Goal: Task Accomplishment & Management: Manage account settings

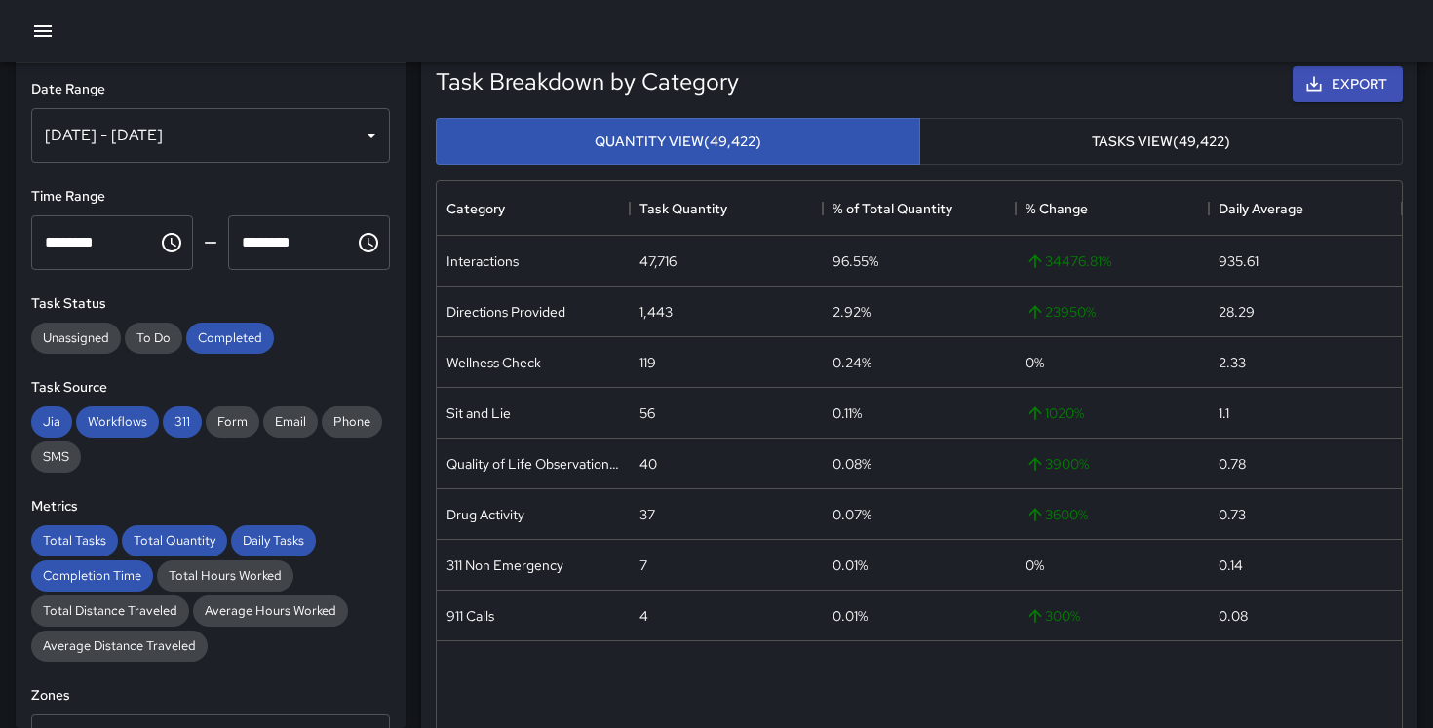
scroll to position [196, 0]
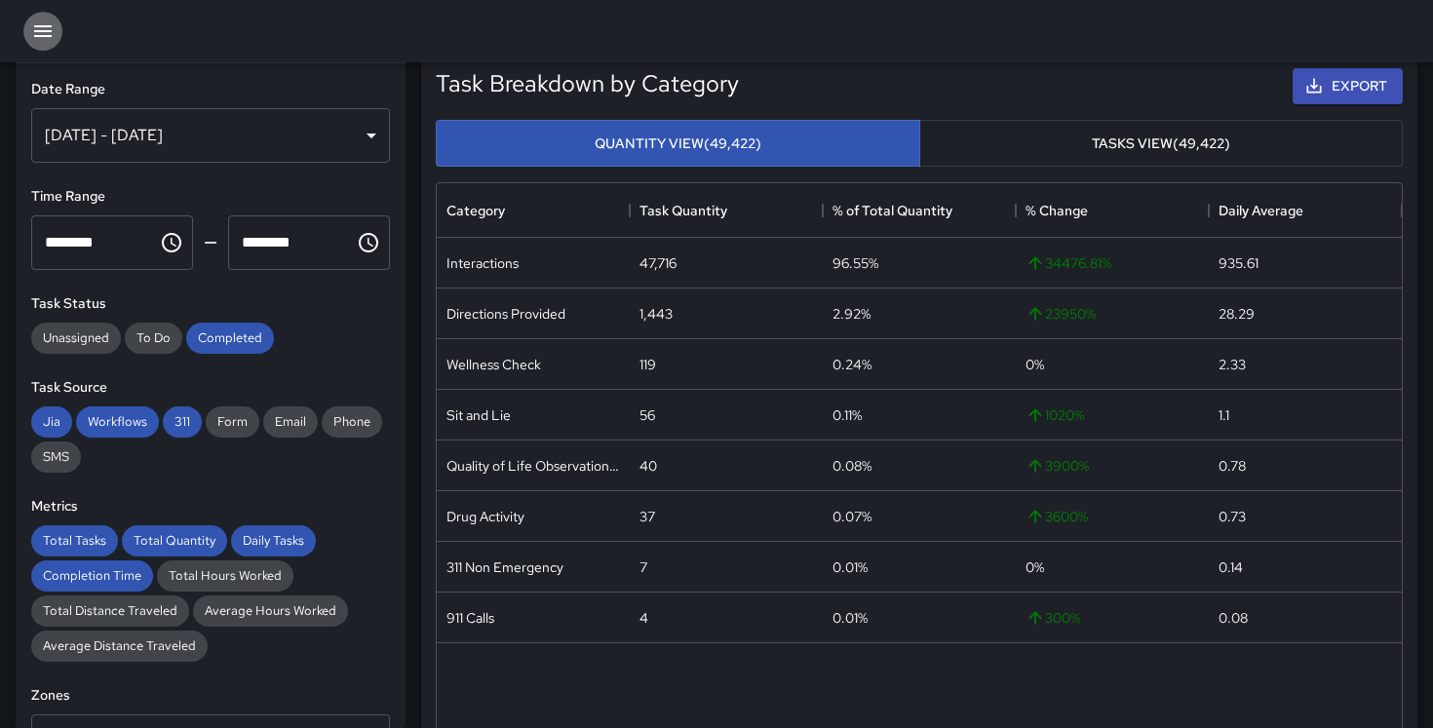
click at [50, 34] on icon "button" at bounding box center [42, 30] width 23 height 23
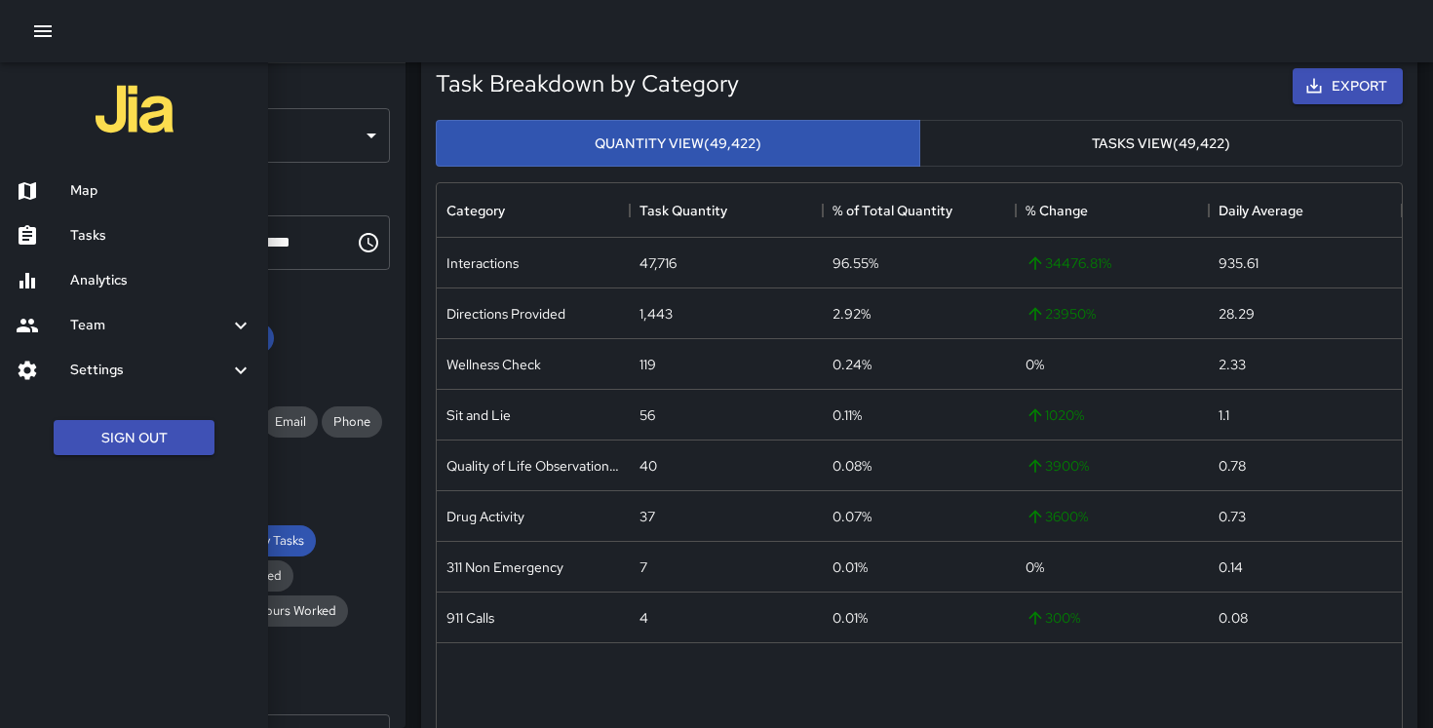
click at [85, 191] on h6 "Map" at bounding box center [161, 190] width 182 height 21
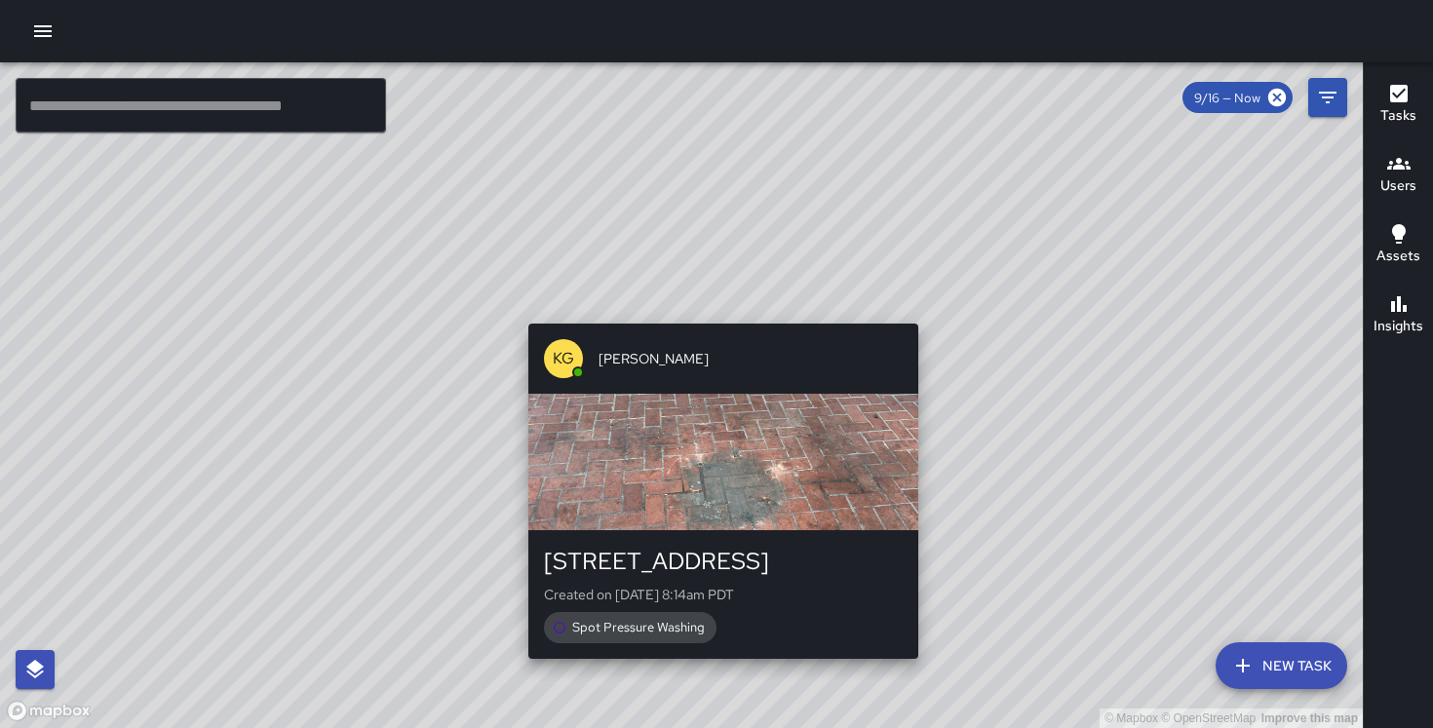
click at [716, 311] on div "© Mapbox © OpenStreetMap Improve this map KG [PERSON_NAME] [STREET_ADDRESS] Cre…" at bounding box center [681, 395] width 1363 height 666
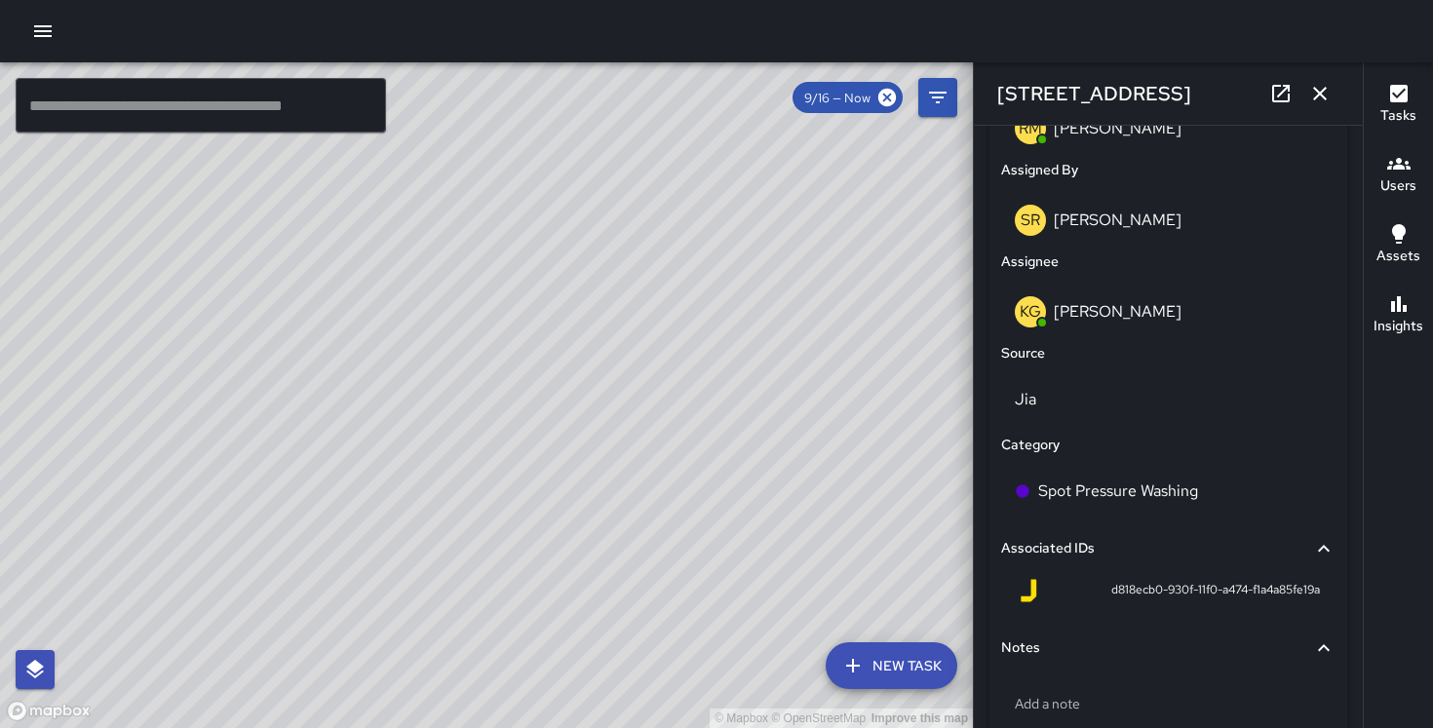
scroll to position [1168, 0]
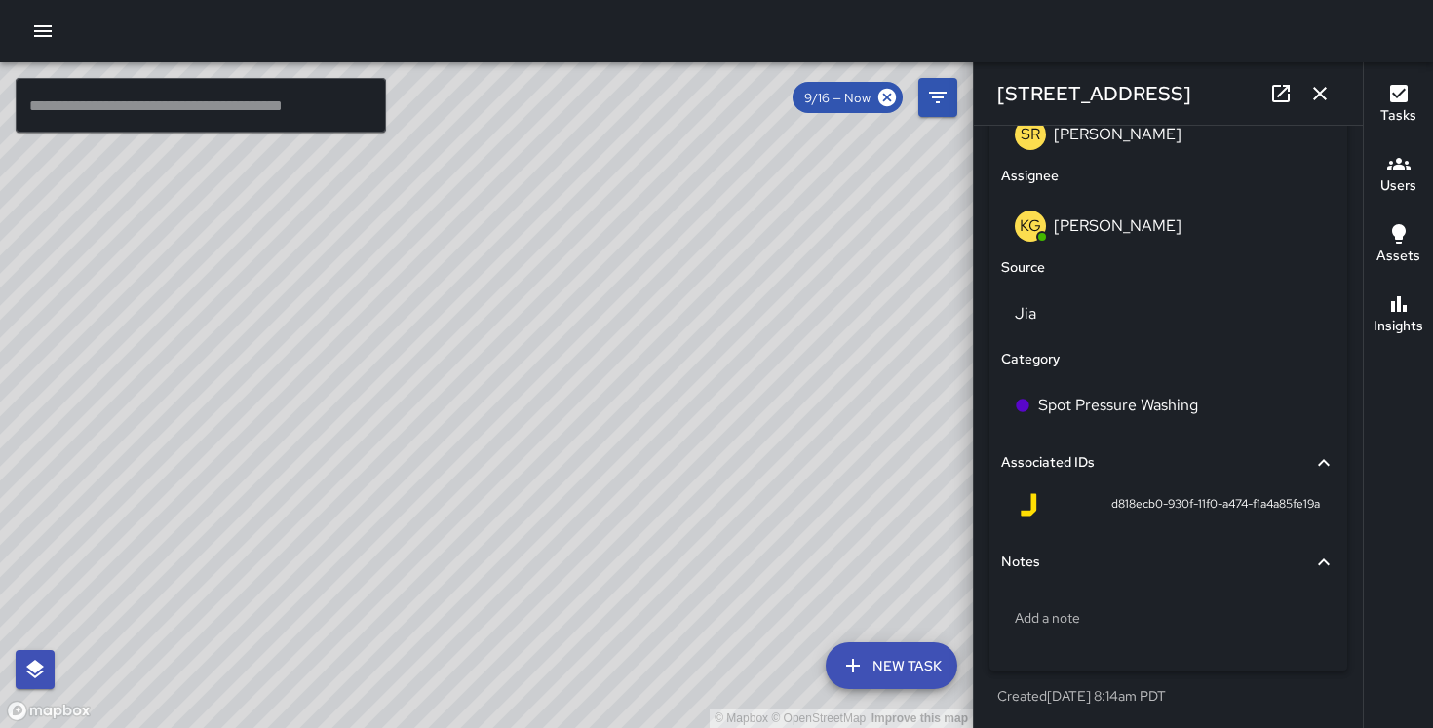
drag, startPoint x: 697, startPoint y: 330, endPoint x: 815, endPoint y: 201, distance: 175.3
click at [815, 201] on div "© Mapbox © OpenStreetMap Improve this map" at bounding box center [486, 395] width 973 height 666
drag, startPoint x: 698, startPoint y: 393, endPoint x: 744, endPoint y: 675, distance: 285.4
click at [744, 675] on div "© Mapbox © OpenStreetMap Improve this map" at bounding box center [486, 395] width 973 height 666
drag, startPoint x: 720, startPoint y: 216, endPoint x: 662, endPoint y: 491, distance: 281.0
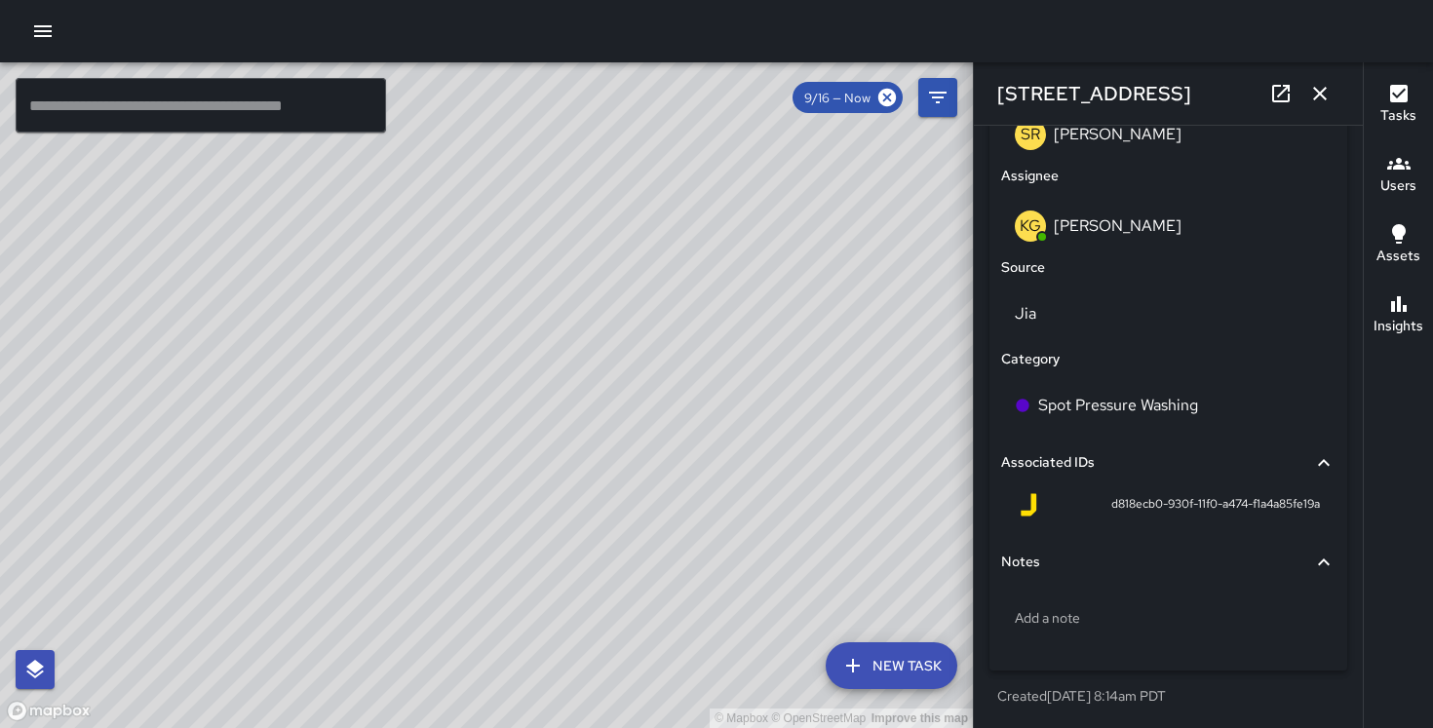
click at [662, 491] on div "© Mapbox © OpenStreetMap Improve this map" at bounding box center [486, 395] width 973 height 666
drag, startPoint x: 865, startPoint y: 405, endPoint x: 669, endPoint y: 189, distance: 291.2
click at [669, 189] on div "© Mapbox © OpenStreetMap Improve this map" at bounding box center [486, 395] width 973 height 666
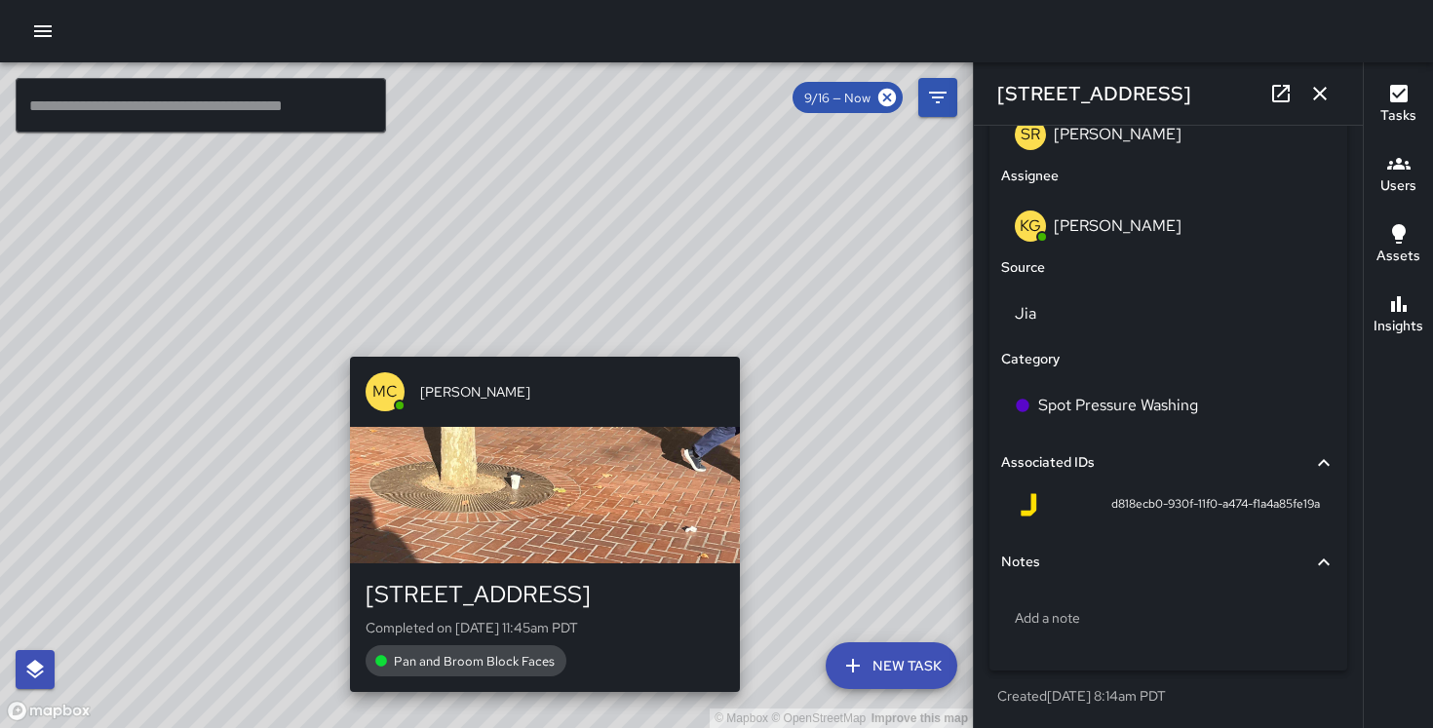
click at [751, 345] on div "© Mapbox © OpenStreetMap Improve this map MC [PERSON_NAME][GEOGRAPHIC_DATA][STR…" at bounding box center [486, 395] width 973 height 666
type input "**********"
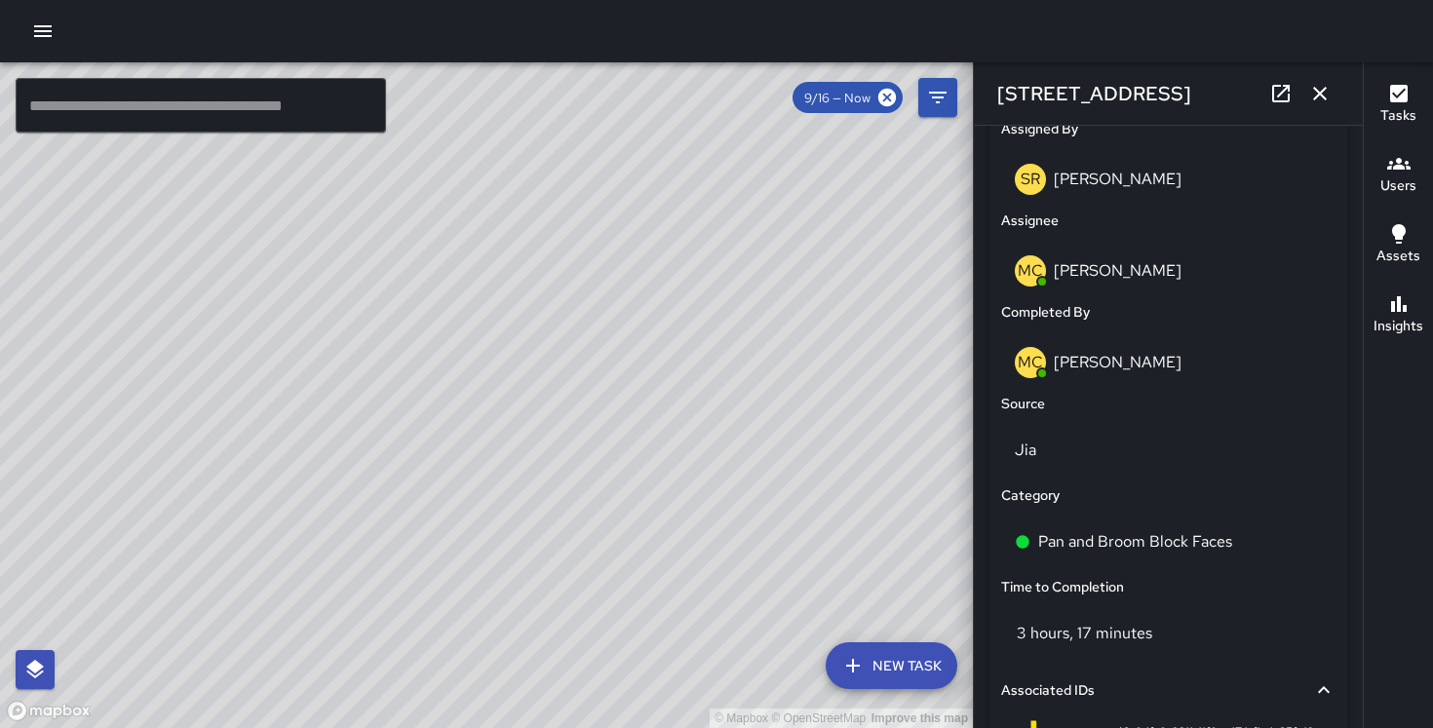
scroll to position [1378, 0]
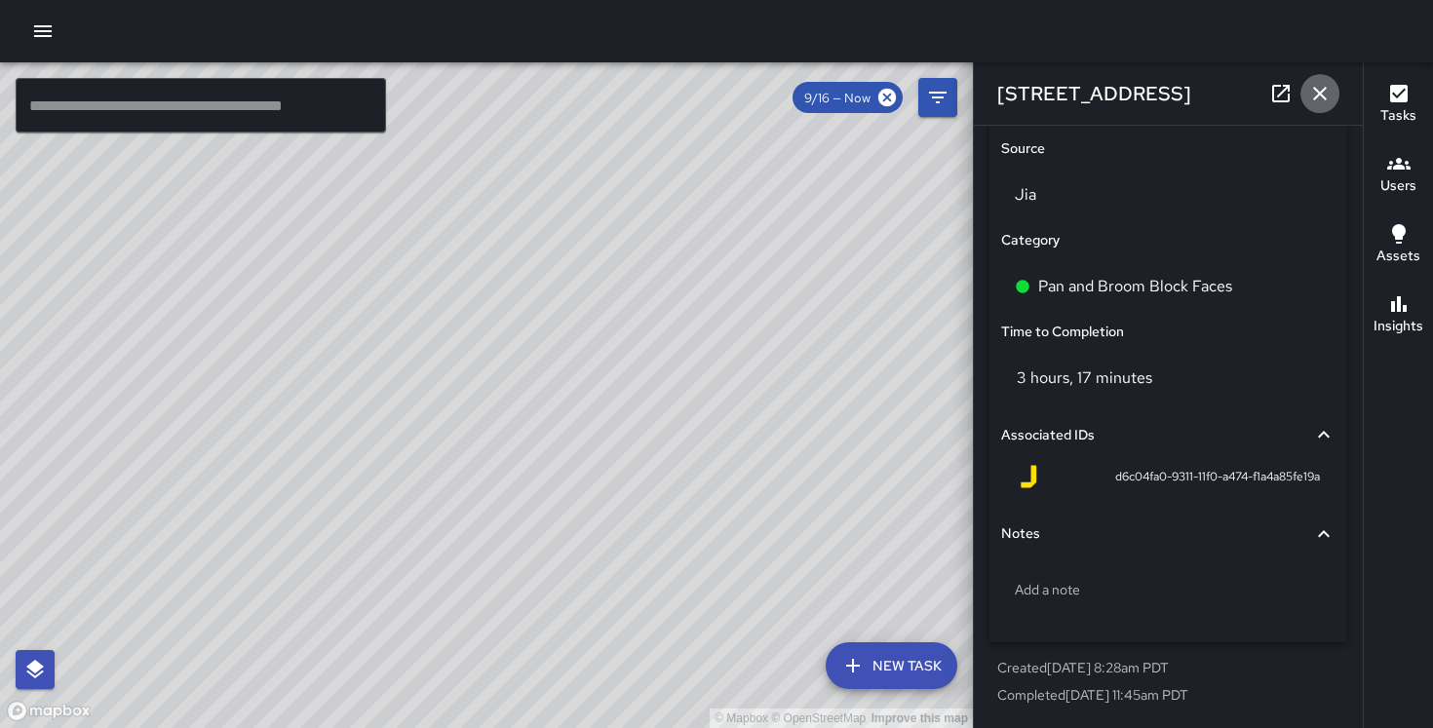
click at [1320, 83] on icon "button" at bounding box center [1319, 93] width 23 height 23
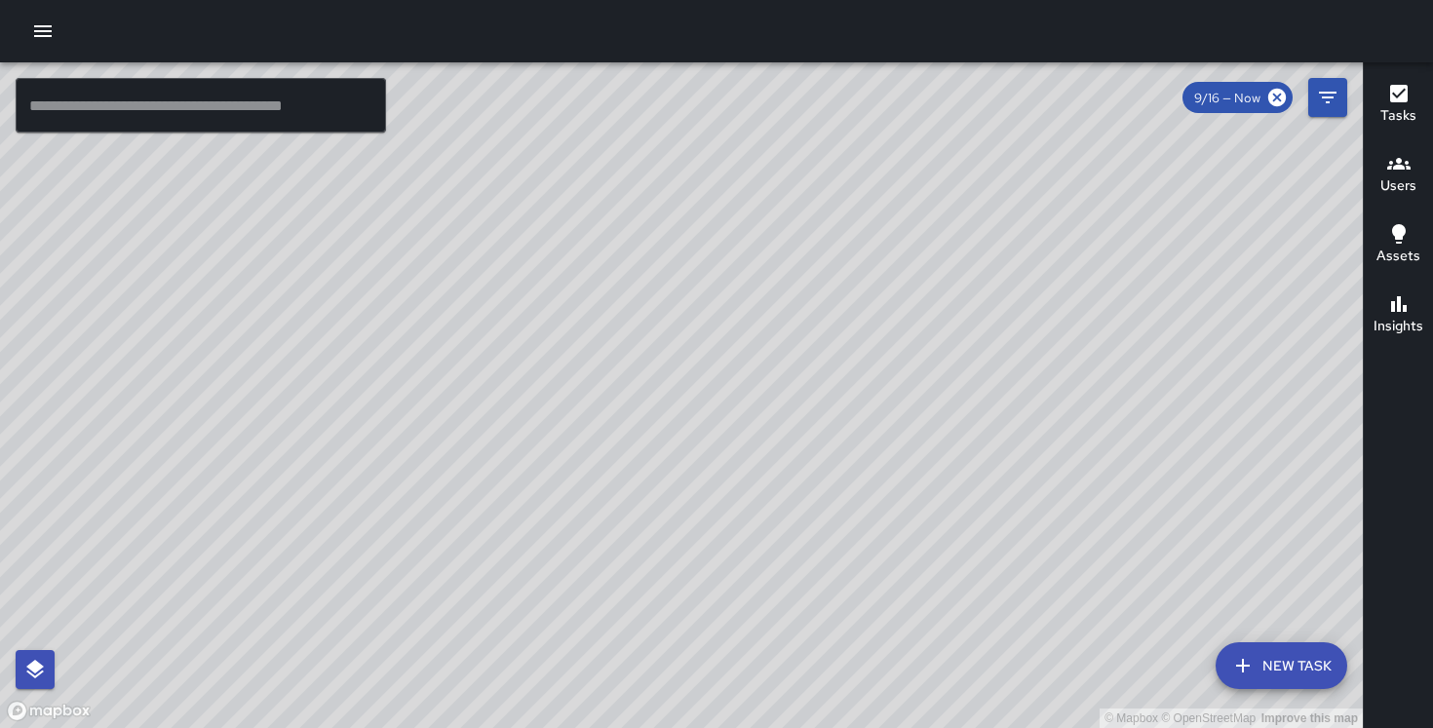
drag, startPoint x: 589, startPoint y: 353, endPoint x: 611, endPoint y: 191, distance: 163.3
click at [611, 191] on div "© Mapbox © OpenStreetMap Improve this map" at bounding box center [681, 395] width 1363 height 666
drag, startPoint x: 1062, startPoint y: 373, endPoint x: 819, endPoint y: 191, distance: 304.3
click at [819, 191] on div "© Mapbox © OpenStreetMap Improve this map" at bounding box center [681, 395] width 1363 height 666
drag, startPoint x: 1051, startPoint y: 610, endPoint x: 873, endPoint y: 391, distance: 282.1
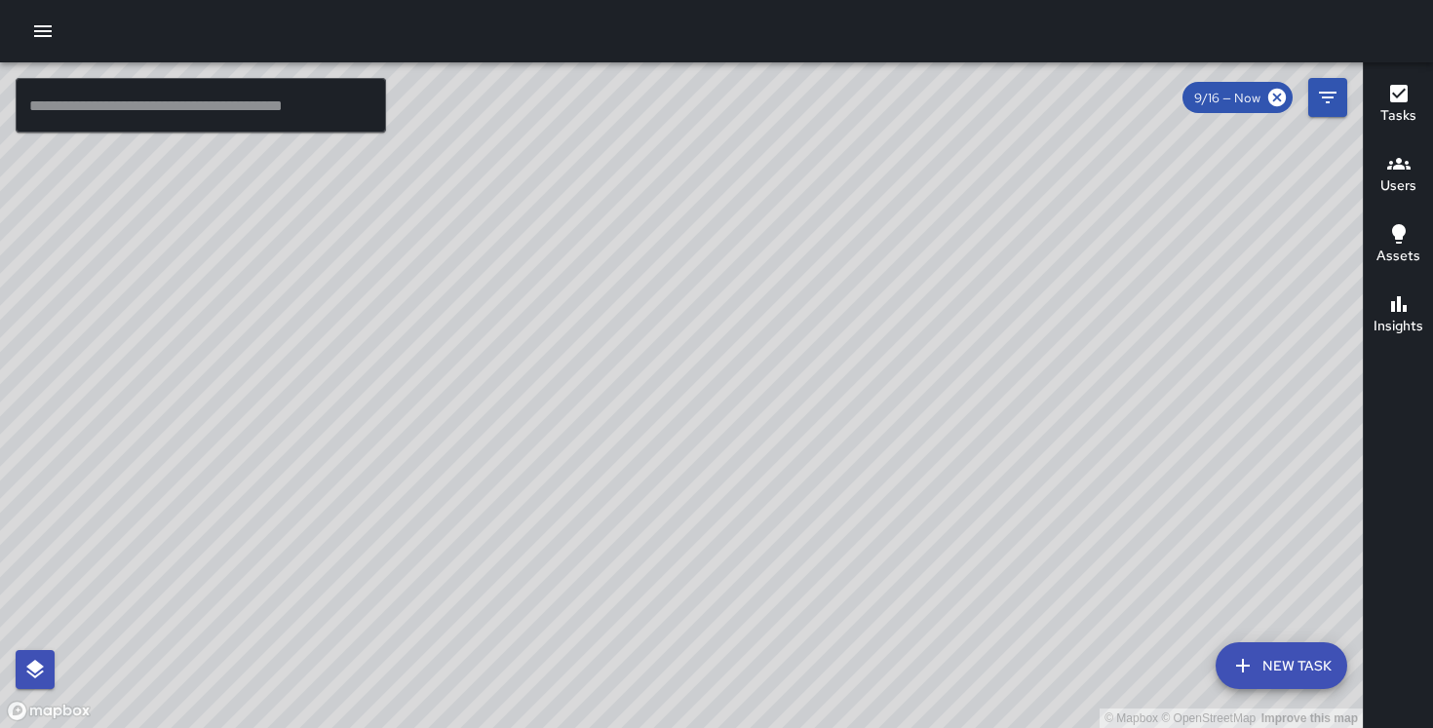
click at [873, 391] on div "© Mapbox © OpenStreetMap Improve this map" at bounding box center [681, 395] width 1363 height 666
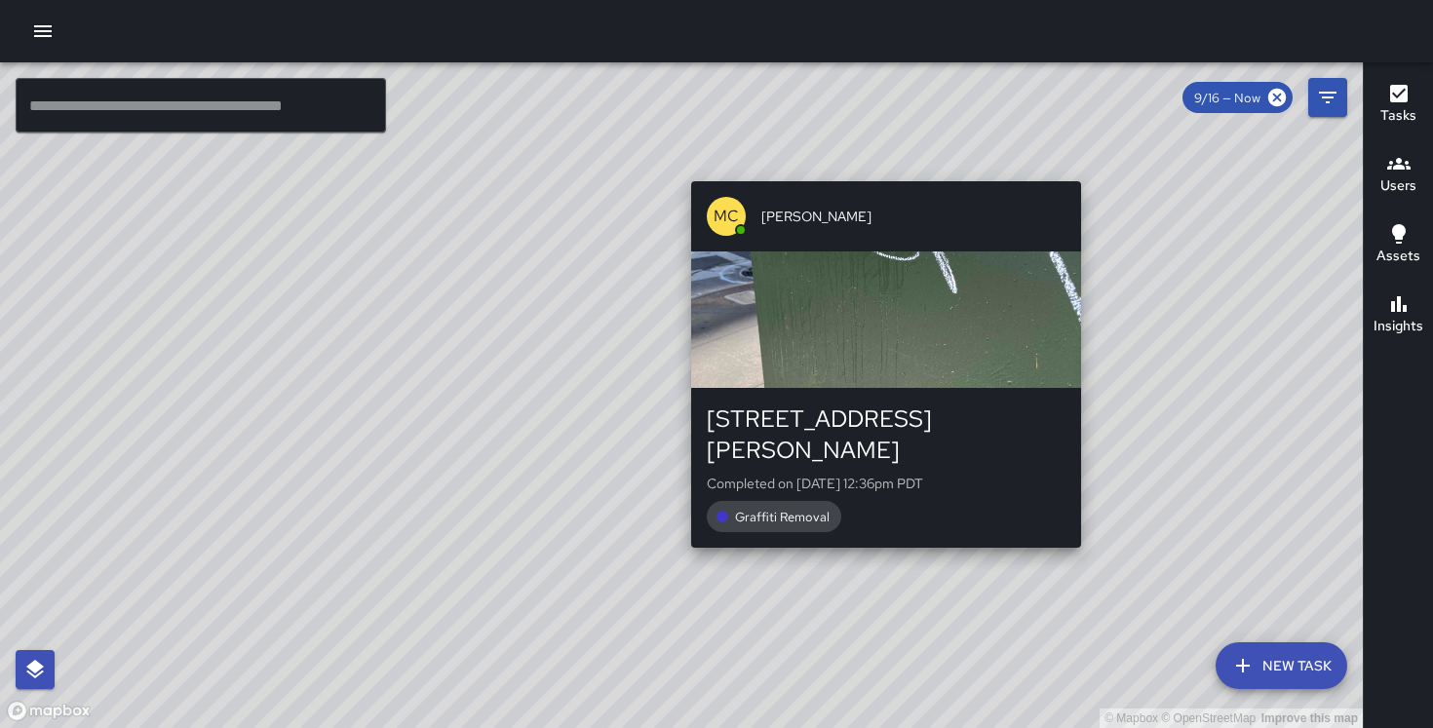
click at [868, 526] on div "© Mapbox © OpenStreetMap Improve this map MC [PERSON_NAME] [STREET_ADDRESS][PER…" at bounding box center [681, 395] width 1363 height 666
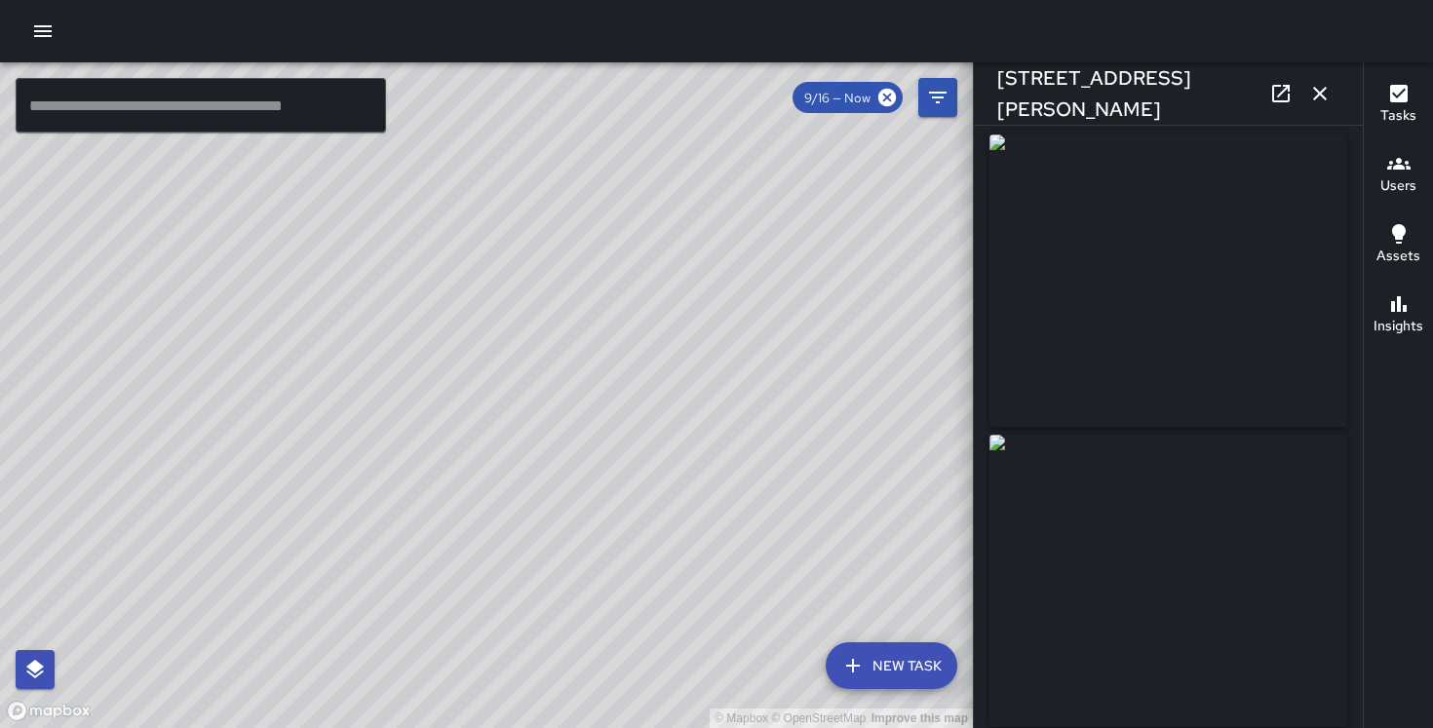
scroll to position [6, 0]
drag, startPoint x: 363, startPoint y: 296, endPoint x: 779, endPoint y: 514, distance: 469.5
click at [779, 514] on div "© Mapbox © OpenStreetMap Improve this map" at bounding box center [486, 395] width 973 height 666
drag, startPoint x: 391, startPoint y: 499, endPoint x: 837, endPoint y: 286, distance: 494.8
click at [837, 286] on div "© Mapbox © OpenStreetMap Improve this map" at bounding box center [486, 395] width 973 height 666
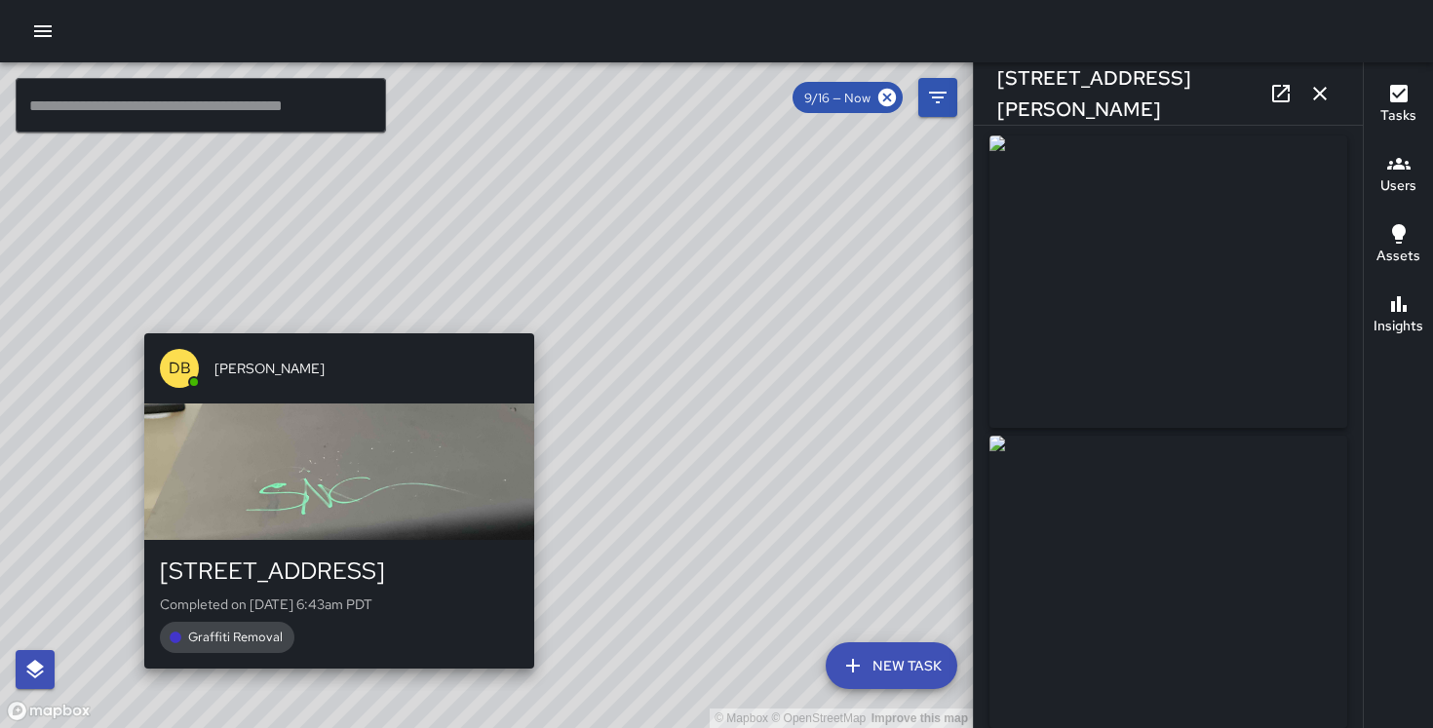
click at [332, 321] on div "© Mapbox © OpenStreetMap Improve this map DB [PERSON_NAME][GEOGRAPHIC_DATA][STR…" at bounding box center [486, 395] width 973 height 666
type input "**********"
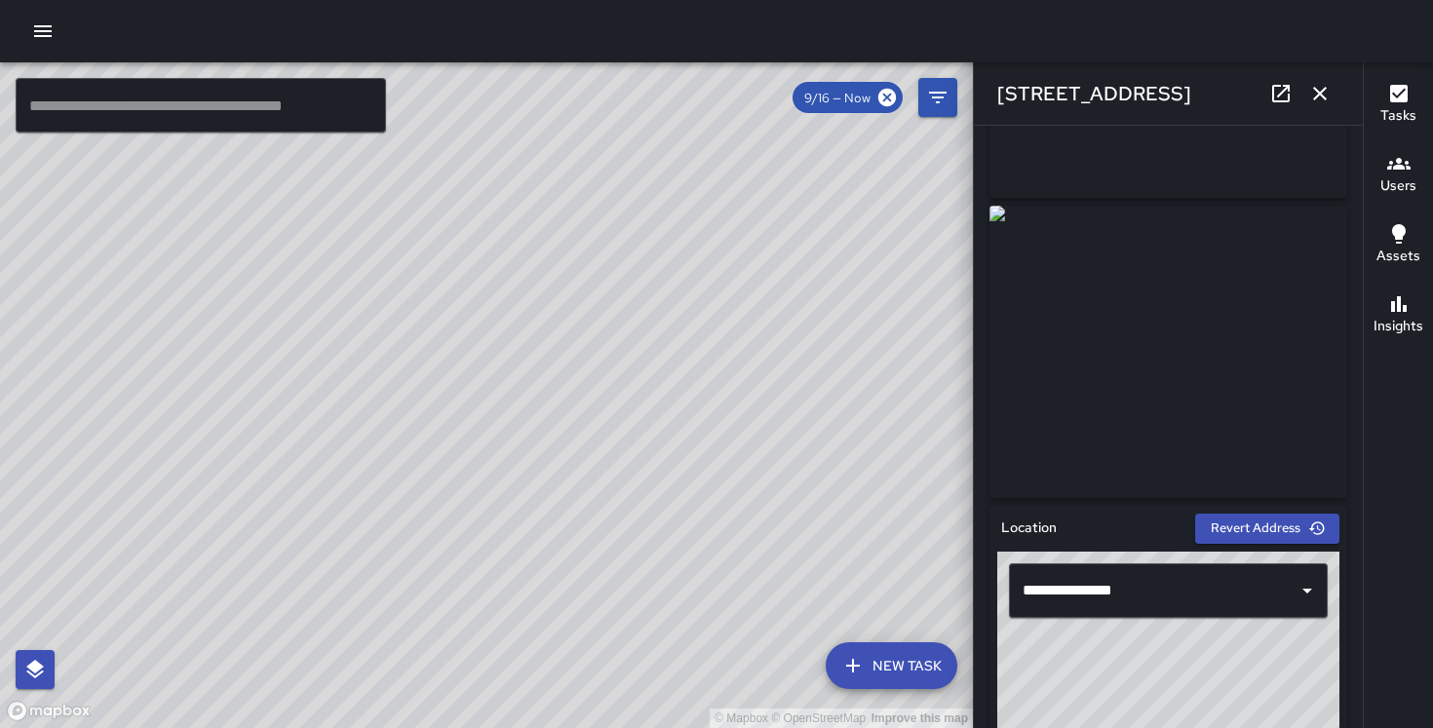
scroll to position [0, 0]
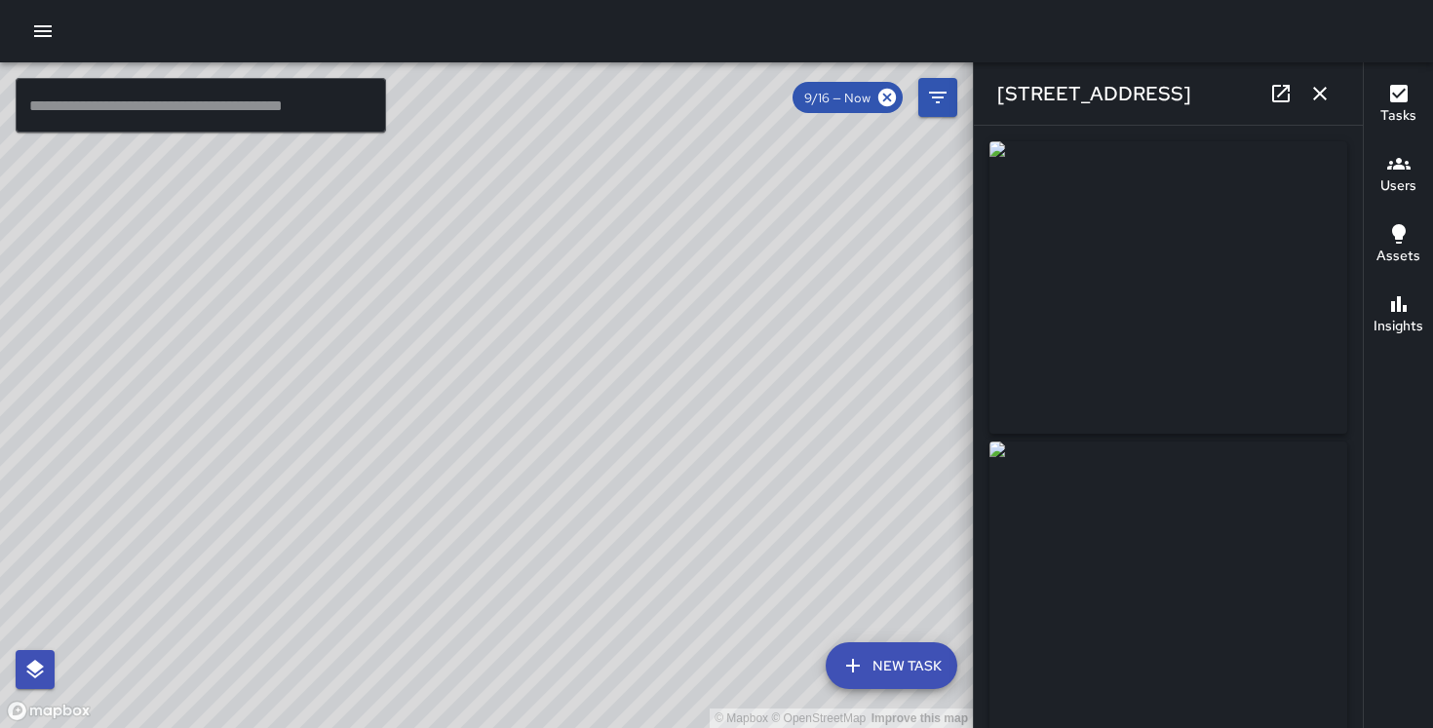
click at [1326, 100] on icon "button" at bounding box center [1319, 93] width 23 height 23
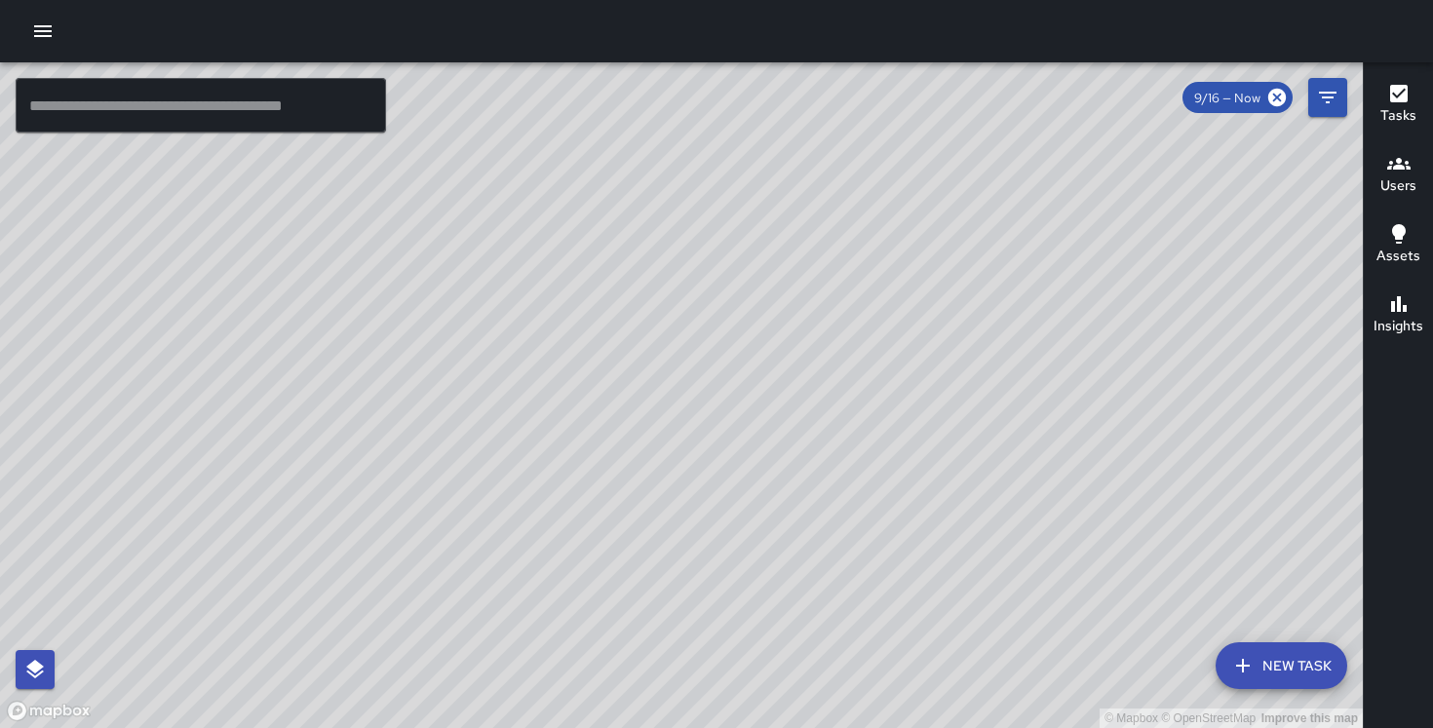
drag, startPoint x: 201, startPoint y: 398, endPoint x: 528, endPoint y: 344, distance: 331.9
click at [528, 344] on div "© Mapbox © OpenStreetMap Improve this map" at bounding box center [681, 395] width 1363 height 666
drag, startPoint x: 542, startPoint y: 523, endPoint x: 434, endPoint y: 248, distance: 296.3
click at [435, 248] on div "© Mapbox © OpenStreetMap Improve this map" at bounding box center [681, 395] width 1363 height 666
drag, startPoint x: 833, startPoint y: 244, endPoint x: 729, endPoint y: 513, distance: 288.5
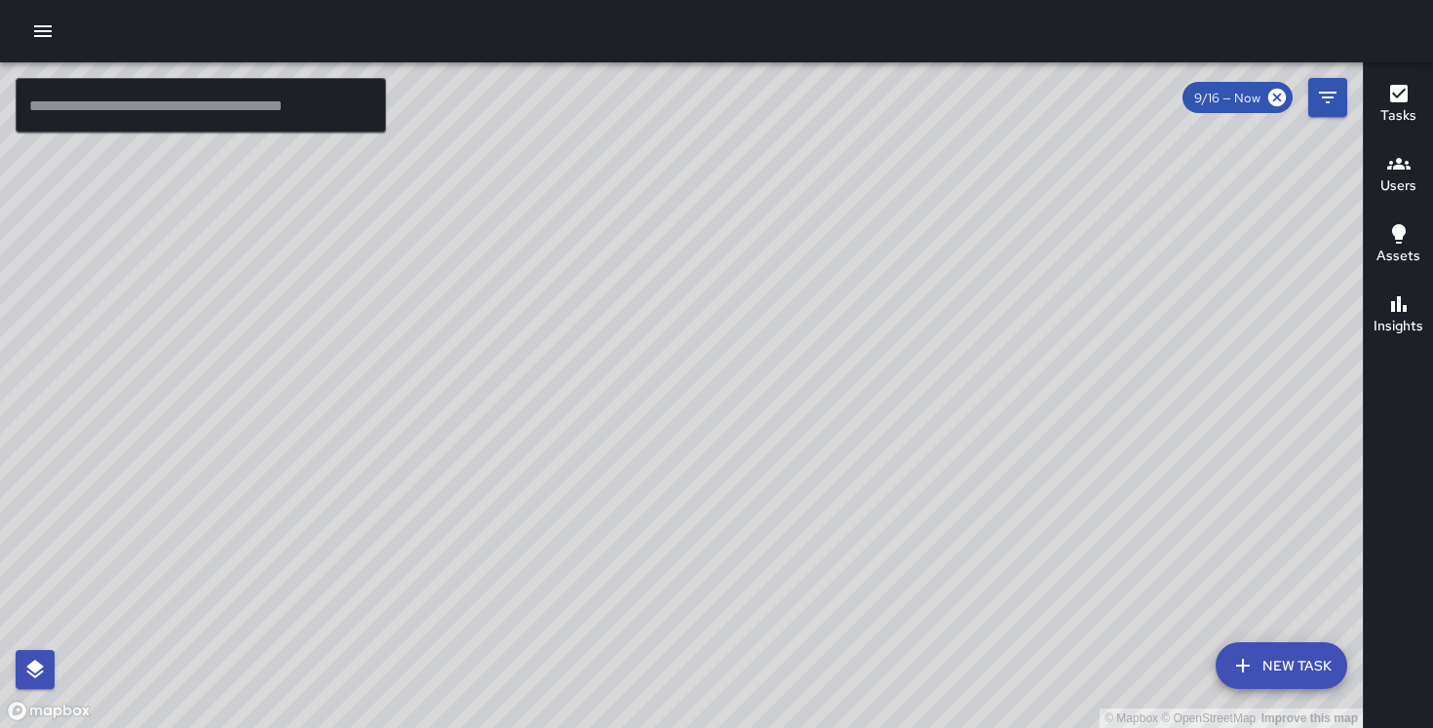
click at [729, 513] on div "© Mapbox © OpenStreetMap Improve this map" at bounding box center [681, 395] width 1363 height 666
drag, startPoint x: 274, startPoint y: 210, endPoint x: 402, endPoint y: 297, distance: 154.9
click at [402, 297] on div "© Mapbox © OpenStreetMap Improve this map" at bounding box center [681, 395] width 1363 height 666
drag, startPoint x: 741, startPoint y: 374, endPoint x: 574, endPoint y: 184, distance: 252.8
click at [574, 184] on div "© Mapbox © OpenStreetMap Improve this map" at bounding box center [681, 395] width 1363 height 666
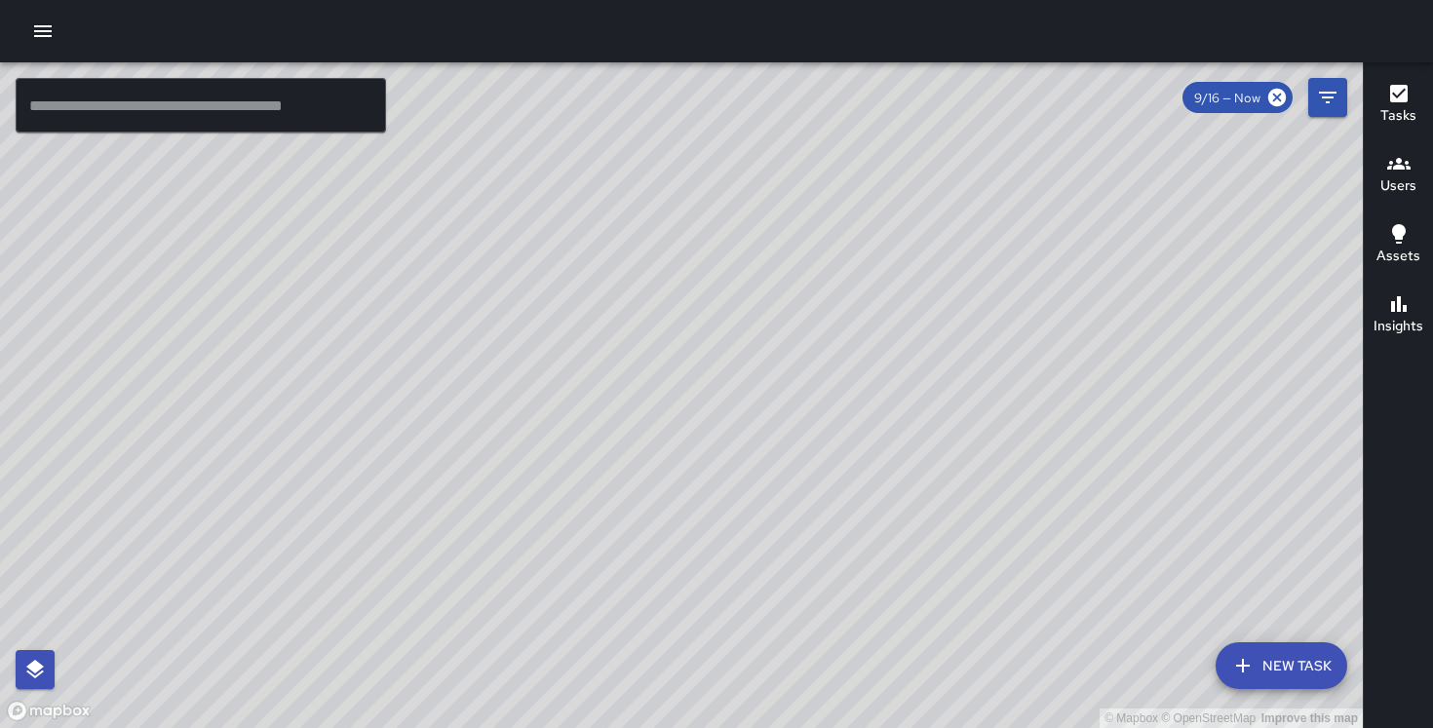
drag, startPoint x: 1044, startPoint y: 341, endPoint x: 879, endPoint y: 89, distance: 301.4
click at [879, 89] on div "© Mapbox © OpenStreetMap Improve this map" at bounding box center [681, 395] width 1363 height 666
drag, startPoint x: 625, startPoint y: 282, endPoint x: 548, endPoint y: 647, distance: 373.5
click at [548, 647] on div "© Mapbox © OpenStreetMap Improve this map" at bounding box center [681, 395] width 1363 height 666
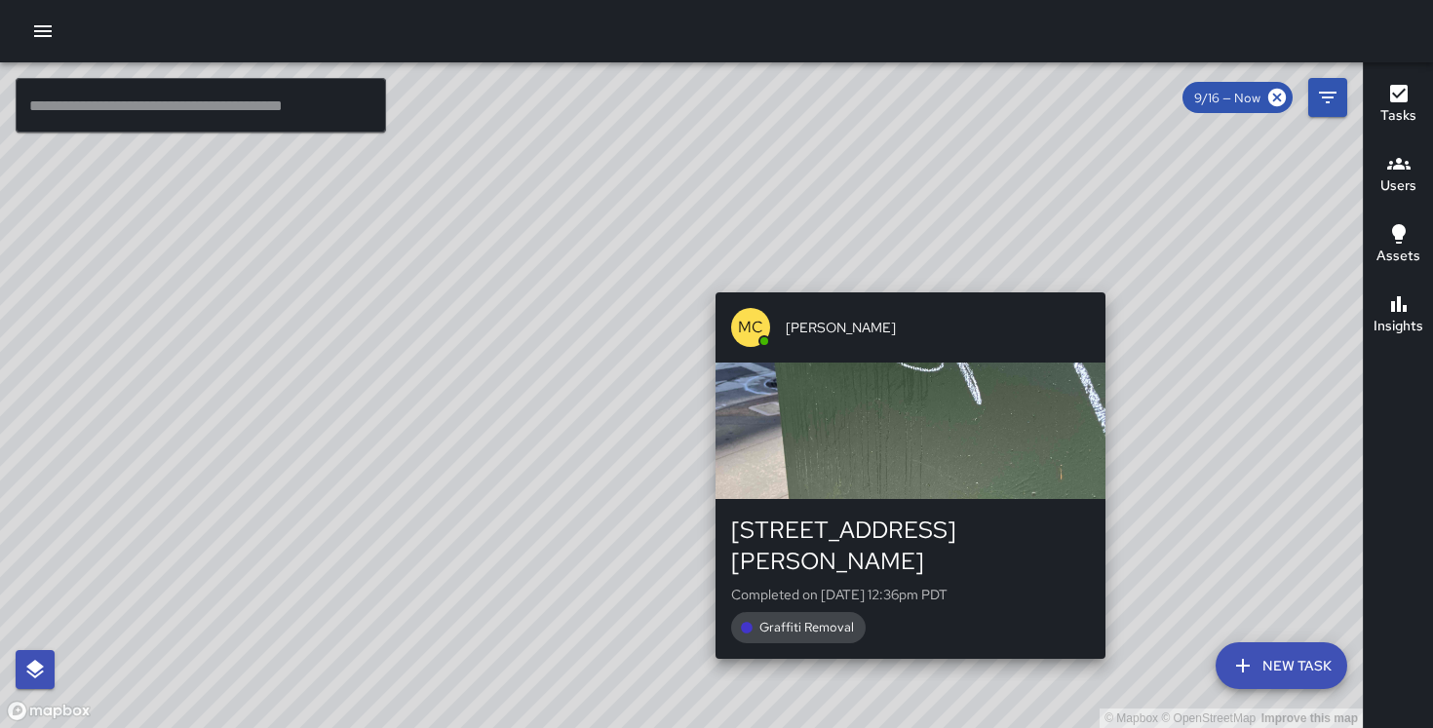
click at [891, 636] on div "© Mapbox © OpenStreetMap Improve this map MC [PERSON_NAME] [STREET_ADDRESS][PER…" at bounding box center [681, 395] width 1363 height 666
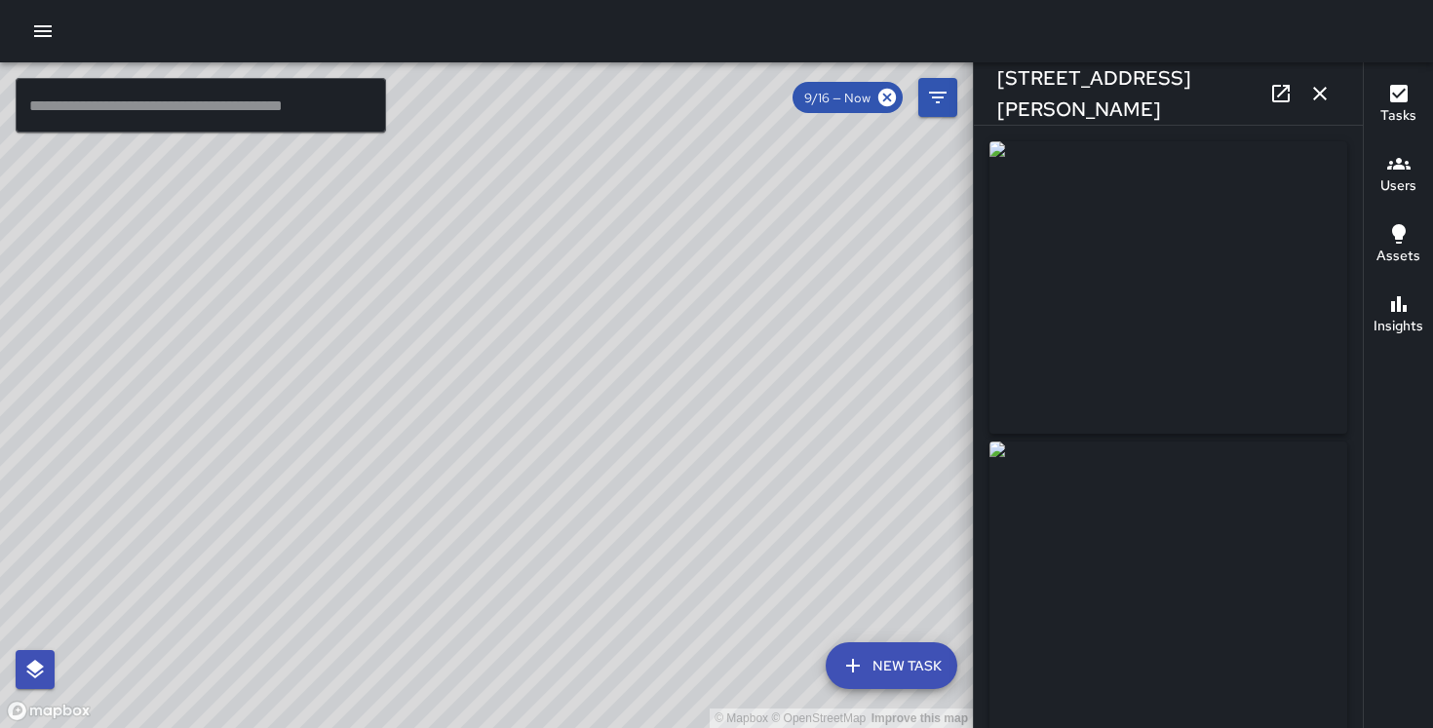
type input "**********"
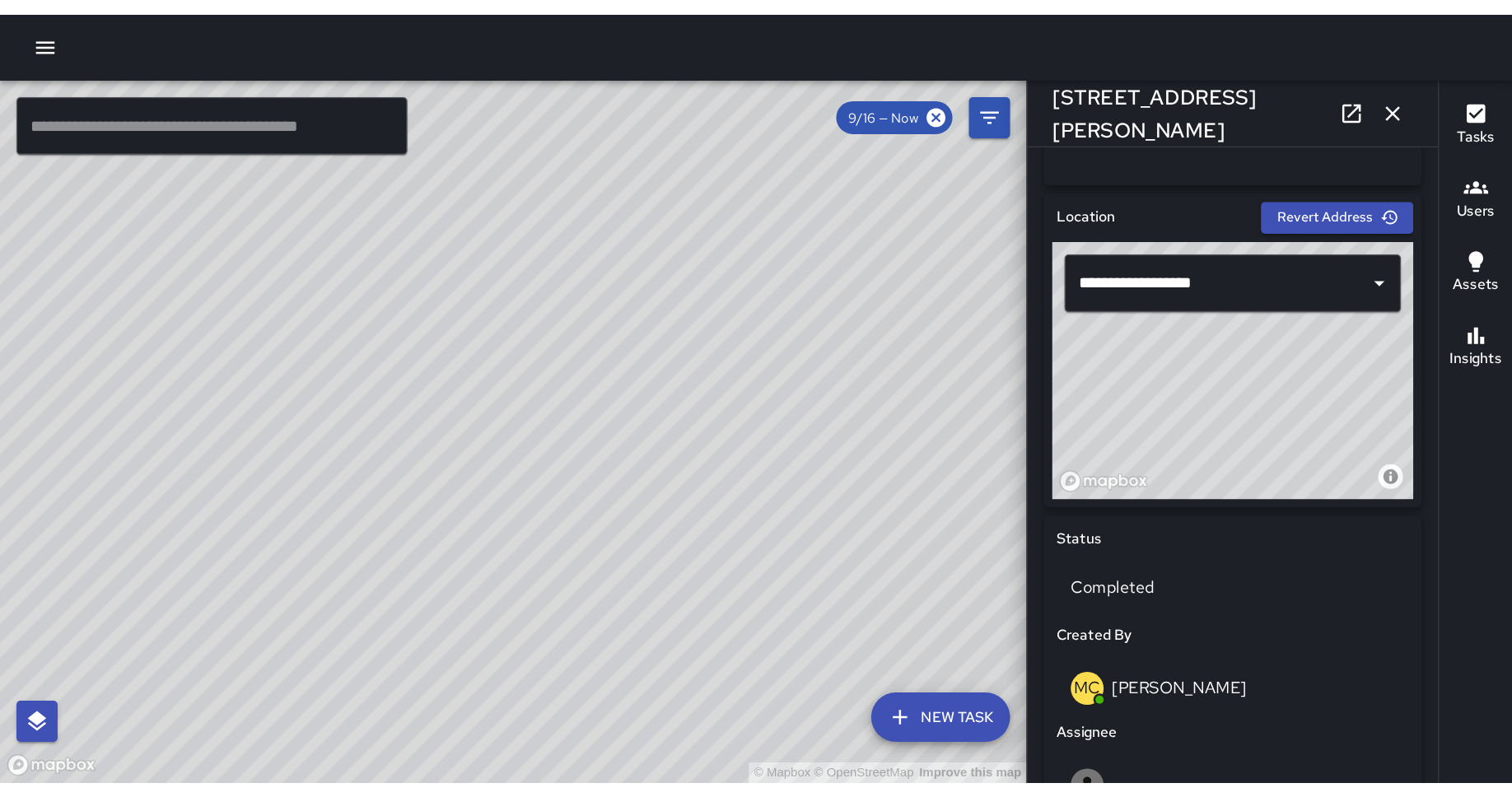
scroll to position [486, 0]
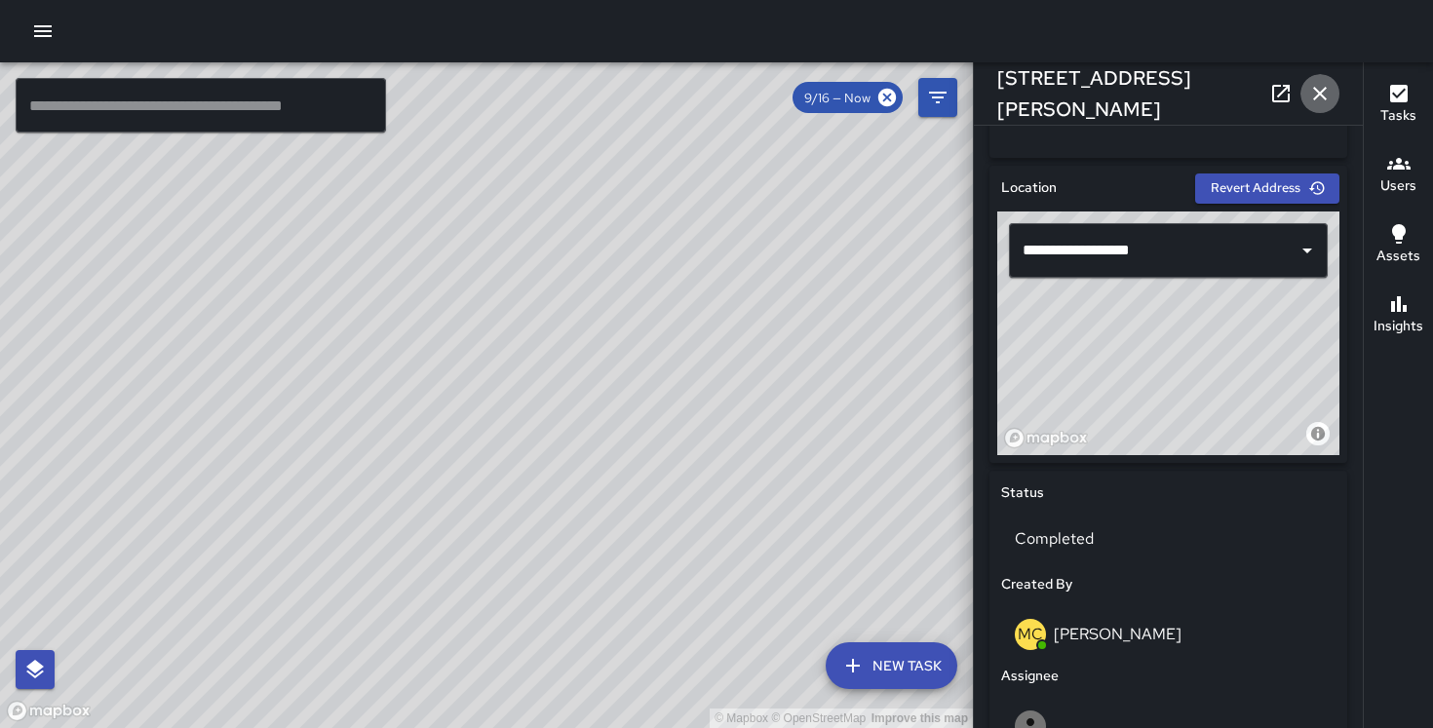
click at [1327, 86] on icon "button" at bounding box center [1319, 93] width 23 height 23
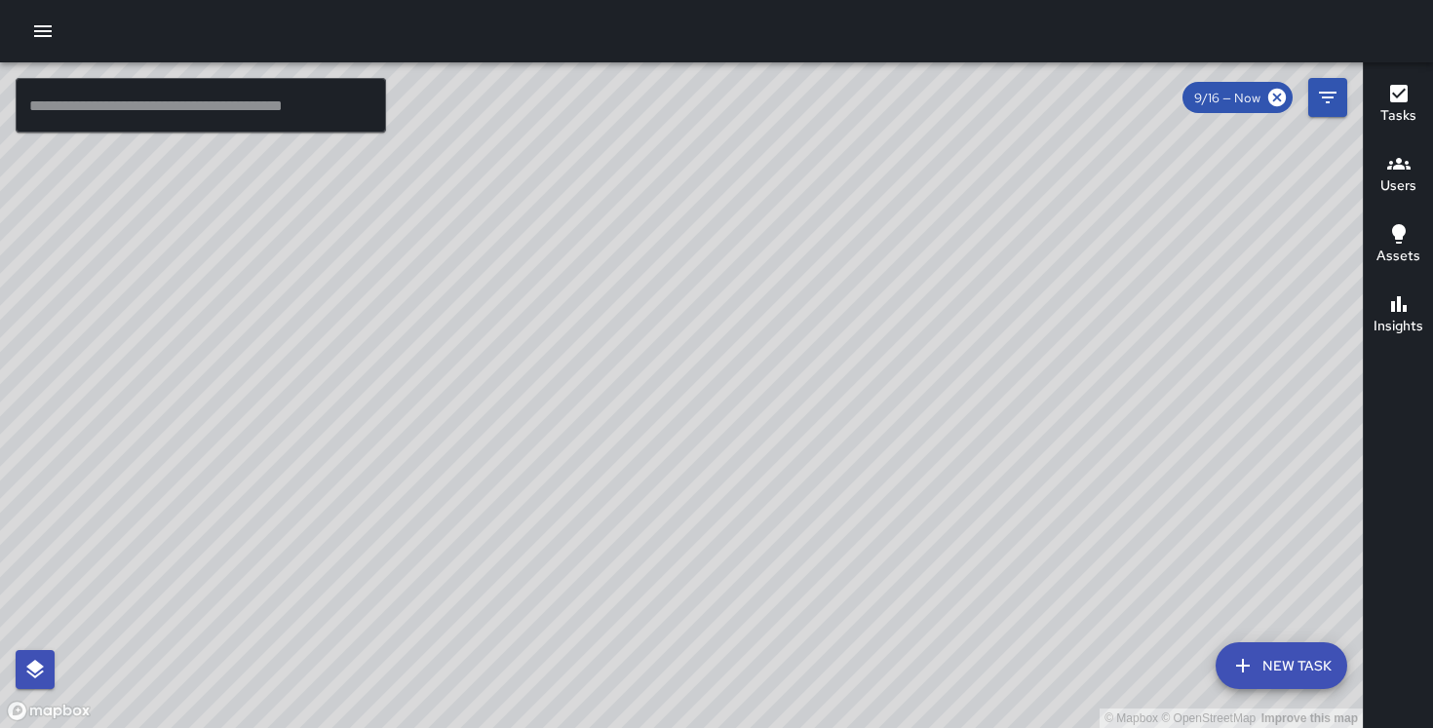
drag, startPoint x: 459, startPoint y: 439, endPoint x: 1163, endPoint y: 487, distance: 705.4
click at [1163, 487] on div "© Mapbox © OpenStreetMap Improve this map" at bounding box center [681, 395] width 1363 height 666
drag, startPoint x: 710, startPoint y: 679, endPoint x: 917, endPoint y: 522, distance: 260.3
click at [917, 522] on div "© Mapbox © OpenStreetMap Improve this map" at bounding box center [681, 395] width 1363 height 666
click at [39, 18] on button "button" at bounding box center [42, 31] width 39 height 39
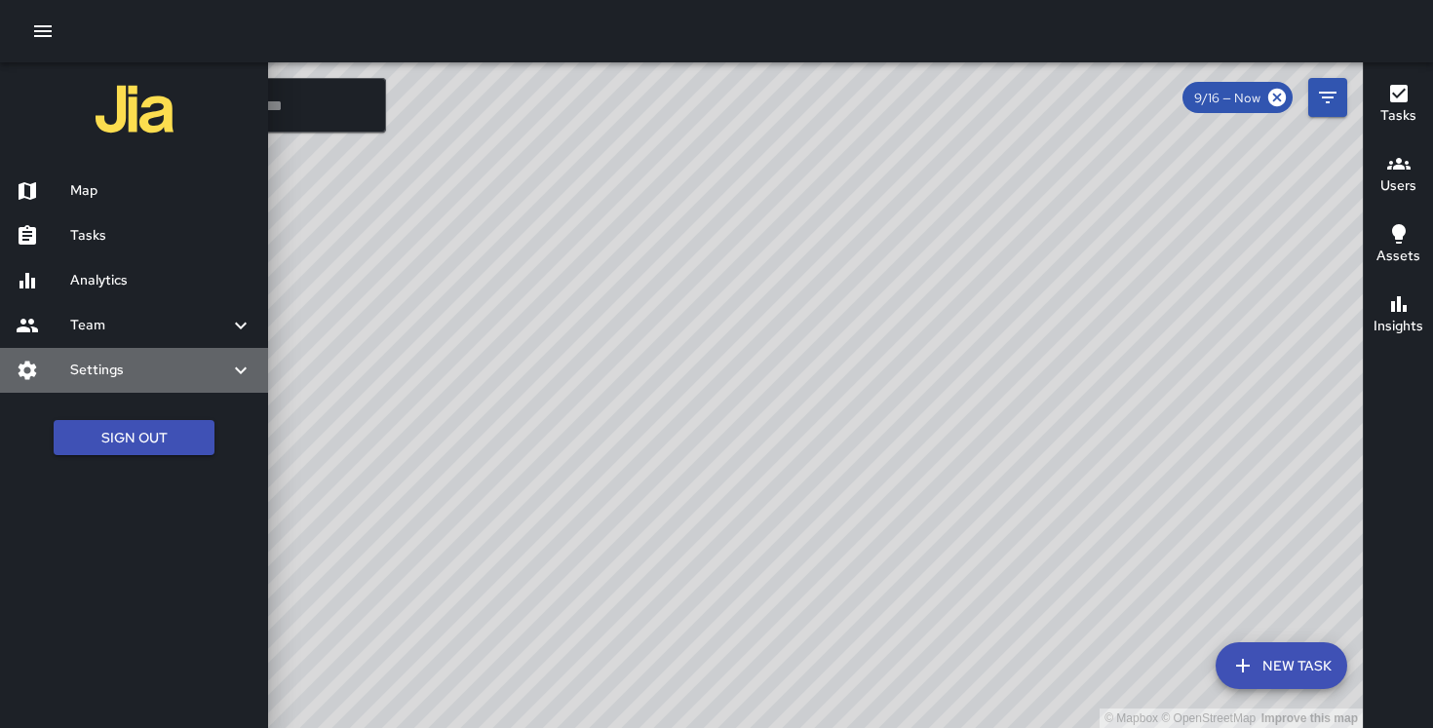
click at [147, 375] on h6 "Settings" at bounding box center [149, 370] width 159 height 21
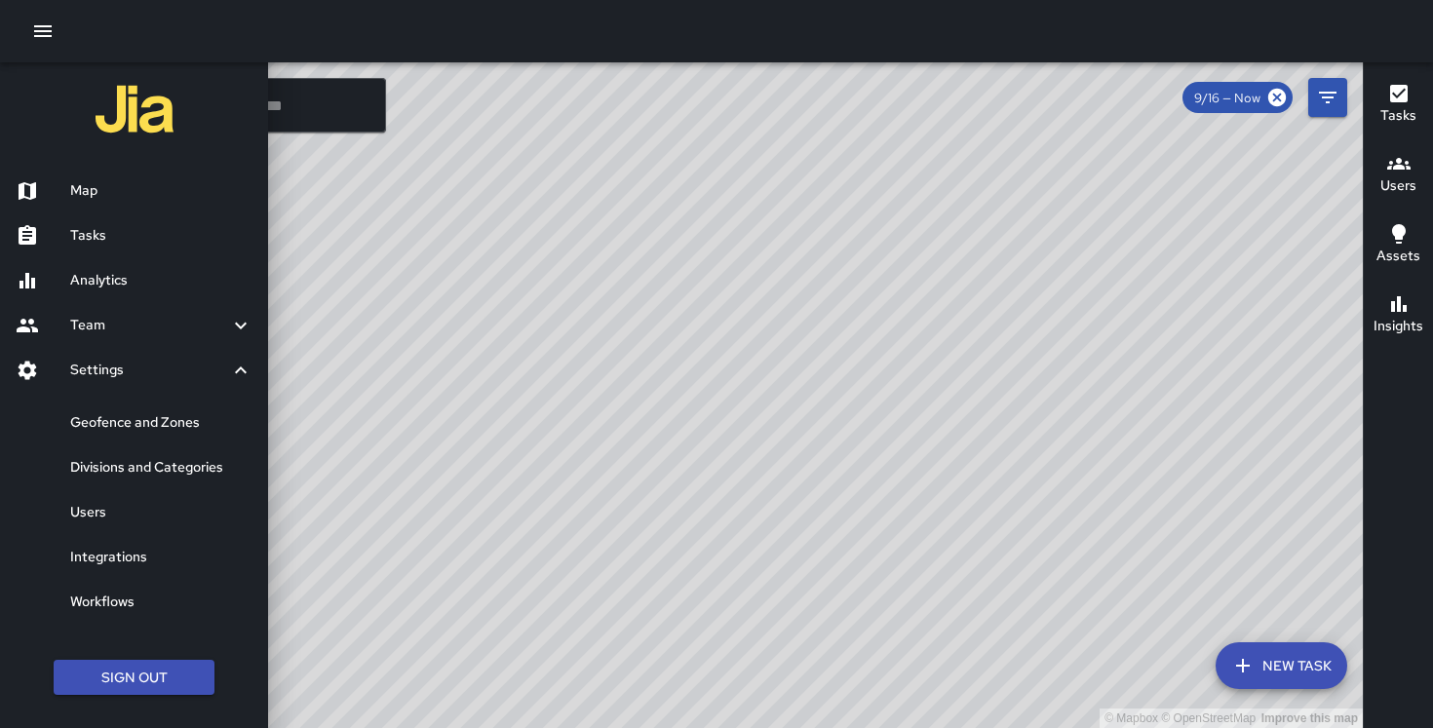
click at [161, 451] on div "Divisions and Categories" at bounding box center [134, 467] width 268 height 45
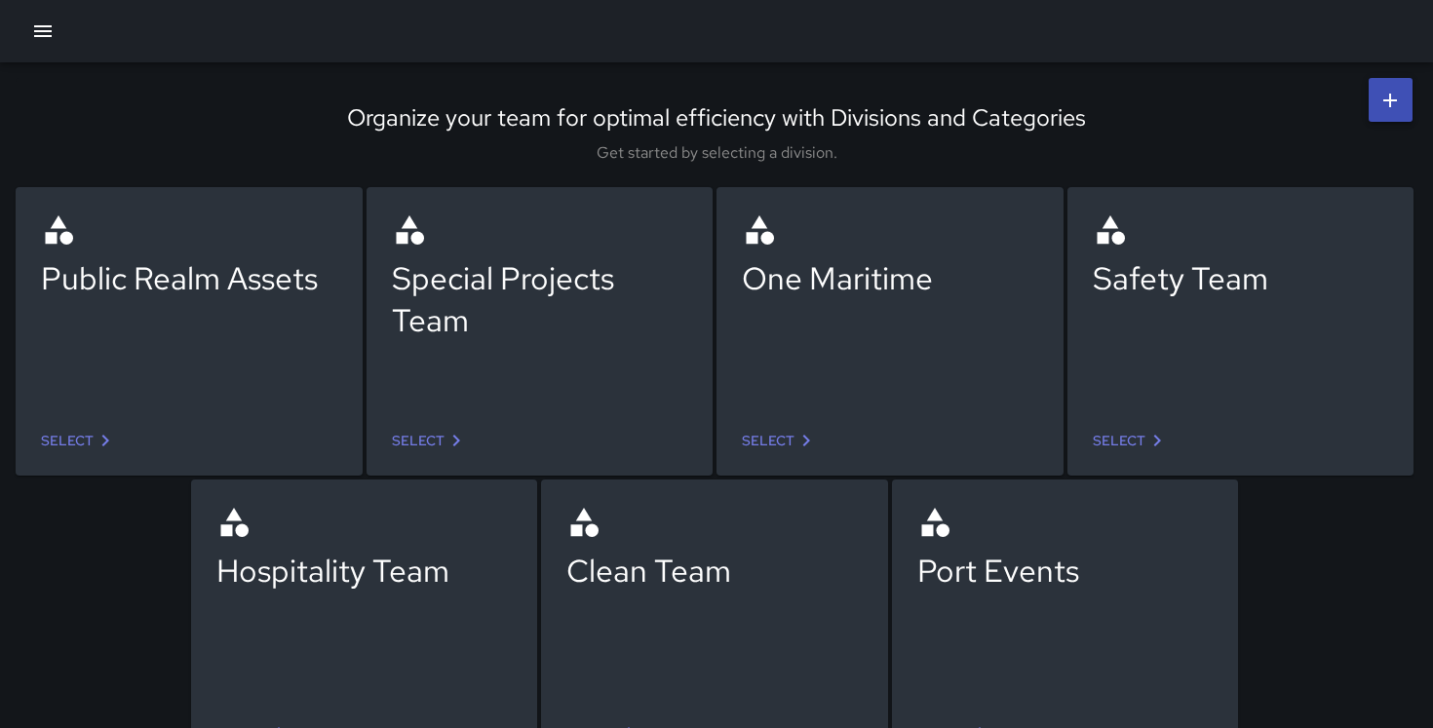
click at [1132, 432] on link "Select" at bounding box center [1131, 441] width 92 height 36
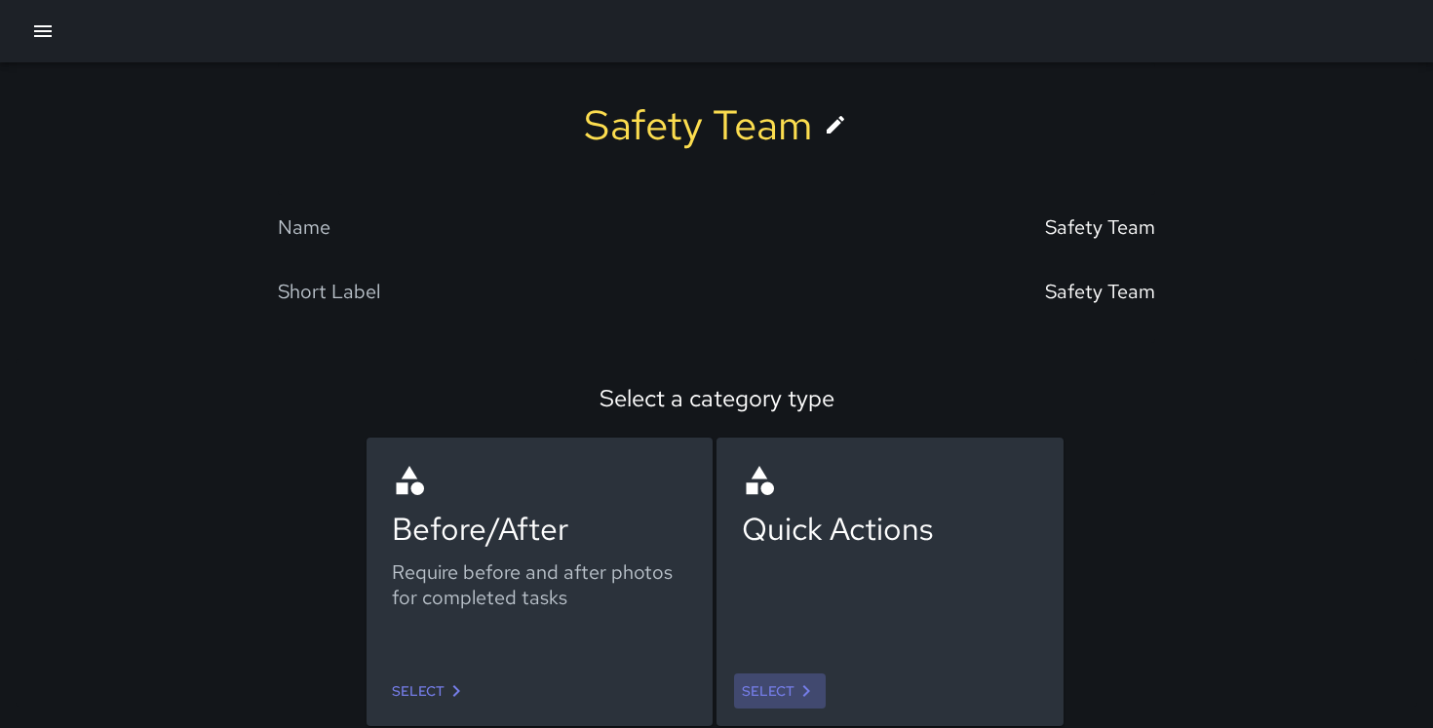
click at [775, 685] on link "Select" at bounding box center [780, 692] width 92 height 36
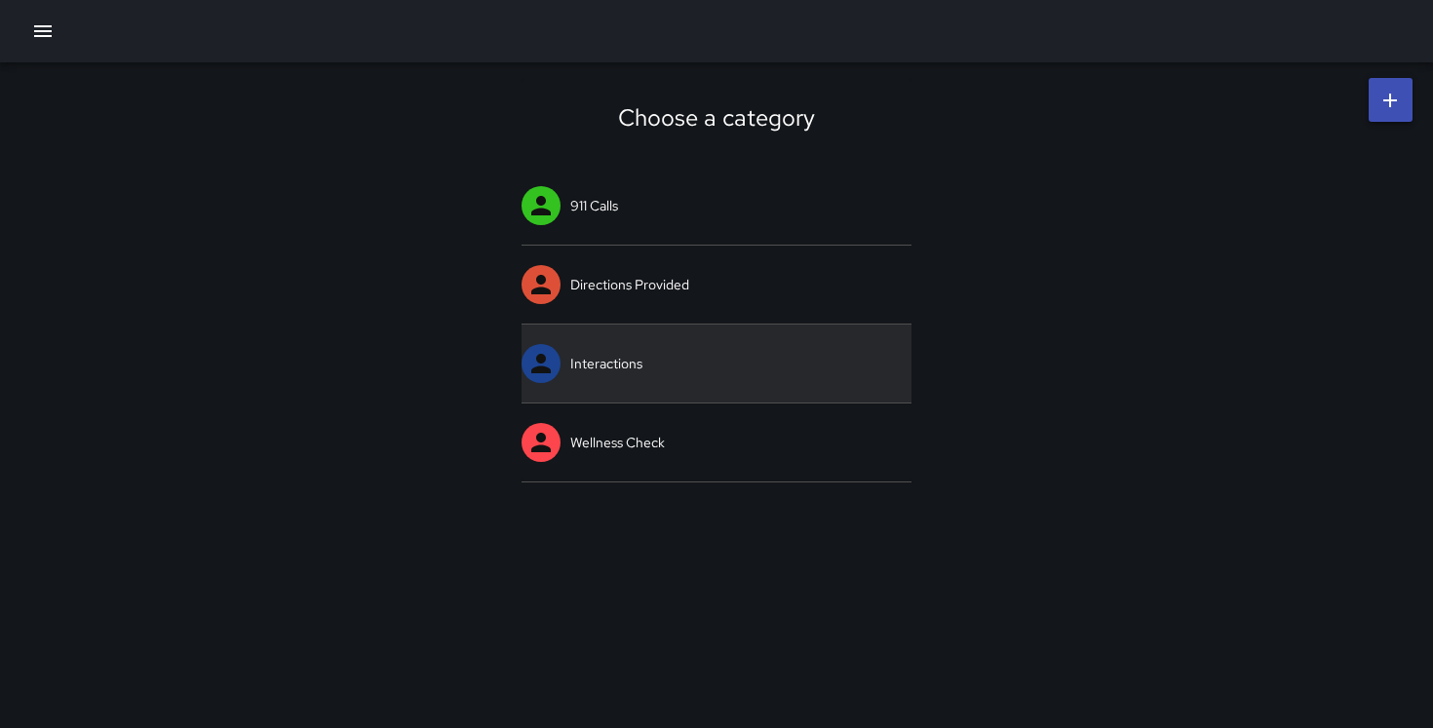
click at [597, 348] on link "Interactions" at bounding box center [716, 364] width 390 height 78
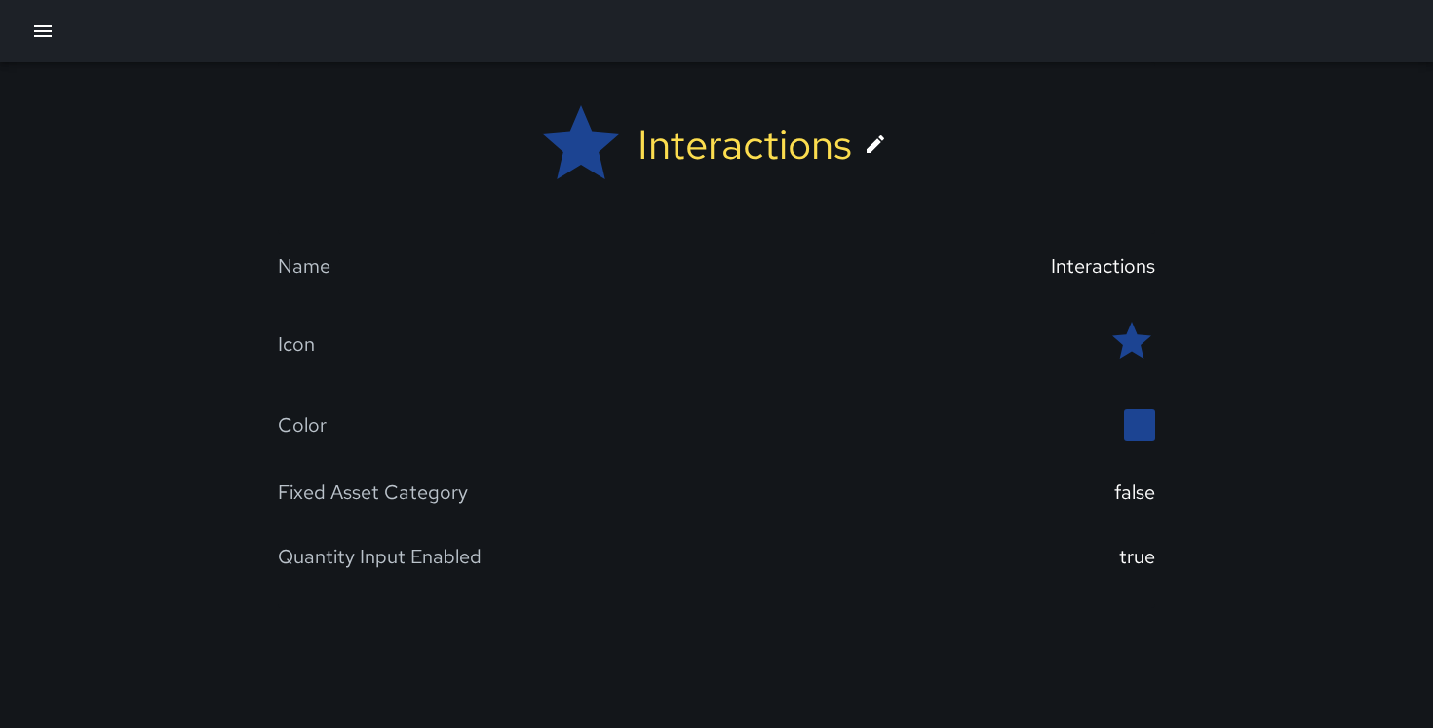
click at [56, 33] on button "button" at bounding box center [42, 31] width 39 height 39
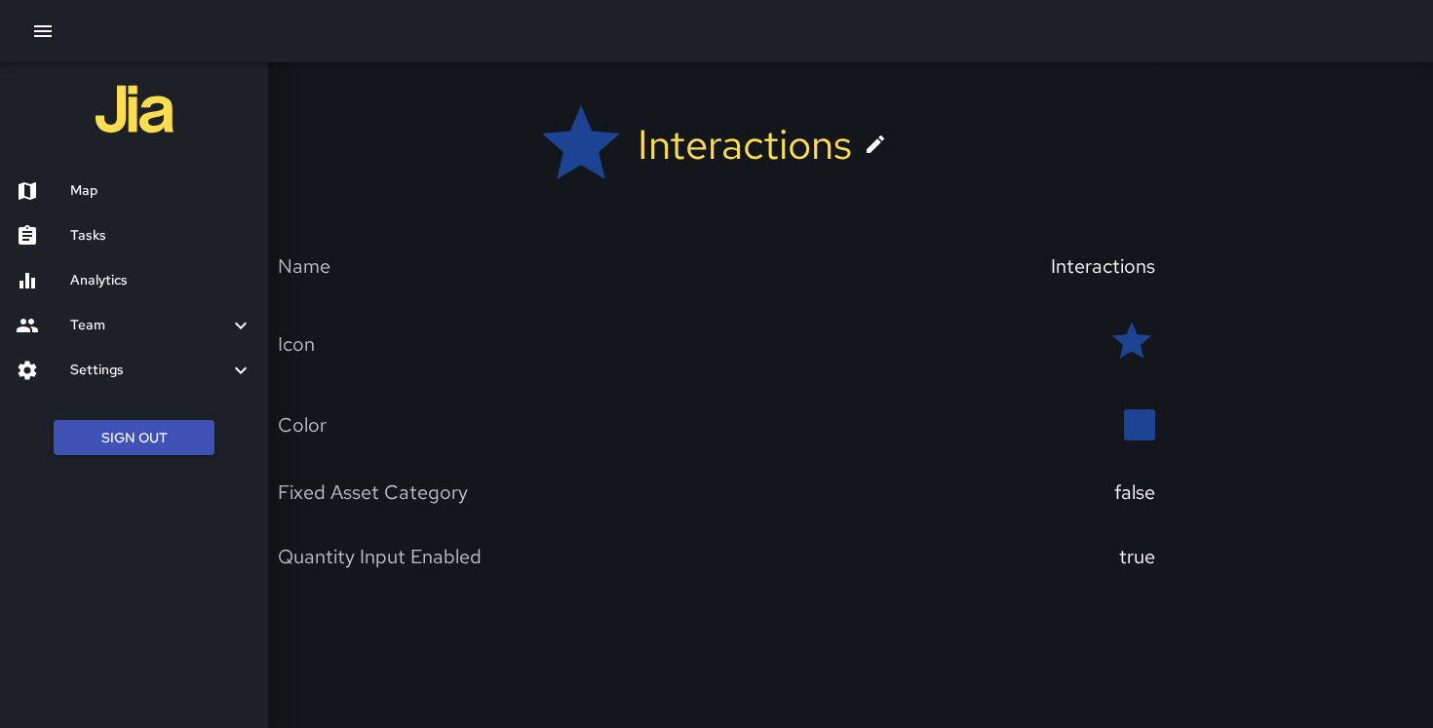
click at [120, 370] on h6 "Settings" at bounding box center [149, 370] width 159 height 21
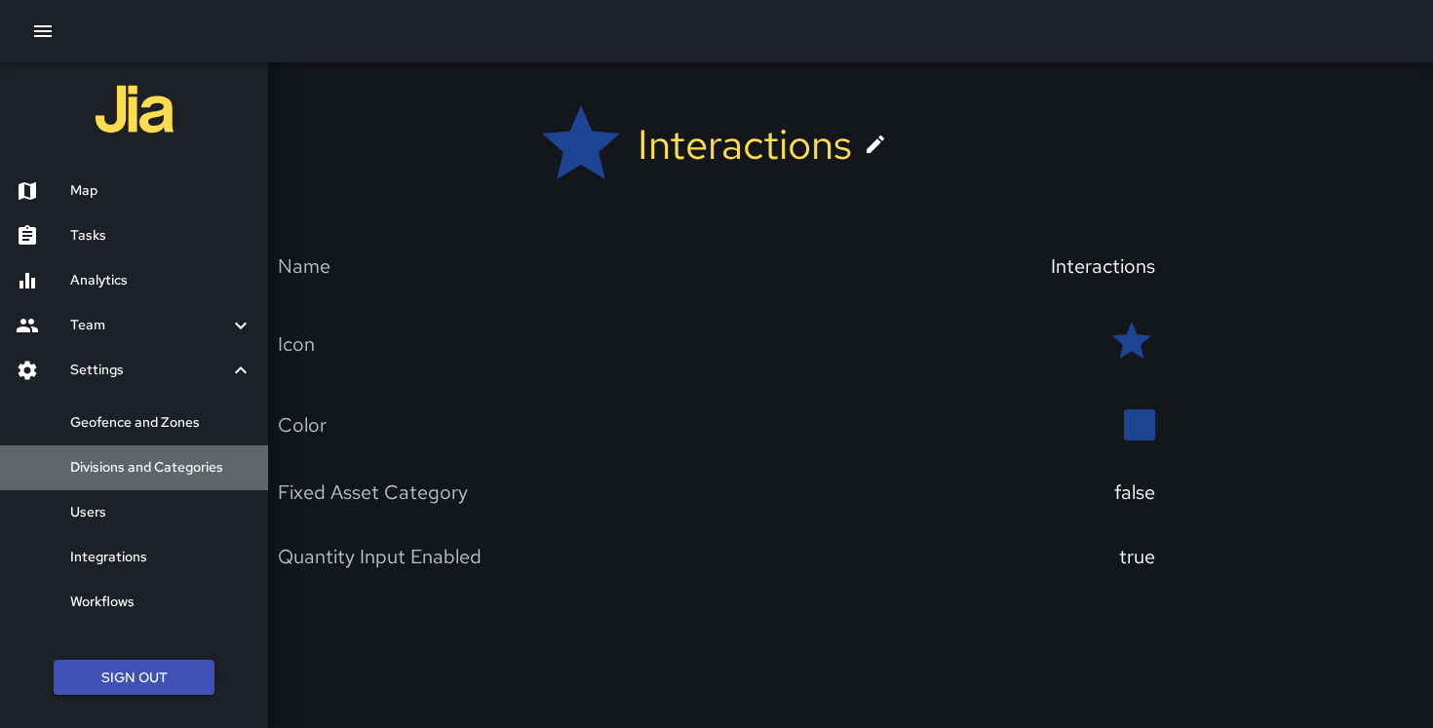
click at [125, 470] on h6 "Divisions and Categories" at bounding box center [161, 467] width 182 height 21
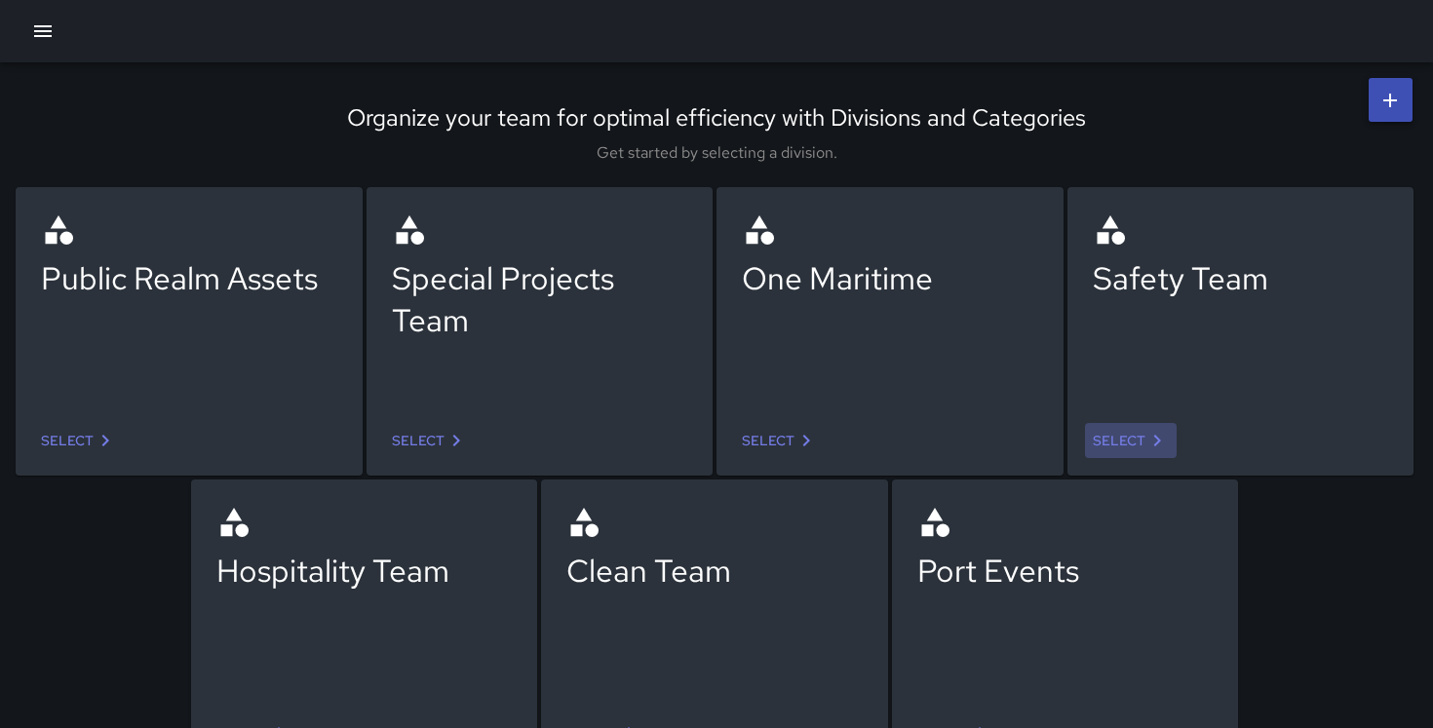
click at [1154, 437] on icon at bounding box center [1156, 441] width 7 height 12
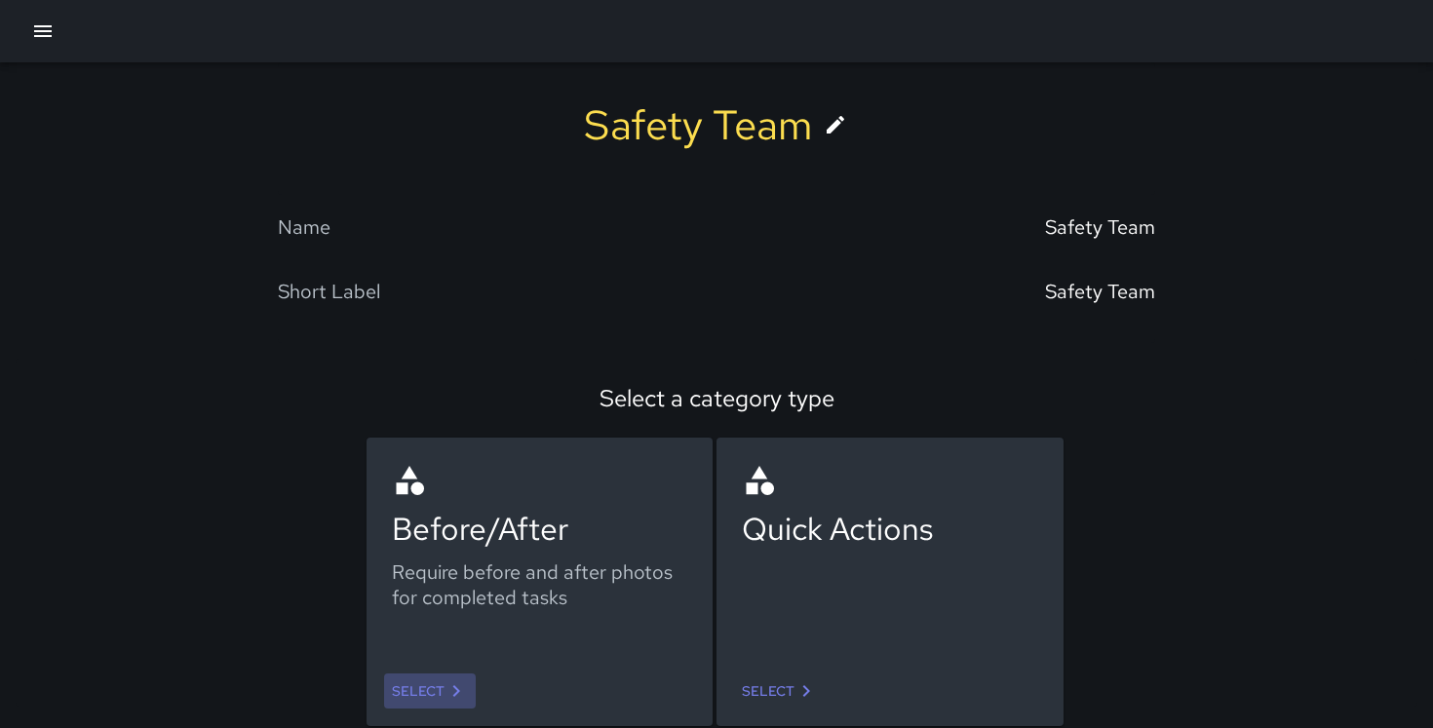
click at [441, 690] on link "Select" at bounding box center [430, 692] width 92 height 36
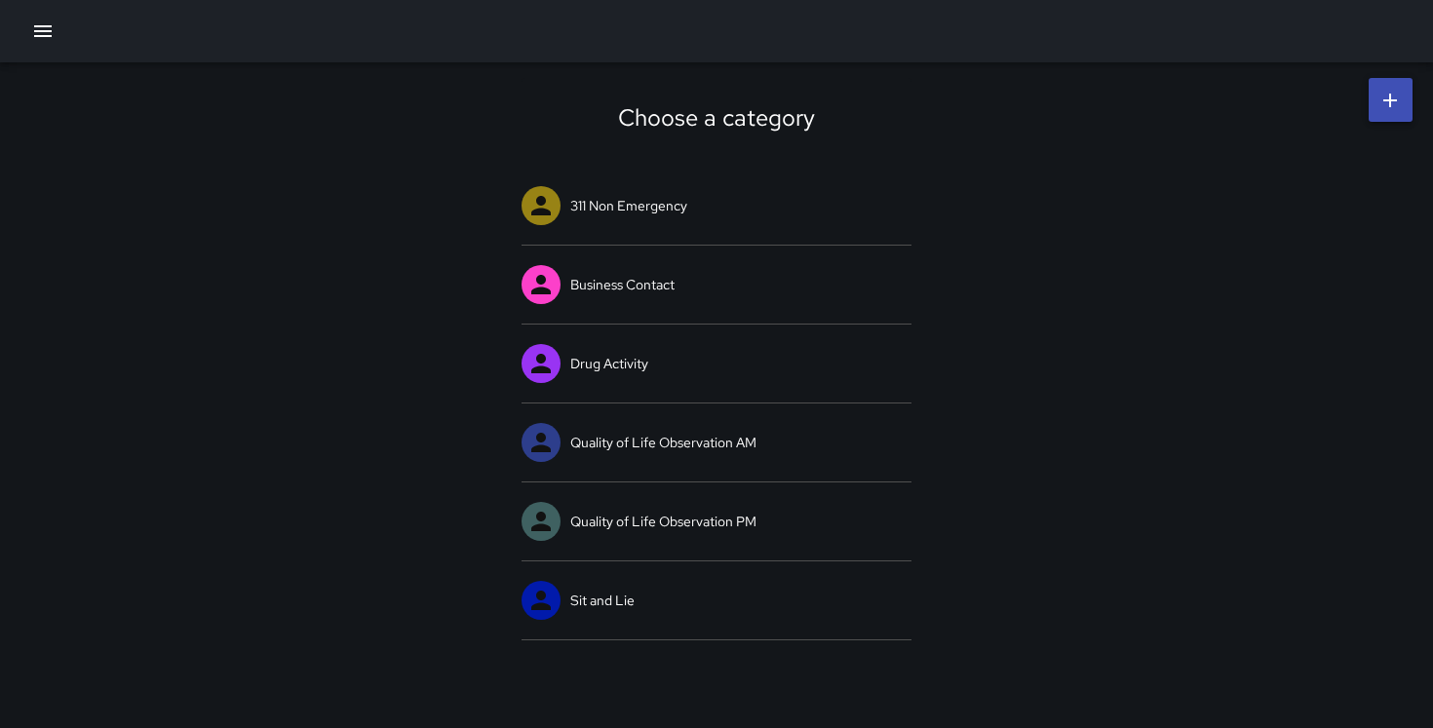
click at [1384, 107] on icon at bounding box center [1389, 100] width 23 height 23
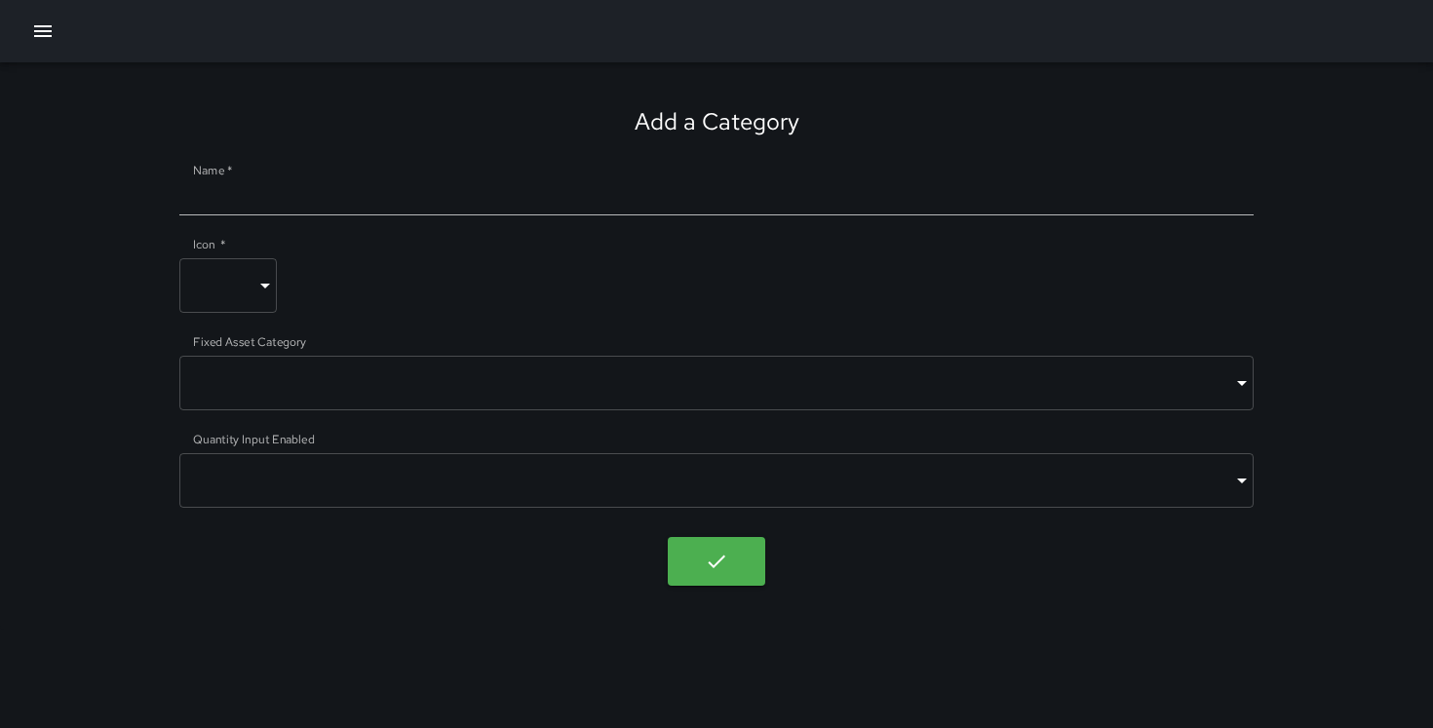
click at [707, 206] on input "Name   *" at bounding box center [716, 199] width 1075 height 31
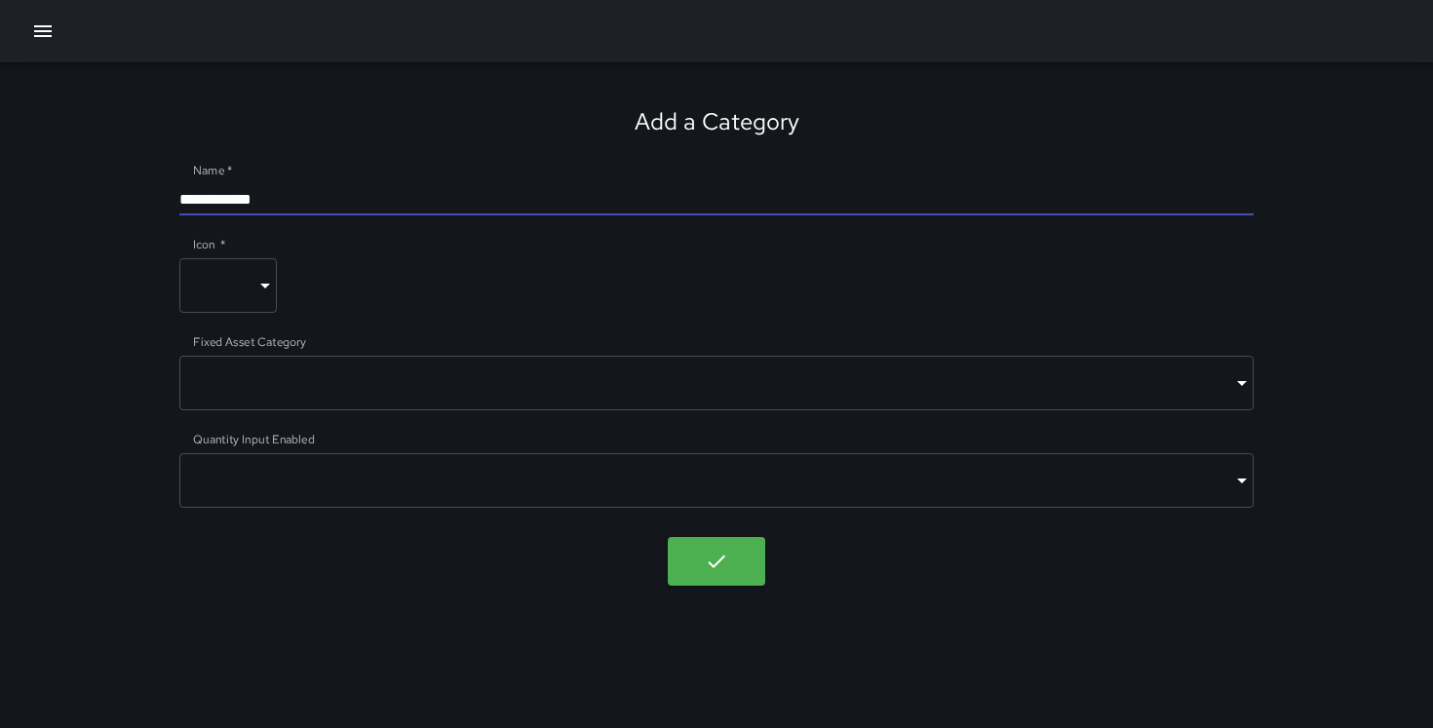
type input "**********"
click at [246, 289] on body "**********" at bounding box center [716, 364] width 1433 height 728
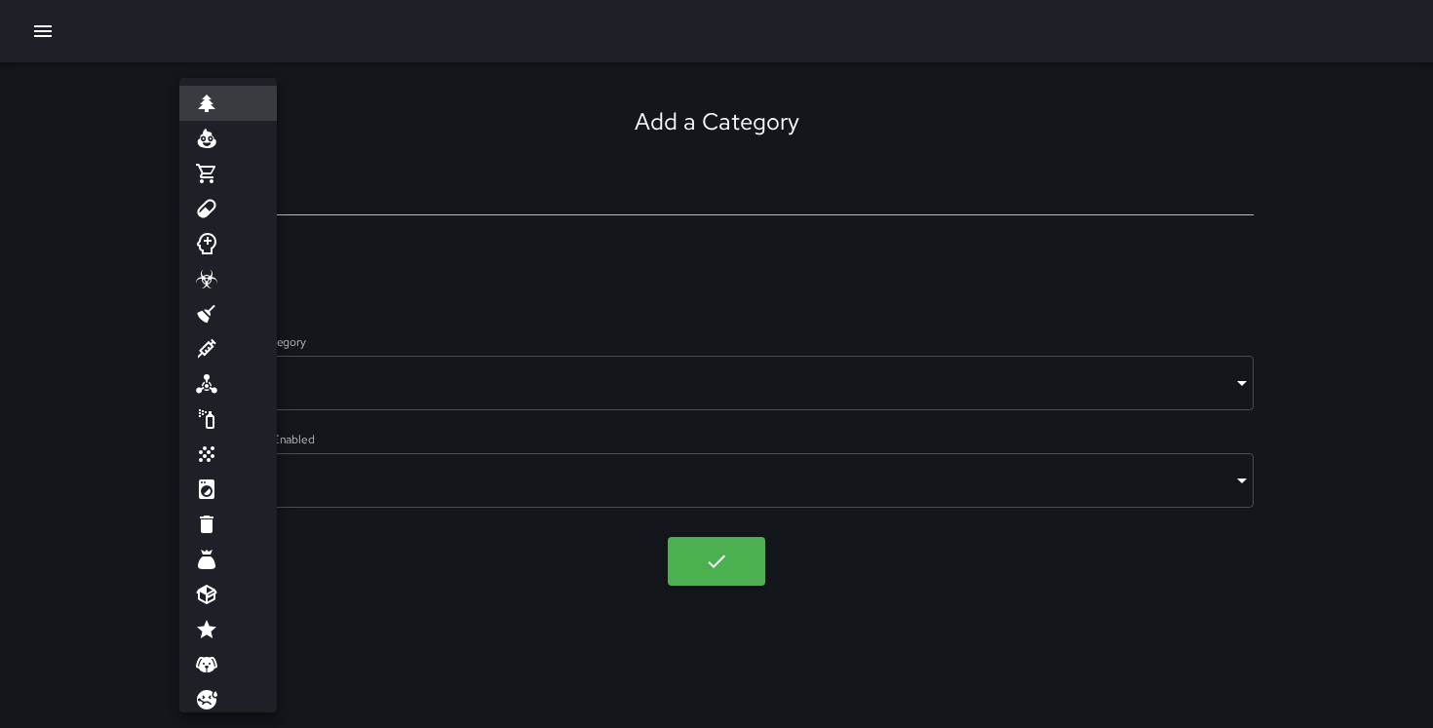
click at [247, 235] on li at bounding box center [227, 243] width 97 height 35
type input "**********"
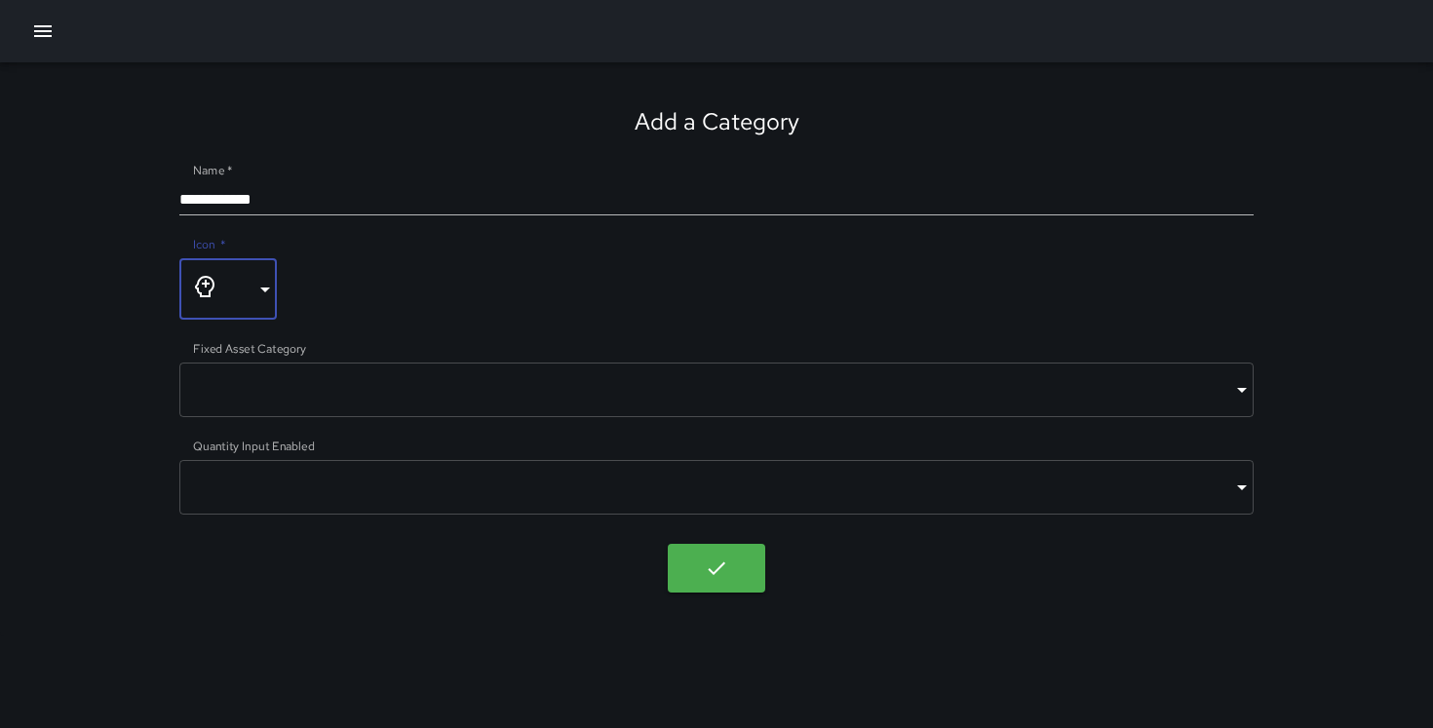
click at [354, 383] on body "**********" at bounding box center [716, 364] width 1433 height 728
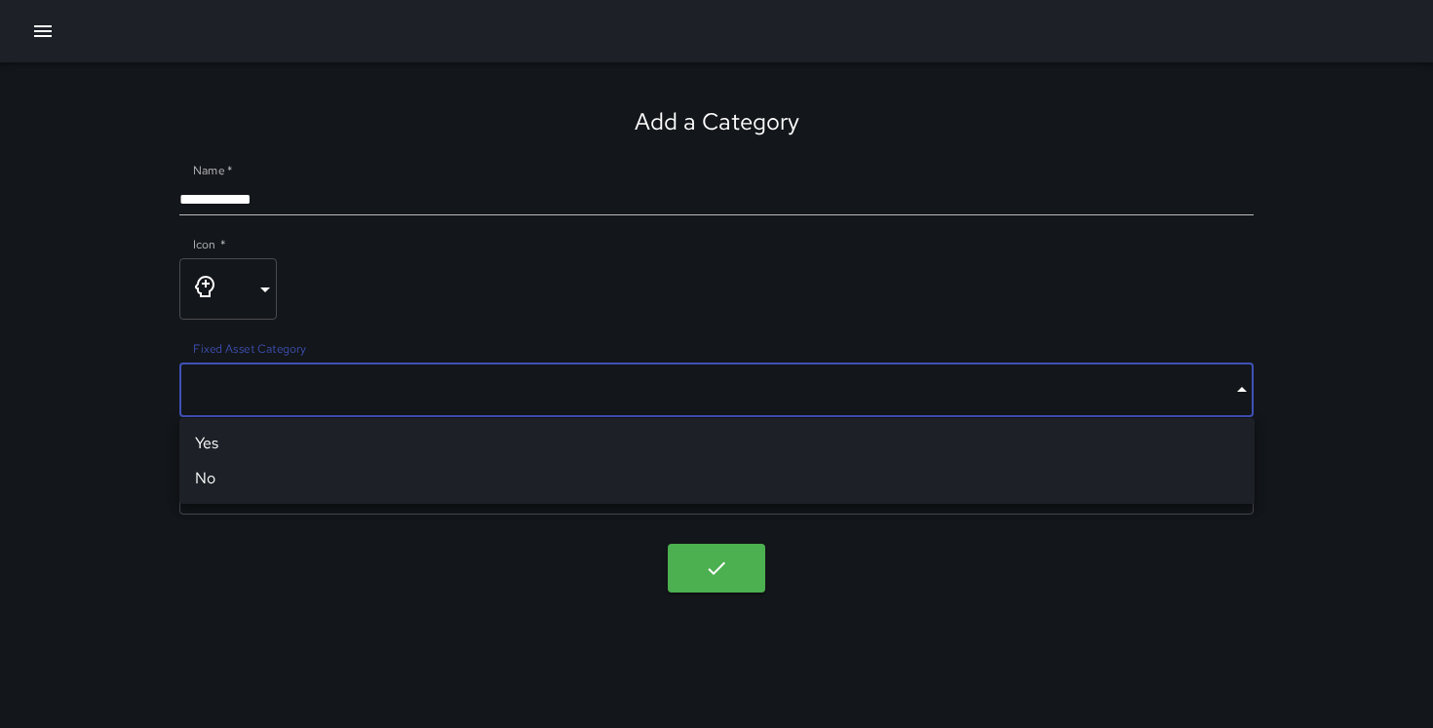
click at [296, 475] on li "No" at bounding box center [716, 478] width 1075 height 35
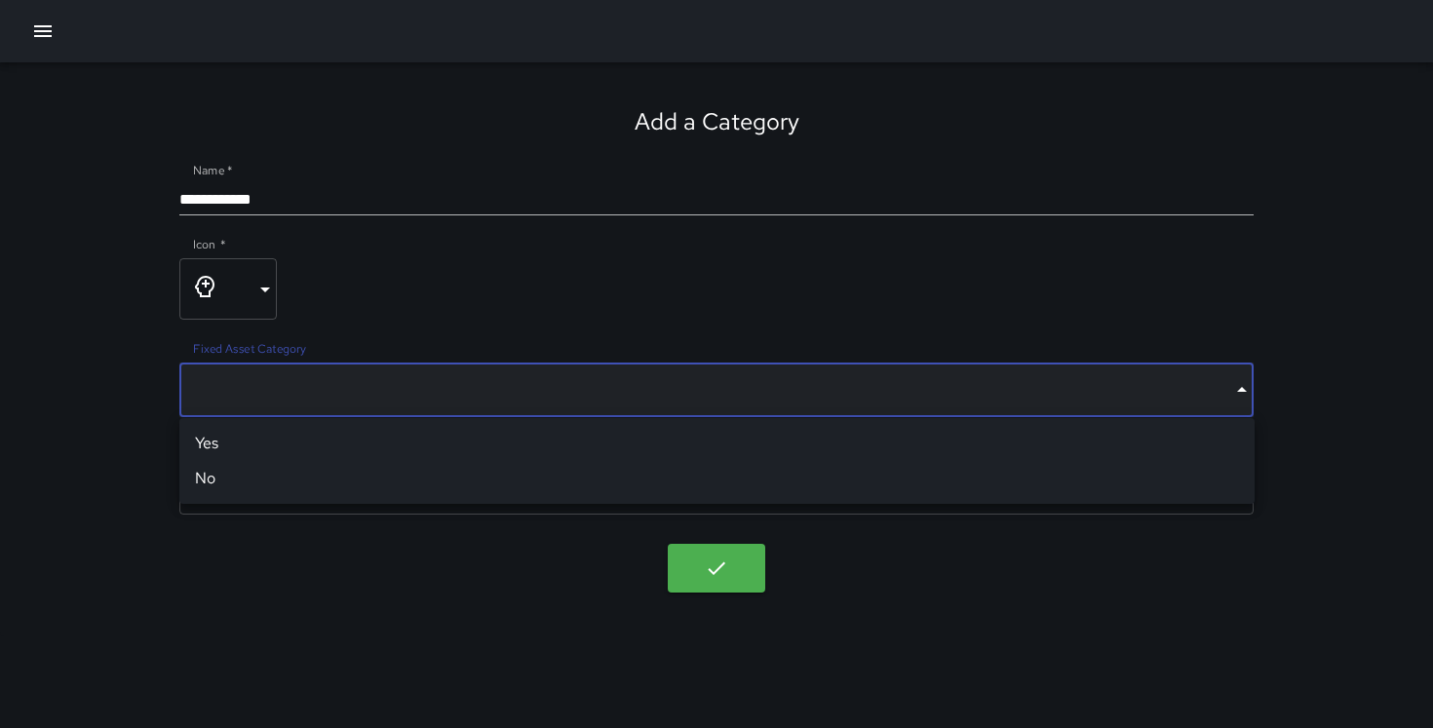
type input "*****"
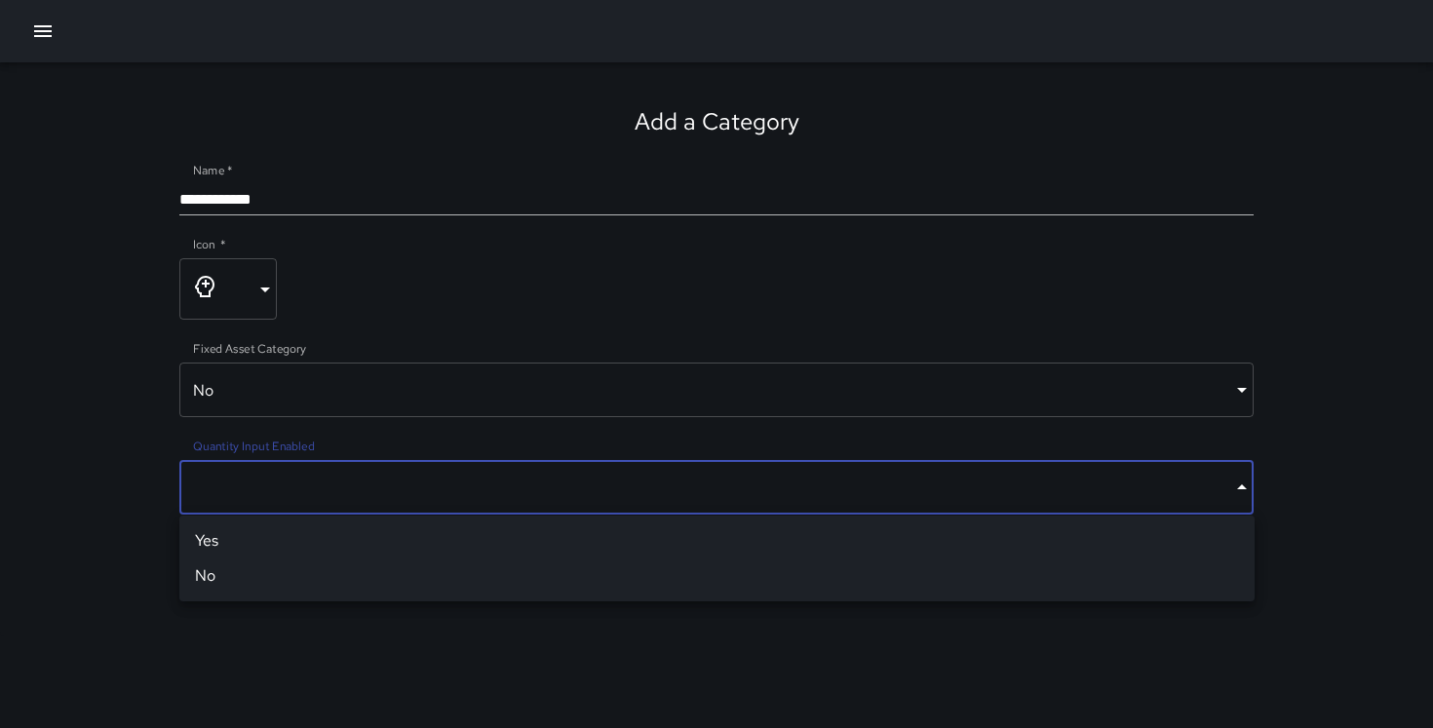
click at [290, 487] on body "**********" at bounding box center [716, 364] width 1433 height 728
click at [277, 555] on li "Yes" at bounding box center [716, 540] width 1075 height 35
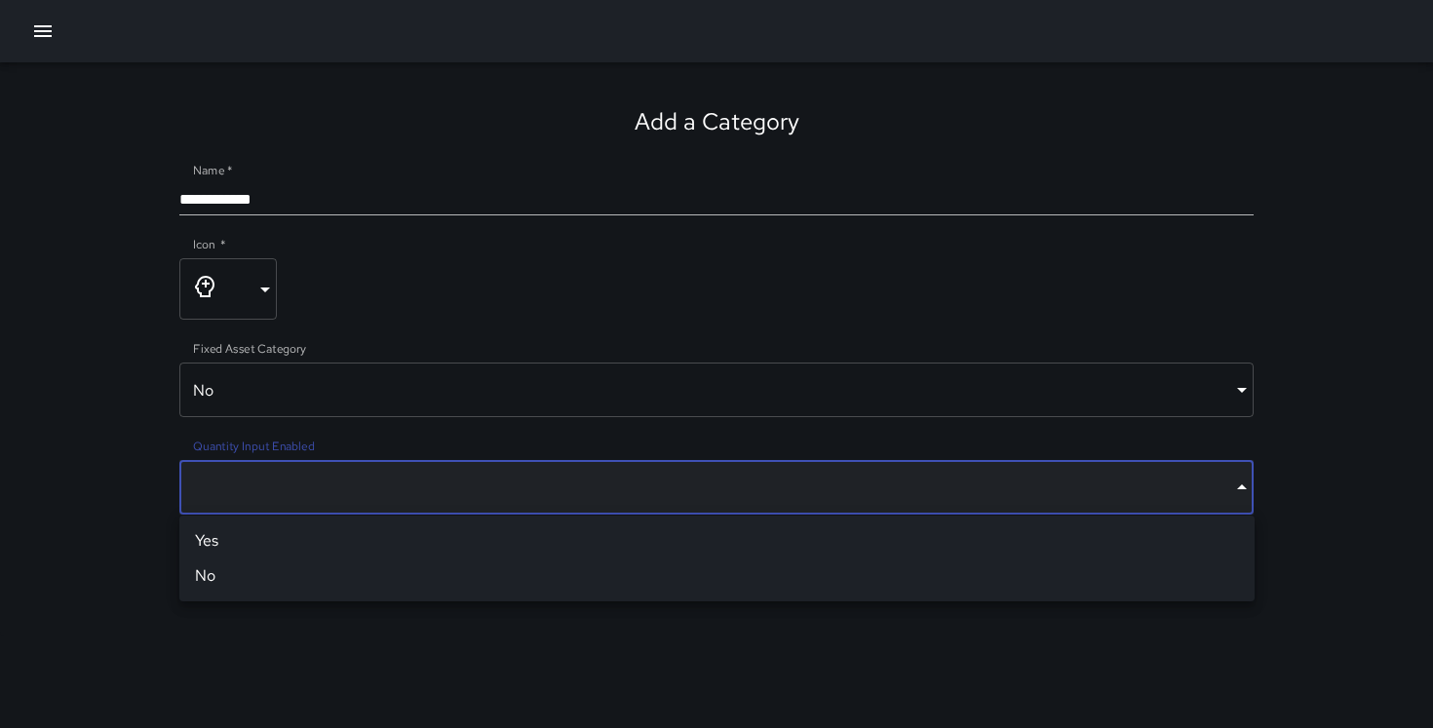
type input "****"
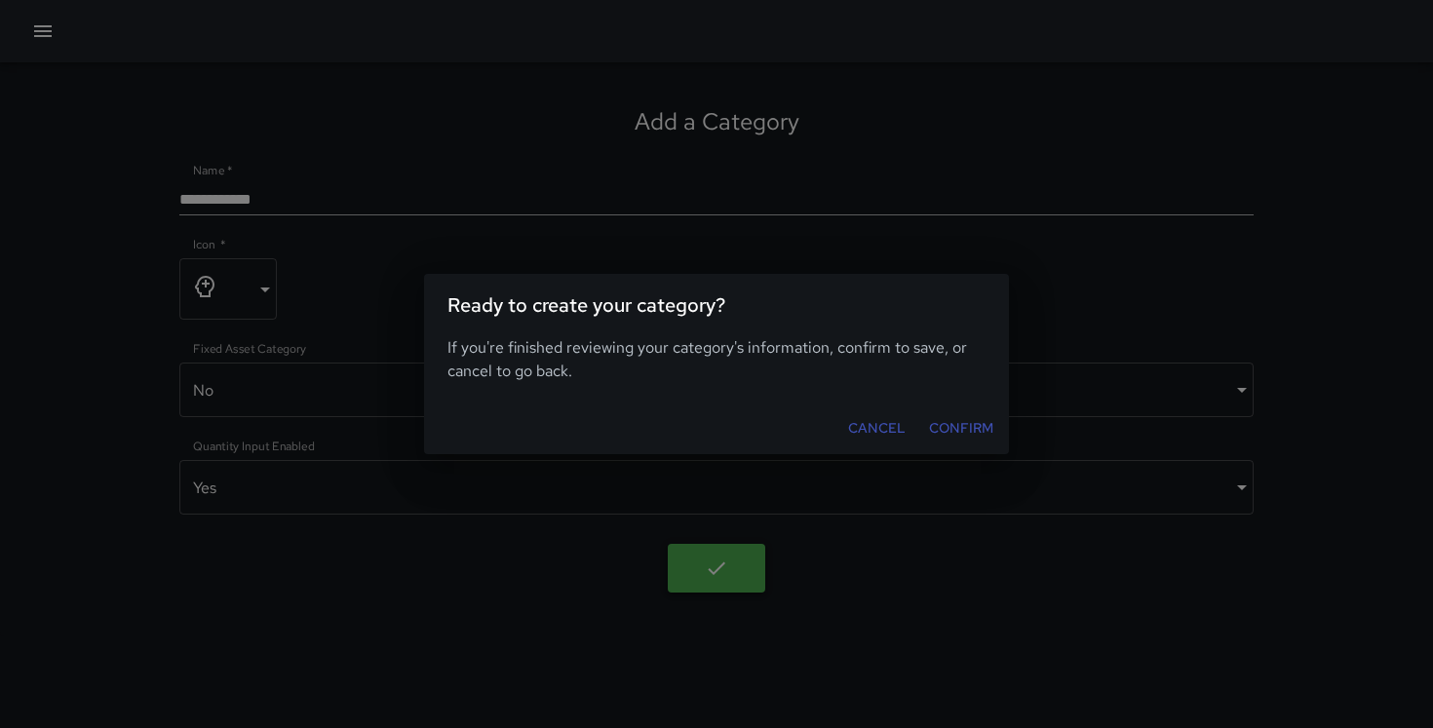
click at [707, 562] on body "**********" at bounding box center [716, 364] width 1433 height 728
click at [950, 417] on button "Confirm" at bounding box center [961, 428] width 80 height 36
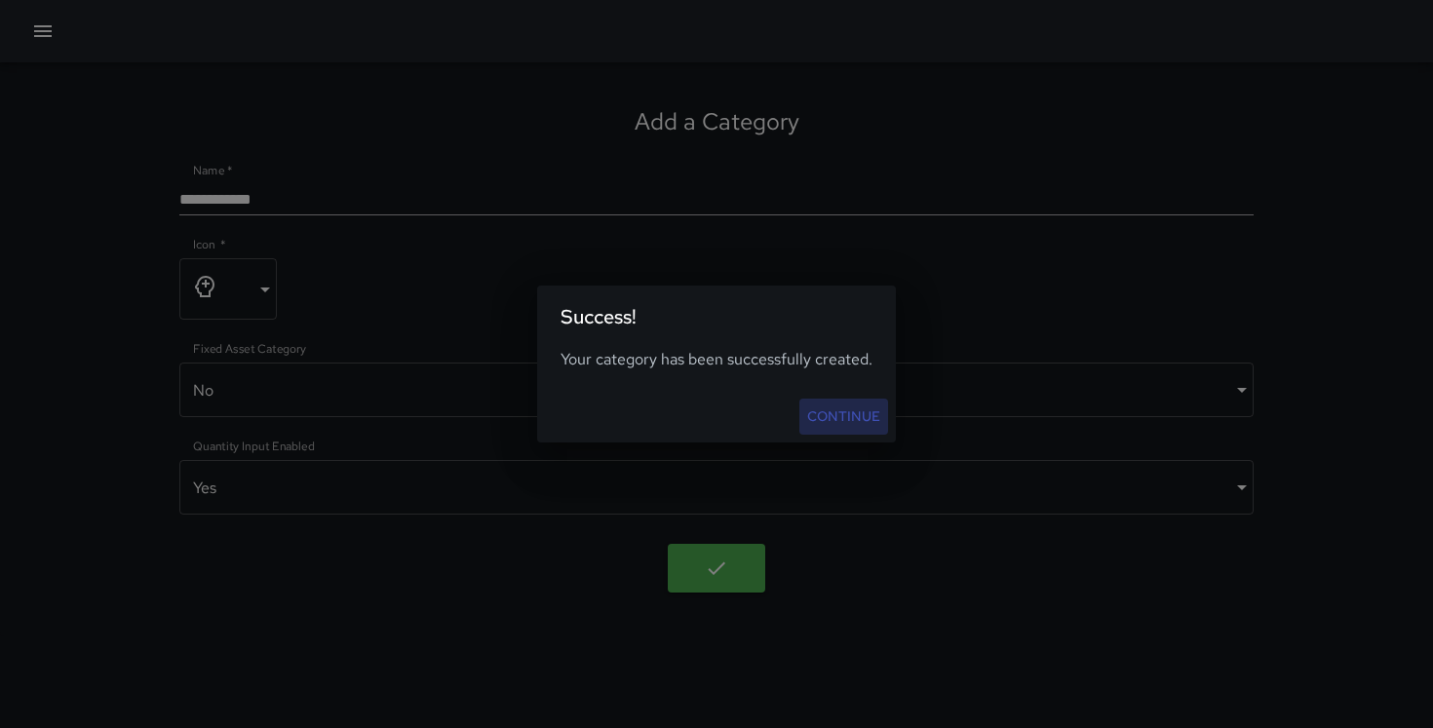
click at [840, 415] on link "Continue" at bounding box center [843, 417] width 89 height 36
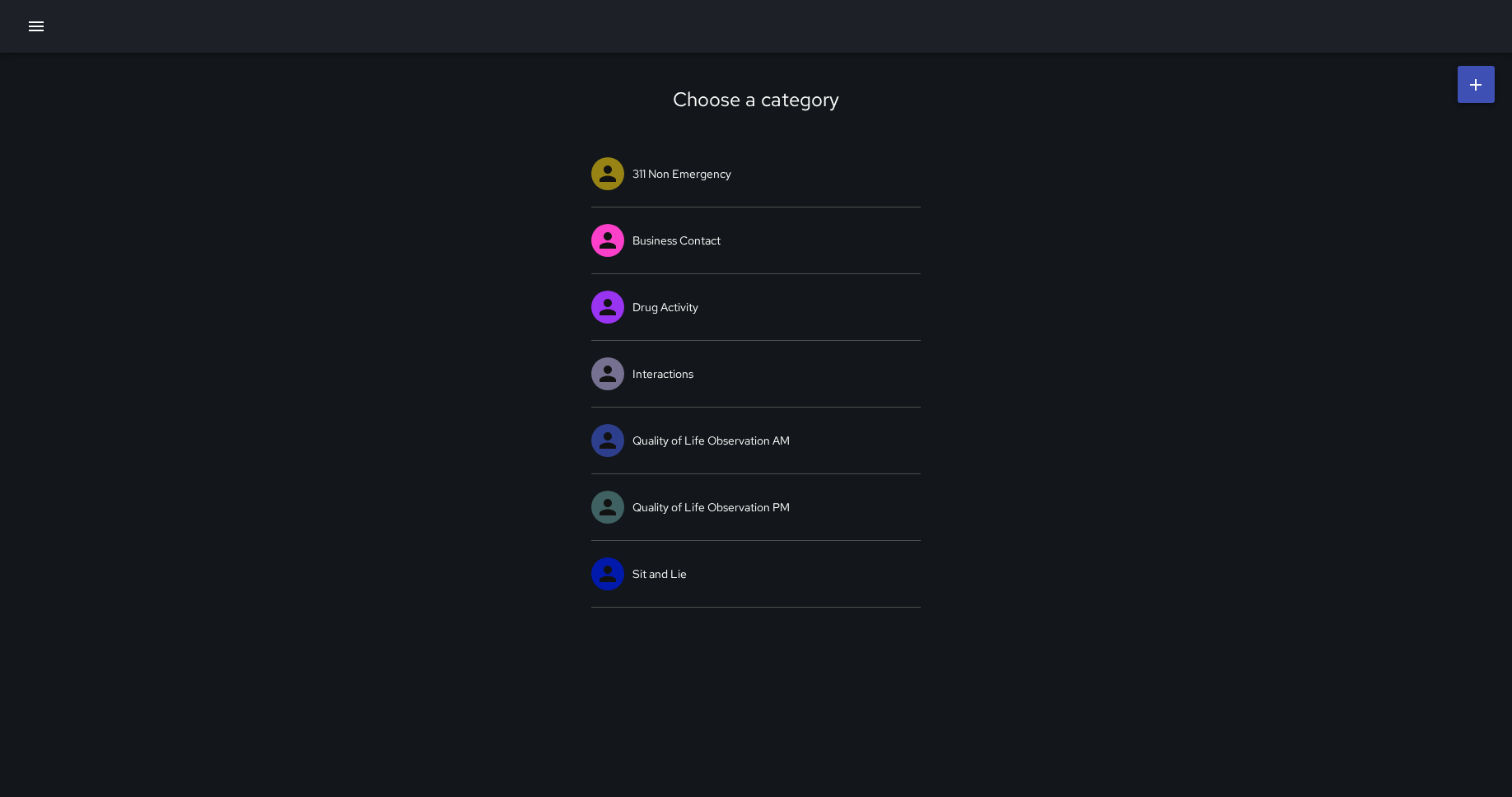
click at [42, 23] on icon "button" at bounding box center [35, 25] width 19 height 19
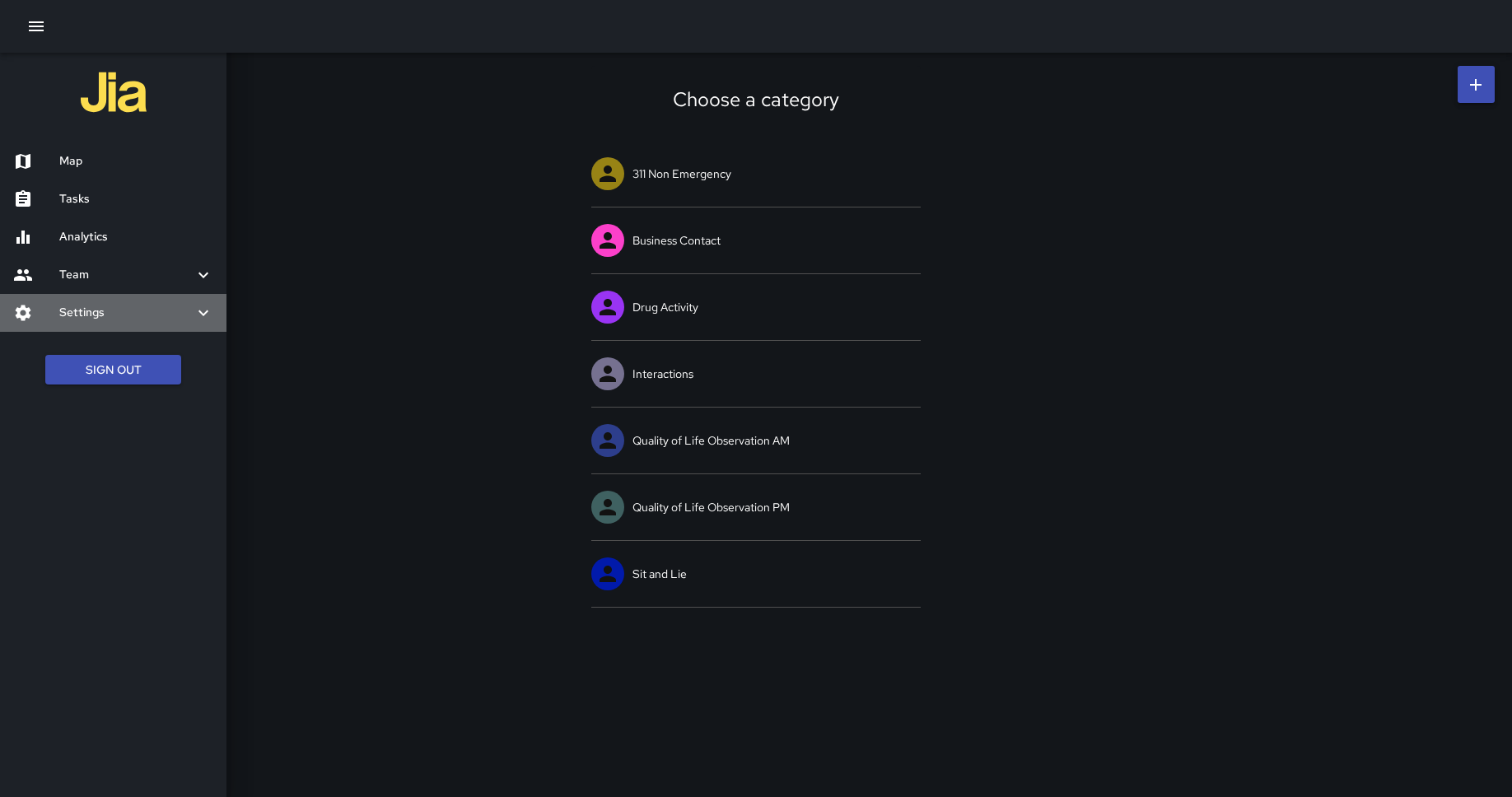
click at [164, 307] on h6 "Settings" at bounding box center [126, 312] width 134 height 18
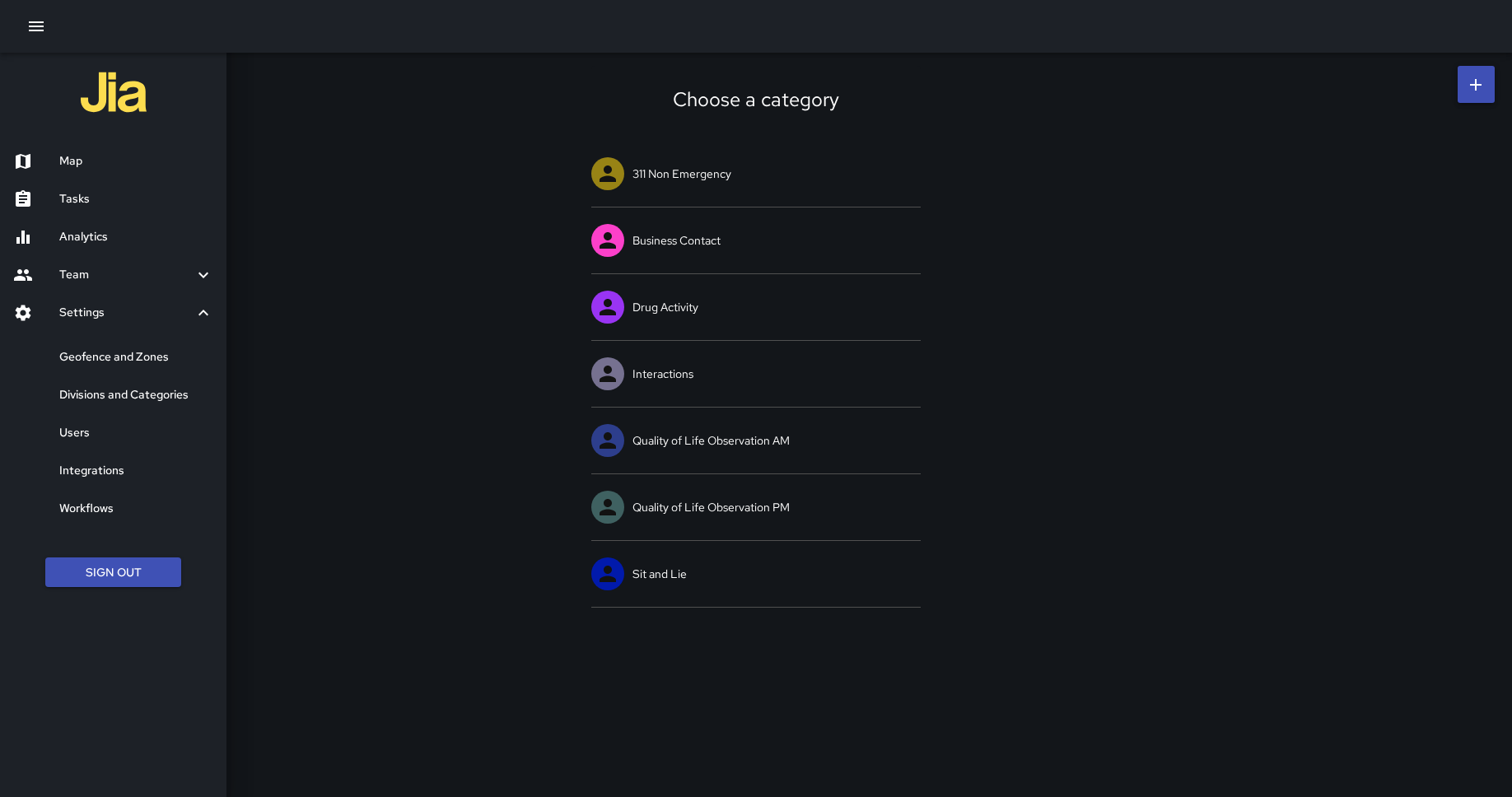
click at [153, 388] on h6 "Divisions and Categories" at bounding box center [136, 394] width 154 height 18
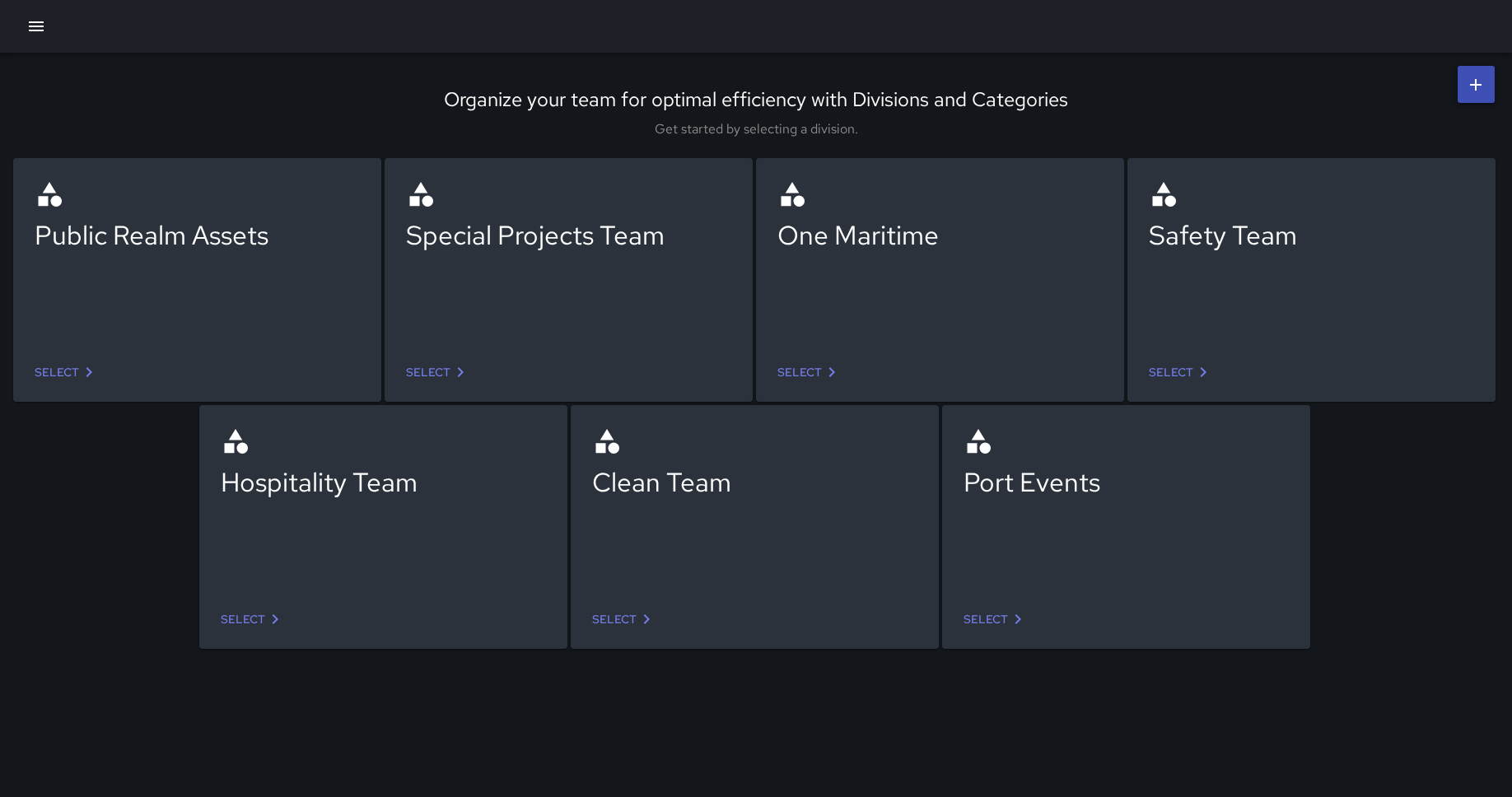
click at [1190, 368] on link "Select" at bounding box center [1181, 372] width 78 height 30
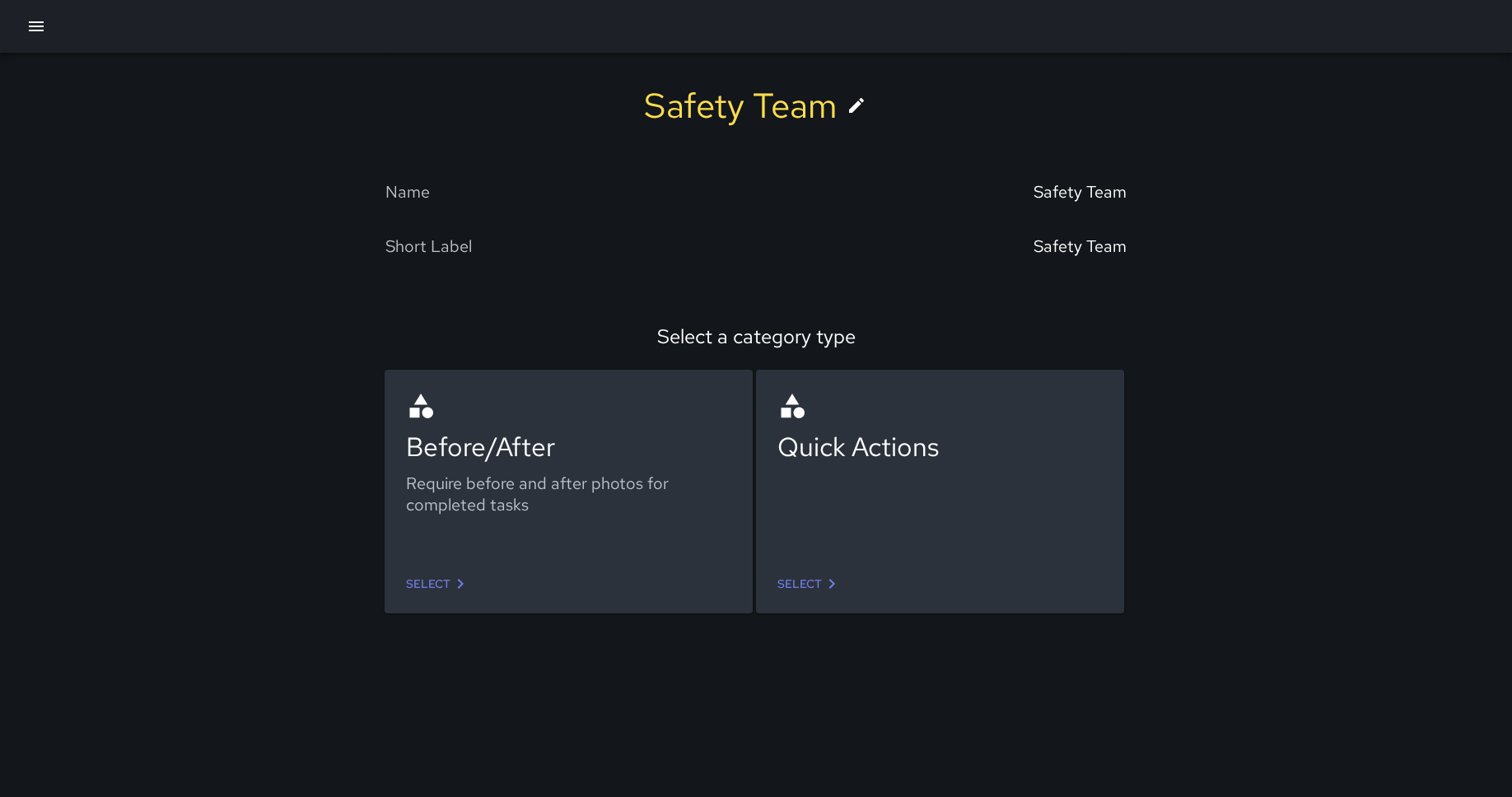
click at [460, 590] on icon at bounding box center [460, 583] width 19 height 19
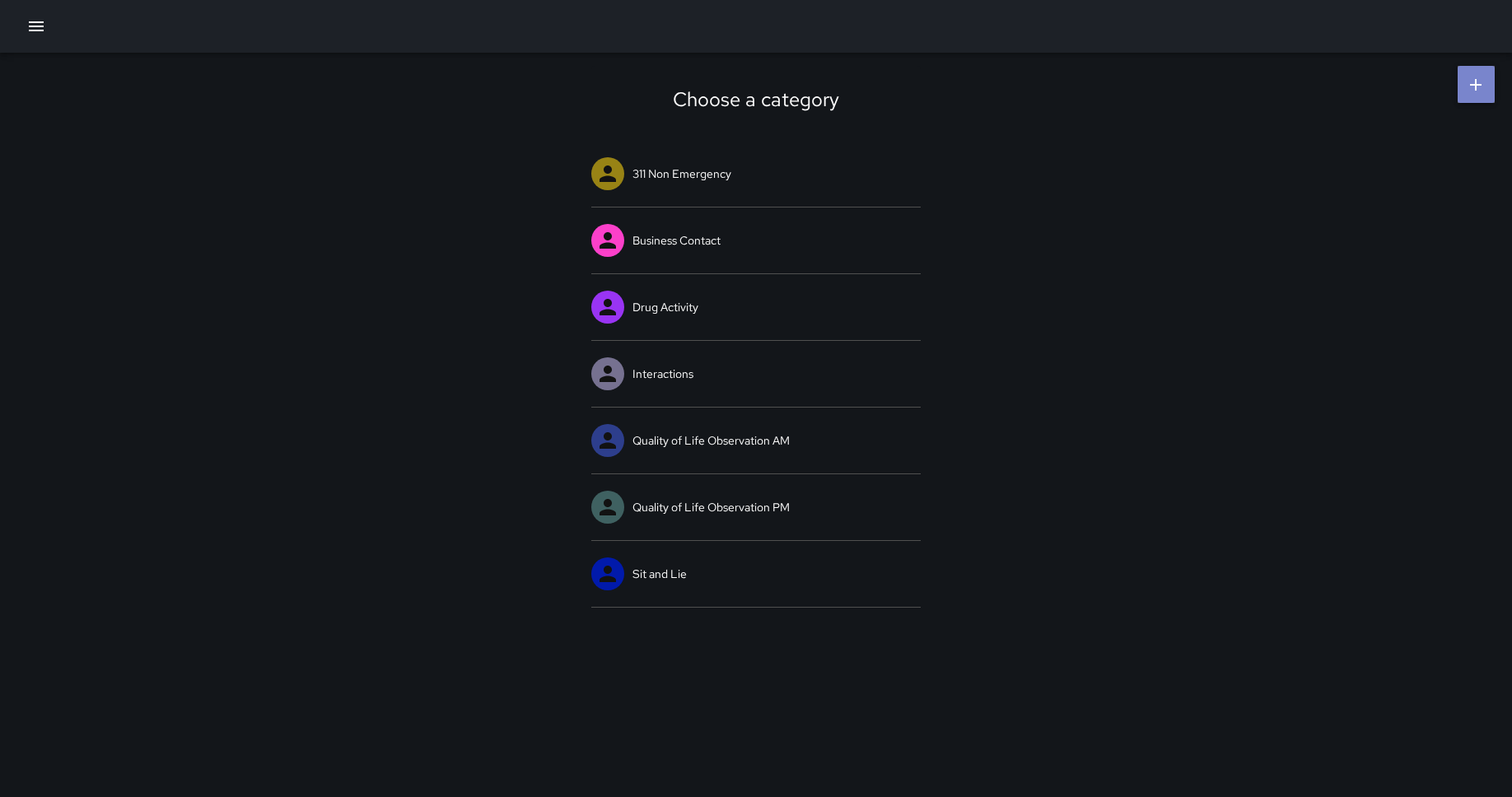
click at [1210, 80] on icon at bounding box center [1475, 84] width 19 height 19
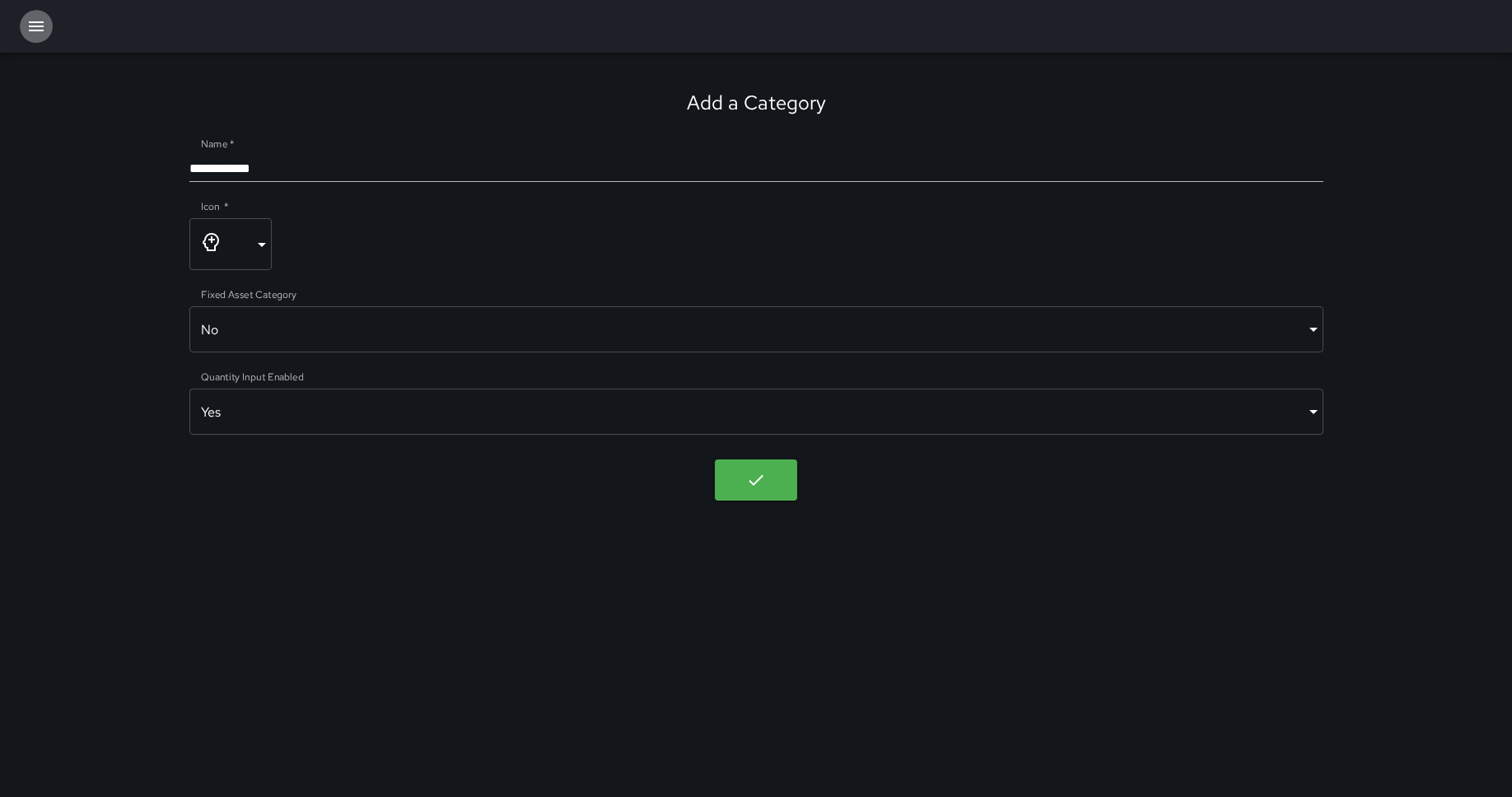
click at [34, 28] on icon "button" at bounding box center [35, 25] width 19 height 19
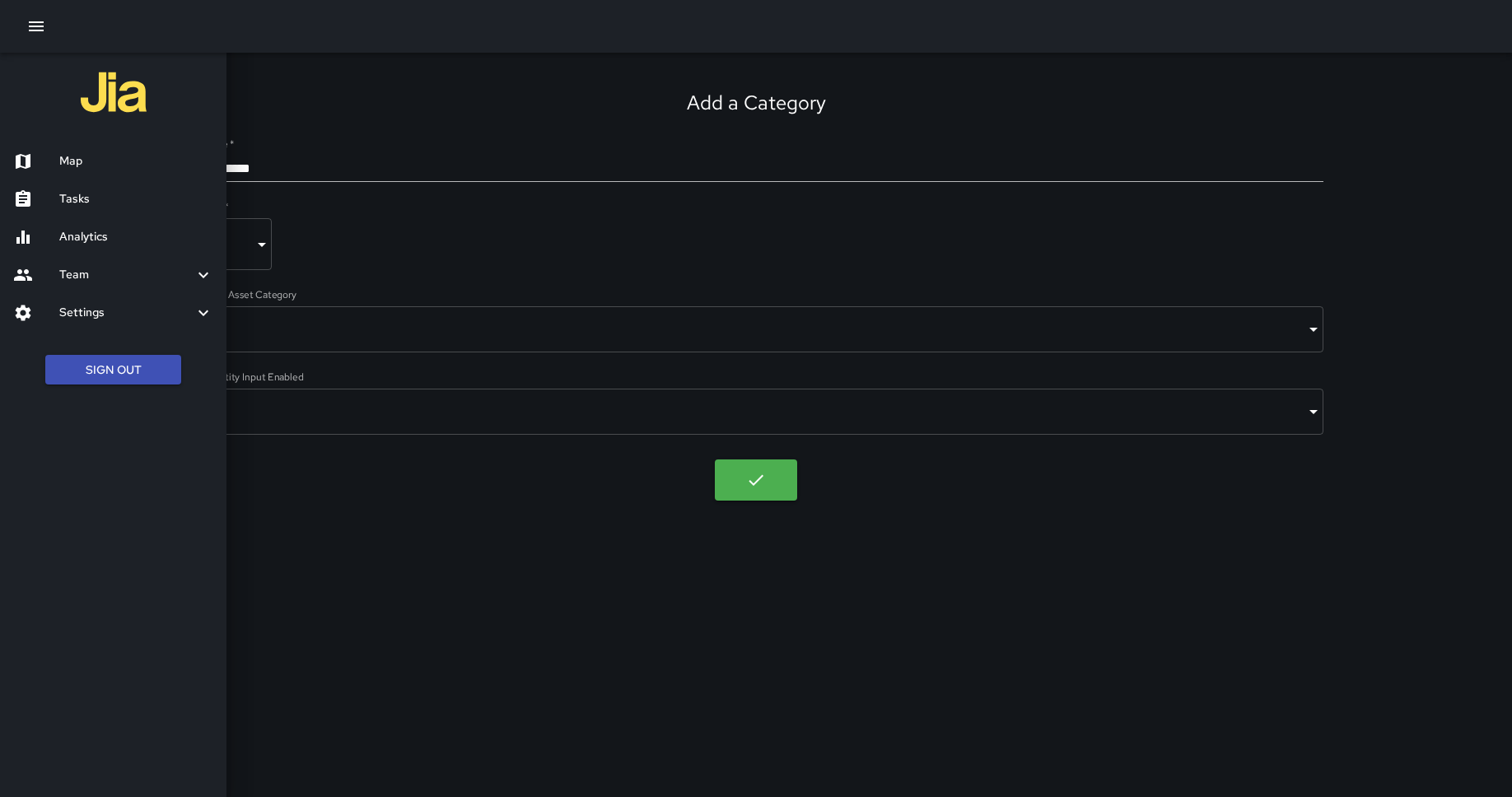
click at [106, 309] on h6 "Settings" at bounding box center [126, 312] width 134 height 18
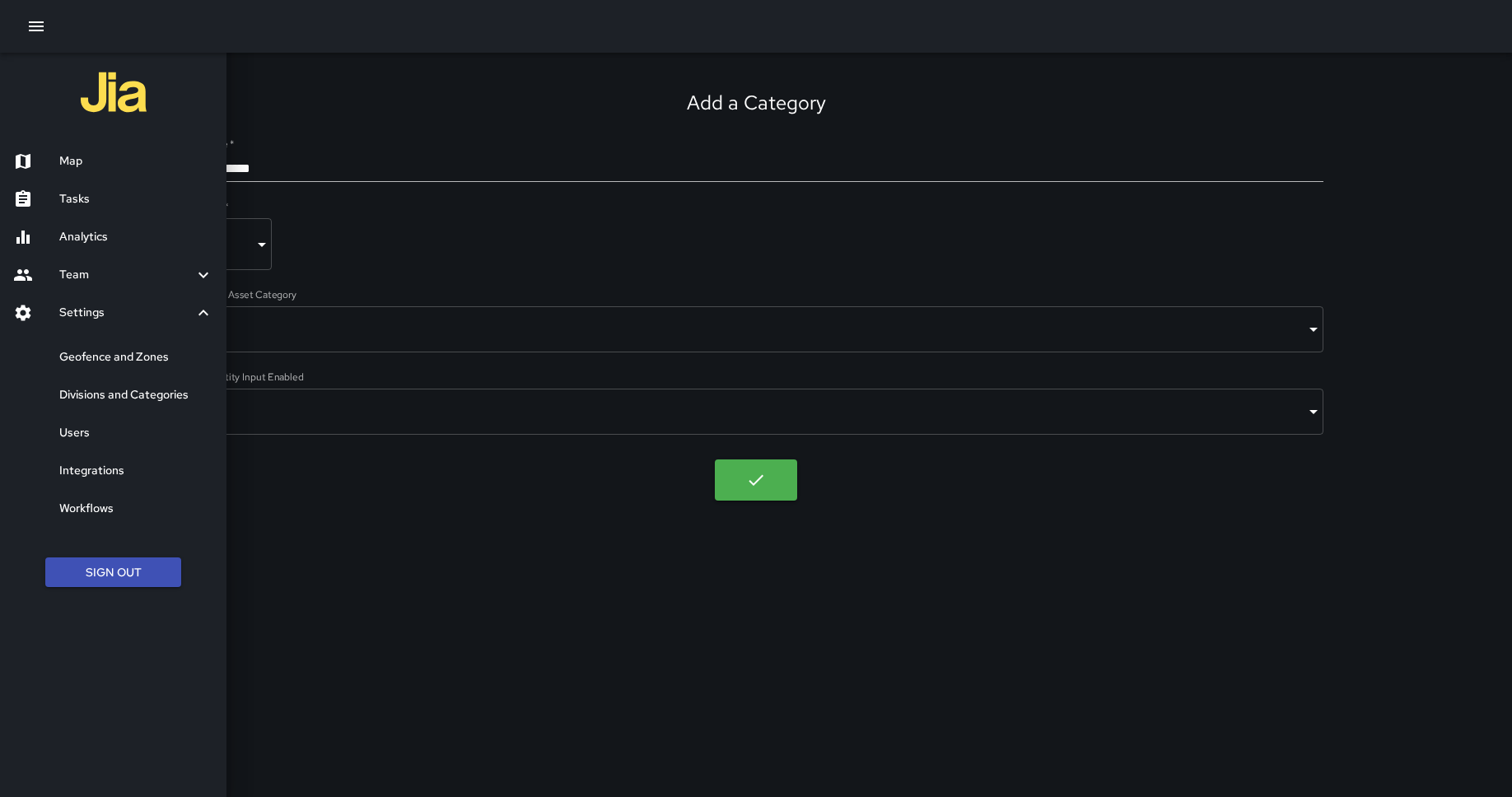
click at [133, 165] on h6 "Map" at bounding box center [136, 160] width 154 height 18
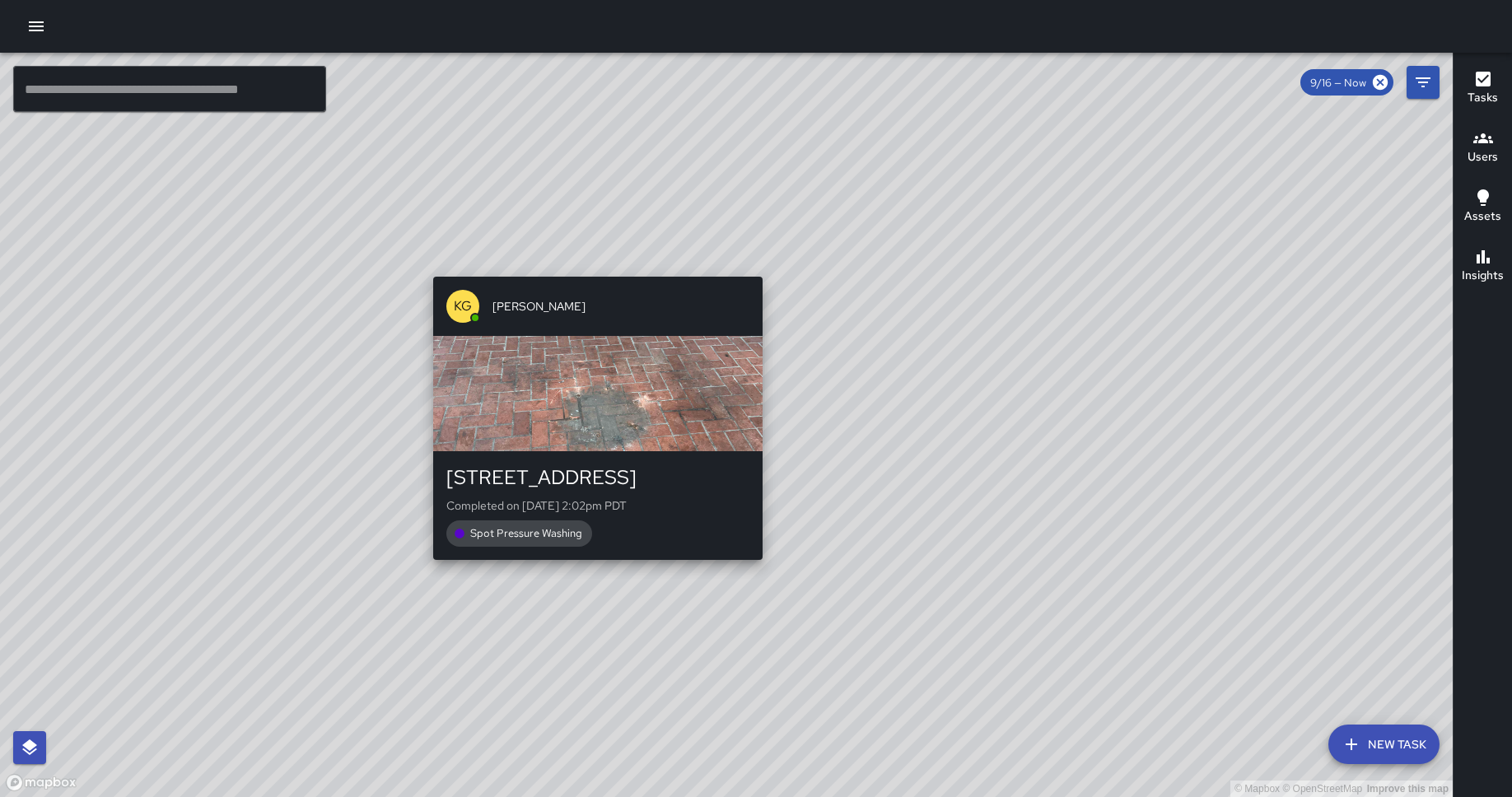
click at [590, 572] on div "© Mapbox © OpenStreetMap Improve this map KG [PERSON_NAME] [STREET_ADDRESS] Com…" at bounding box center [726, 424] width 1452 height 744
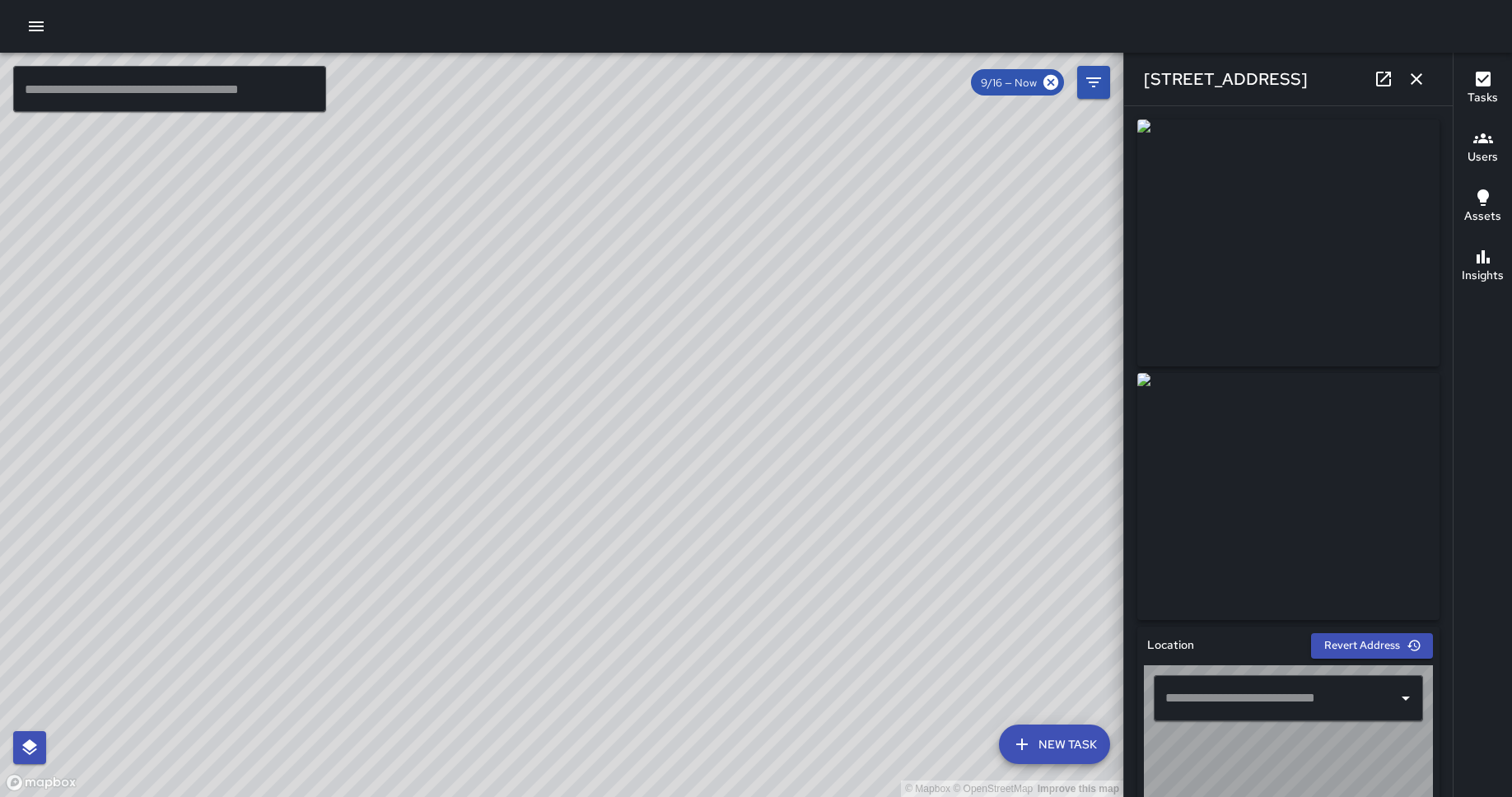
type input "**********"
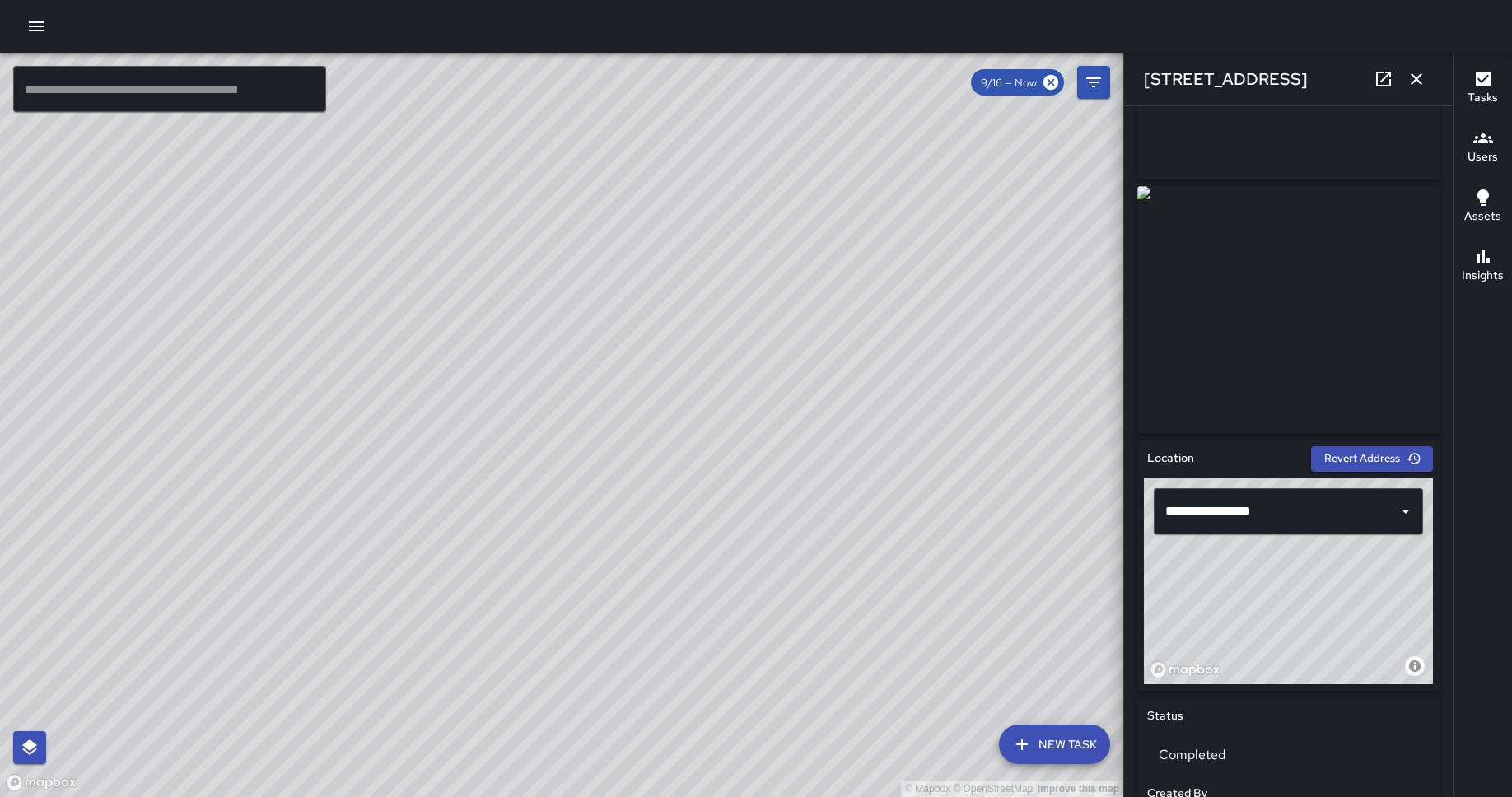
scroll to position [188, 0]
drag, startPoint x: 405, startPoint y: 630, endPoint x: 534, endPoint y: 541, distance: 156.7
click at [534, 541] on div "© Mapbox © OpenStreetMap Improve this map" at bounding box center [562, 424] width 1123 height 744
drag, startPoint x: 809, startPoint y: 248, endPoint x: 805, endPoint y: 575, distance: 327.0
click at [805, 575] on div "© Mapbox © OpenStreetMap Improve this map" at bounding box center [562, 424] width 1123 height 744
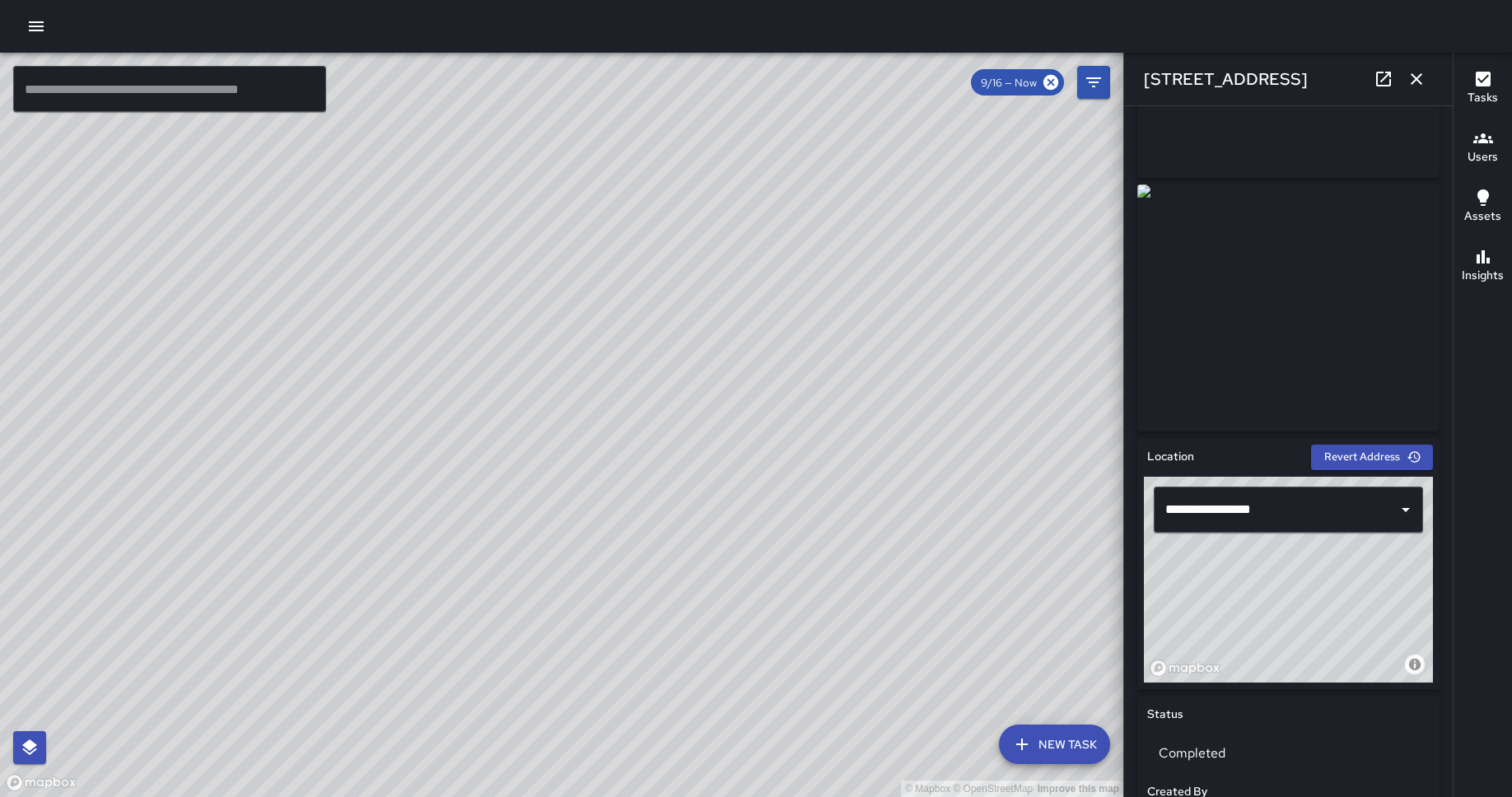
drag, startPoint x: 596, startPoint y: 407, endPoint x: 612, endPoint y: 398, distance: 18.4
click at [612, 398] on div "© Mapbox © OpenStreetMap Improve this map" at bounding box center [562, 424] width 1123 height 744
click at [1210, 80] on icon "button" at bounding box center [1416, 79] width 19 height 19
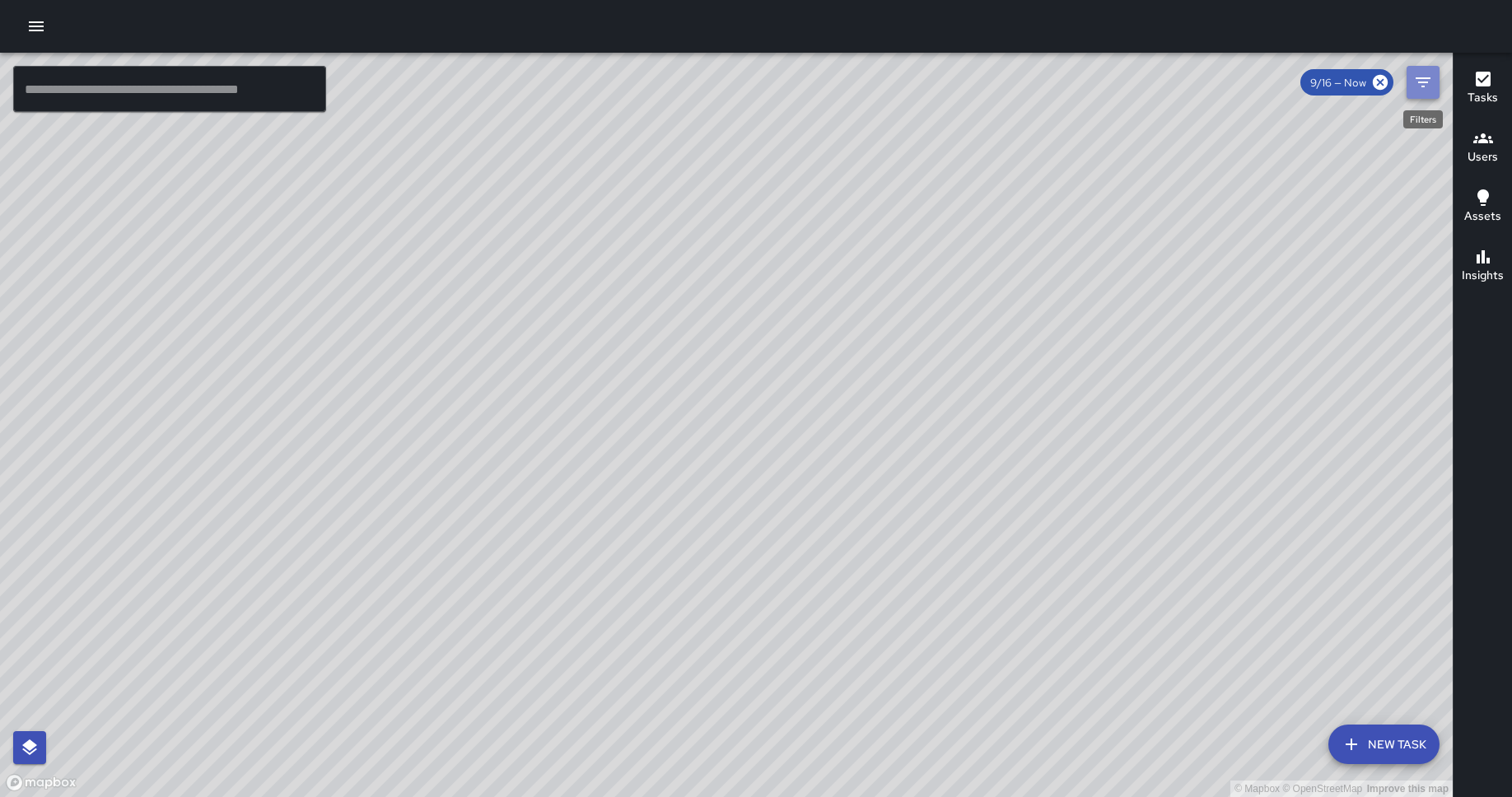
click at [1210, 76] on button "Filters" at bounding box center [1422, 82] width 33 height 33
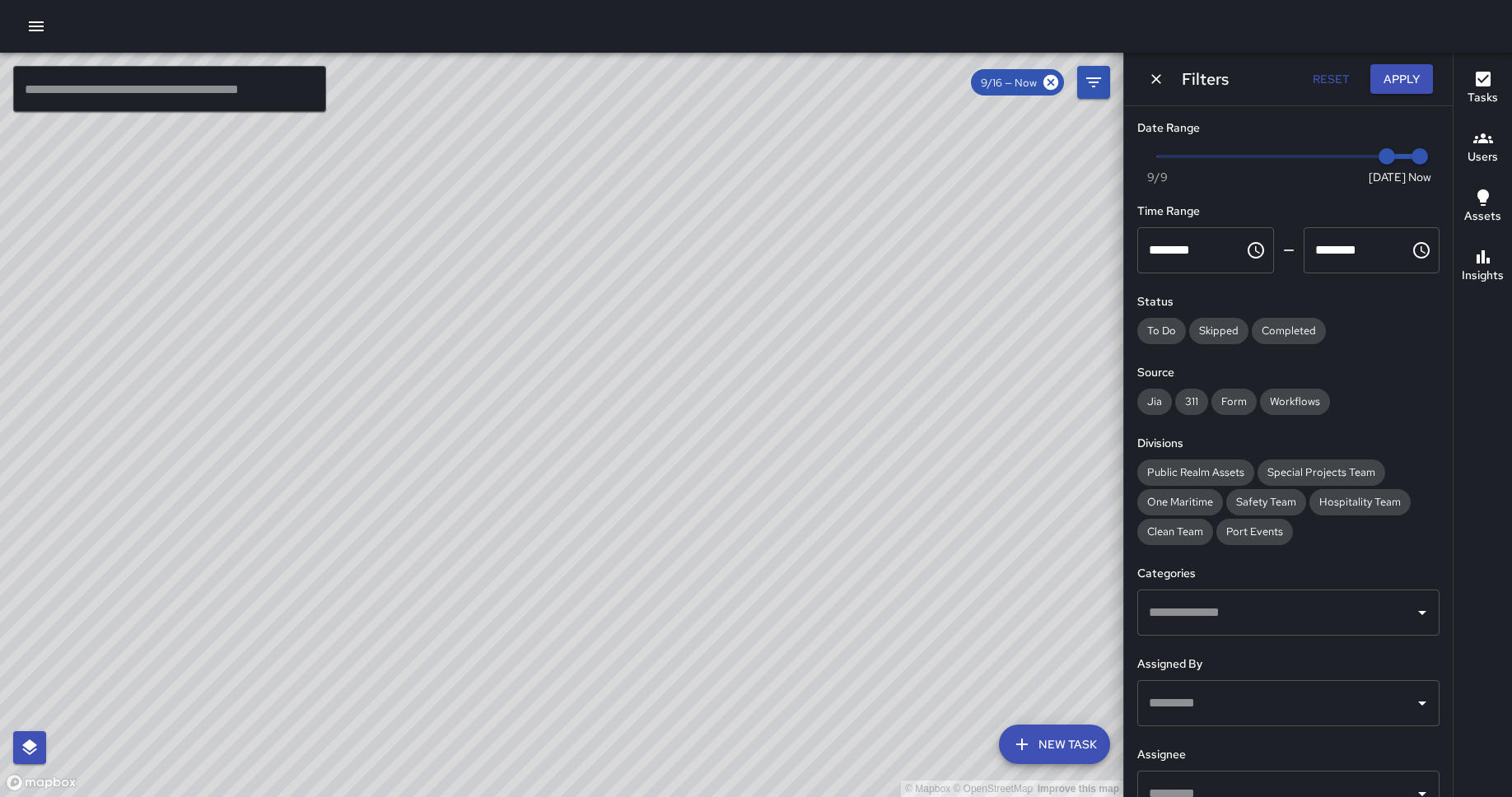
type input "*"
click at [1161, 157] on span at bounding box center [1287, 156] width 263 height 3
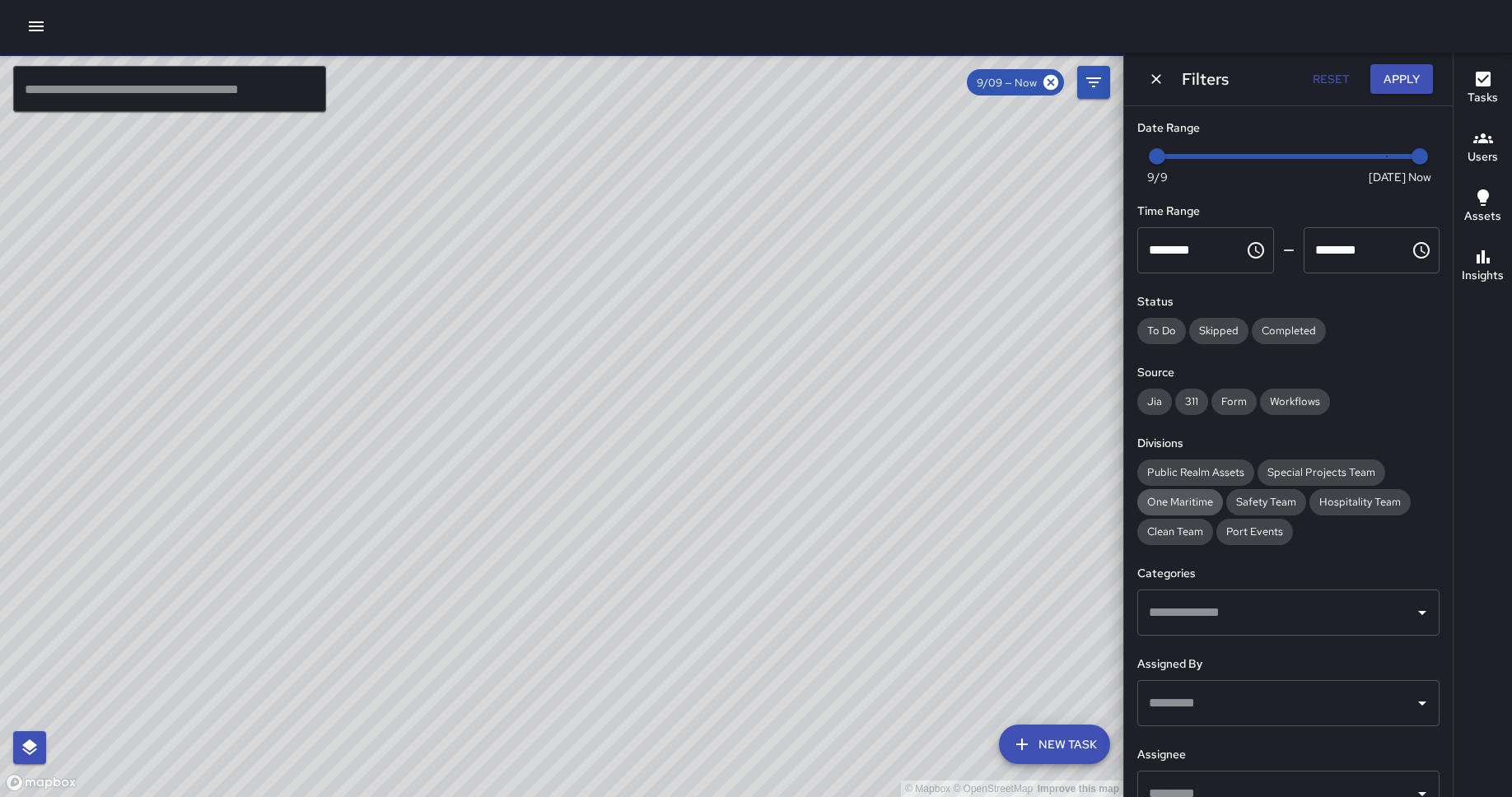
scroll to position [51, 0]
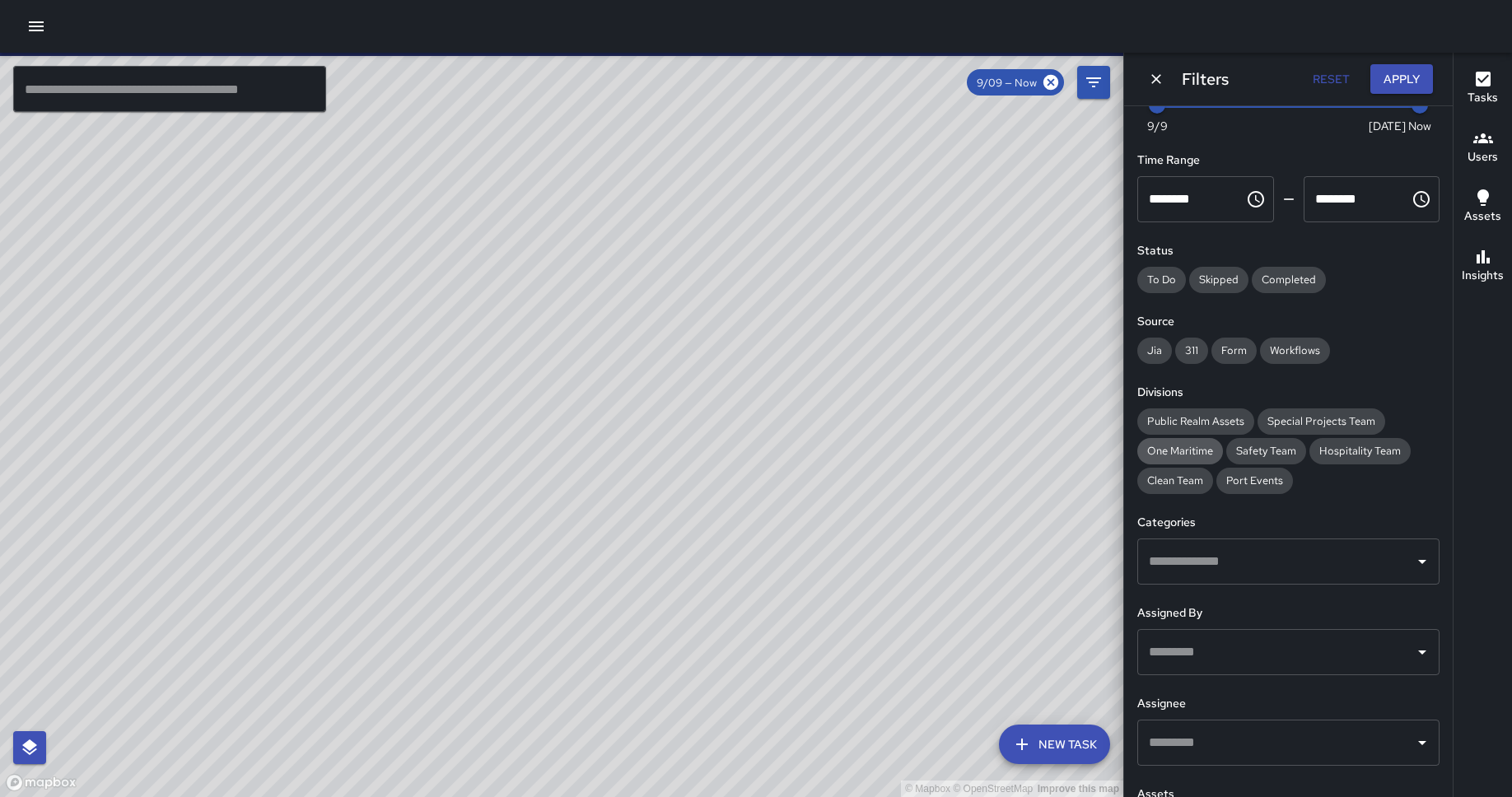
click at [1199, 450] on span "One Maritime" at bounding box center [1179, 450] width 85 height 14
click at [1210, 77] on button "Apply" at bounding box center [1401, 79] width 63 height 30
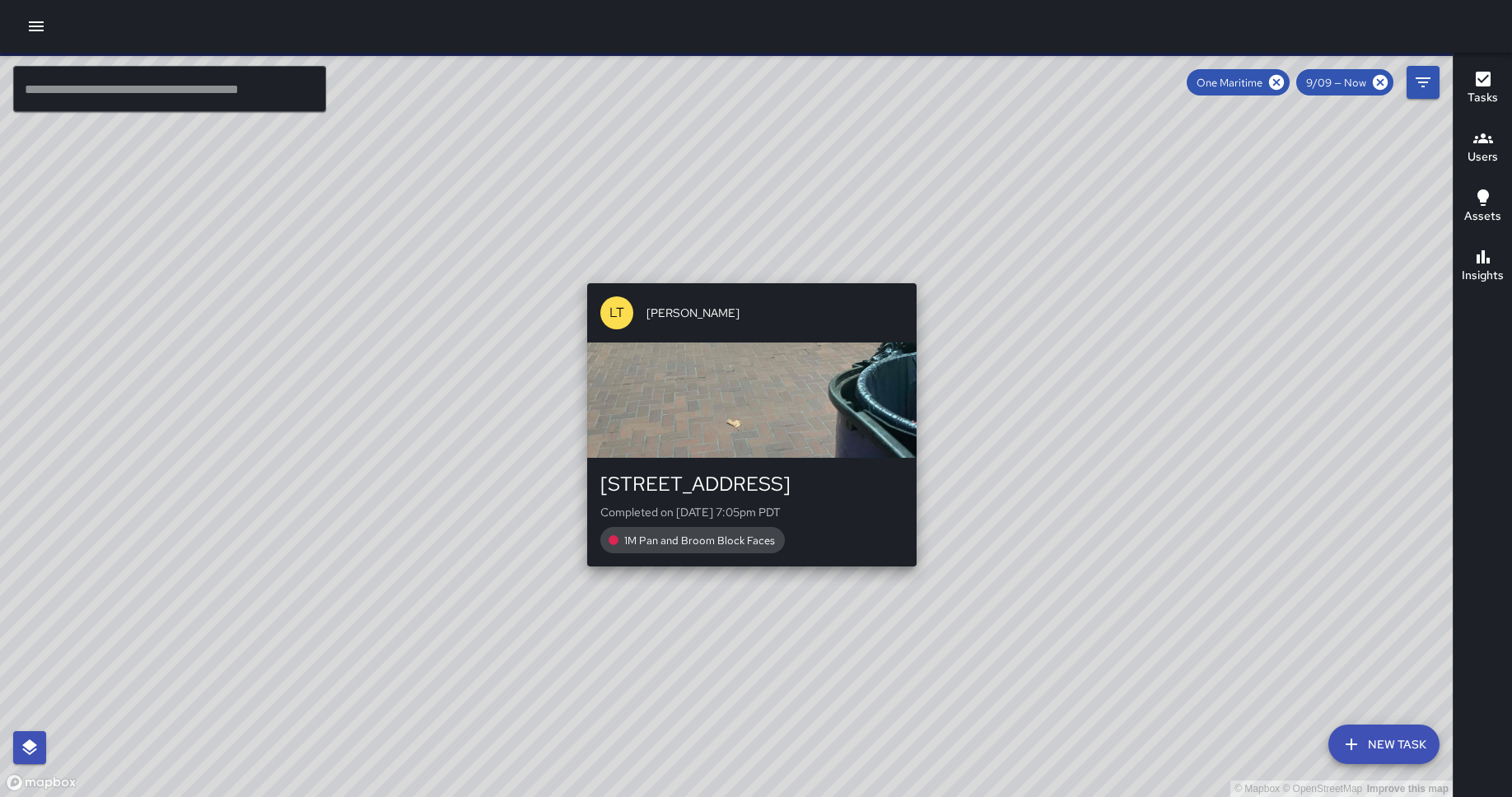
click at [911, 574] on div "© Mapbox © OpenStreetMap Improve this map [GEOGRAPHIC_DATA][PERSON_NAME][STREET…" at bounding box center [726, 424] width 1452 height 744
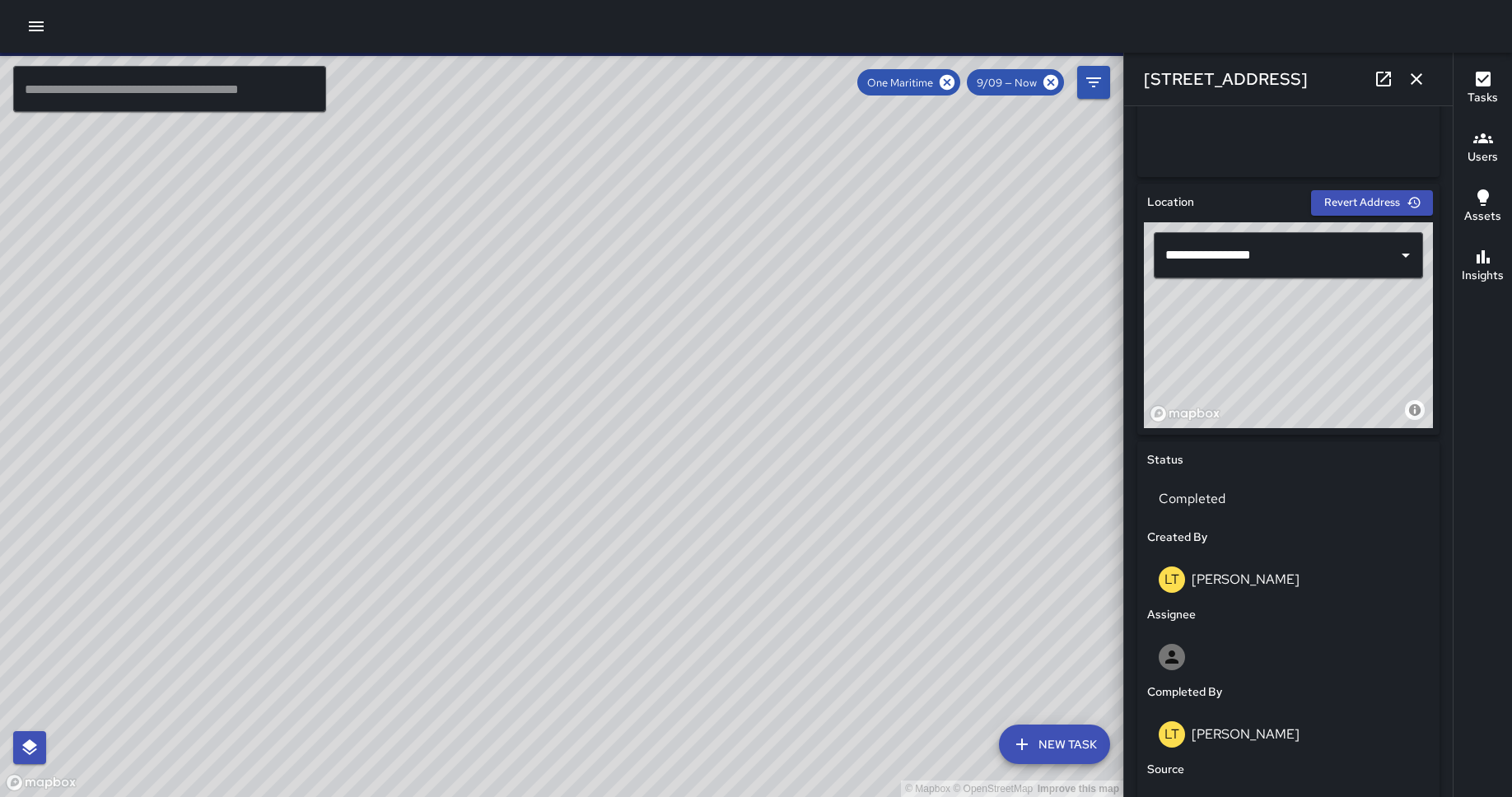
scroll to position [905, 0]
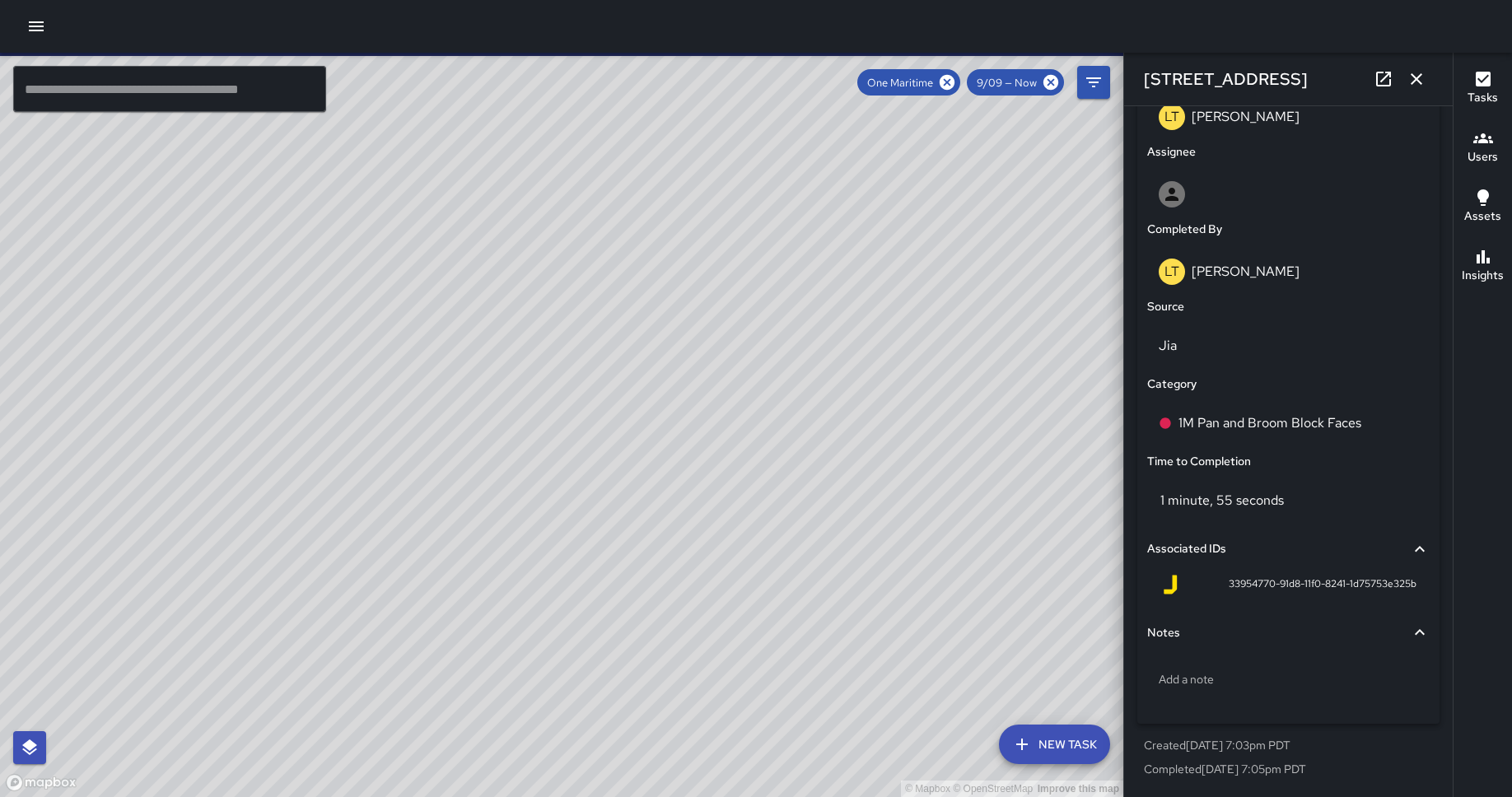
click at [1210, 269] on p "[PERSON_NAME]" at bounding box center [1245, 271] width 108 height 17
click at [1210, 418] on p "1M Pan and Broom Block Faces" at bounding box center [1270, 422] width 182 height 19
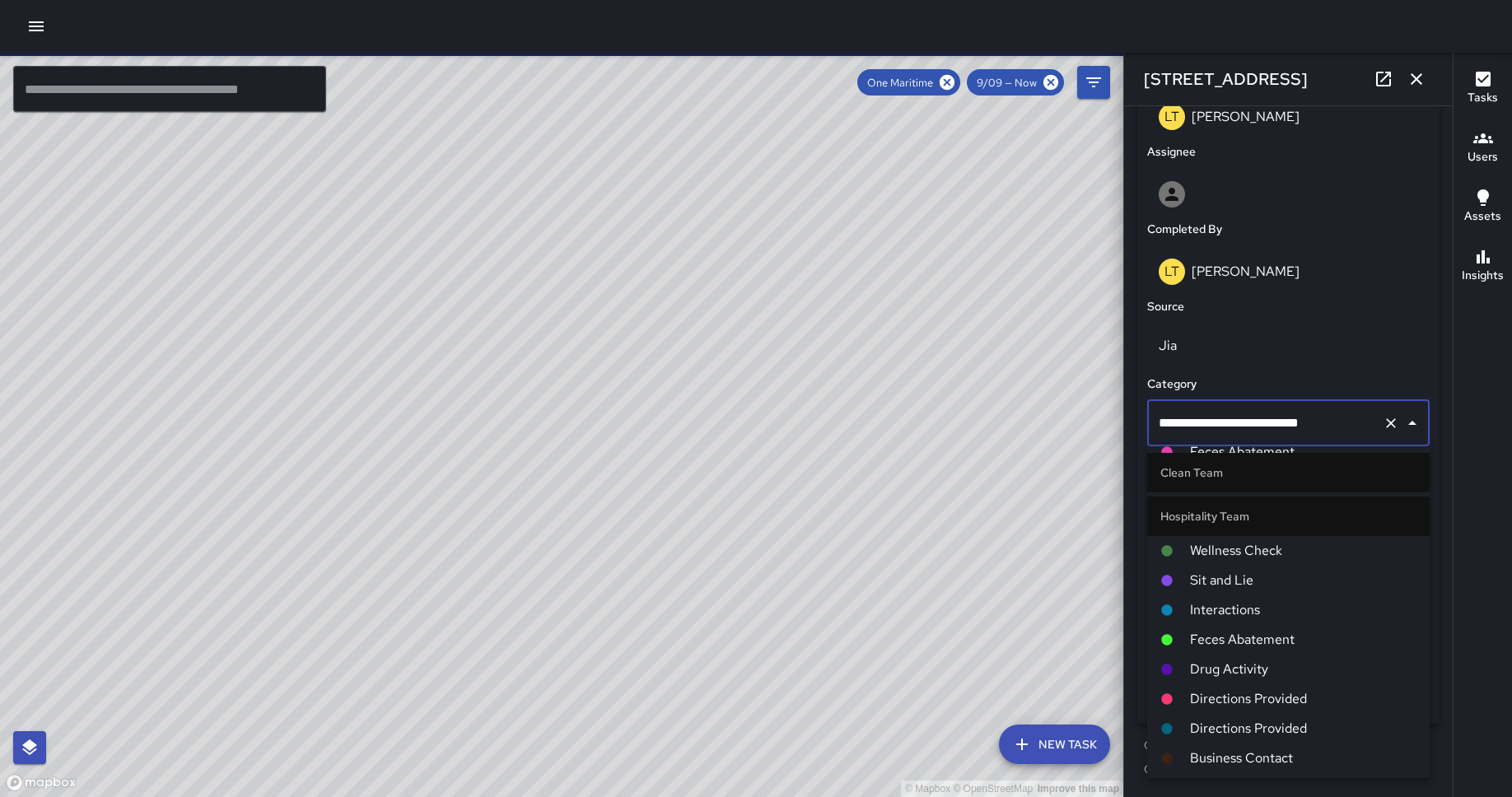
scroll to position [0, 0]
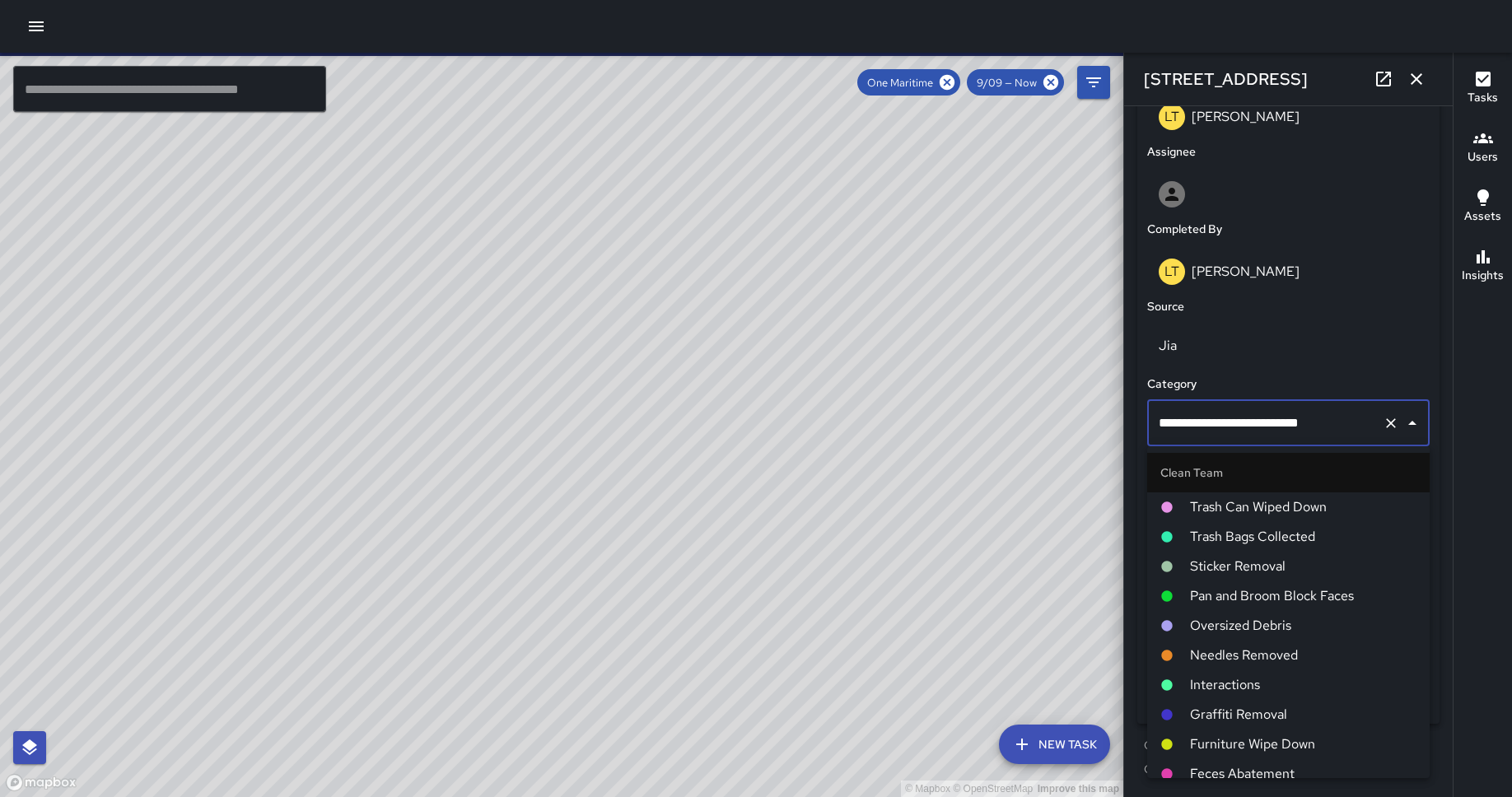
click at [1210, 594] on span "Pan and Broom Block Faces" at bounding box center [1303, 595] width 226 height 19
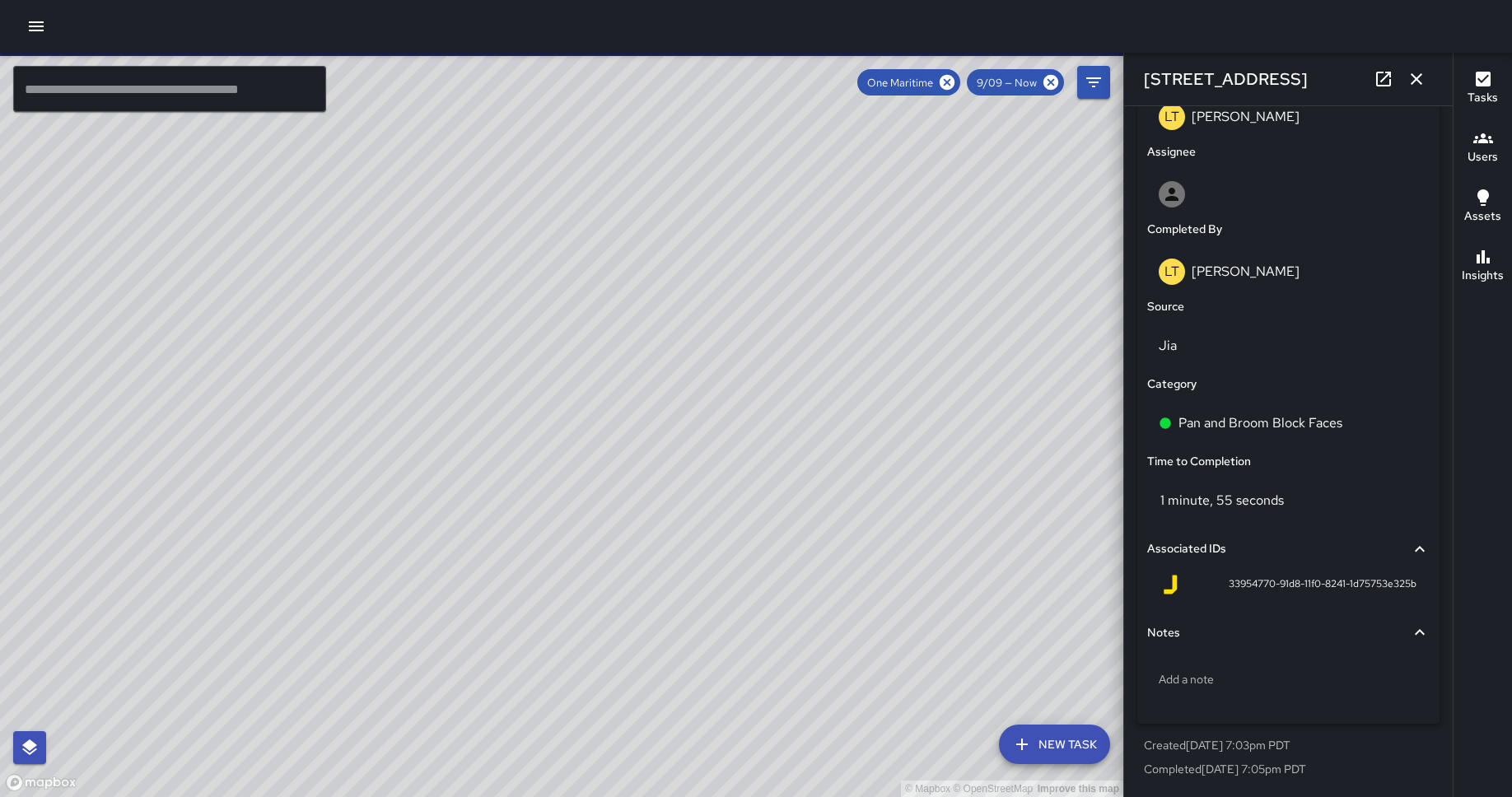
click at [374, 351] on div "© Mapbox © OpenStreetMap Improve this map DB [PERSON_NAME] [STREET_ADDRESS] Com…" at bounding box center [562, 424] width 1123 height 744
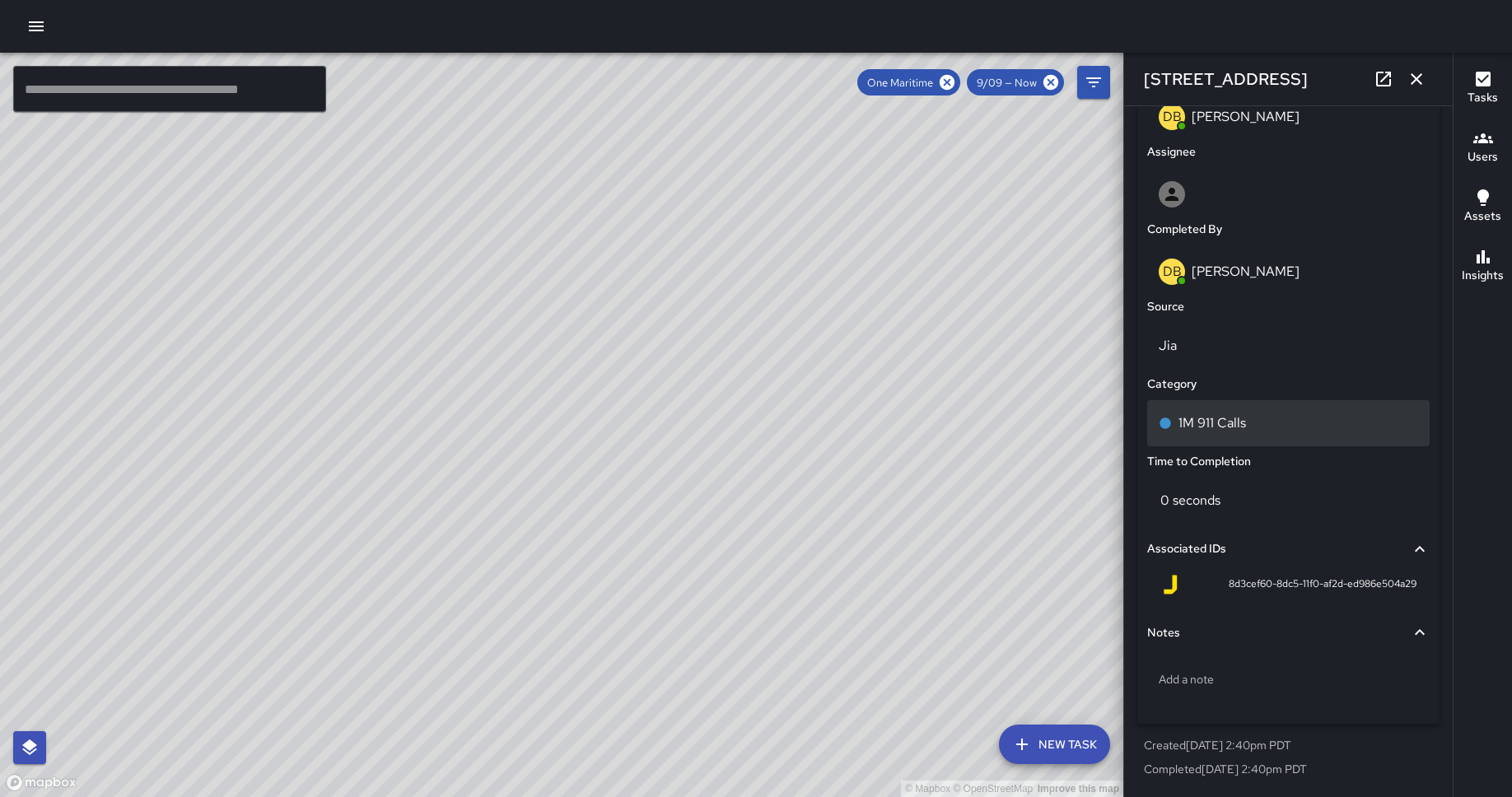
click at [1198, 429] on p "1M 911 Calls" at bounding box center [1212, 422] width 68 height 19
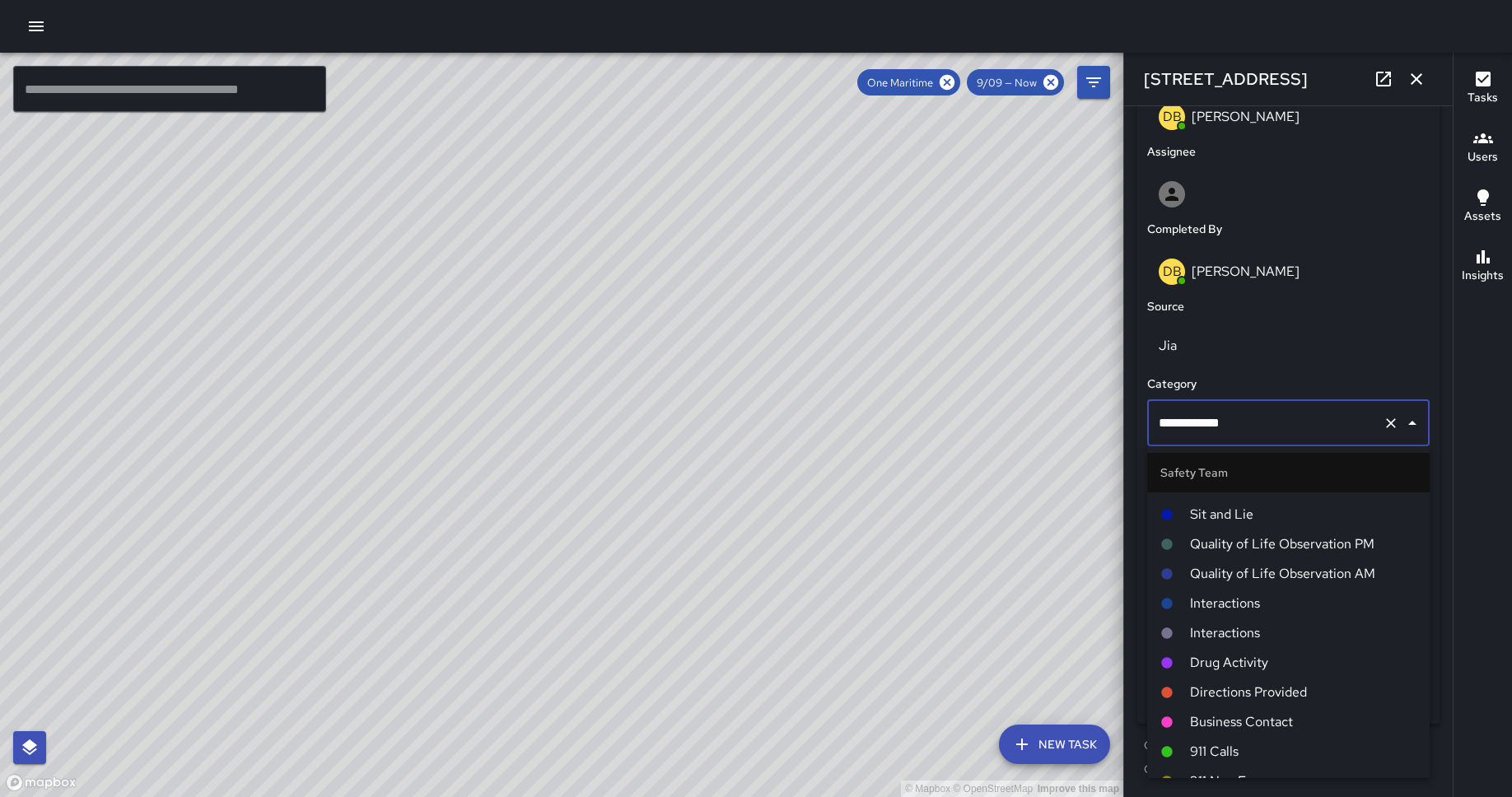
scroll to position [2008, 0]
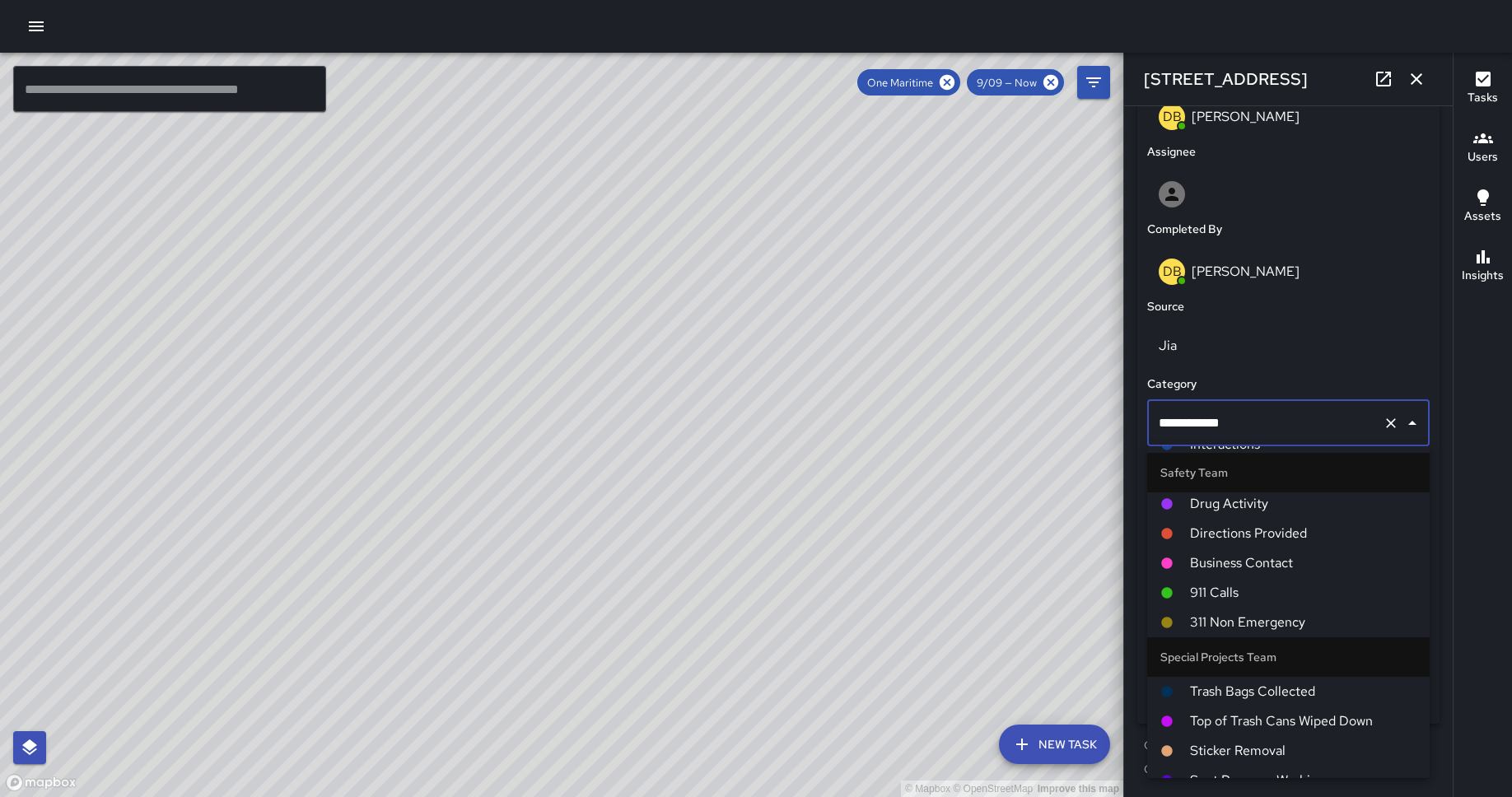
click at [1210, 593] on span "911 Calls" at bounding box center [1303, 592] width 226 height 19
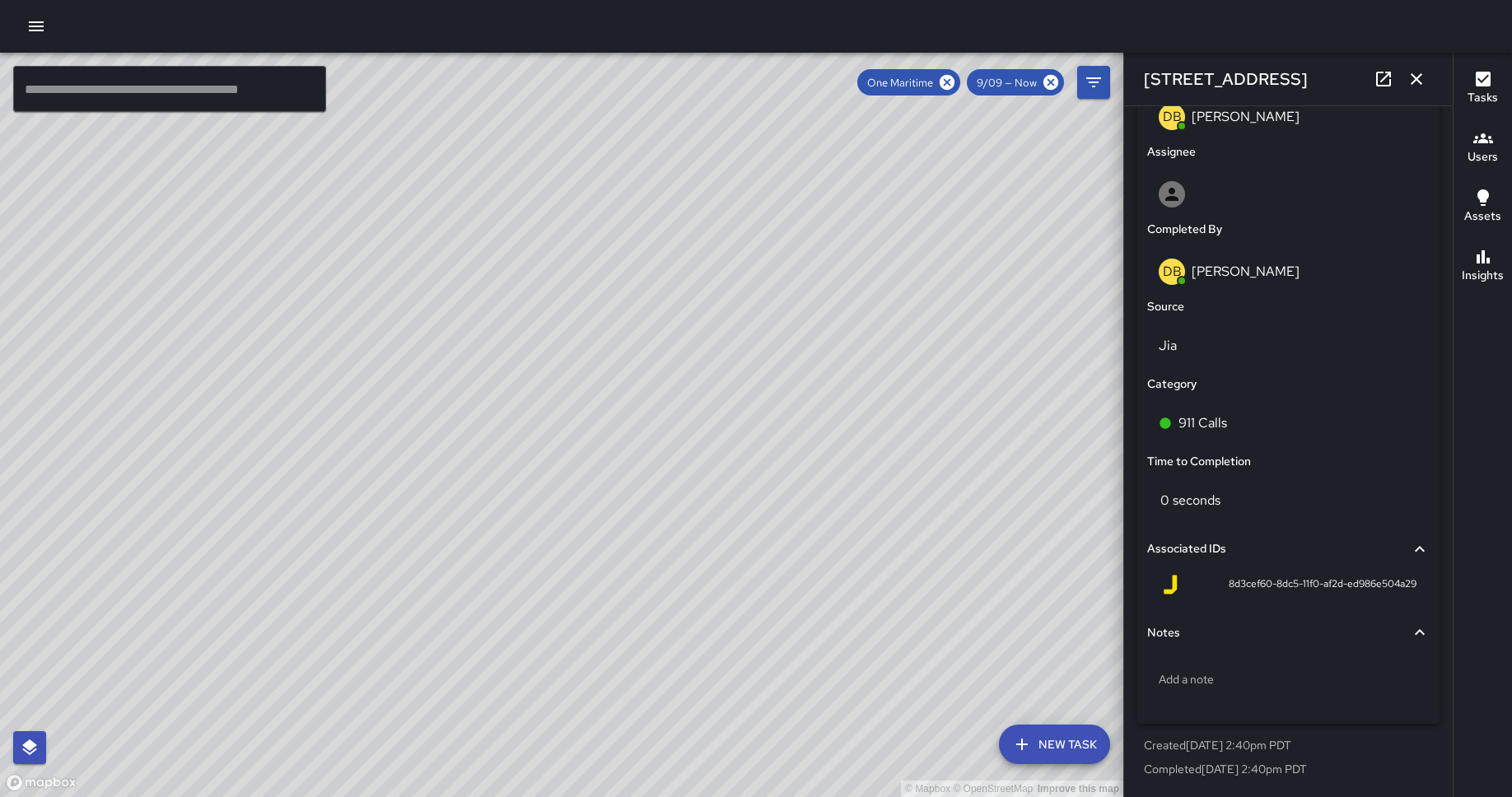
click at [557, 327] on div "© Mapbox © OpenStreetMap Improve this map DB [PERSON_NAME] [STREET_ADDRESS] Com…" at bounding box center [562, 424] width 1123 height 744
click at [1210, 430] on p "1M Pan and Broom Block Faces" at bounding box center [1270, 422] width 182 height 19
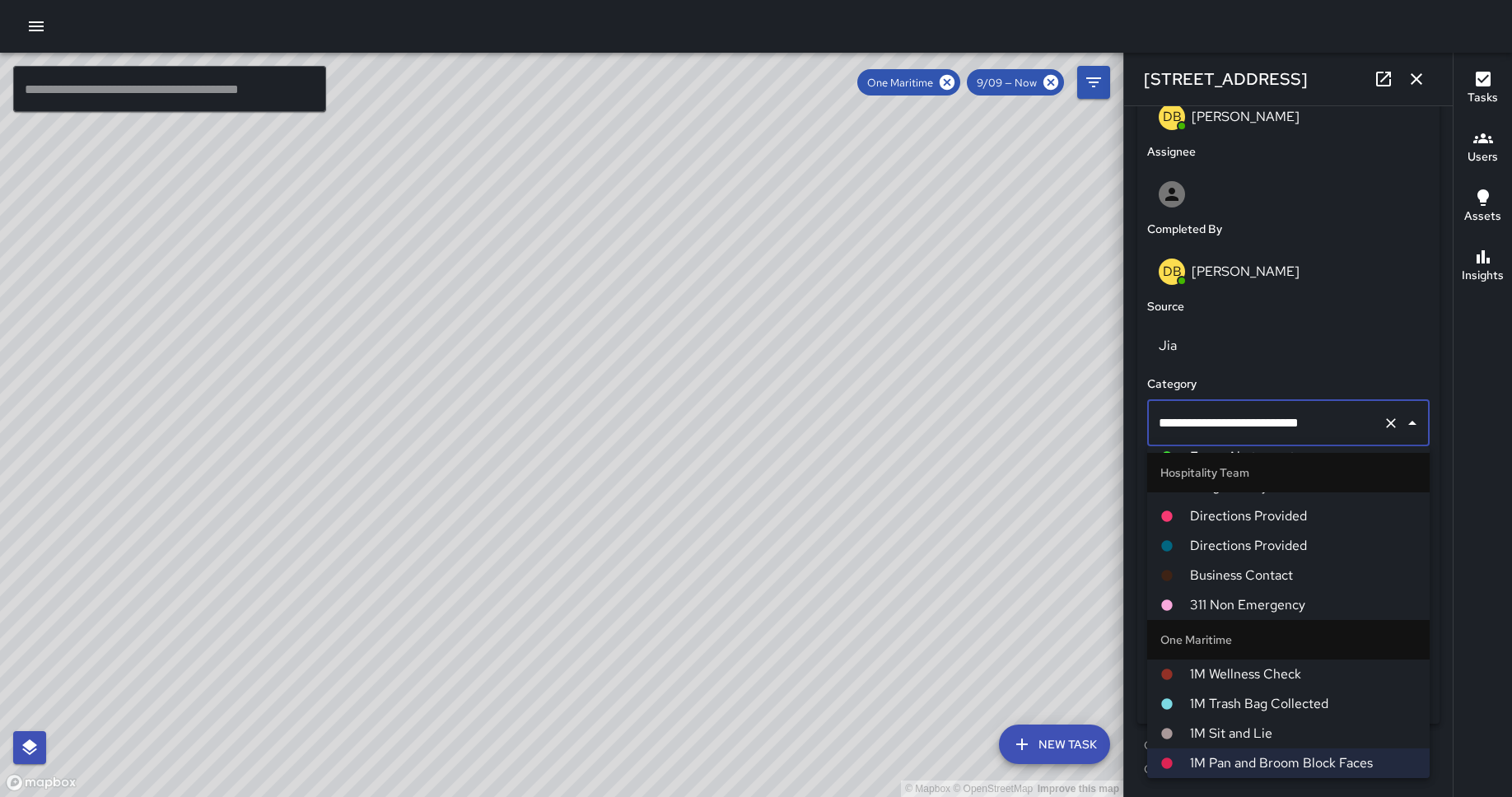
scroll to position [0, 0]
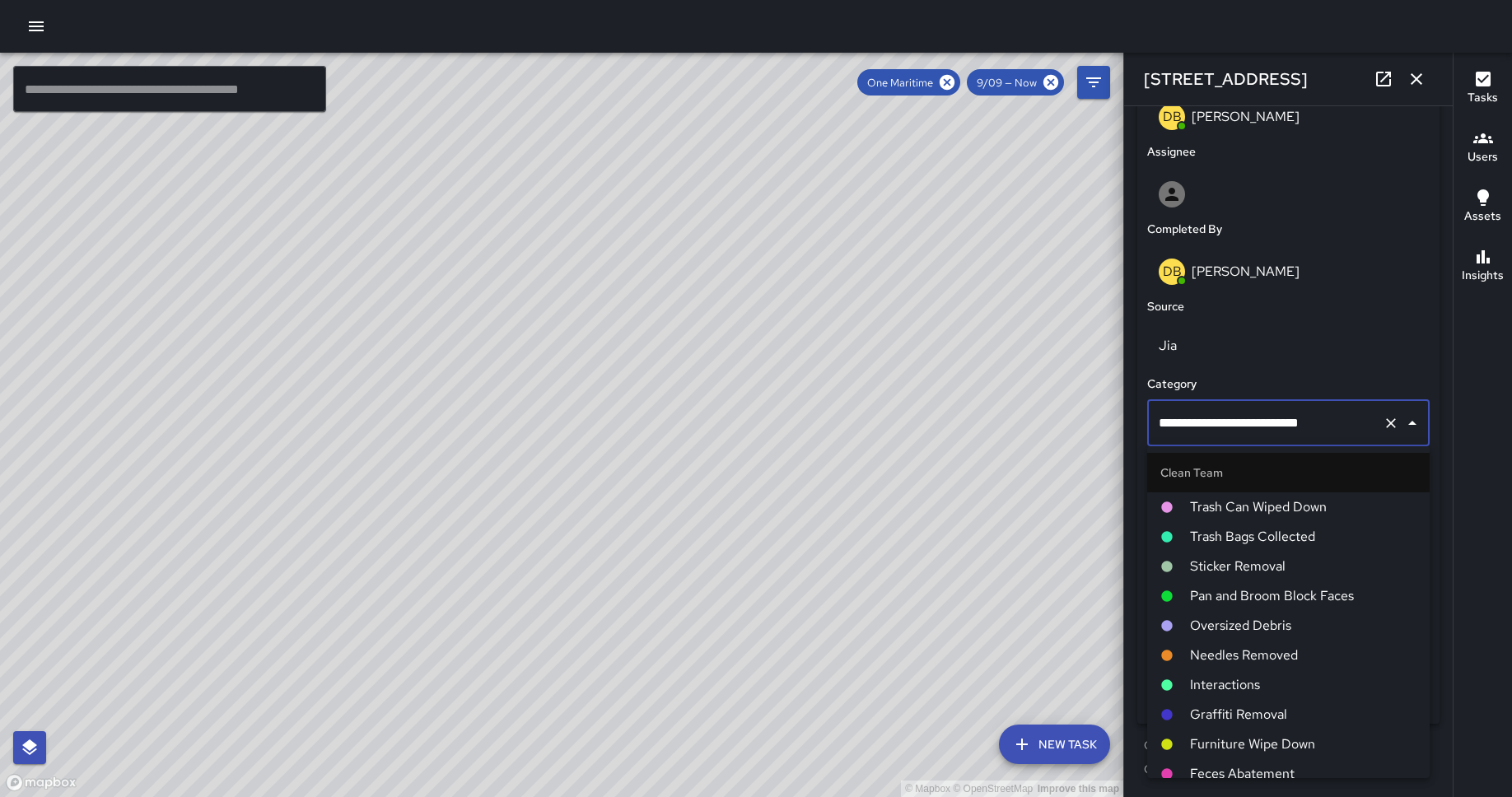
click at [1210, 596] on span "Pan and Broom Block Faces" at bounding box center [1303, 595] width 226 height 19
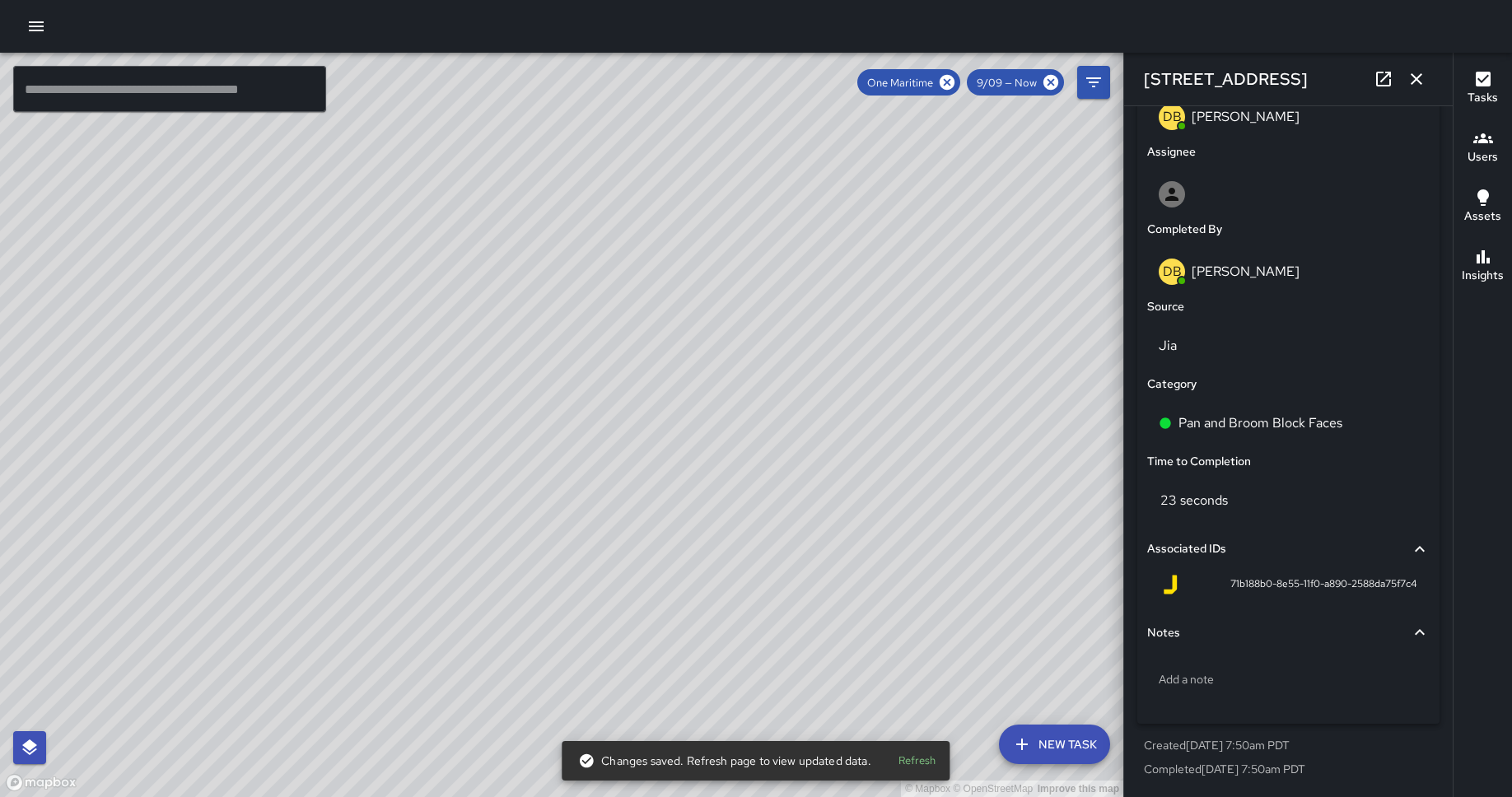
click at [774, 241] on div "© Mapbox © OpenStreetMap Improve this map DB [PERSON_NAME] [STREET_ADDRESS] Com…" at bounding box center [562, 424] width 1123 height 744
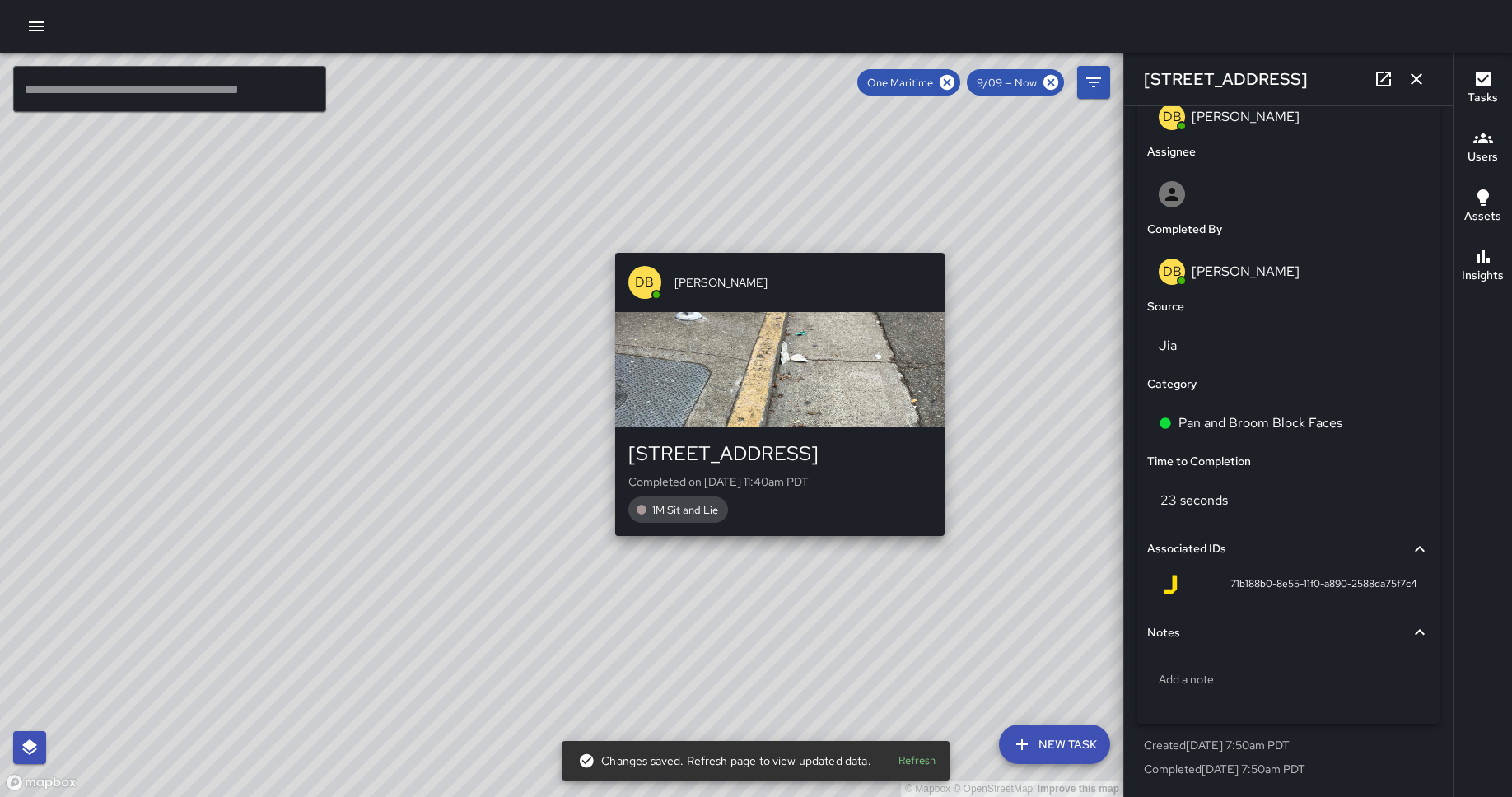
type input "**********"
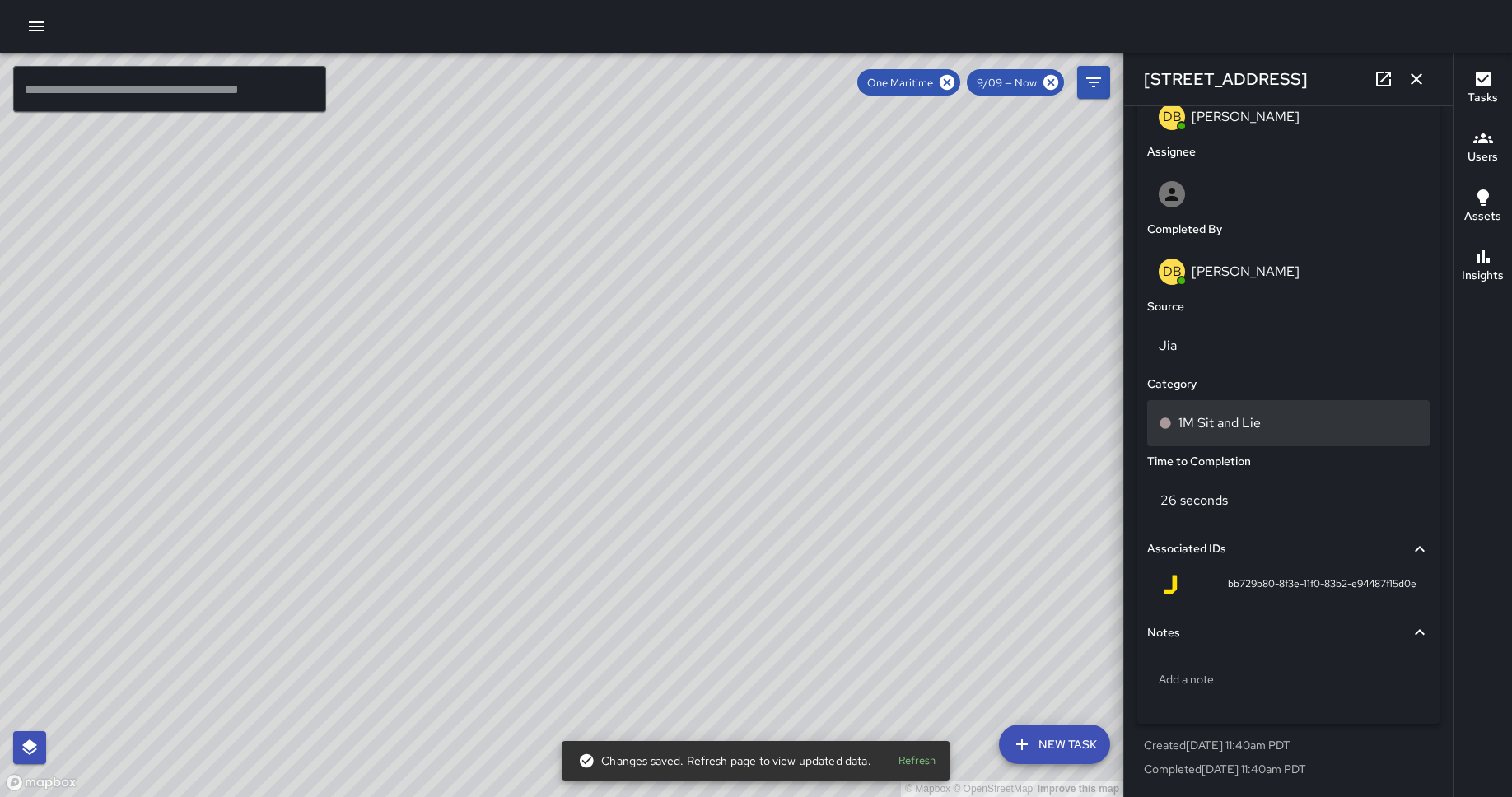
click at [1210, 420] on p "1M Sit and Lie" at bounding box center [1219, 422] width 82 height 19
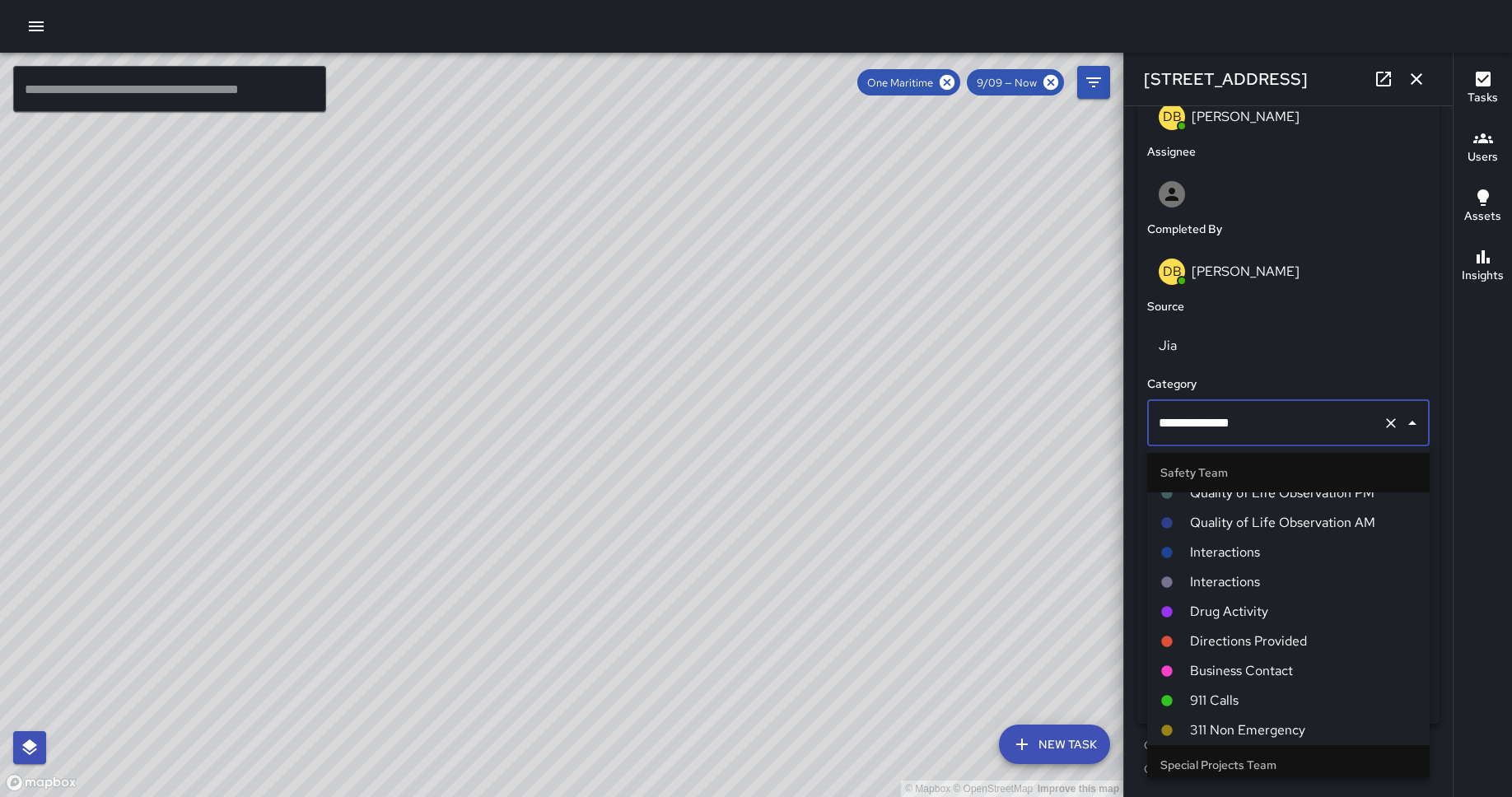
scroll to position [1815, 0]
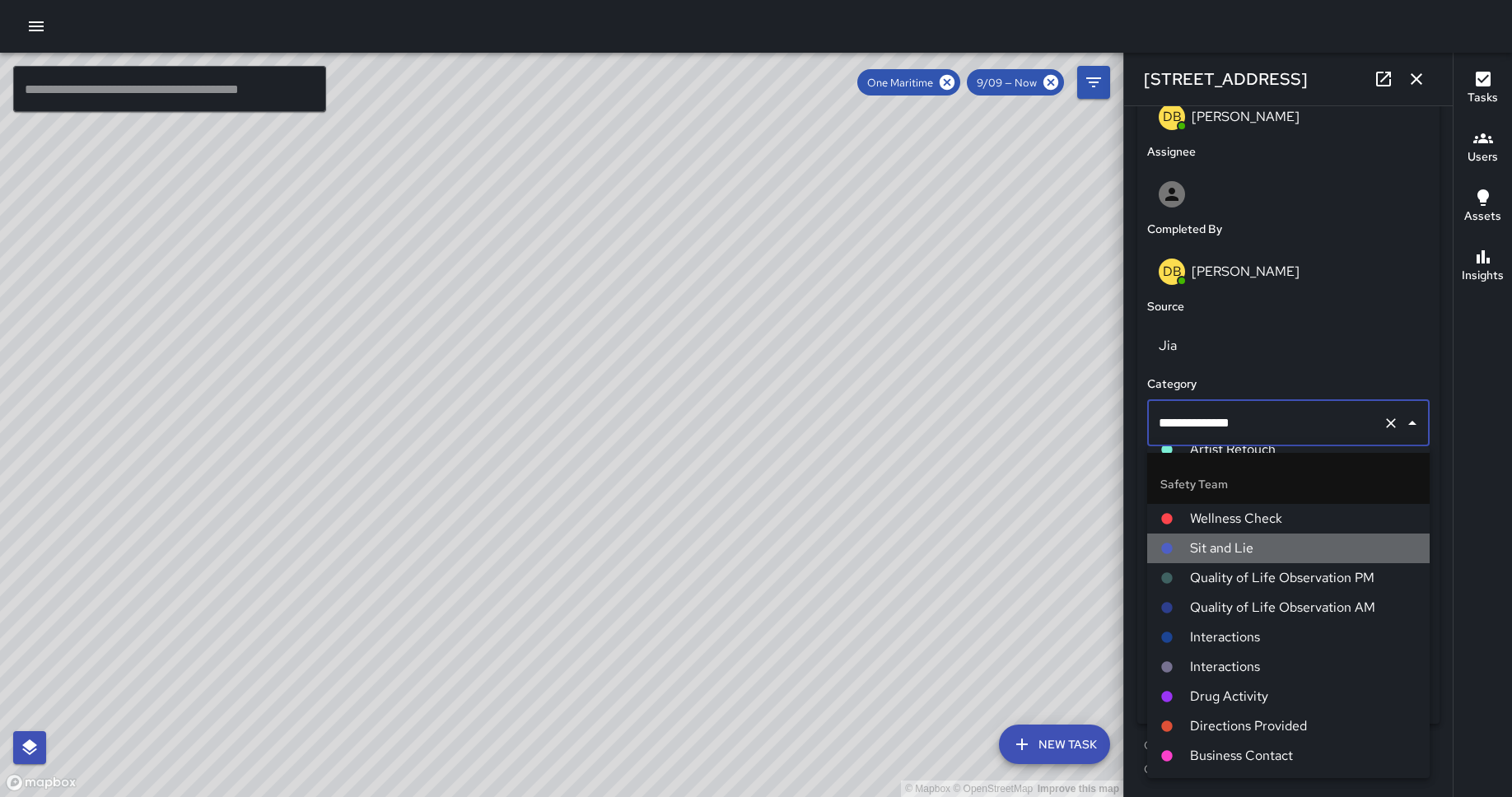
click at [1210, 546] on span "Sit and Lie" at bounding box center [1303, 547] width 226 height 19
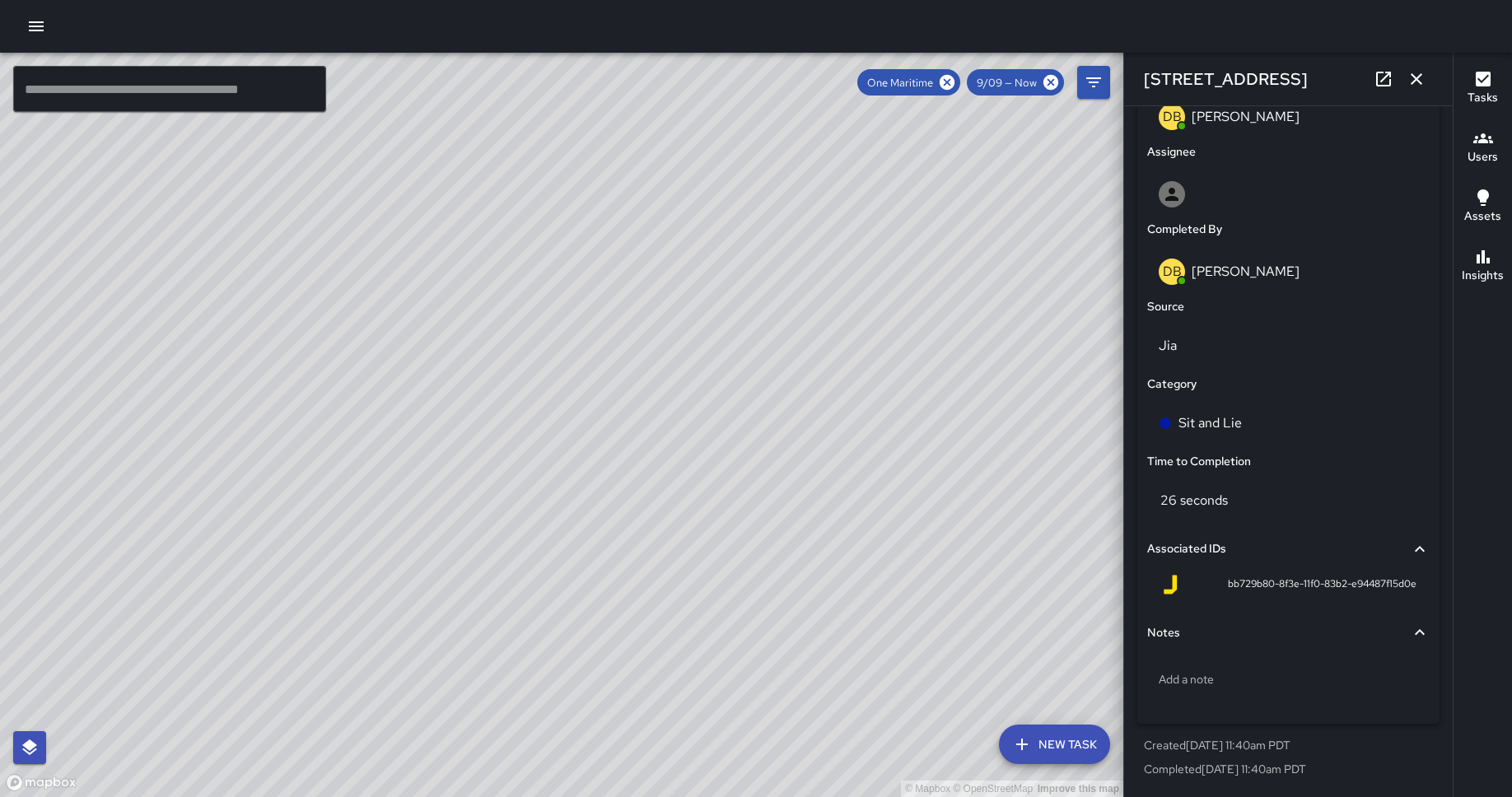
drag, startPoint x: 649, startPoint y: 541, endPoint x: 370, endPoint y: 231, distance: 417.1
click at [370, 231] on div "© Mapbox © OpenStreetMap Improve this map" at bounding box center [562, 424] width 1123 height 744
drag, startPoint x: 432, startPoint y: 533, endPoint x: 356, endPoint y: 224, distance: 318.2
click at [356, 224] on div "© Mapbox © OpenStreetMap Improve this map" at bounding box center [562, 424] width 1123 height 744
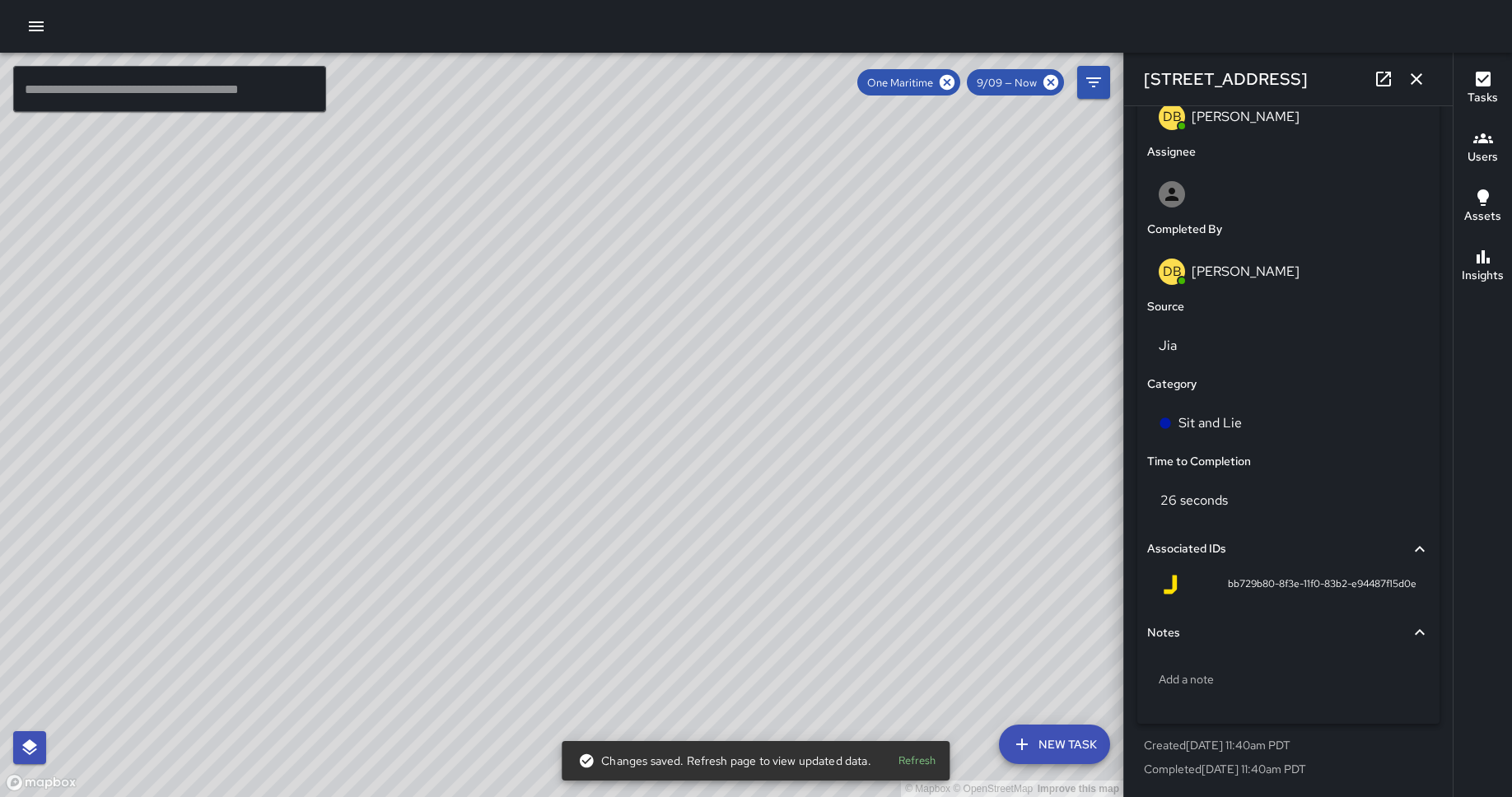
drag, startPoint x: 485, startPoint y: 413, endPoint x: 449, endPoint y: 254, distance: 163.0
click at [449, 254] on div "© Mapbox © OpenStreetMap Improve this map" at bounding box center [562, 424] width 1123 height 744
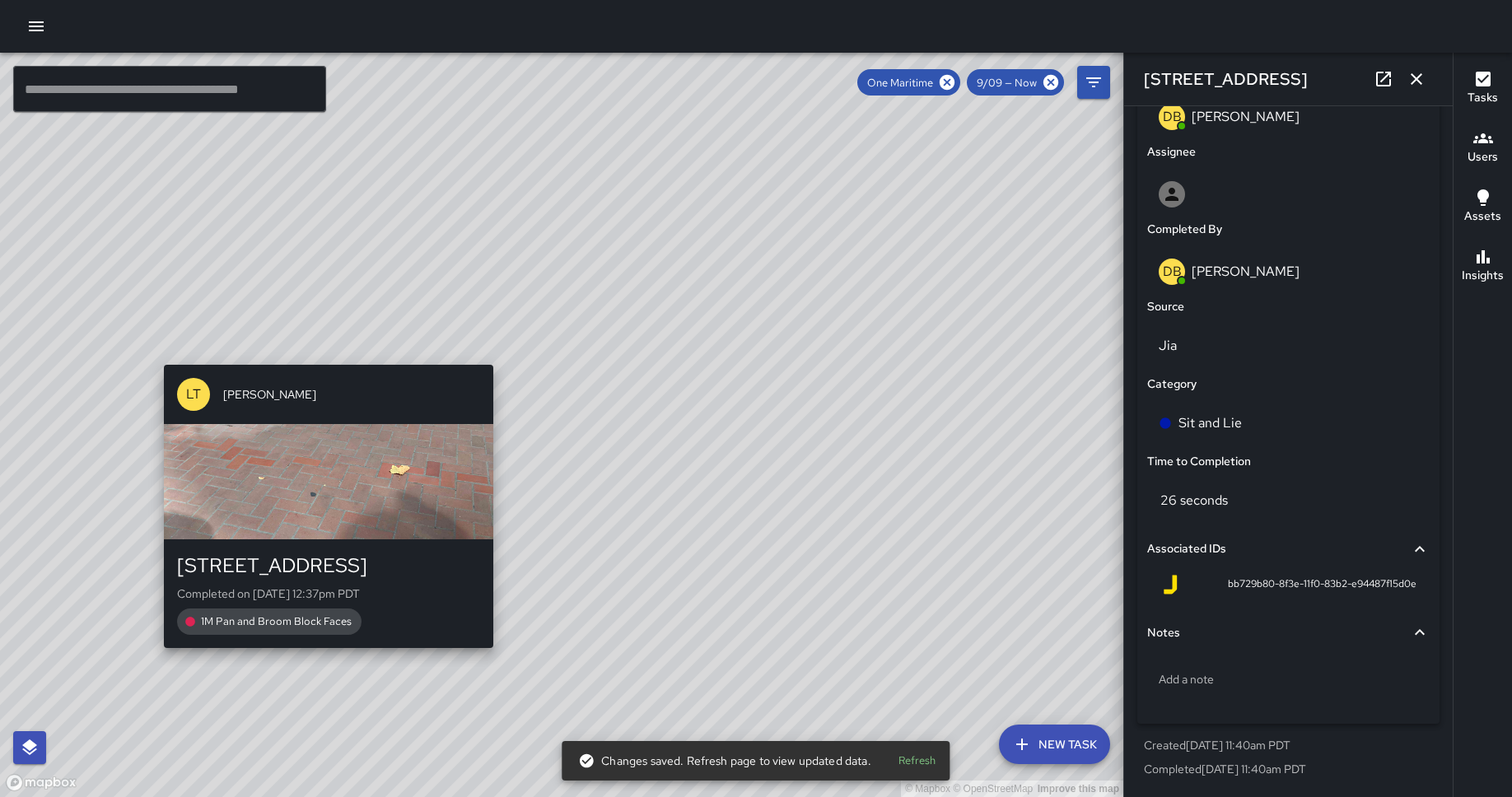
click at [323, 614] on div "LT [PERSON_NAME][GEOGRAPHIC_DATA][STREET_ADDRESS] Completed on [DATE] 12:37pm P…" at bounding box center [328, 506] width 342 height 296
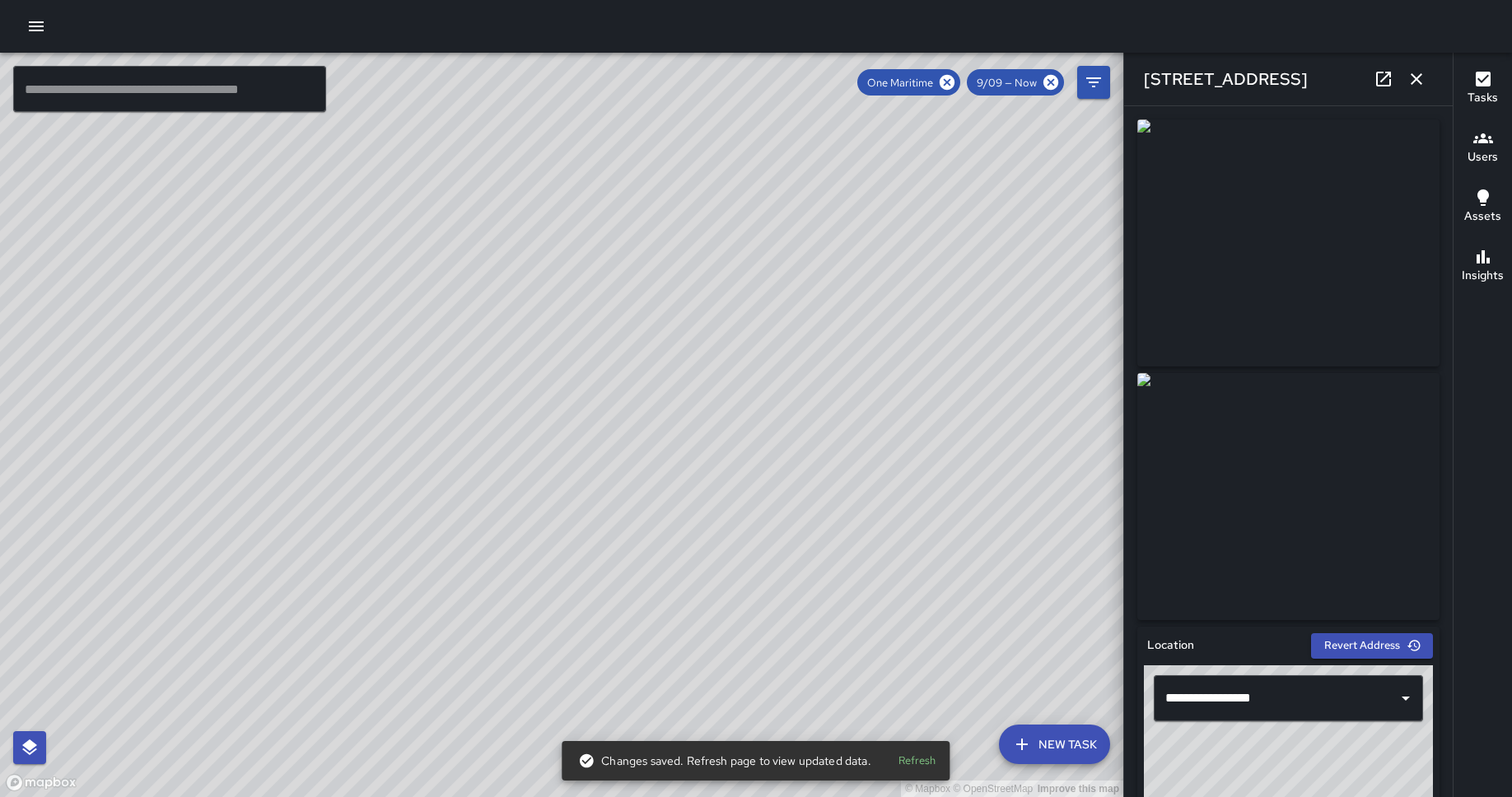
scroll to position [905, 0]
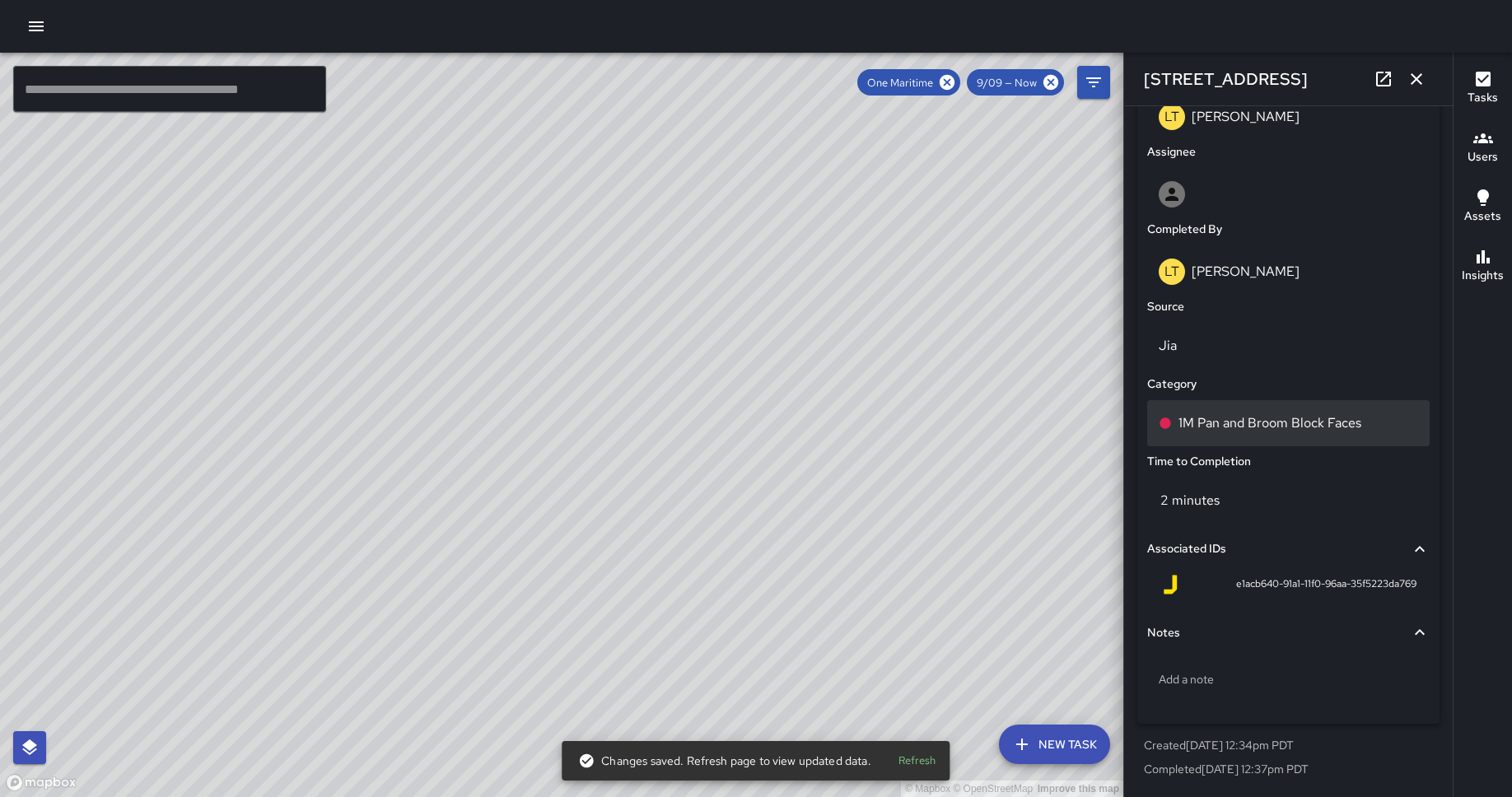
click at [1210, 413] on p "1M Pan and Broom Block Faces" at bounding box center [1270, 422] width 182 height 19
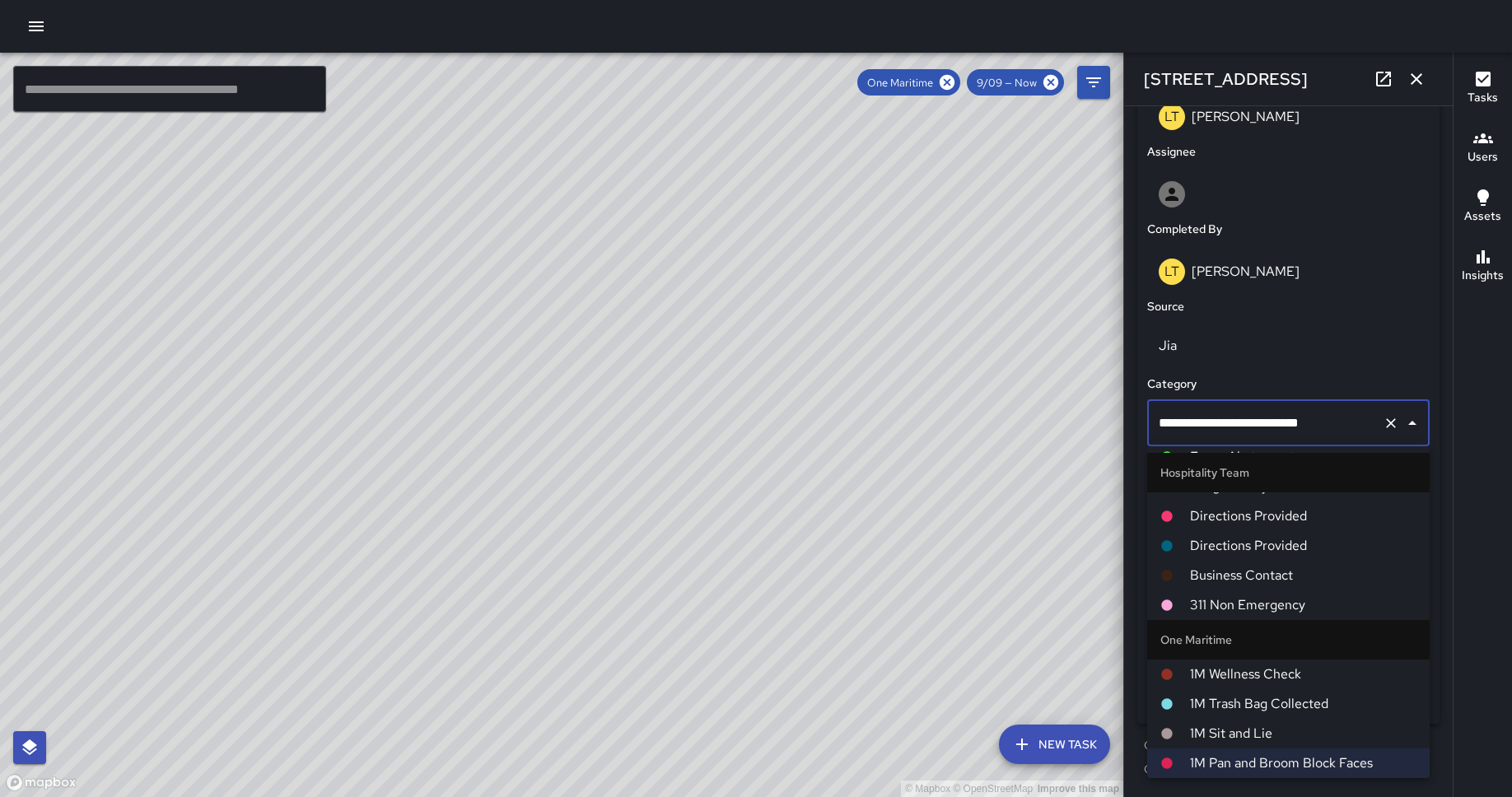
scroll to position [0, 0]
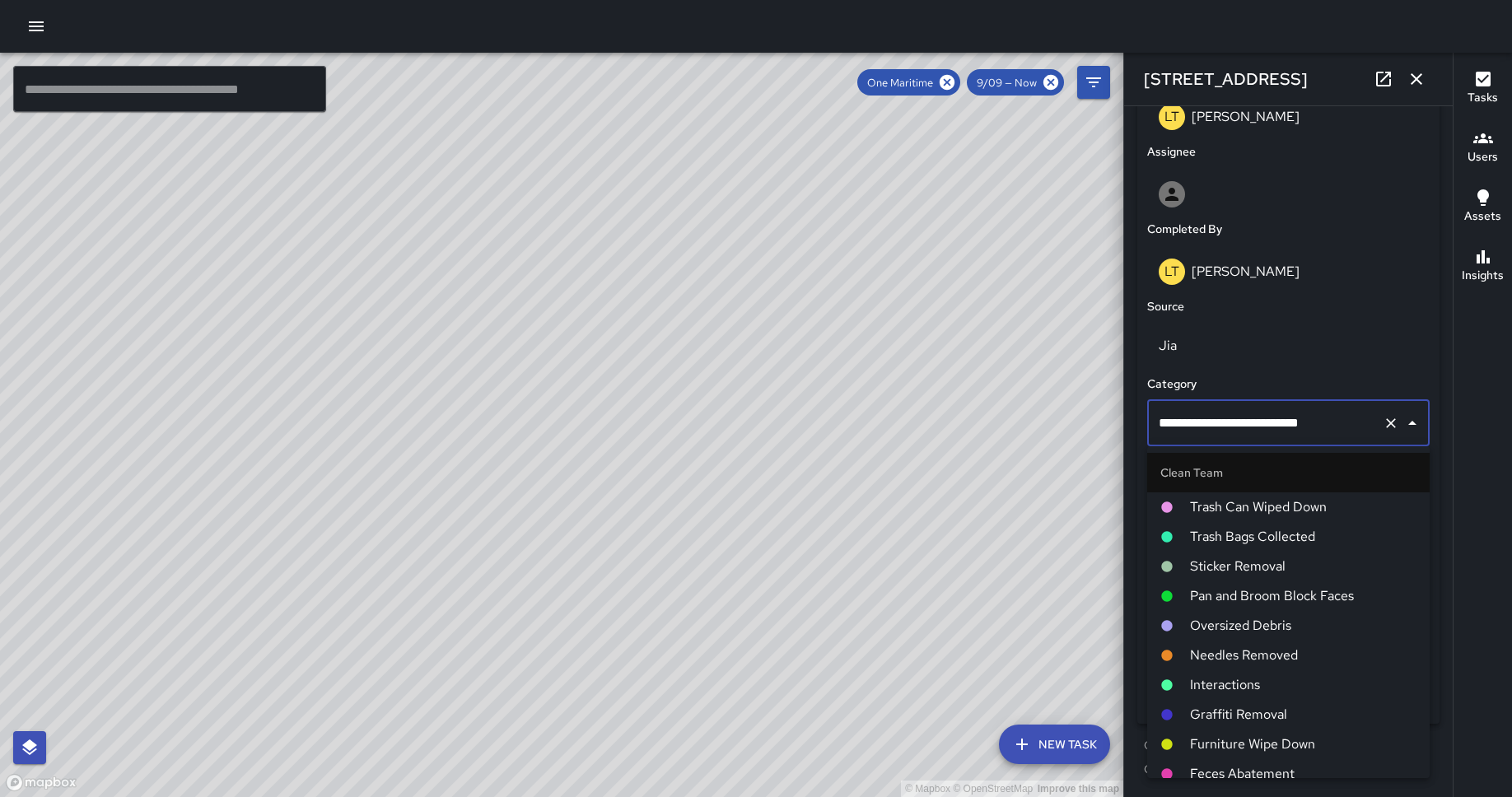
click at [1210, 583] on li "Pan and Broom Block Faces" at bounding box center [1288, 595] width 282 height 30
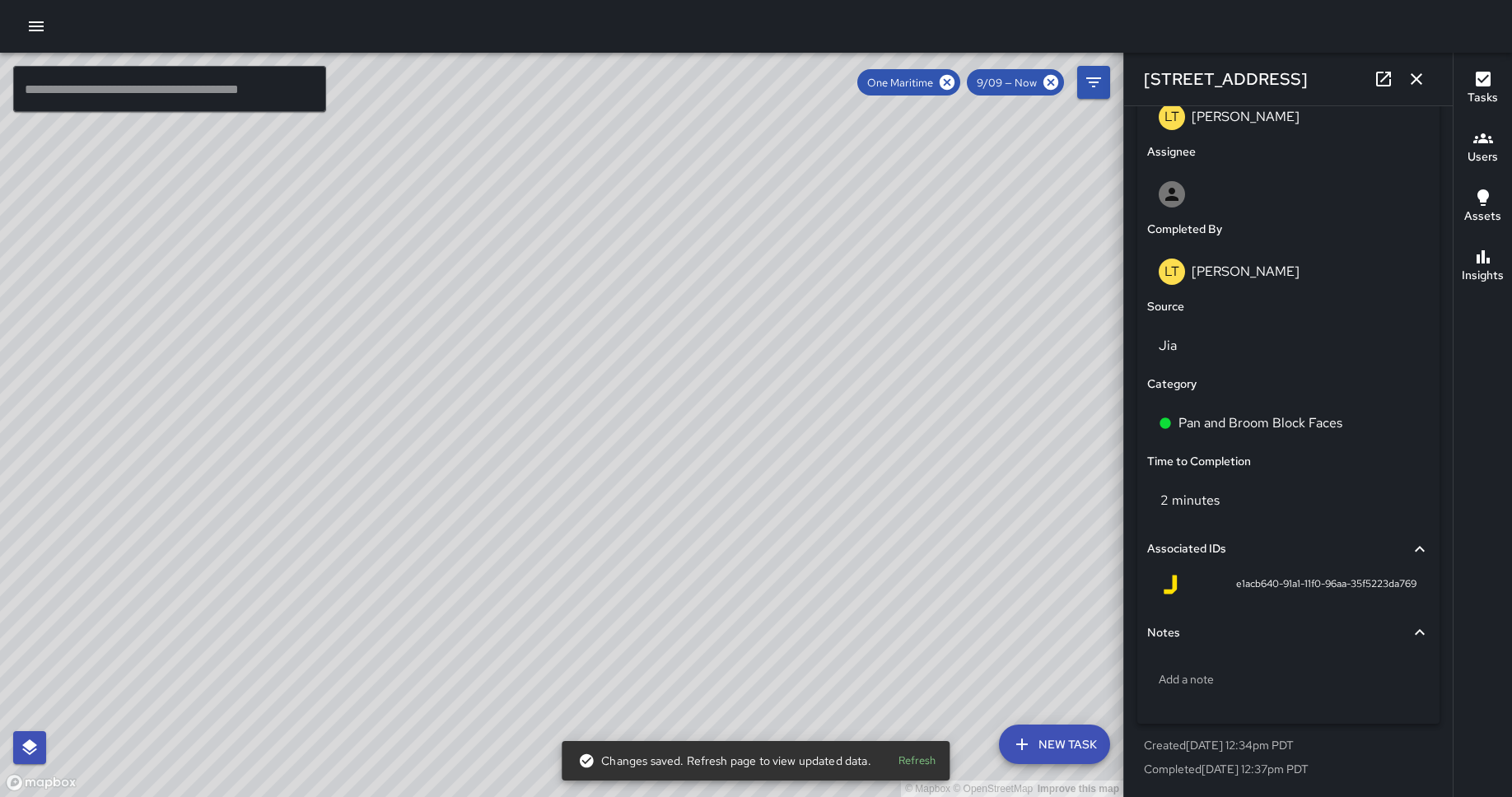
click at [710, 446] on div "© Mapbox © OpenStreetMap Improve this map LT [PERSON_NAME][GEOGRAPHIC_DATA][STR…" at bounding box center [562, 424] width 1123 height 744
type input "**********"
click at [1210, 421] on p "1M Pan and Broom Block Faces" at bounding box center [1270, 422] width 182 height 19
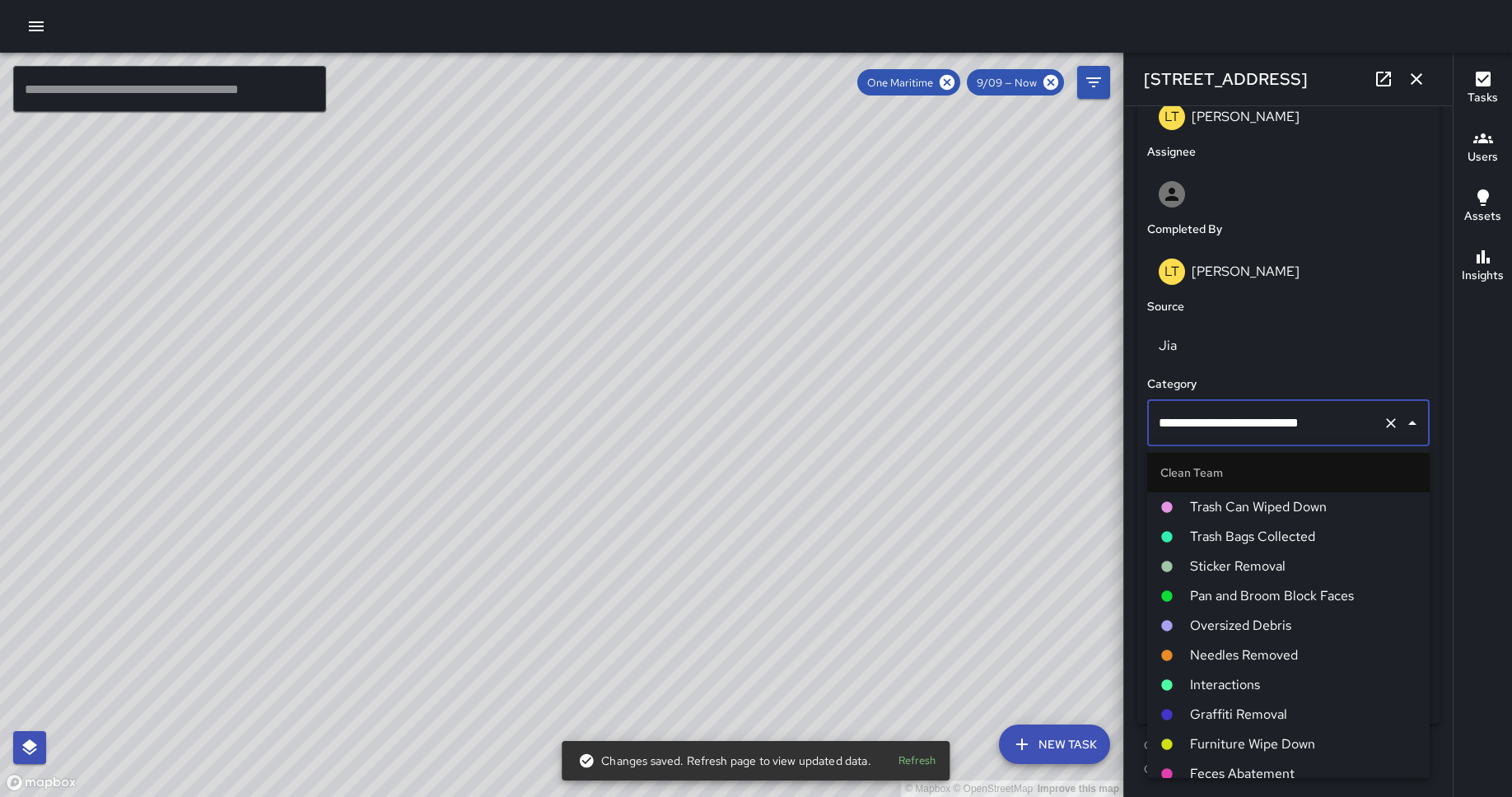
click at [1210, 588] on span "Pan and Broom Block Faces" at bounding box center [1303, 595] width 226 height 19
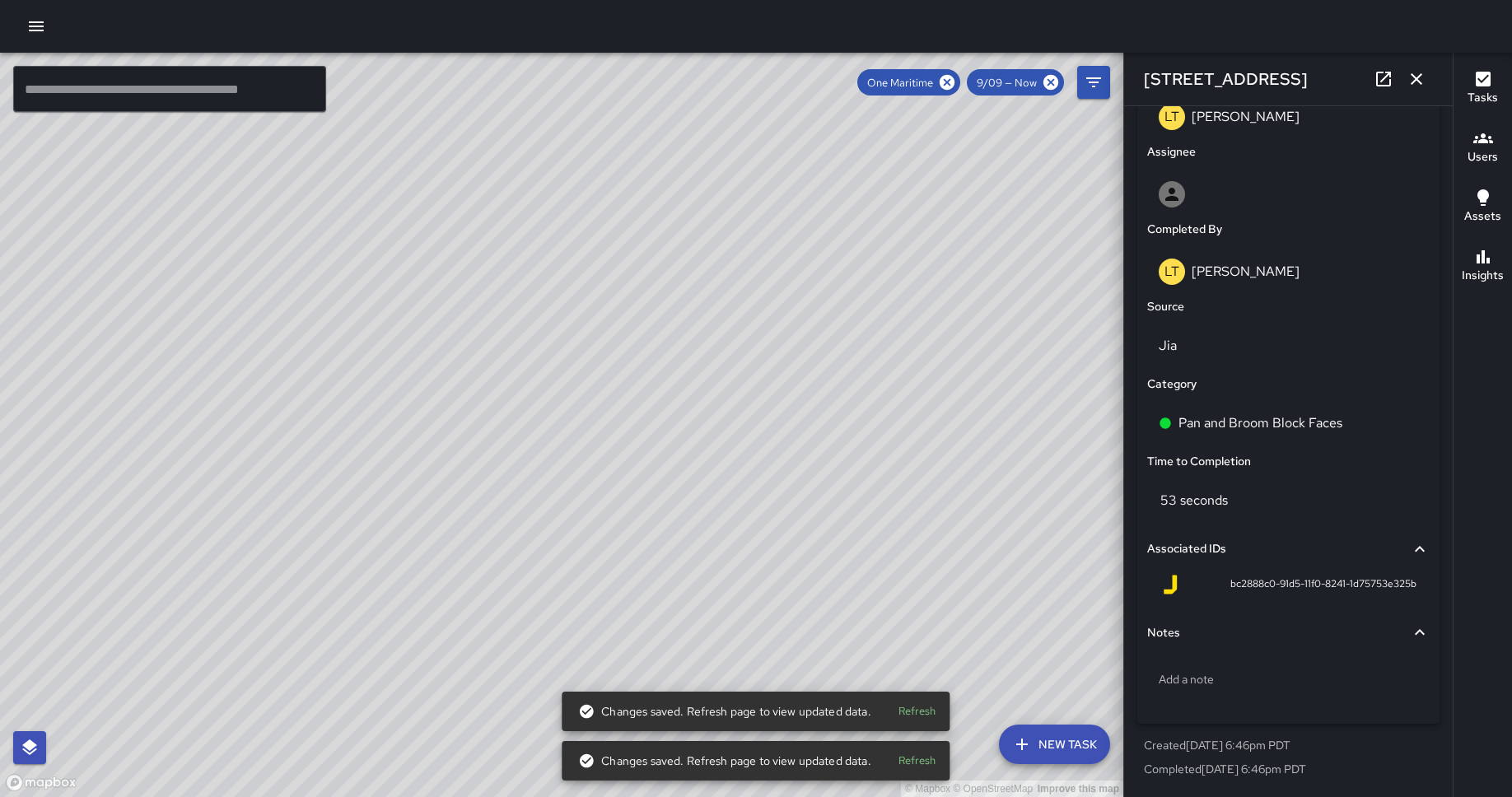
drag, startPoint x: 805, startPoint y: 351, endPoint x: 497, endPoint y: 653, distance: 431.4
click at [497, 614] on div "© Mapbox © OpenStreetMap Improve this map" at bounding box center [562, 424] width 1123 height 744
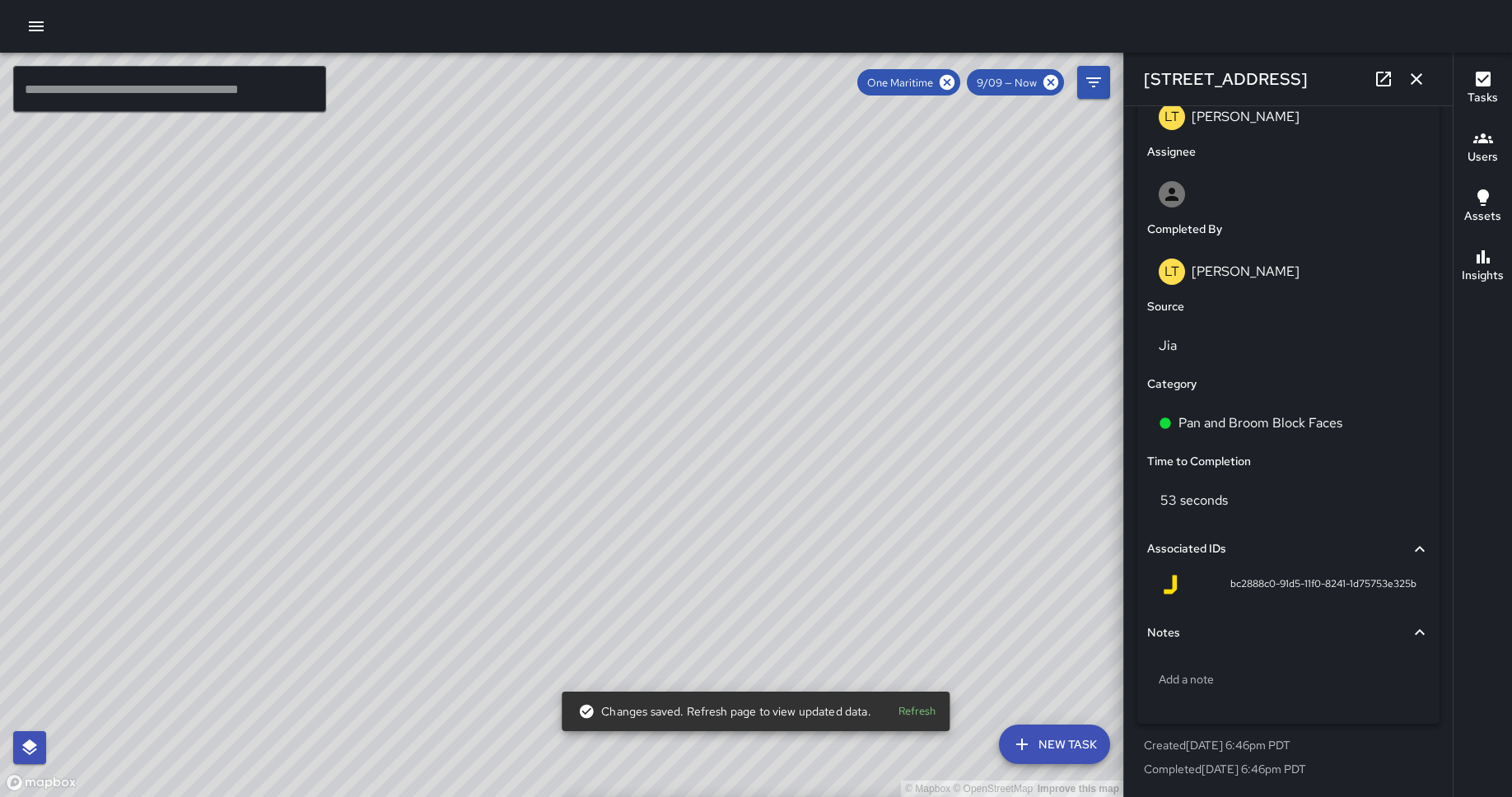
drag, startPoint x: 965, startPoint y: 458, endPoint x: 571, endPoint y: 485, distance: 394.9
click at [571, 485] on div "© Mapbox © OpenStreetMap Improve this map" at bounding box center [562, 424] width 1123 height 744
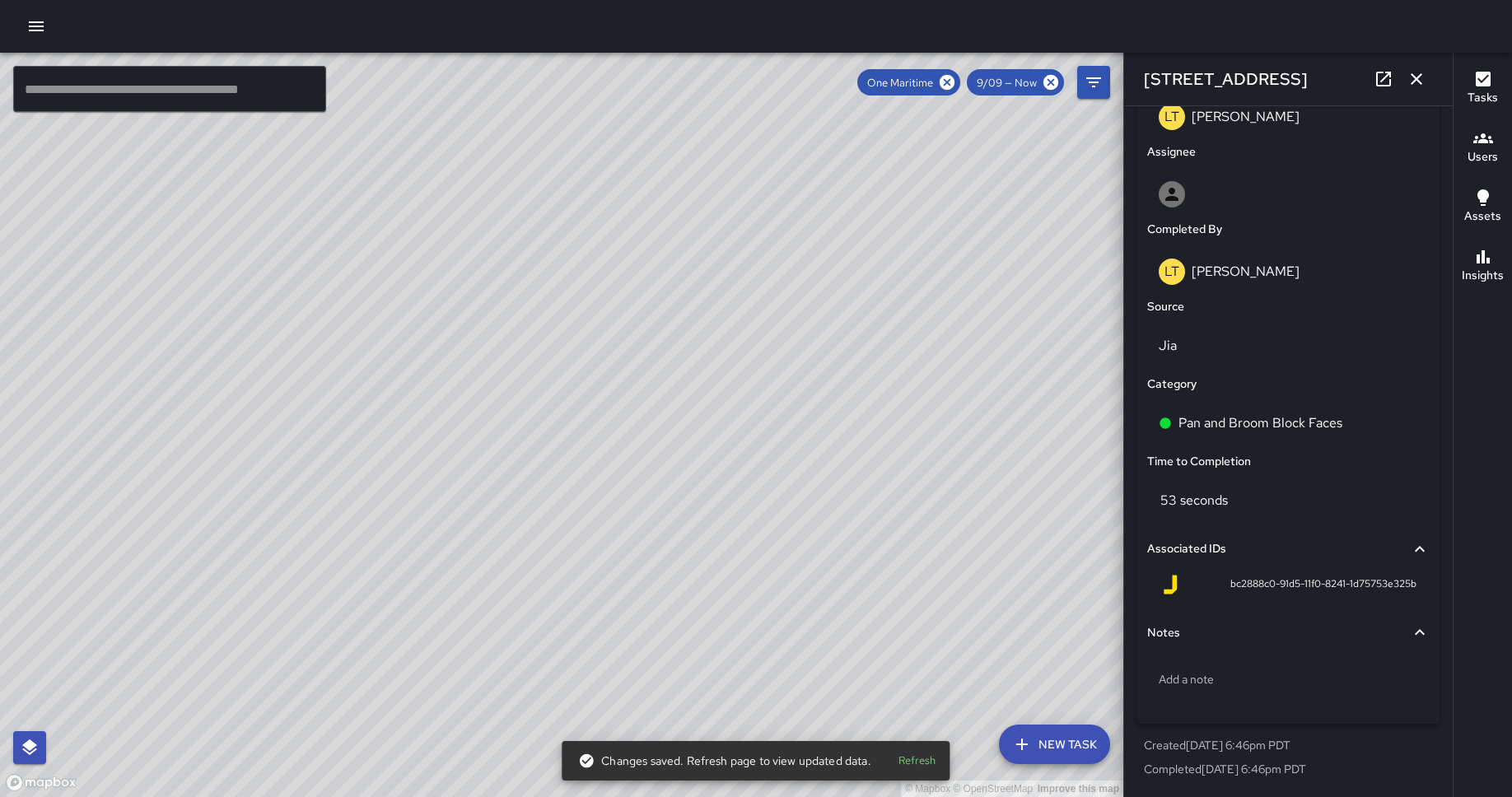
drag, startPoint x: 552, startPoint y: 404, endPoint x: 784, endPoint y: 553, distance: 275.7
click at [784, 553] on div "© Mapbox © OpenStreetMap Improve this map" at bounding box center [562, 424] width 1123 height 744
drag, startPoint x: 645, startPoint y: 558, endPoint x: 869, endPoint y: 339, distance: 313.3
click at [869, 339] on div "© Mapbox © OpenStreetMap Improve this map" at bounding box center [562, 424] width 1123 height 744
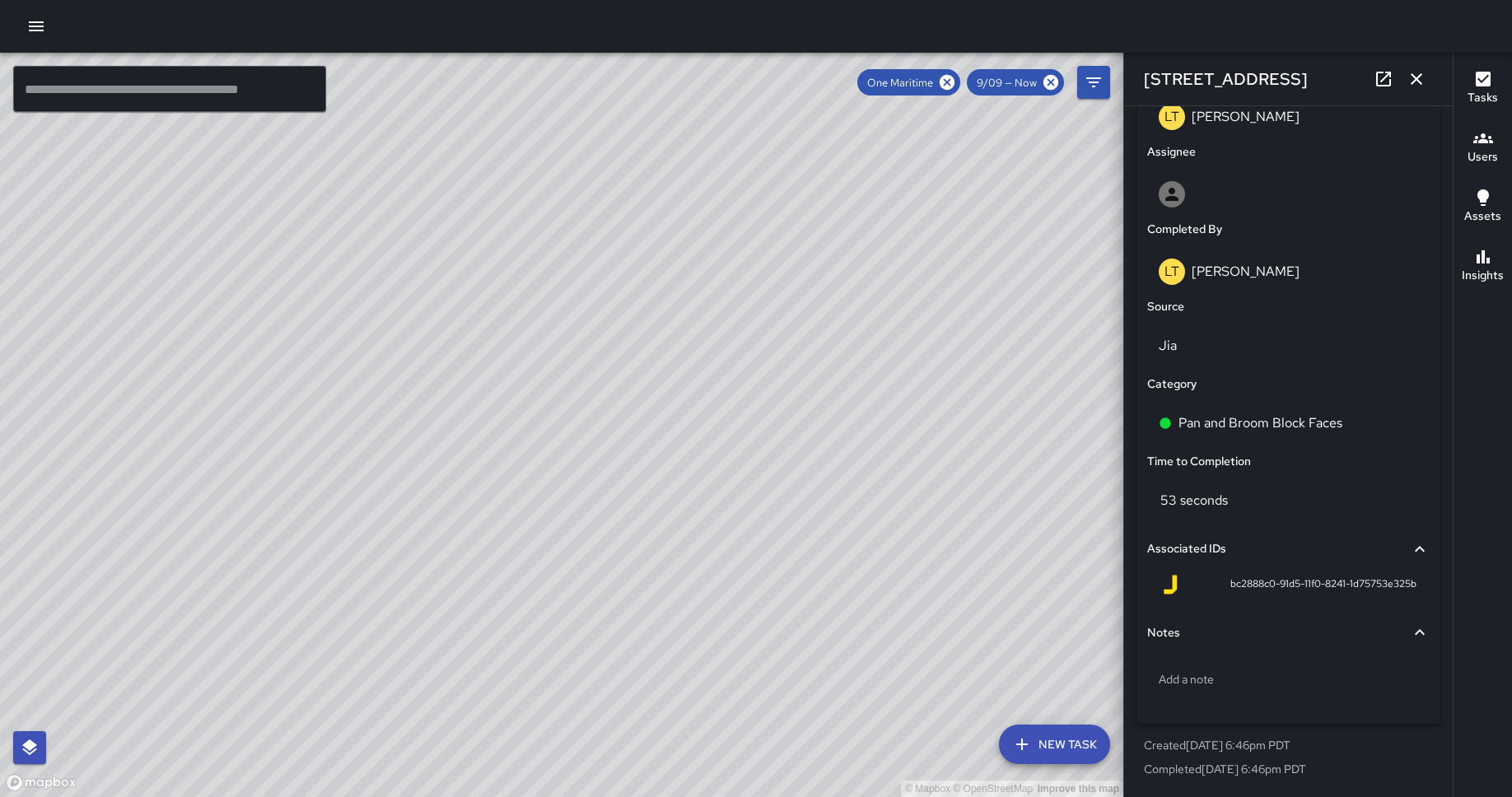
drag, startPoint x: 628, startPoint y: 317, endPoint x: 575, endPoint y: 665, distance: 352.0
click at [575, 614] on div "© Mapbox © OpenStreetMap Improve this map" at bounding box center [562, 424] width 1123 height 744
drag, startPoint x: 775, startPoint y: 462, endPoint x: 785, endPoint y: 796, distance: 334.1
click at [785, 614] on div "© Mapbox © OpenStreetMap Improve this map" at bounding box center [562, 424] width 1123 height 744
drag, startPoint x: 605, startPoint y: 558, endPoint x: 458, endPoint y: 796, distance: 279.7
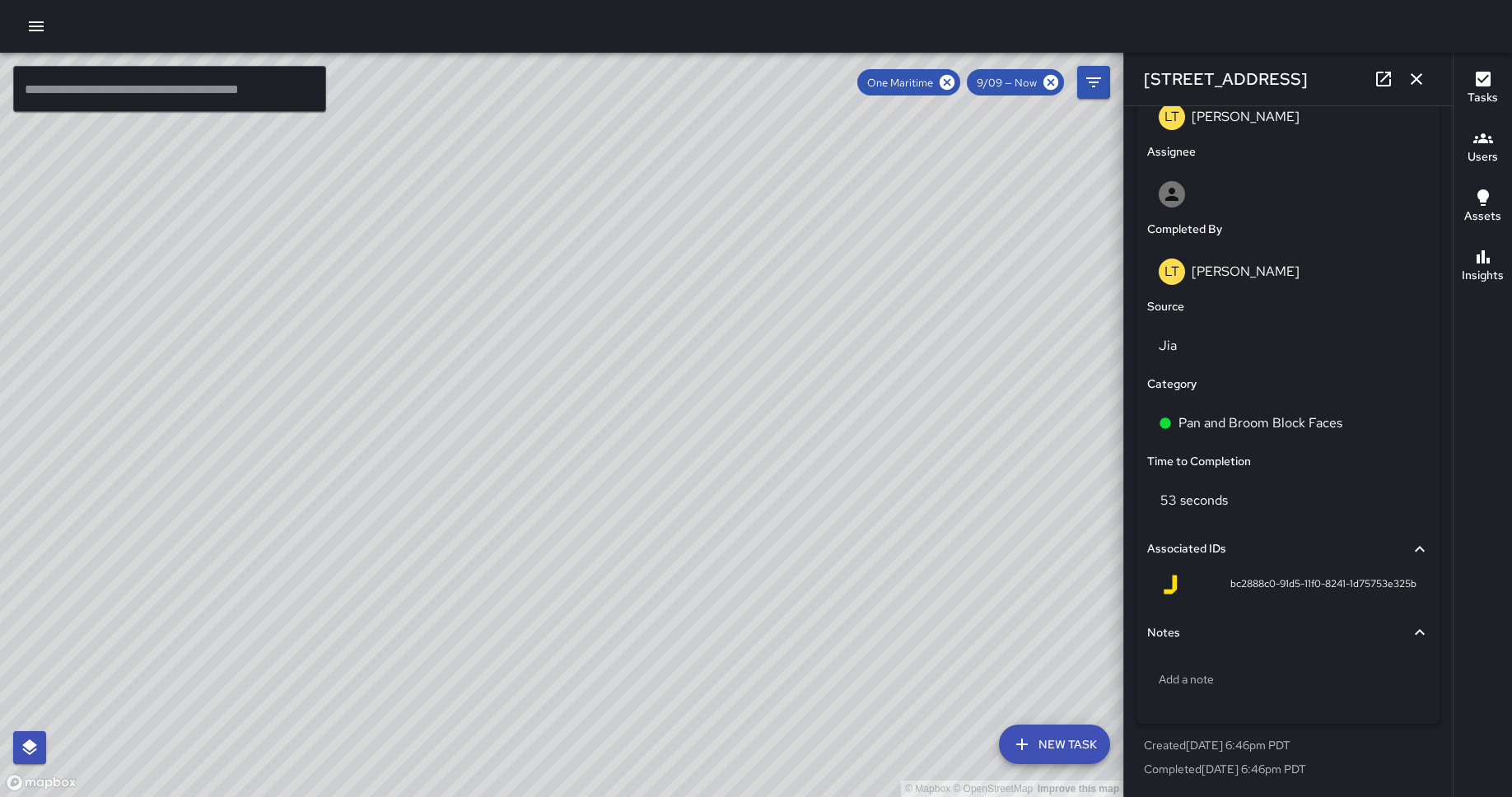
click at [458, 614] on div "© Mapbox © OpenStreetMap Improve this map" at bounding box center [562, 424] width 1123 height 744
click at [1210, 73] on icon "button" at bounding box center [1416, 79] width 19 height 19
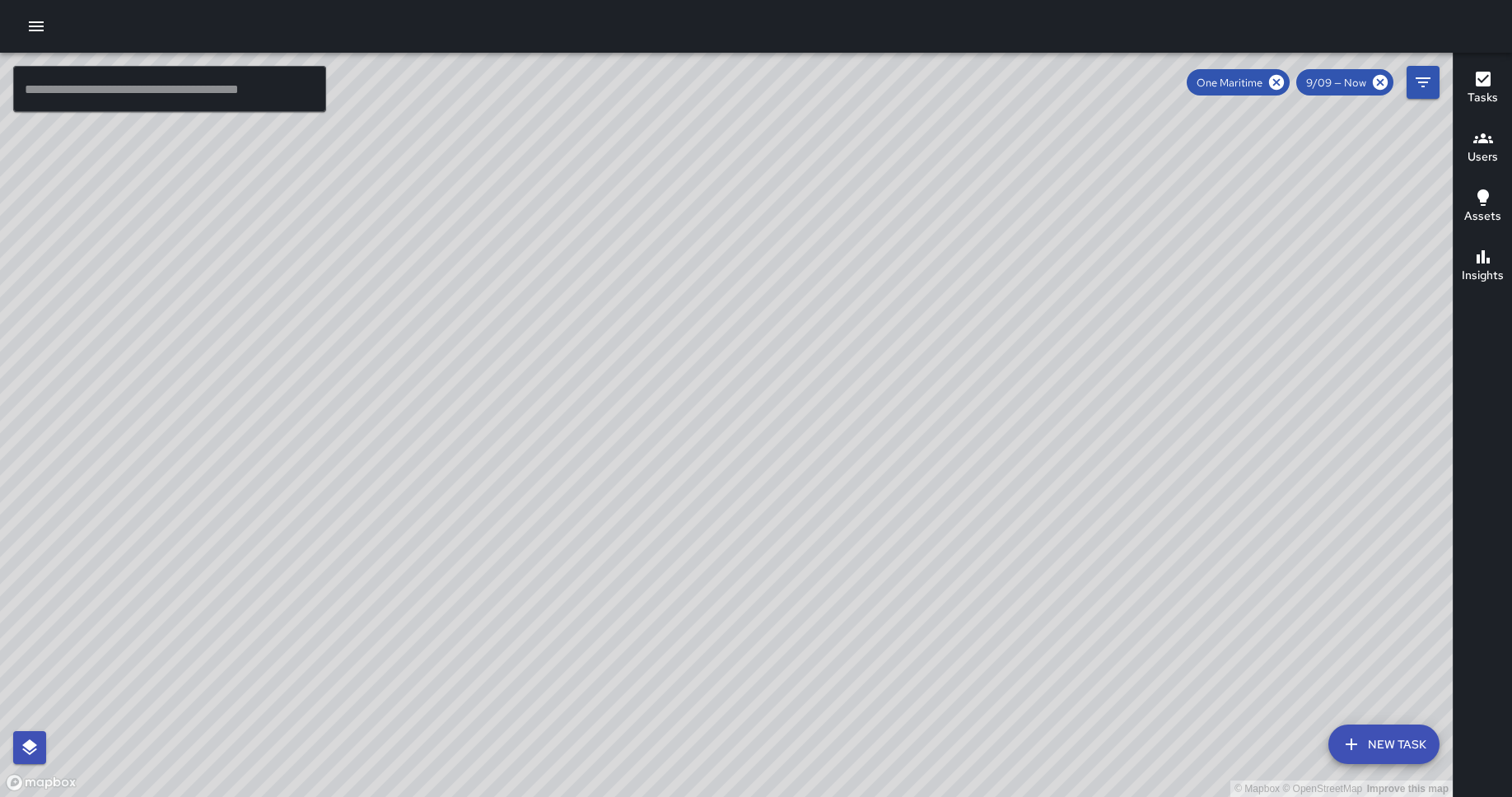
click at [1210, 81] on div "One Maritime" at bounding box center [1238, 82] width 103 height 26
click at [1210, 81] on icon at bounding box center [1276, 83] width 15 height 15
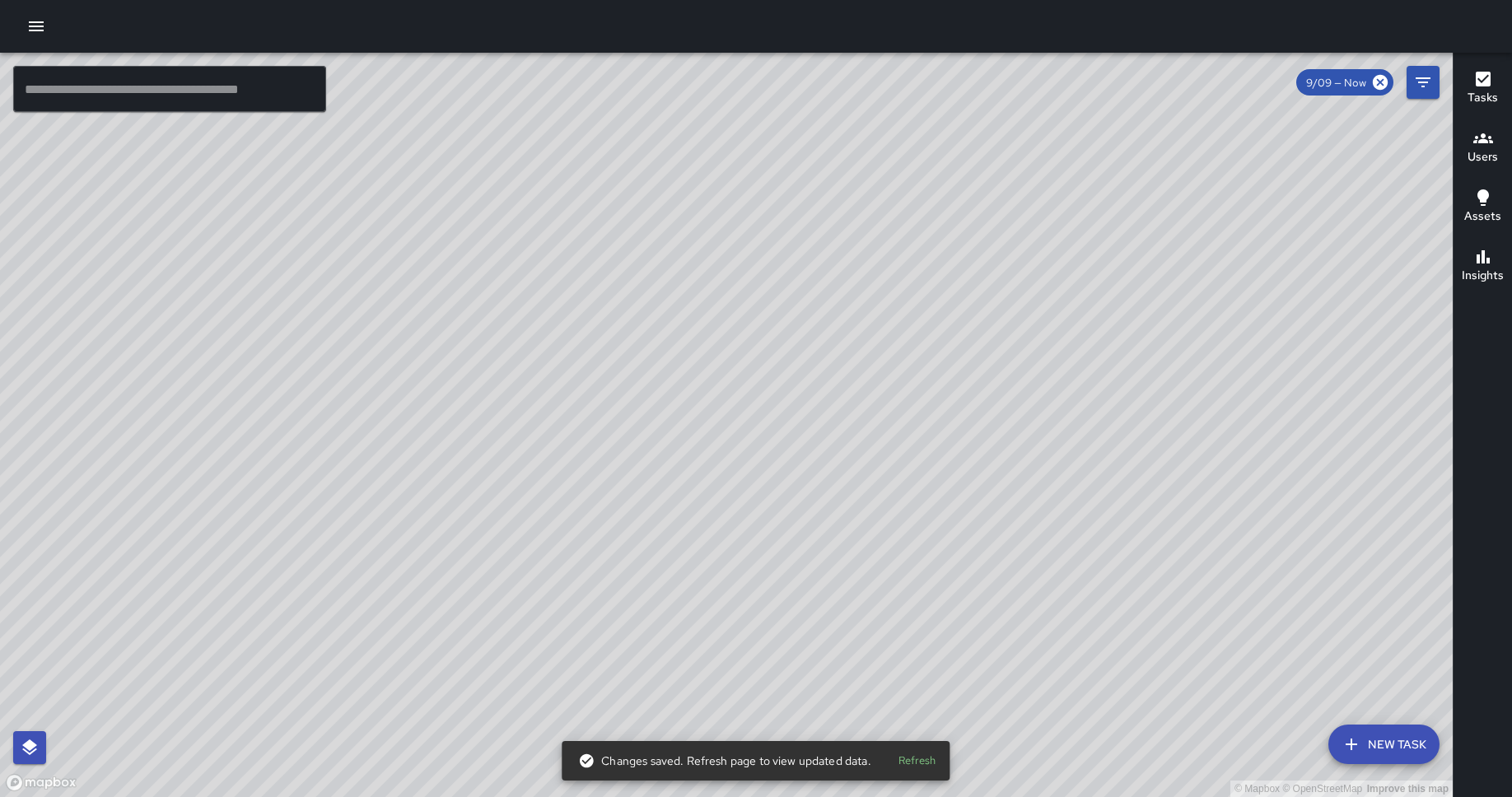
click at [37, 25] on icon "button" at bounding box center [36, 26] width 15 height 10
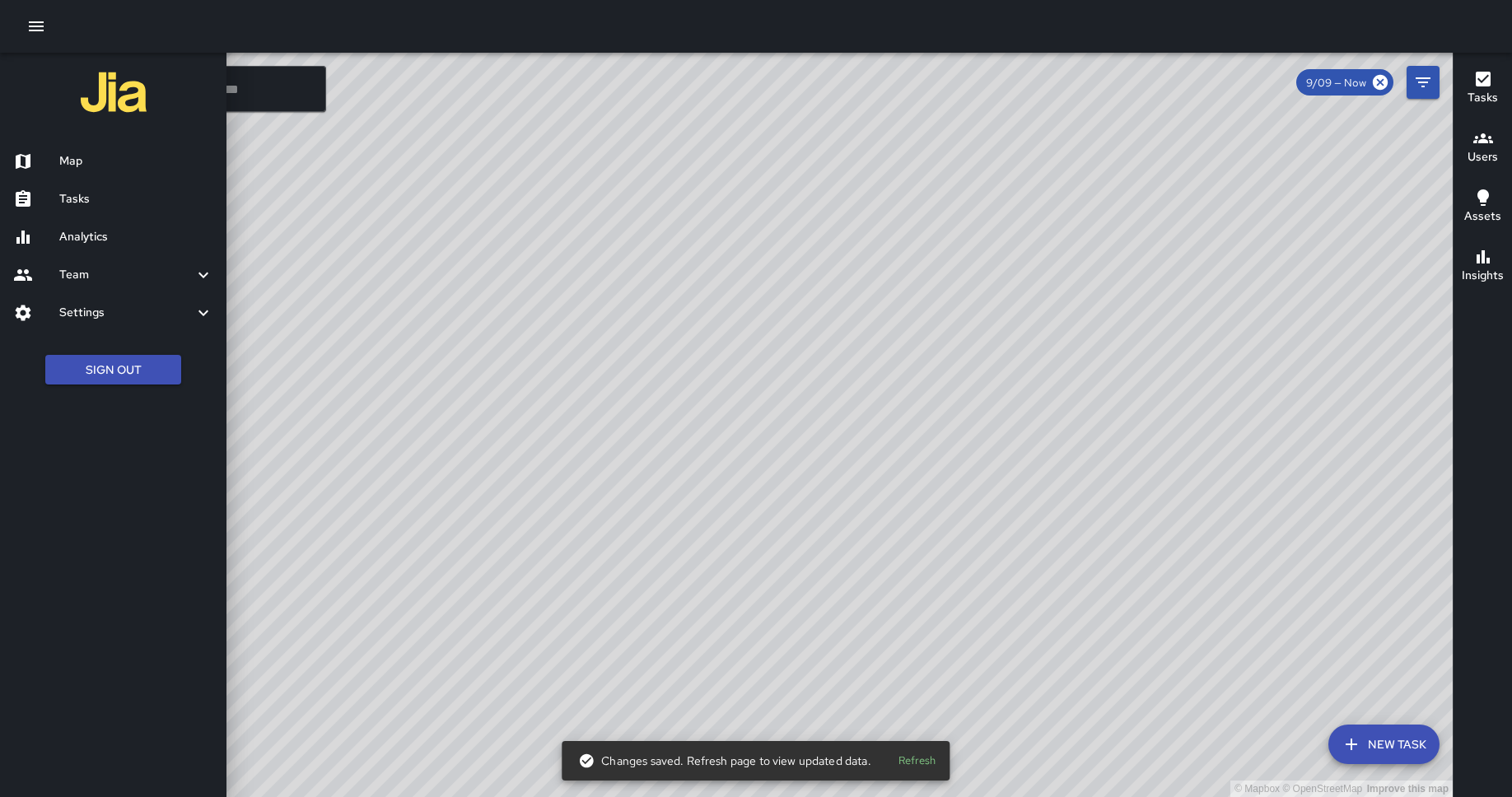
click at [79, 161] on h6 "Map" at bounding box center [136, 160] width 154 height 18
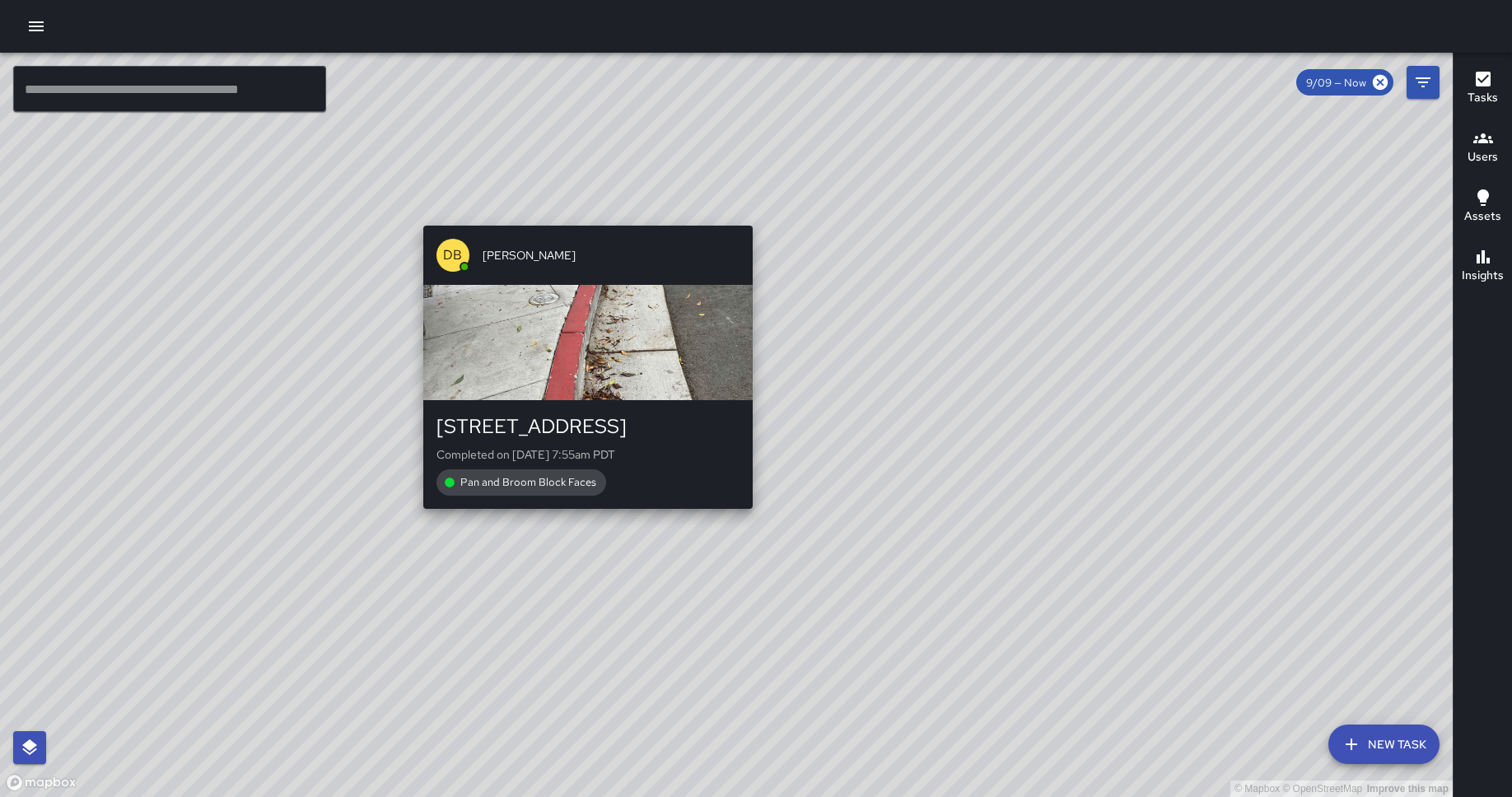
click at [584, 214] on div "© Mapbox © OpenStreetMap Improve this map DB [PERSON_NAME] [STREET_ADDRESS] Com…" at bounding box center [726, 424] width 1452 height 744
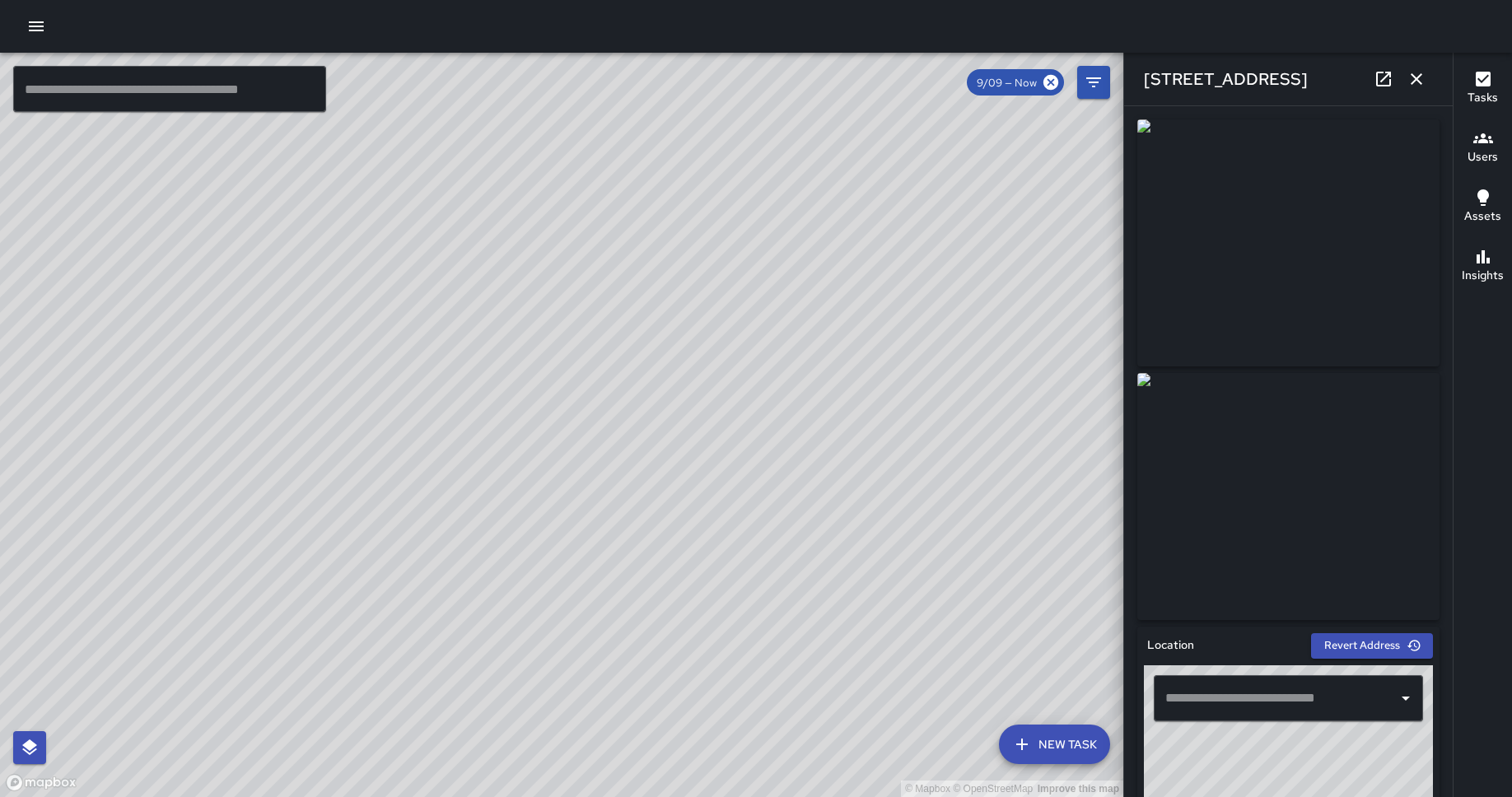
type input "**********"
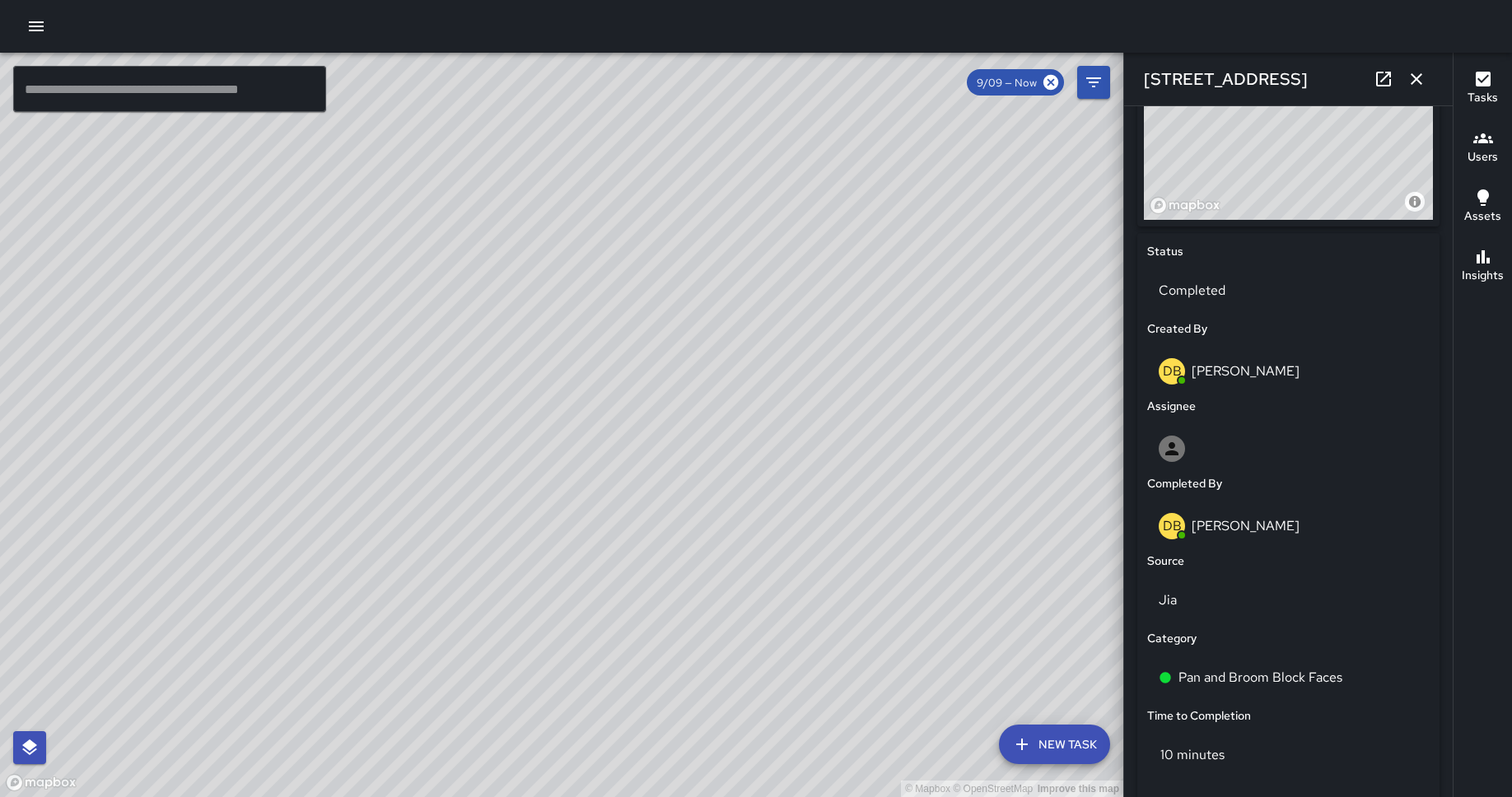
scroll to position [905, 0]
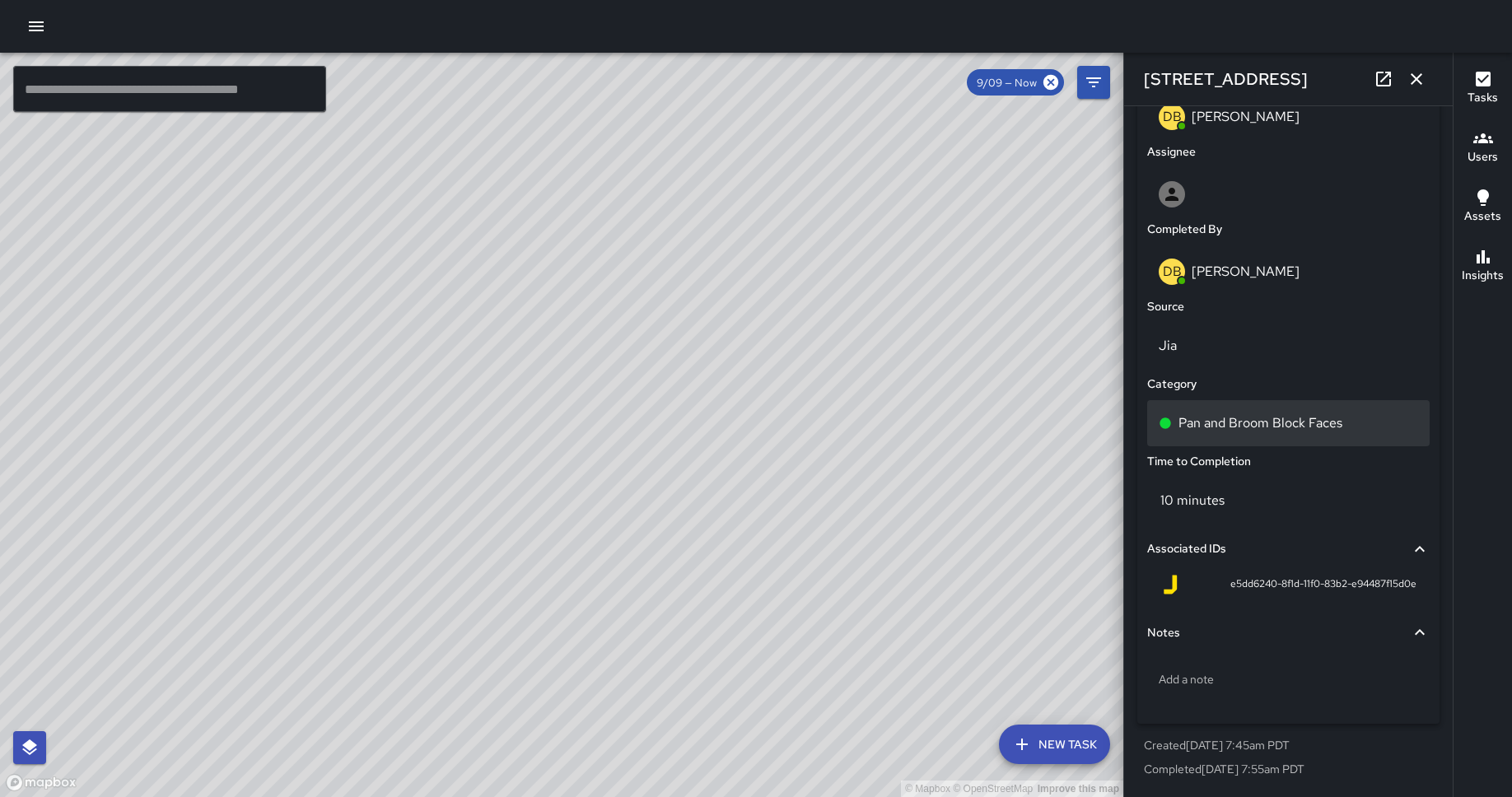
click at [1210, 407] on div "Pan and Broom Block Faces" at bounding box center [1288, 423] width 282 height 46
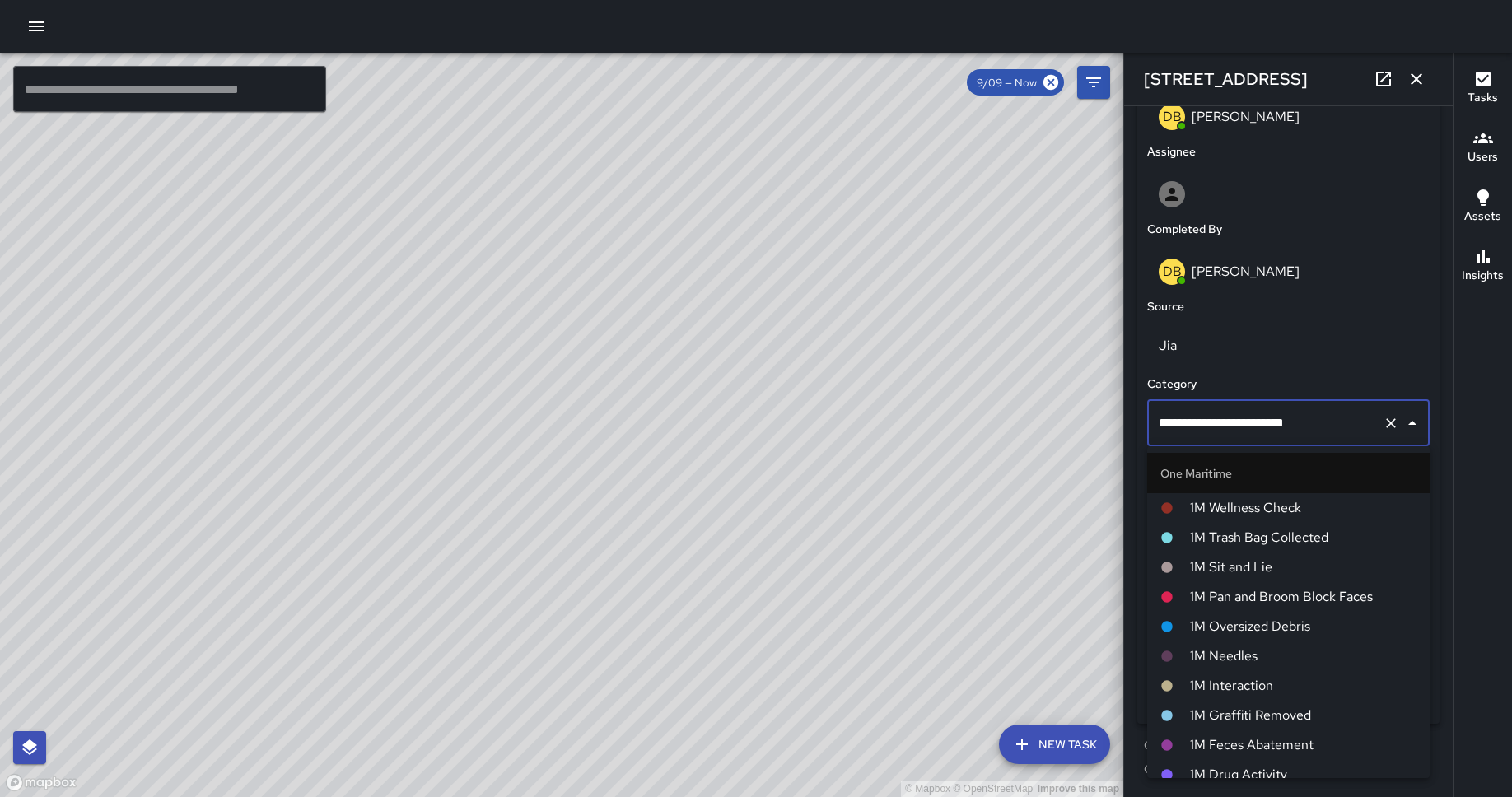
scroll to position [678, 0]
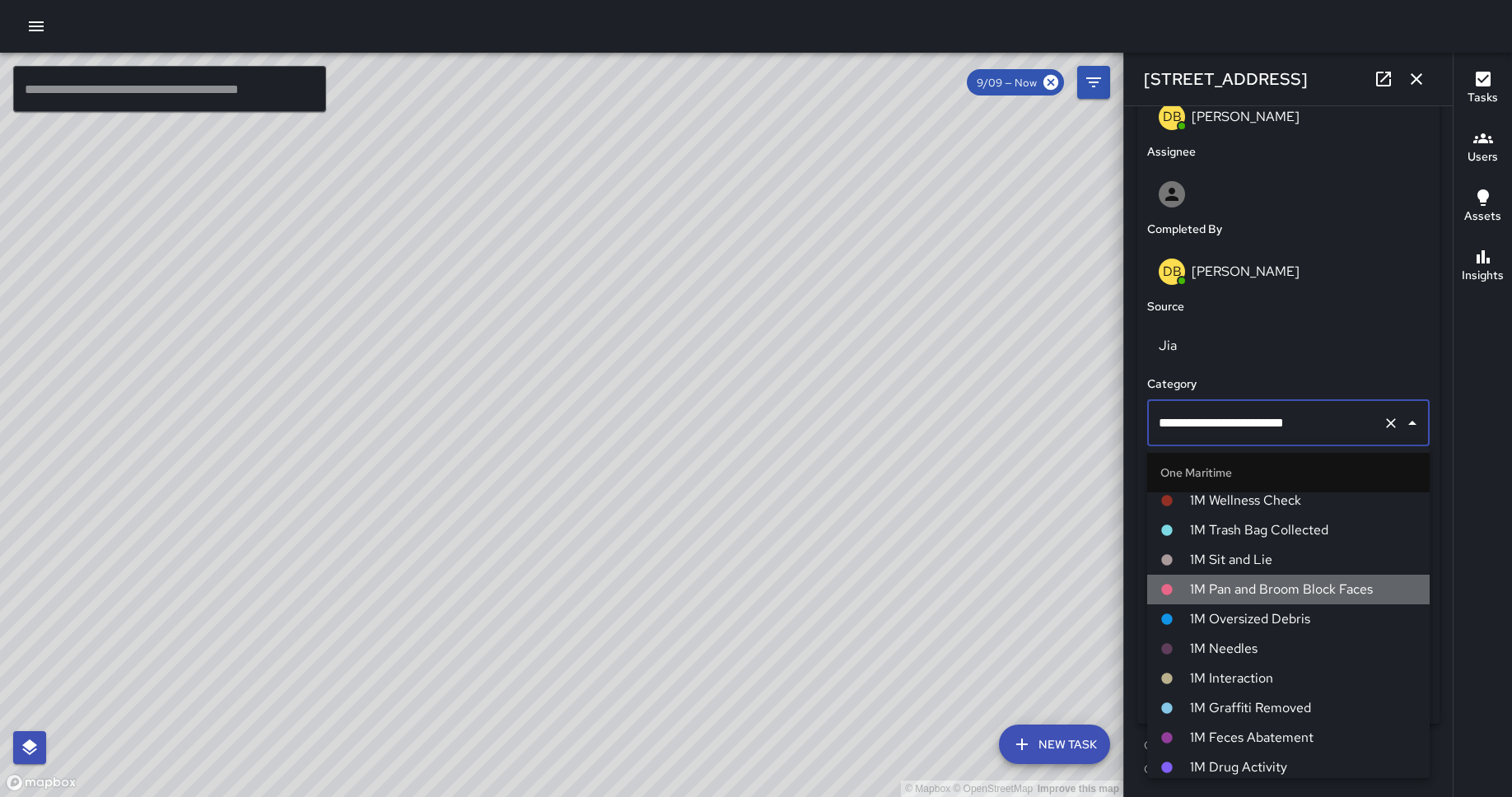
click at [1210, 575] on li "1M Pan and Broom Block Faces" at bounding box center [1288, 588] width 282 height 30
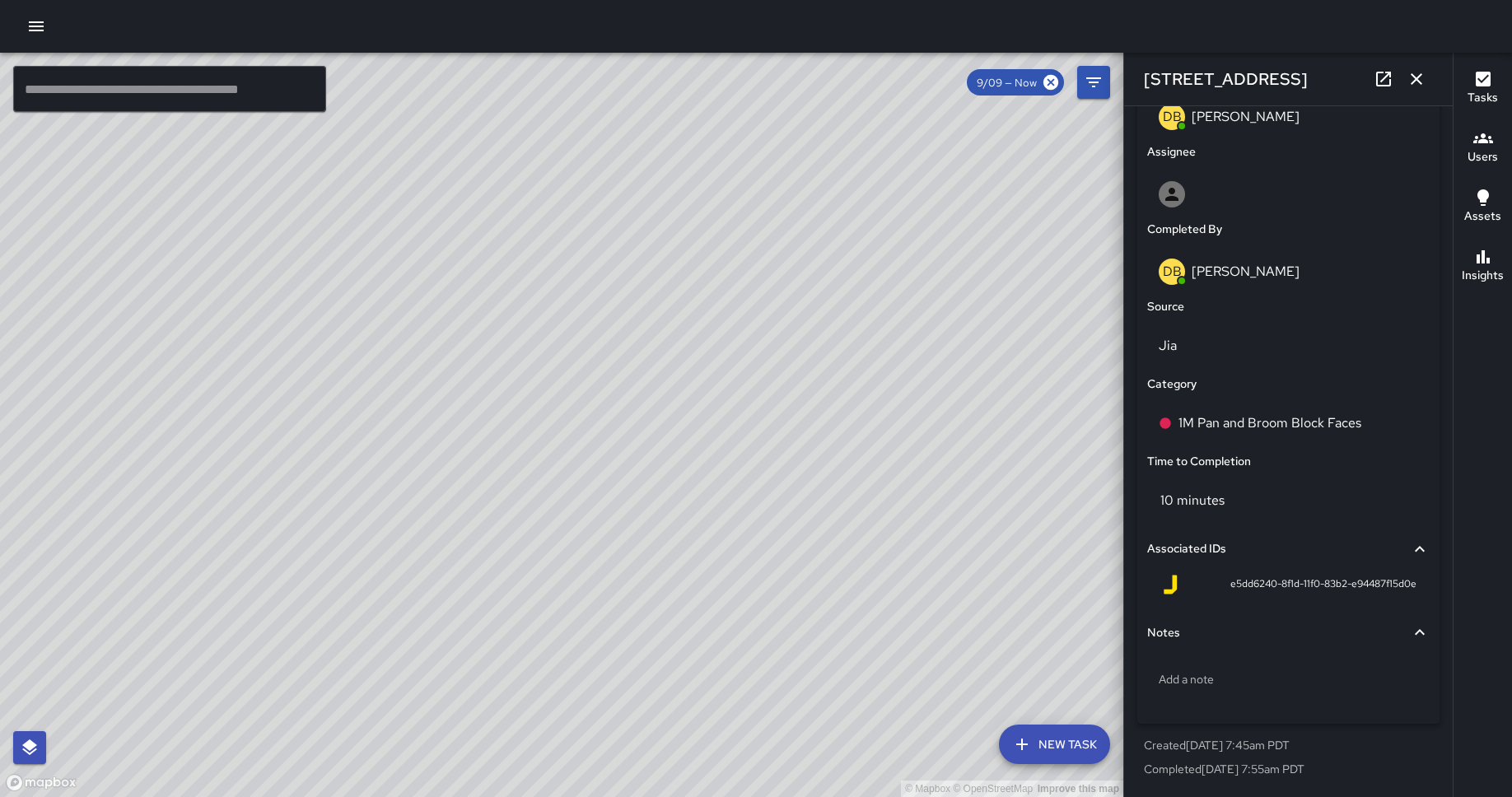
click at [759, 486] on div "© Mapbox © OpenStreetMap Improve this map" at bounding box center [562, 424] width 1123 height 744
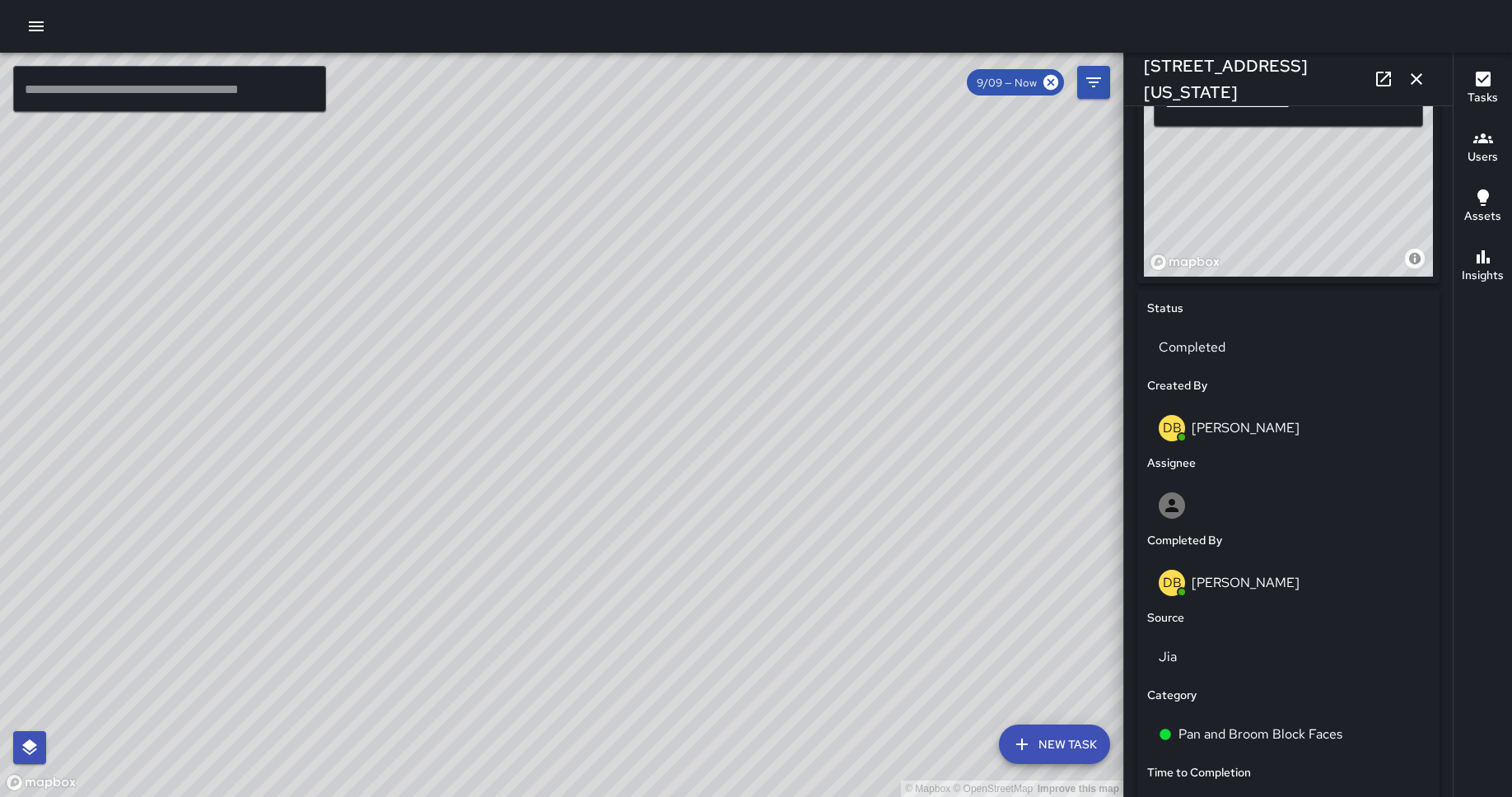
scroll to position [905, 0]
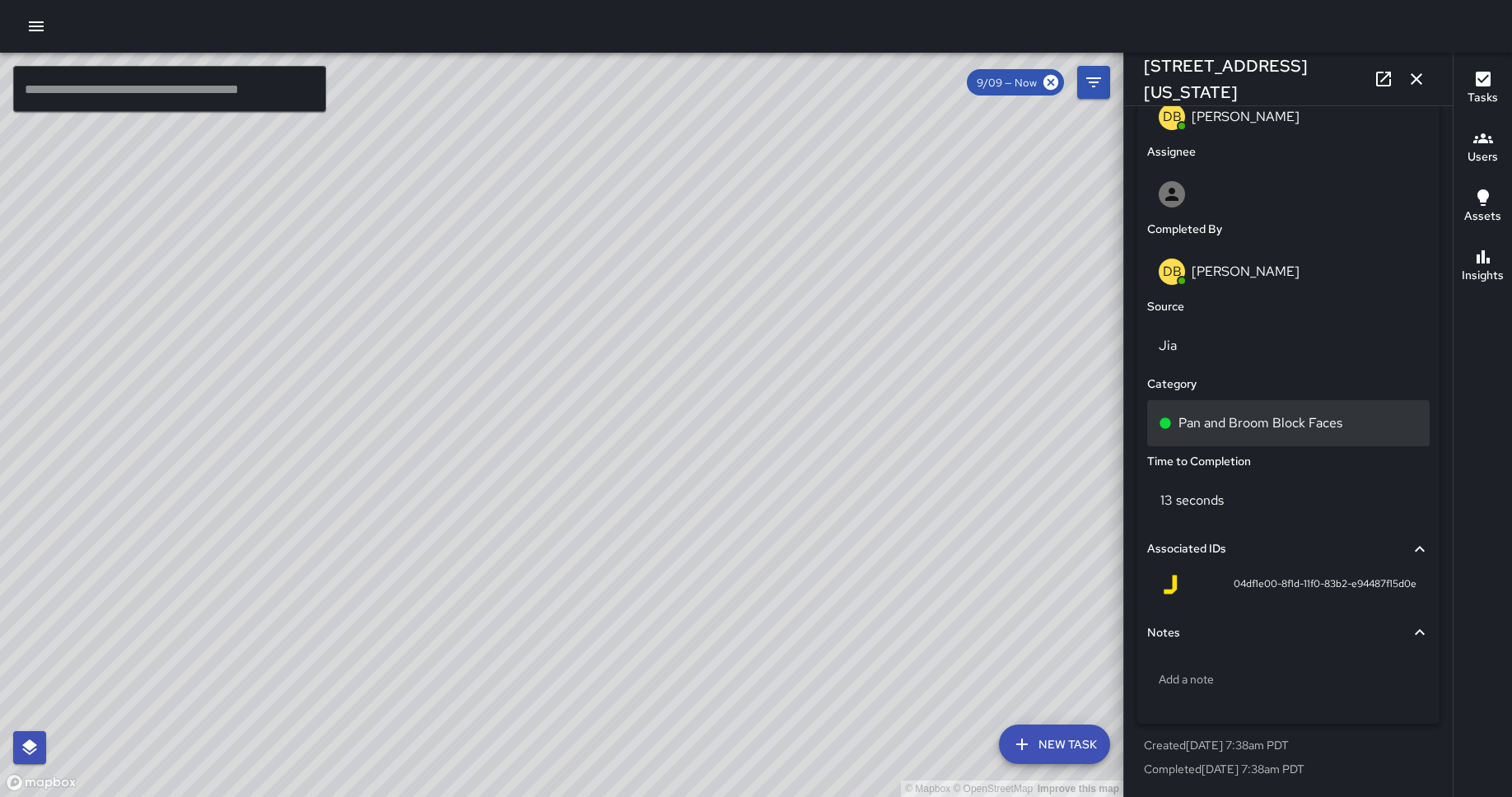
click at [1210, 409] on div "Pan and Broom Block Faces" at bounding box center [1288, 423] width 282 height 46
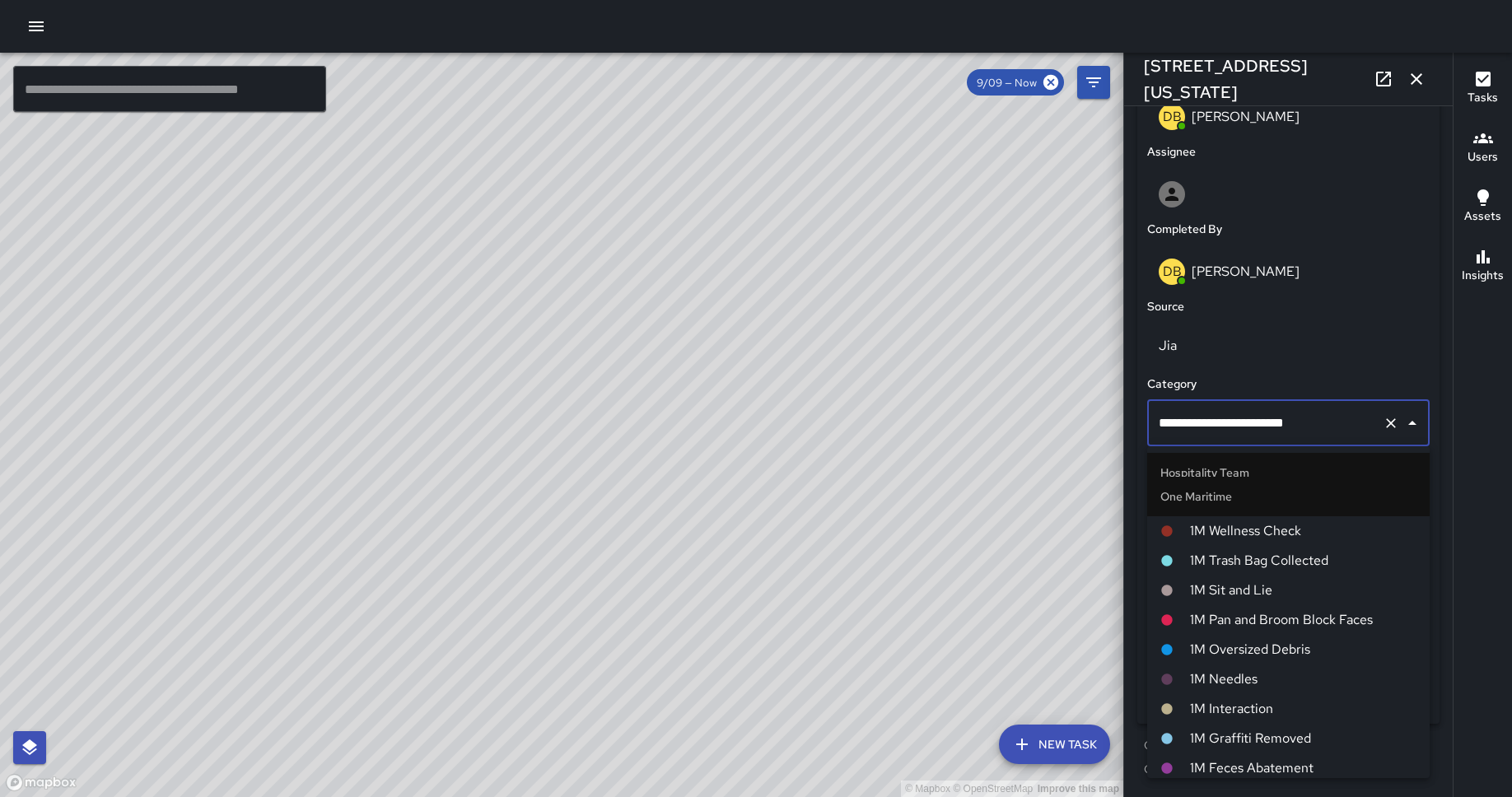
scroll to position [648, 0]
click at [1210, 614] on span "1M Pan and Broom Block Faces" at bounding box center [1303, 618] width 226 height 19
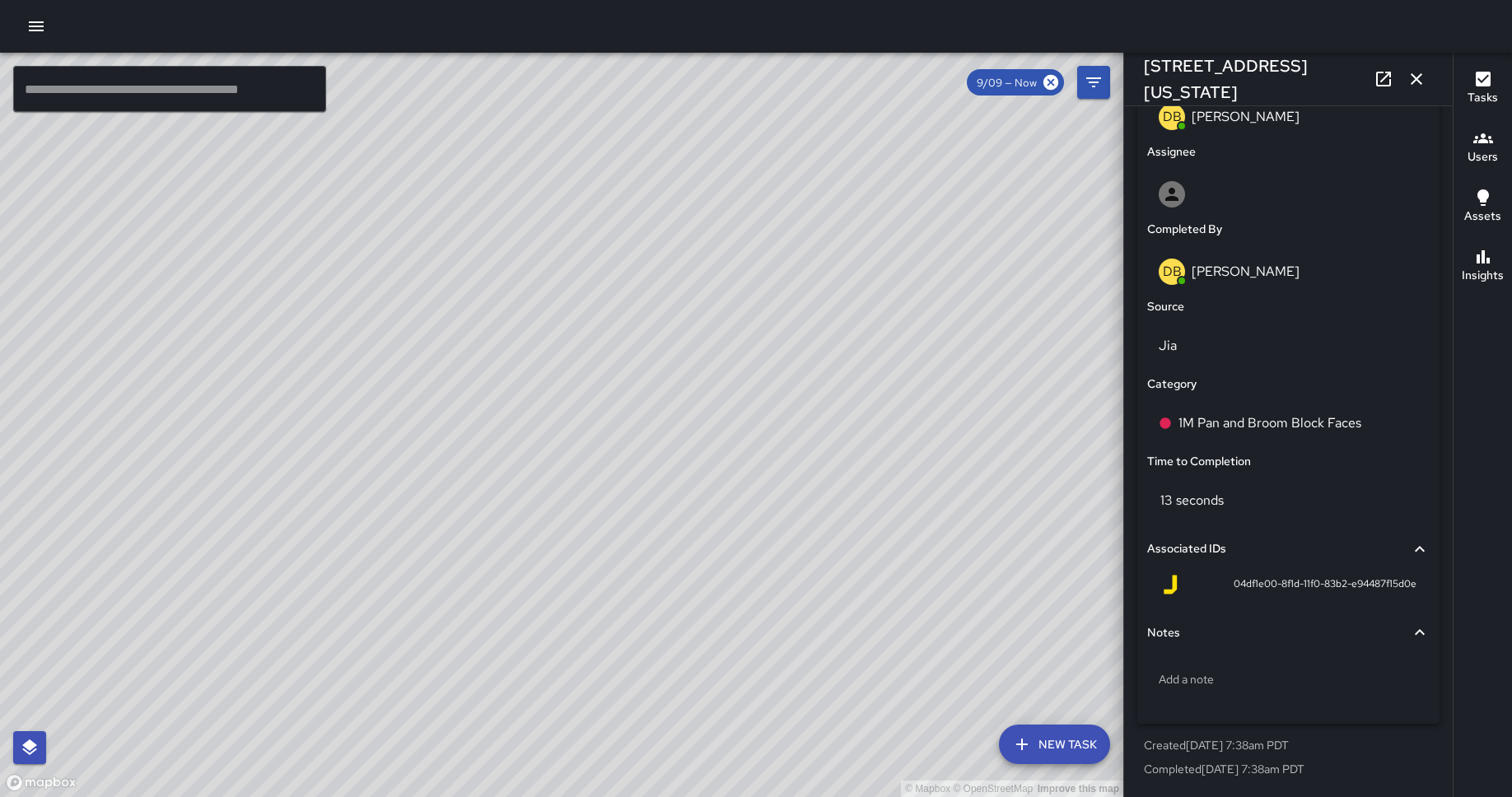
click at [666, 473] on div "© Mapbox © OpenStreetMap Improve this map" at bounding box center [562, 424] width 1123 height 744
type input "**********"
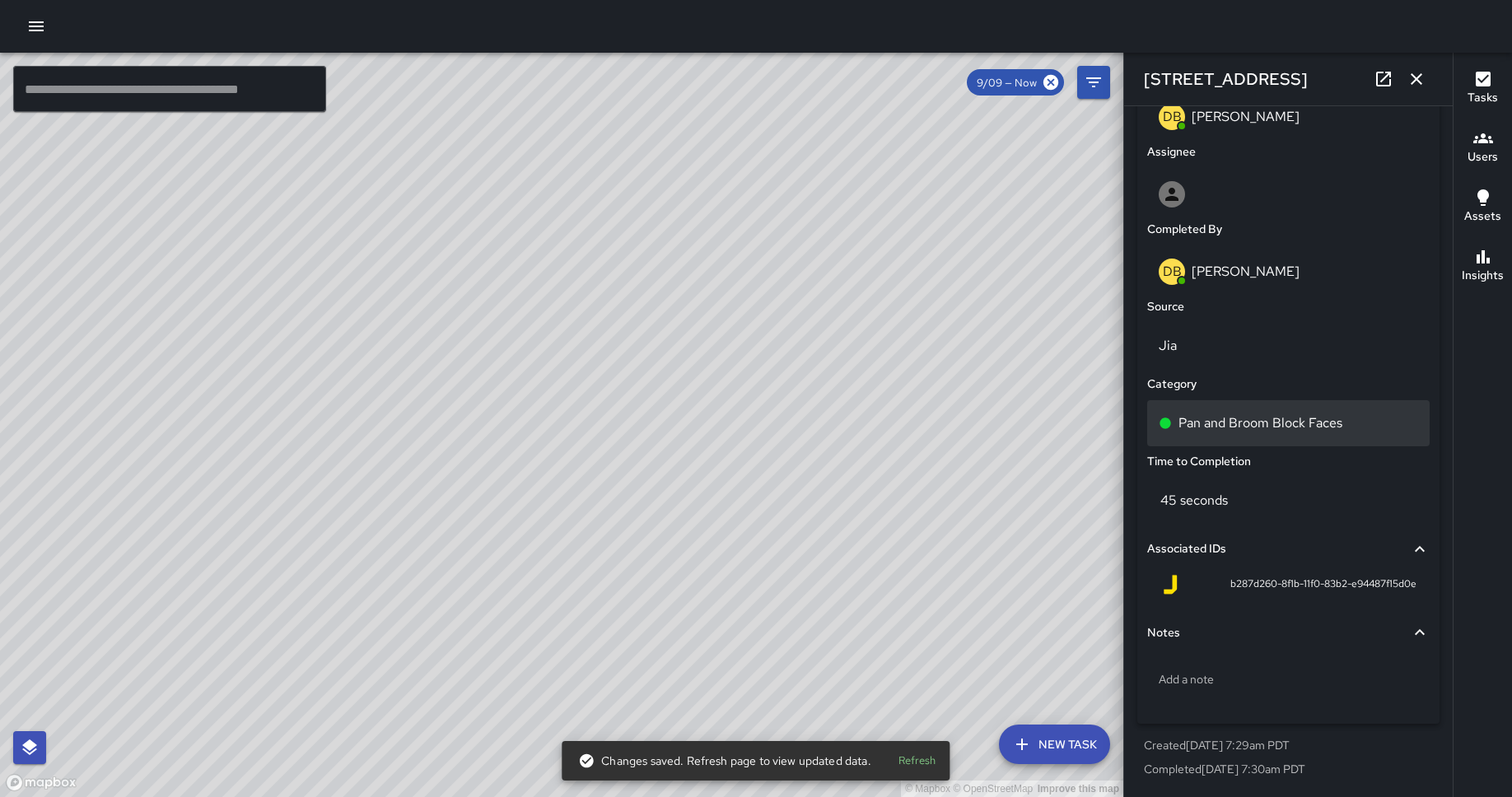
click at [1210, 429] on p "Pan and Broom Block Faces" at bounding box center [1260, 422] width 164 height 19
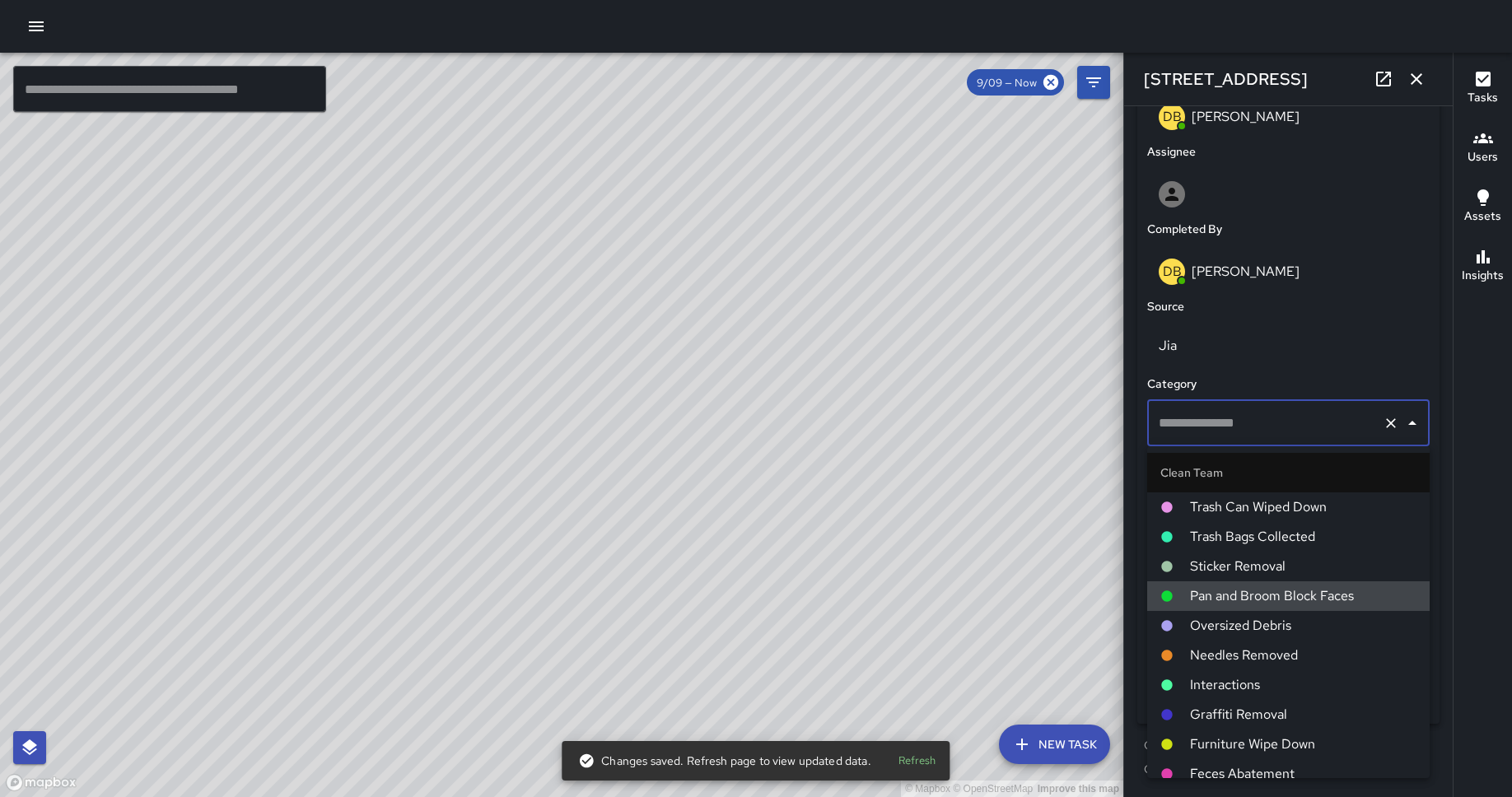
type input "**********"
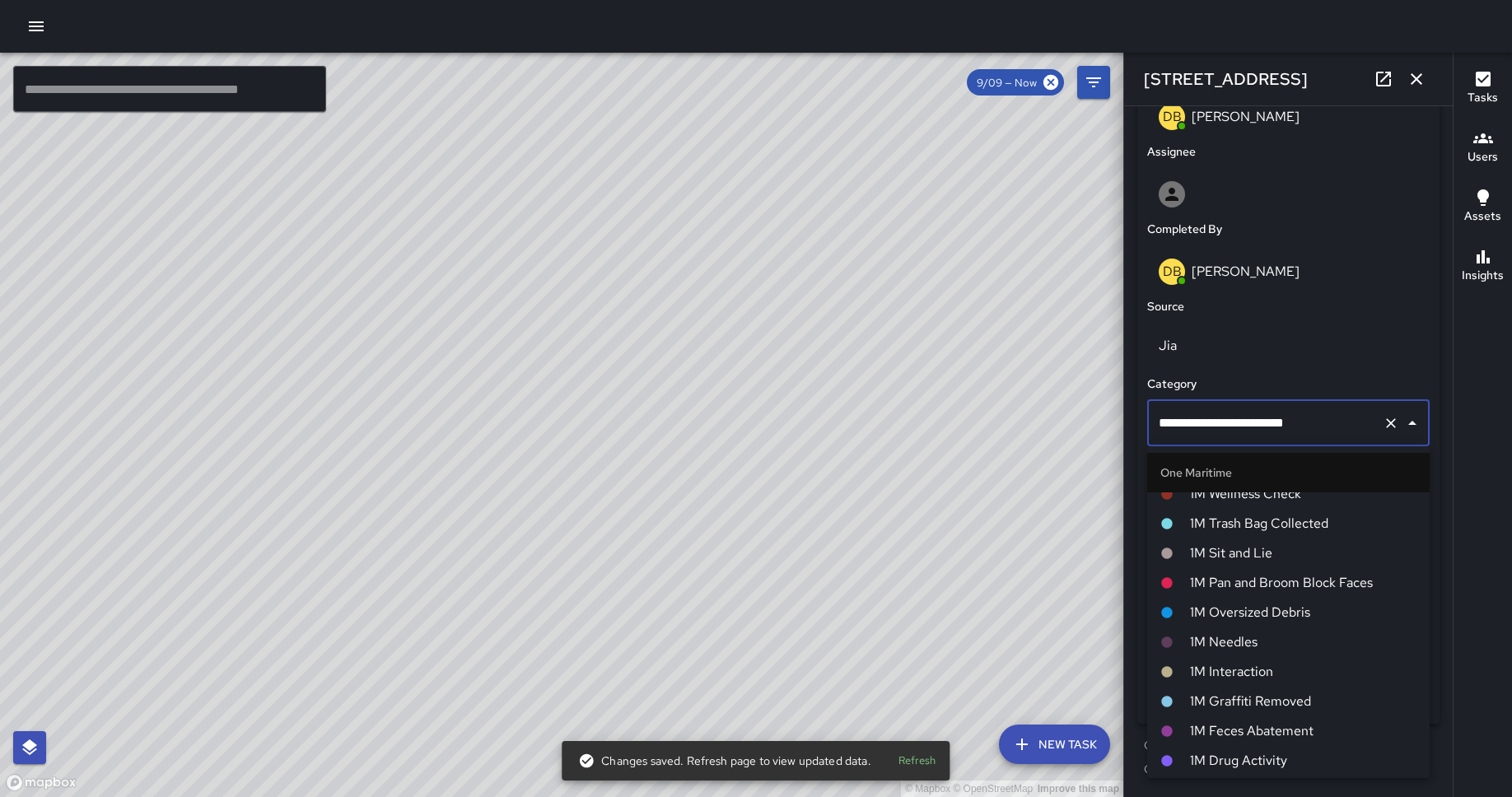
scroll to position [684, 0]
click at [1210, 576] on span "1M Pan and Broom Block Faces" at bounding box center [1303, 583] width 226 height 19
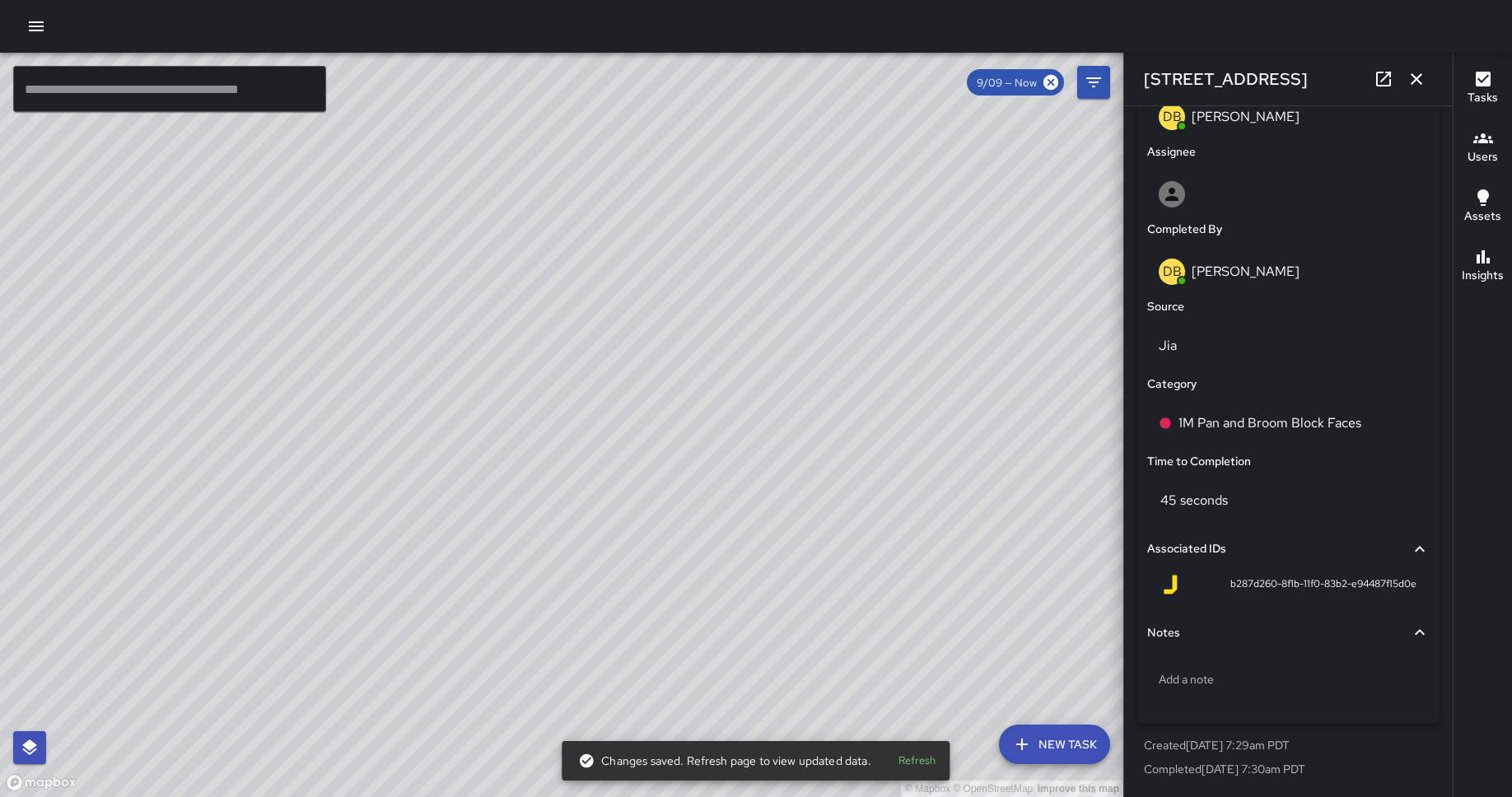
click at [623, 420] on div "© Mapbox © OpenStreetMap Improve this map DB [PERSON_NAME] [STREET_ADDRESS] Com…" at bounding box center [562, 424] width 1123 height 744
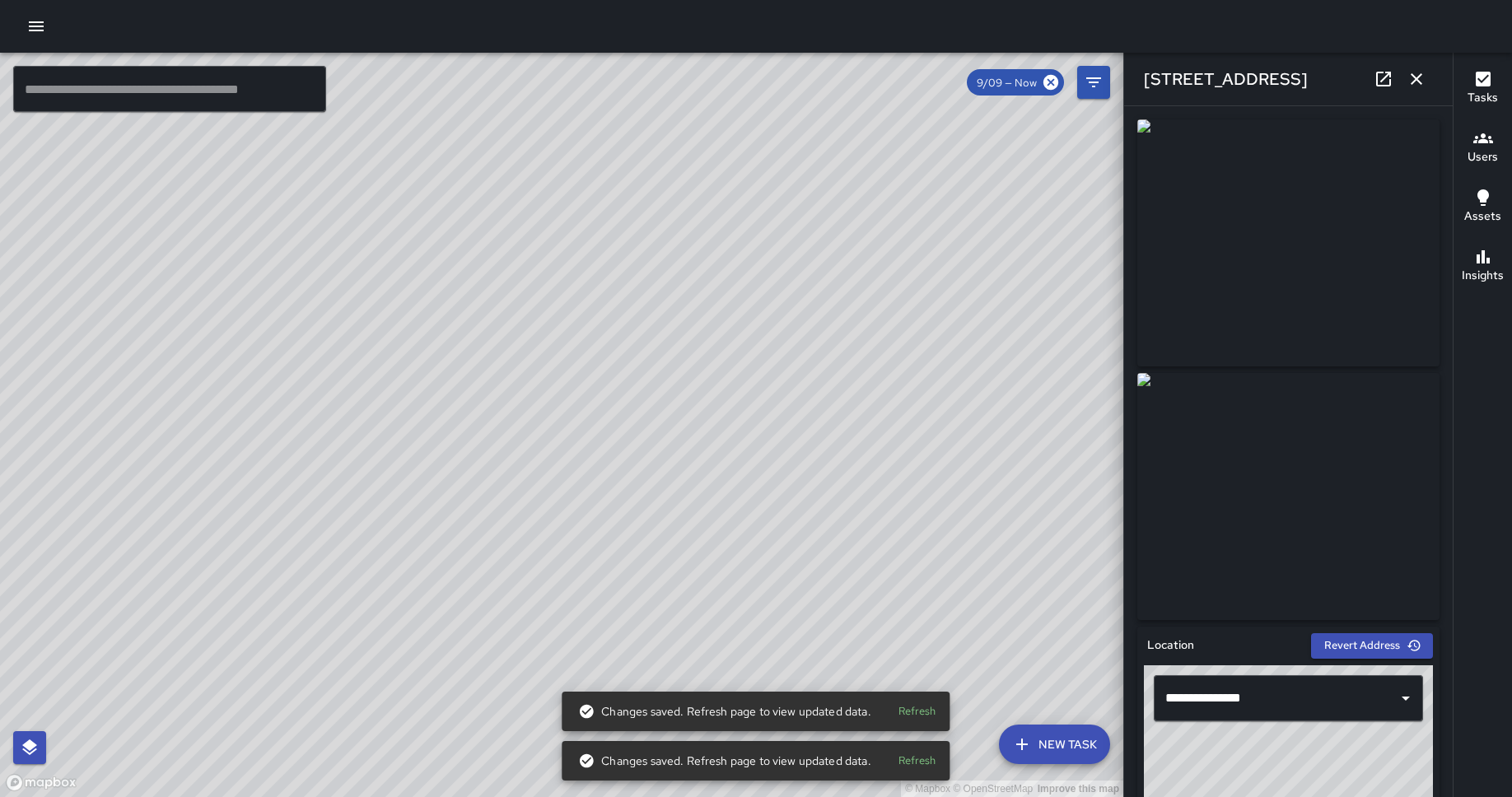
scroll to position [905, 0]
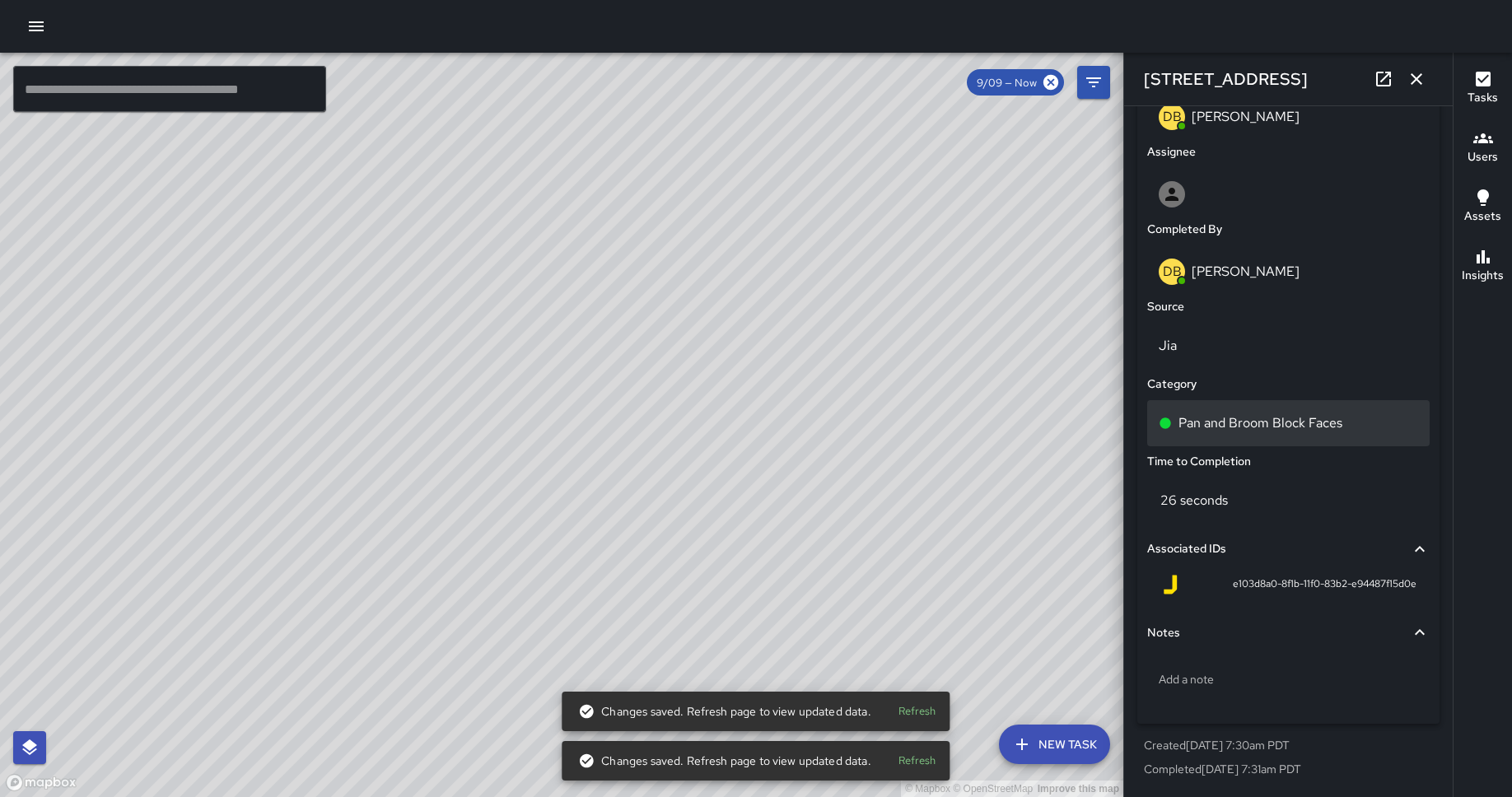
click at [1210, 429] on p "Pan and Broom Block Faces" at bounding box center [1260, 422] width 164 height 19
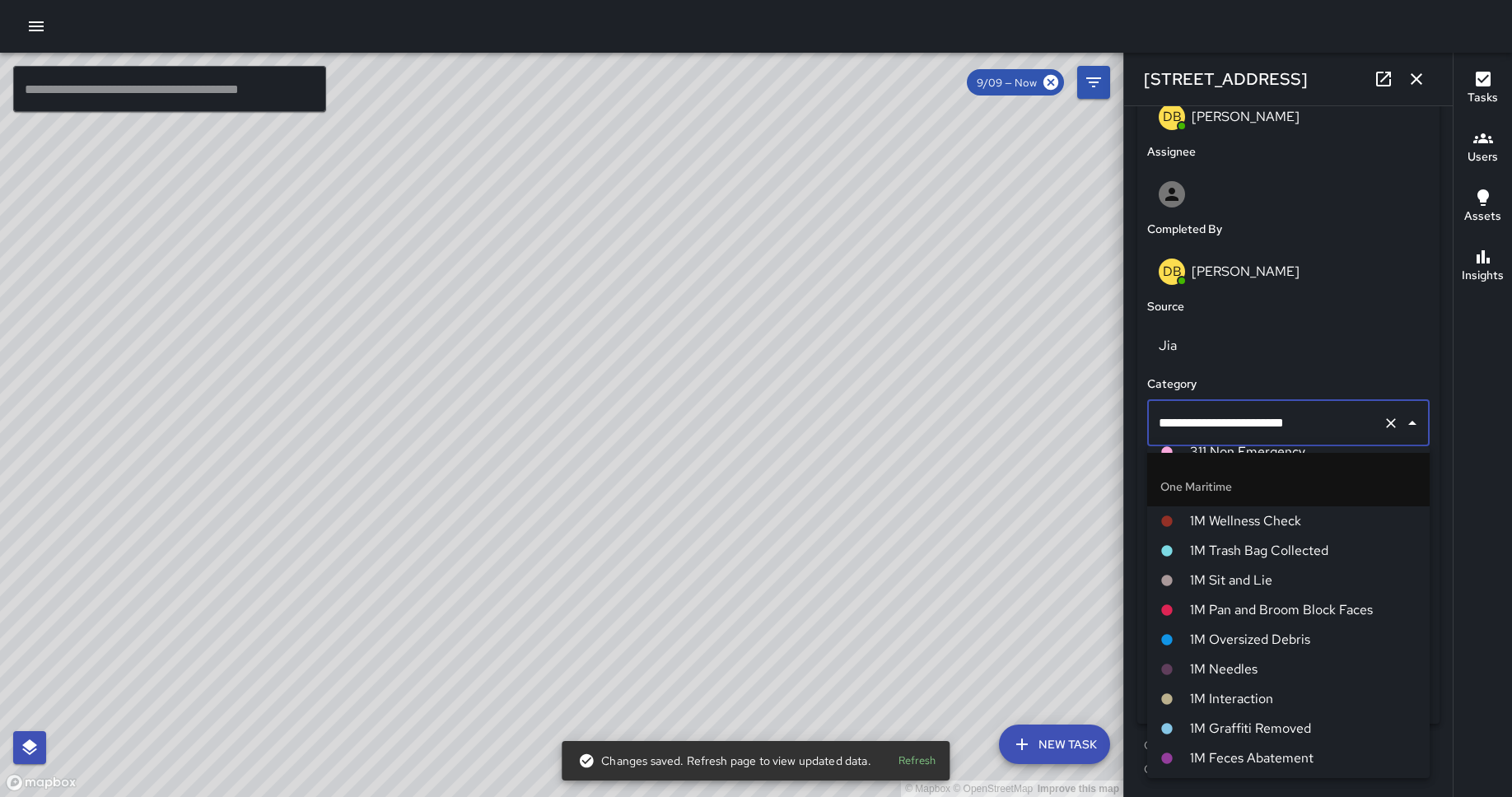
scroll to position [659, 0]
click at [1210, 599] on span "1M Pan and Broom Block Faces" at bounding box center [1303, 608] width 226 height 19
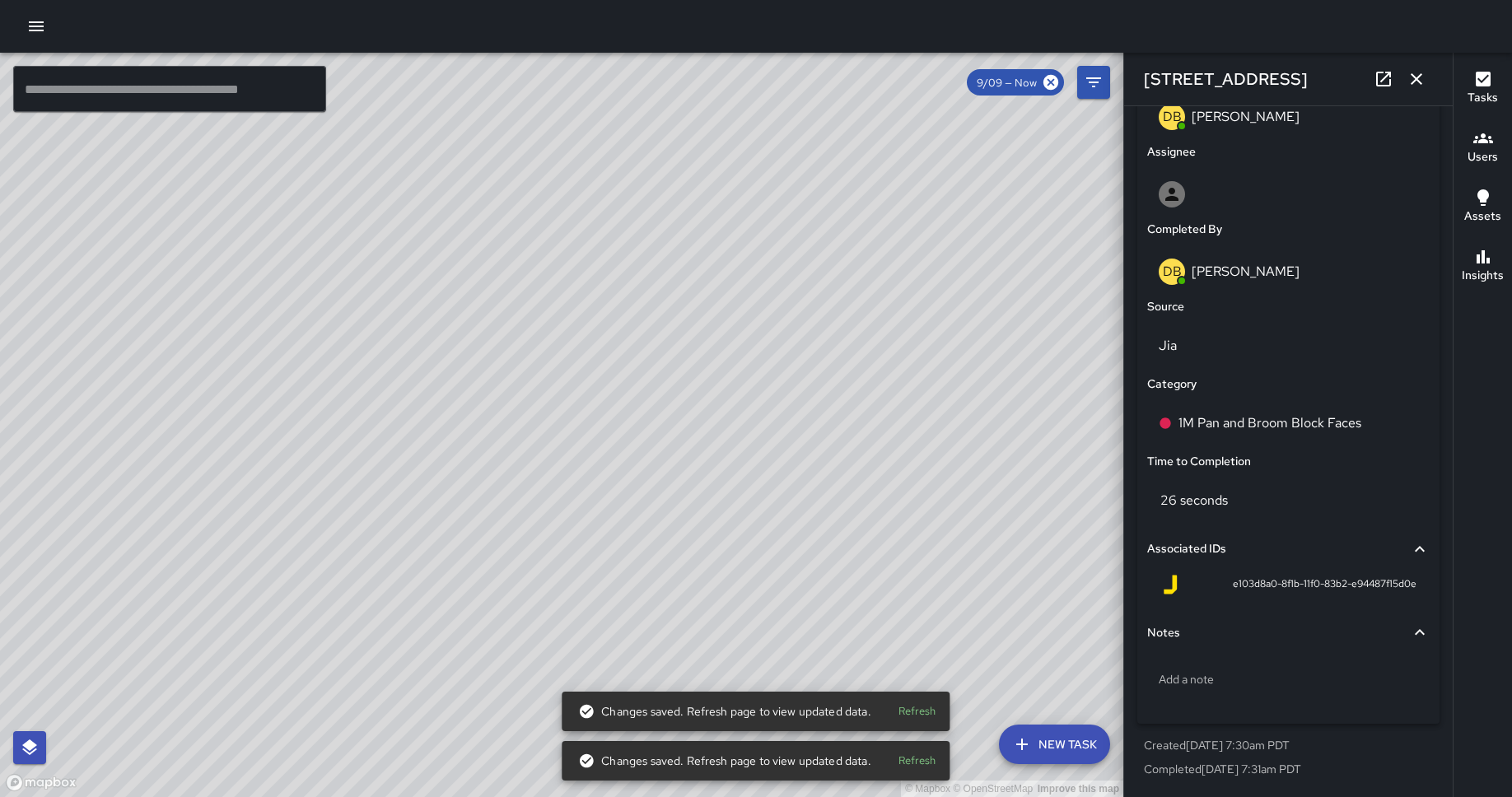
click at [599, 457] on div "© Mapbox © OpenStreetMap Improve this map DB [PERSON_NAME] [STREET_ADDRESS] Com…" at bounding box center [562, 424] width 1123 height 744
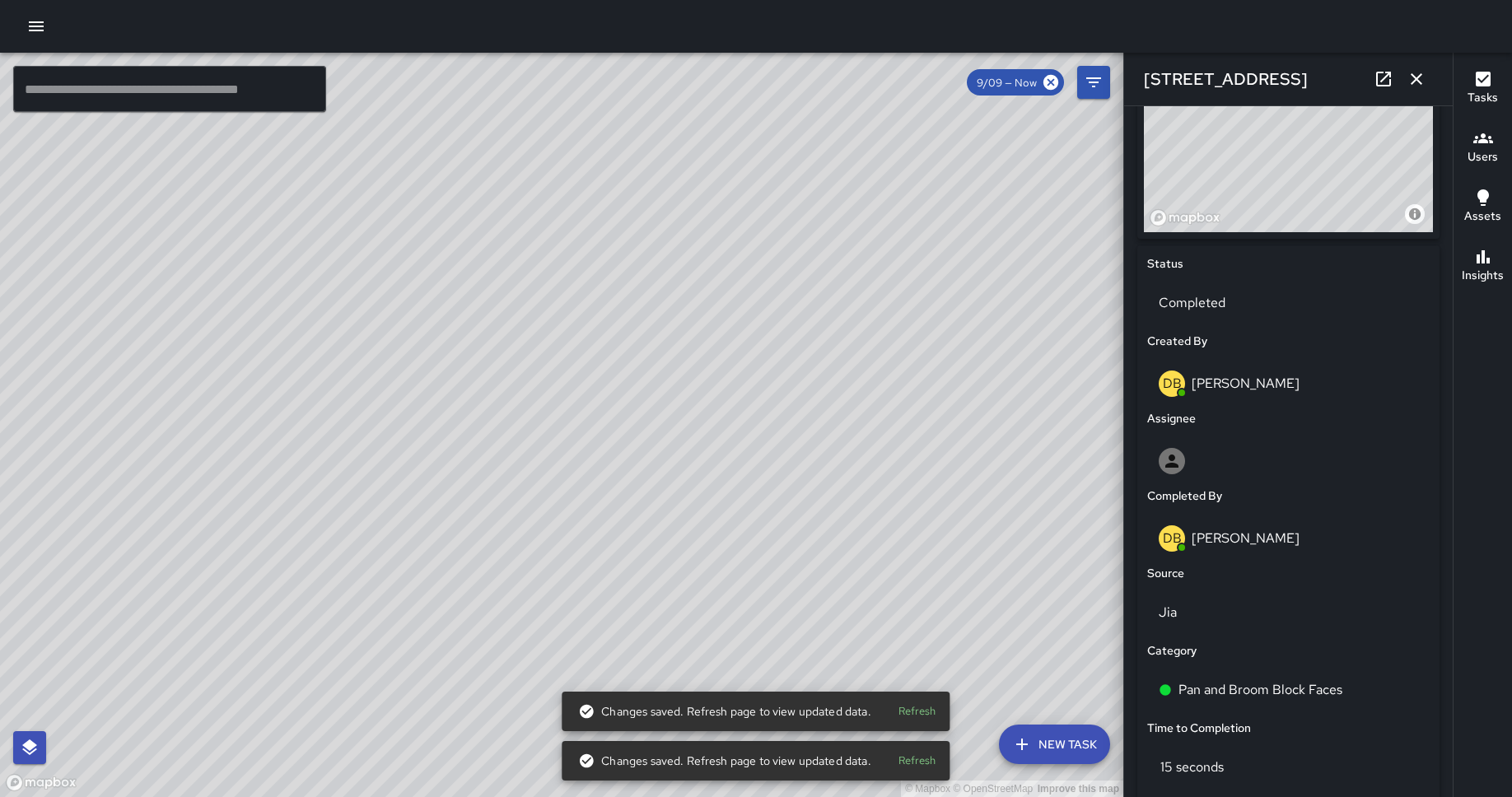
scroll to position [905, 0]
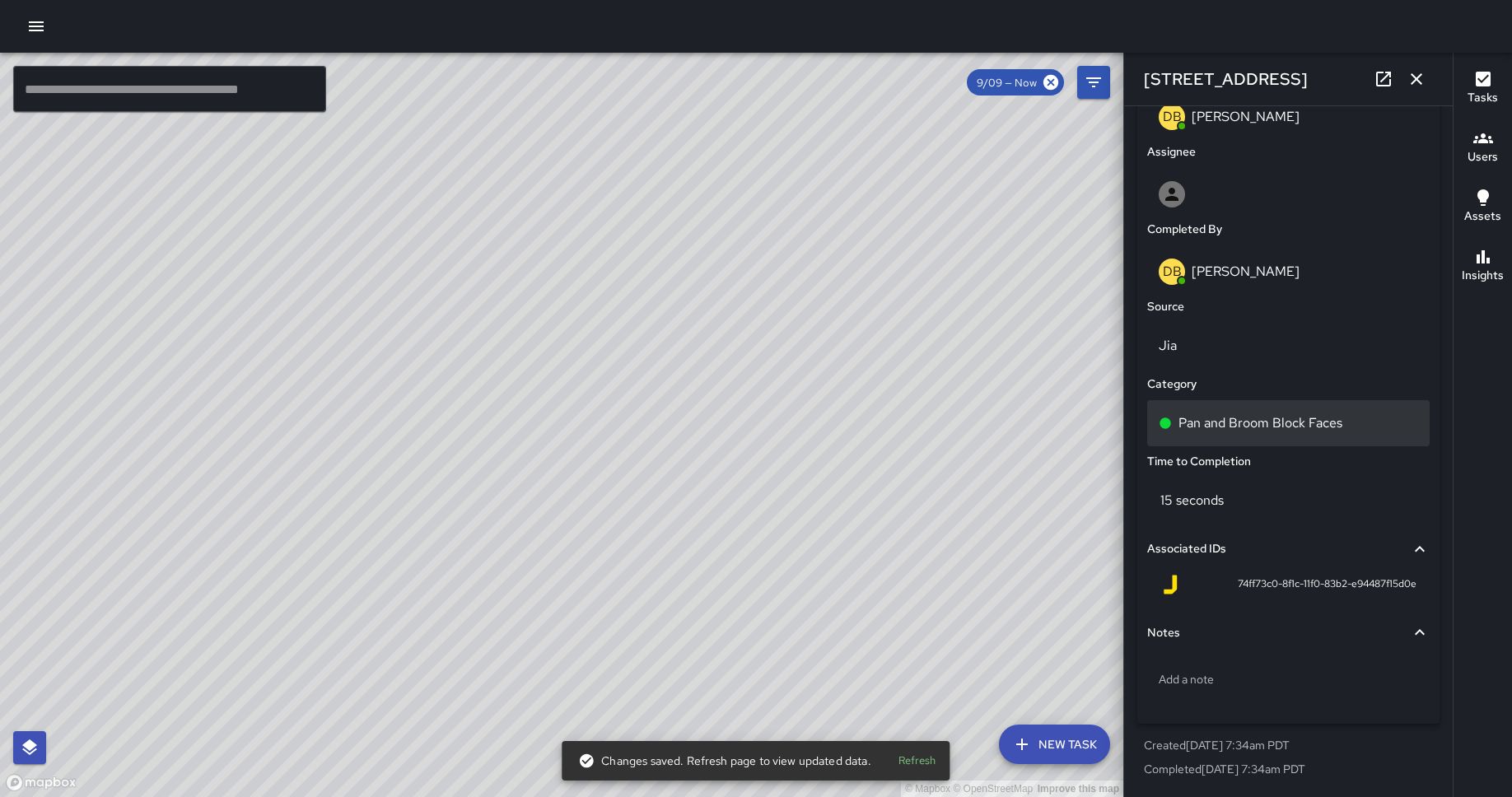
click at [1210, 431] on p "Pan and Broom Block Faces" at bounding box center [1260, 422] width 164 height 19
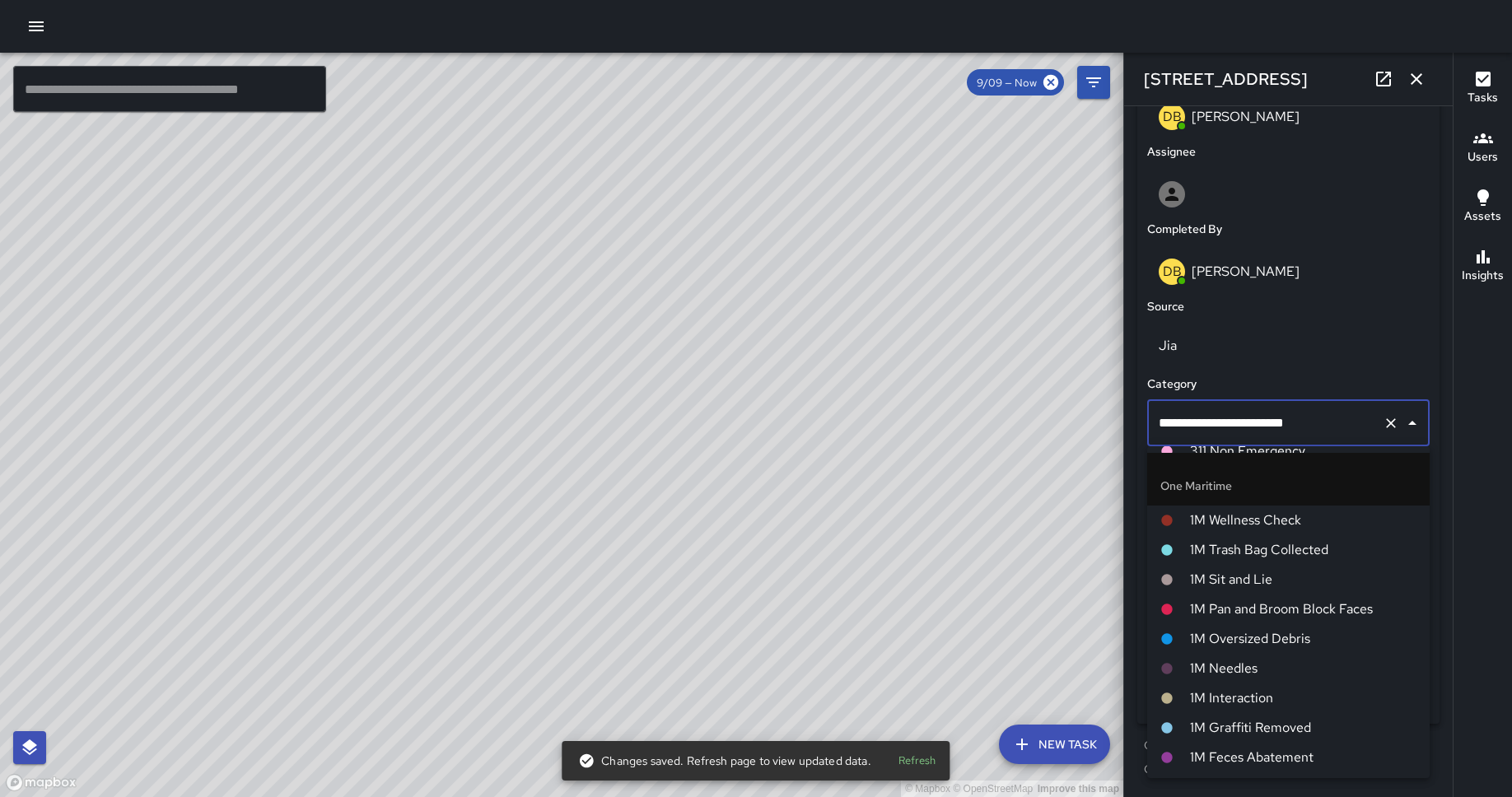
scroll to position [660, 0]
click at [1210, 605] on span "1M Pan and Broom Block Faces" at bounding box center [1303, 607] width 226 height 19
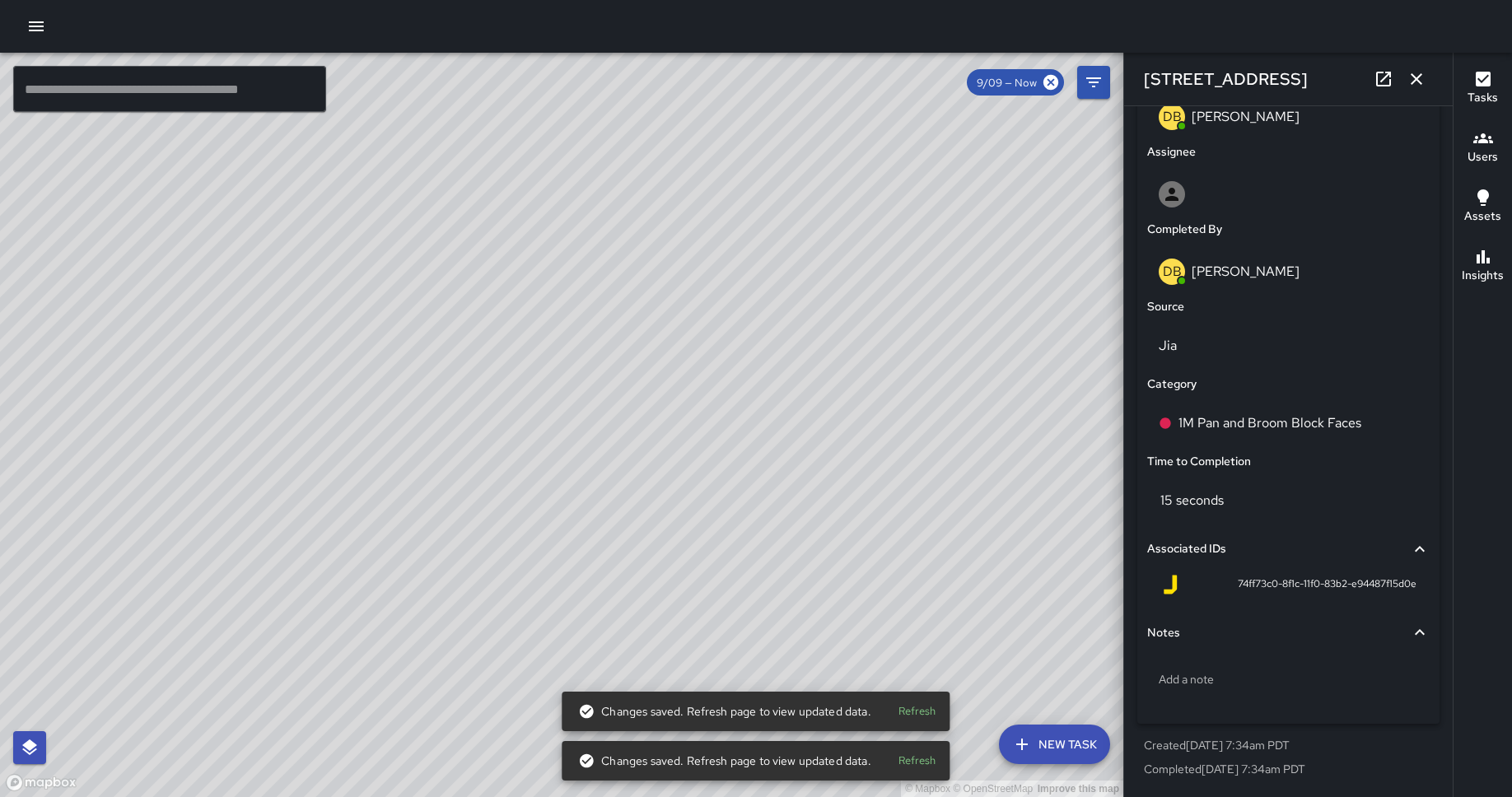
click at [476, 414] on div "© Mapbox © OpenStreetMap Improve this map DB [PERSON_NAME] [STREET_ADDRESS] Com…" at bounding box center [562, 424] width 1123 height 744
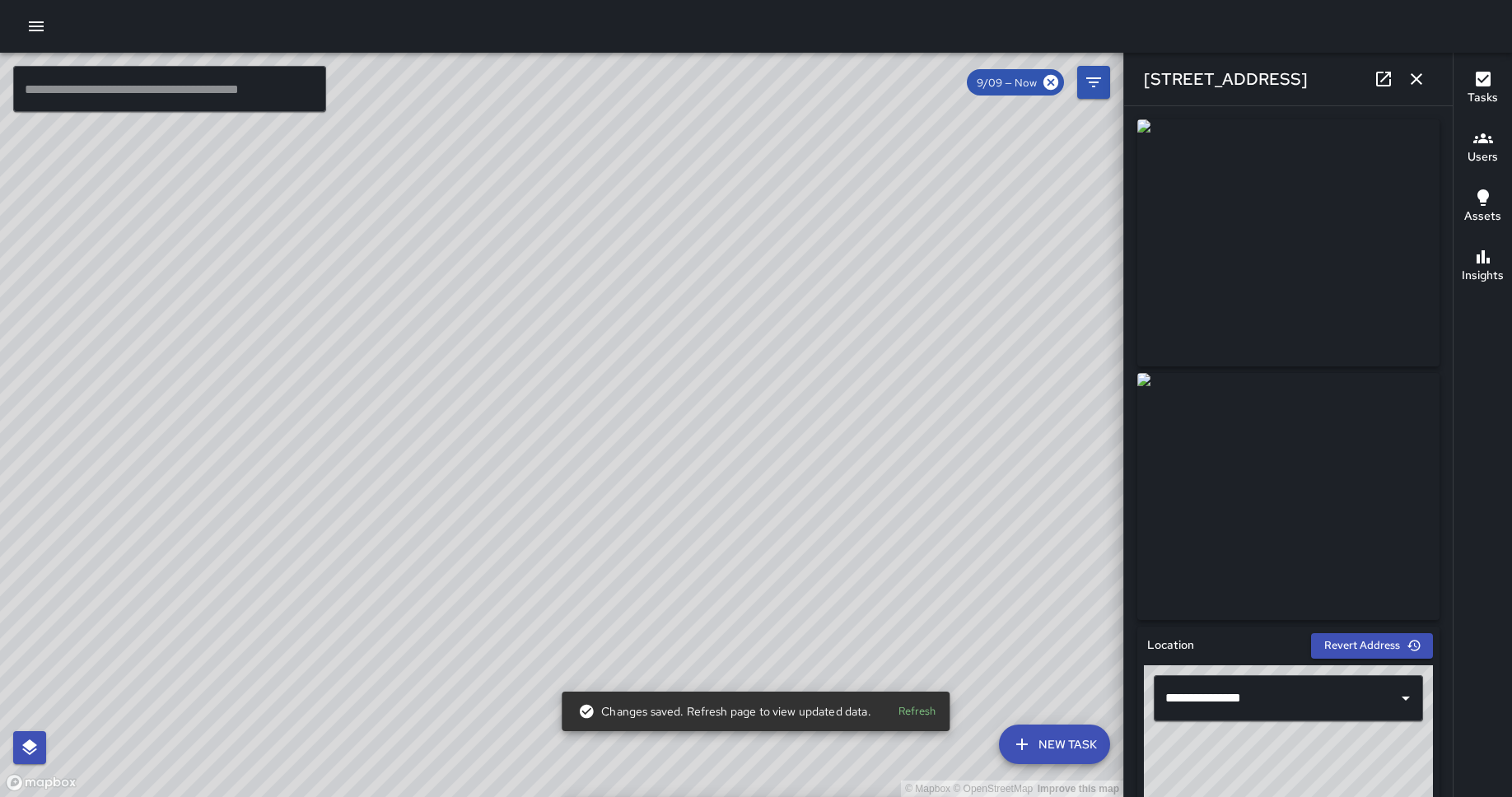
scroll to position [905, 0]
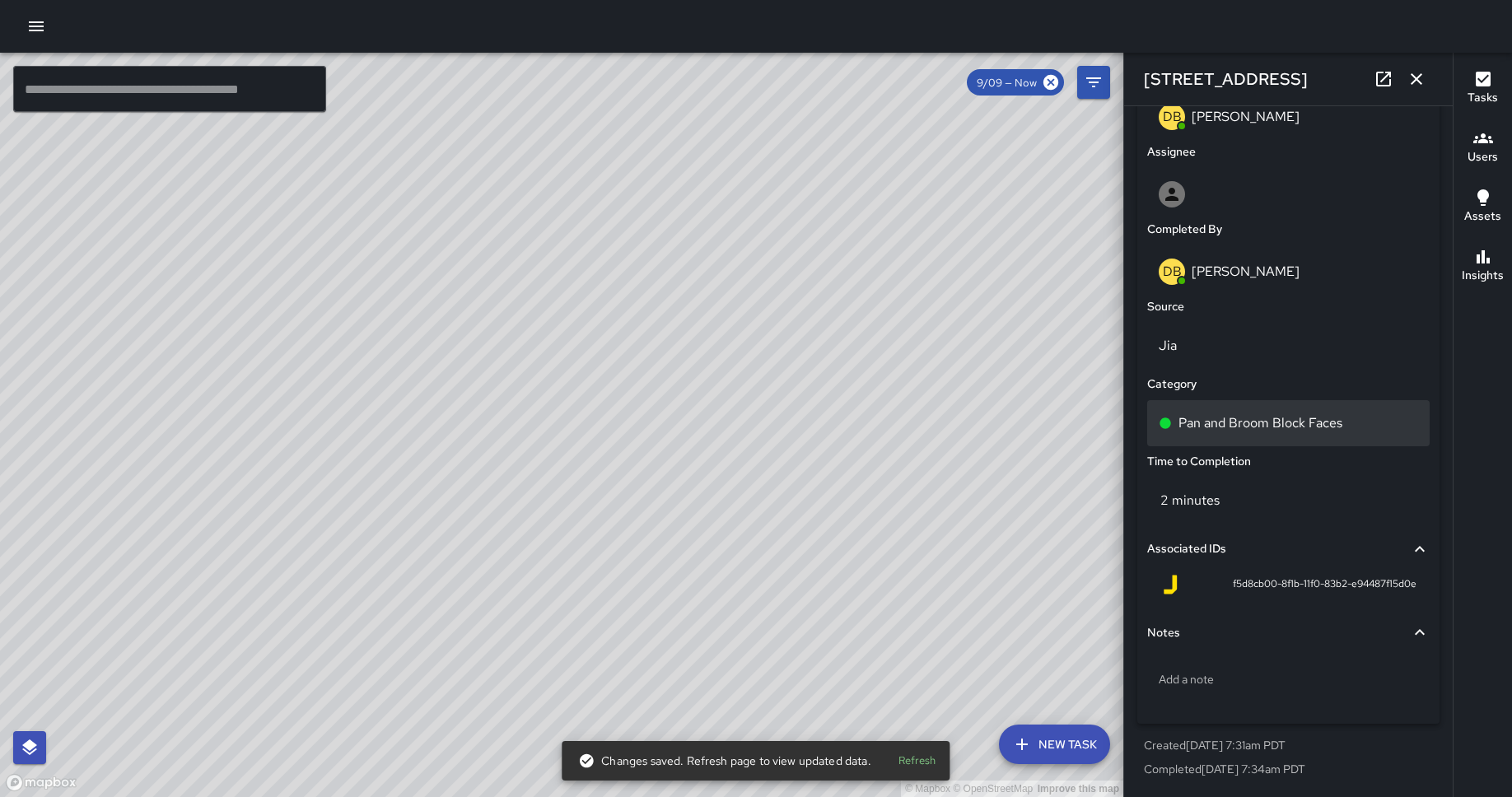
click at [1210, 433] on div "Pan and Broom Block Faces" at bounding box center [1288, 423] width 282 height 46
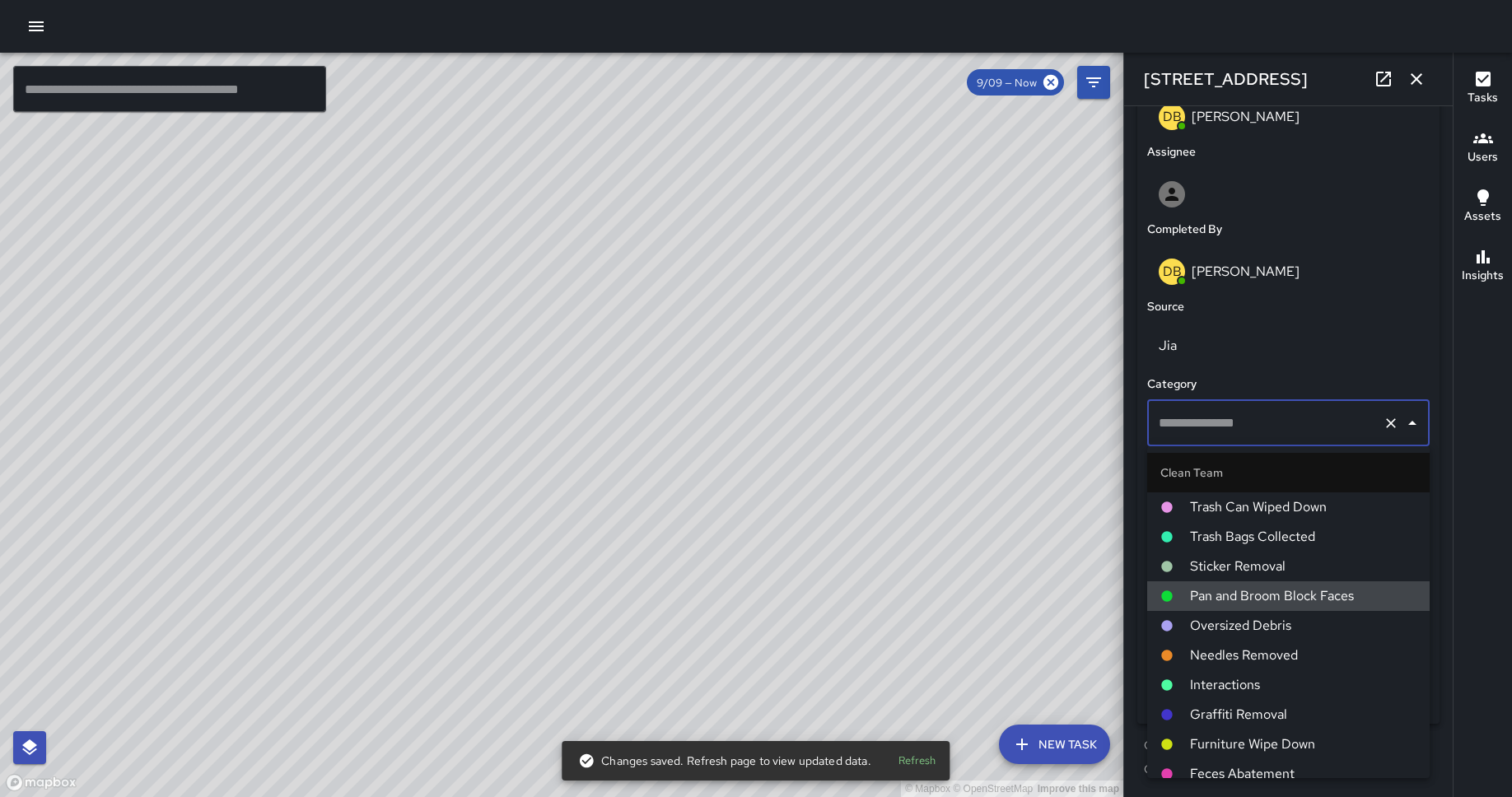
type input "**********"
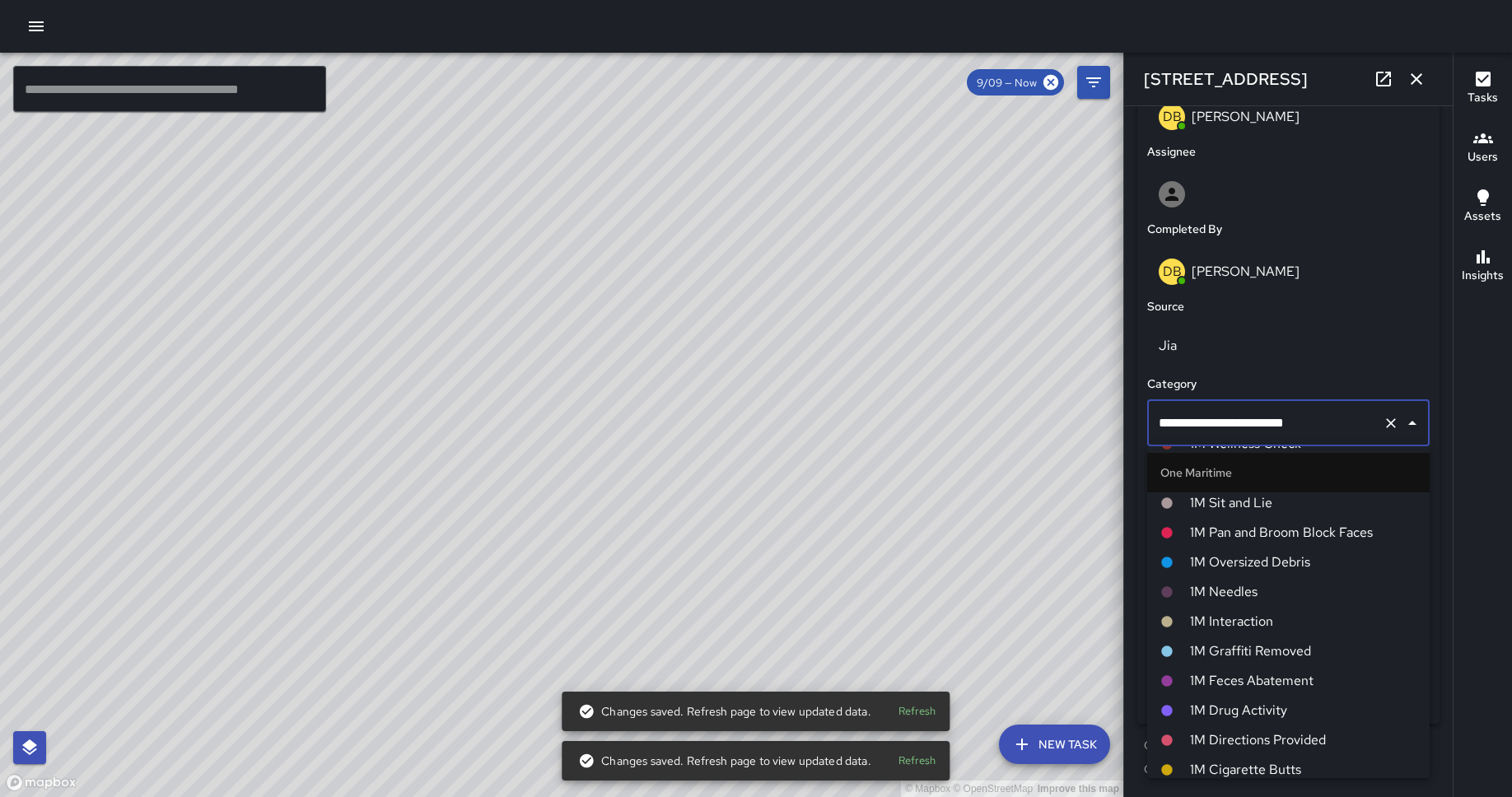
scroll to position [724, 0]
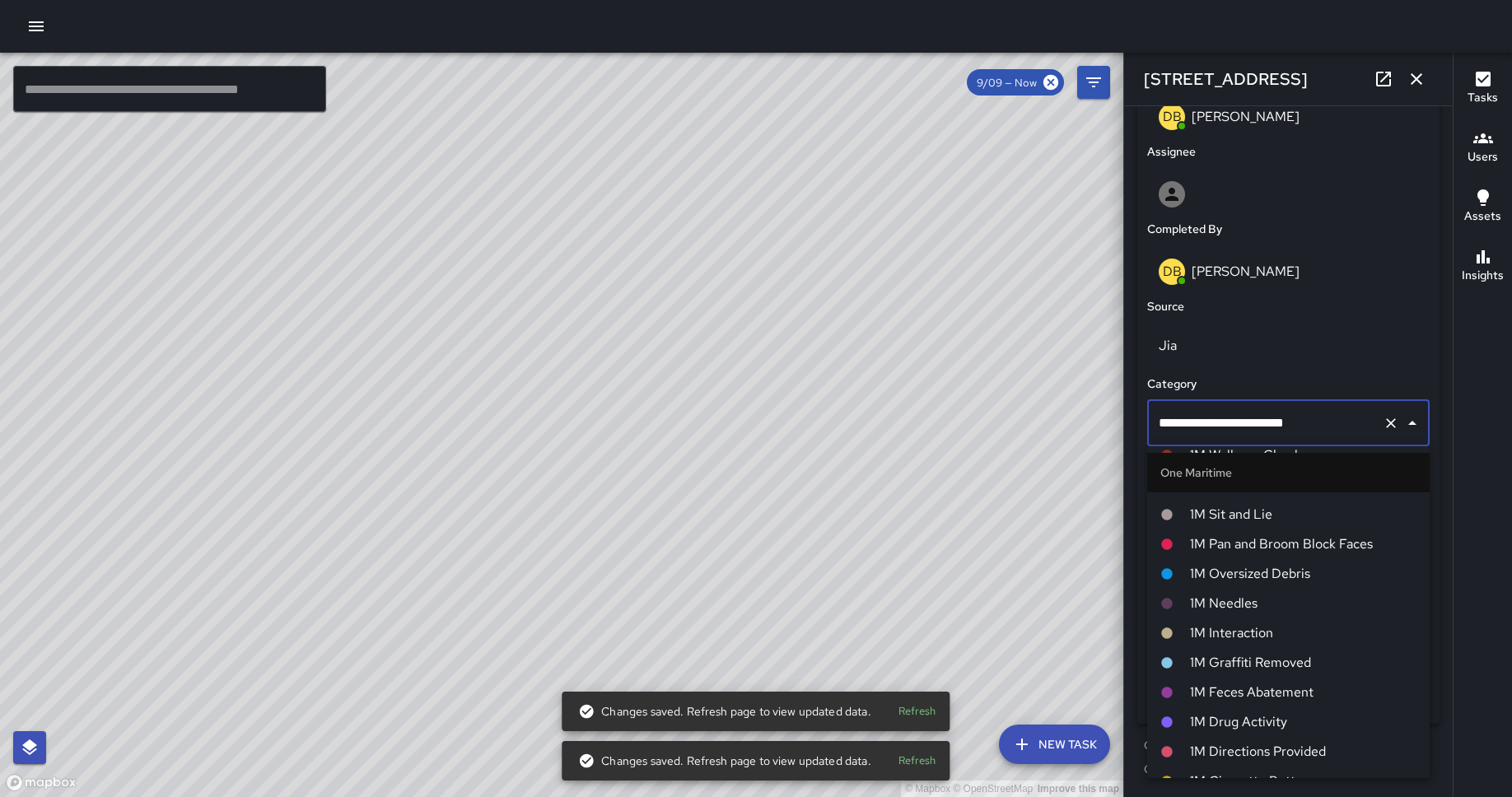
click at [1210, 545] on span "1M Pan and Broom Block Faces" at bounding box center [1303, 544] width 226 height 19
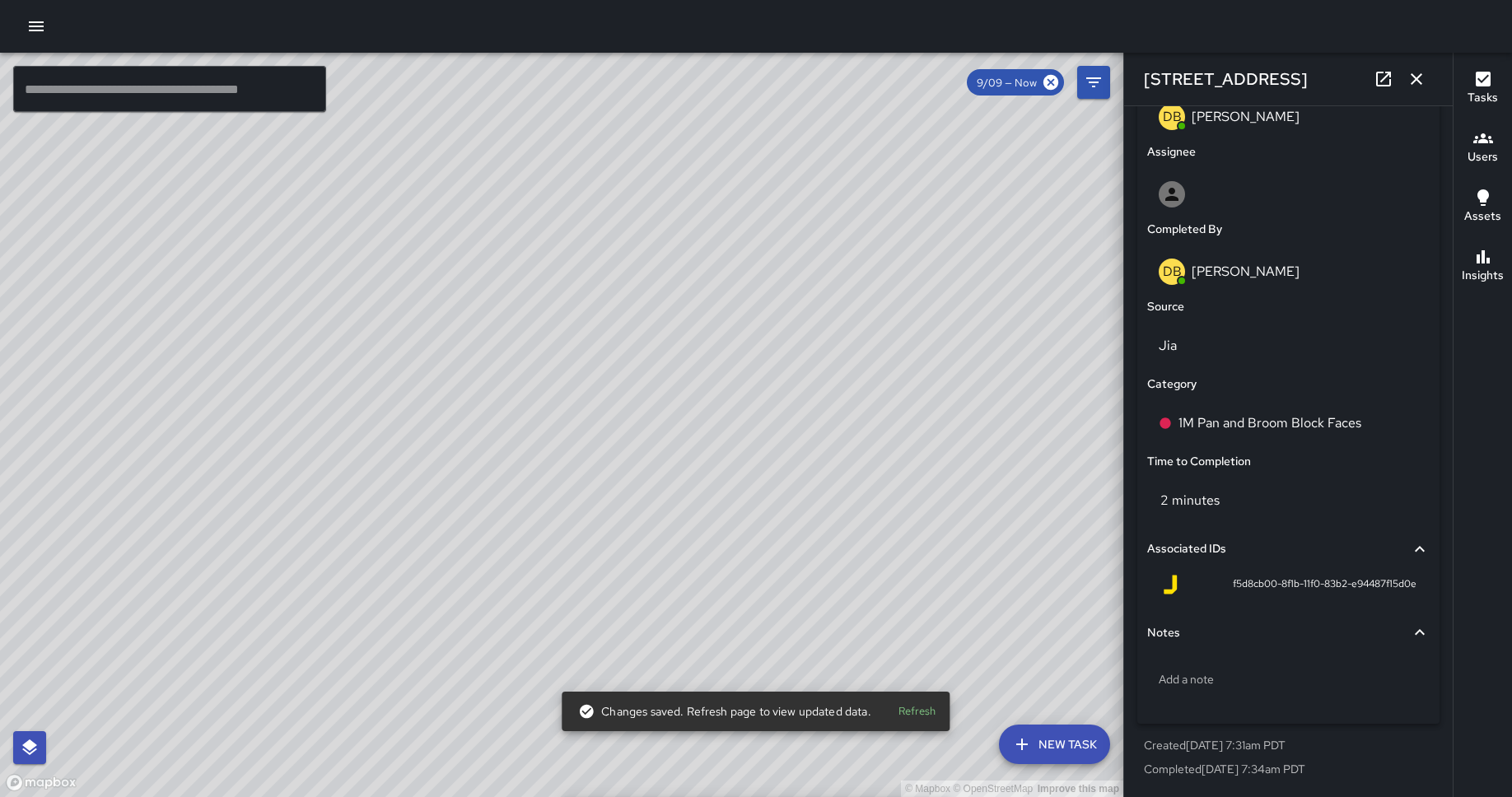
click at [484, 442] on div "© Mapbox © OpenStreetMap Improve this map DB [PERSON_NAME] [GEOGRAPHIC_DATA] Co…" at bounding box center [562, 424] width 1123 height 744
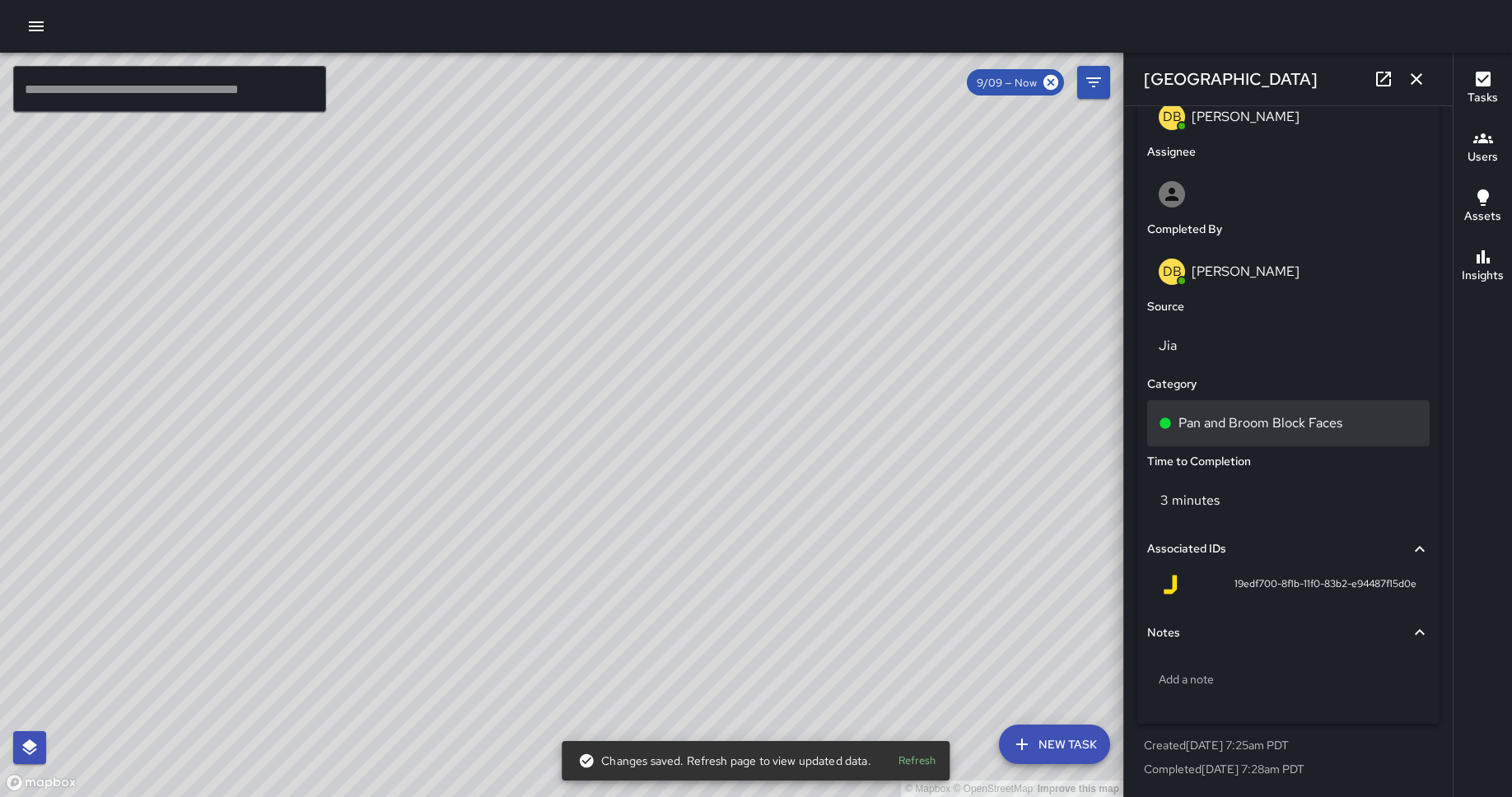
click at [1210, 436] on div "Pan and Broom Block Faces" at bounding box center [1288, 423] width 282 height 46
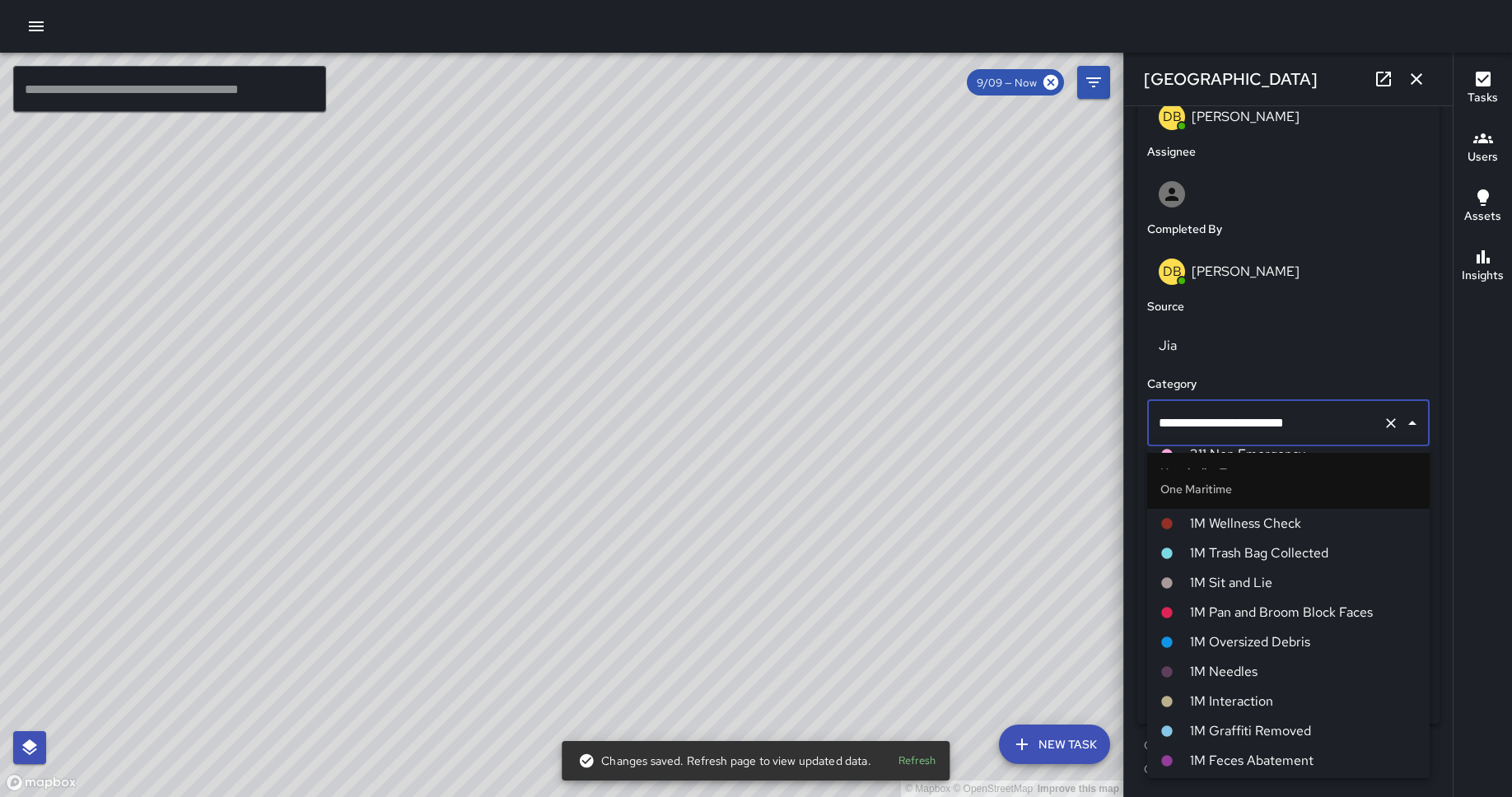
scroll to position [658, 0]
click at [1210, 608] on span "1M Pan and Broom Block Faces" at bounding box center [1303, 610] width 226 height 19
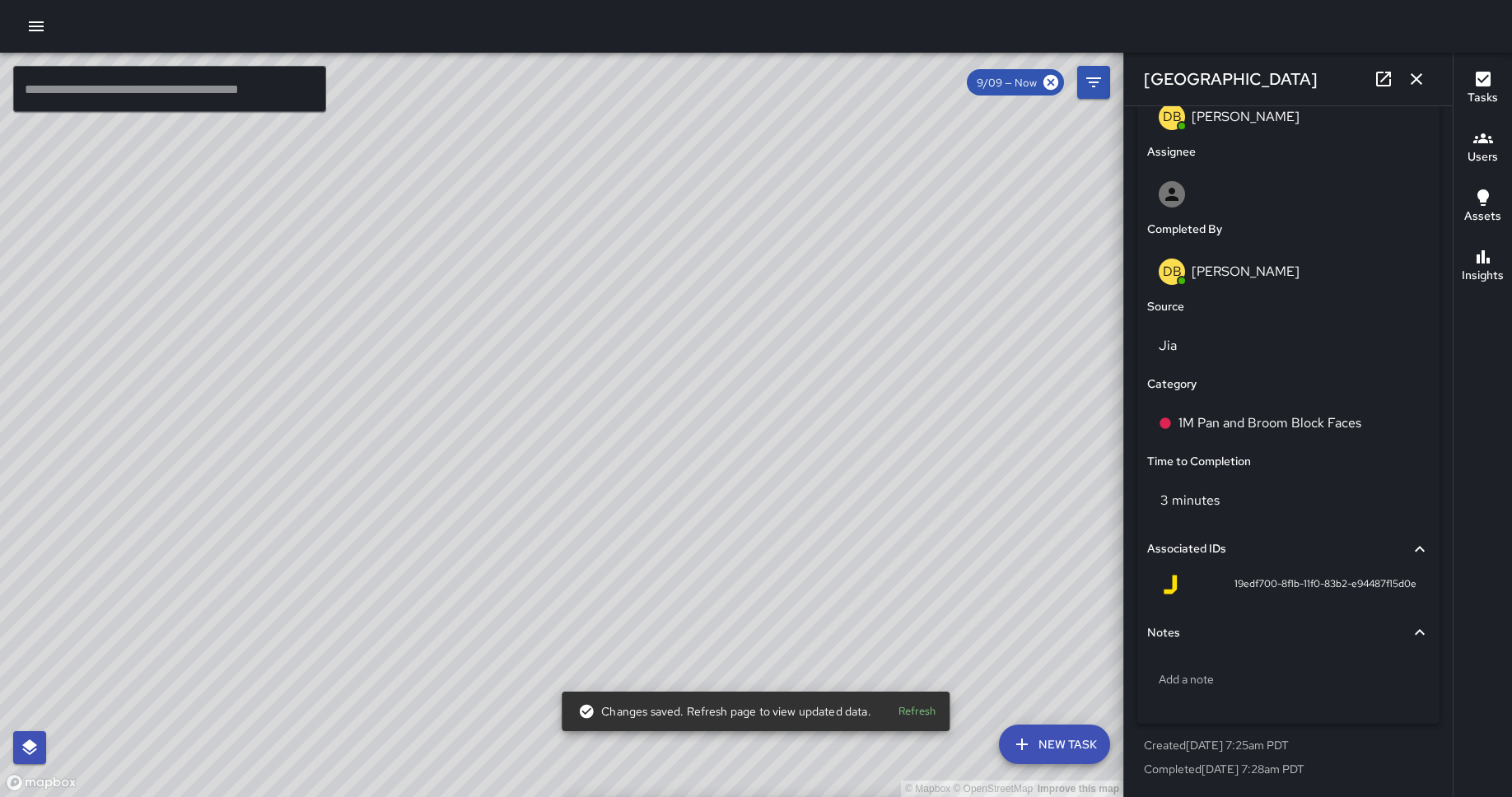
click at [403, 420] on div "© Mapbox © OpenStreetMap Improve this map DB [PERSON_NAME] [STREET_ADDRESS] Com…" at bounding box center [562, 424] width 1123 height 744
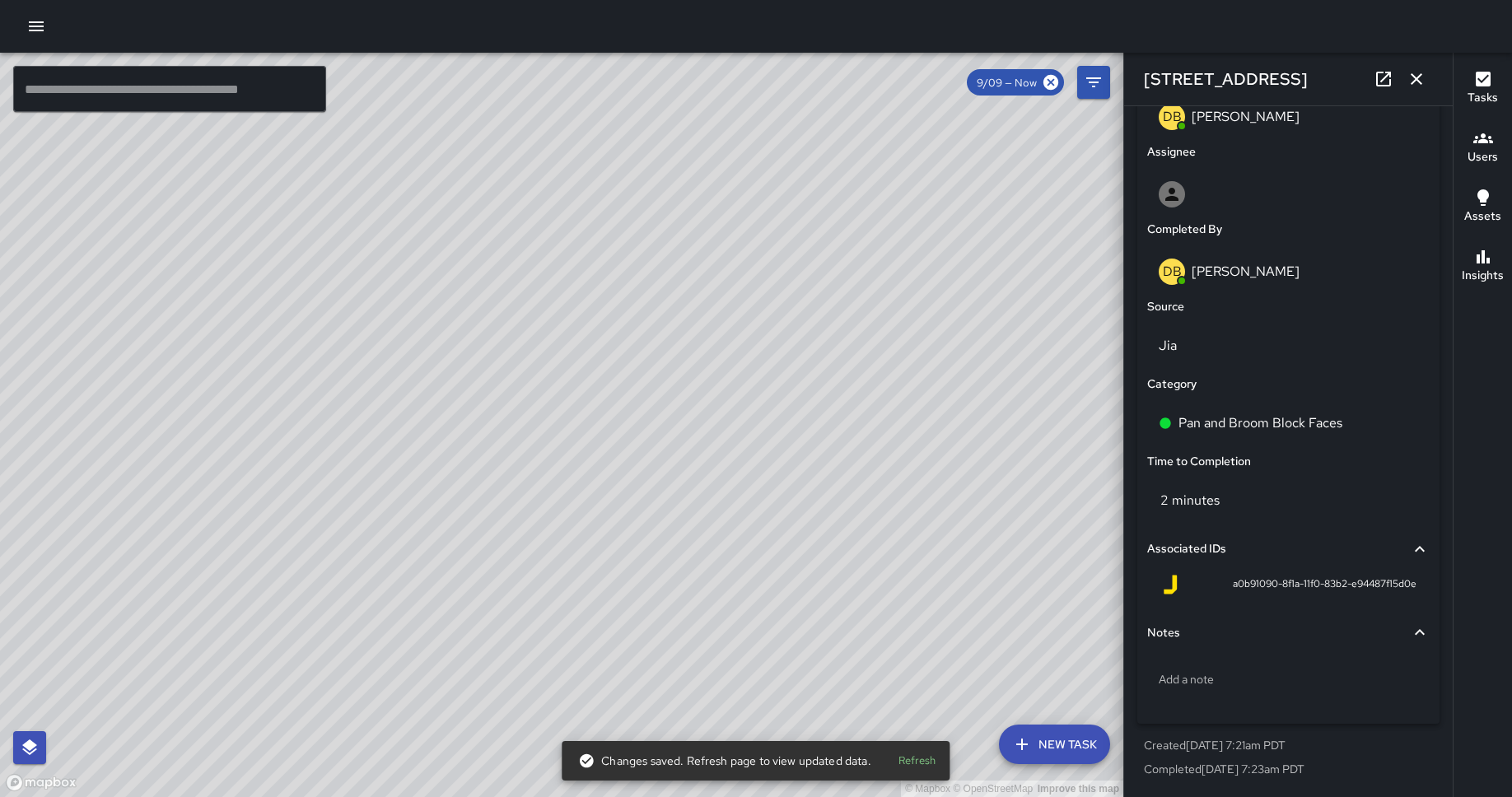
type input "**********"
click at [1210, 446] on div "Pan and Broom Block Faces" at bounding box center [1288, 423] width 289 height 52
click at [1210, 422] on p "Pan and Broom Block Faces" at bounding box center [1260, 422] width 164 height 19
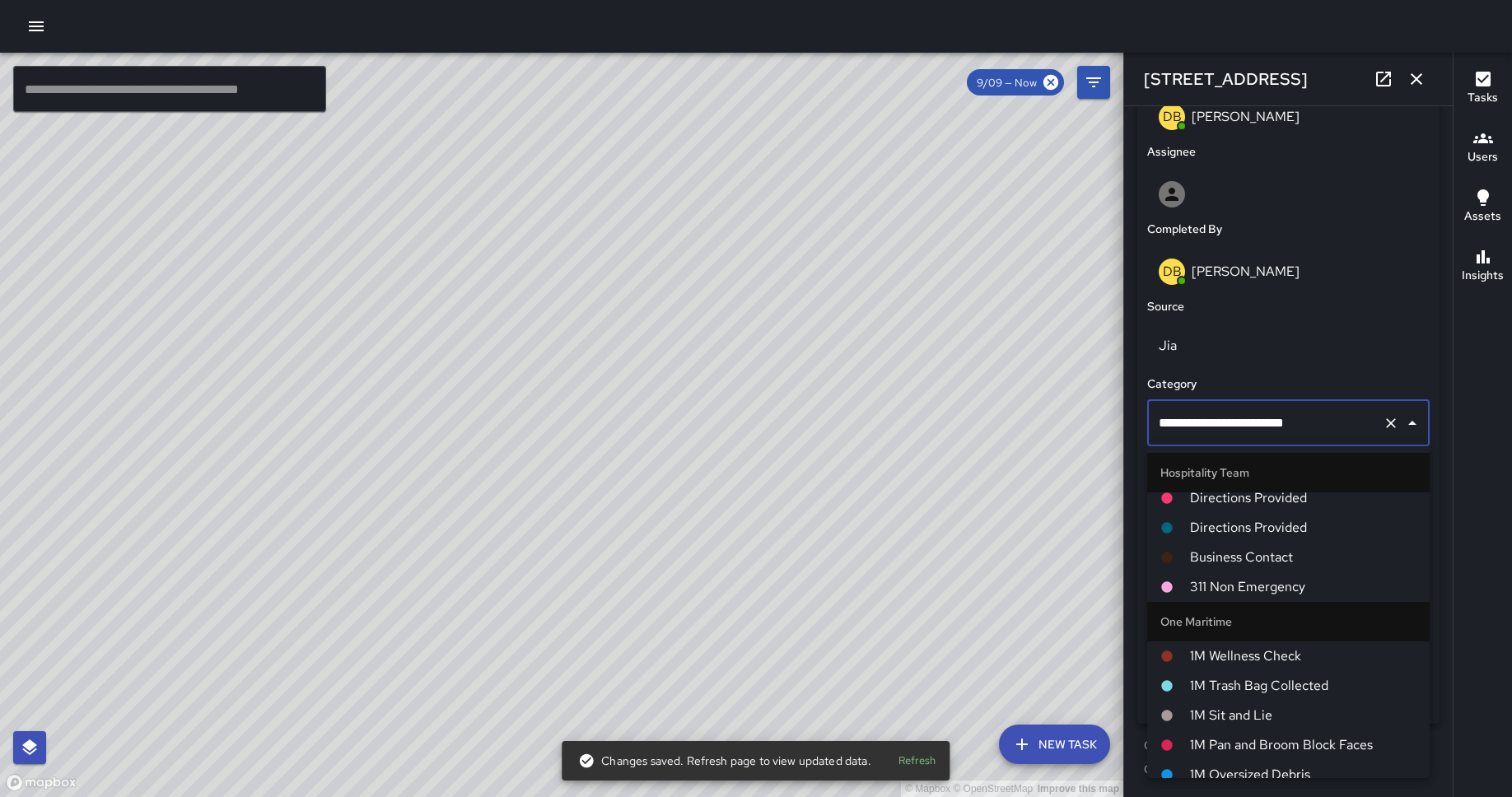
scroll to position [688, 0]
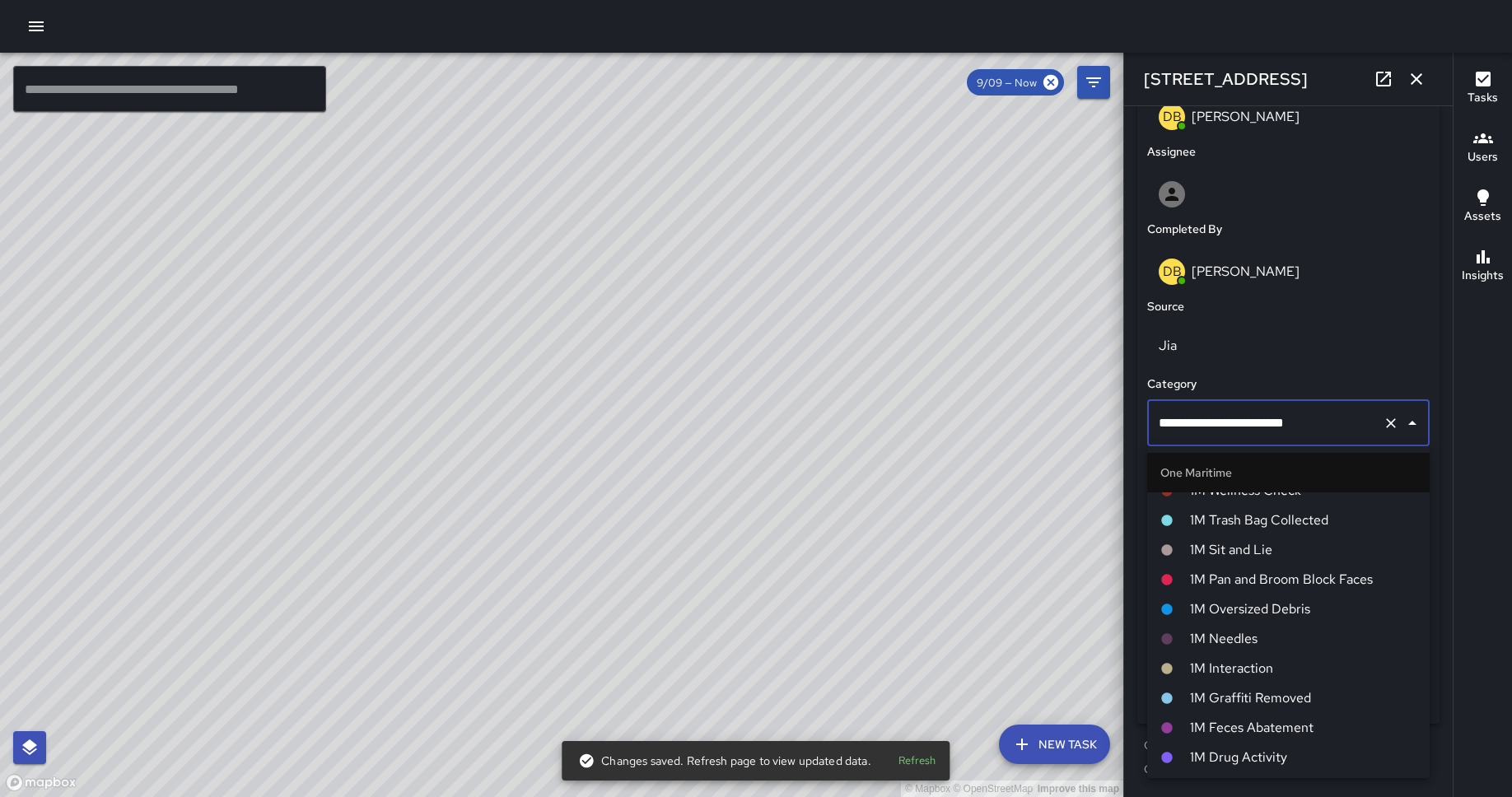
click at [1210, 611] on span "1M Oversized Debris" at bounding box center [1303, 609] width 226 height 19
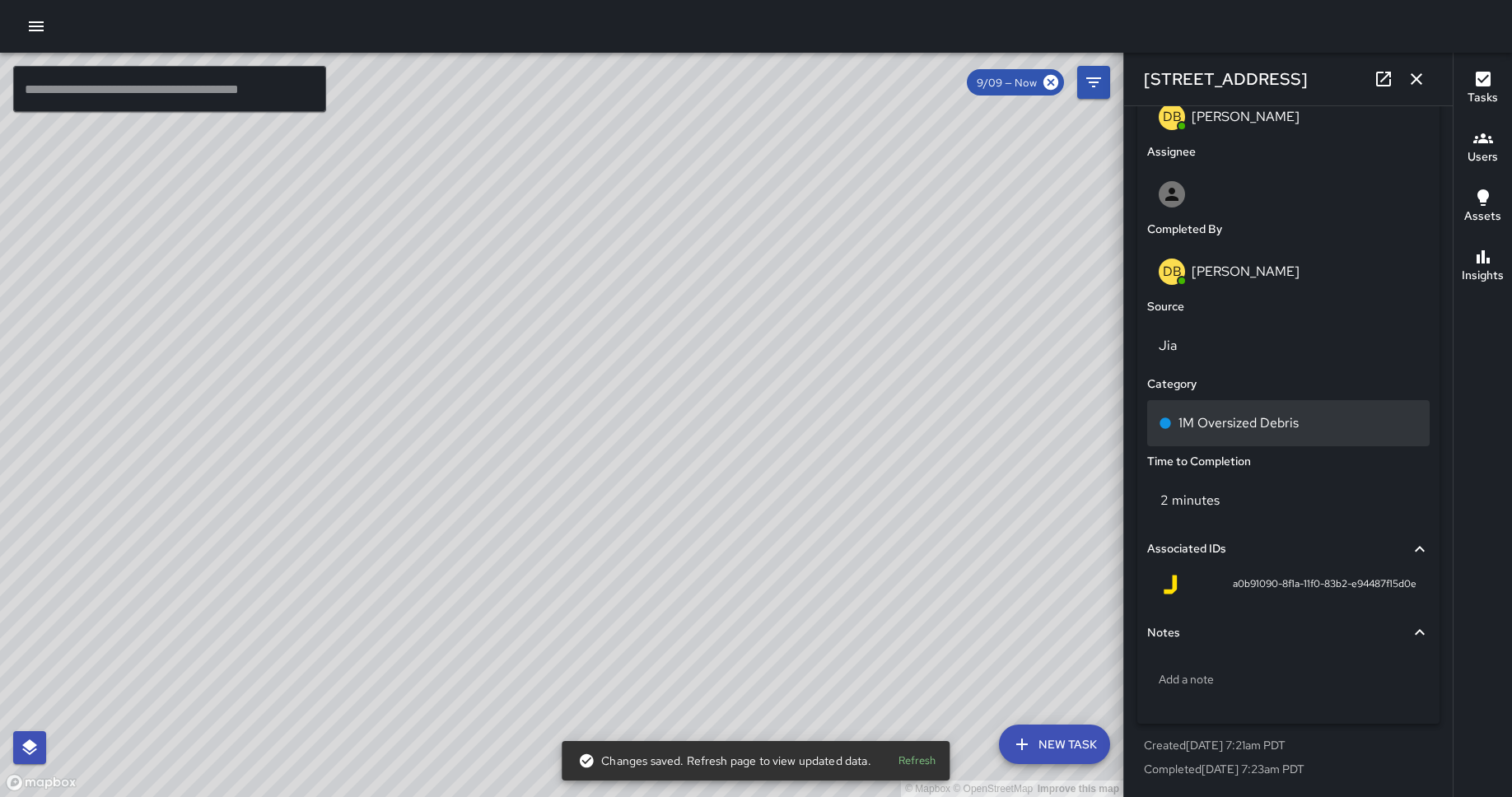
click at [1210, 413] on p "1M Oversized Debris" at bounding box center [1238, 422] width 120 height 19
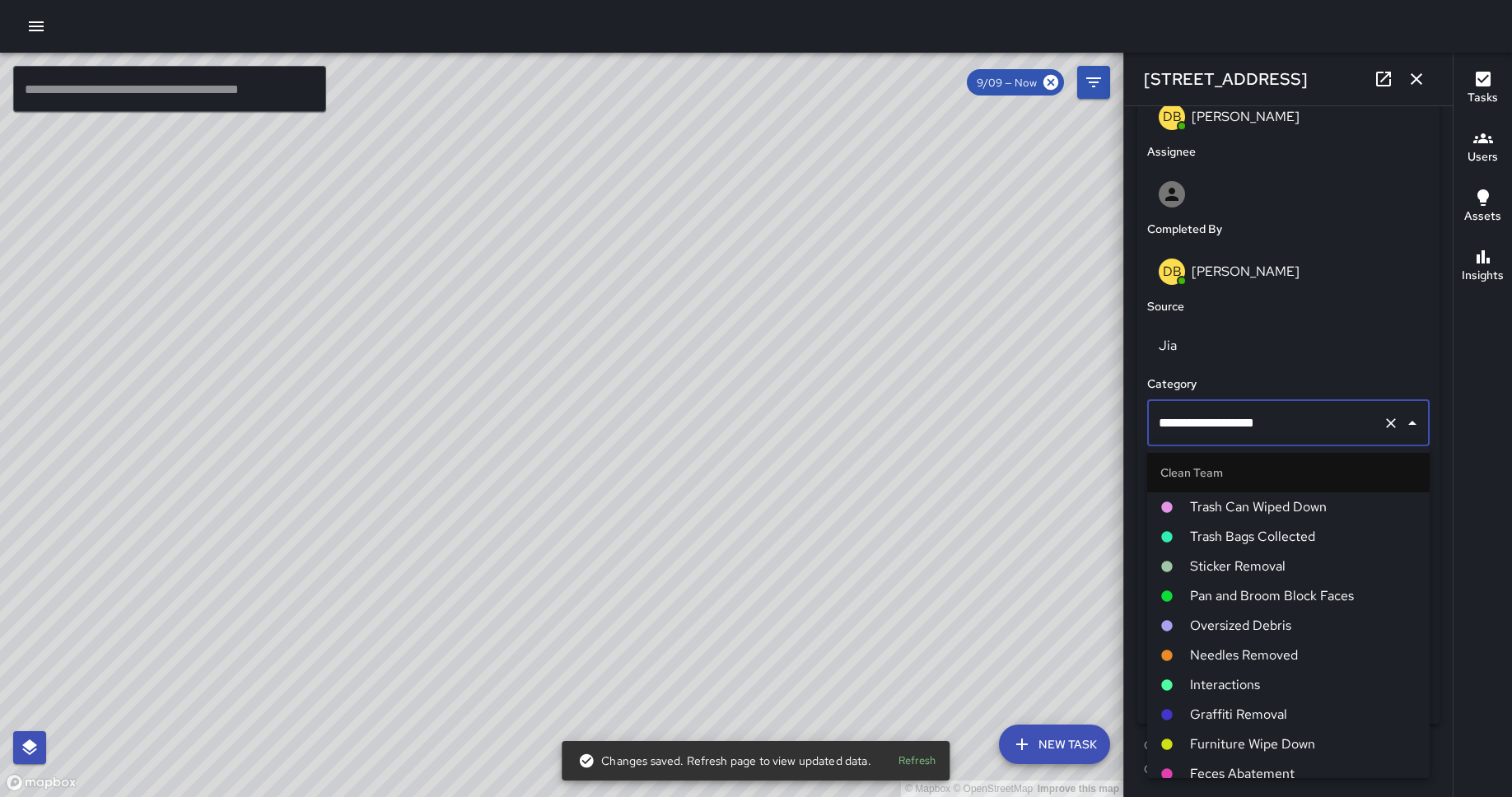
scroll to position [534, 0]
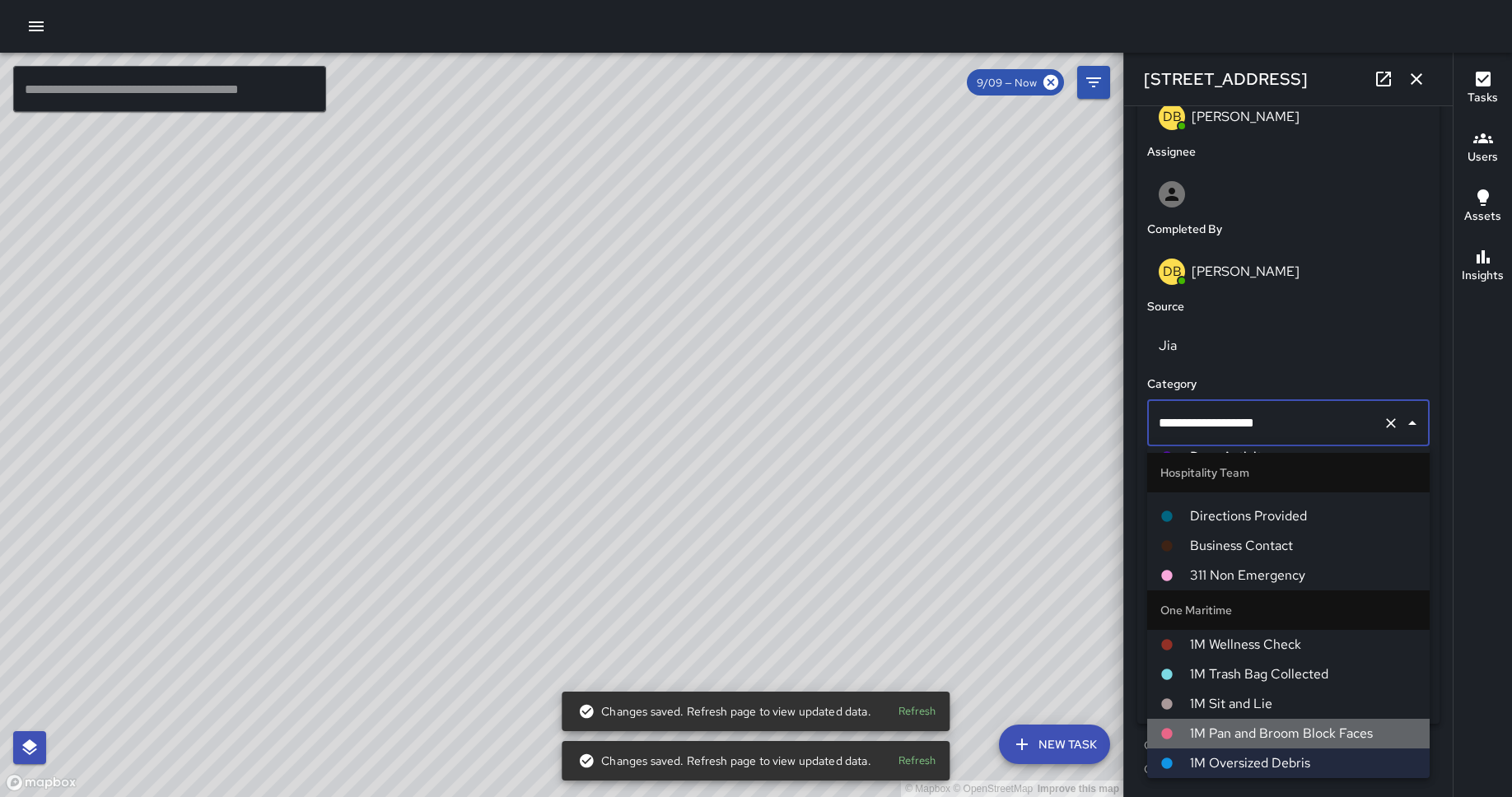
click at [1210, 614] on span "1M Pan and Broom Block Faces" at bounding box center [1303, 733] width 226 height 19
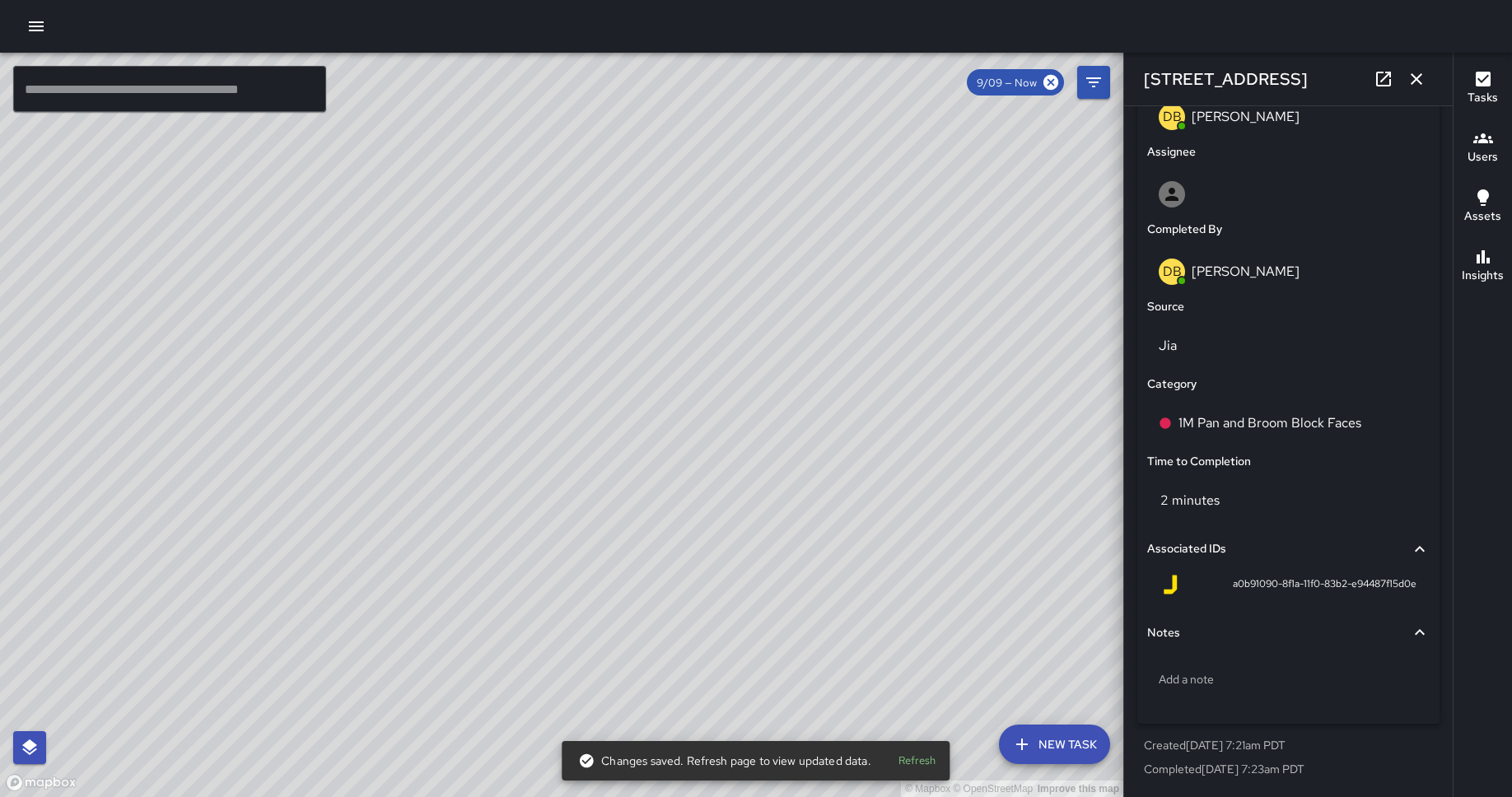
click at [559, 380] on div "© Mapbox © OpenStreetMap Improve this map DB [PERSON_NAME] [STREET_ADDRESS][US_…" at bounding box center [562, 424] width 1123 height 744
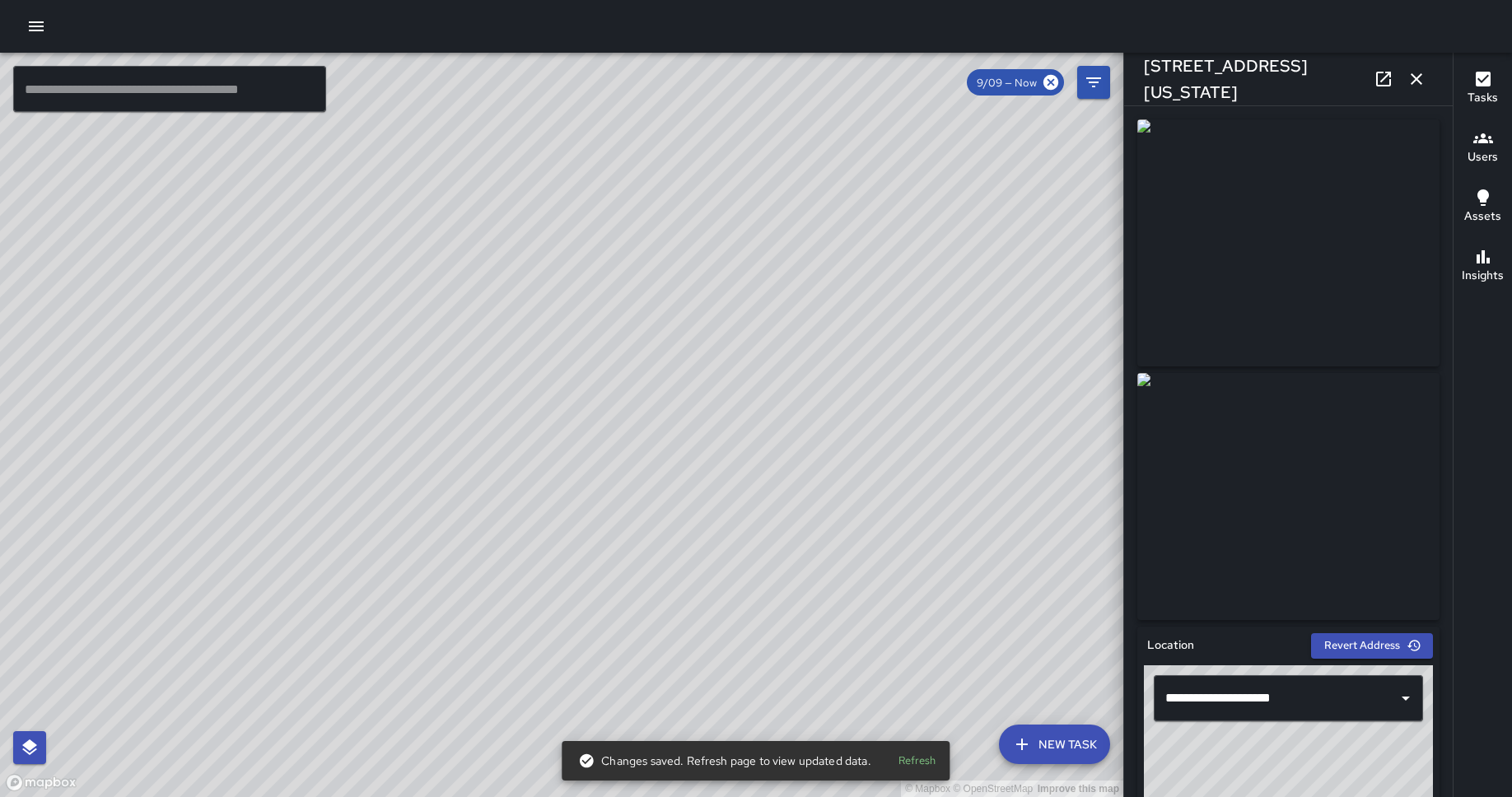
scroll to position [905, 0]
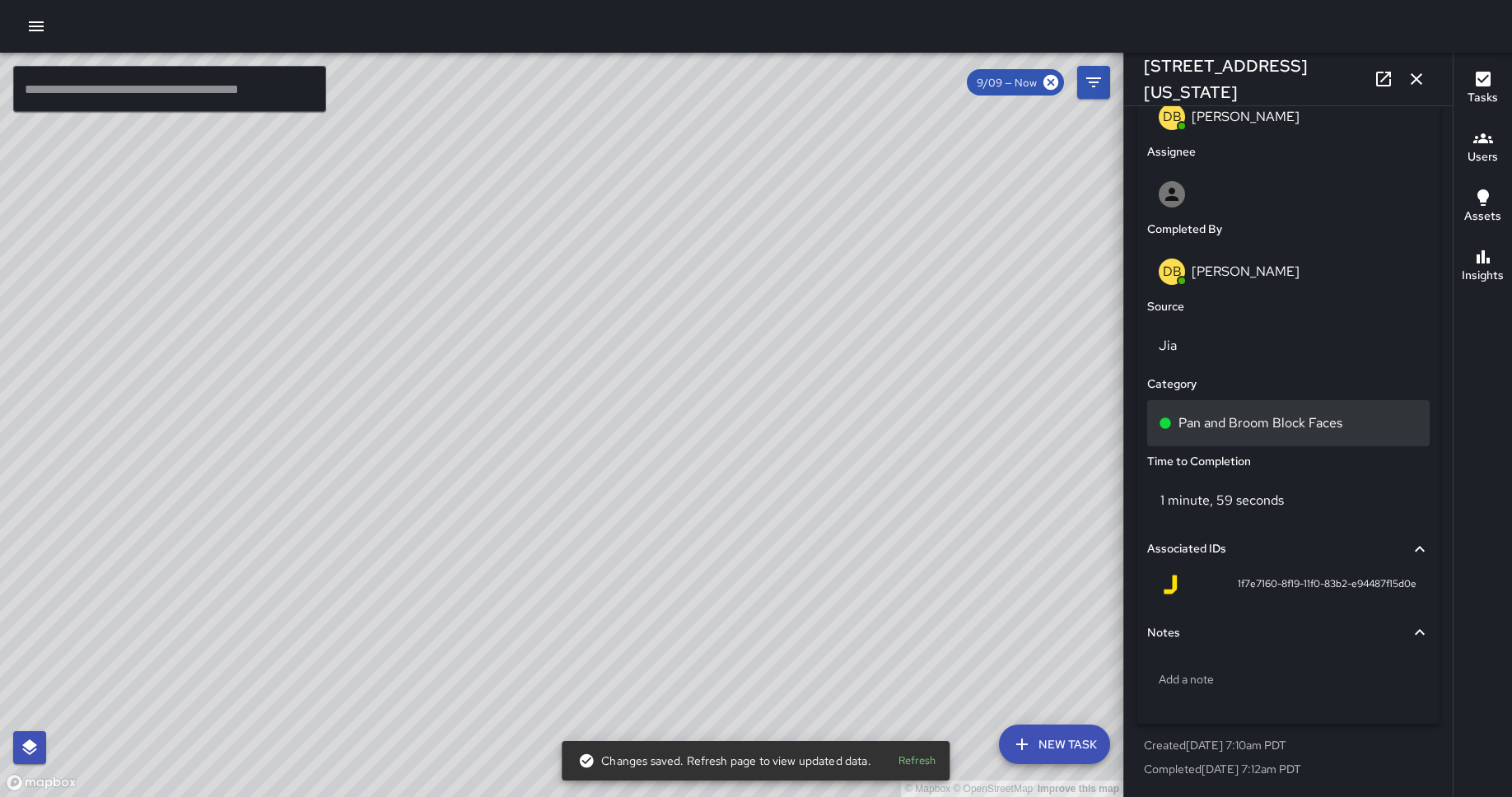
click at [1210, 414] on p "Pan and Broom Block Faces" at bounding box center [1260, 422] width 164 height 19
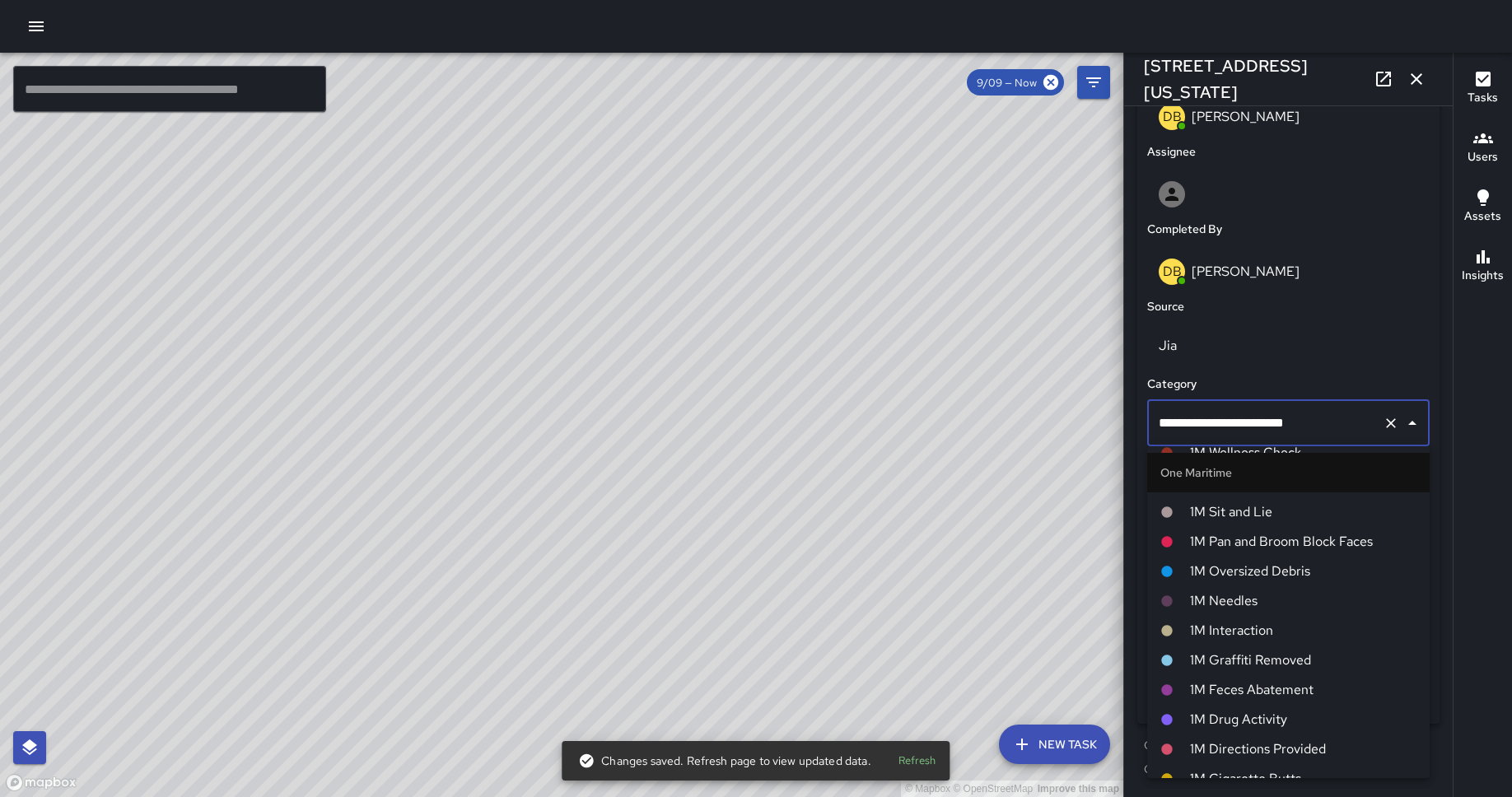
scroll to position [724, 0]
click at [1210, 548] on span "1M Pan and Broom Block Faces" at bounding box center [1303, 544] width 226 height 19
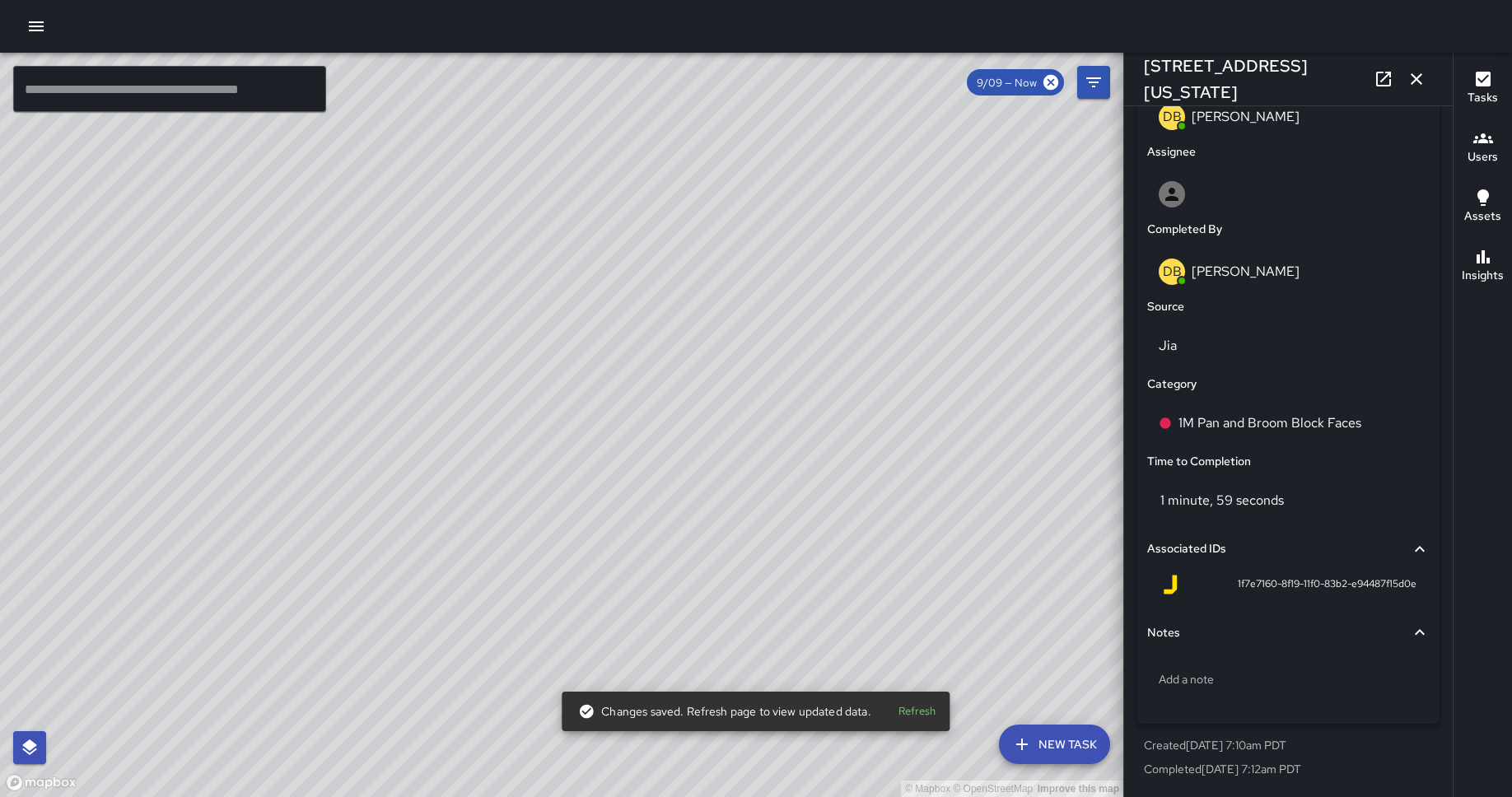
click at [527, 413] on div "© Mapbox © OpenStreetMap Improve this map DB [PERSON_NAME] [STREET_ADDRESS][US_…" at bounding box center [562, 424] width 1123 height 744
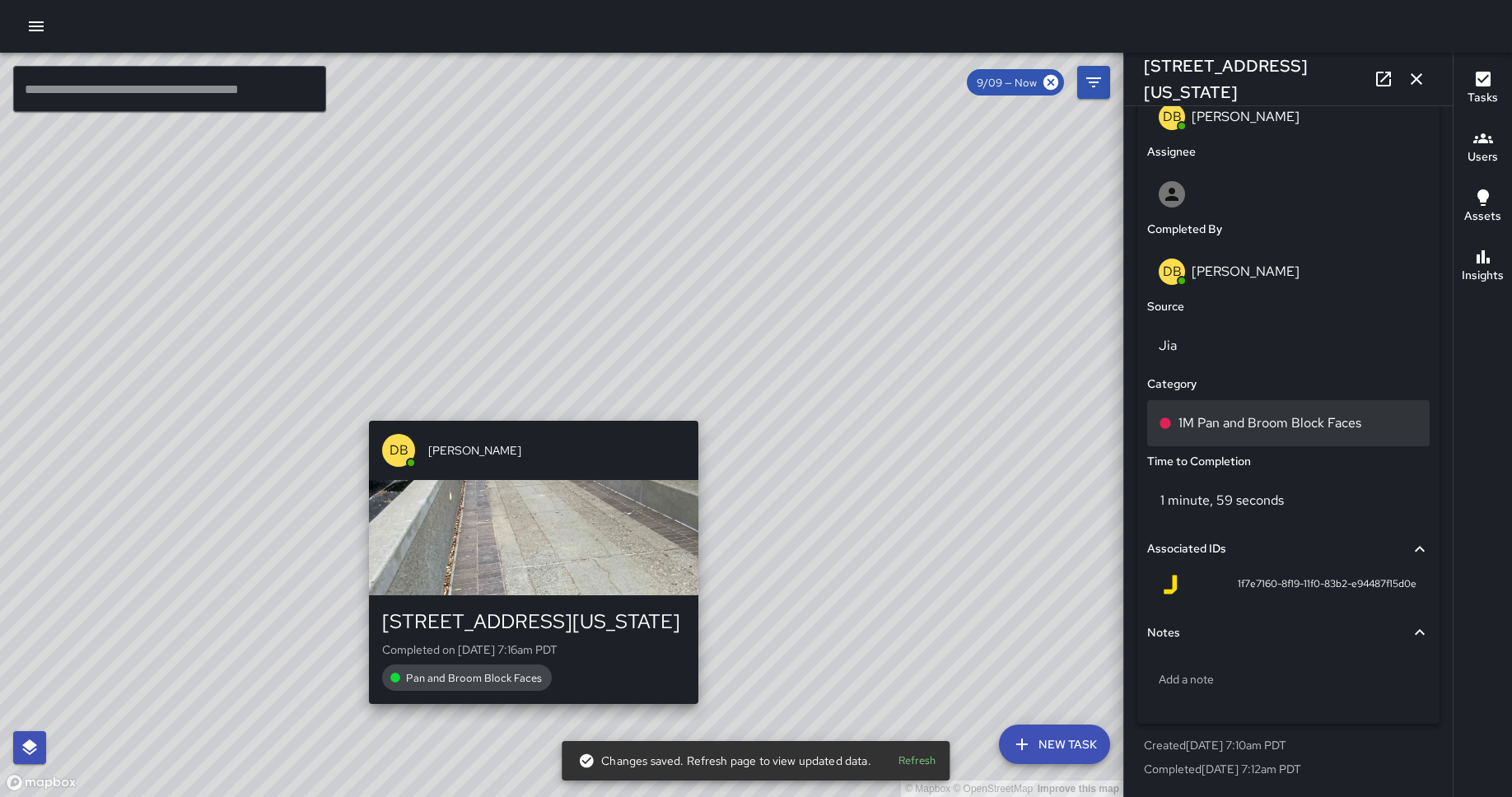
click at [1210, 427] on p "1M Pan and Broom Block Faces" at bounding box center [1270, 422] width 182 height 19
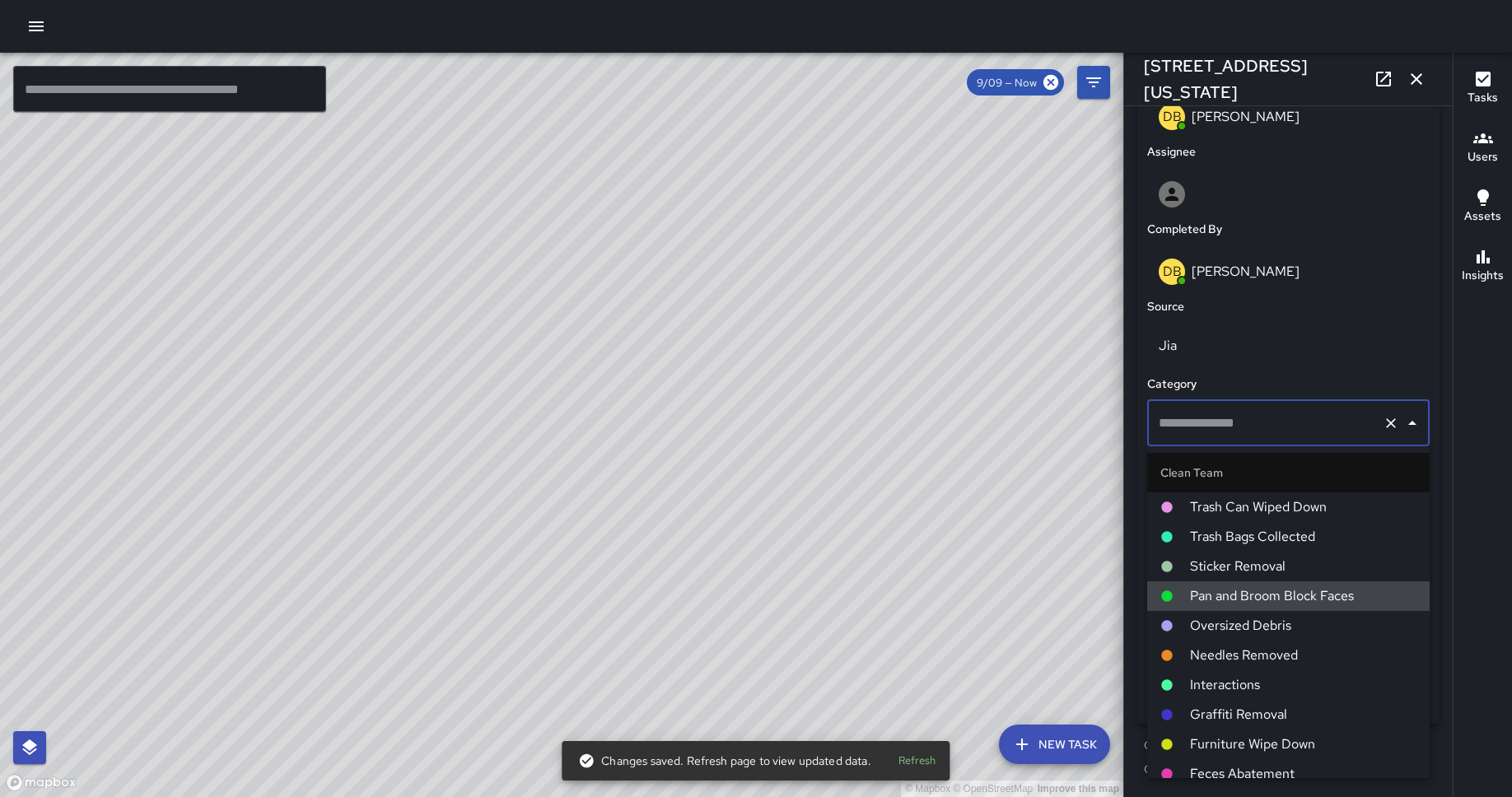
type input "**********"
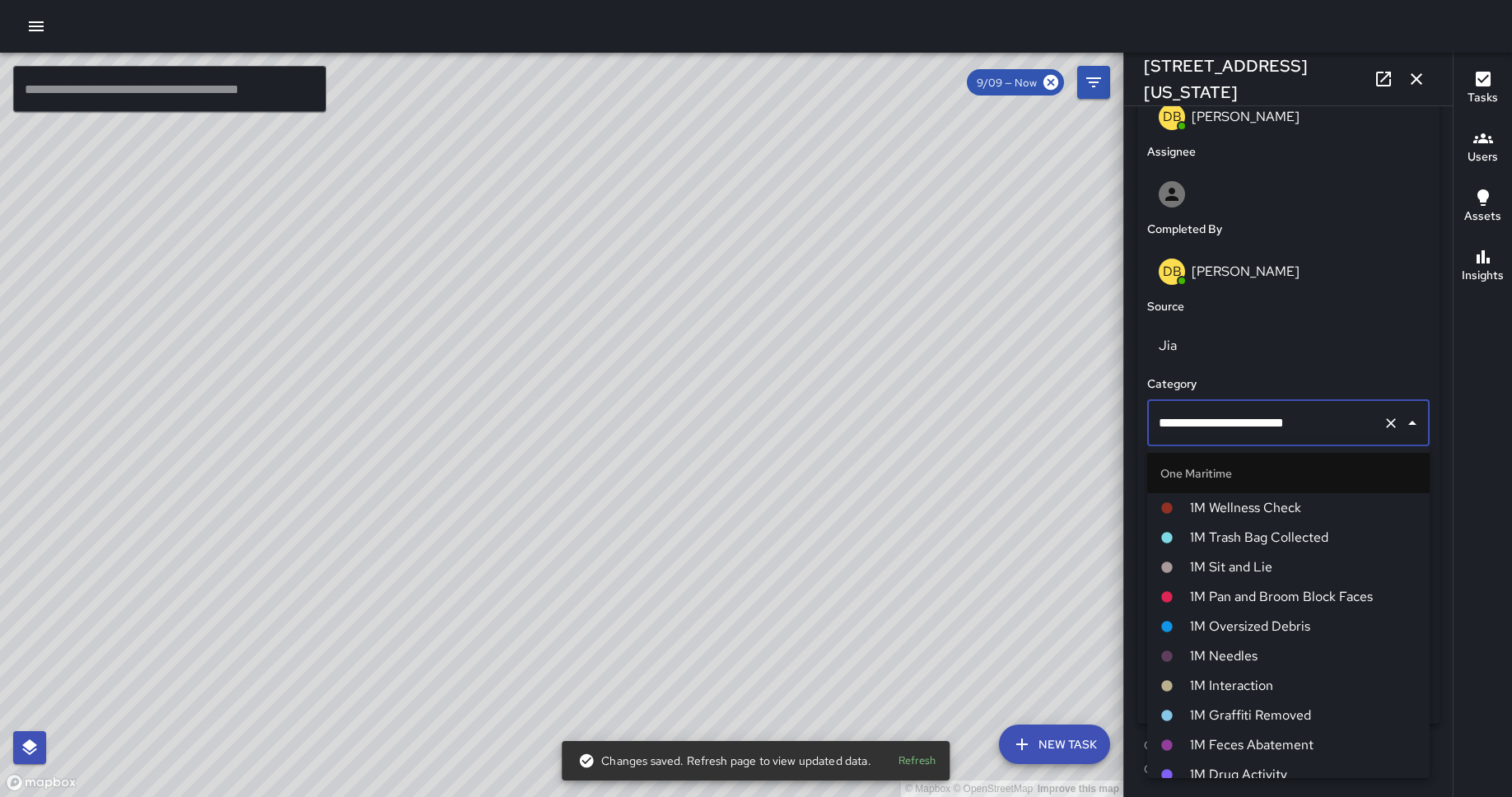
scroll to position [673, 0]
click at [1210, 585] on span "1M Pan and Broom Block Faces" at bounding box center [1303, 594] width 226 height 19
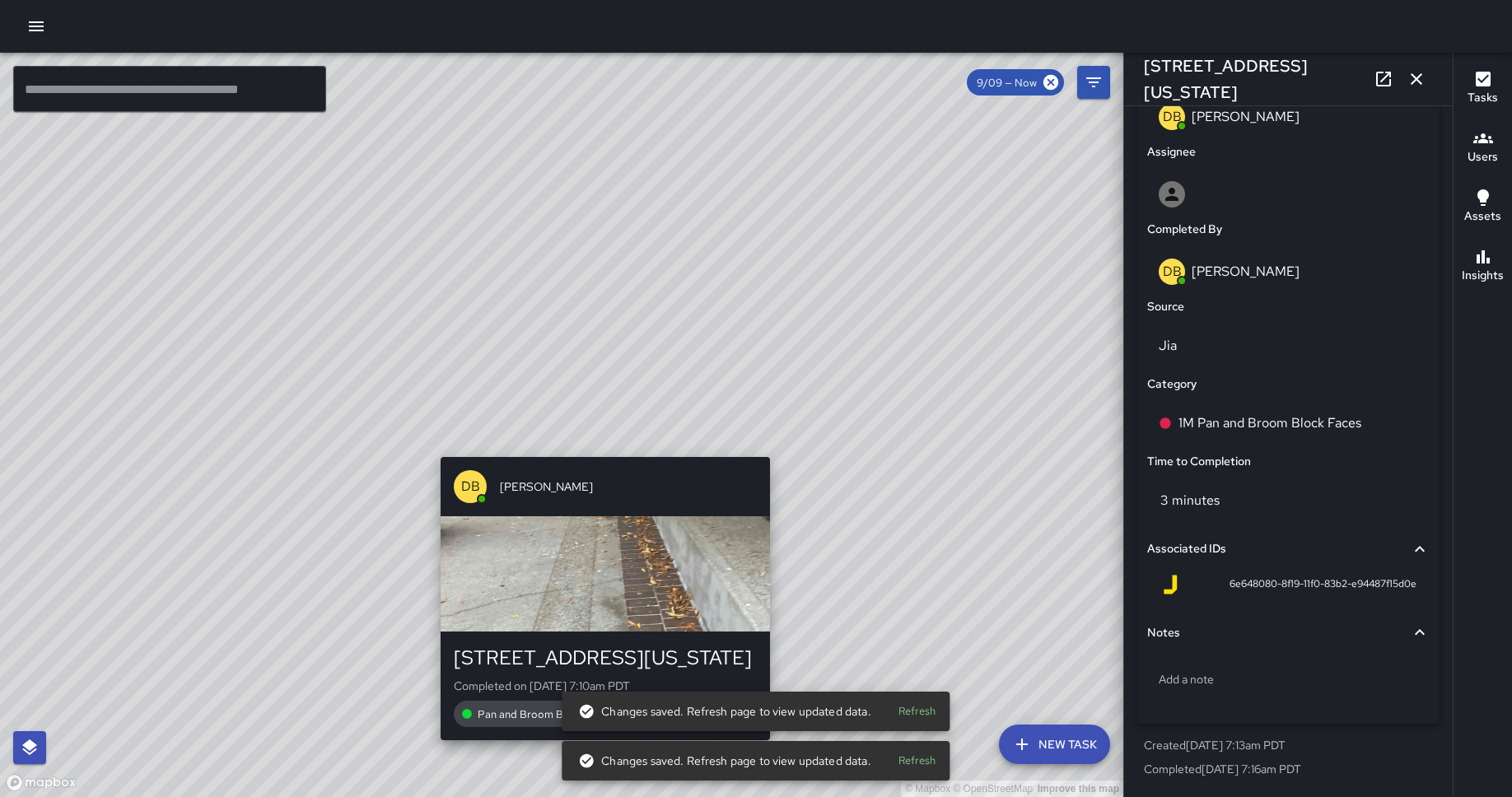
click at [603, 444] on div "© Mapbox © OpenStreetMap Improve this map DB [PERSON_NAME] [STREET_ADDRESS][US_…" at bounding box center [562, 424] width 1123 height 744
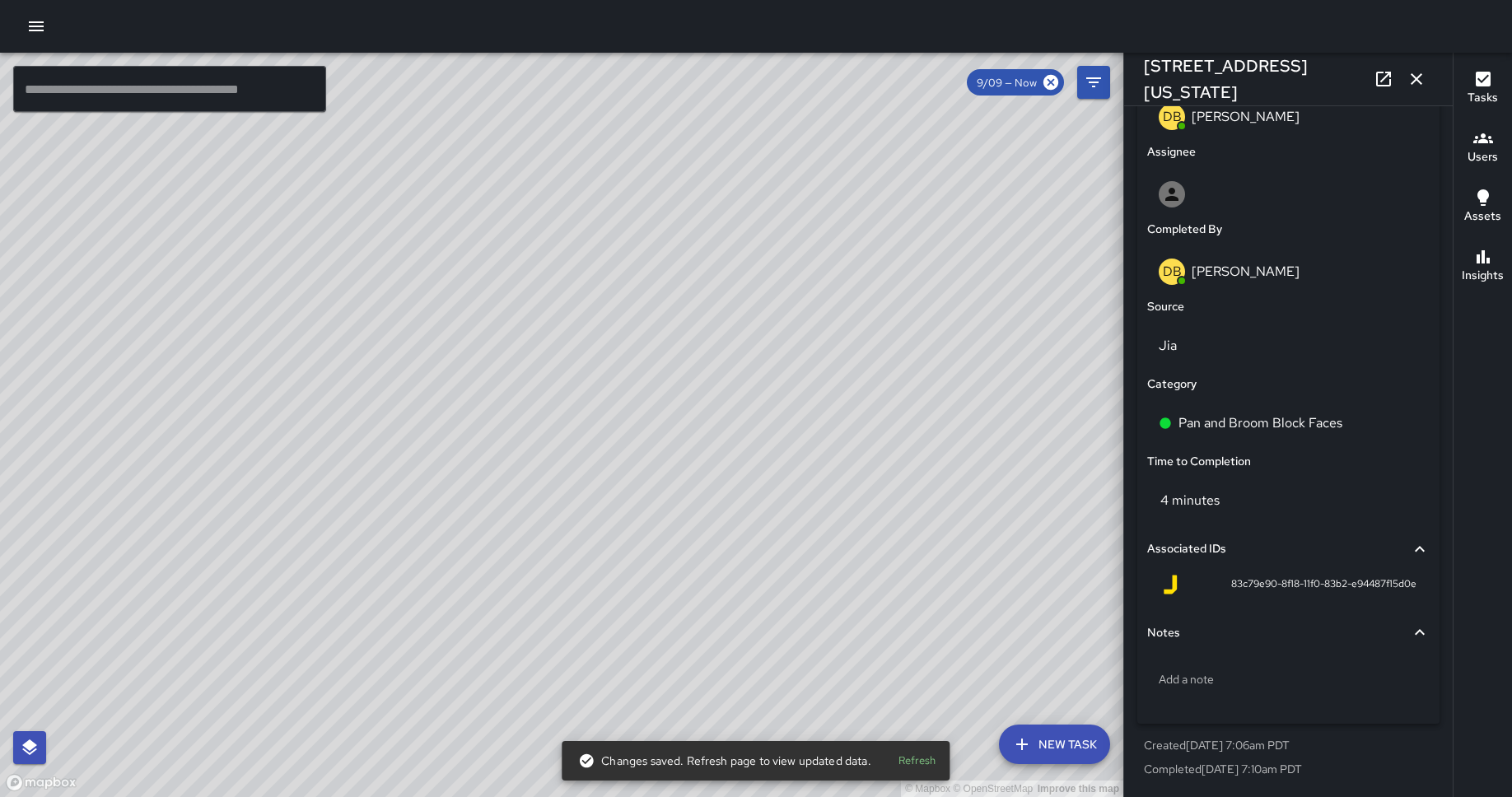
click at [1210, 398] on div "Pan and Broom Block Faces" at bounding box center [1288, 423] width 289 height 52
click at [1210, 414] on p "Pan and Broom Block Faces" at bounding box center [1260, 422] width 164 height 19
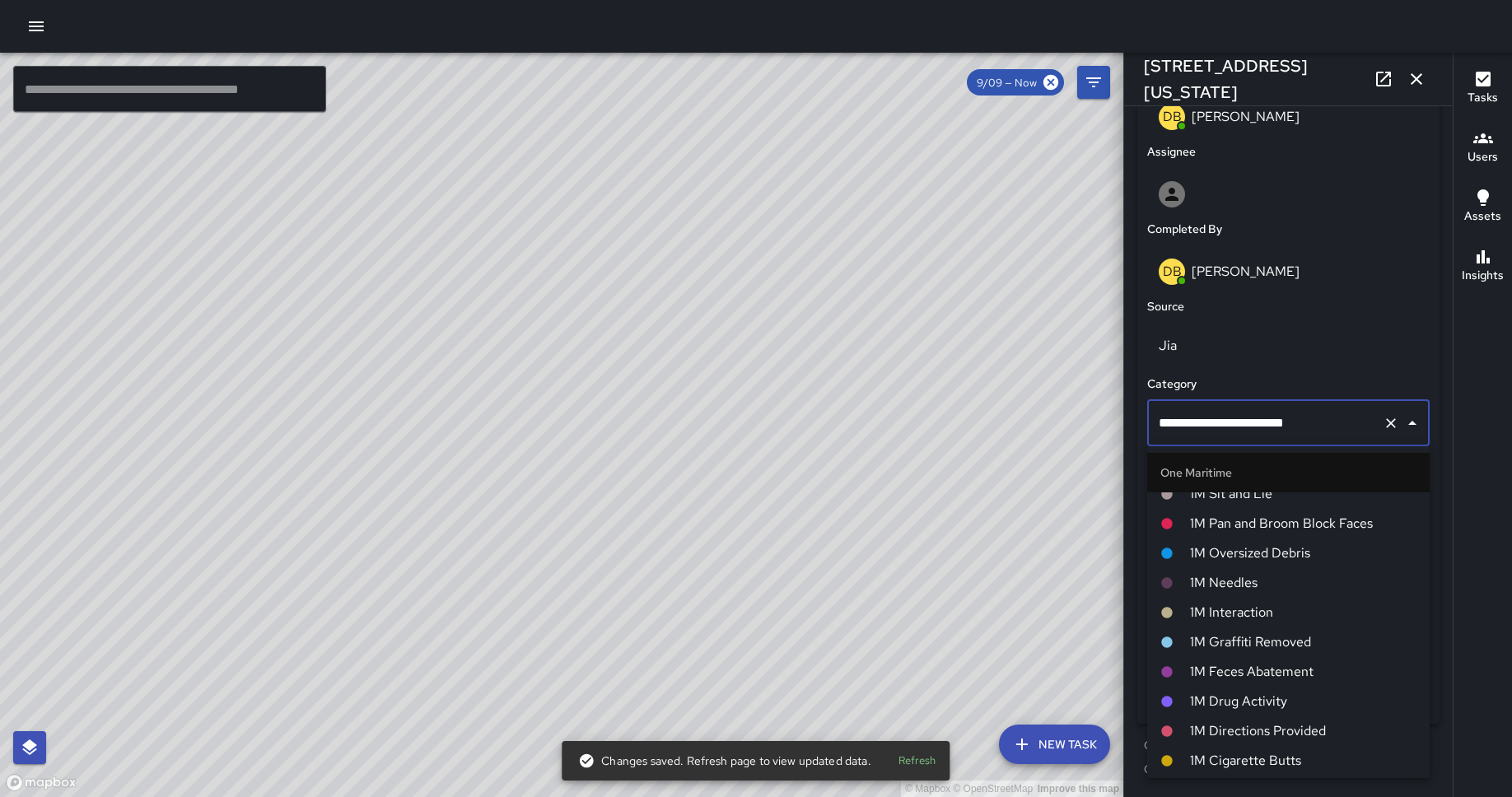
scroll to position [740, 0]
click at [1210, 527] on span "1M Pan and Broom Block Faces" at bounding box center [1303, 526] width 226 height 19
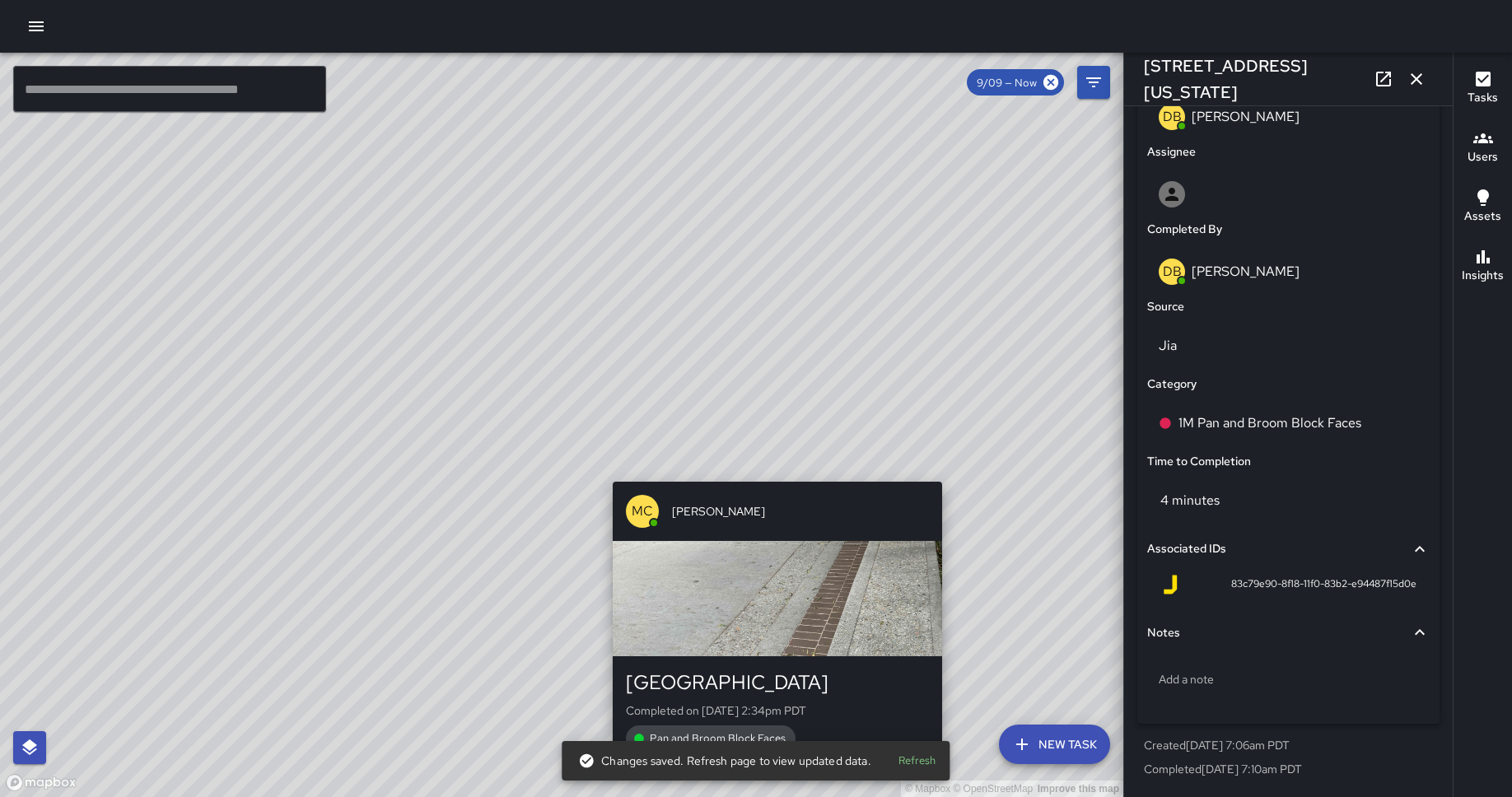
click at [765, 472] on div "© Mapbox © OpenStreetMap Improve this map MC [PERSON_NAME] [GEOGRAPHIC_DATA] Co…" at bounding box center [562, 424] width 1123 height 744
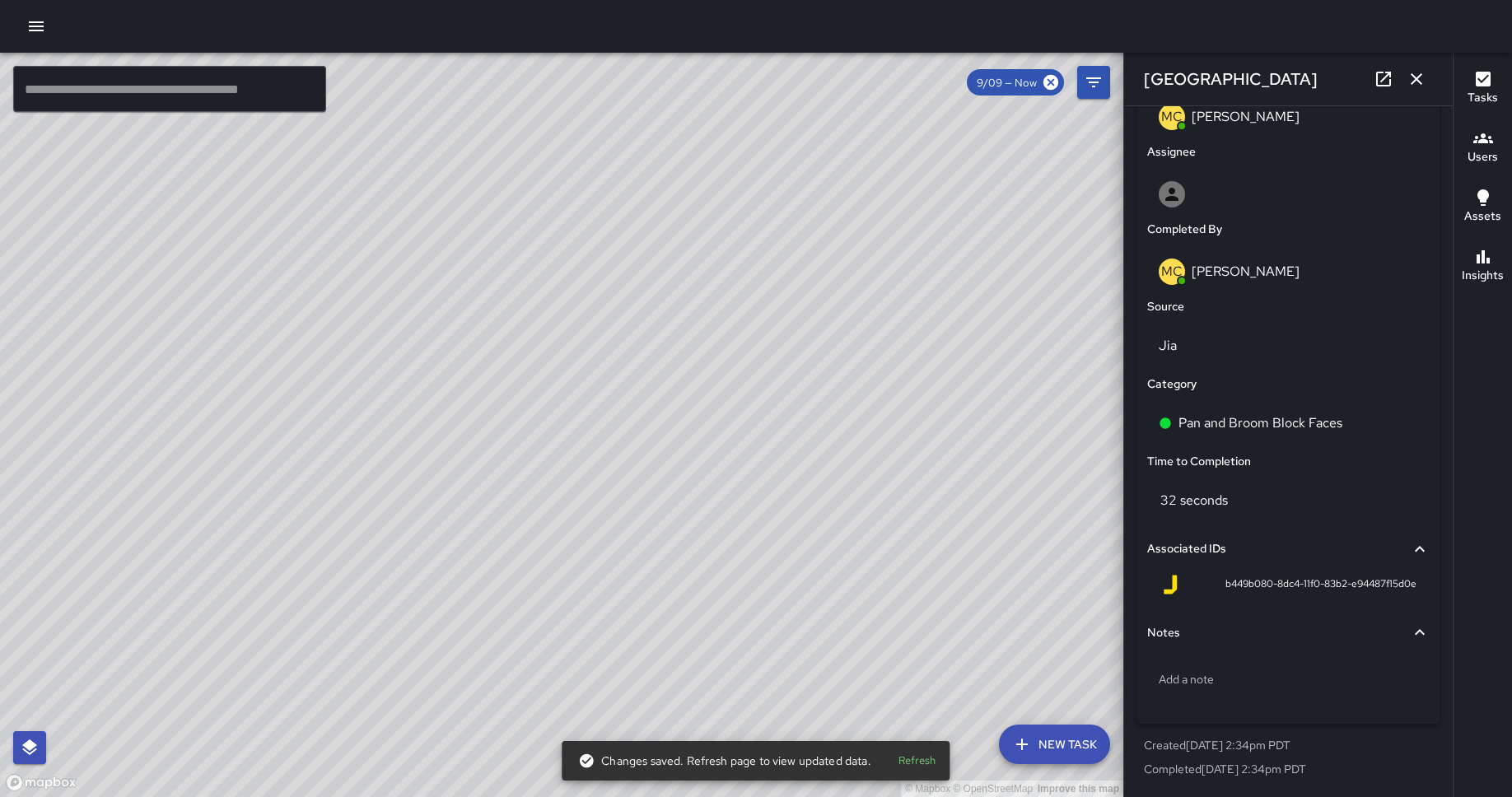
type input "**********"
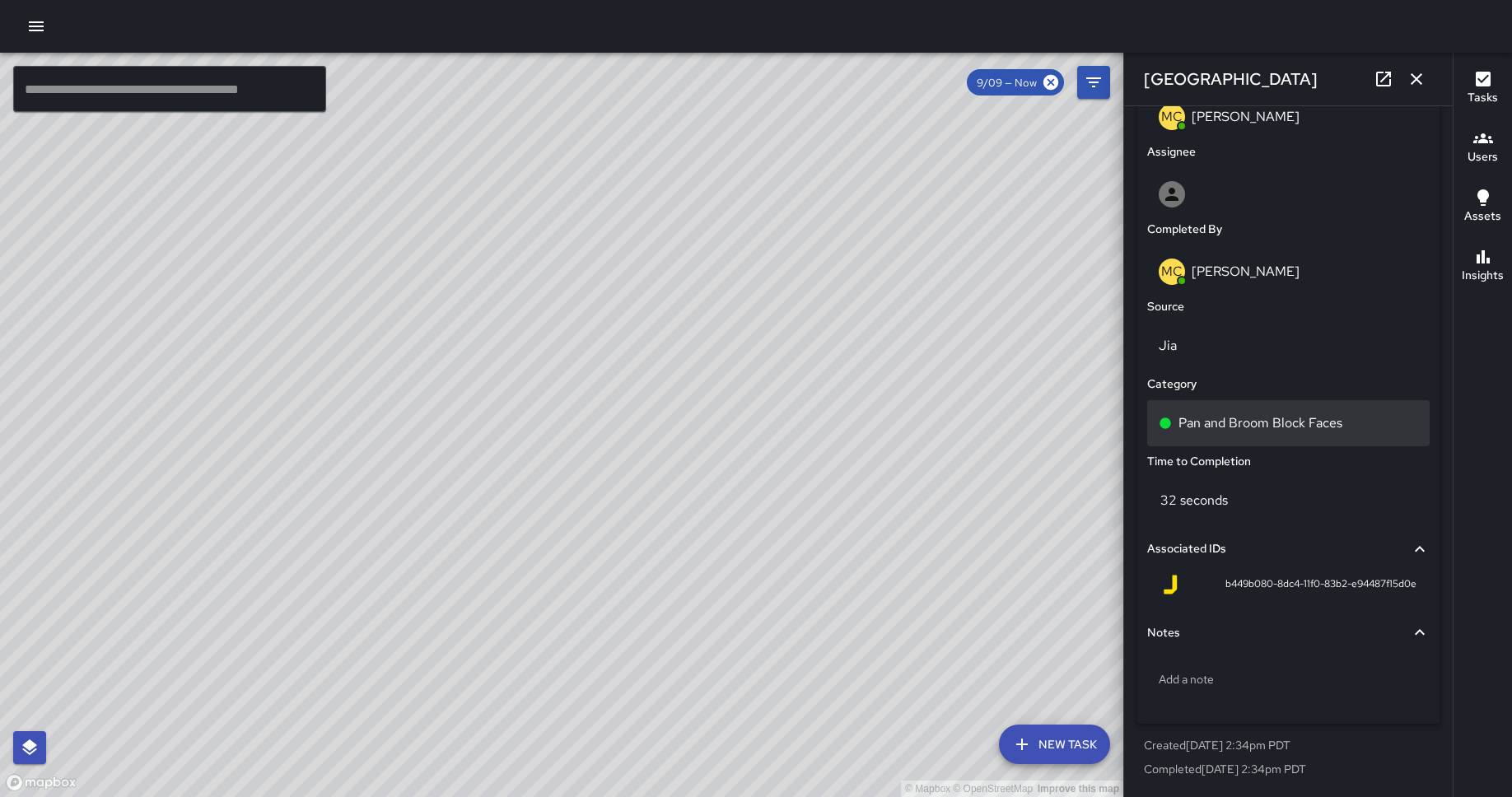
click at [1210, 429] on p "Pan and Broom Block Faces" at bounding box center [1260, 422] width 164 height 19
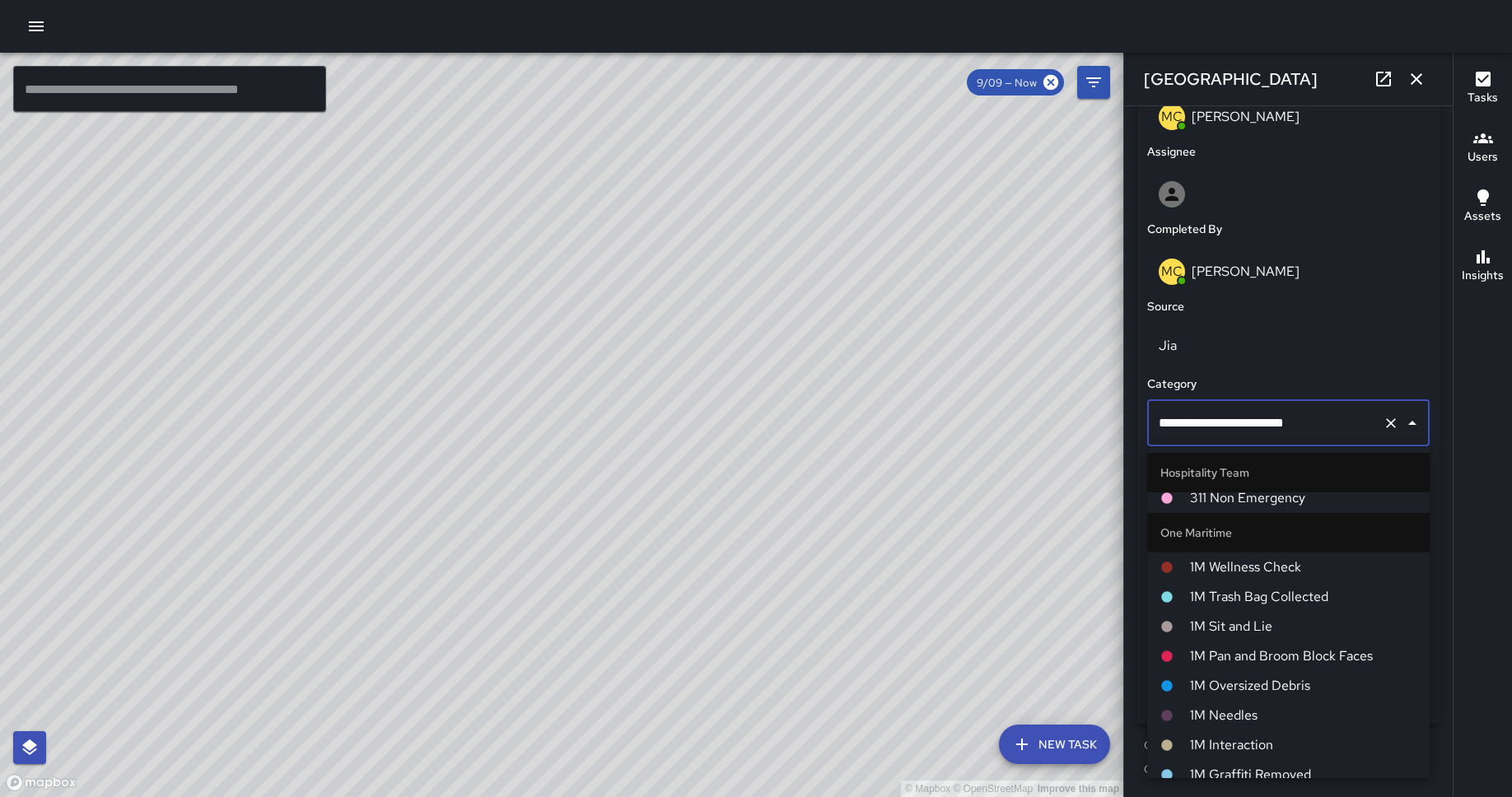
scroll to position [640, 0]
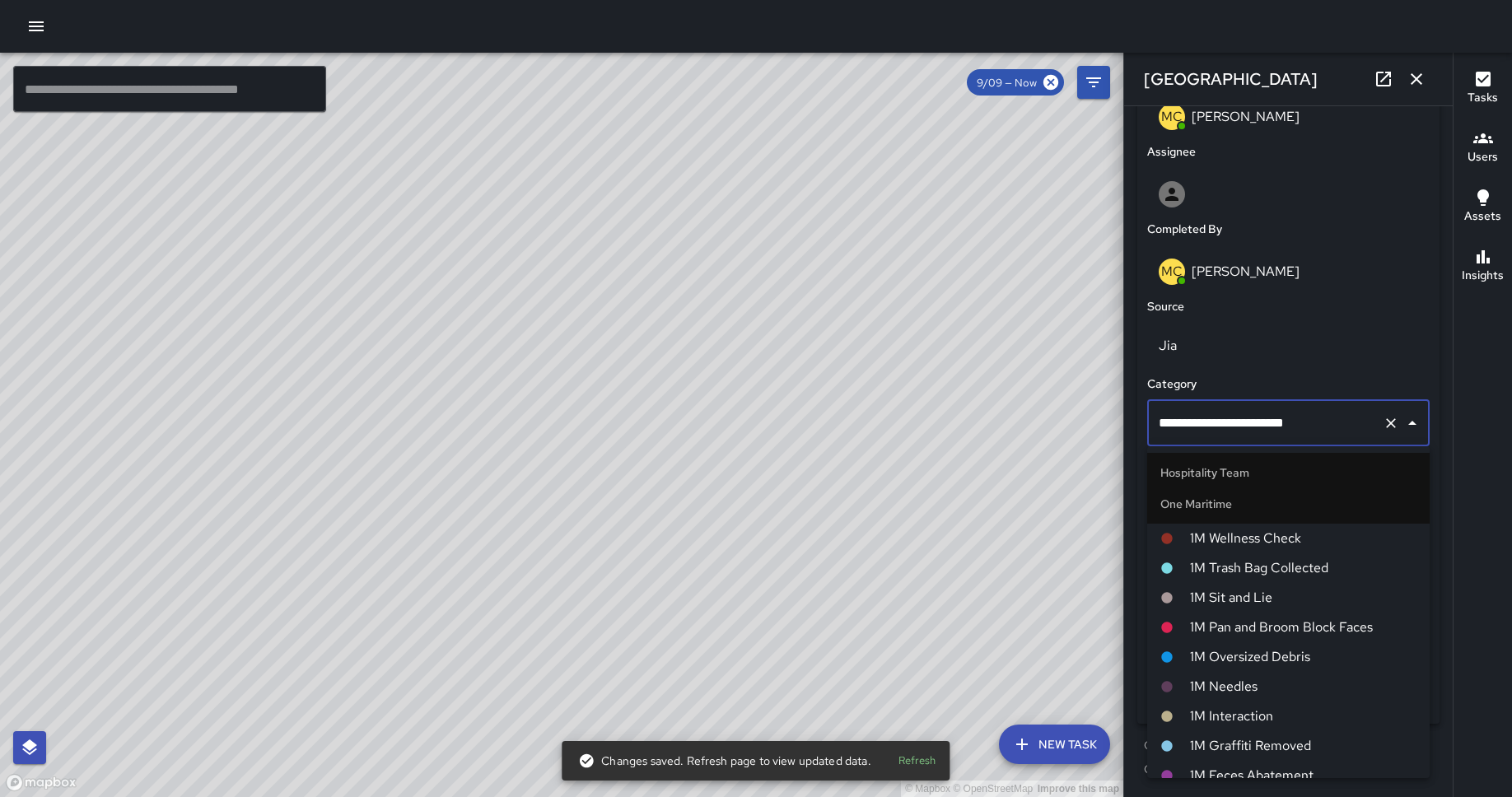
click at [1210, 614] on span "1M Pan and Broom Block Faces" at bounding box center [1303, 626] width 226 height 19
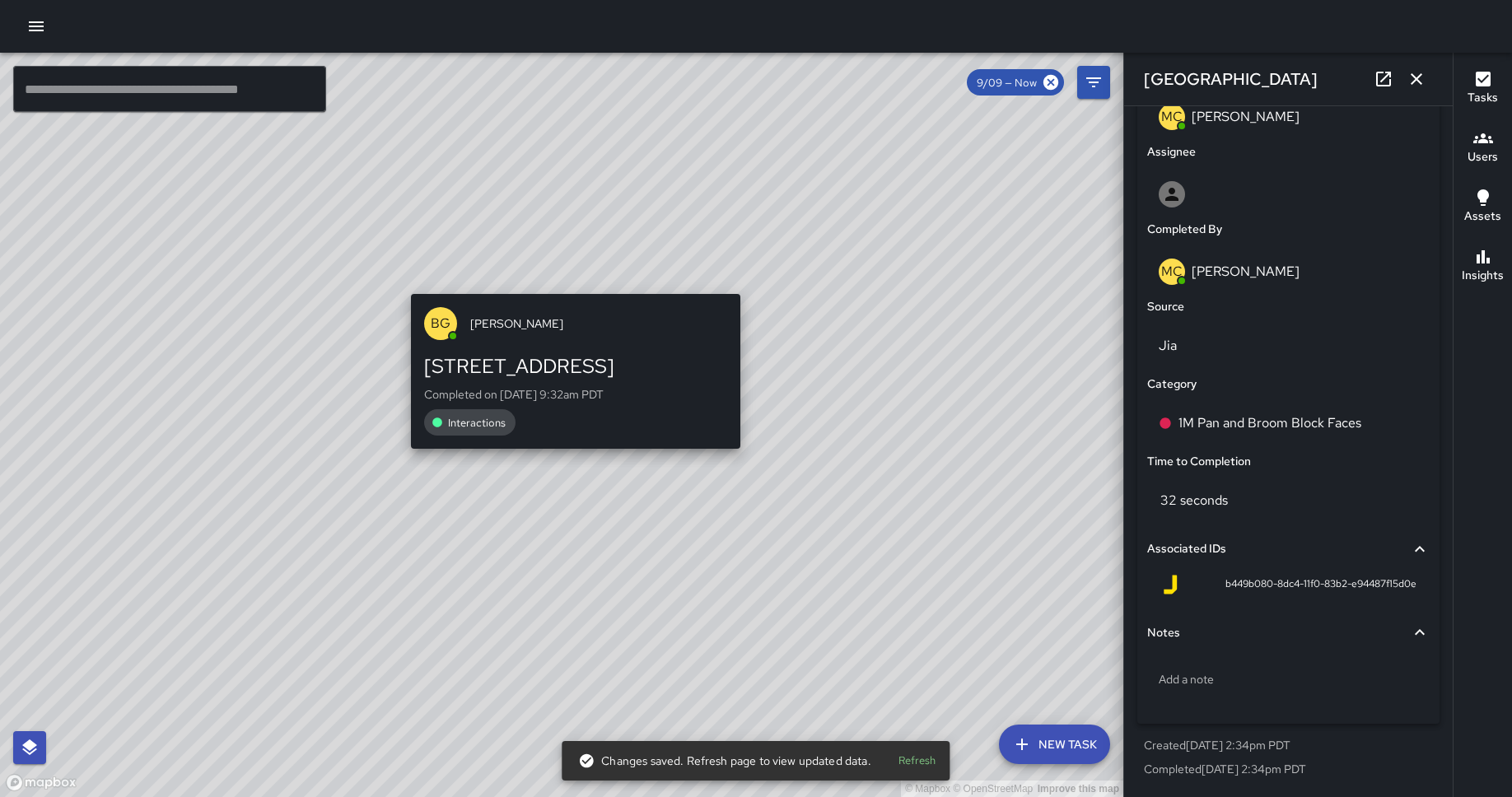
click at [571, 279] on div "© Mapbox © OpenStreetMap Improve this map BG [PERSON_NAME] [STREET_ADDRESS] Com…" at bounding box center [562, 424] width 1123 height 744
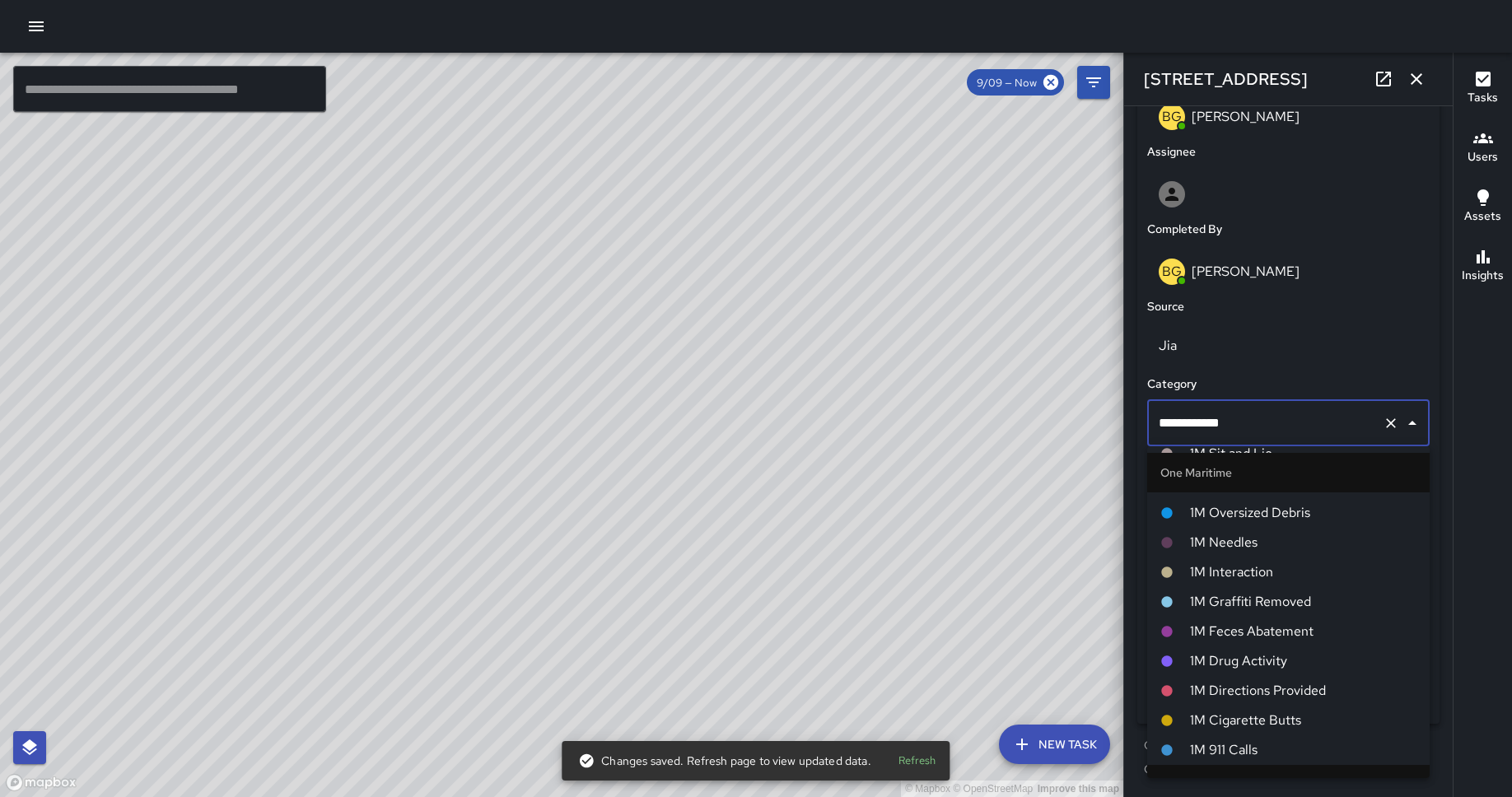
scroll to position [794, 0]
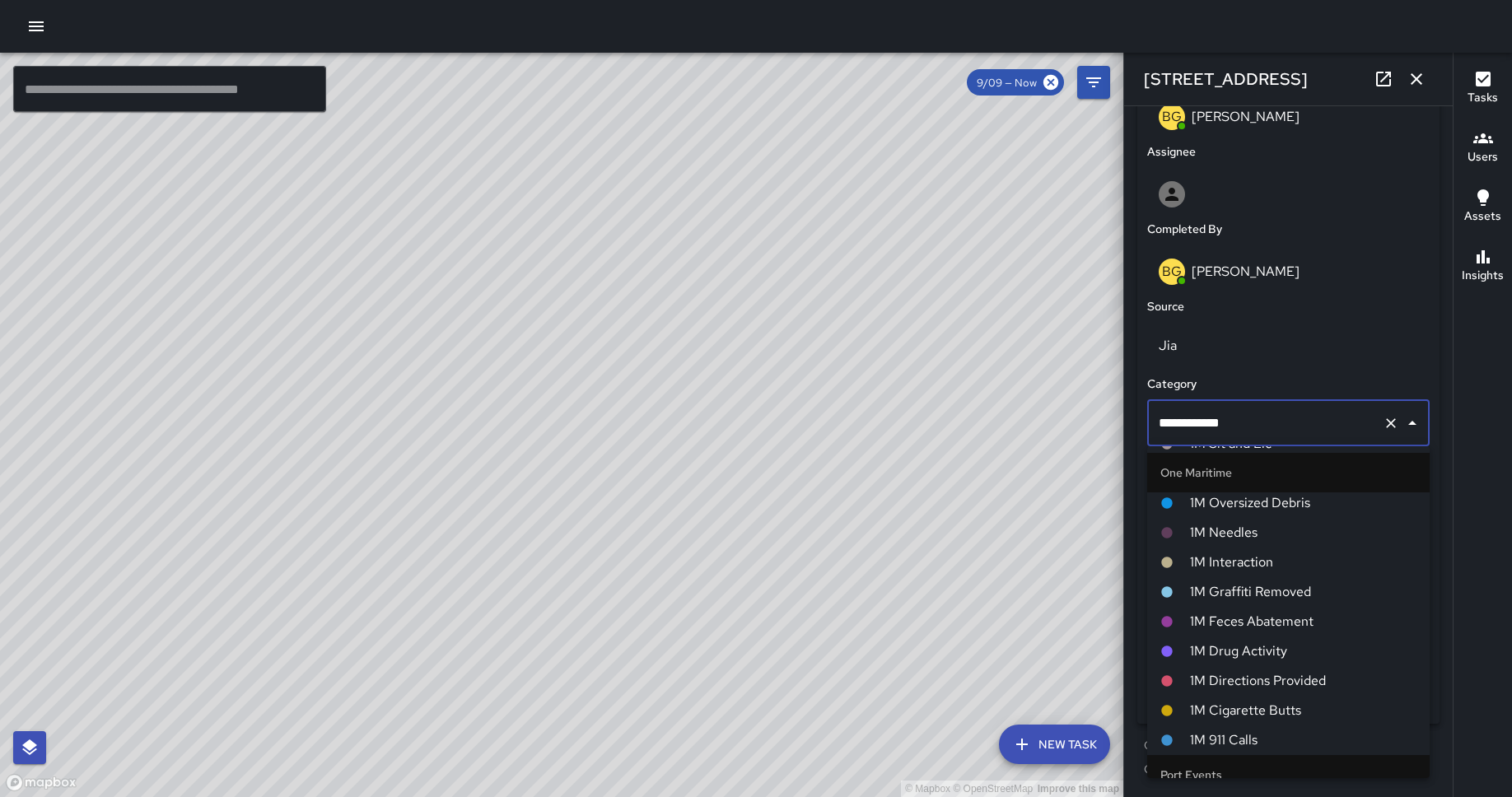
click at [1210, 563] on span "1M Interaction" at bounding box center [1303, 561] width 226 height 19
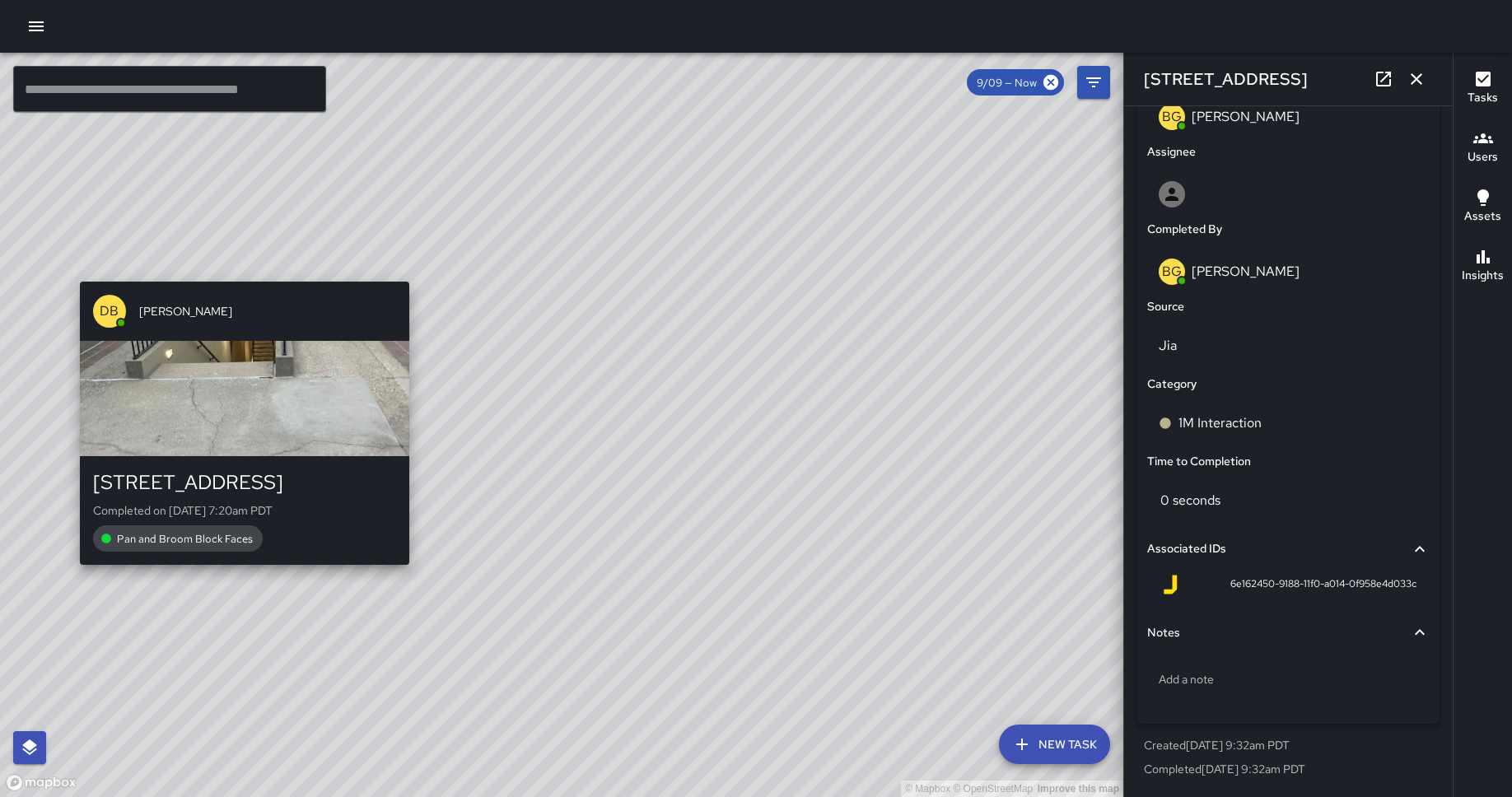
click at [237, 570] on div "DB [PERSON_NAME] [STREET_ADDRESS] Completed on [DATE] 7:20am PDT Pan and Broom …" at bounding box center [244, 423] width 342 height 296
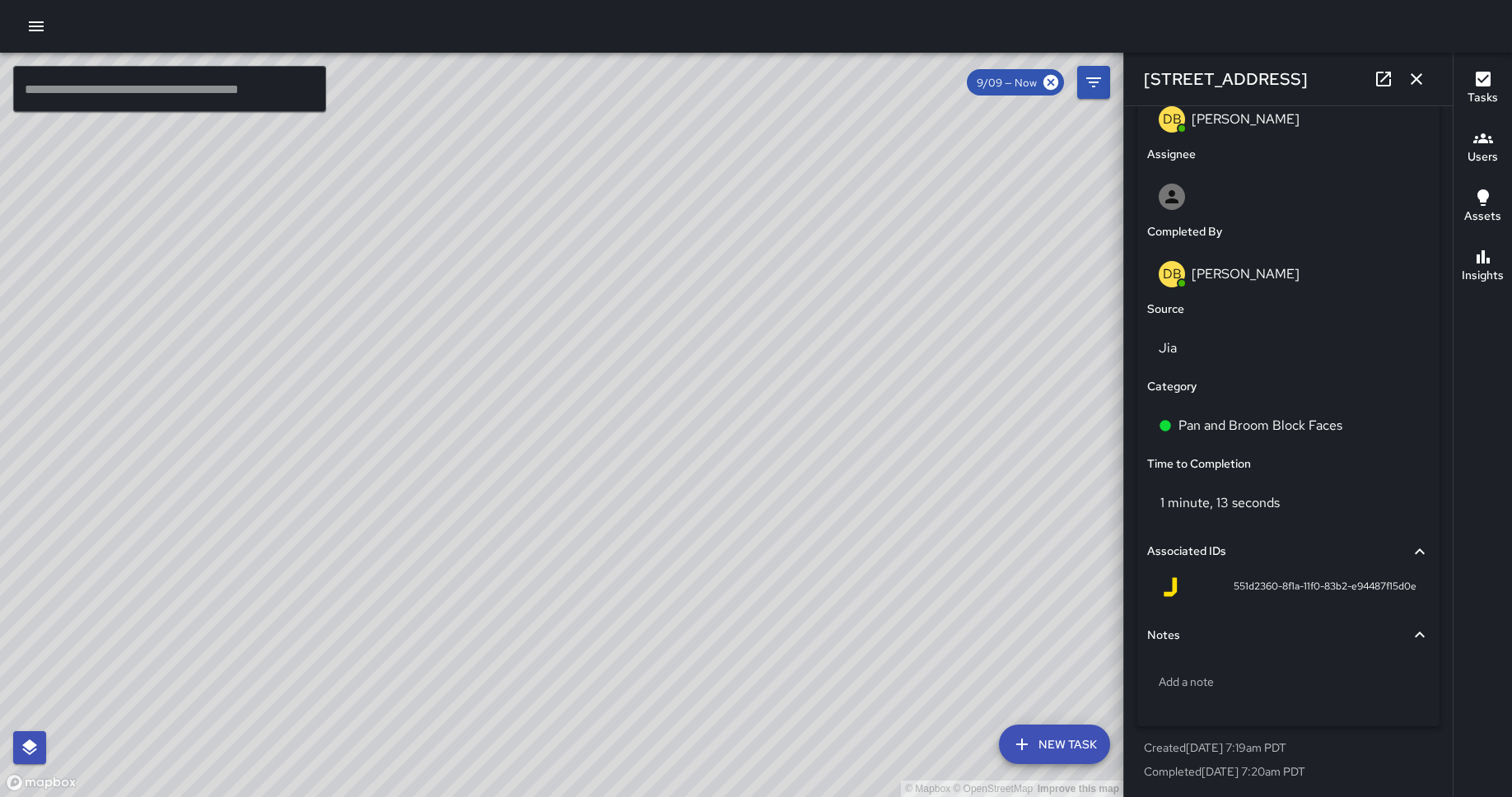
scroll to position [905, 0]
click at [1210, 411] on div "Pan and Broom Block Faces" at bounding box center [1288, 423] width 282 height 46
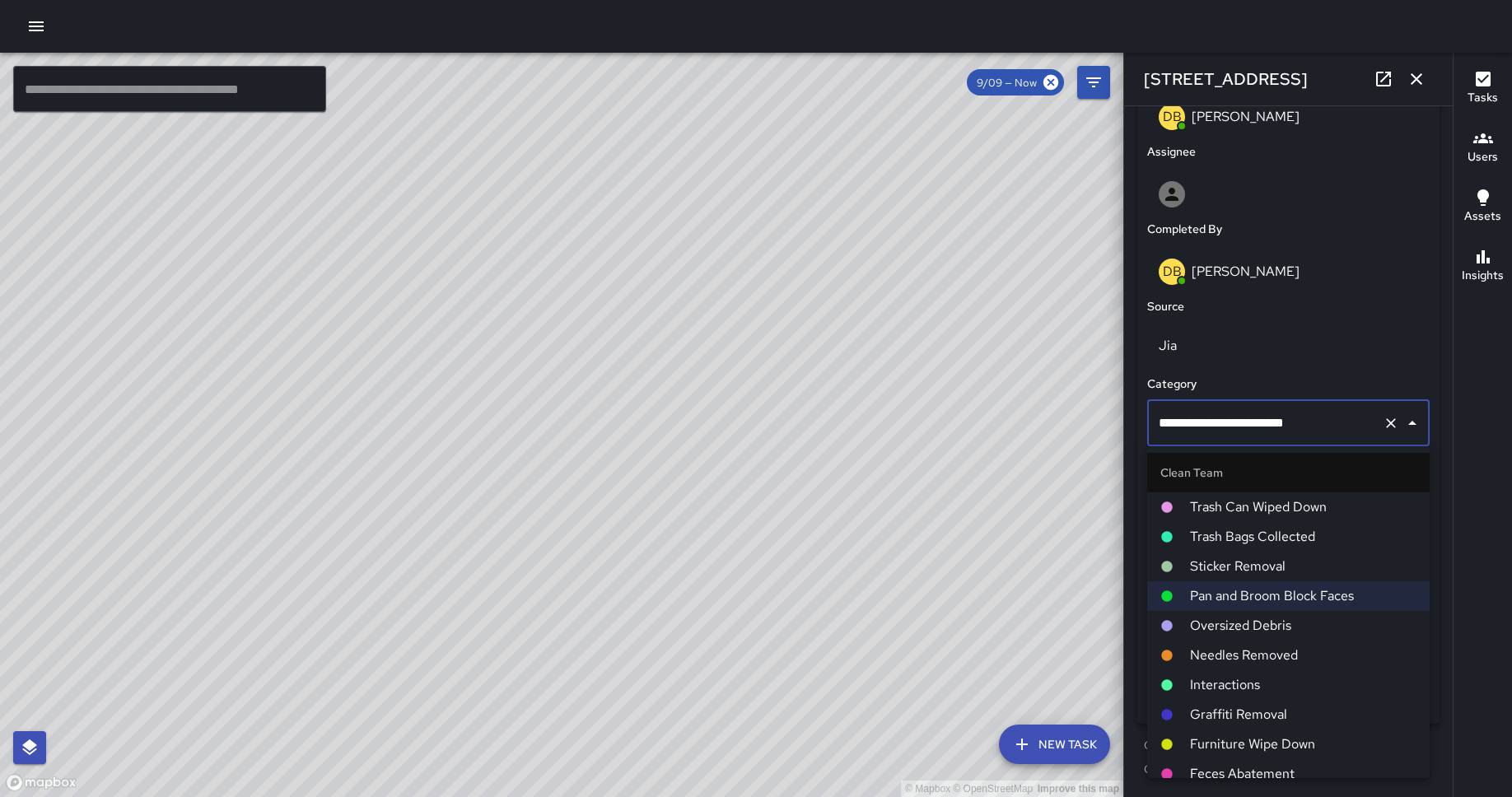
scroll to position [627, 0]
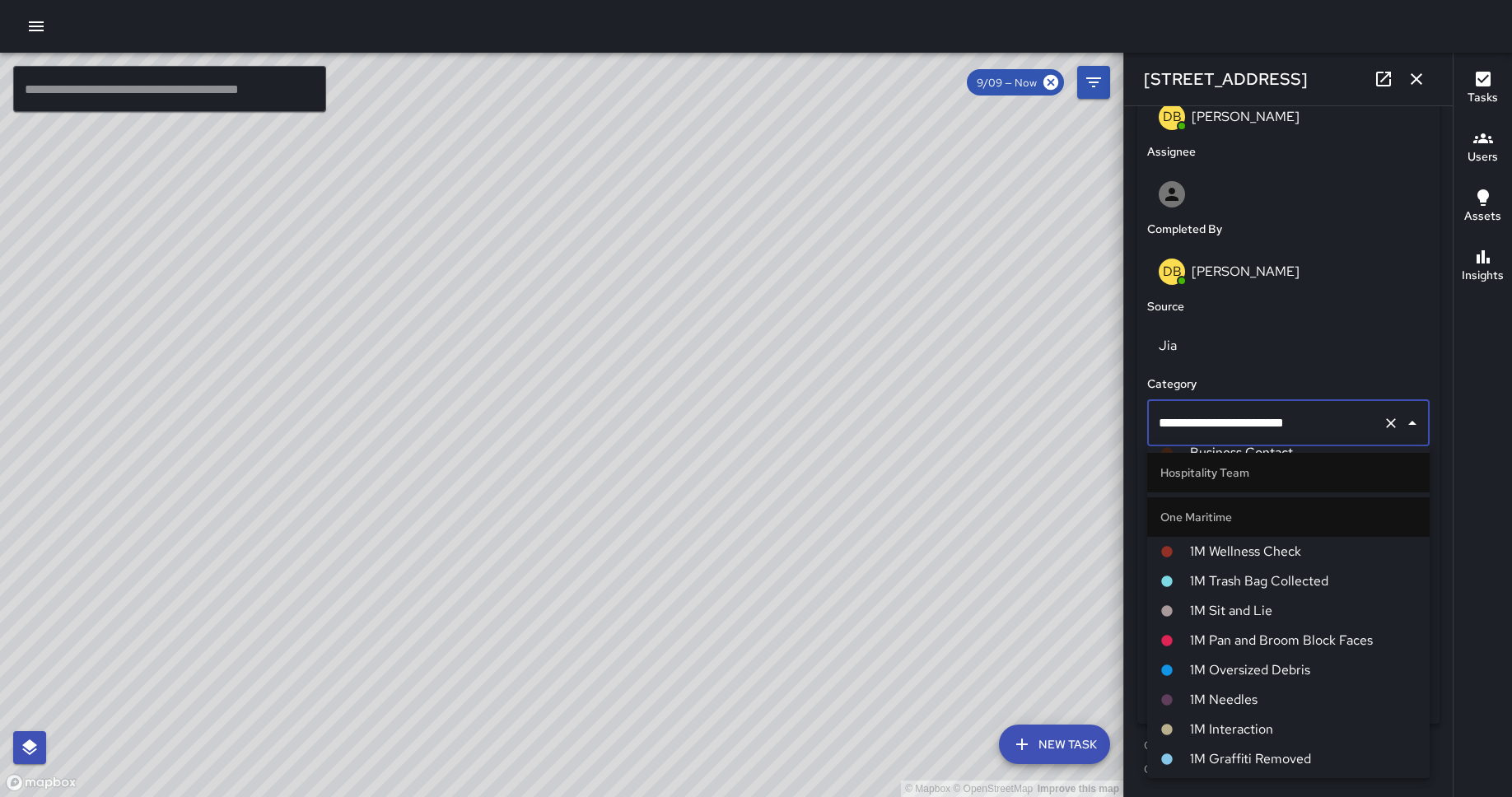
click at [1210, 614] on span "1M Pan and Broom Block Faces" at bounding box center [1303, 640] width 226 height 19
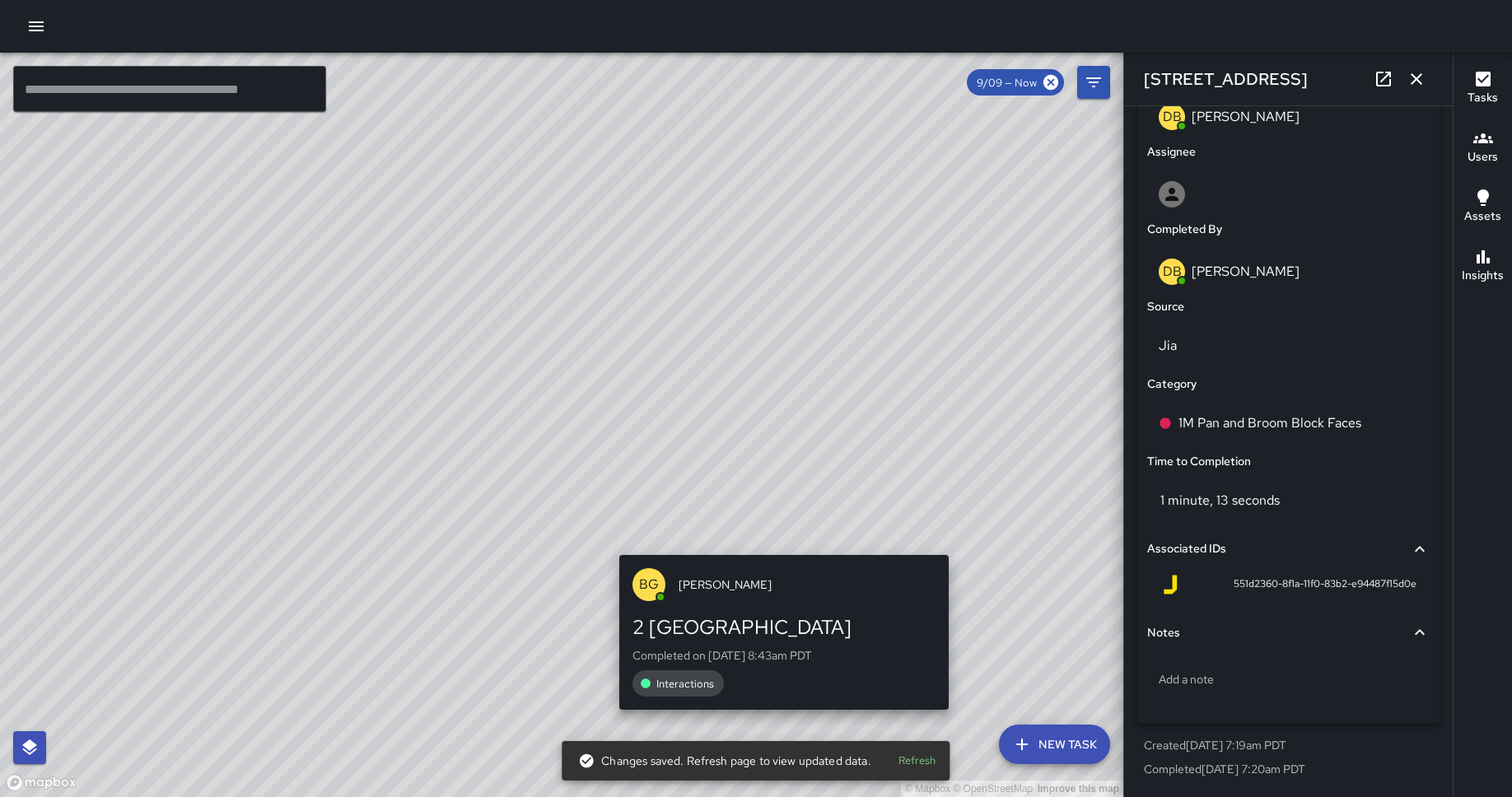
click at [957, 534] on div "© Mapbox © OpenStreetMap Improve this map BG [PERSON_NAME] 2 [GEOGRAPHIC_DATA] …" at bounding box center [562, 424] width 1123 height 744
type input "**********"
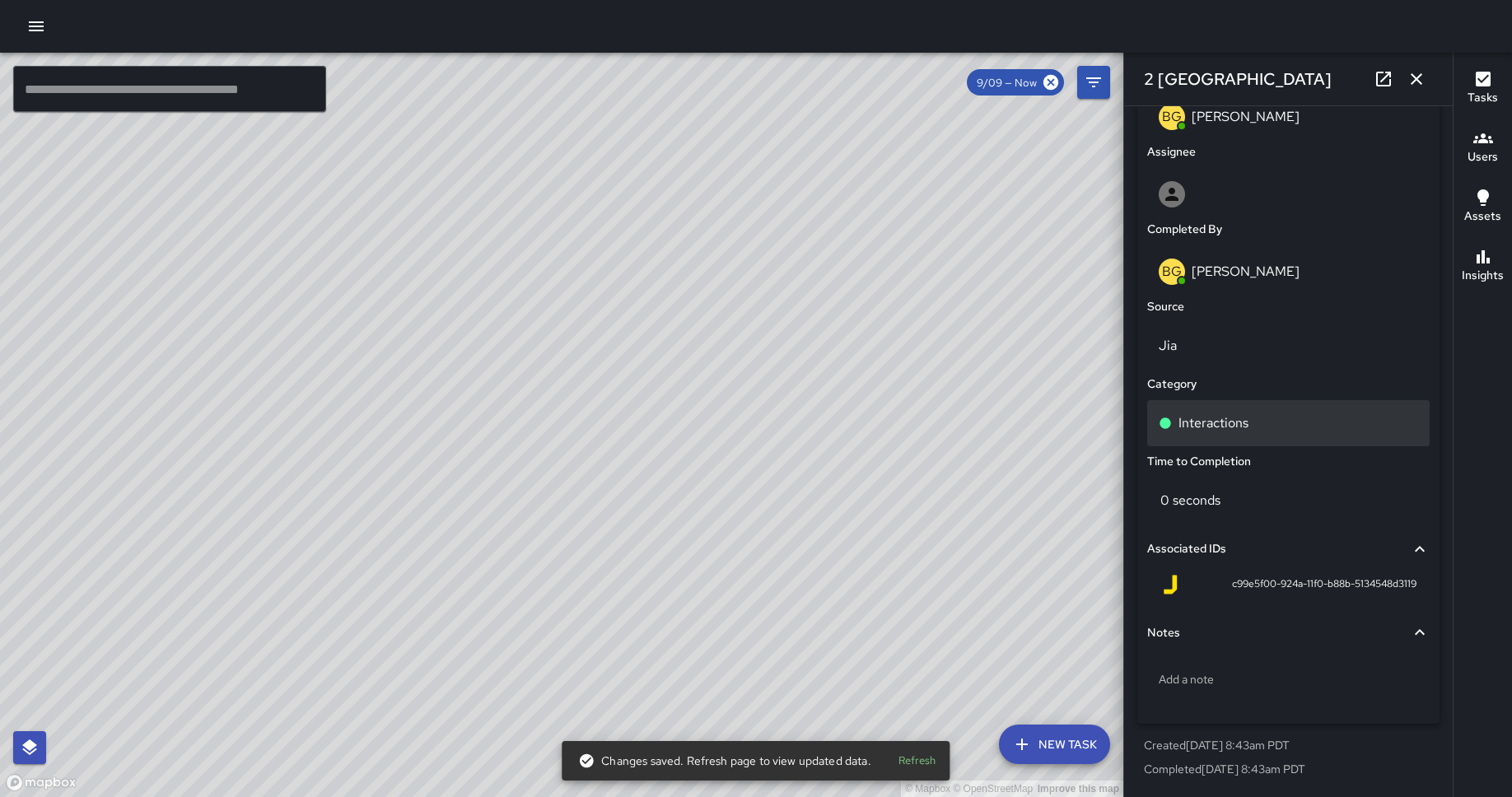
click at [1210, 436] on div "Interactions" at bounding box center [1288, 423] width 282 height 46
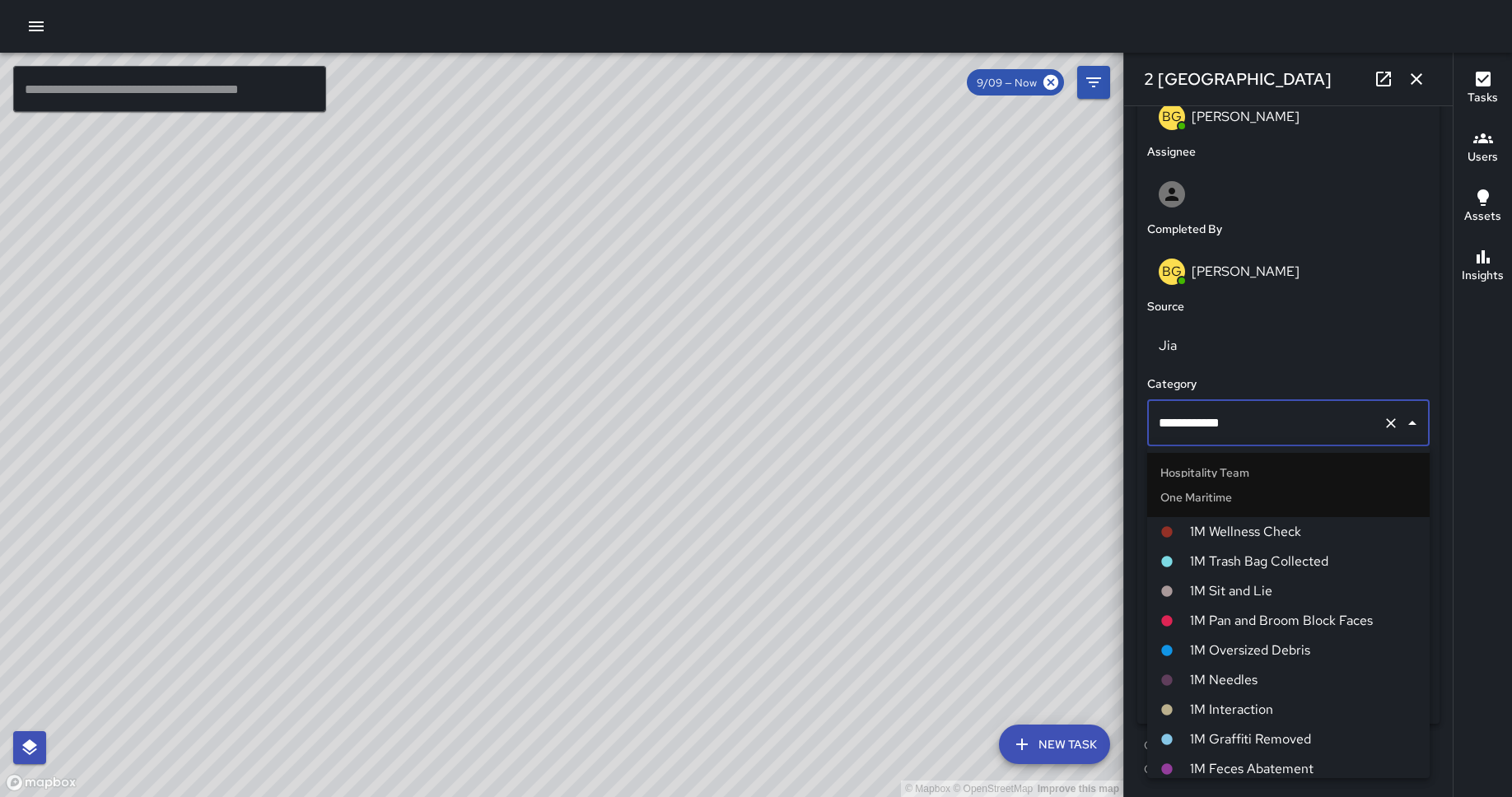
scroll to position [648, 0]
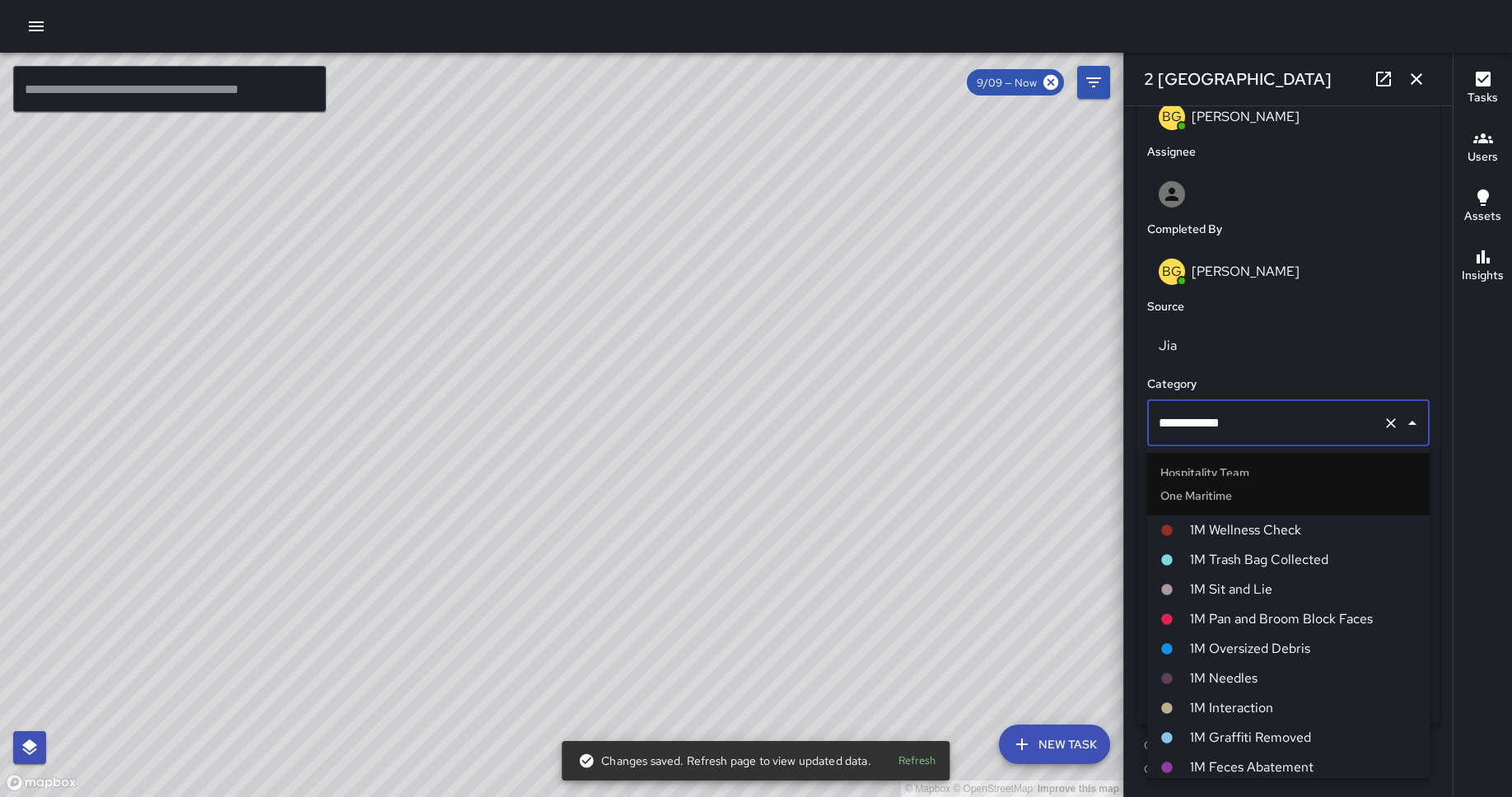
click at [1210, 614] on span "1M Interaction" at bounding box center [1303, 708] width 226 height 19
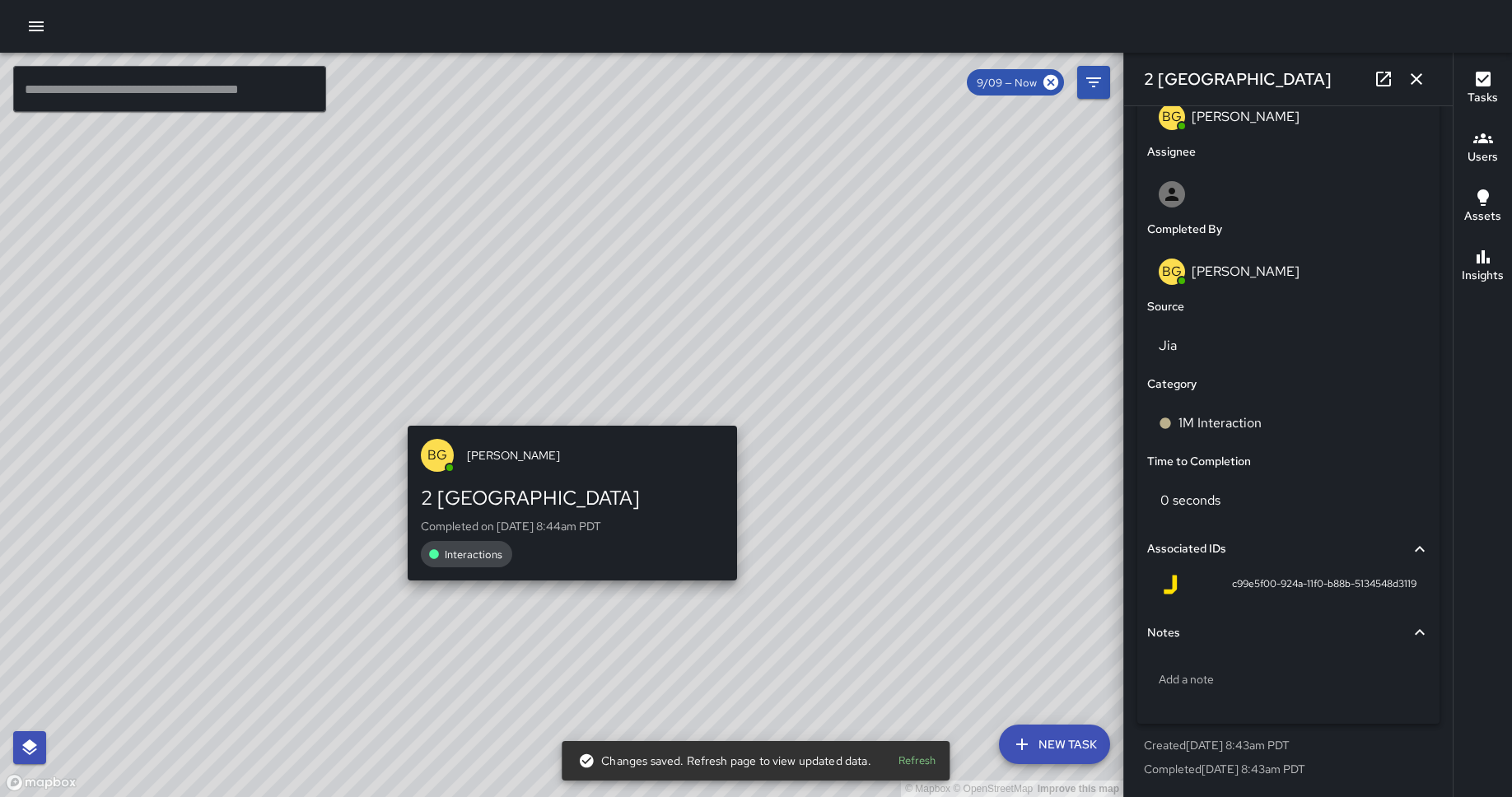
click at [568, 410] on div "© Mapbox © OpenStreetMap Improve this map BG [PERSON_NAME] 2 [GEOGRAPHIC_DATA] …" at bounding box center [562, 424] width 1123 height 744
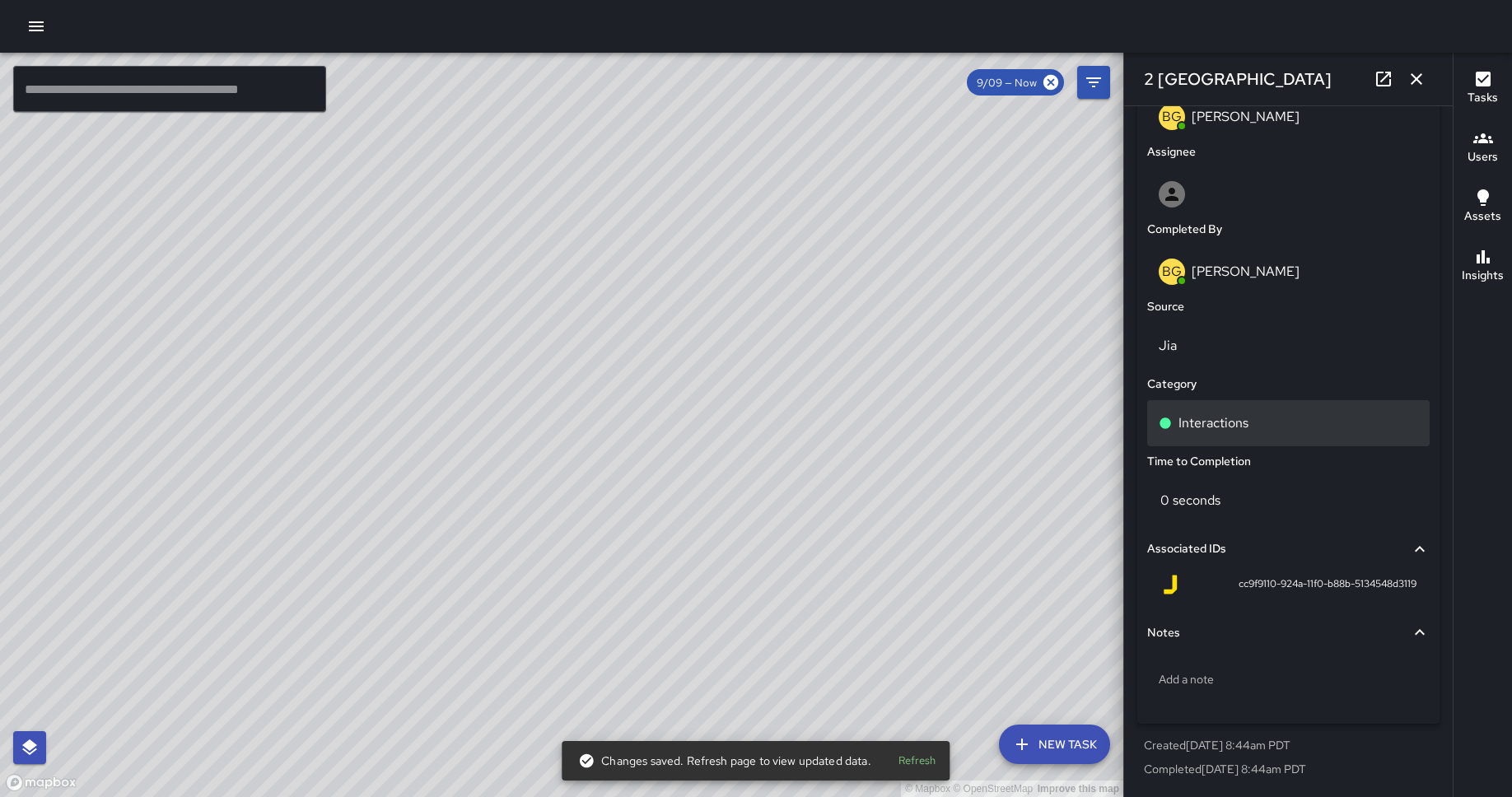
click at [1210, 430] on p "Interactions" at bounding box center [1213, 422] width 70 height 19
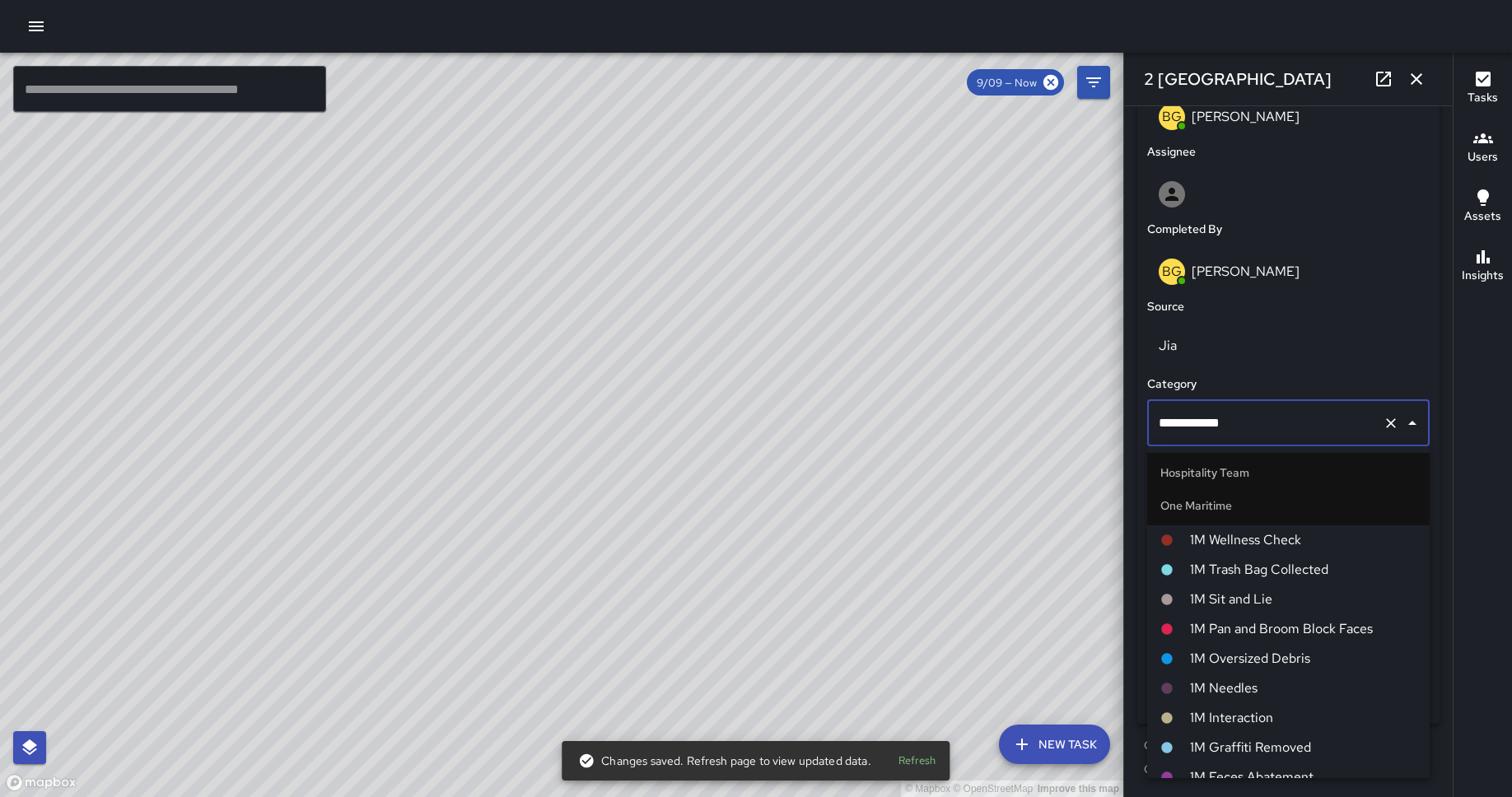
scroll to position [657, 0]
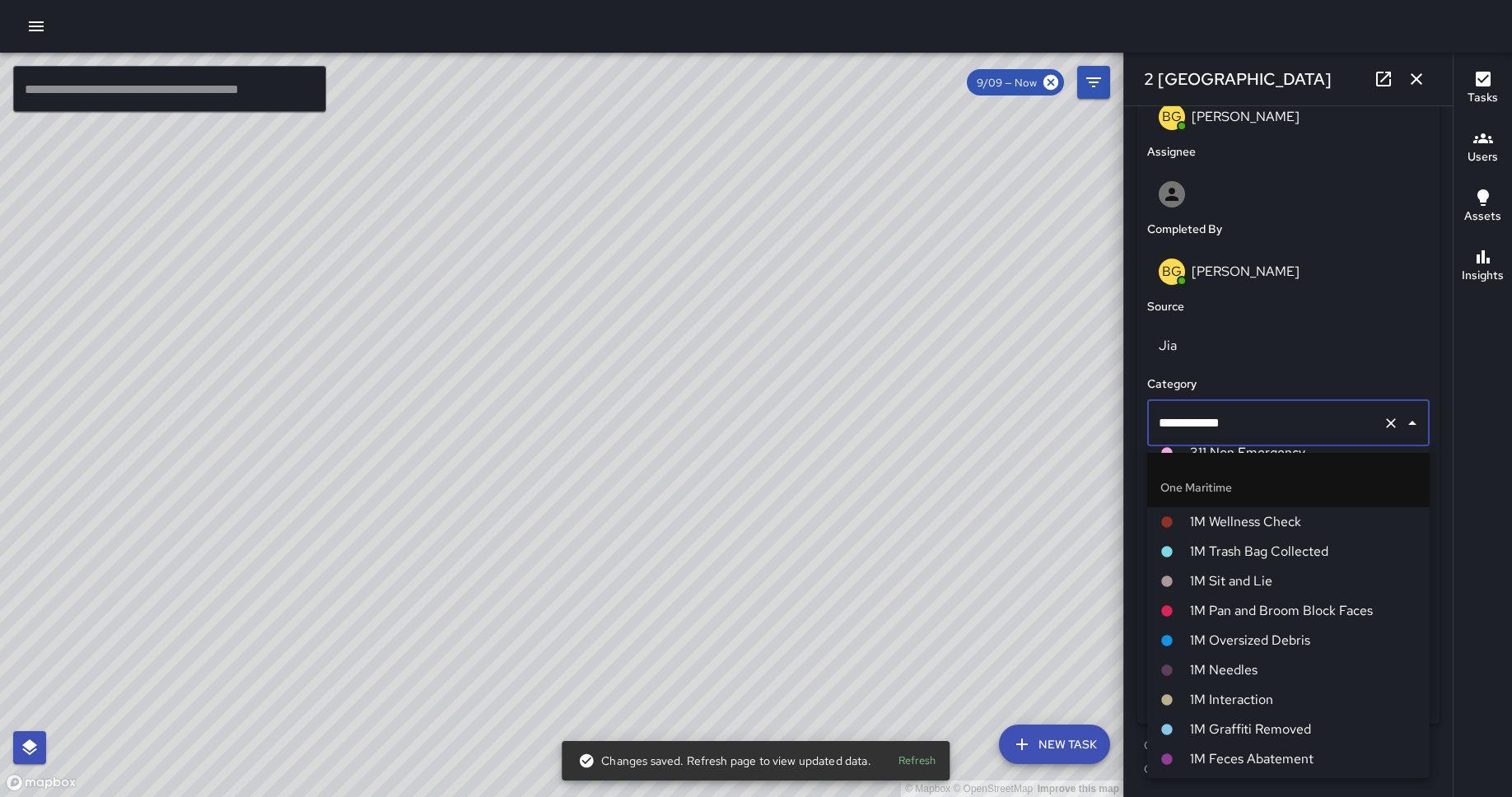
click at [1210, 614] on li "1M Interaction" at bounding box center [1288, 699] width 282 height 30
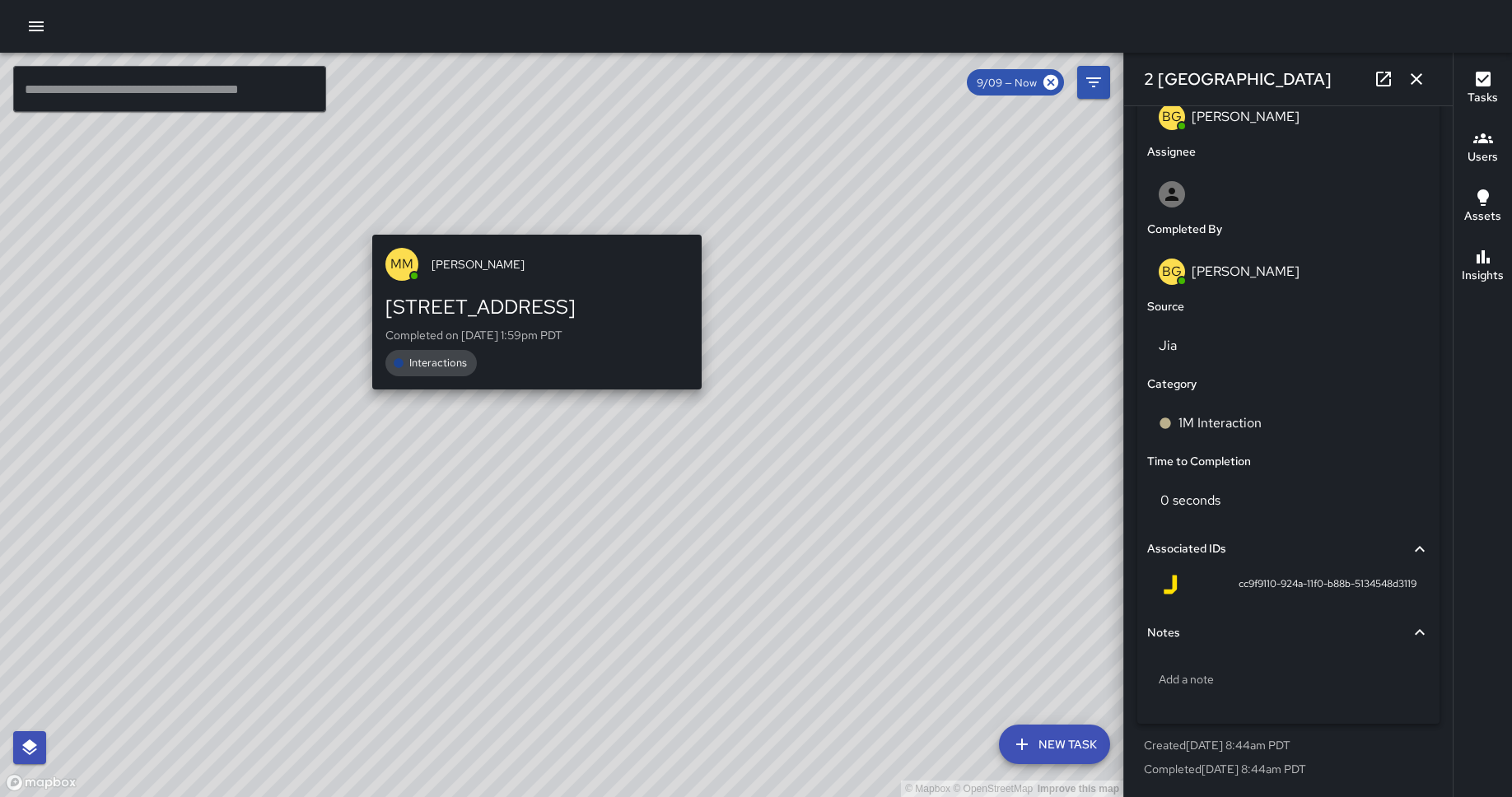
click at [528, 220] on div "© Mapbox © OpenStreetMap Improve this map MM Maverick Mingoa [STREET_ADDRESS] C…" at bounding box center [562, 424] width 1123 height 744
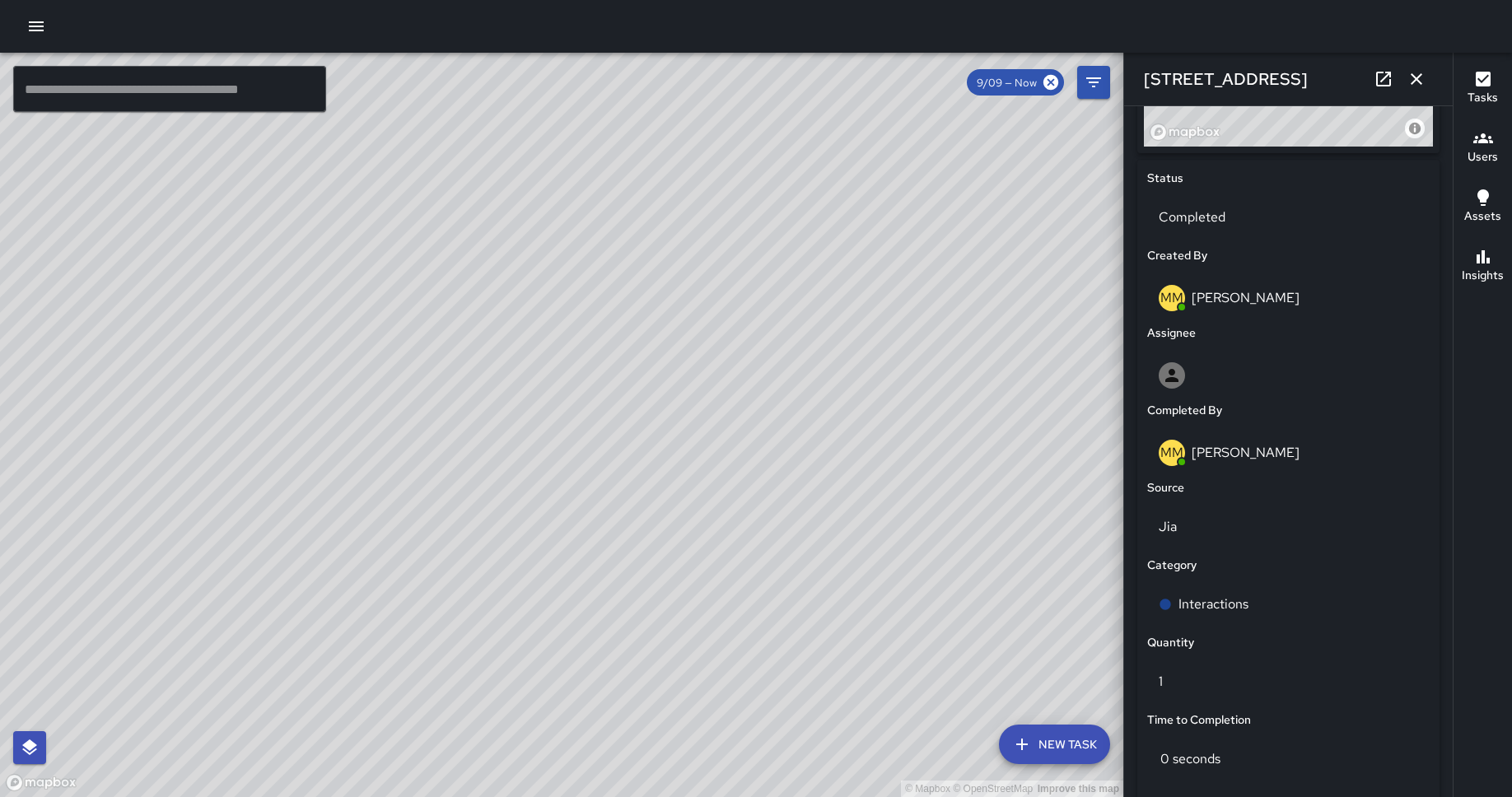
scroll to position [982, 0]
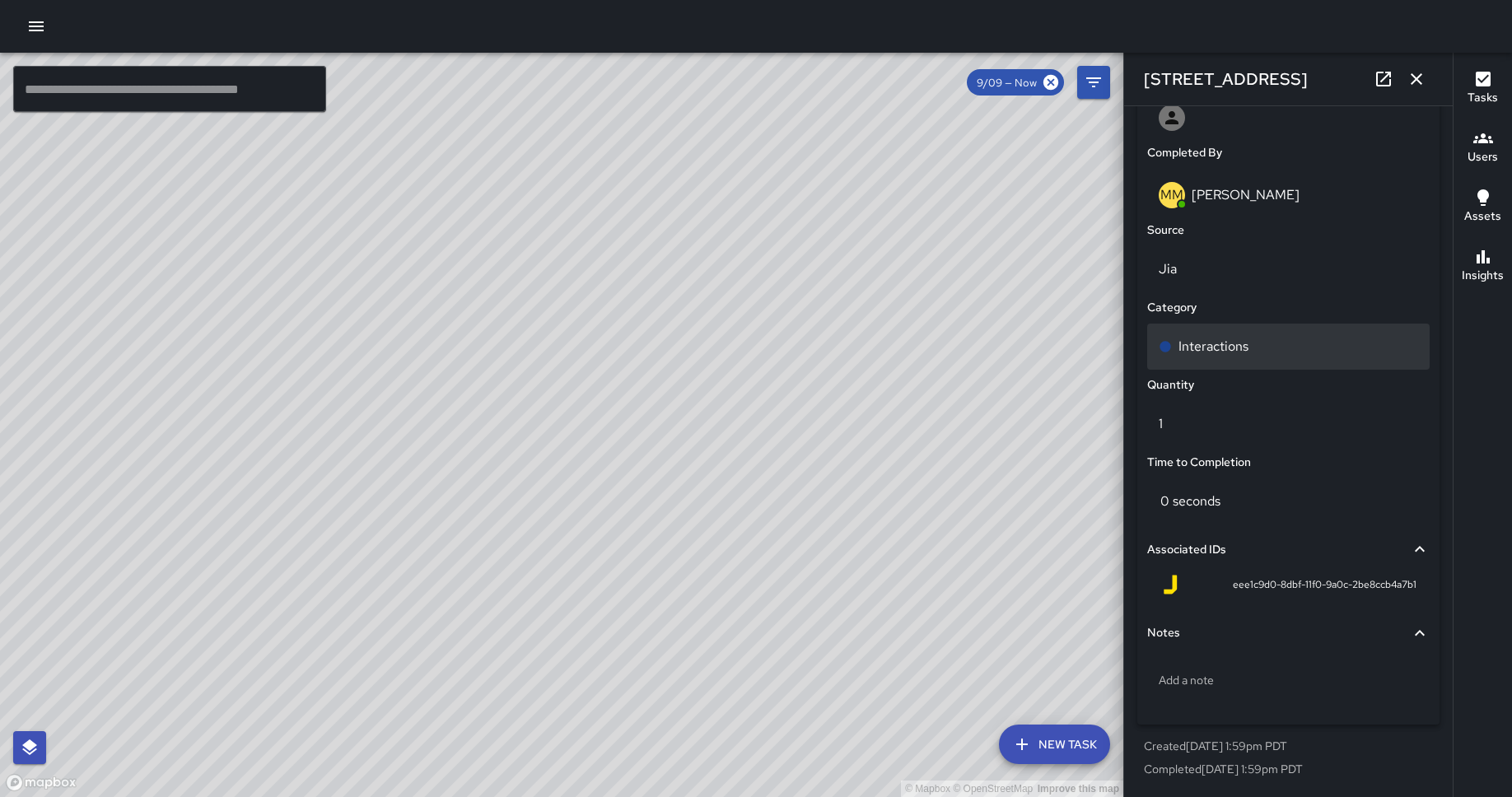
click at [1210, 355] on p "Interactions" at bounding box center [1213, 346] width 70 height 19
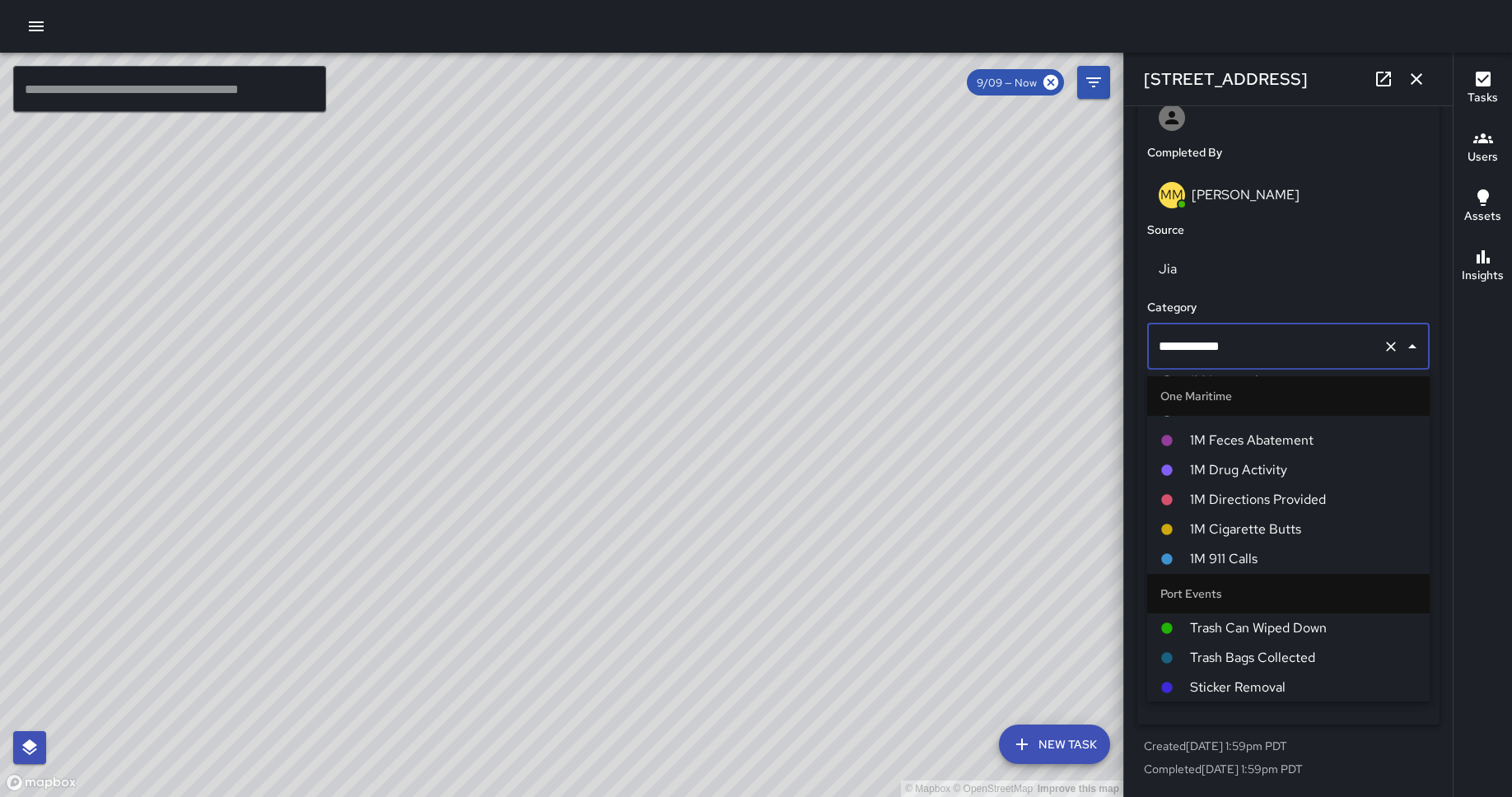
scroll to position [783, 0]
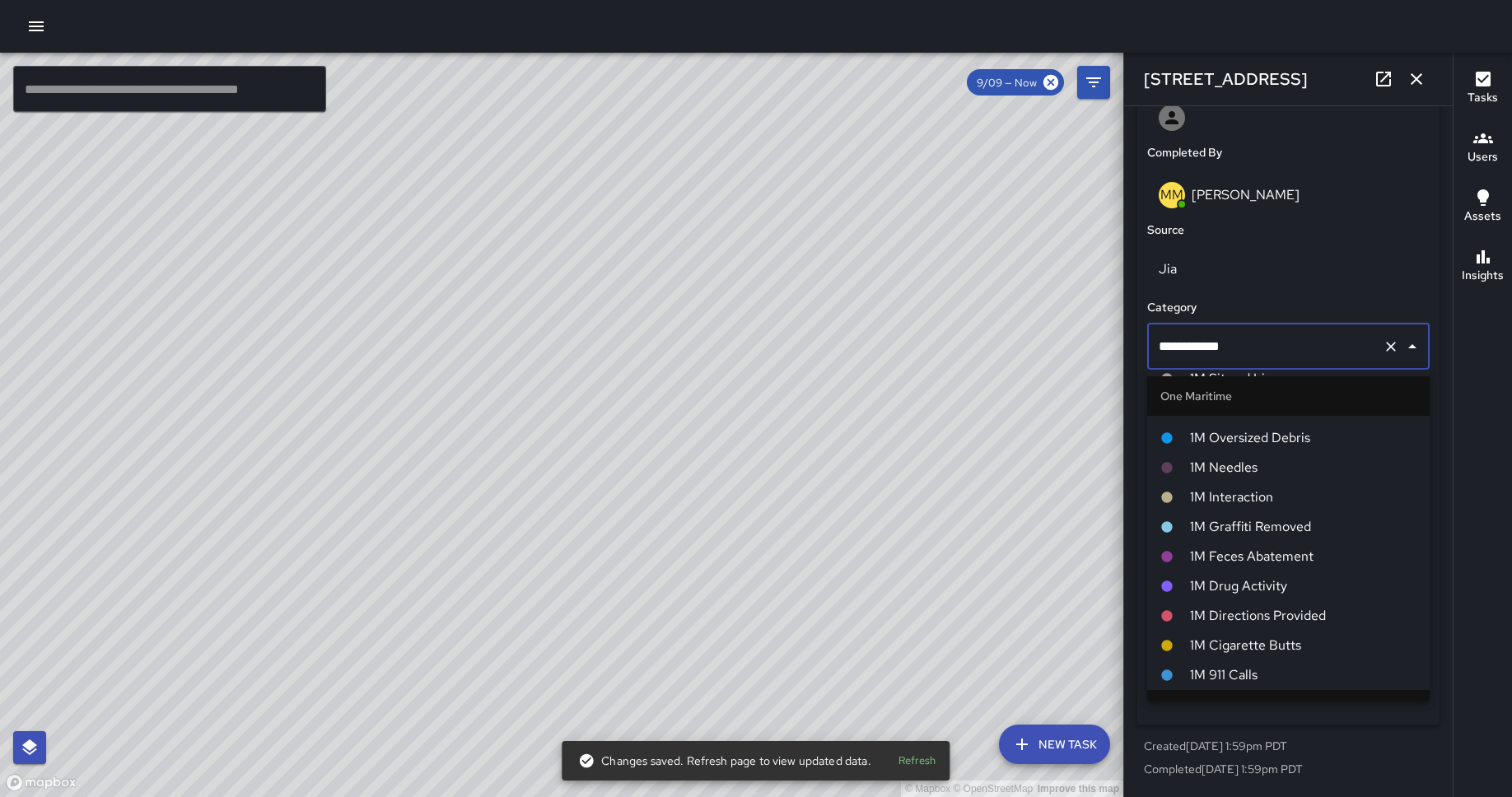
click at [1210, 491] on span "1M Interaction" at bounding box center [1303, 496] width 226 height 19
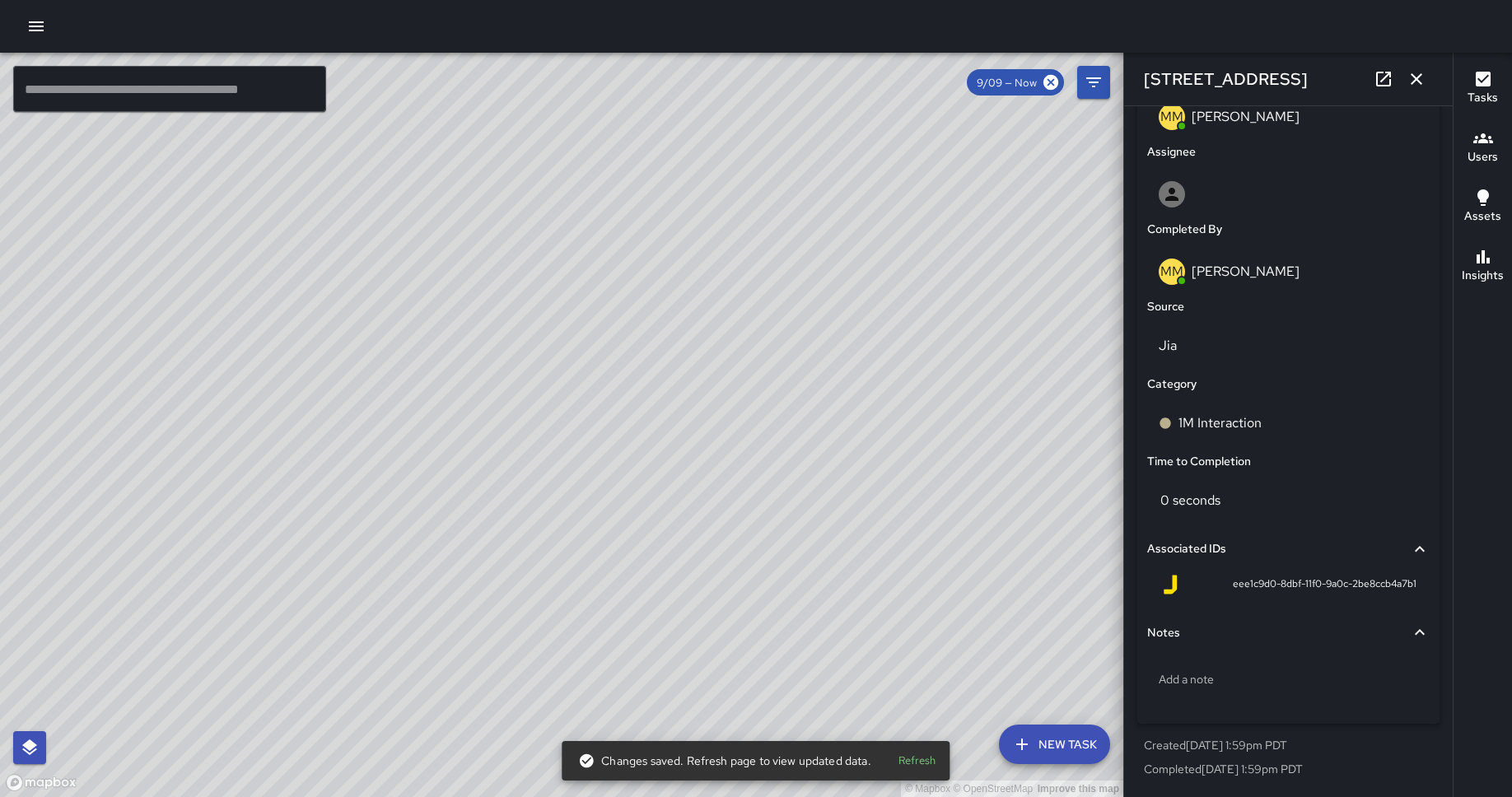
click at [612, 342] on div "© Mapbox © OpenStreetMap Improve this map DO [PERSON_NAME] [STREET_ADDRESS][US_…" at bounding box center [562, 424] width 1123 height 744
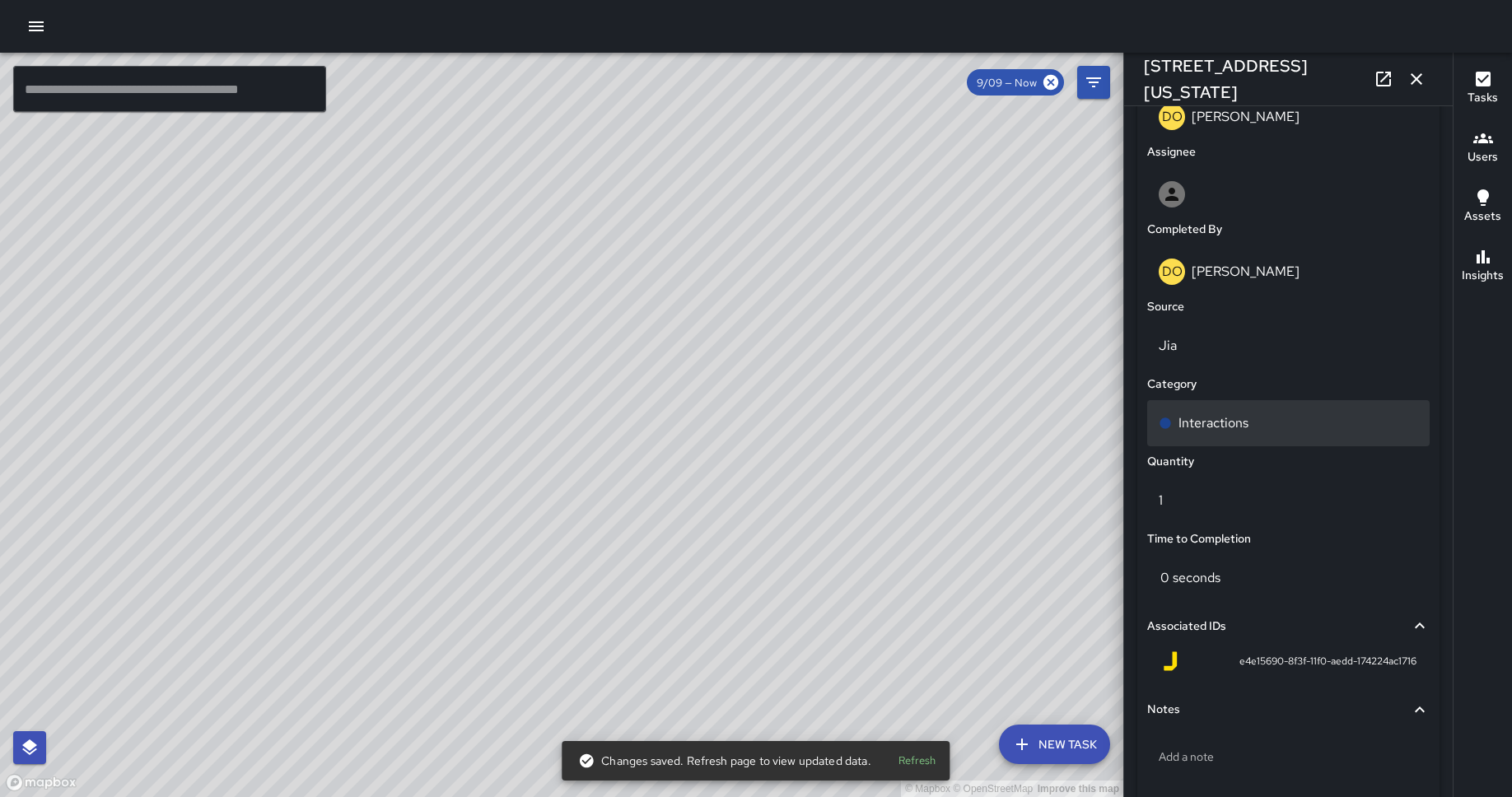
type input "**********"
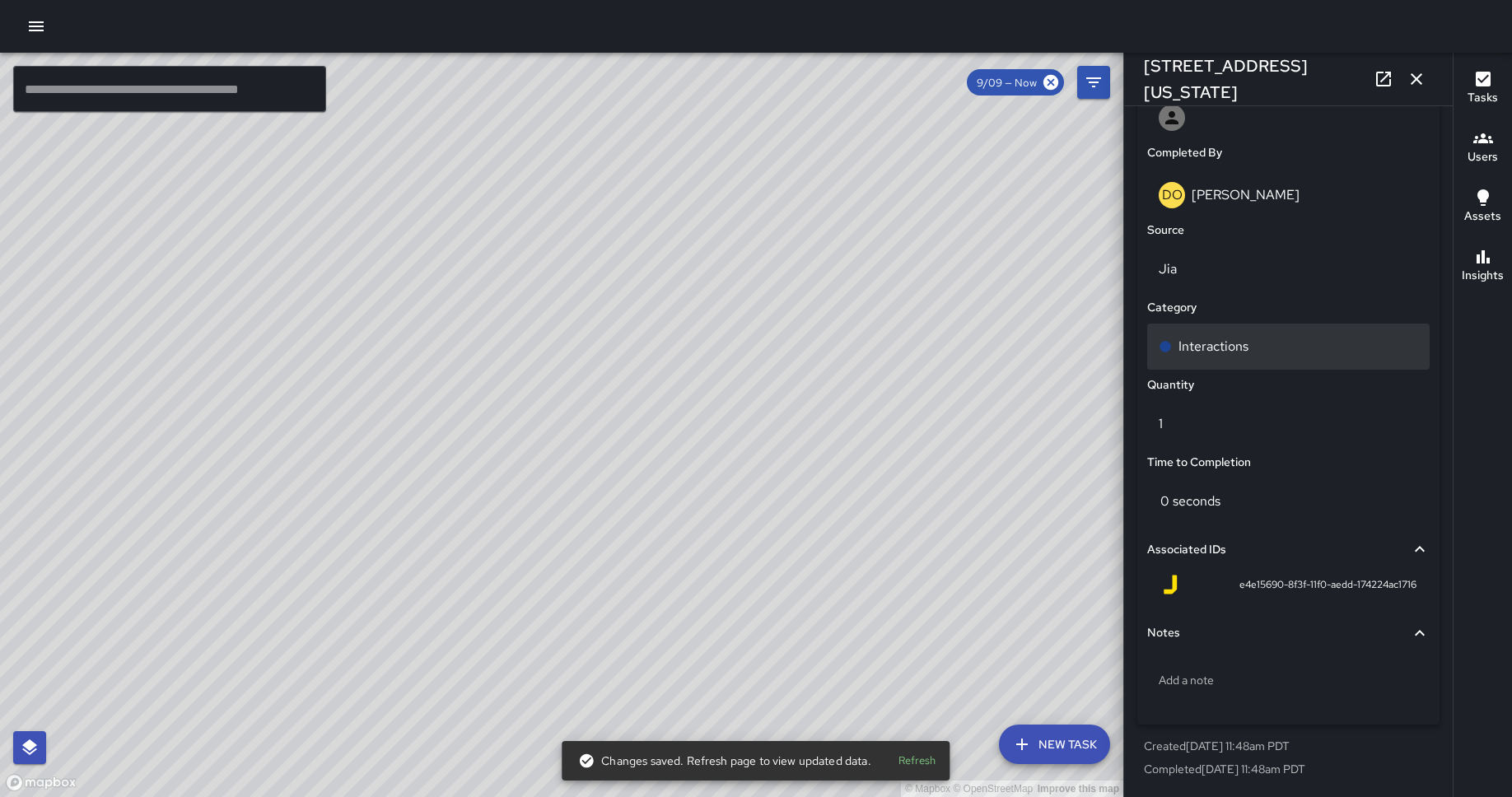
click at [1210, 344] on p "Interactions" at bounding box center [1213, 346] width 70 height 19
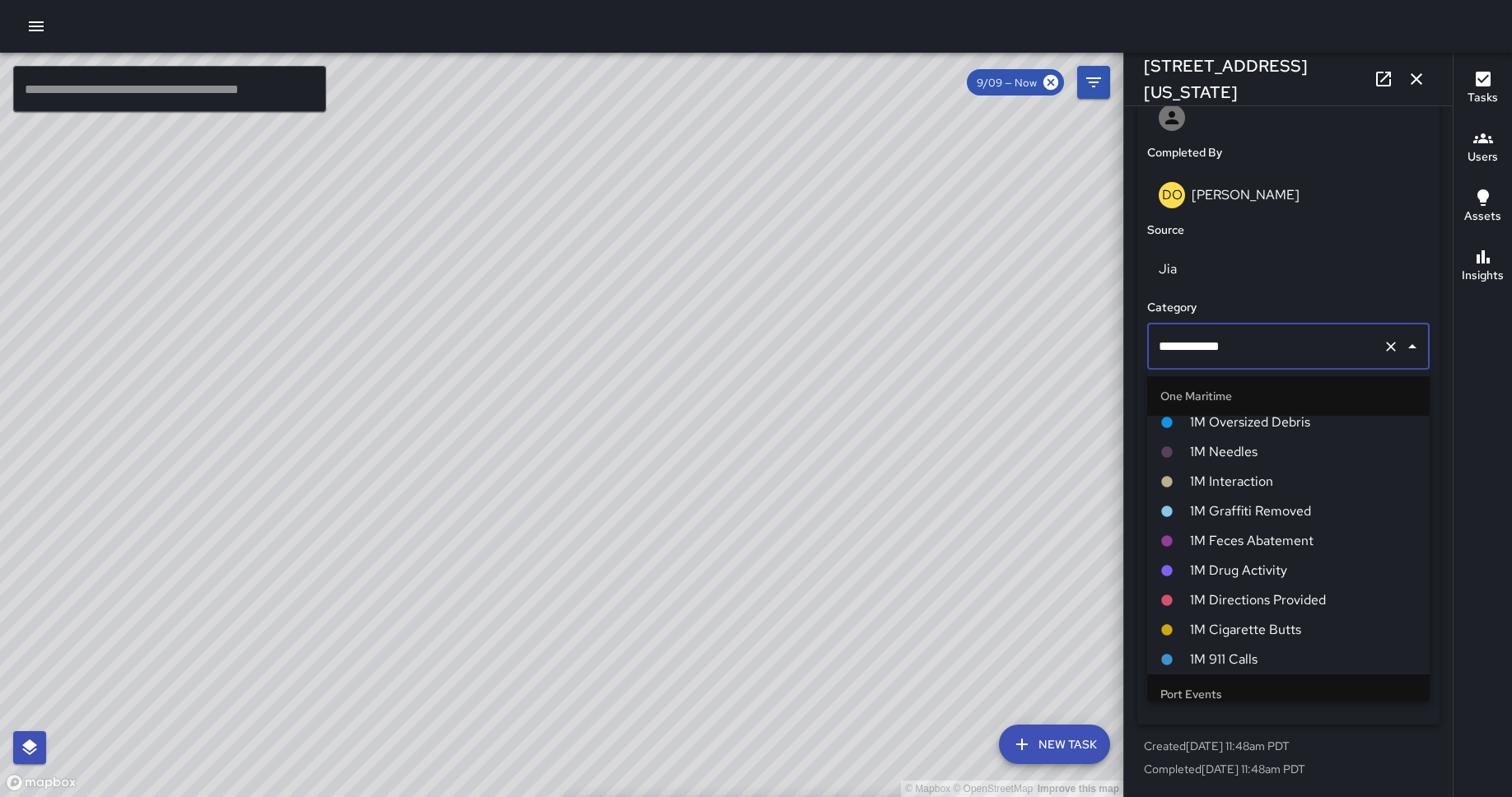
scroll to position [763, 0]
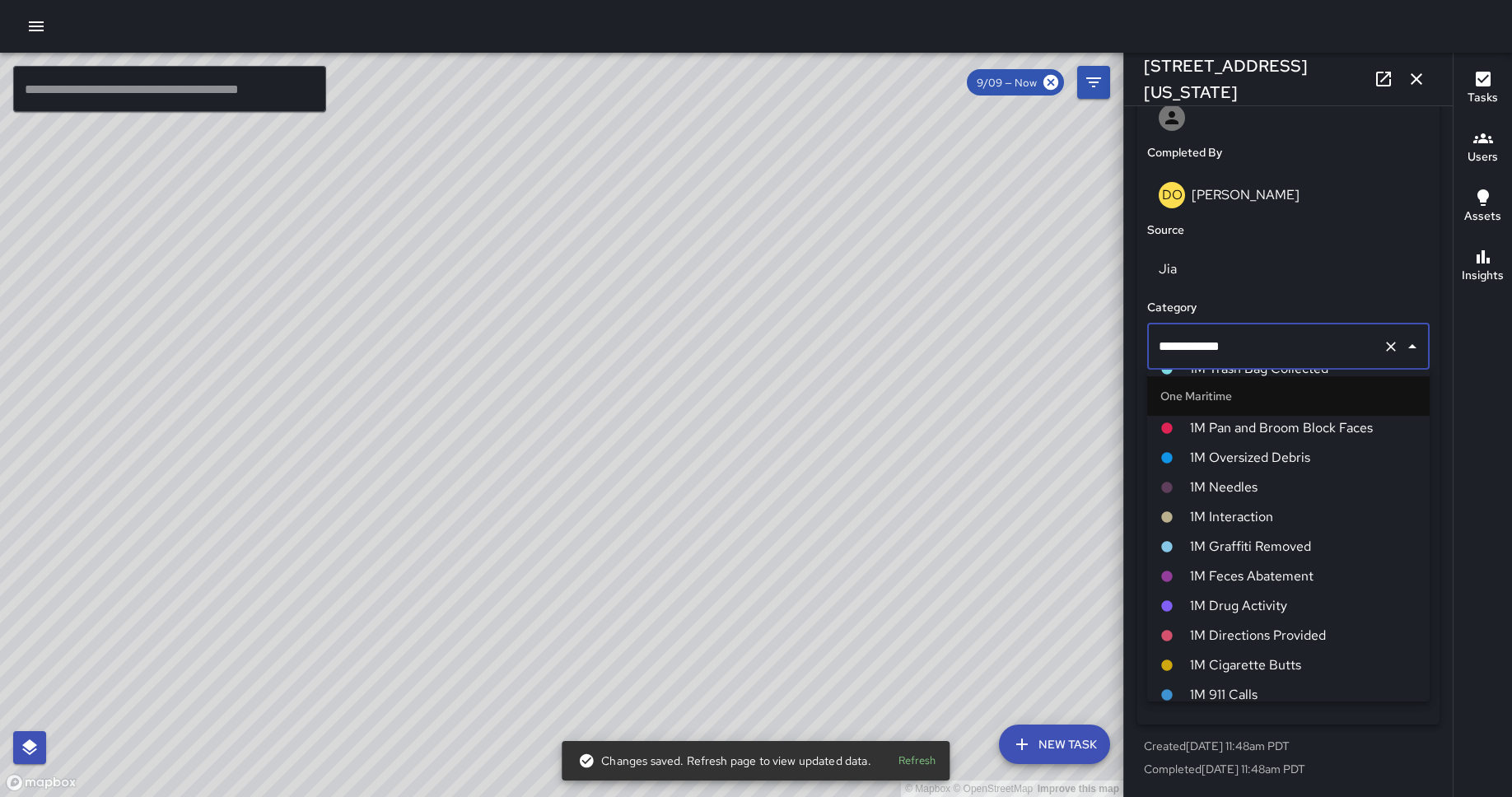
click at [1210, 517] on span "1M Interaction" at bounding box center [1303, 516] width 226 height 19
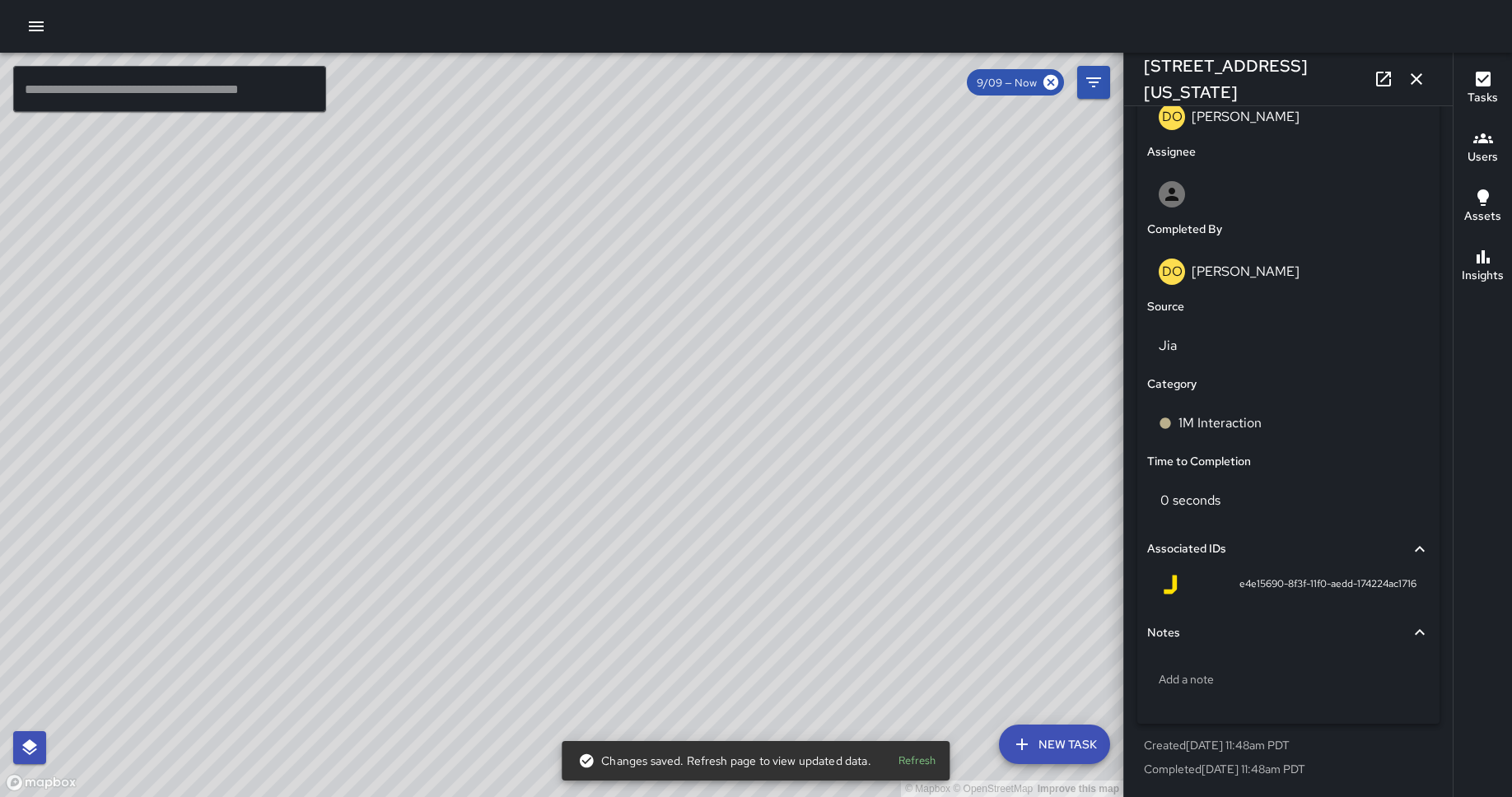
scroll to position [905, 0]
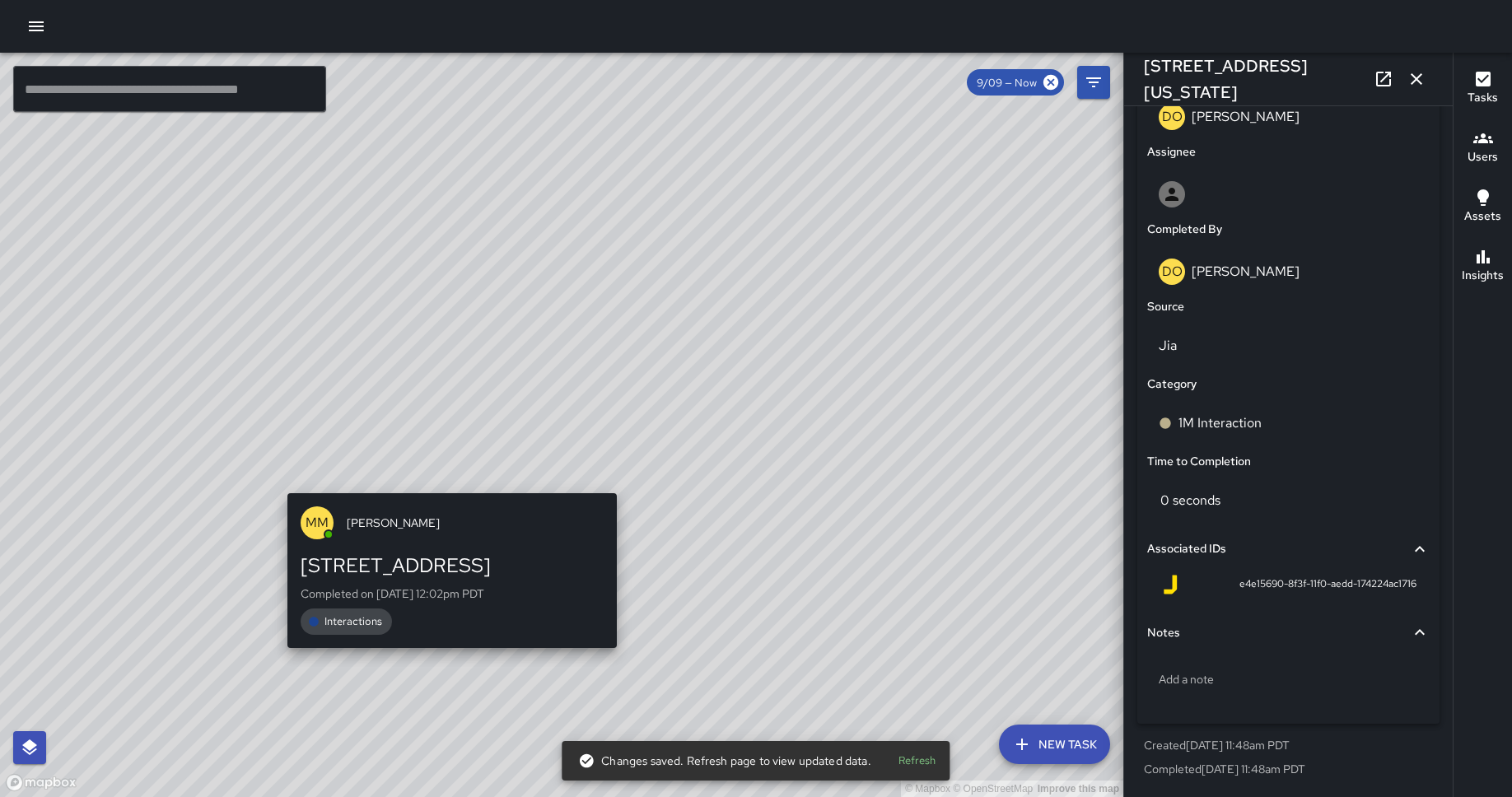
click at [442, 480] on div "© Mapbox © OpenStreetMap Improve this map MM [PERSON_NAME] [STREET_ADDRESS] Com…" at bounding box center [562, 424] width 1123 height 744
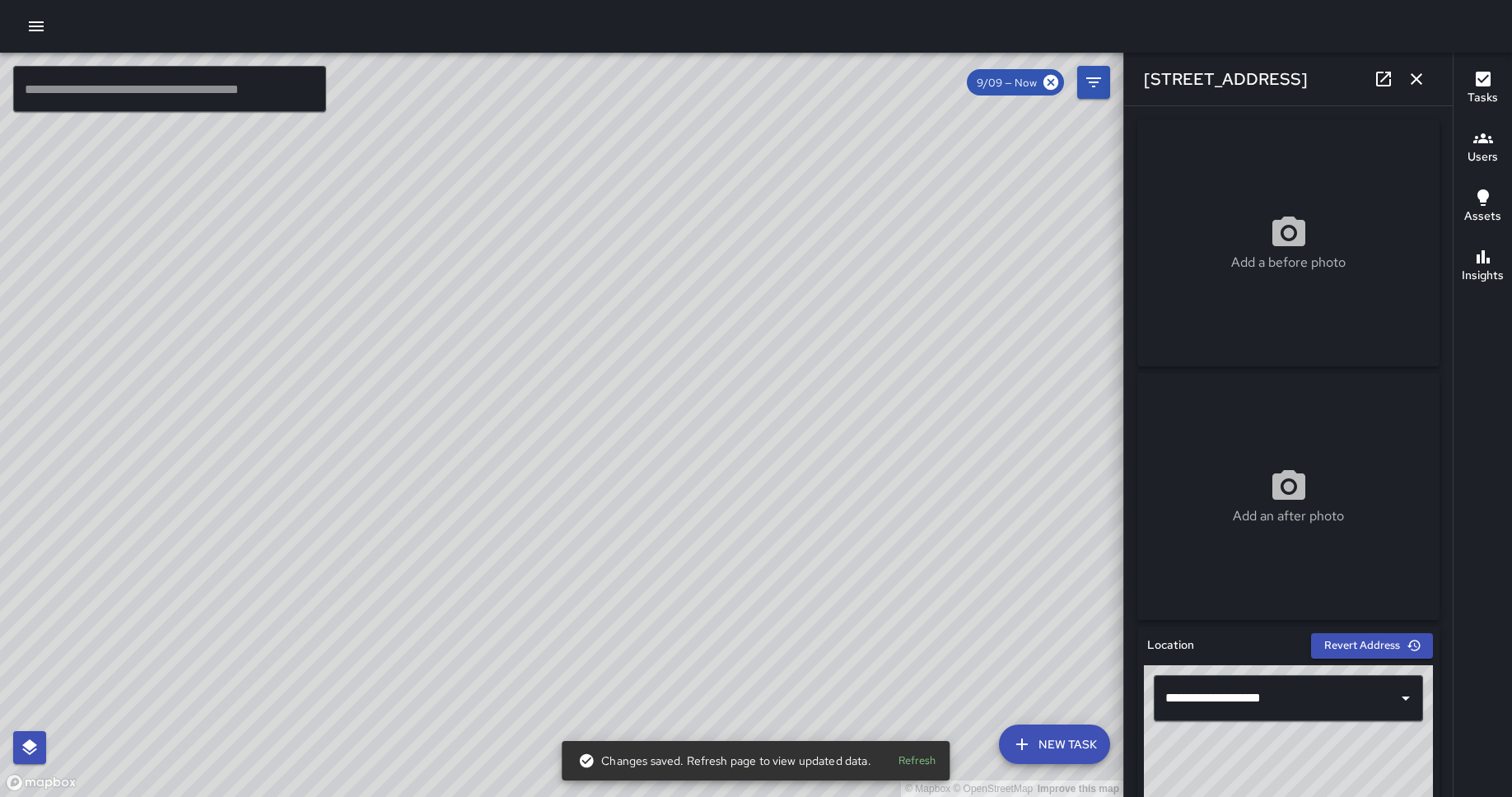
scroll to position [982, 0]
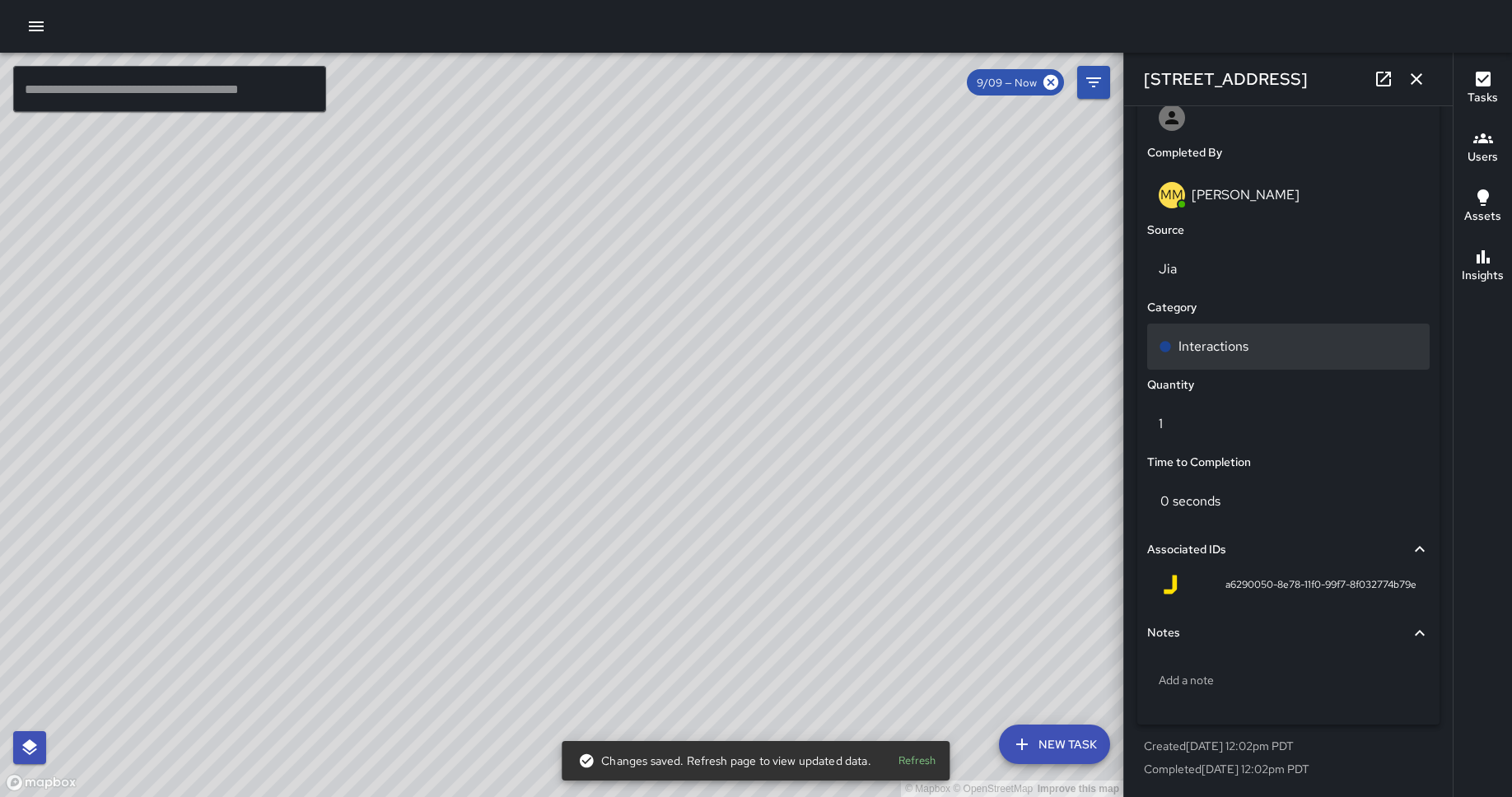
click at [1199, 350] on p "Interactions" at bounding box center [1213, 346] width 70 height 19
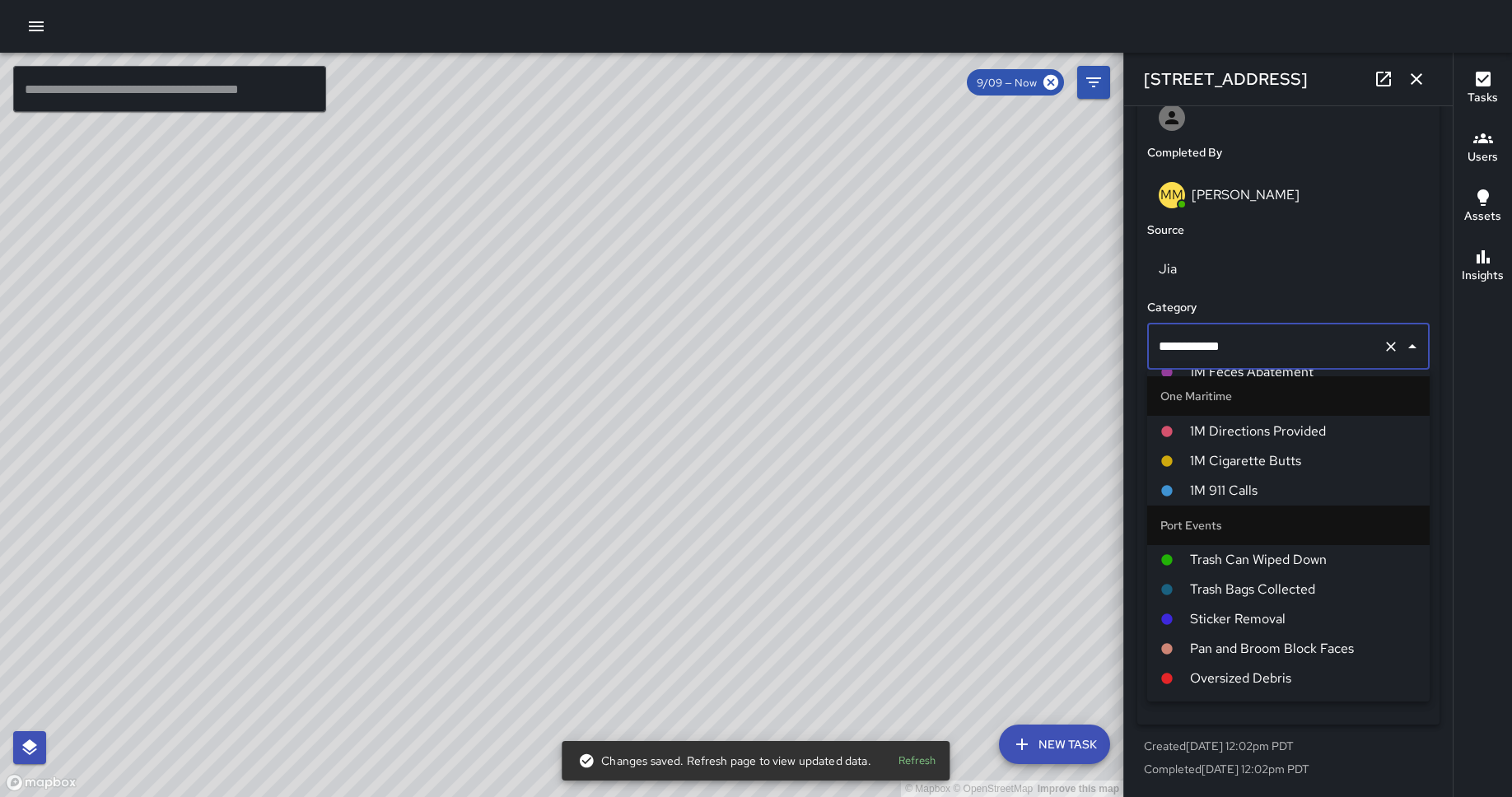
scroll to position [851, 0]
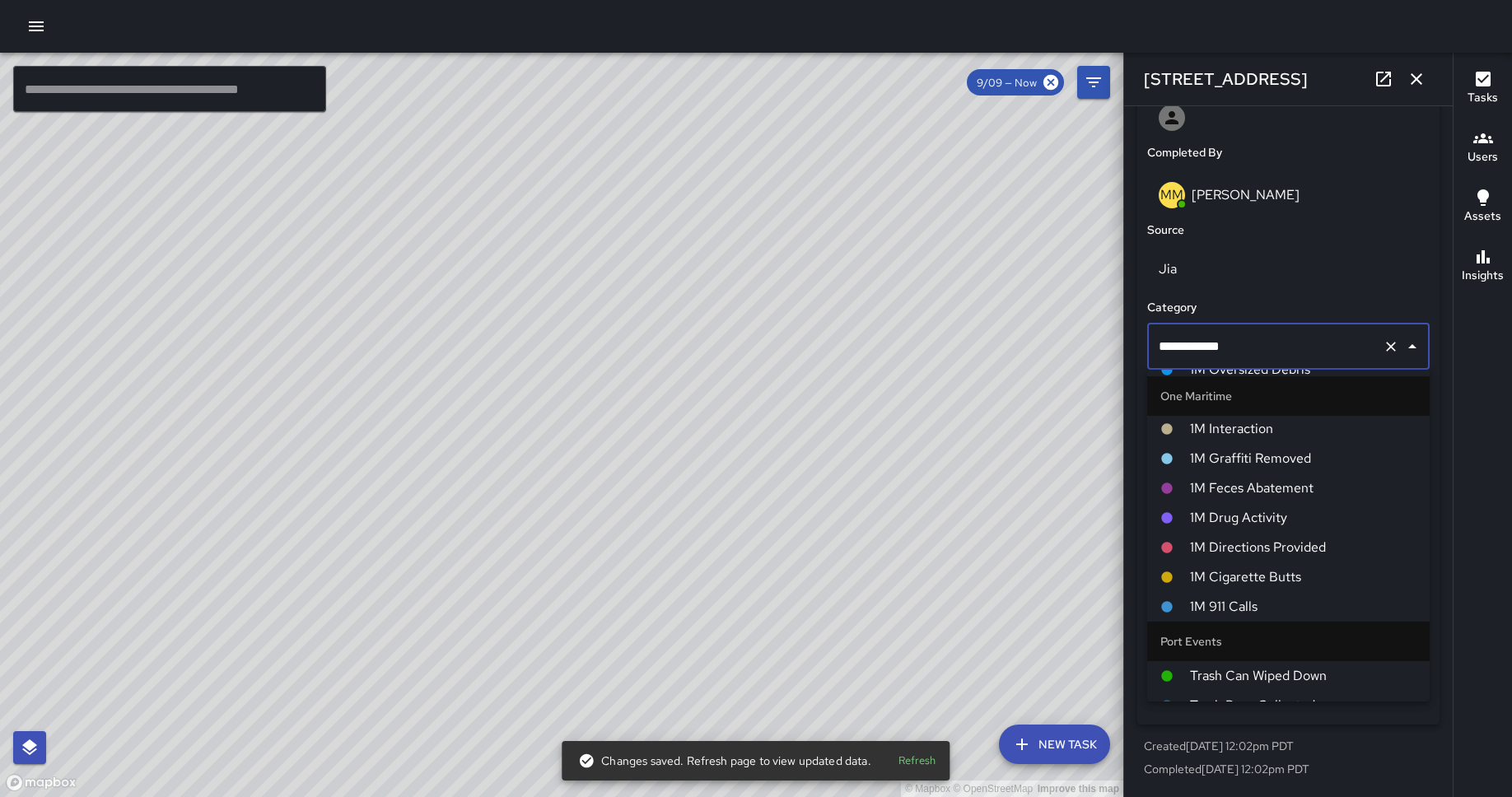
click at [1210, 429] on span "1M Interaction" at bounding box center [1303, 428] width 226 height 19
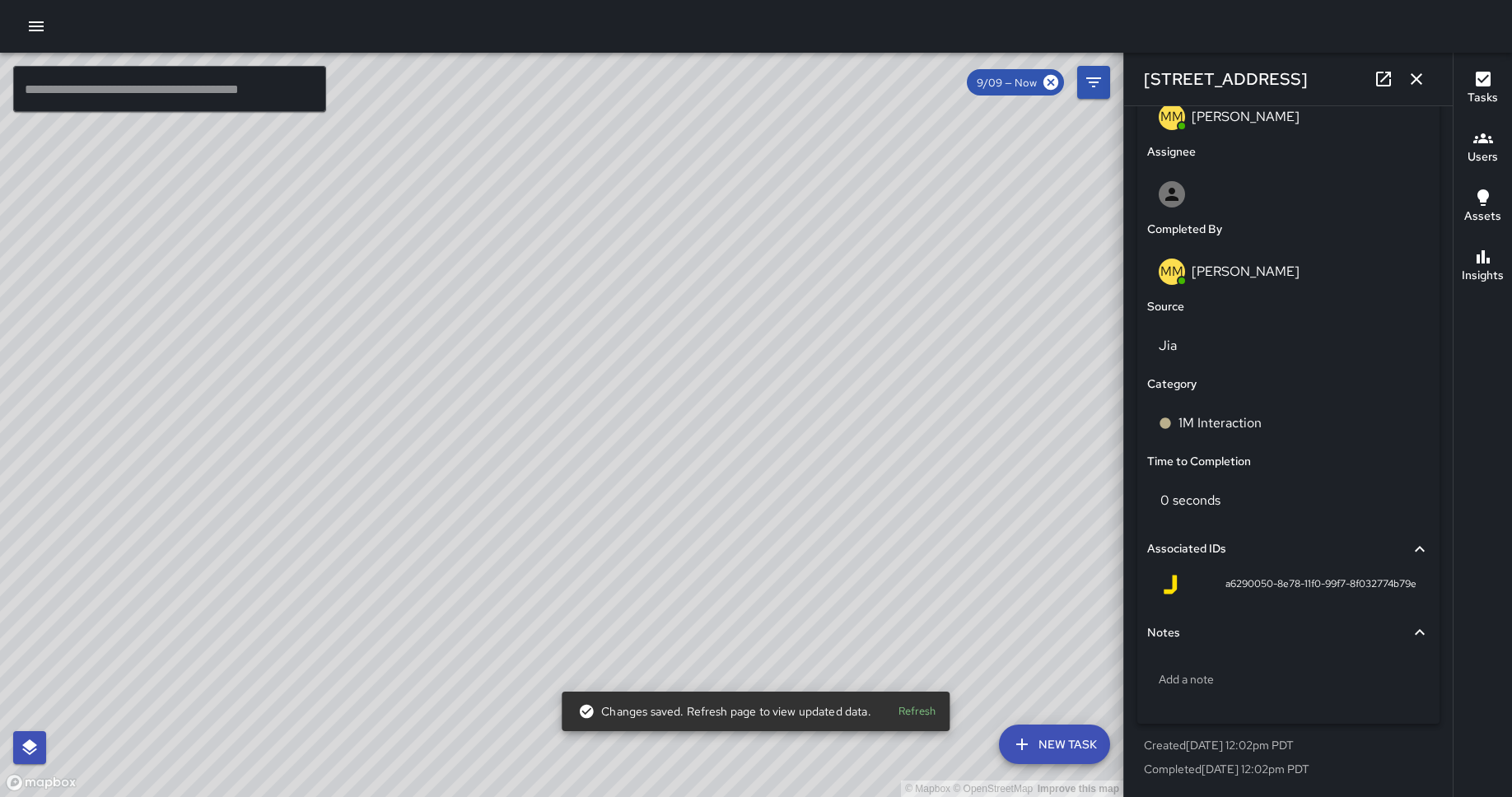
scroll to position [905, 0]
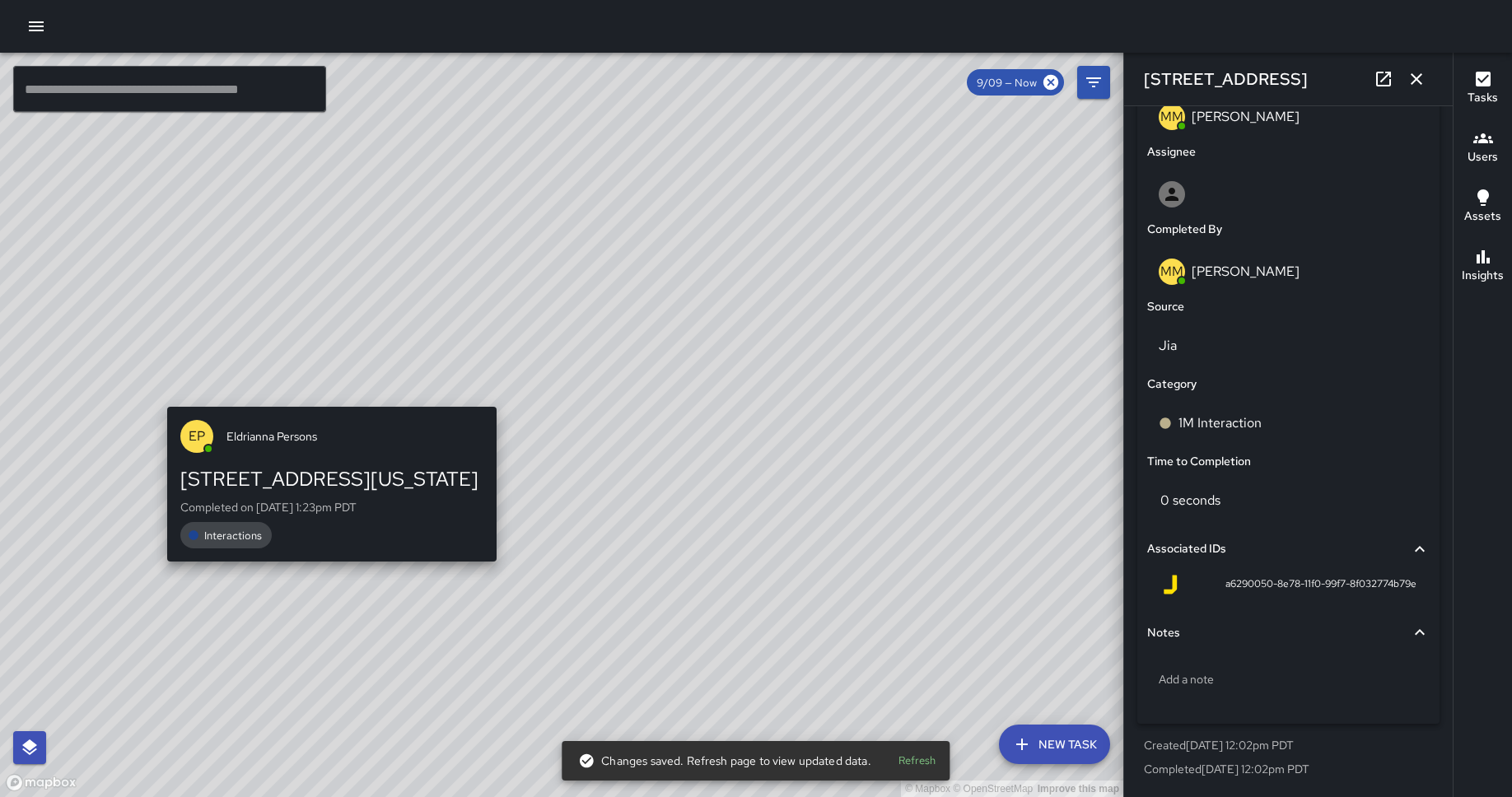
click at [325, 395] on div "© Mapbox © OpenStreetMap Improve this map EP Eldrianna Persons [STREET_ADDRESS]…" at bounding box center [562, 424] width 1123 height 744
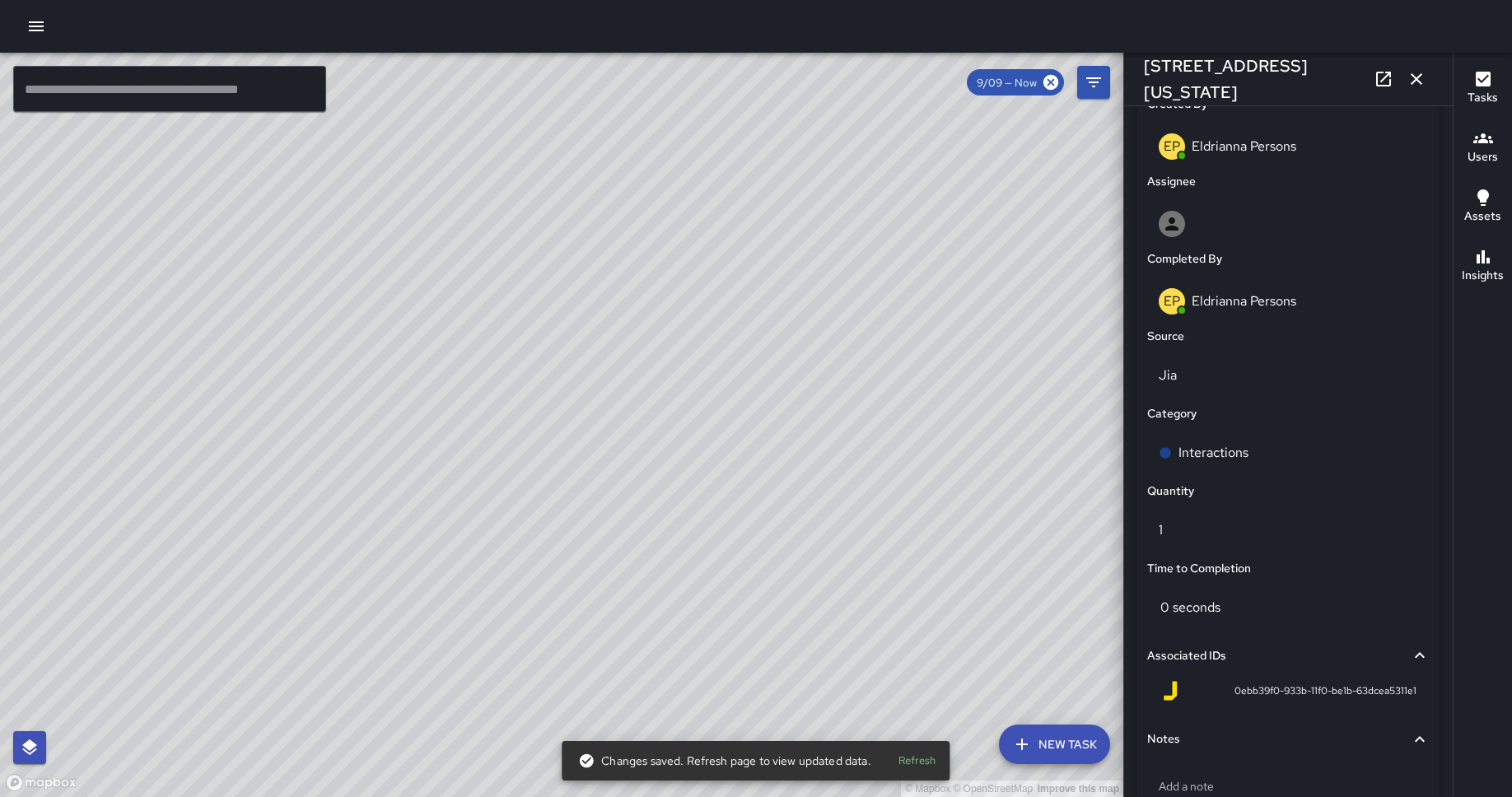
scroll to position [982, 0]
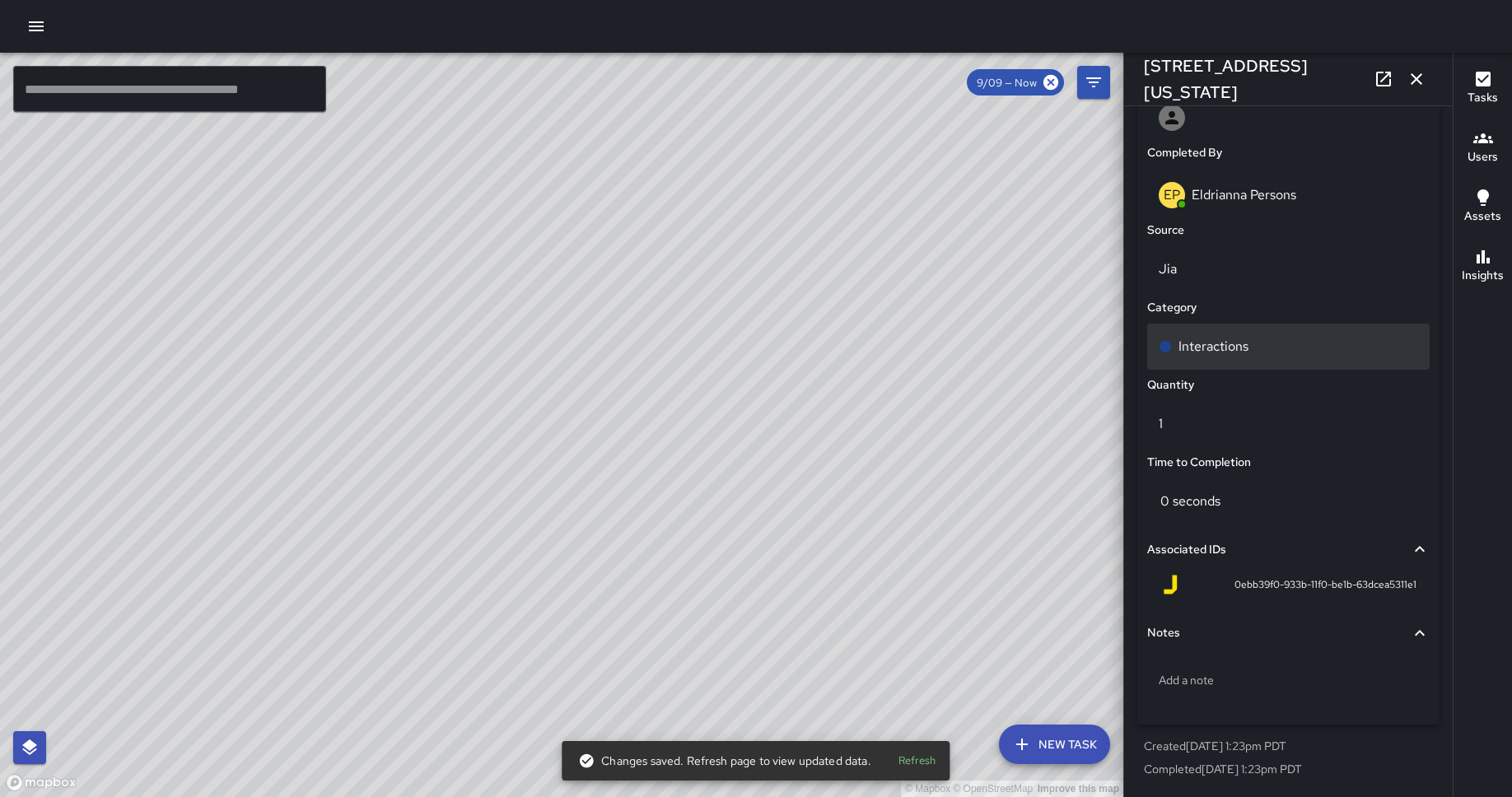
click at [1210, 342] on p "Interactions" at bounding box center [1213, 346] width 70 height 19
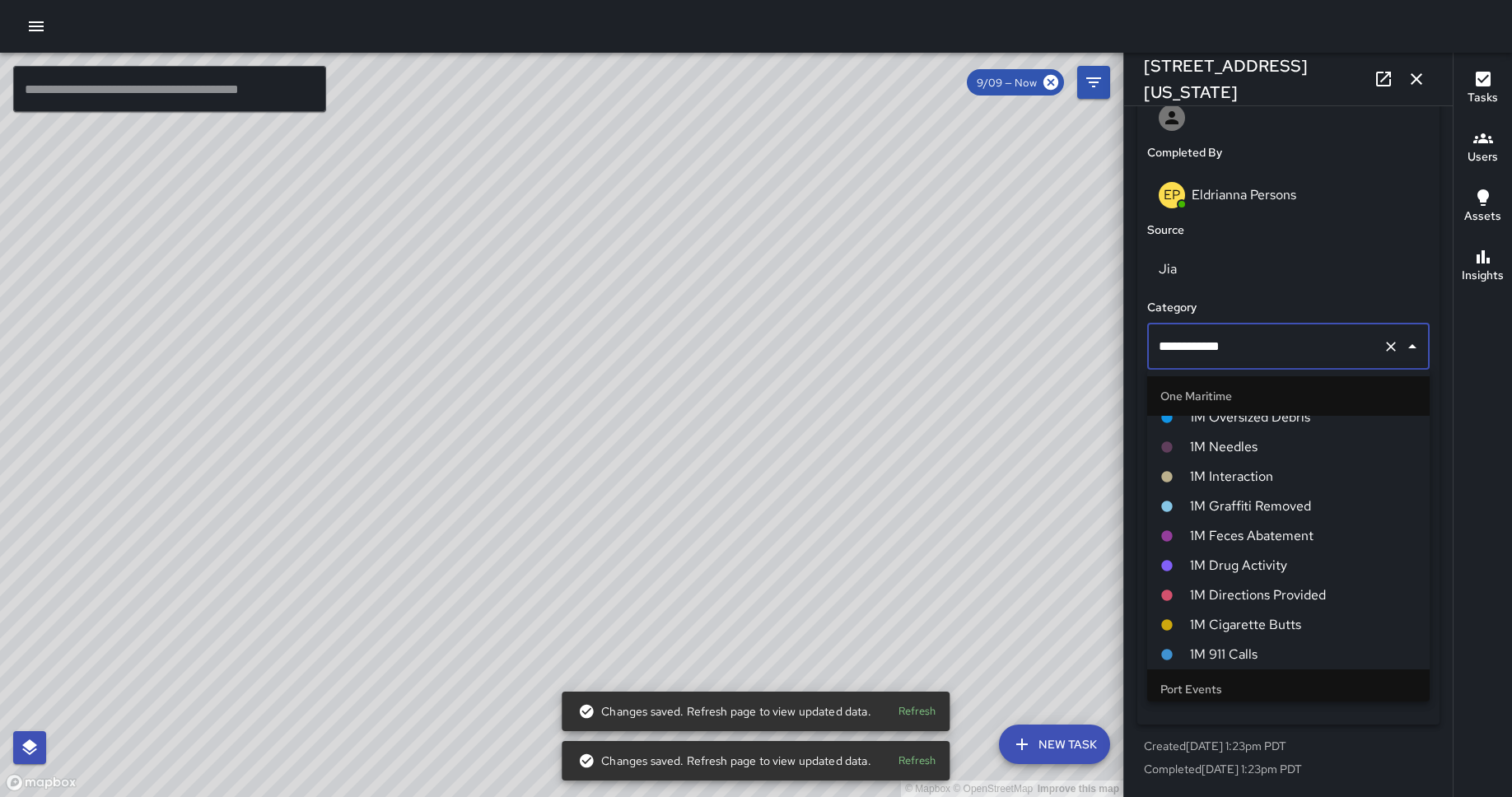
scroll to position [799, 0]
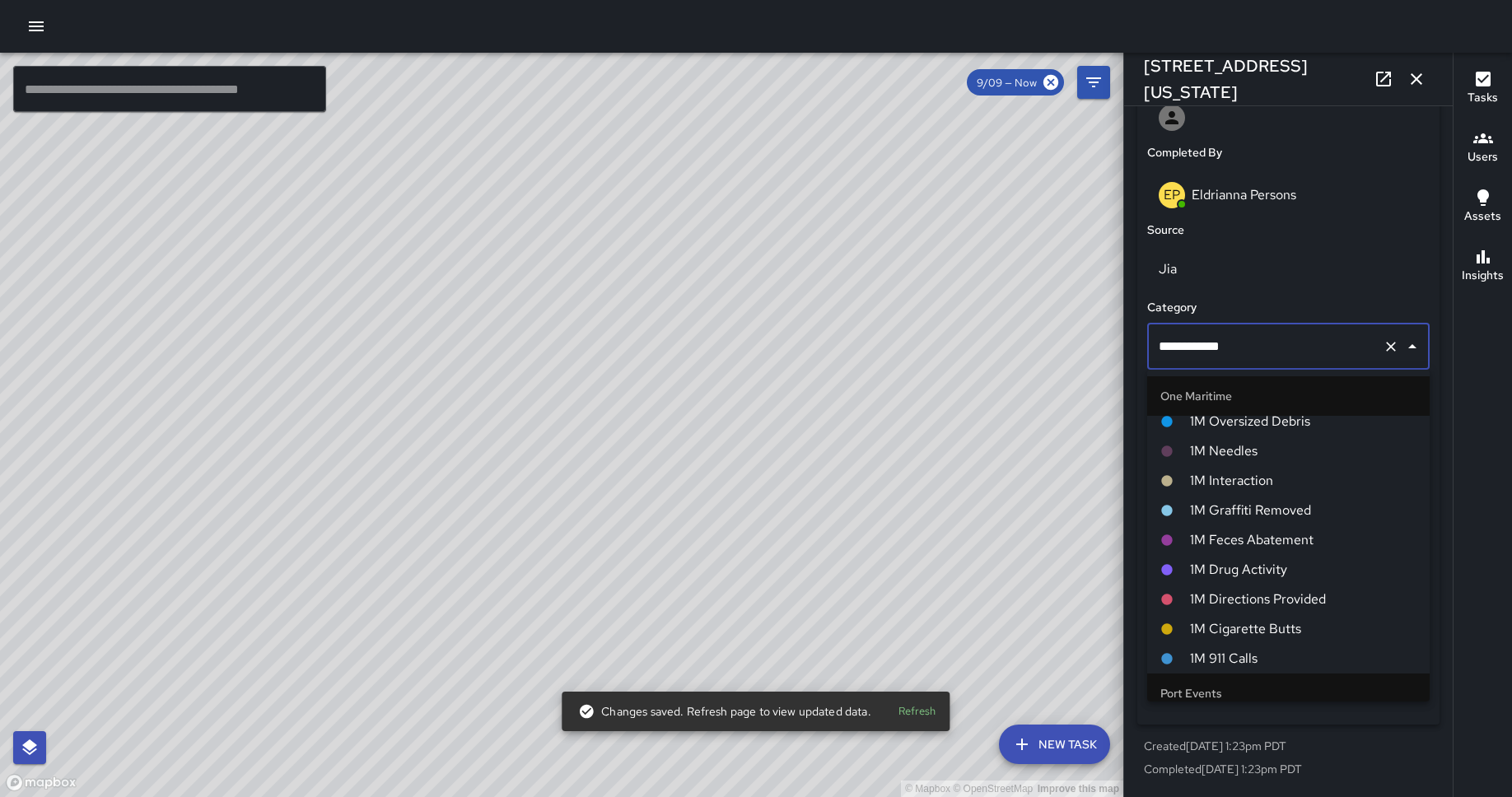
click at [1210, 486] on span "1M Interaction" at bounding box center [1303, 480] width 226 height 19
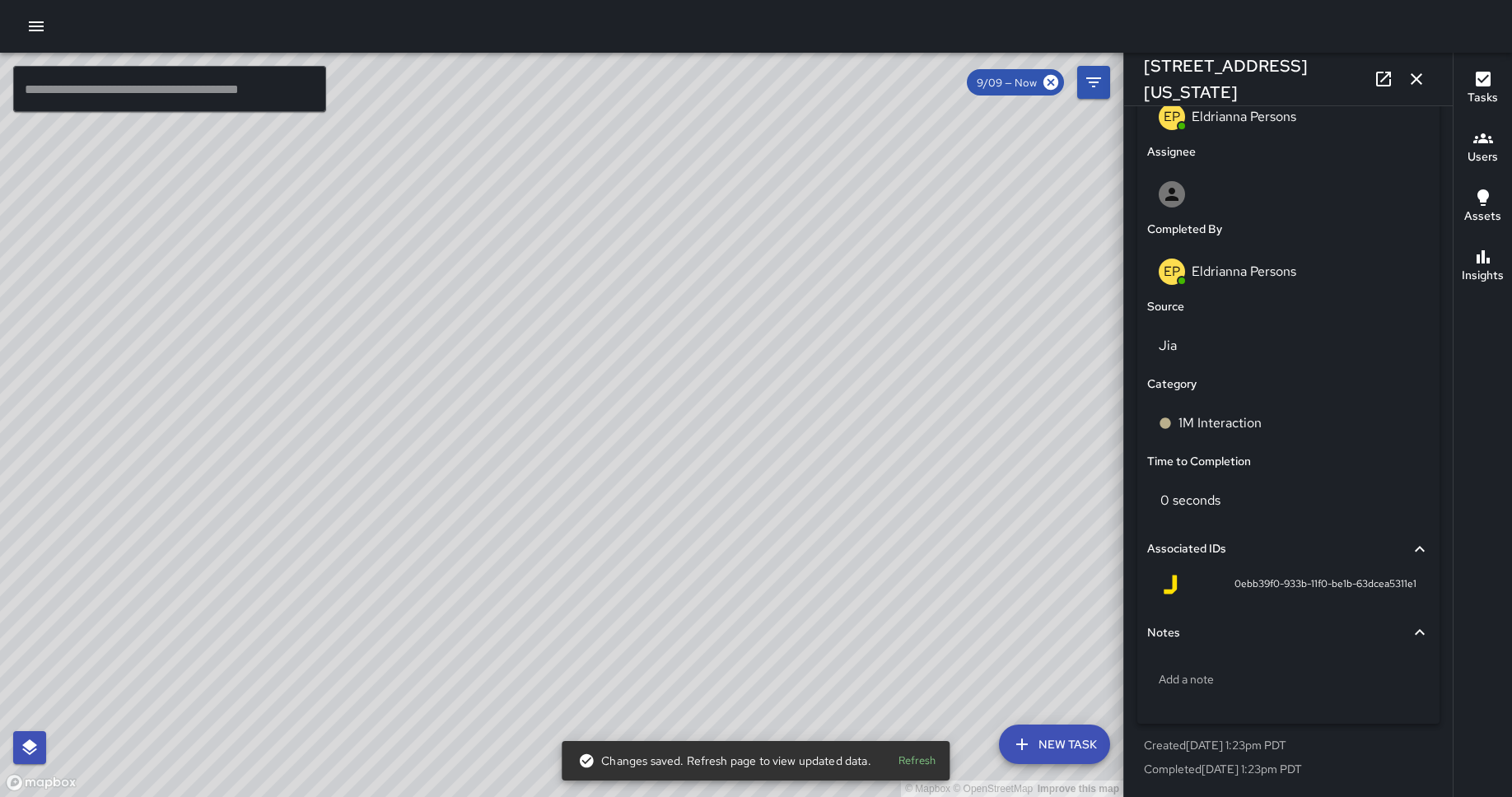
scroll to position [905, 0]
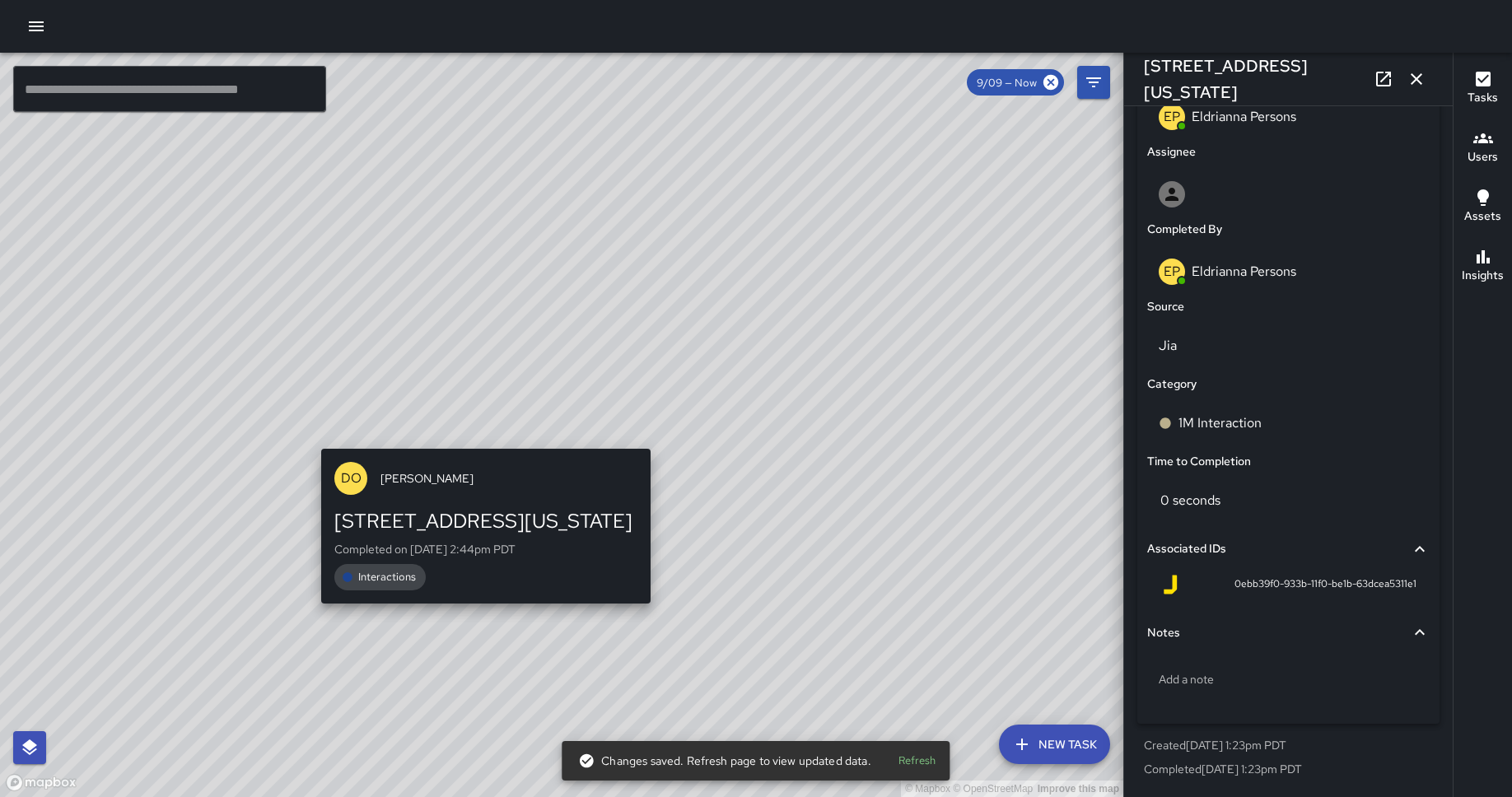
click at [480, 436] on div "© Mapbox © OpenStreetMap Improve this map DO [PERSON_NAME] [STREET_ADDRESS][US_…" at bounding box center [562, 424] width 1123 height 744
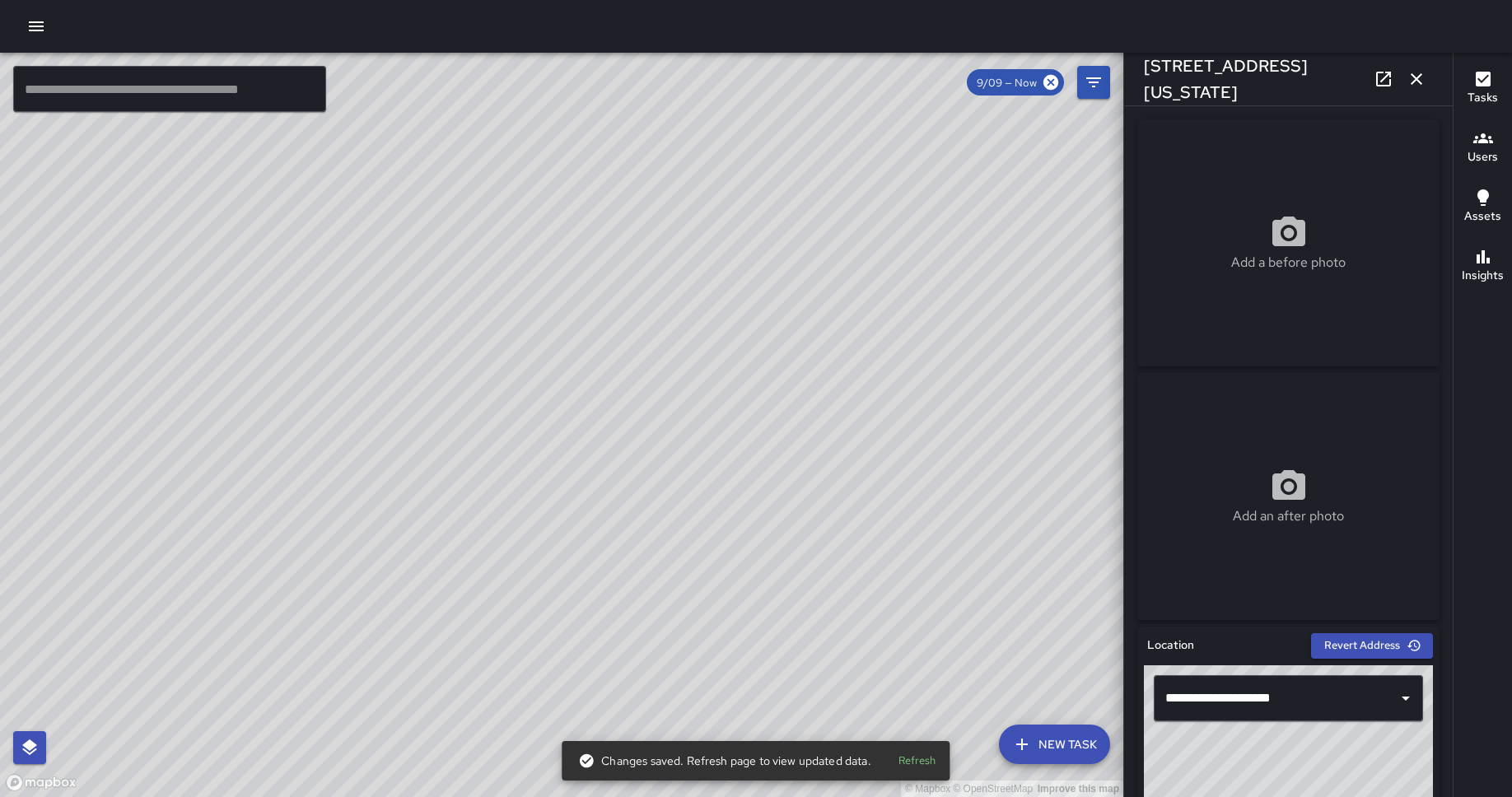
scroll to position [982, 0]
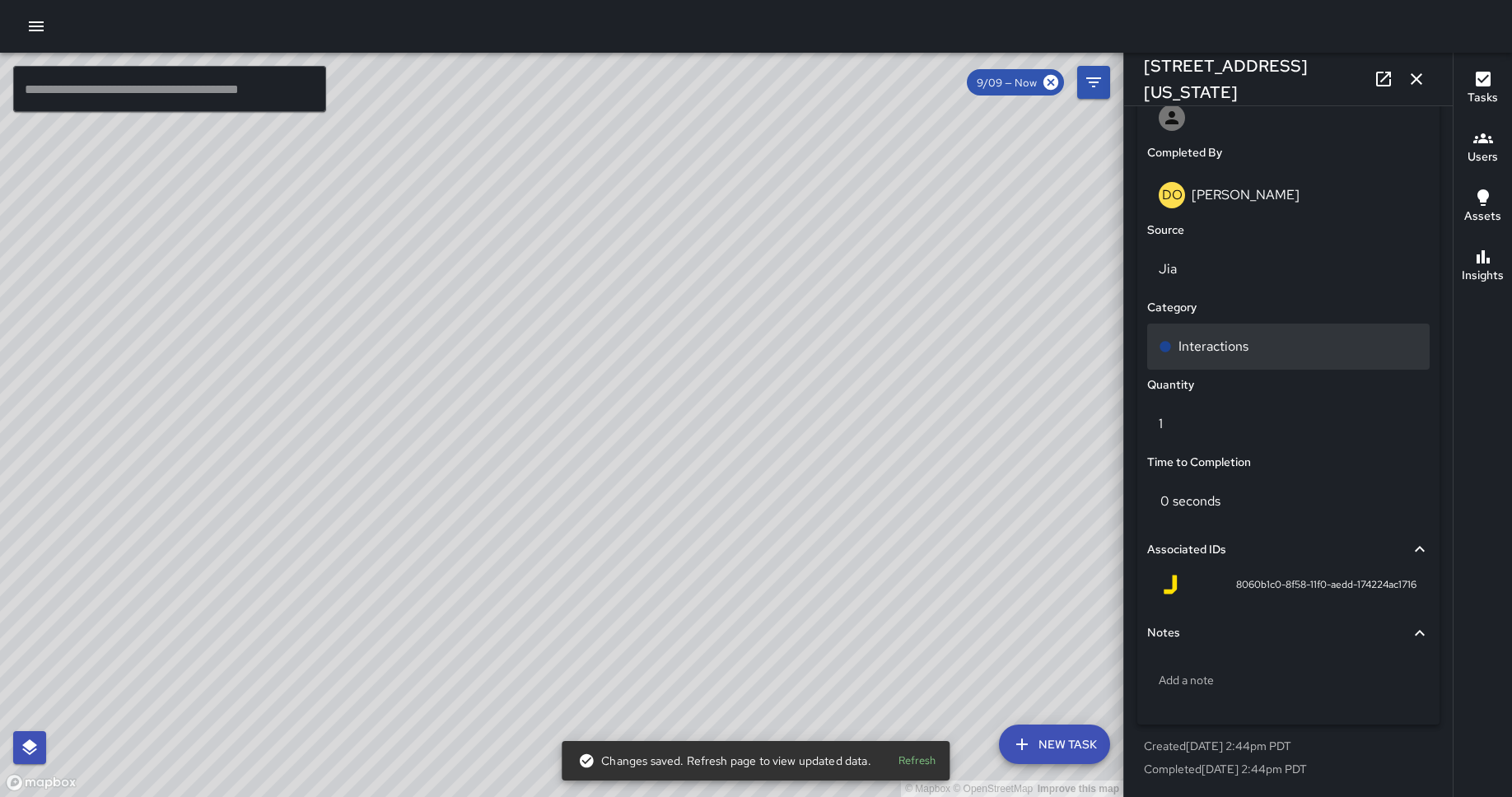
click at [1210, 337] on p "Interactions" at bounding box center [1213, 346] width 70 height 19
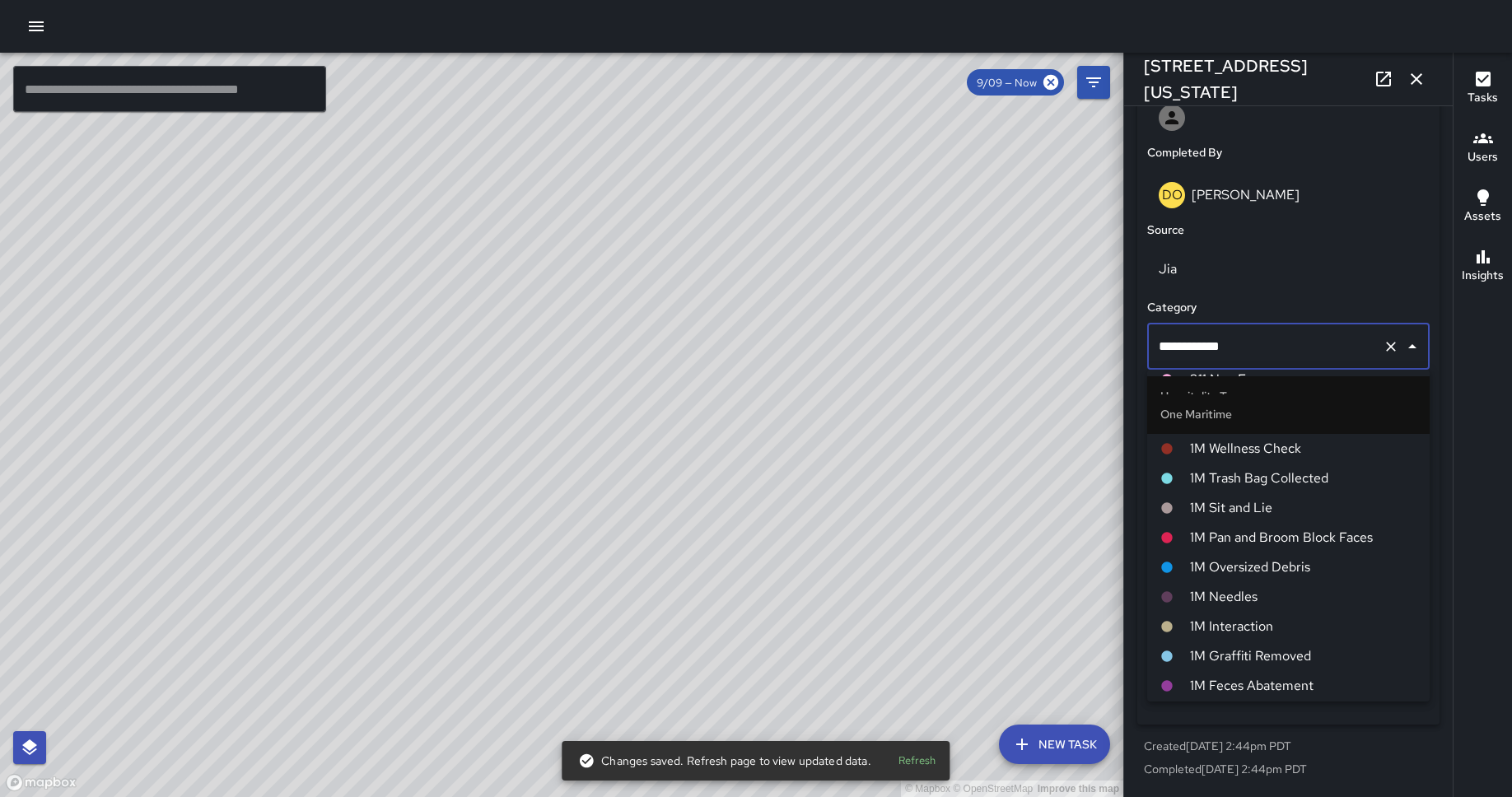
scroll to position [653, 0]
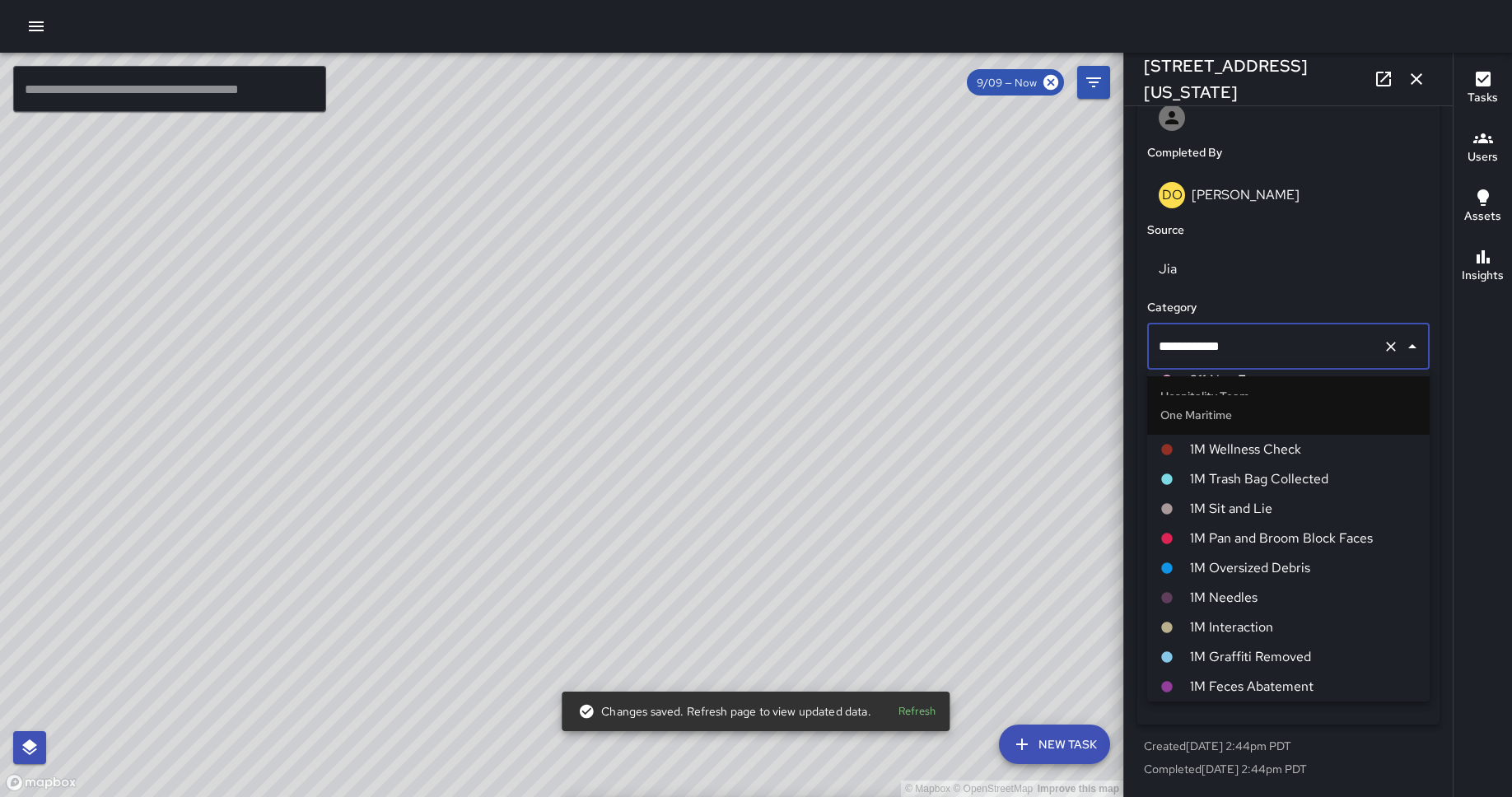
click at [1210, 614] on span "1M Interaction" at bounding box center [1303, 626] width 226 height 19
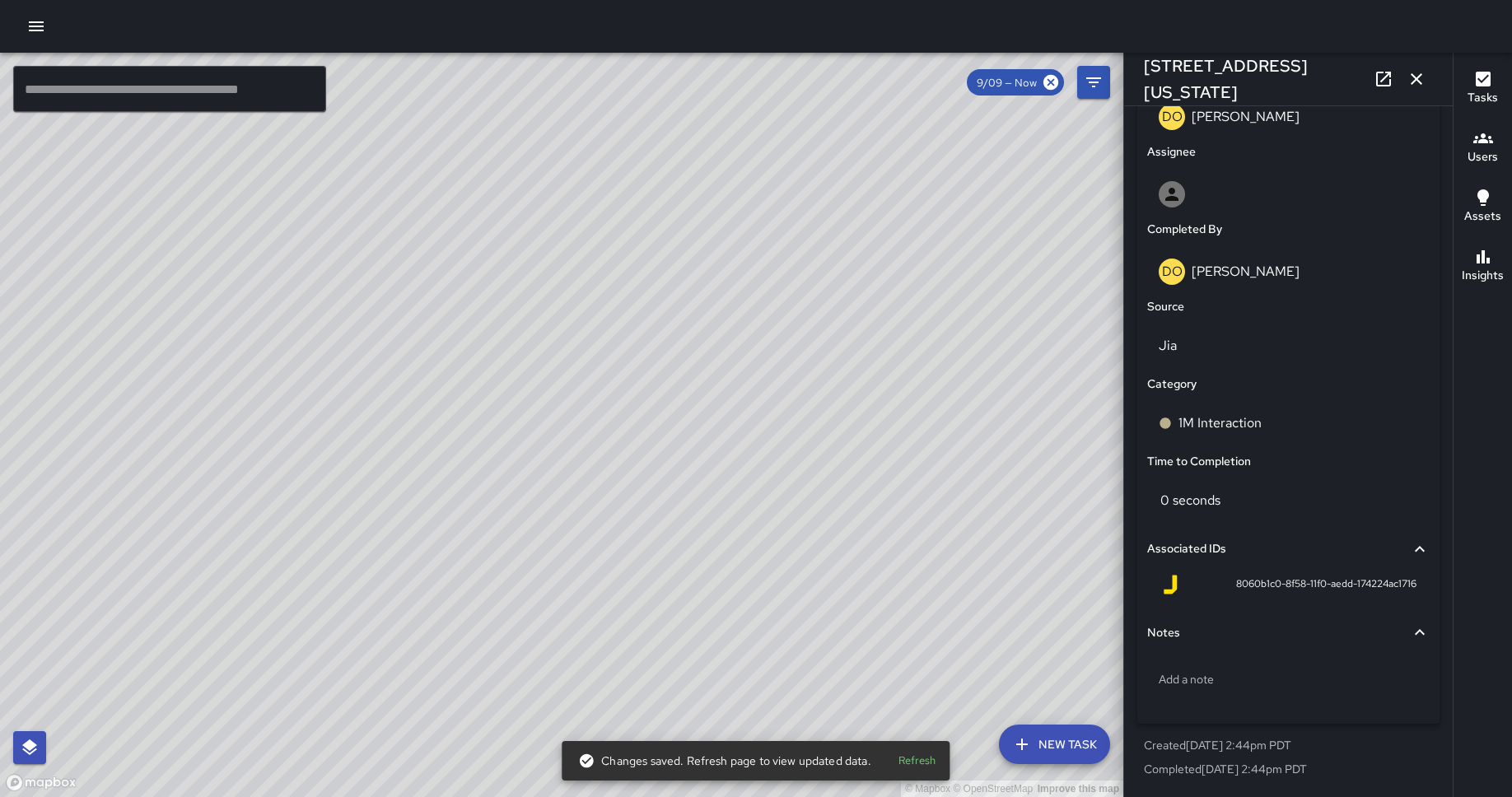
scroll to position [905, 0]
click at [537, 424] on div "© Mapbox © OpenStreetMap Improve this map DO [PERSON_NAME] [STREET_ADDRESS][US_…" at bounding box center [562, 424] width 1123 height 744
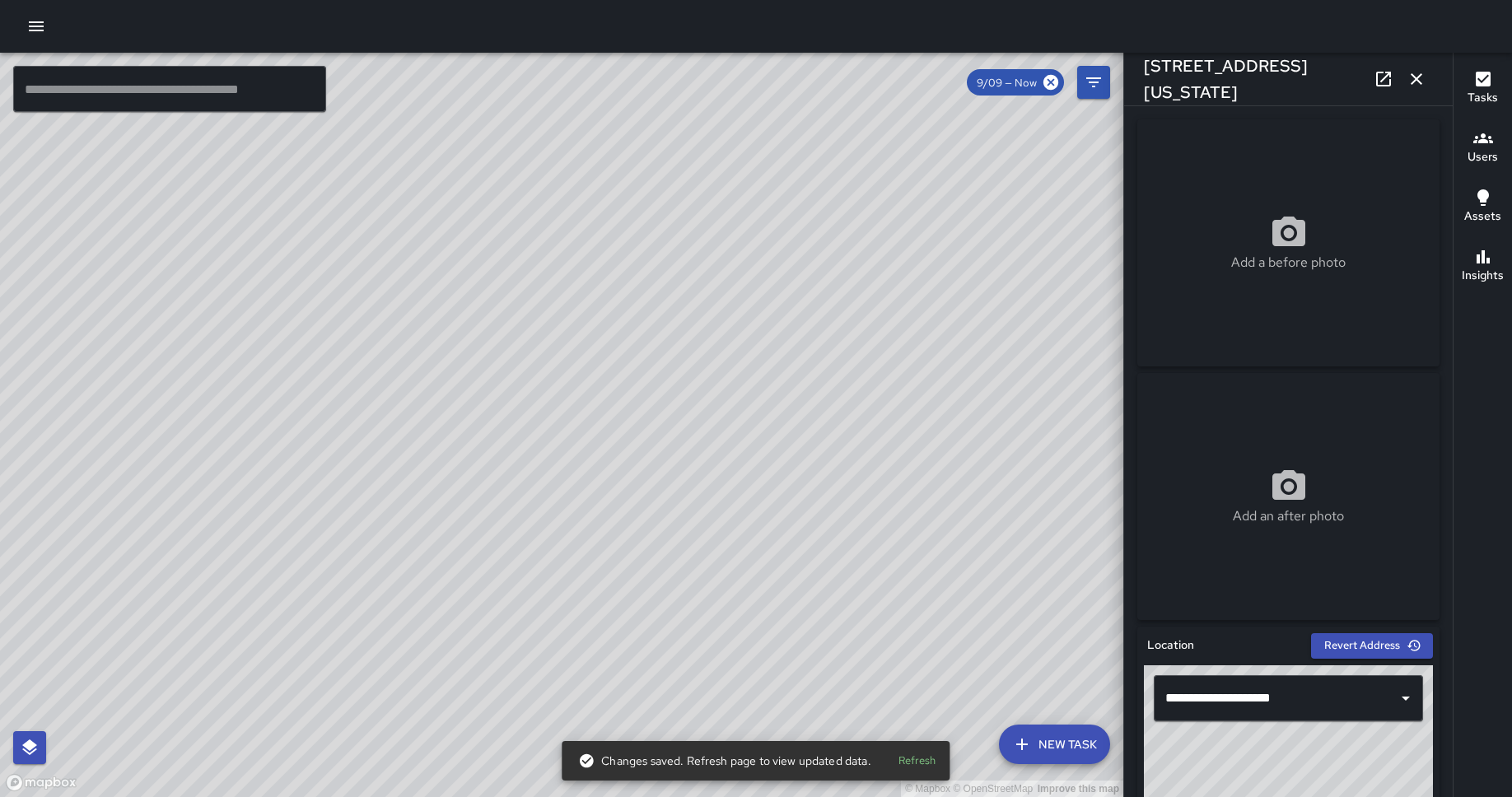
scroll to position [982, 0]
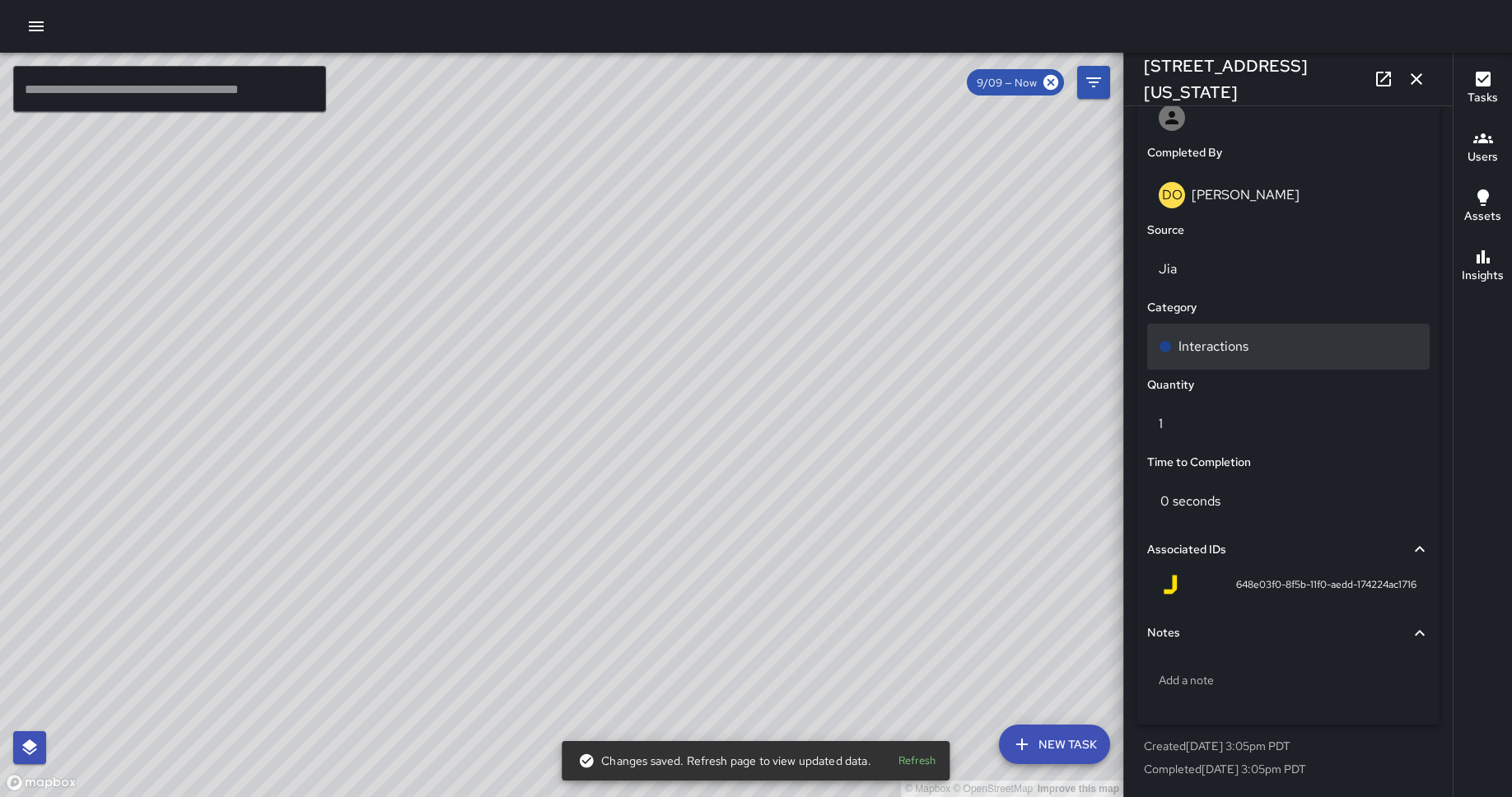
click at [1210, 350] on p "Interactions" at bounding box center [1213, 346] width 70 height 19
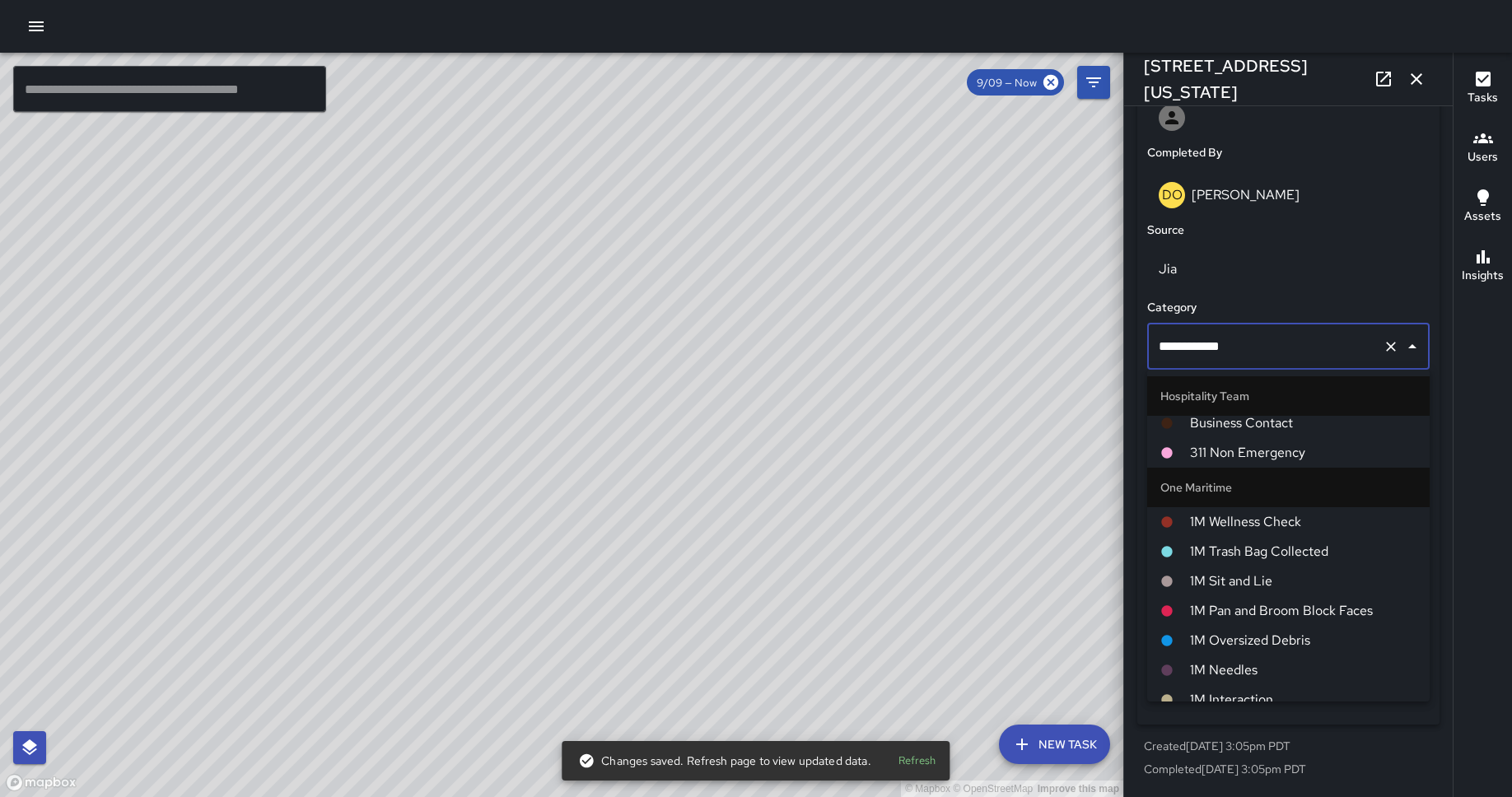
scroll to position [798, 0]
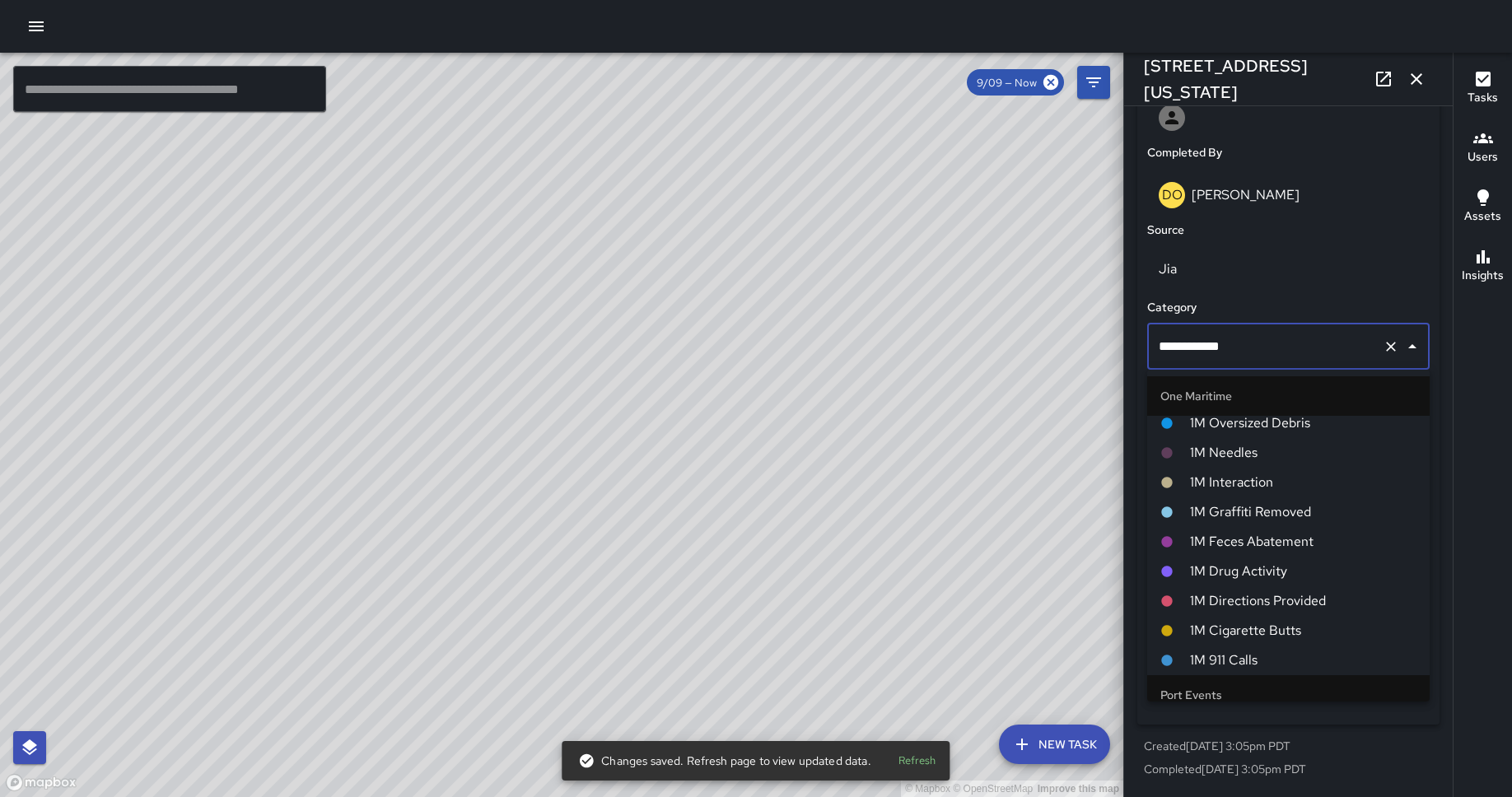
click at [1210, 476] on span "1M Interaction" at bounding box center [1303, 481] width 226 height 19
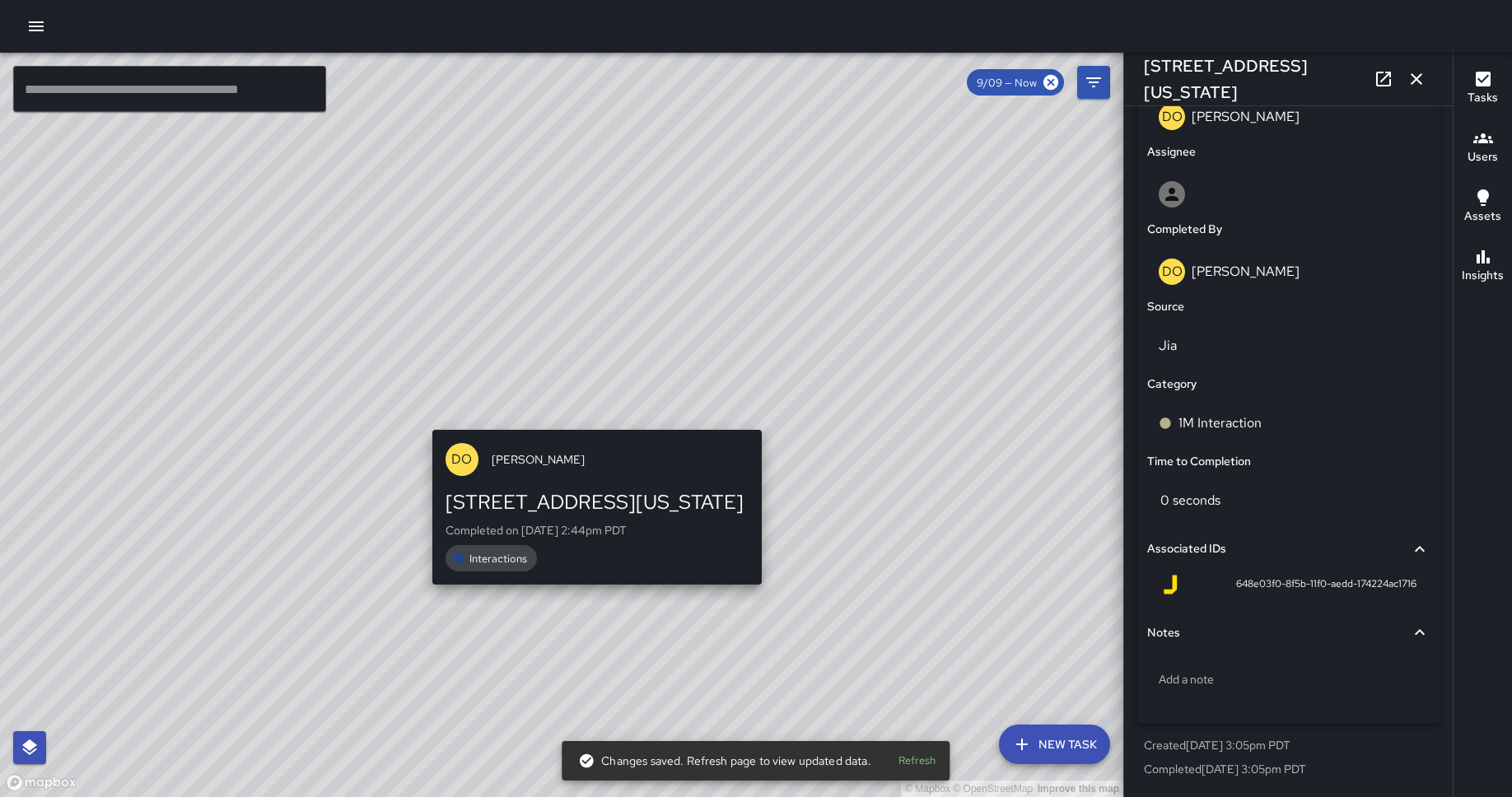
click at [589, 416] on div "© Mapbox © OpenStreetMap Improve this map DO [PERSON_NAME] [STREET_ADDRESS][US_…" at bounding box center [562, 424] width 1123 height 744
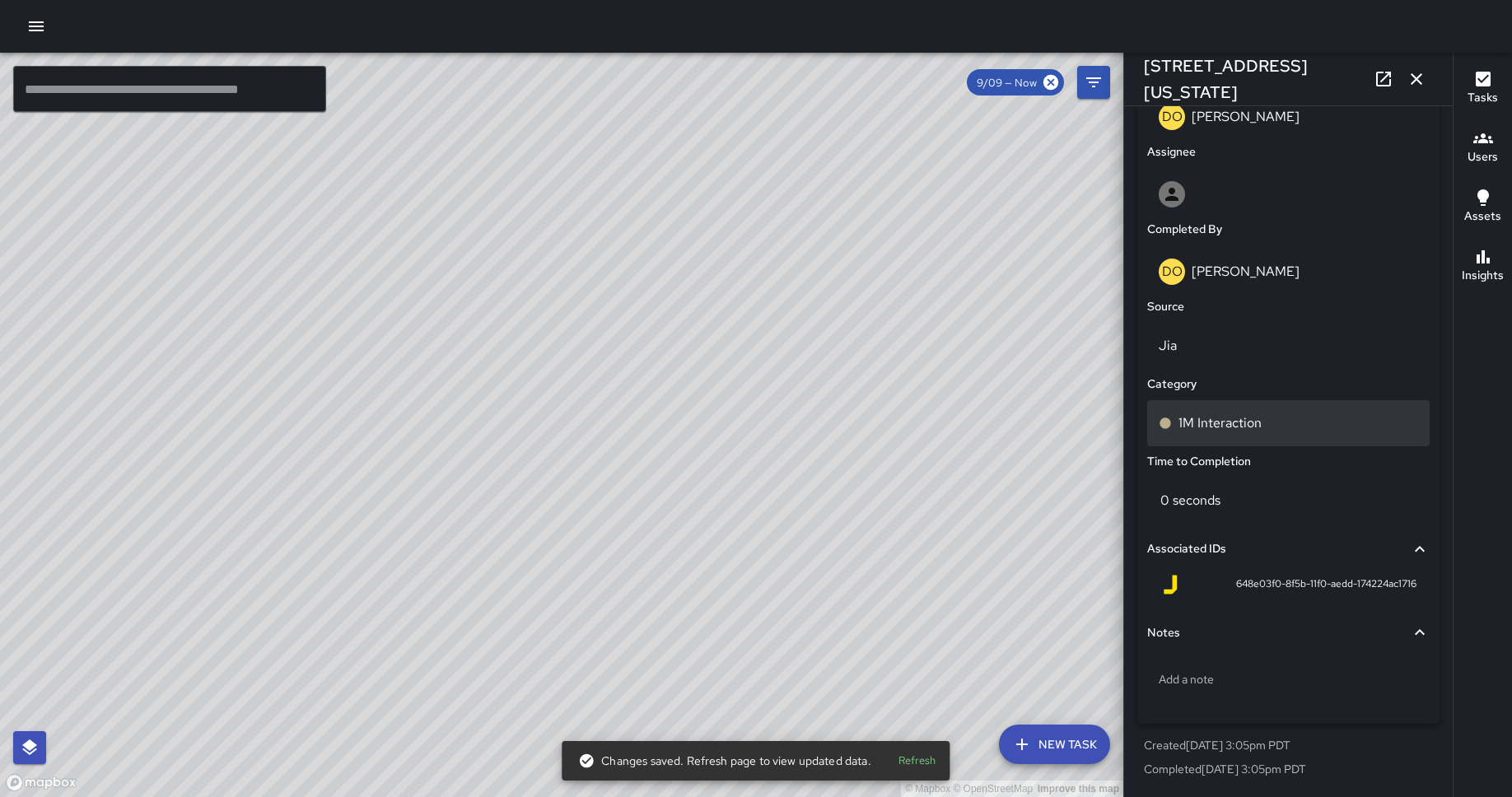
type input "**********"
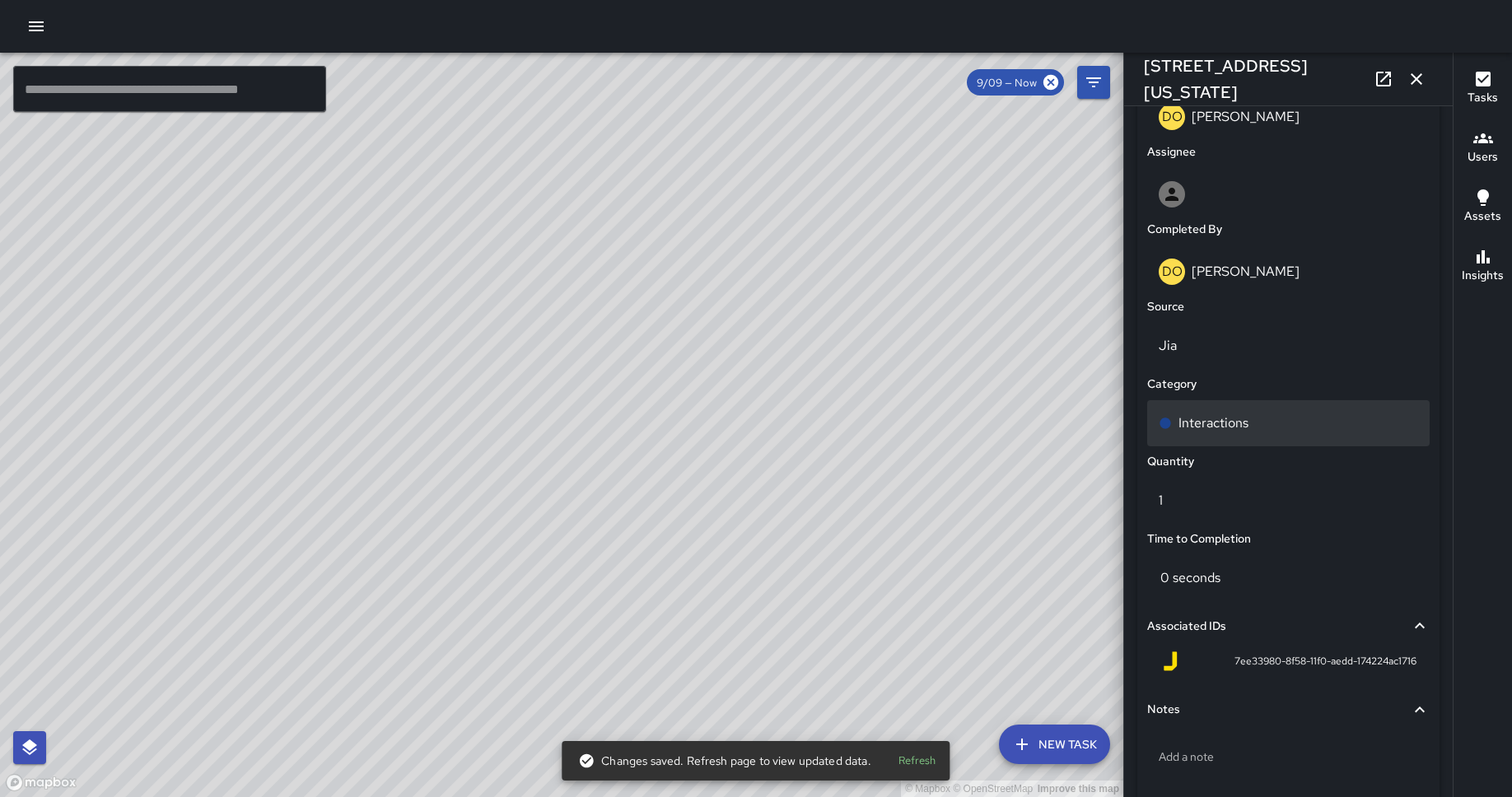
scroll to position [982, 0]
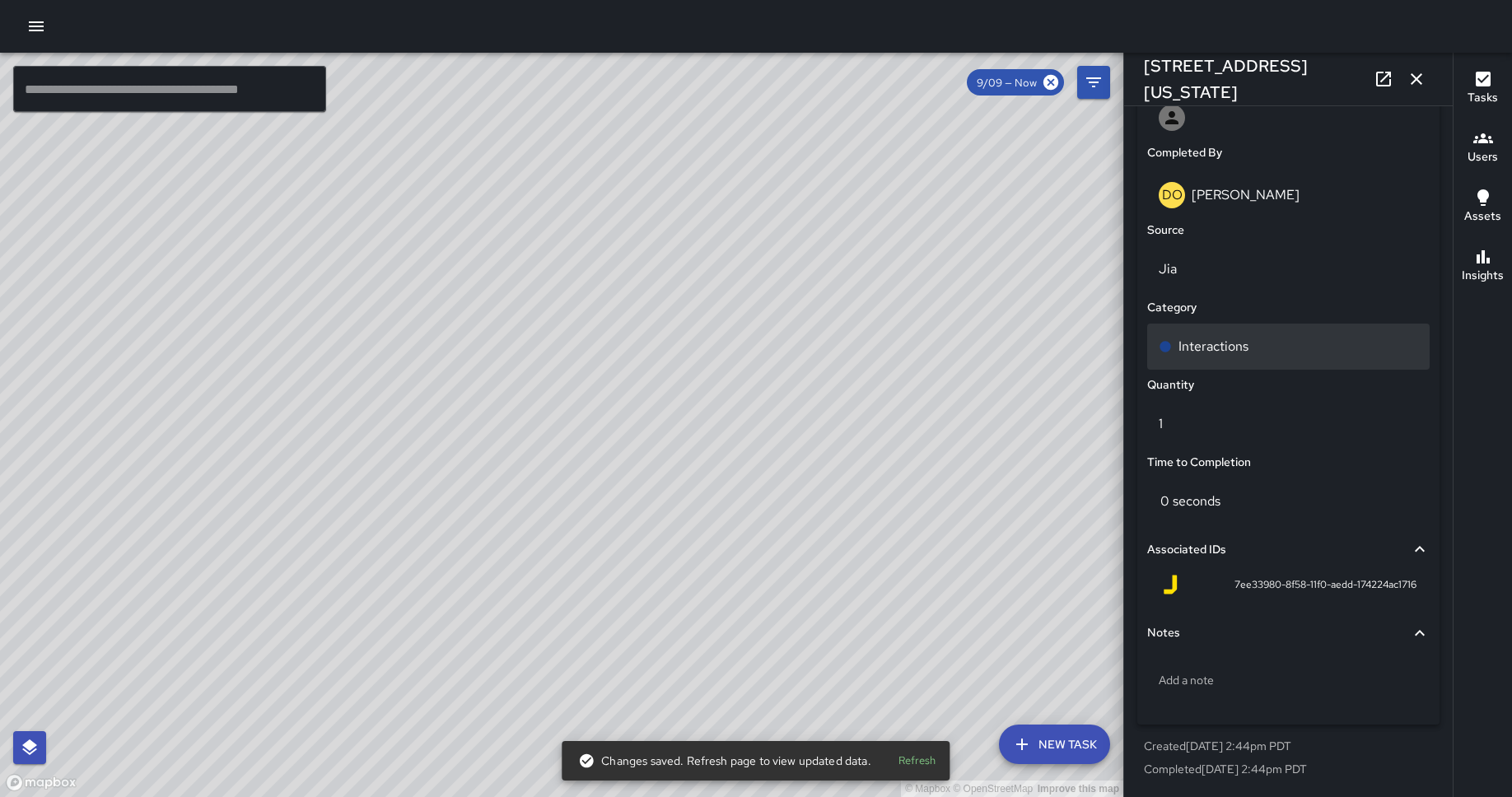
click at [1210, 346] on p "Interactions" at bounding box center [1213, 346] width 70 height 19
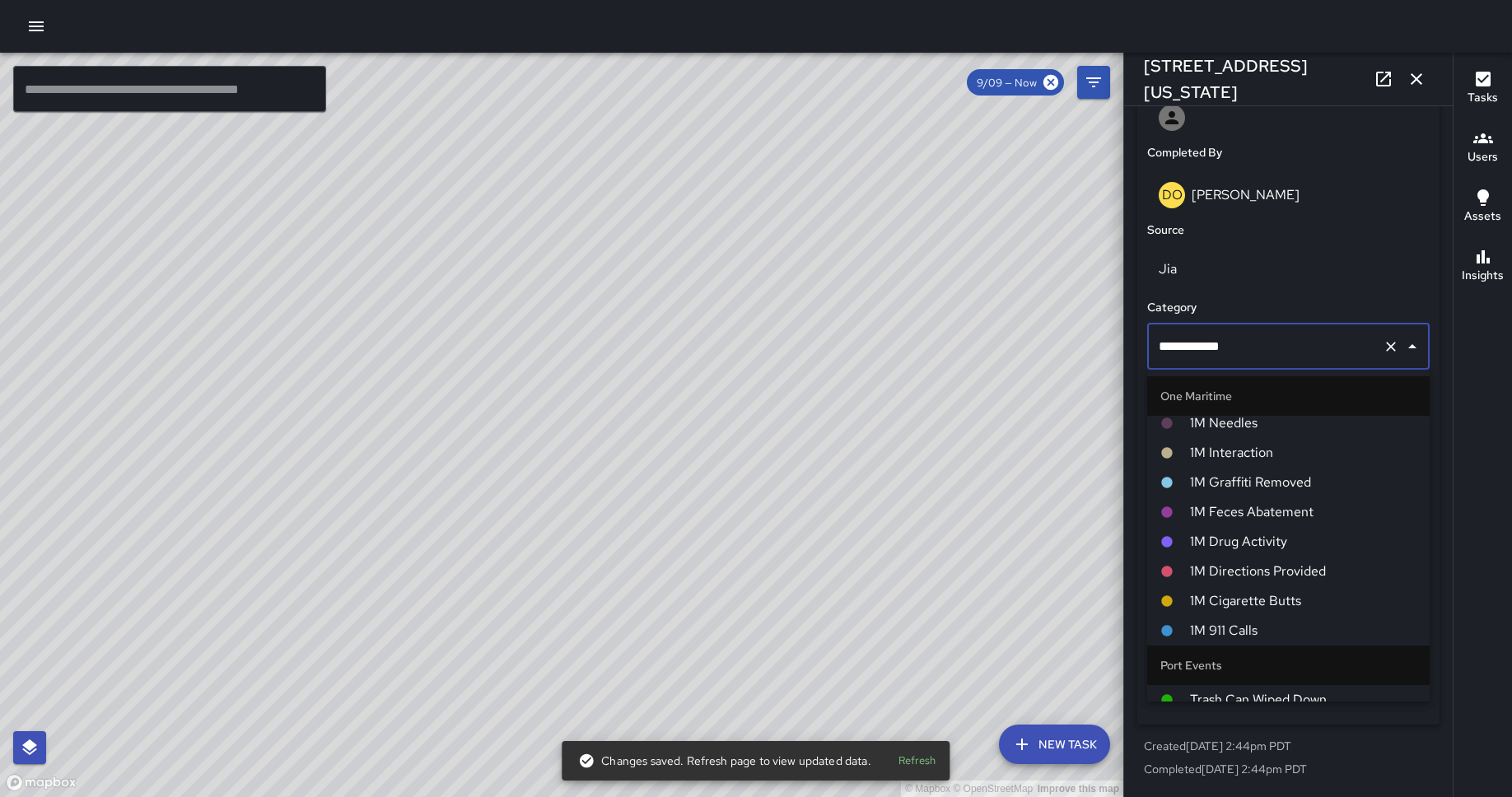
scroll to position [794, 0]
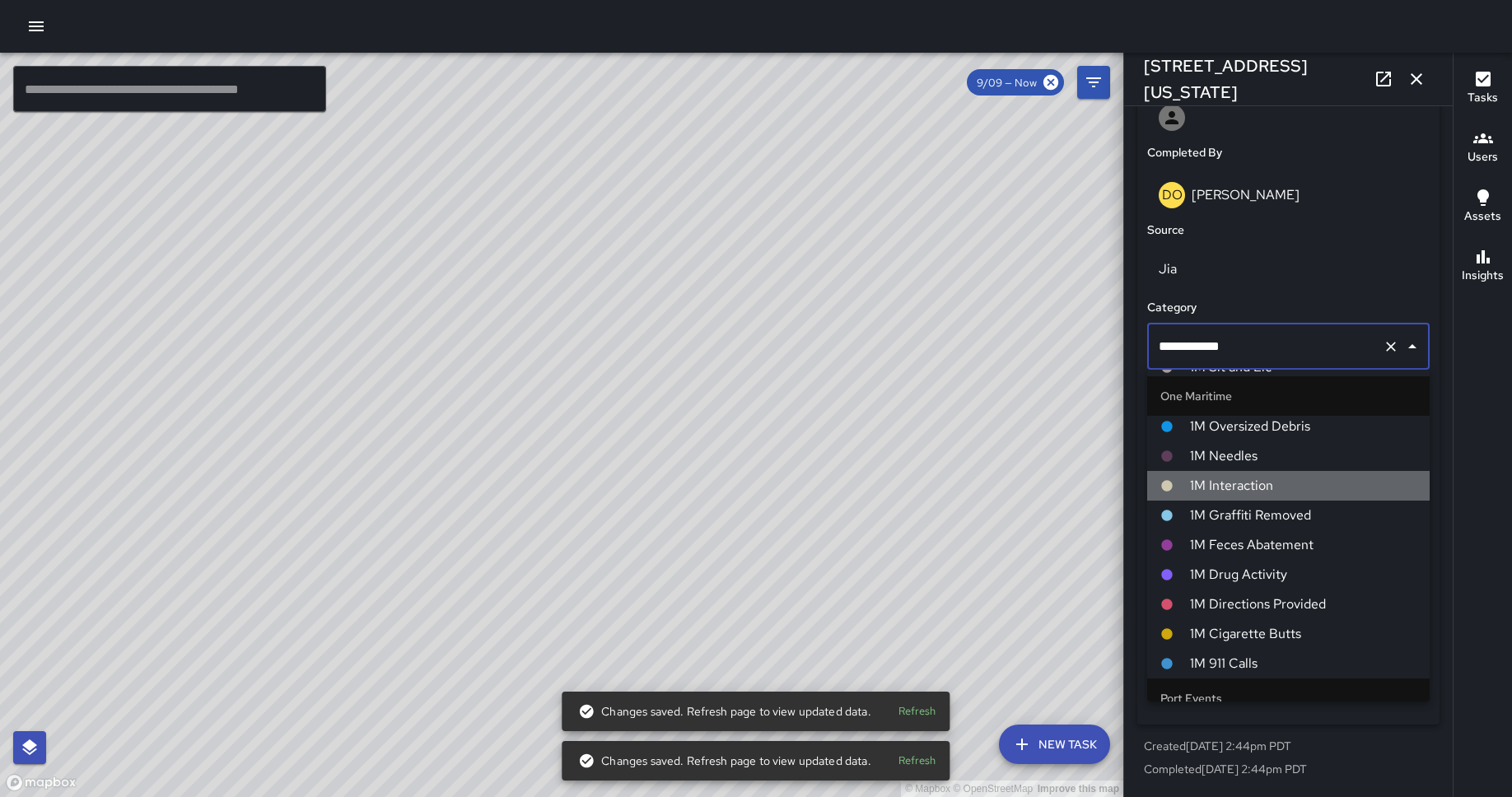
click at [1210, 479] on span "1M Interaction" at bounding box center [1303, 485] width 226 height 19
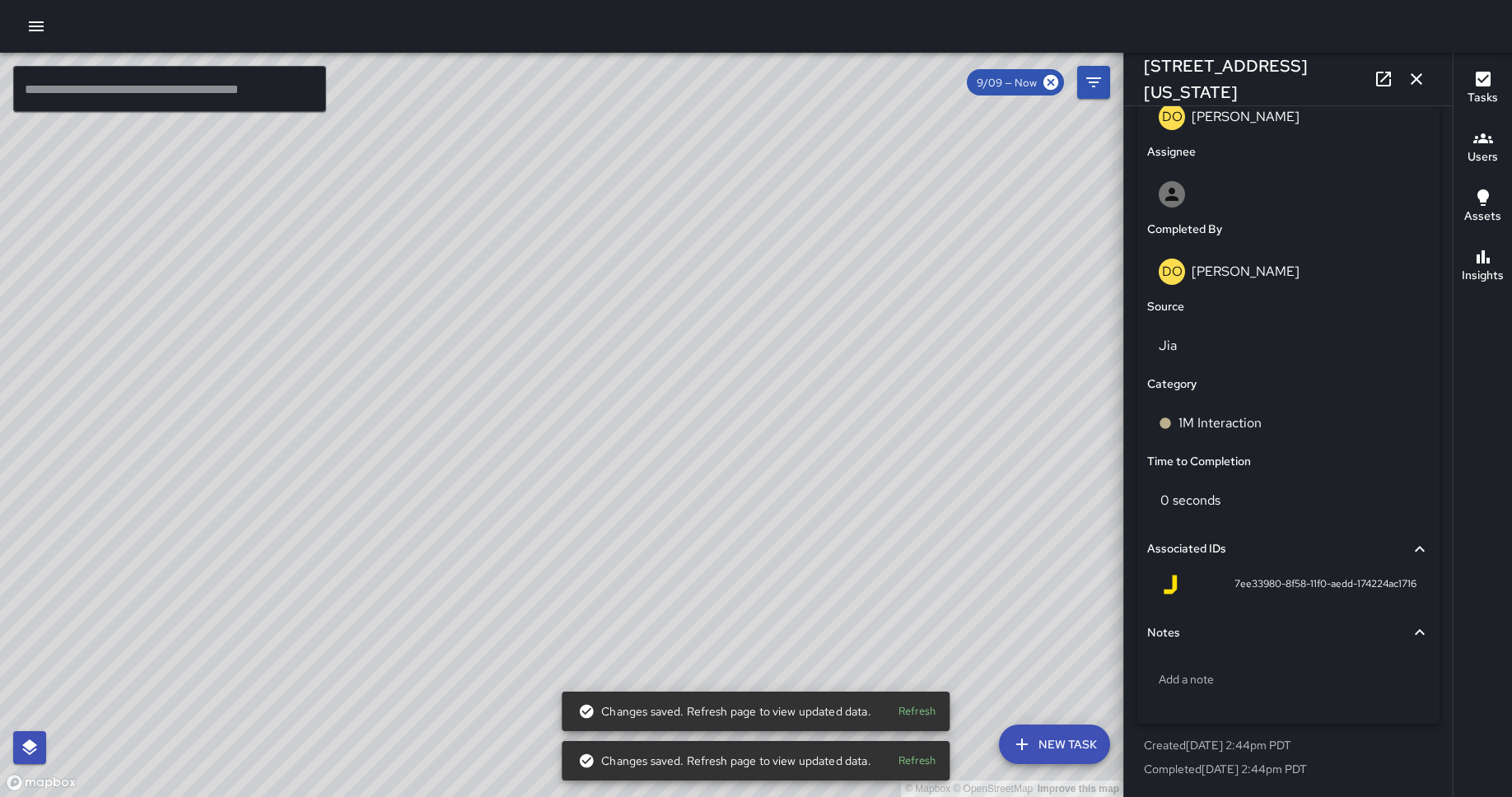
scroll to position [905, 0]
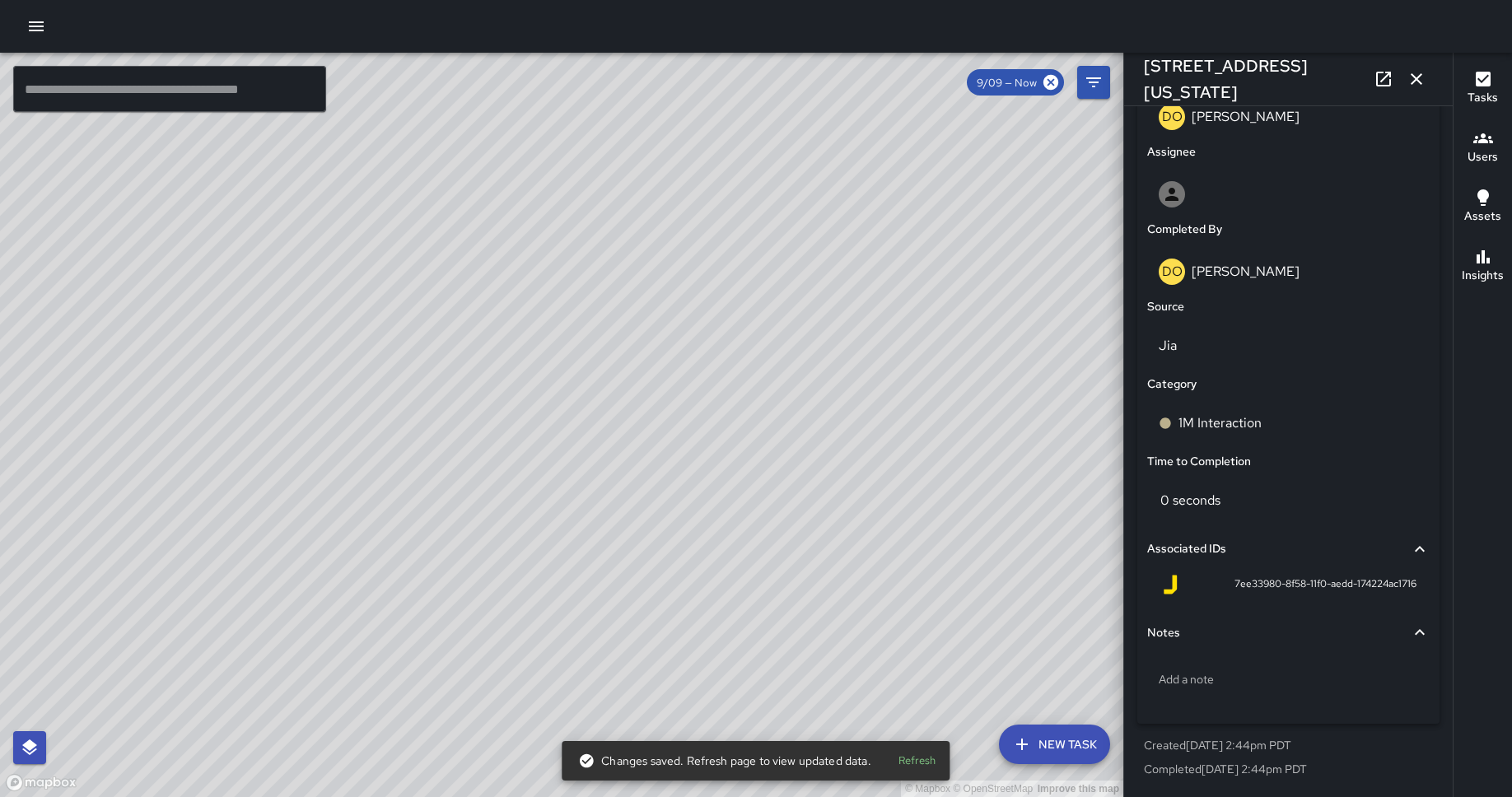
click at [696, 614] on div "© Mapbox © OpenStreetMap Improve this map DO [PERSON_NAME][GEOGRAPHIC_DATA][STR…" at bounding box center [562, 424] width 1123 height 744
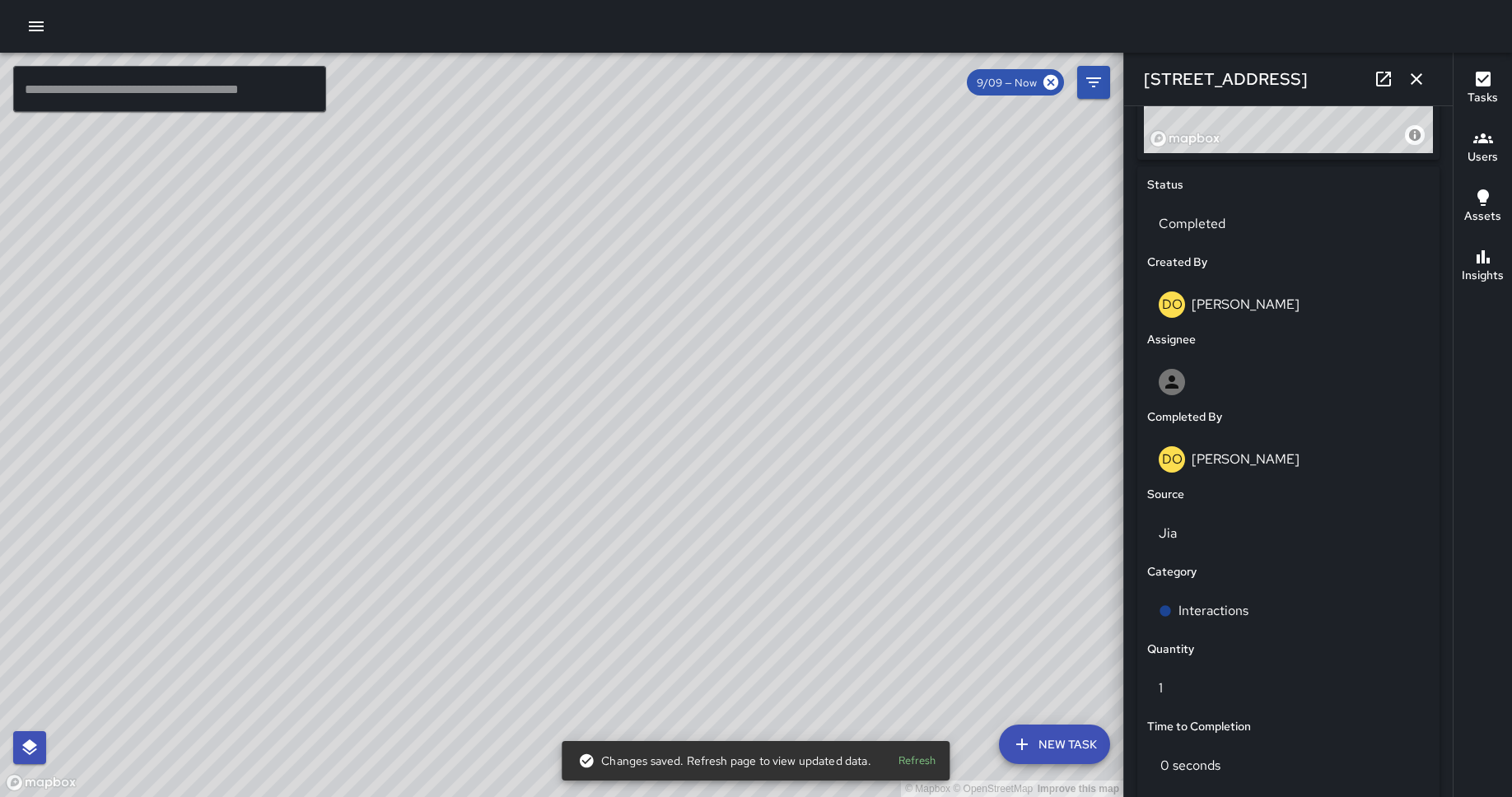
scroll to position [982, 0]
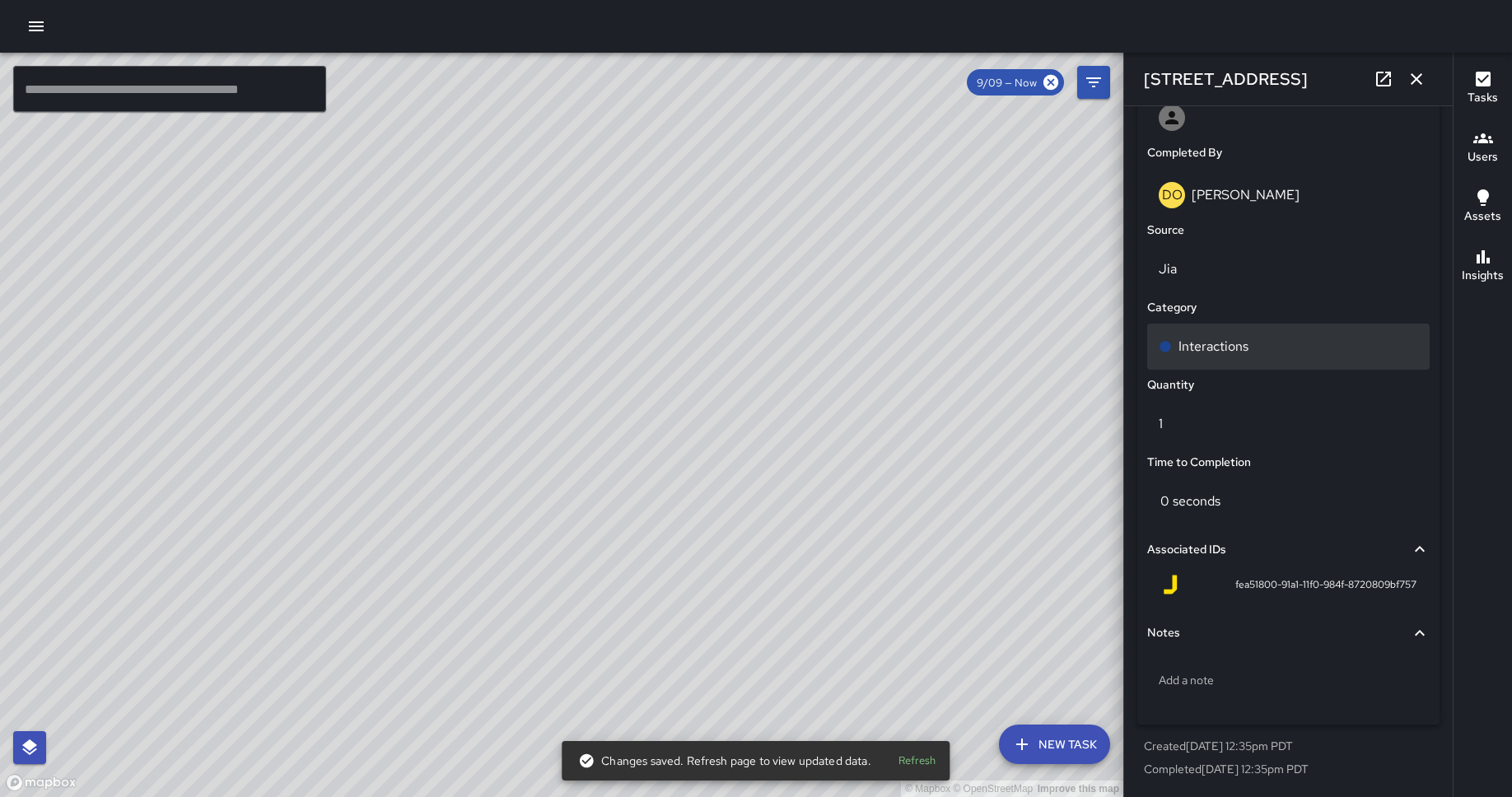
click at [1204, 348] on p "Interactions" at bounding box center [1213, 346] width 70 height 19
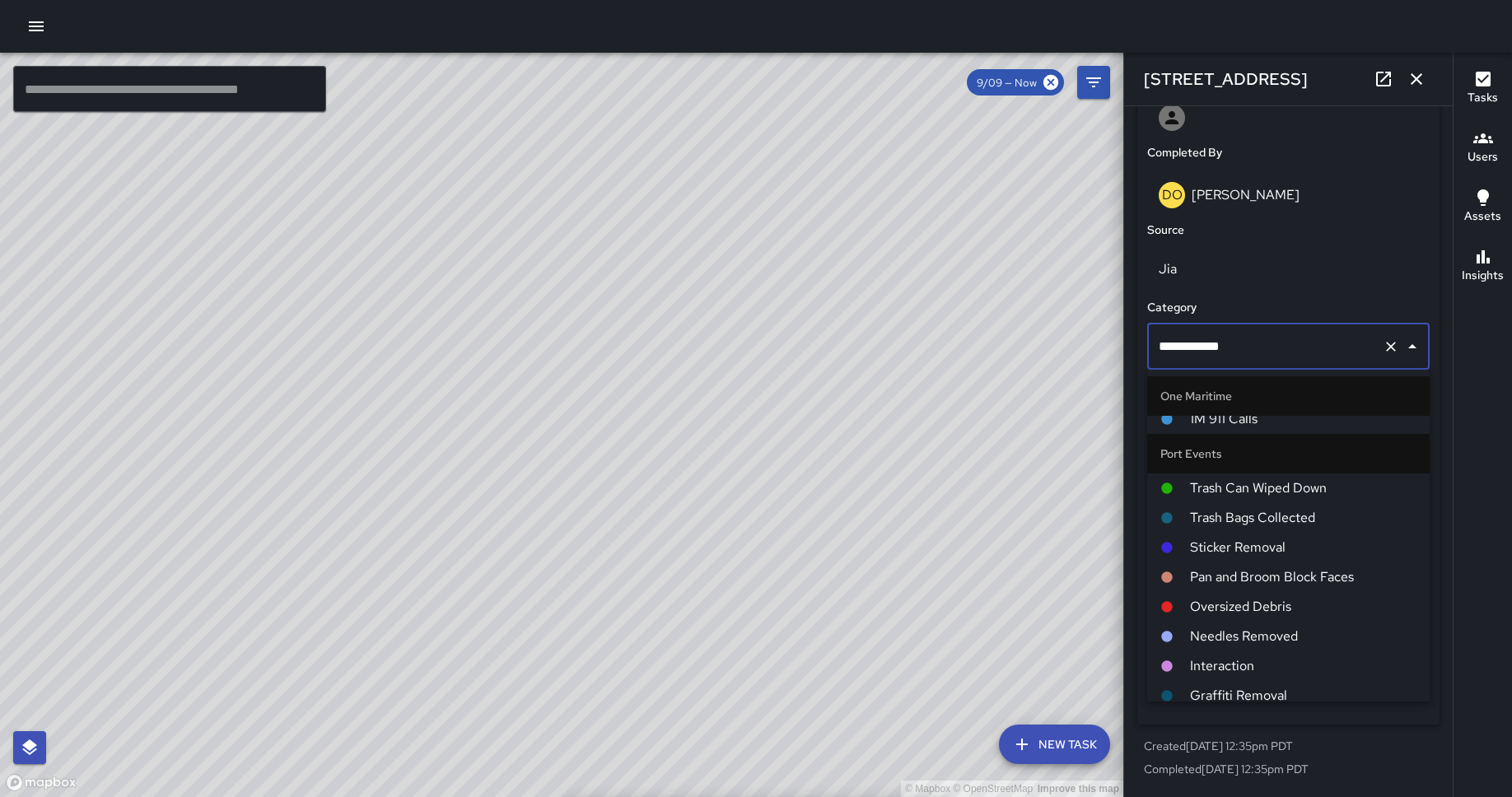
scroll to position [652, 0]
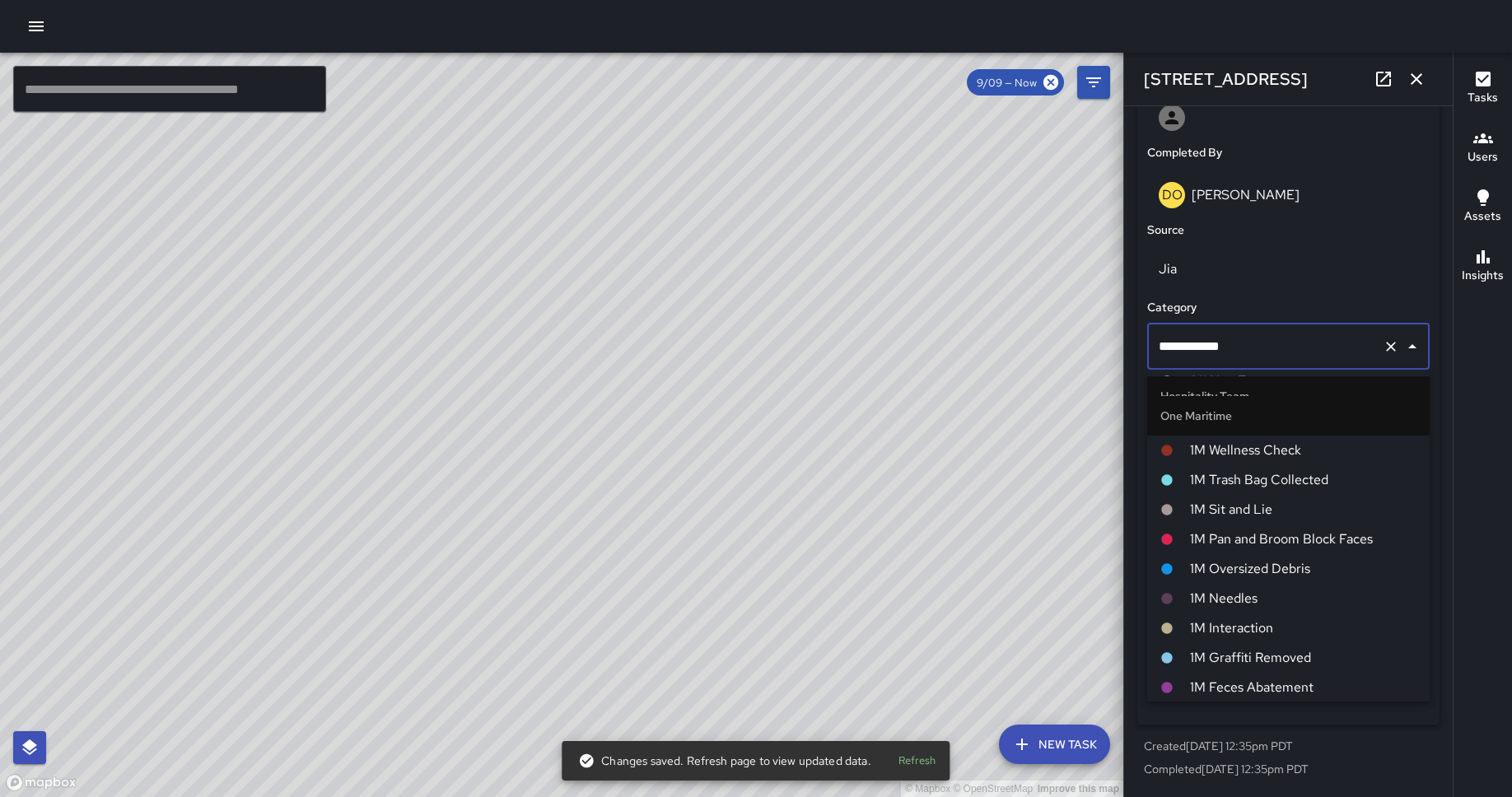
click at [1210, 614] on span "1M Interaction" at bounding box center [1303, 627] width 226 height 19
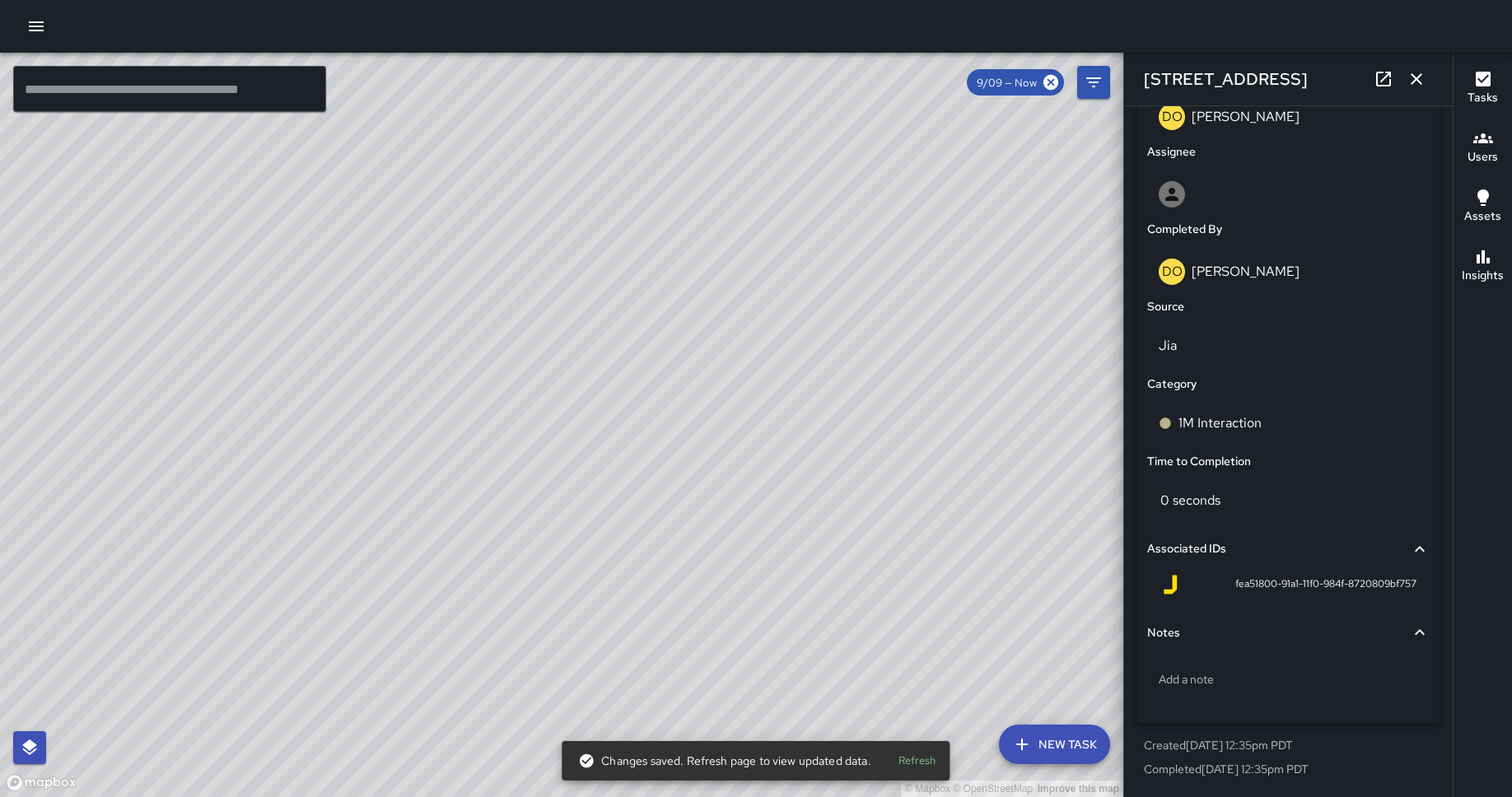
click at [866, 366] on div "© Mapbox © OpenStreetMap Improve this map MM Maverick Mingoa [STREET_ADDRESS] C…" at bounding box center [562, 424] width 1123 height 744
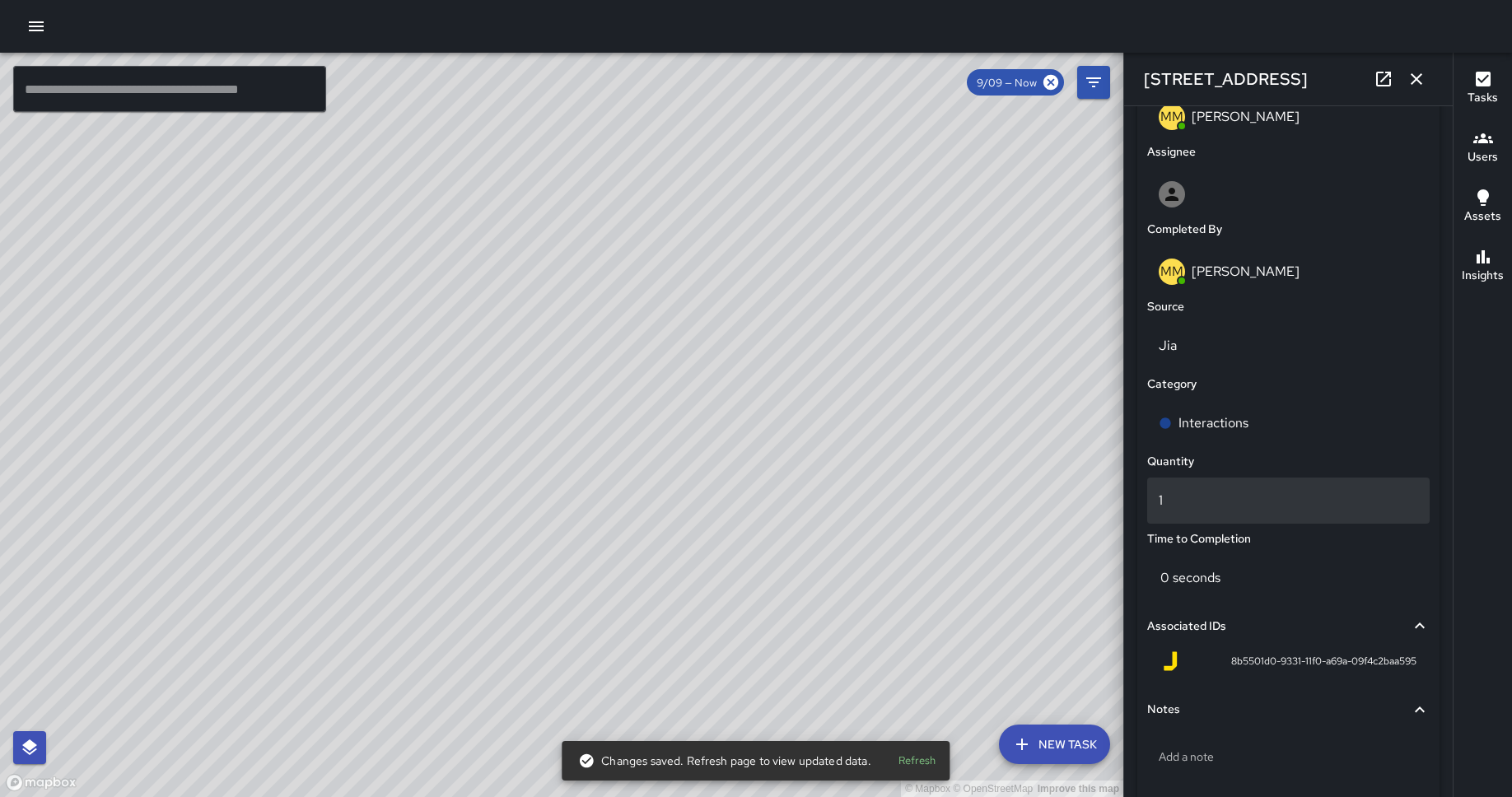
scroll to position [982, 0]
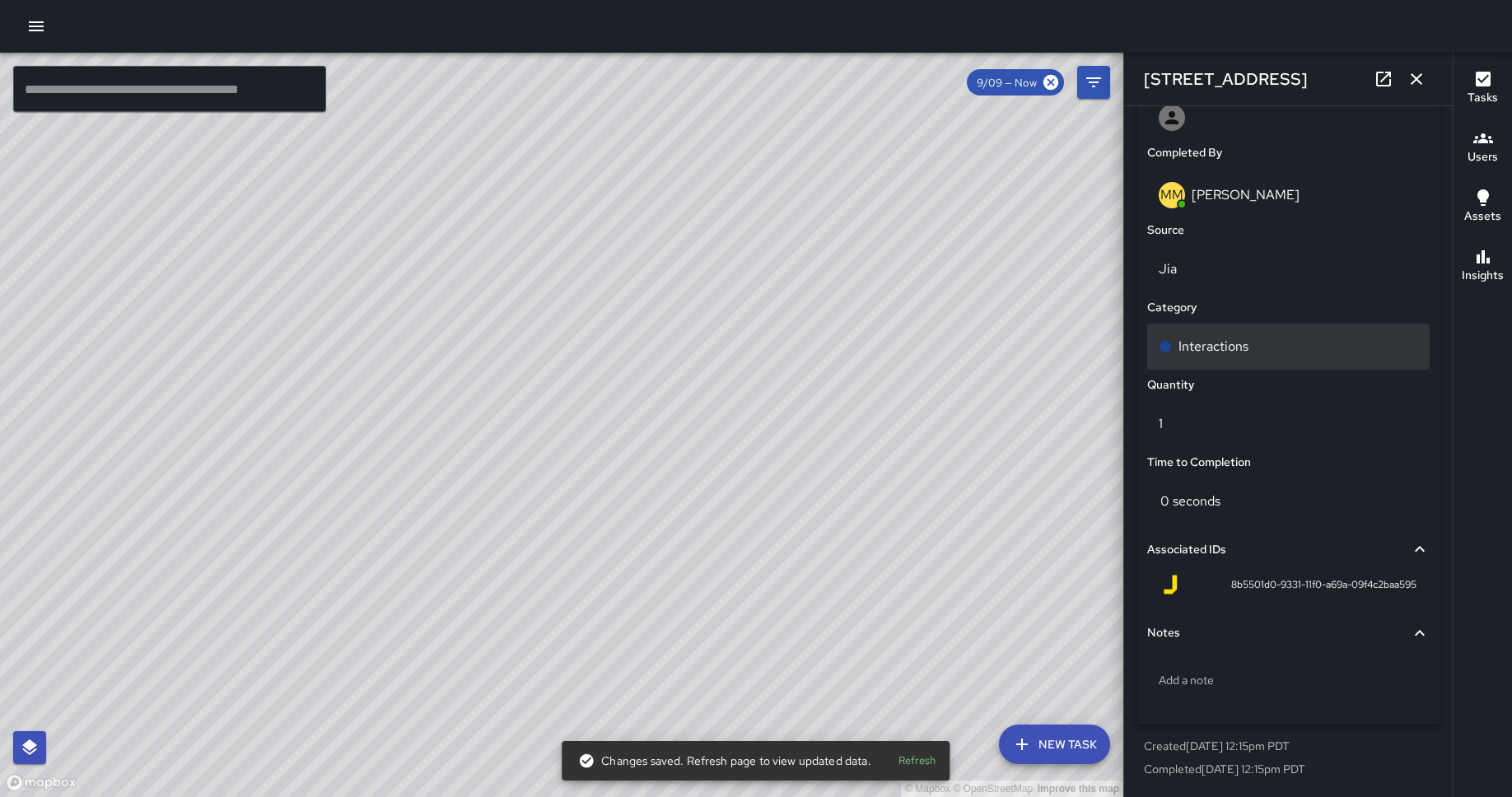
click at [1210, 337] on div "Interactions" at bounding box center [1287, 346] width 259 height 19
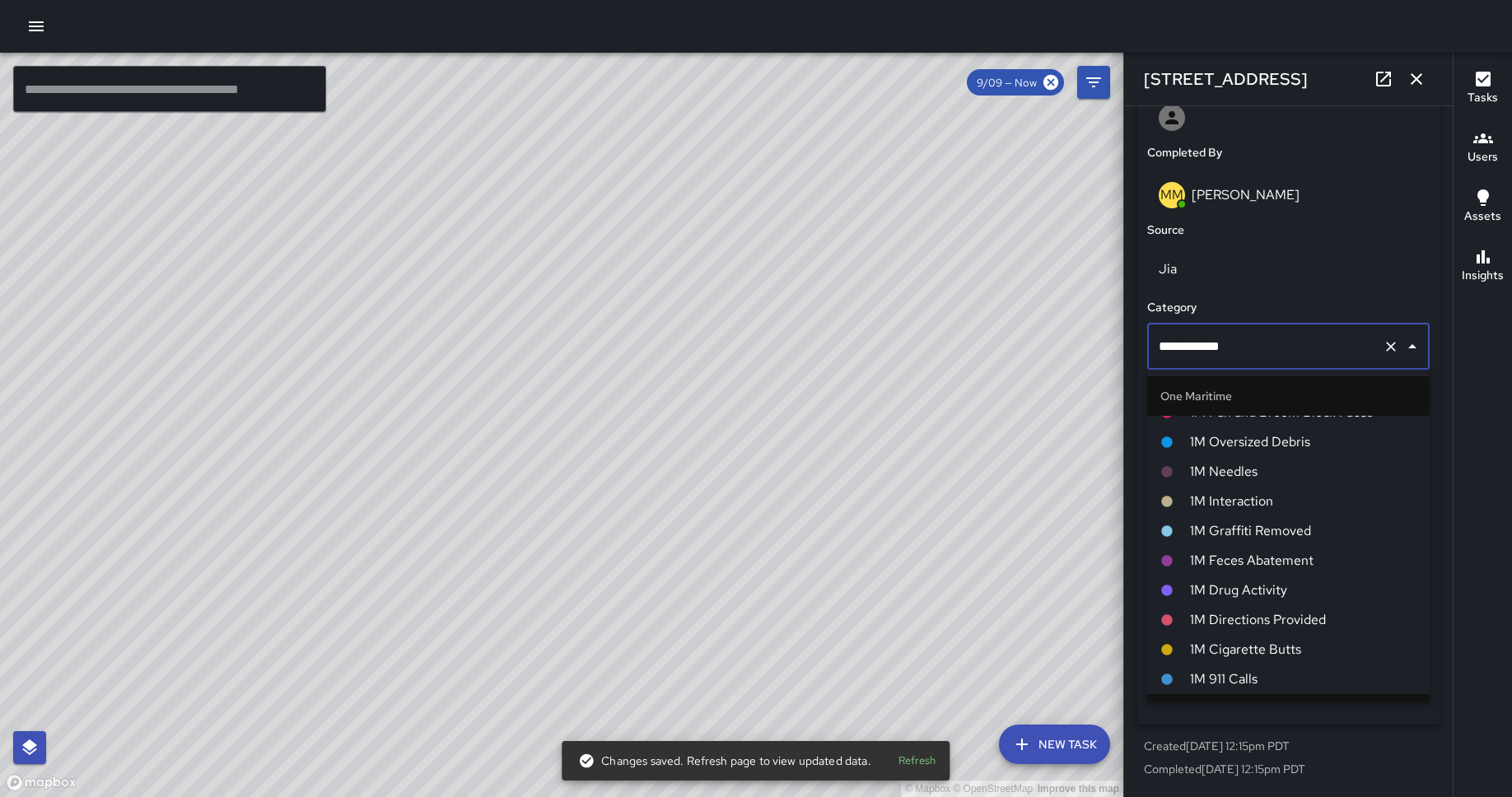
scroll to position [776, 0]
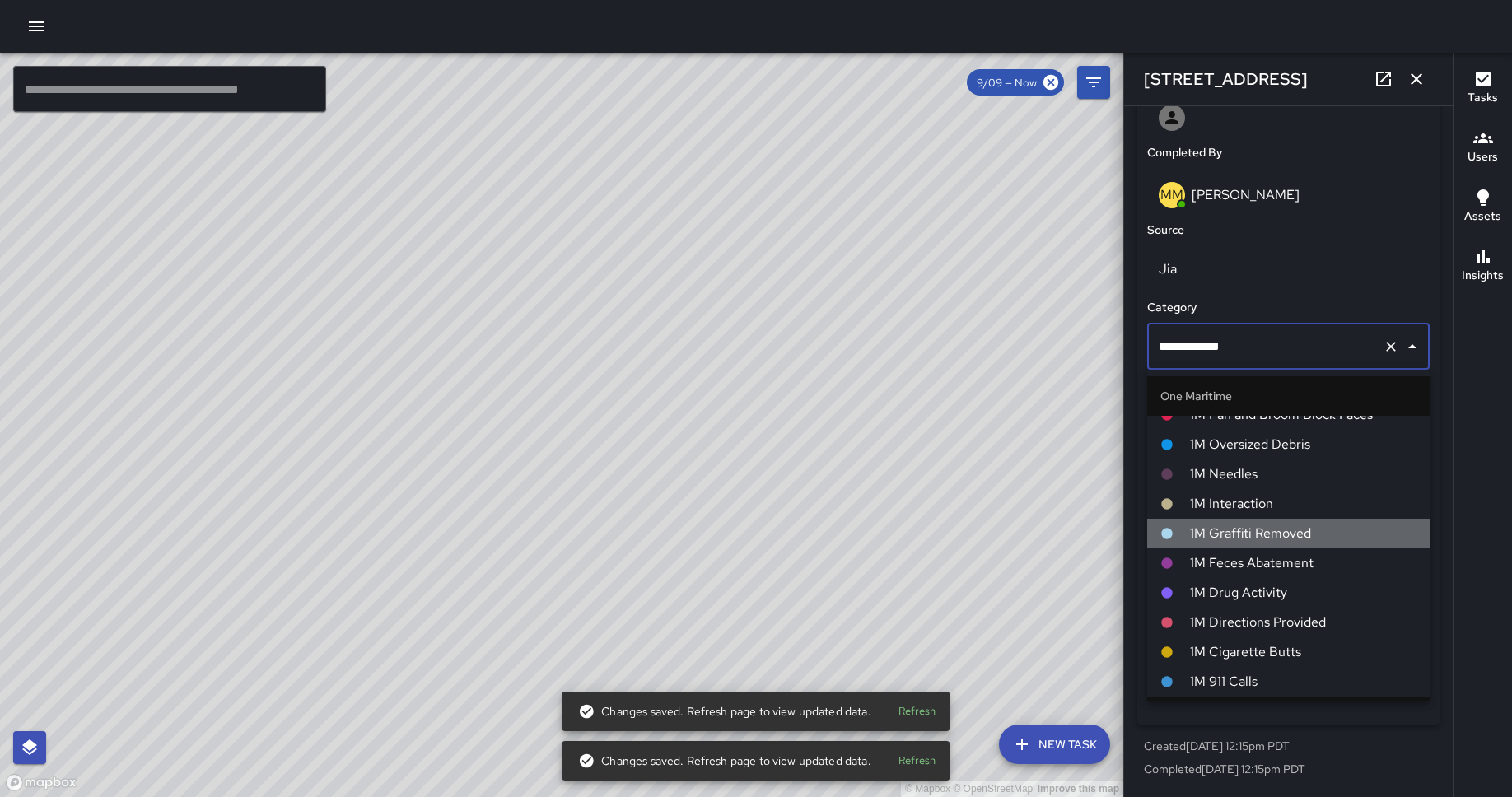
click at [1210, 518] on li "1M Graffiti Removed" at bounding box center [1288, 533] width 282 height 30
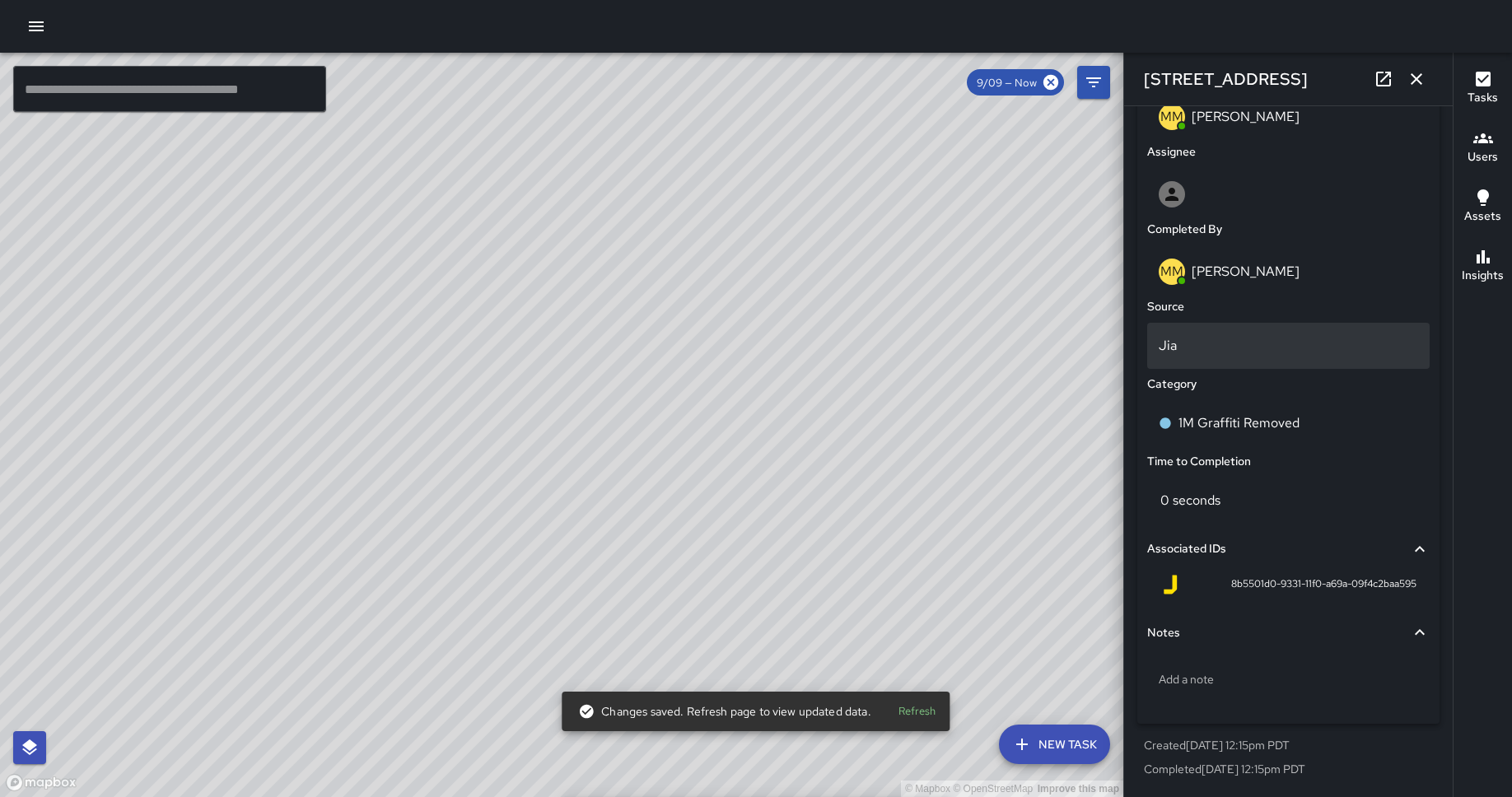
scroll to position [905, 0]
click at [1210, 361] on div "Jia" at bounding box center [1288, 345] width 282 height 46
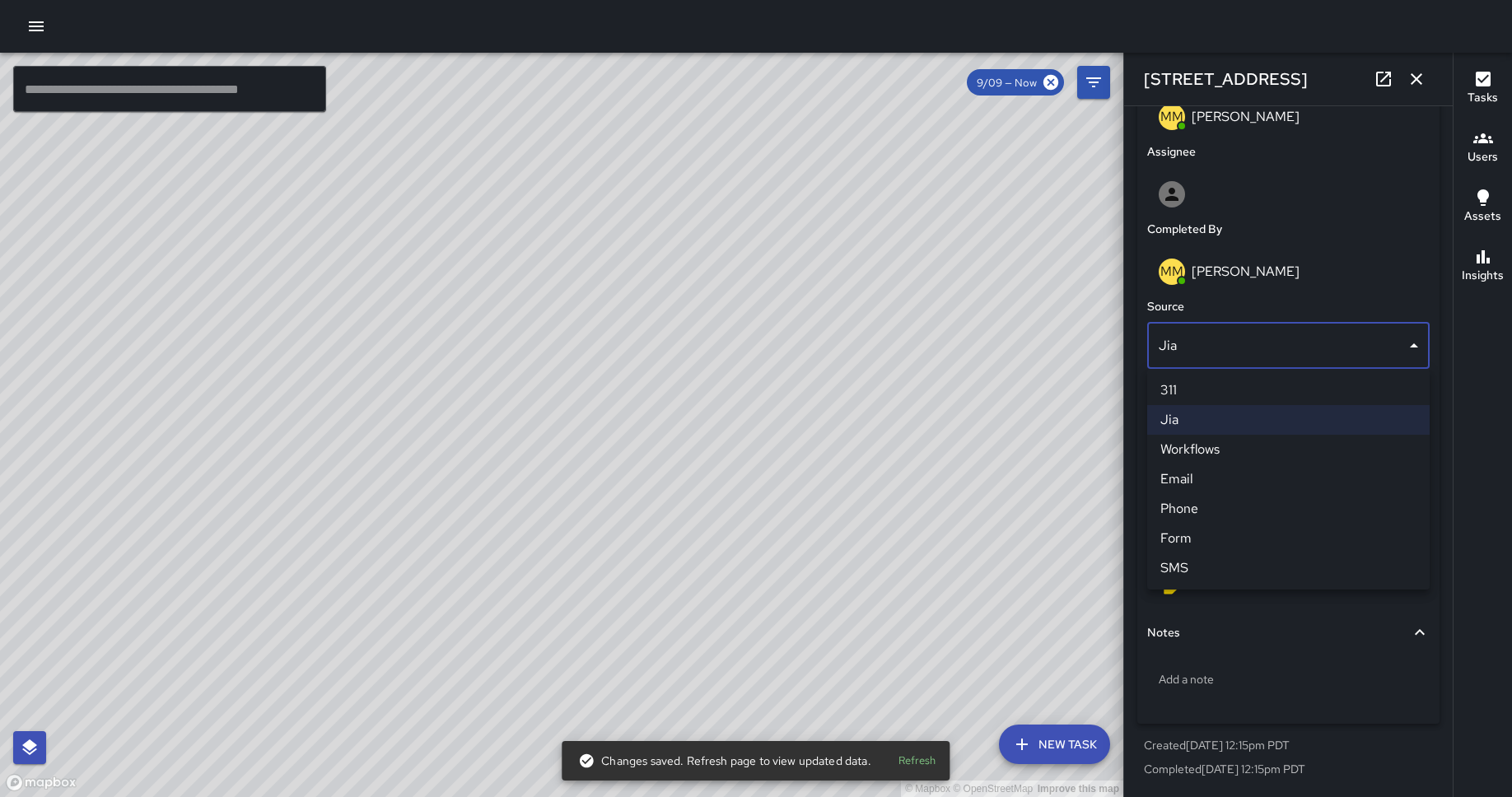
click at [1210, 289] on div at bounding box center [756, 398] width 1512 height 797
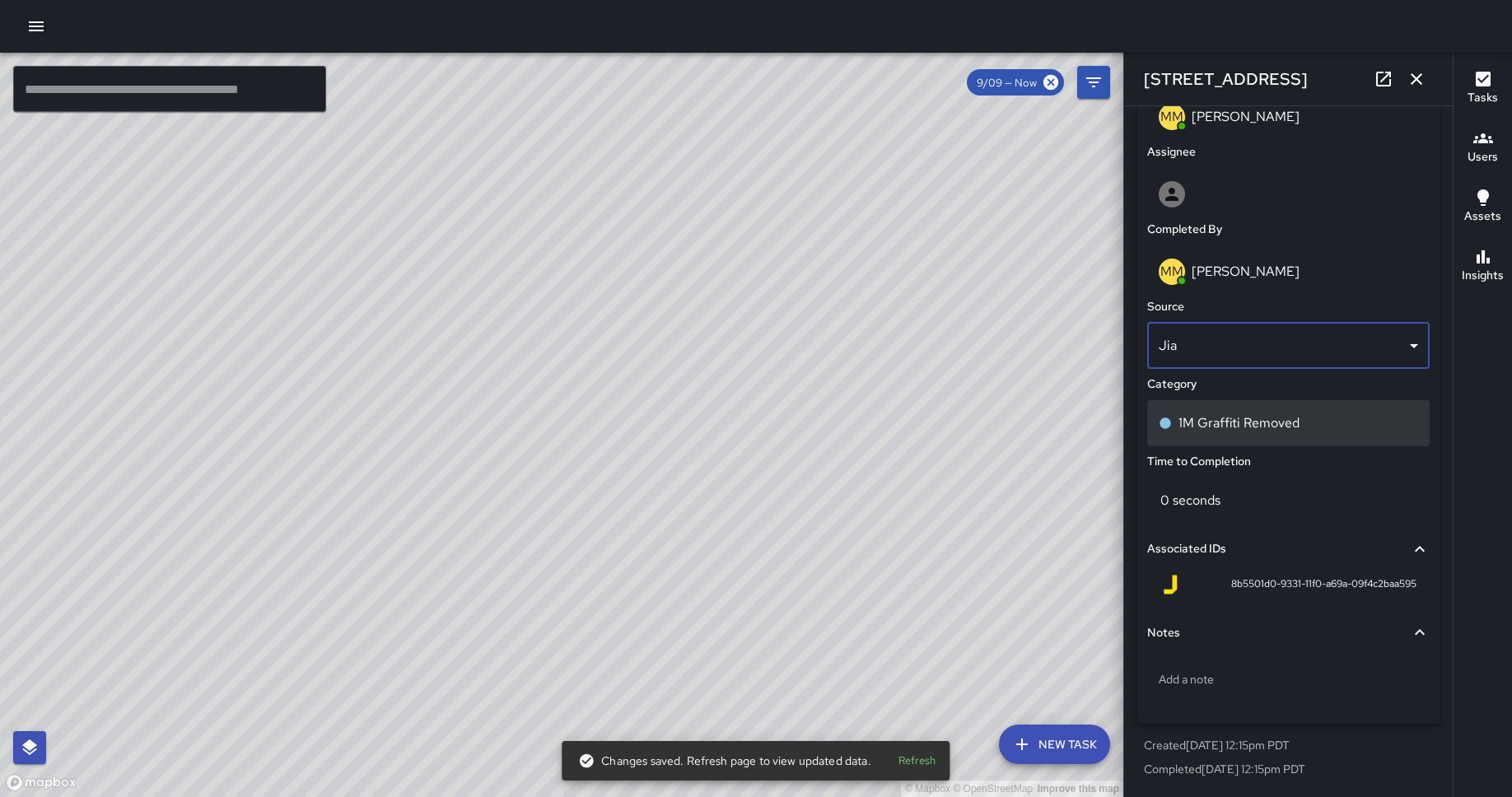
click at [1210, 416] on p "1M Graffiti Removed" at bounding box center [1238, 422] width 121 height 19
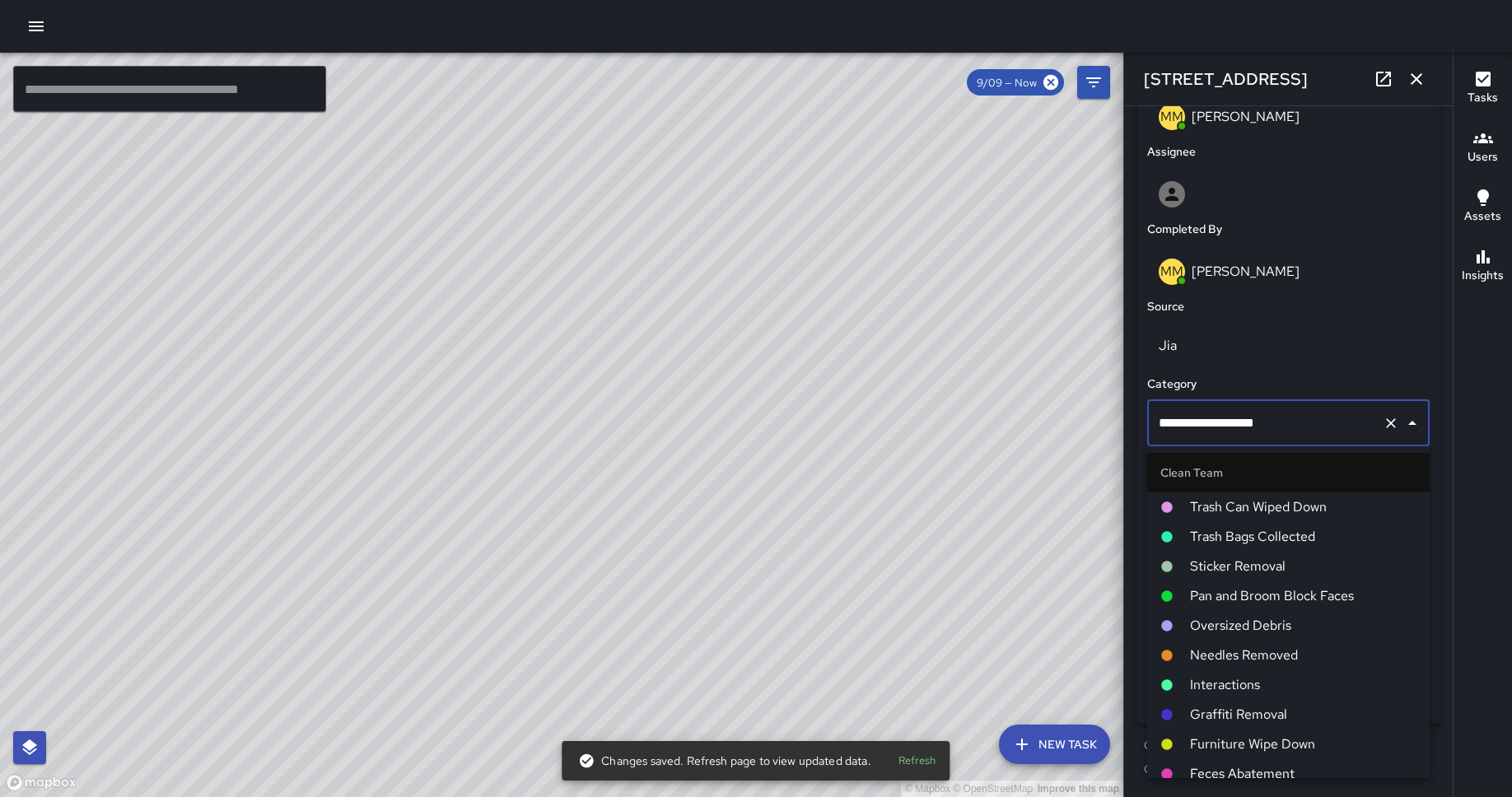
scroll to position [623, 0]
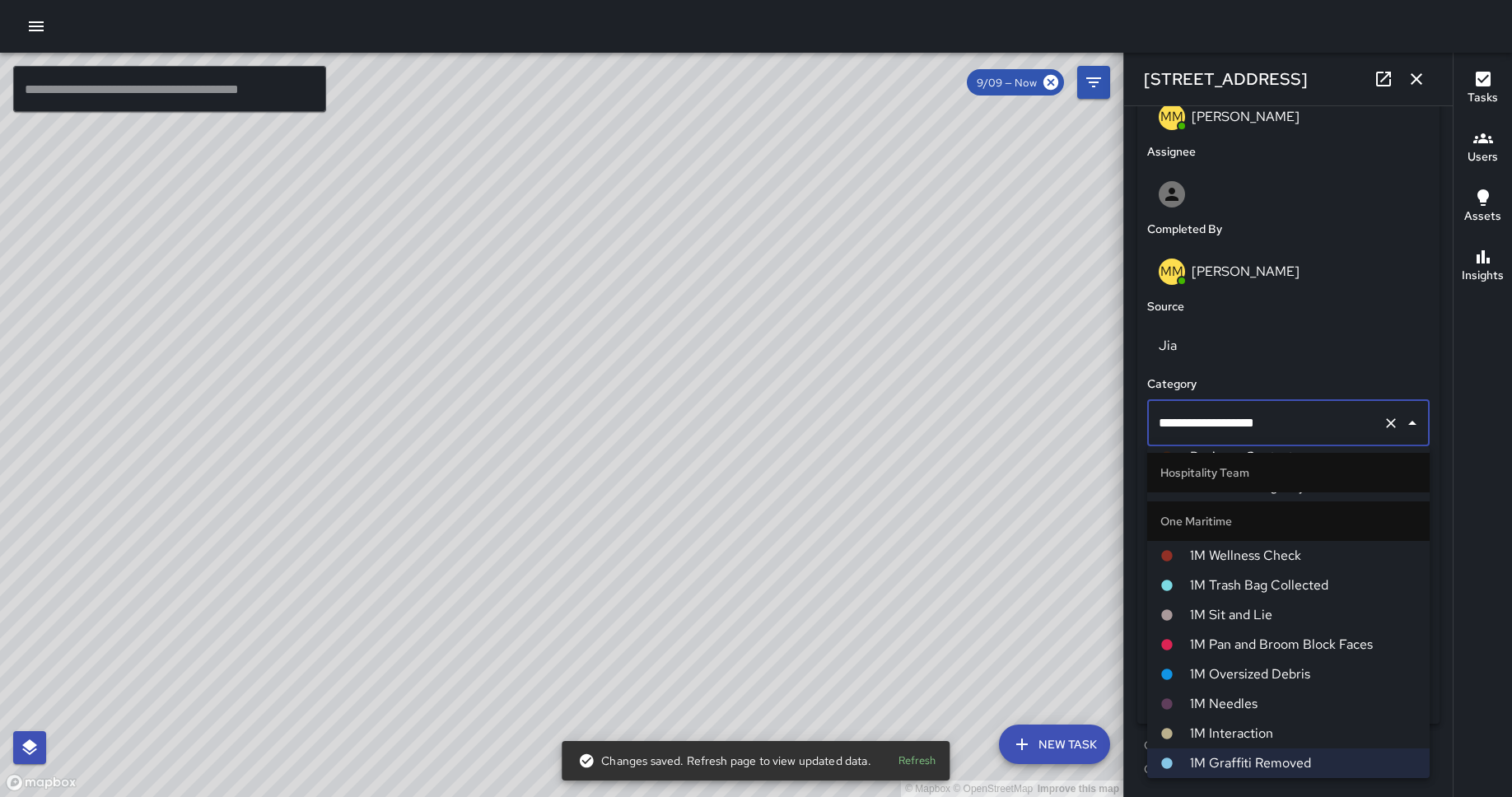
click at [1210, 614] on span "1M Interaction" at bounding box center [1303, 733] width 226 height 19
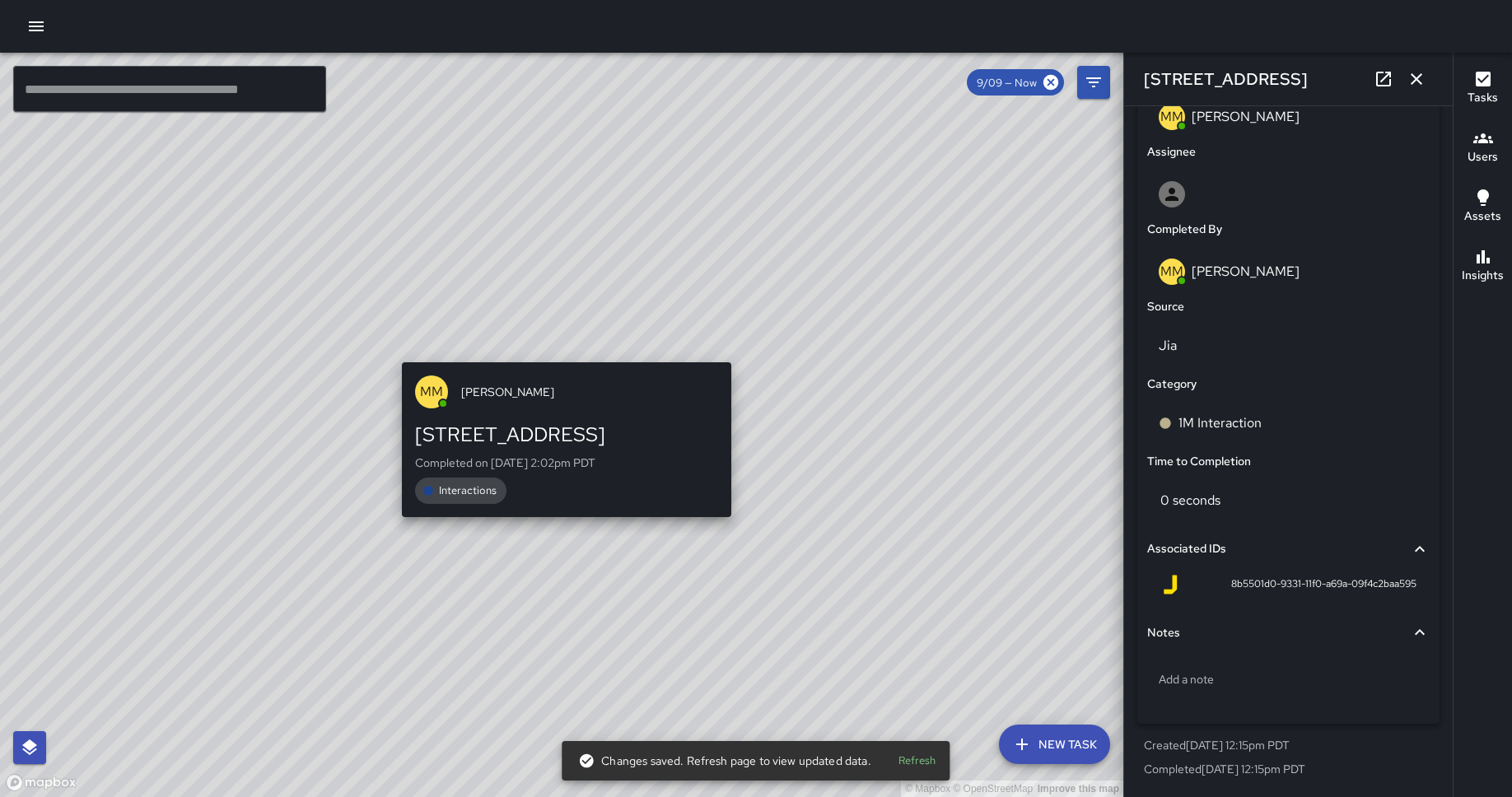
click at [558, 350] on div "© Mapbox © OpenStreetMap Improve this map MM Maverick Mingoa [STREET_ADDRESS] C…" at bounding box center [562, 424] width 1123 height 744
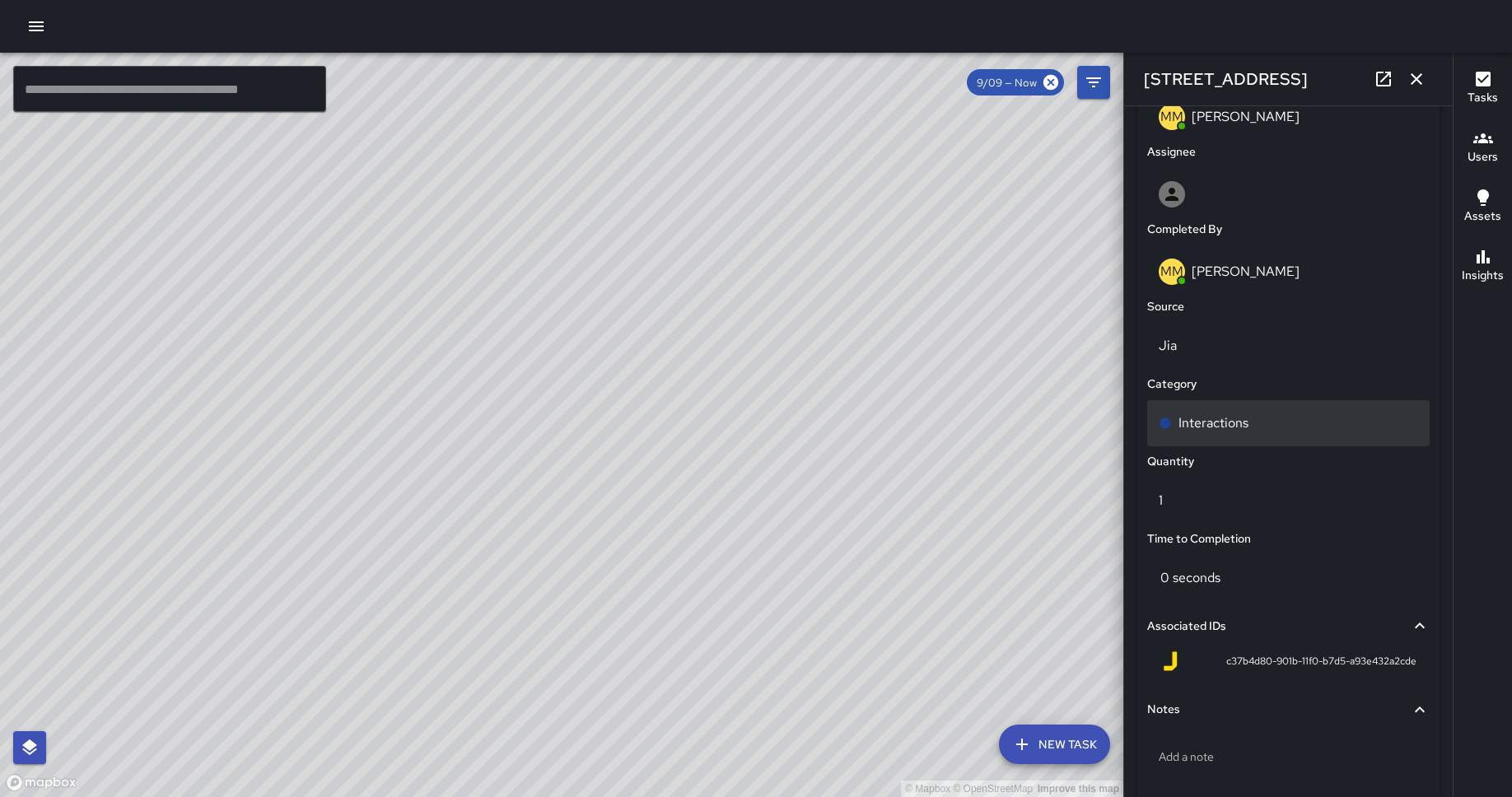
click at [1210, 431] on p "Interactions" at bounding box center [1213, 422] width 70 height 19
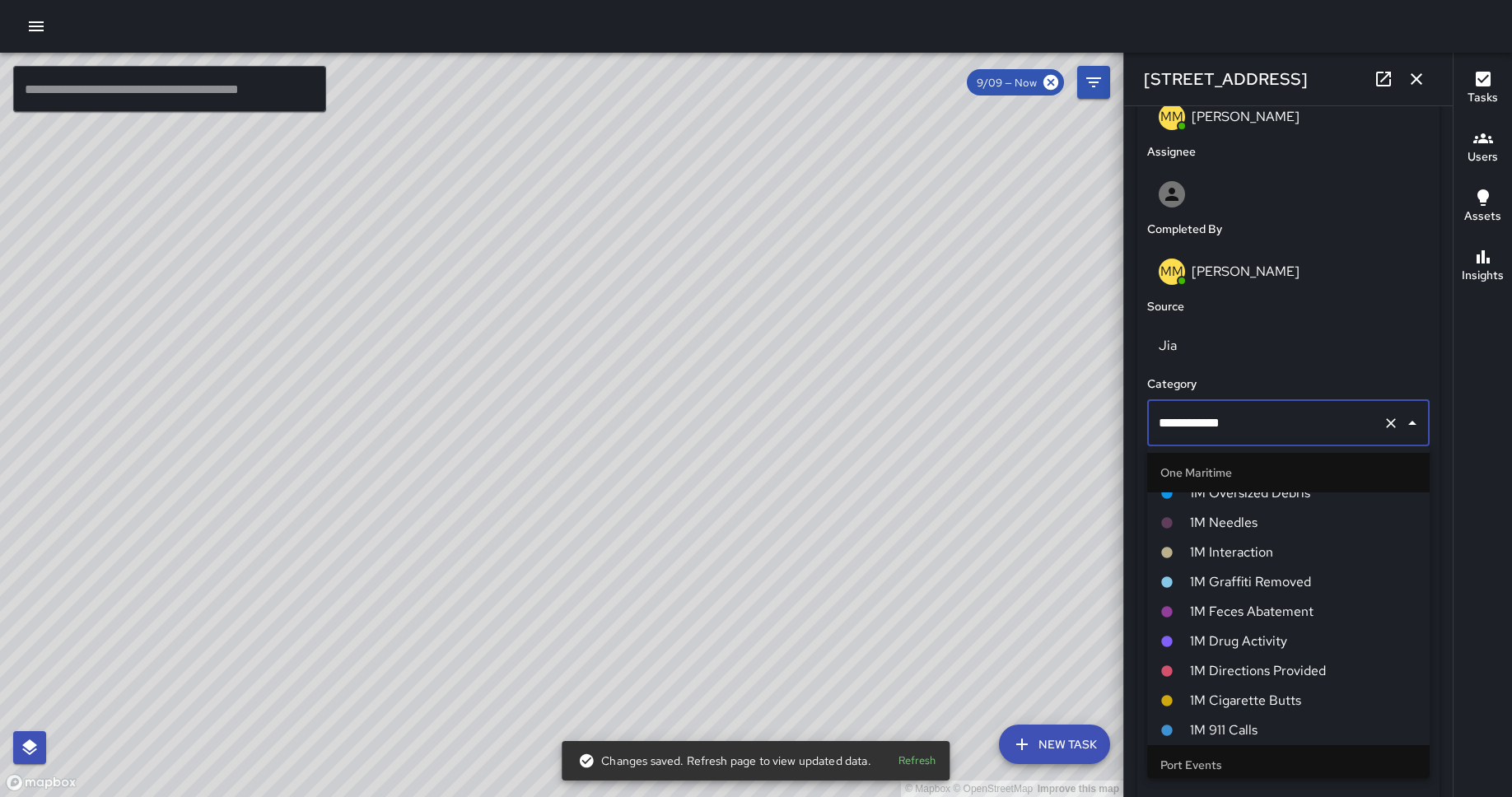
scroll to position [767, 0]
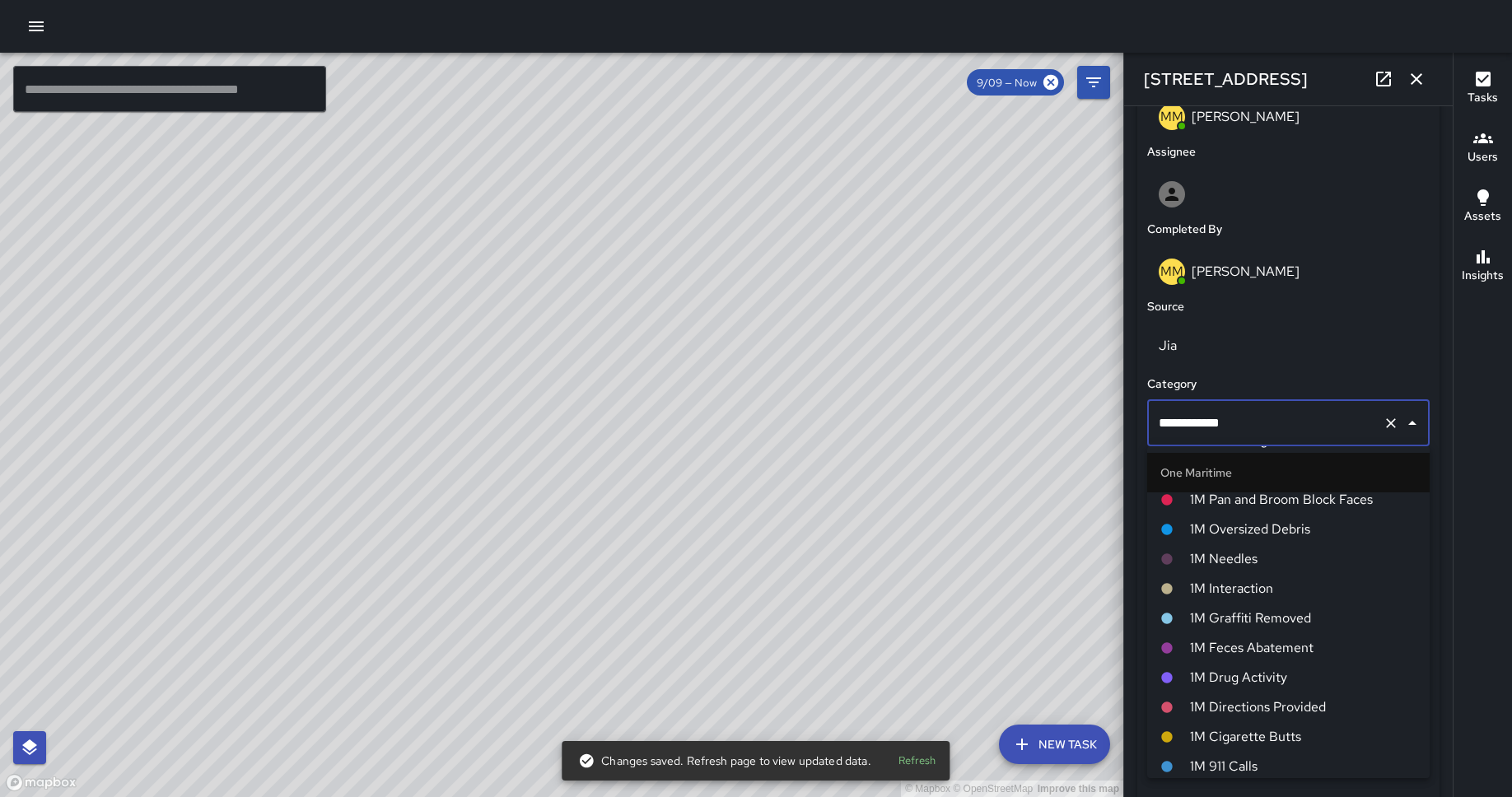
click at [1210, 587] on span "1M Interaction" at bounding box center [1303, 588] width 226 height 19
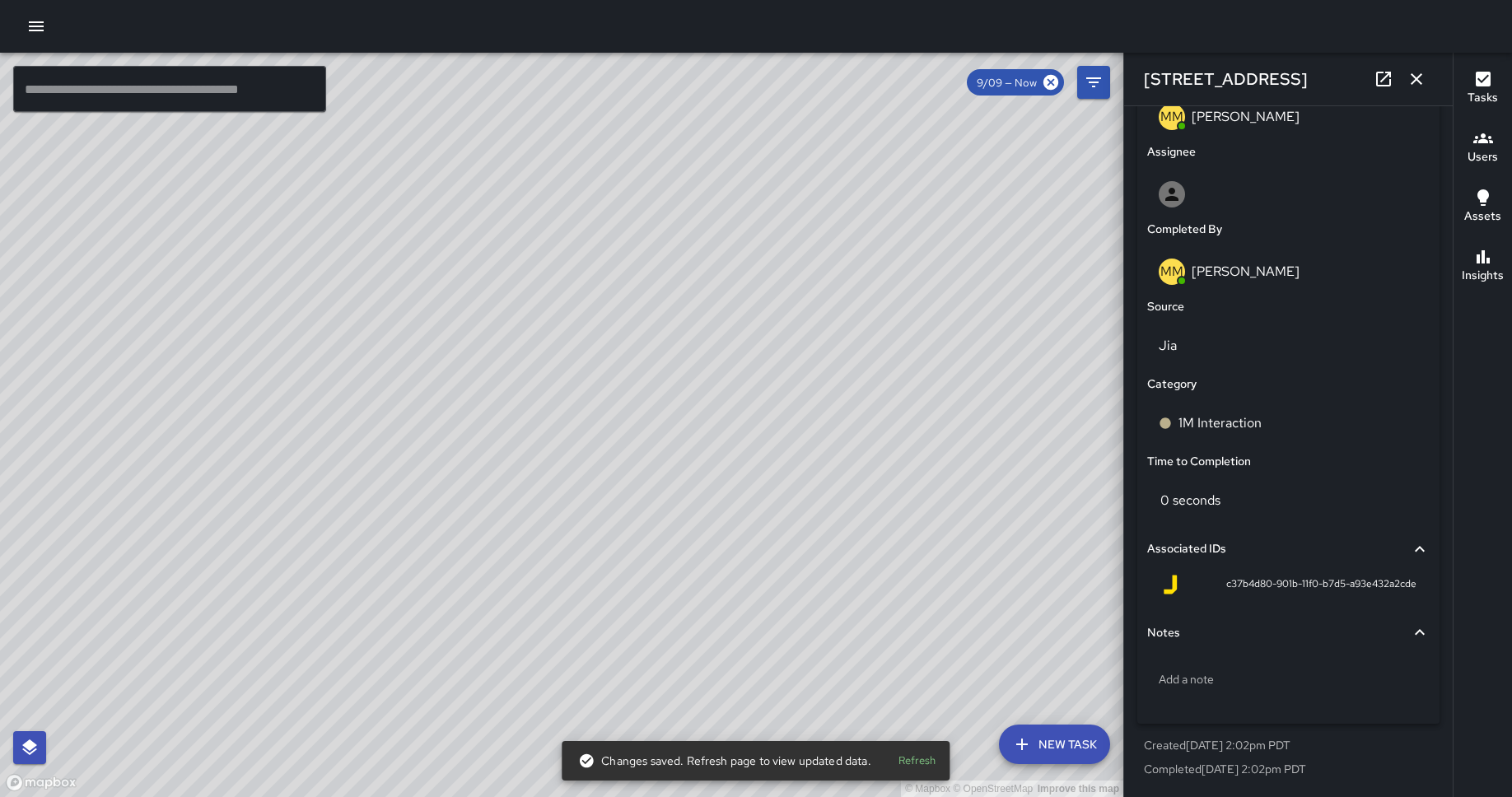
click at [527, 519] on div "© Mapbox © OpenStreetMap Improve this map DO [PERSON_NAME] 2 Embarcadero Center…" at bounding box center [562, 424] width 1123 height 744
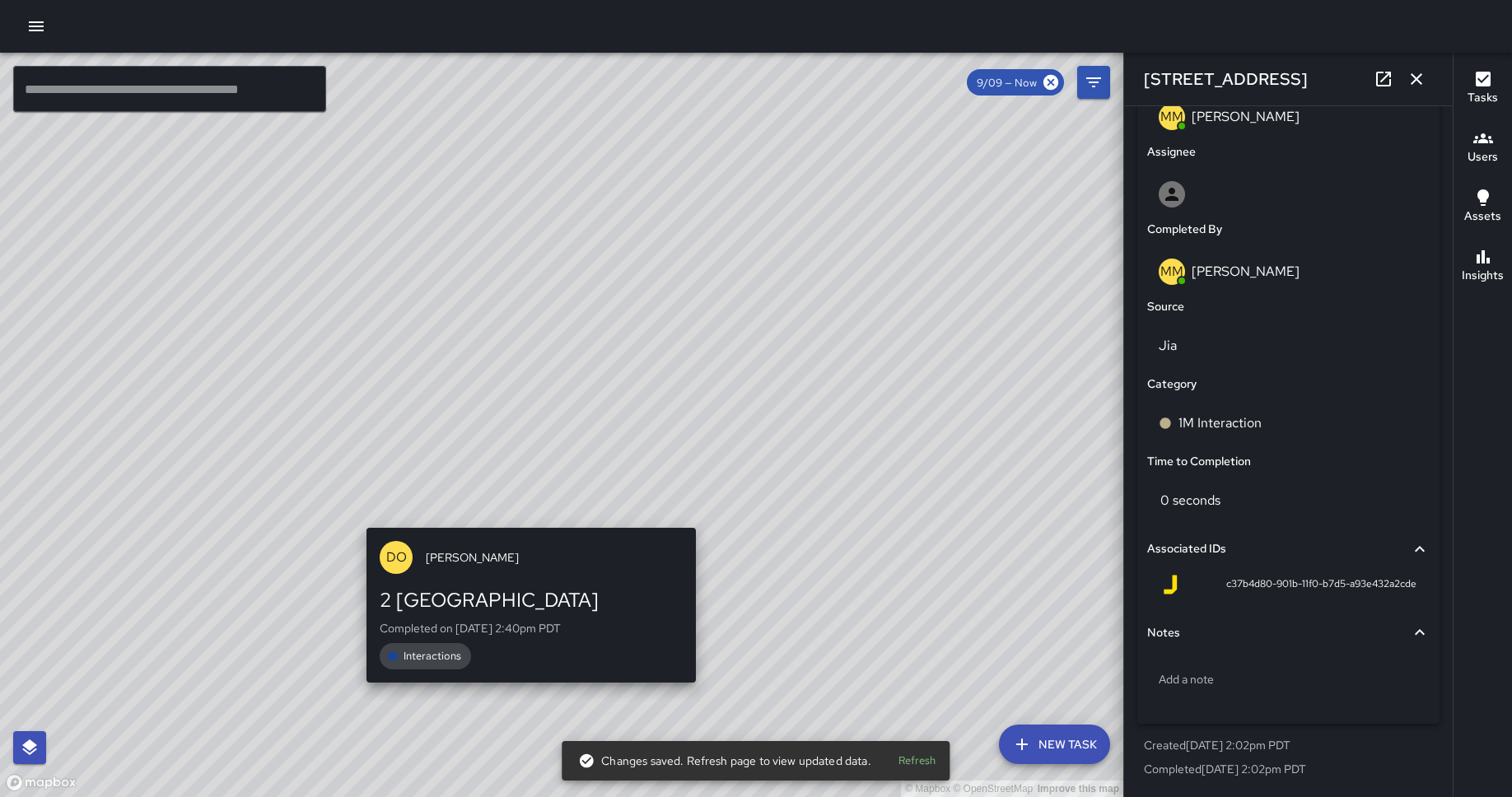
type input "**********"
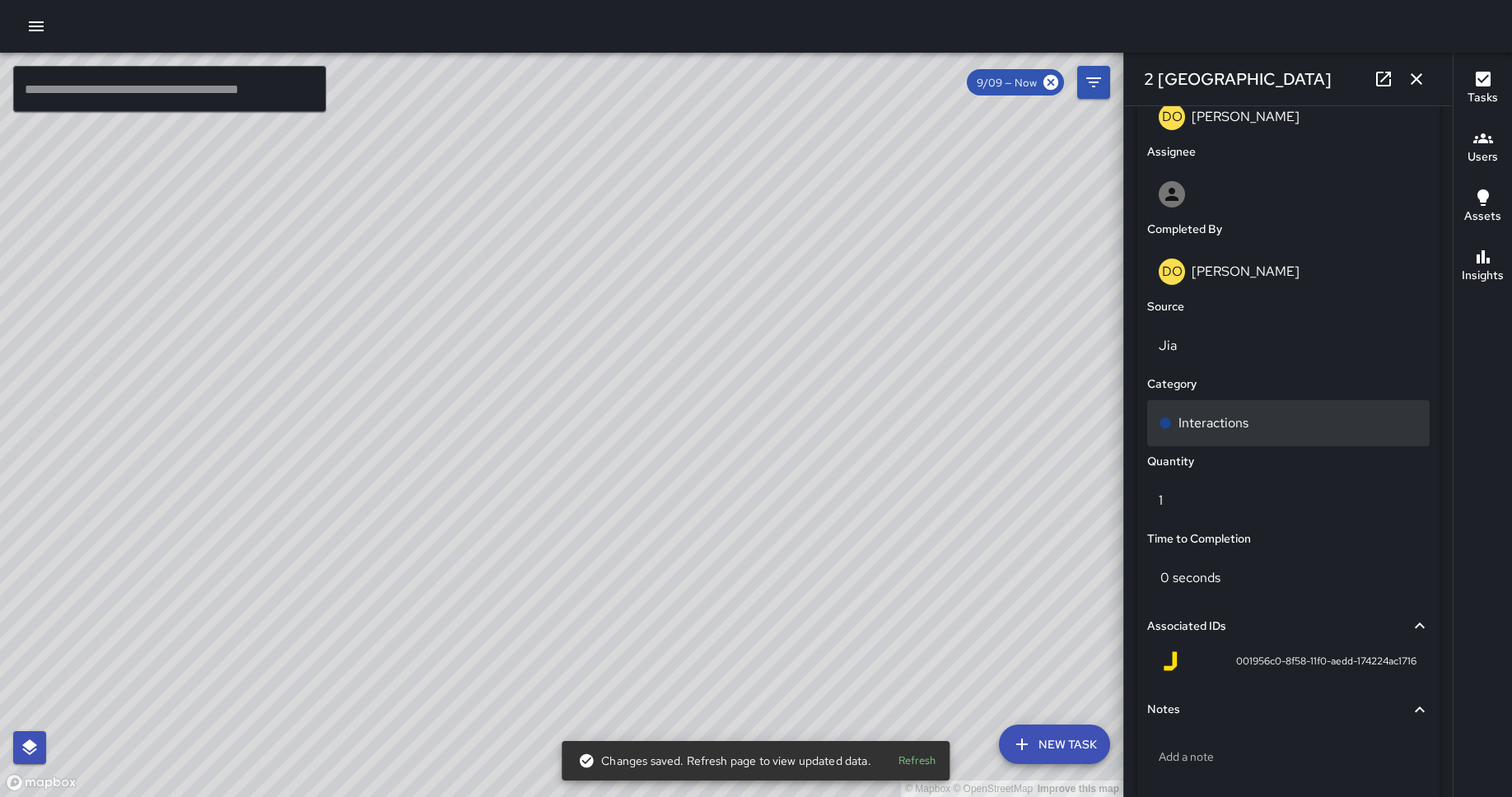
click at [1210, 427] on div "Interactions" at bounding box center [1287, 422] width 259 height 19
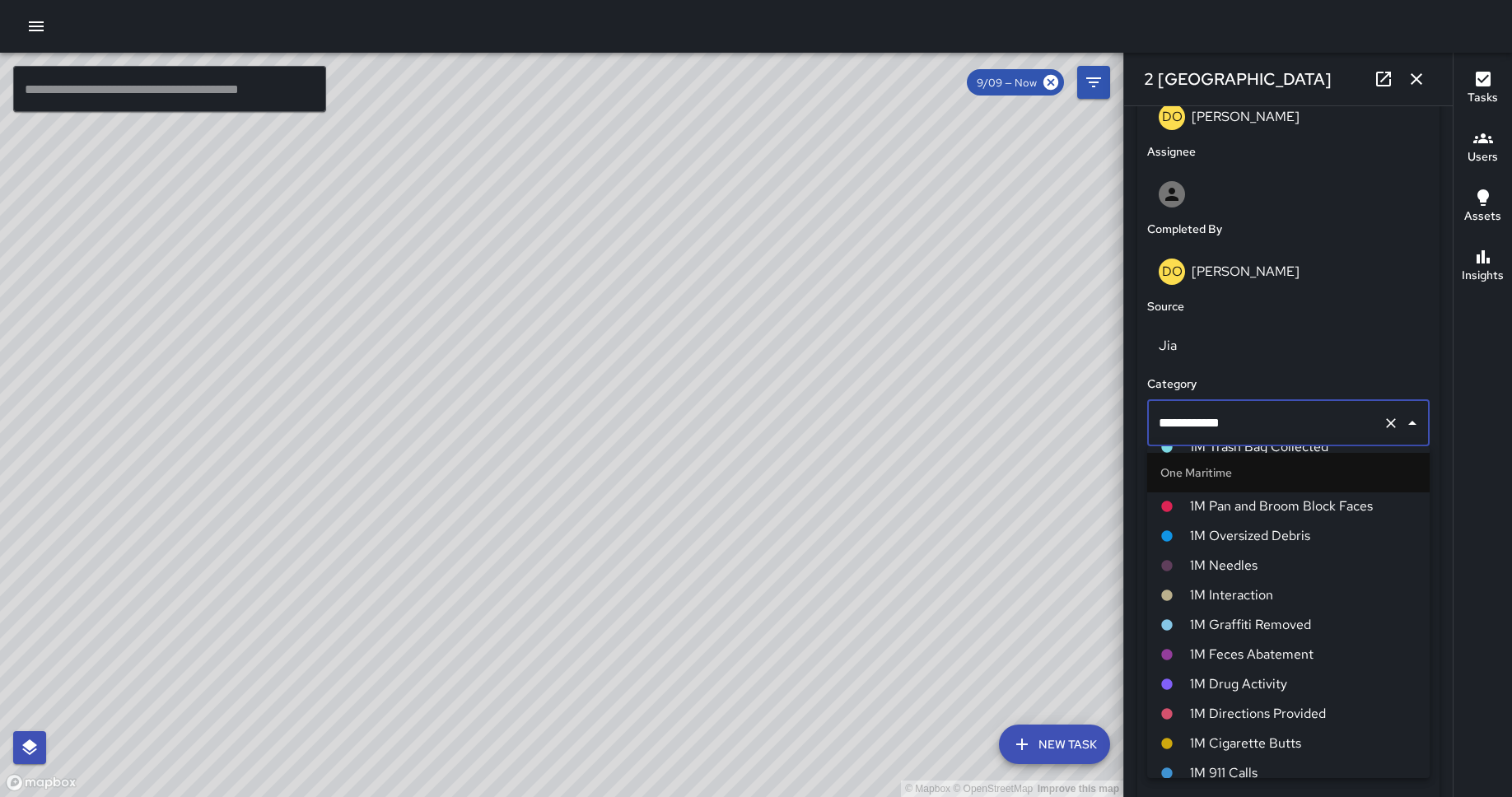
scroll to position [751, 0]
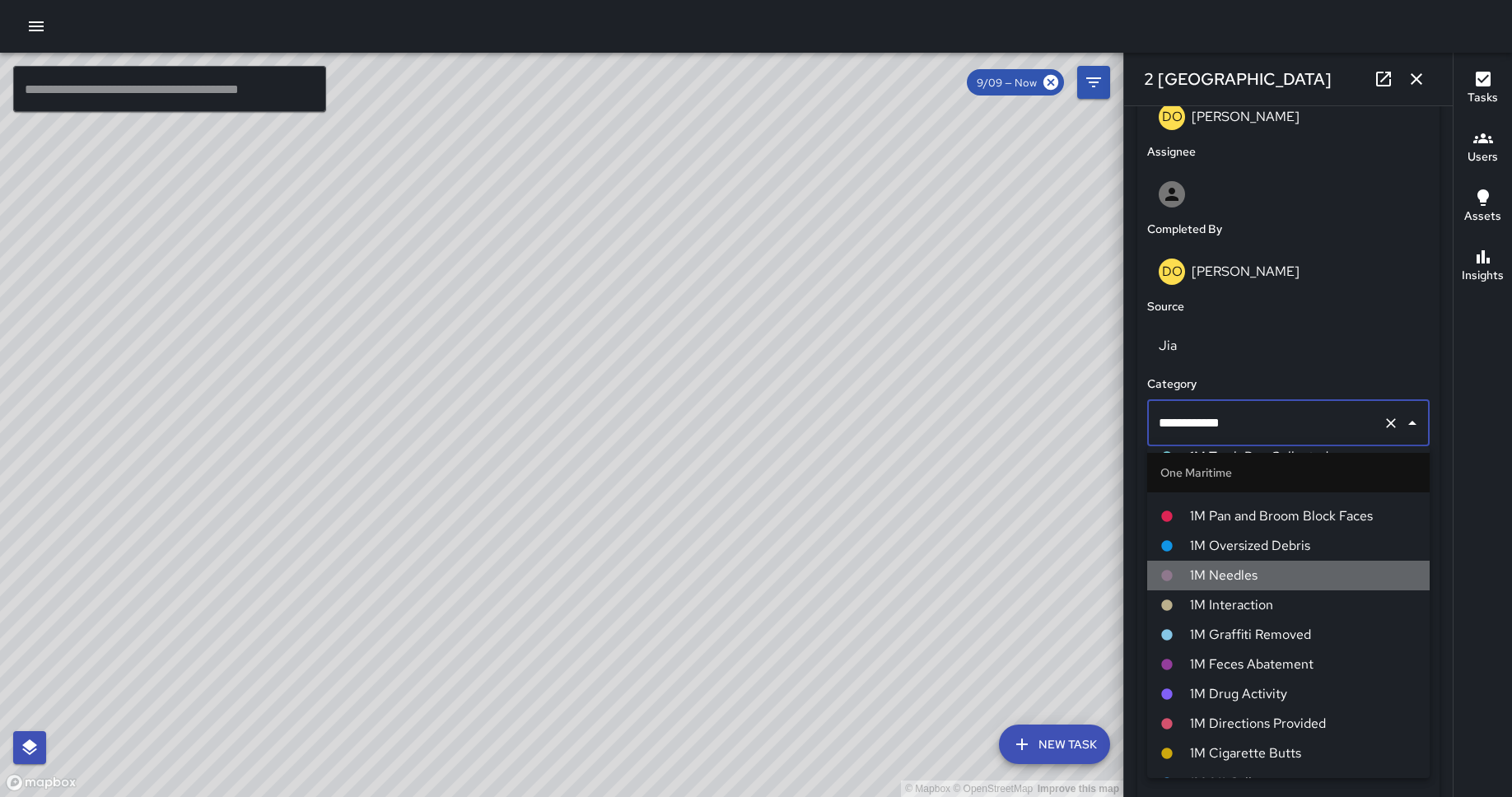
click at [1210, 588] on li "1M Needles" at bounding box center [1288, 575] width 282 height 30
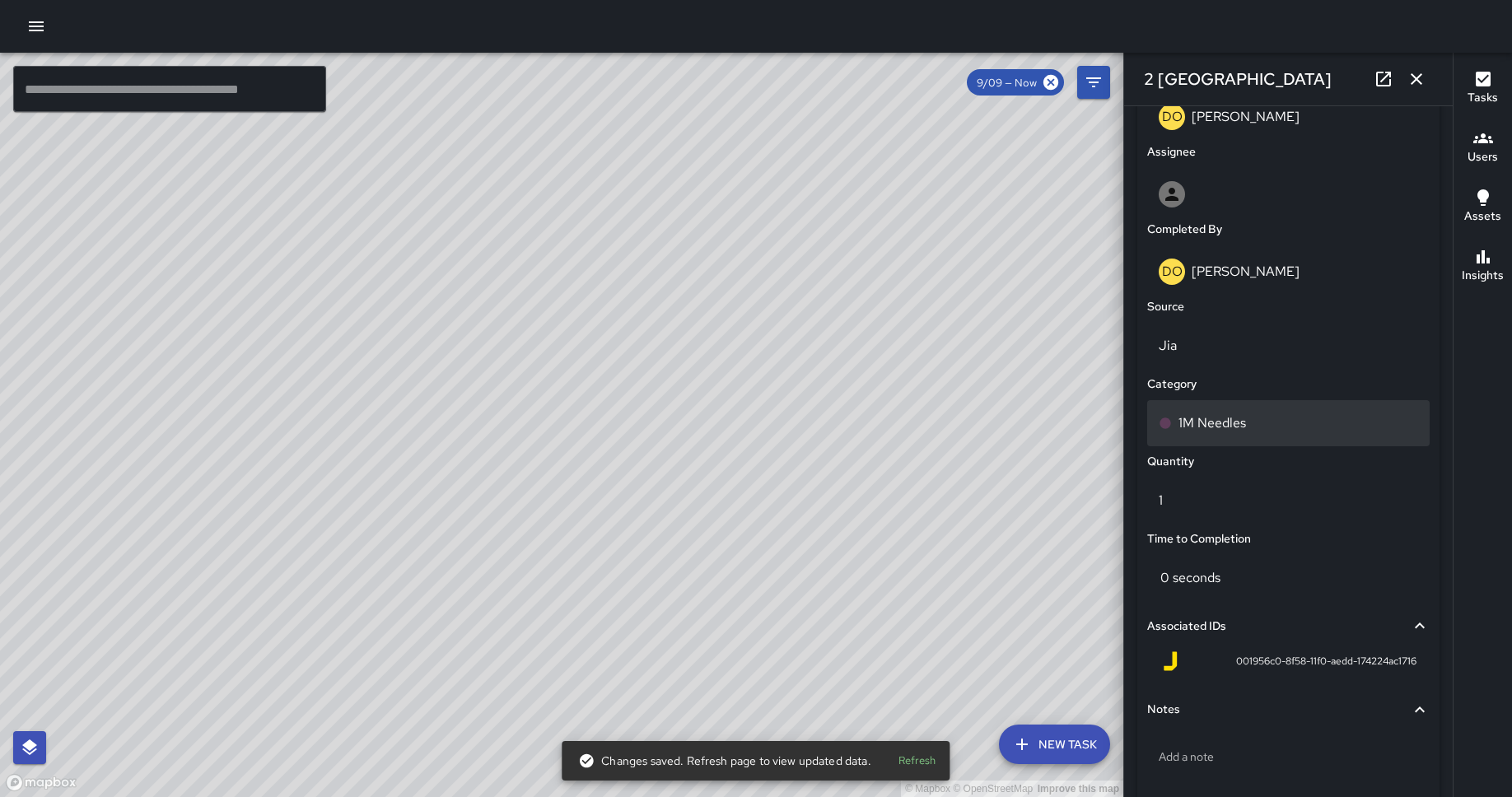
click at [1210, 425] on p "1M Needles" at bounding box center [1212, 422] width 68 height 19
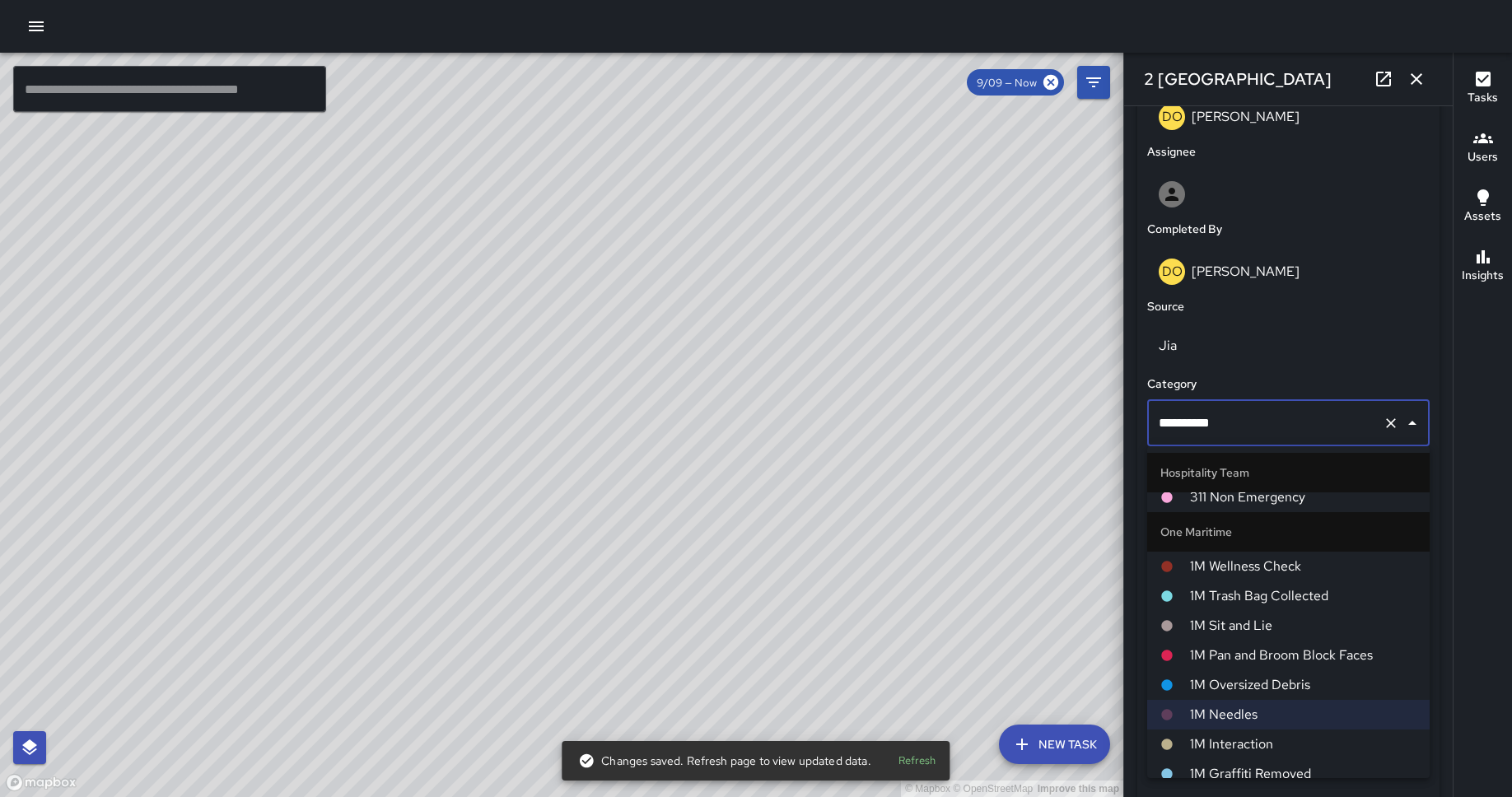
scroll to position [621, 0]
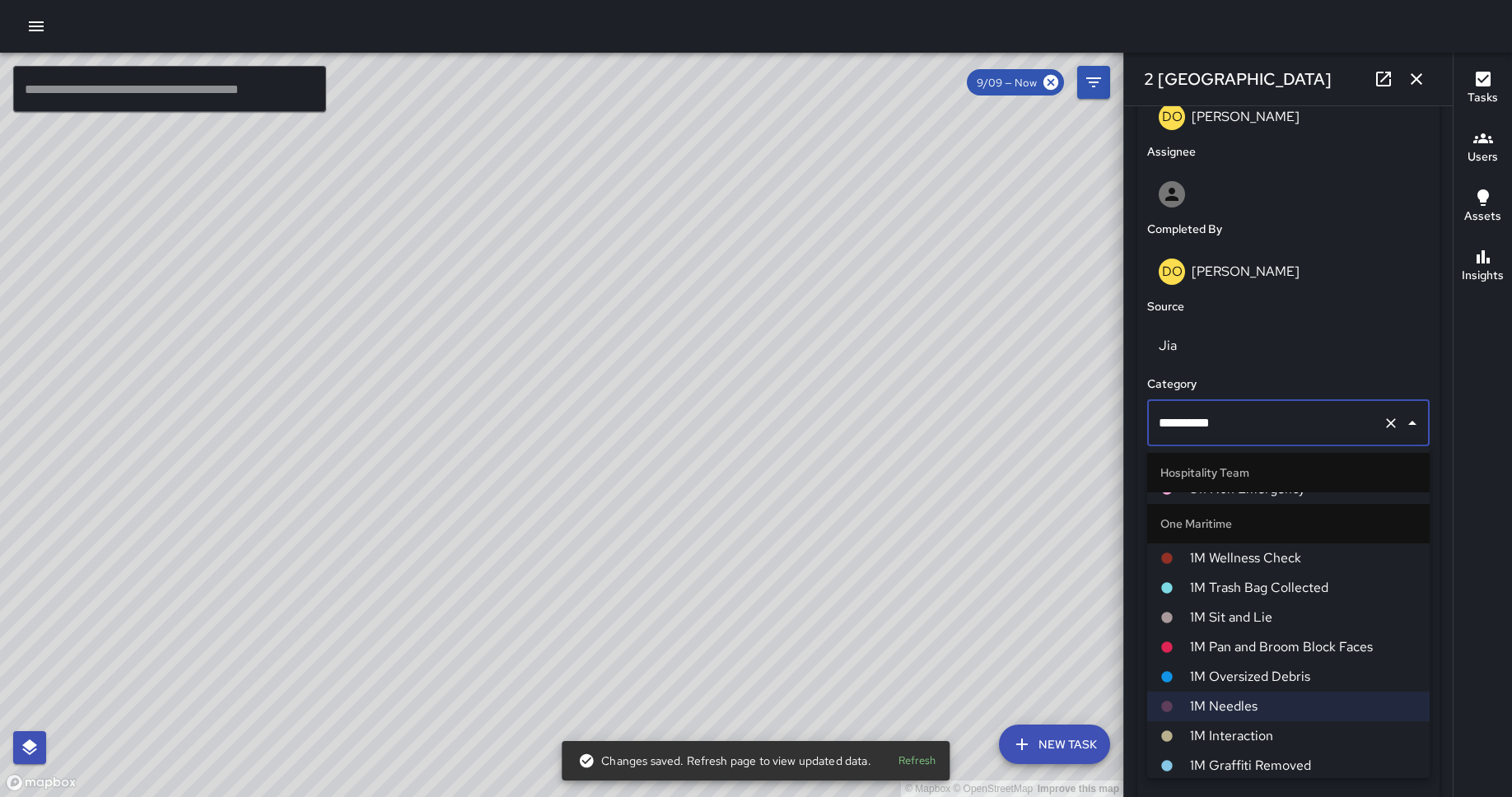
click at [1210, 614] on span "1M Interaction" at bounding box center [1303, 735] width 226 height 19
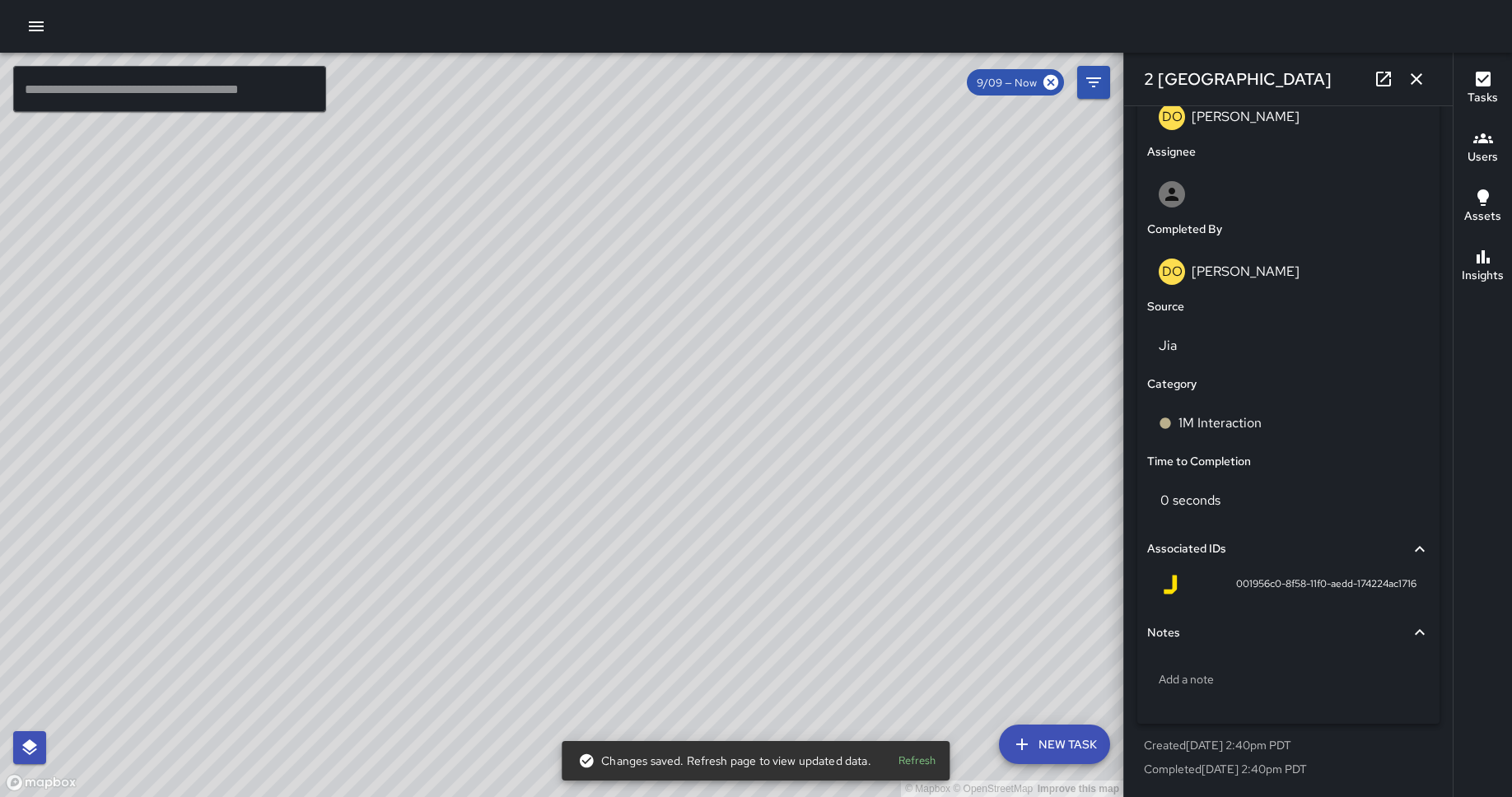
click at [610, 416] on div "© Mapbox © OpenStreetMap Improve this map DO [PERSON_NAME] 2 Embarcadero Center…" at bounding box center [562, 424] width 1123 height 744
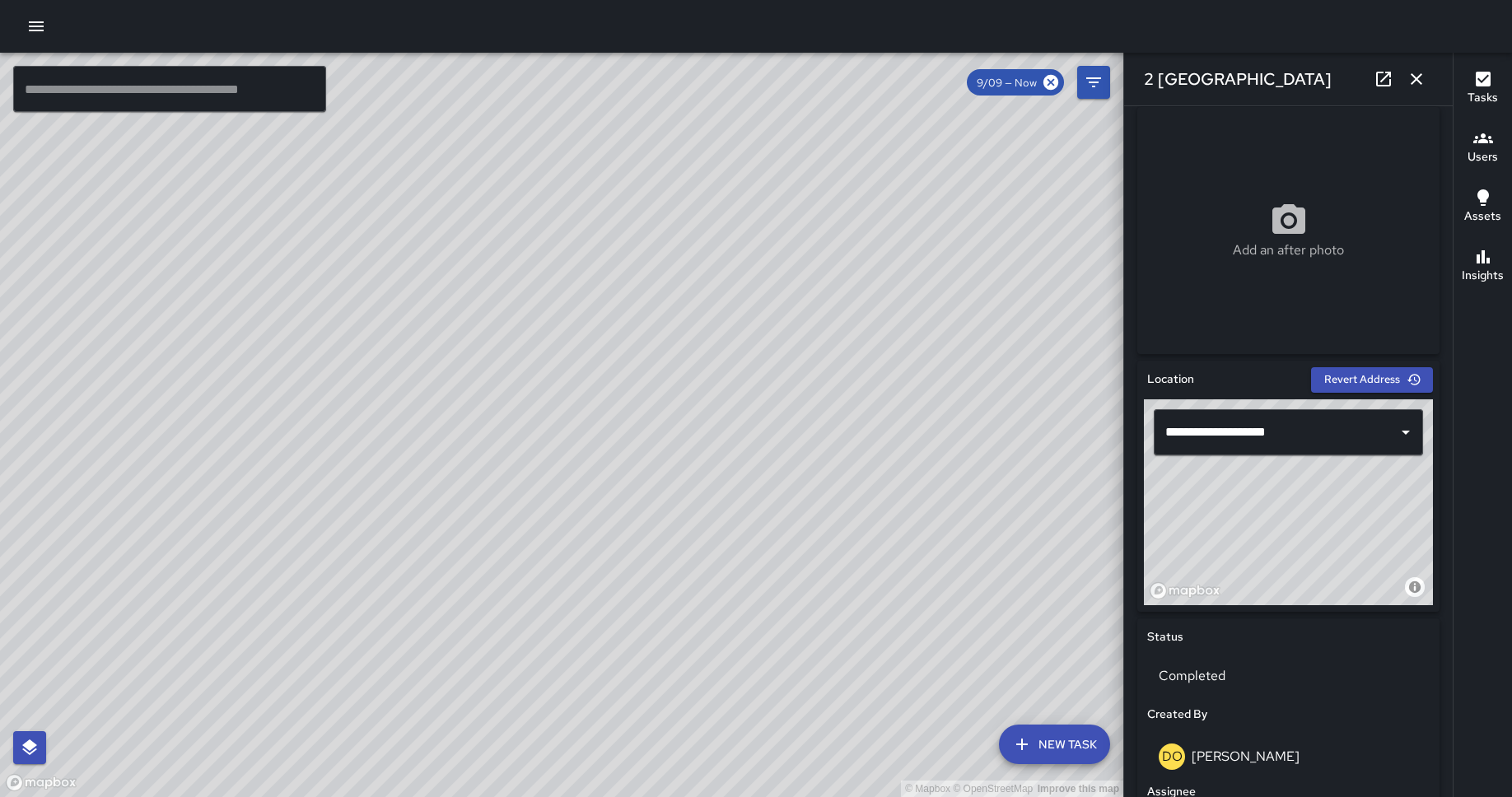
scroll to position [982, 0]
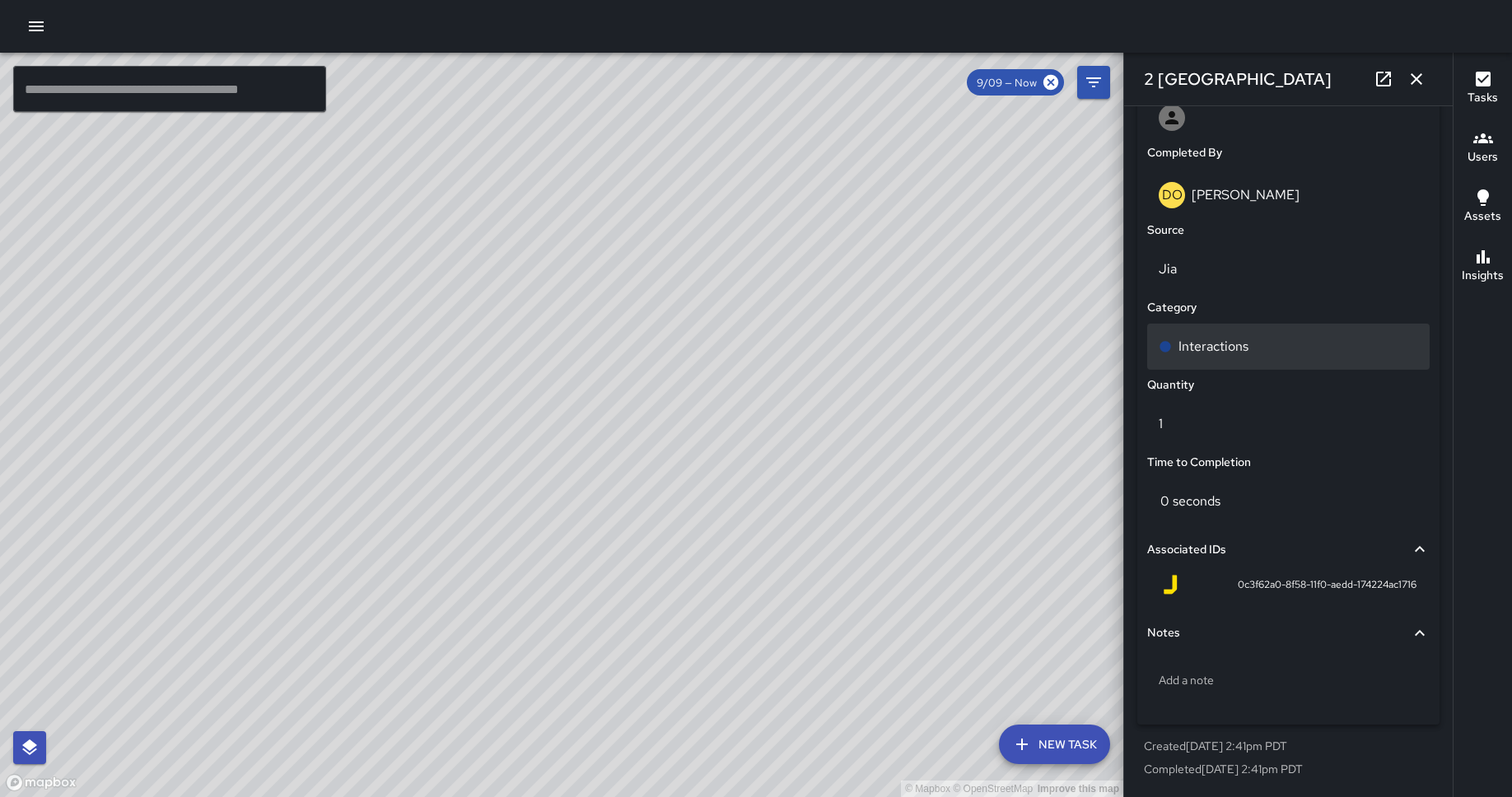
click at [1210, 369] on div "Interactions" at bounding box center [1288, 346] width 289 height 52
click at [1210, 358] on div "Interactions" at bounding box center [1288, 346] width 282 height 46
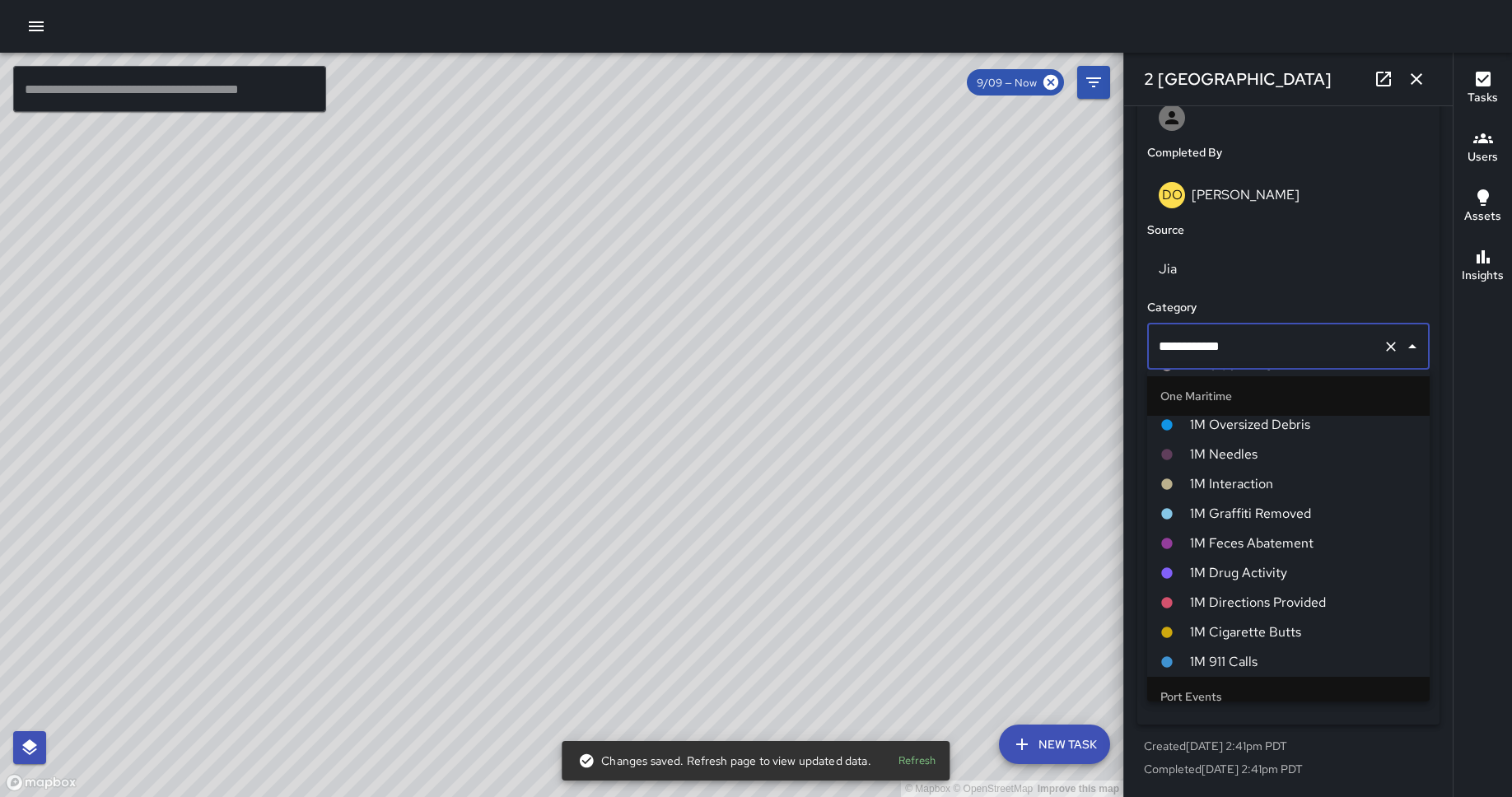
scroll to position [779, 0]
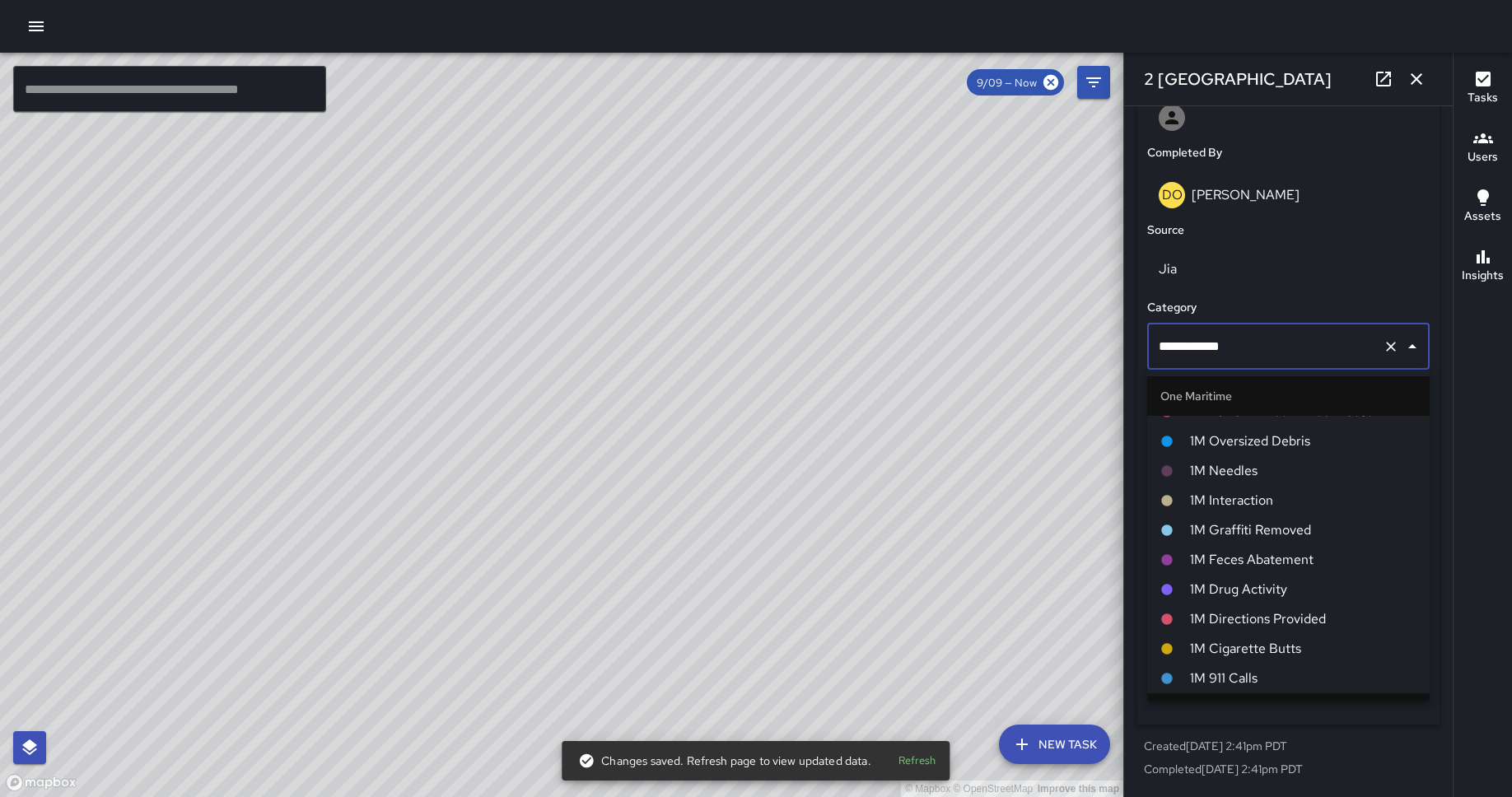
click at [1210, 500] on span "1M Interaction" at bounding box center [1303, 500] width 226 height 19
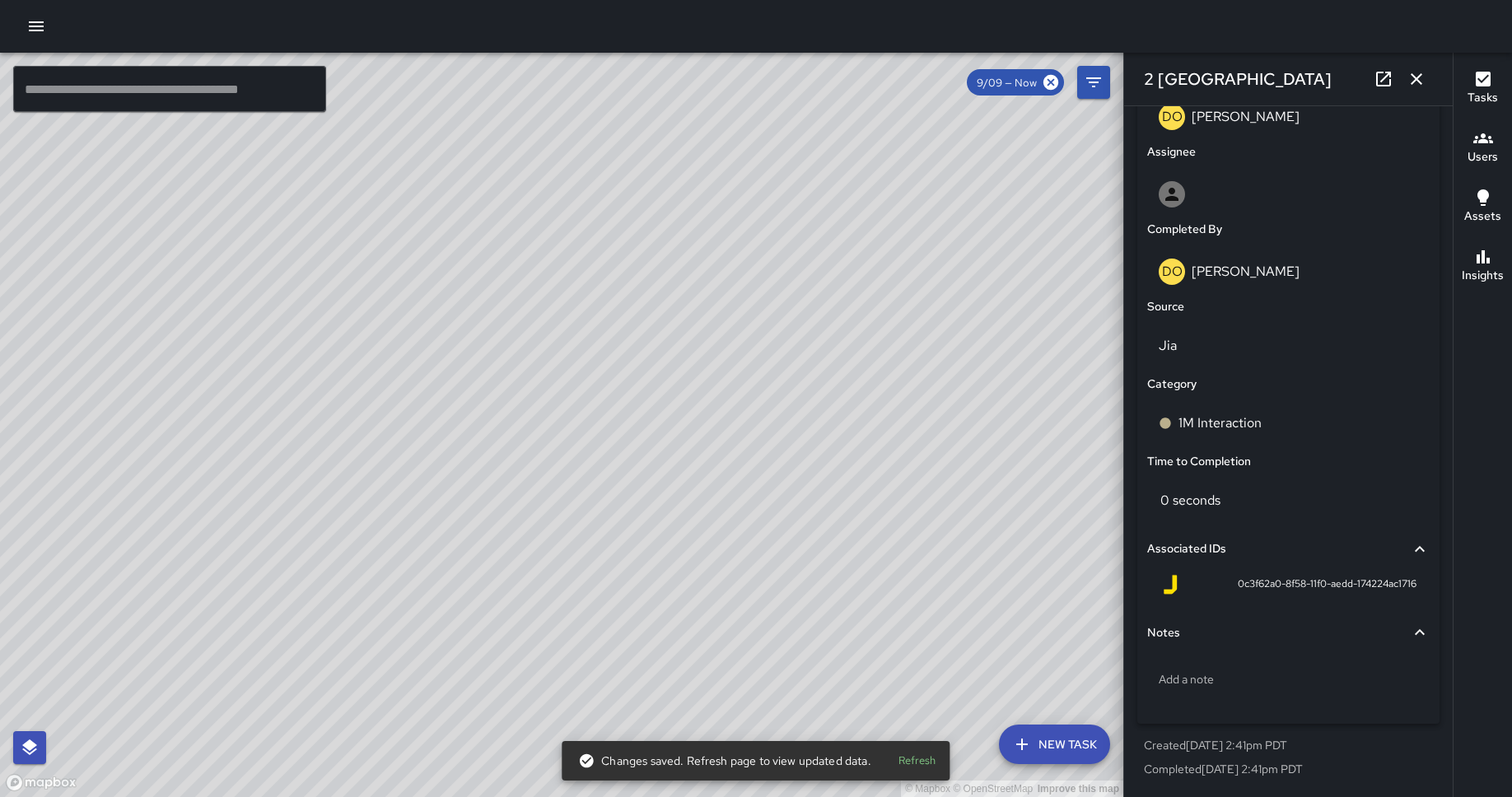
scroll to position [905, 0]
click at [266, 466] on div "© Mapbox © OpenStreetMap Improve this map DO [PERSON_NAME][GEOGRAPHIC_DATA][STR…" at bounding box center [562, 424] width 1123 height 744
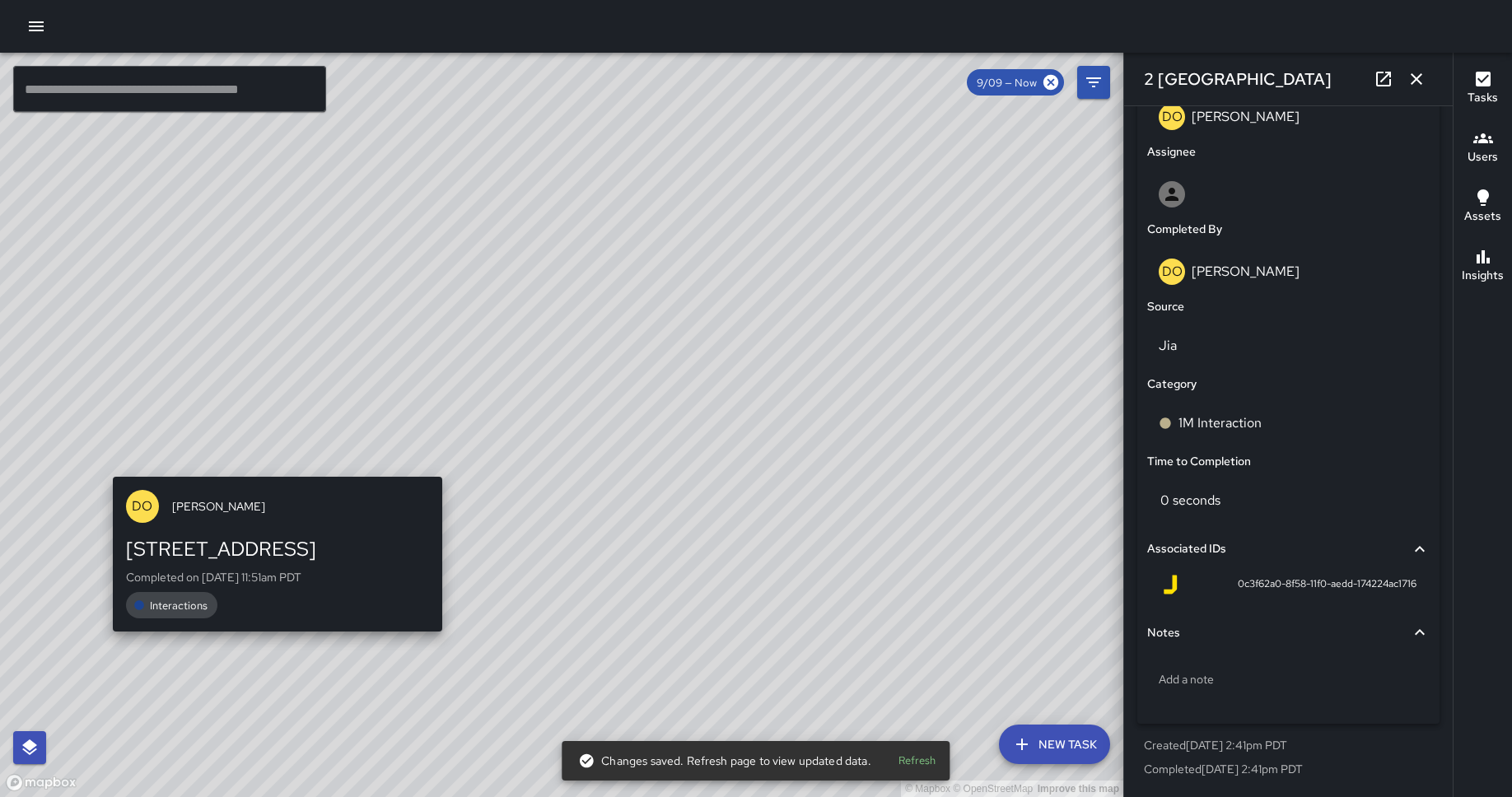
type input "**********"
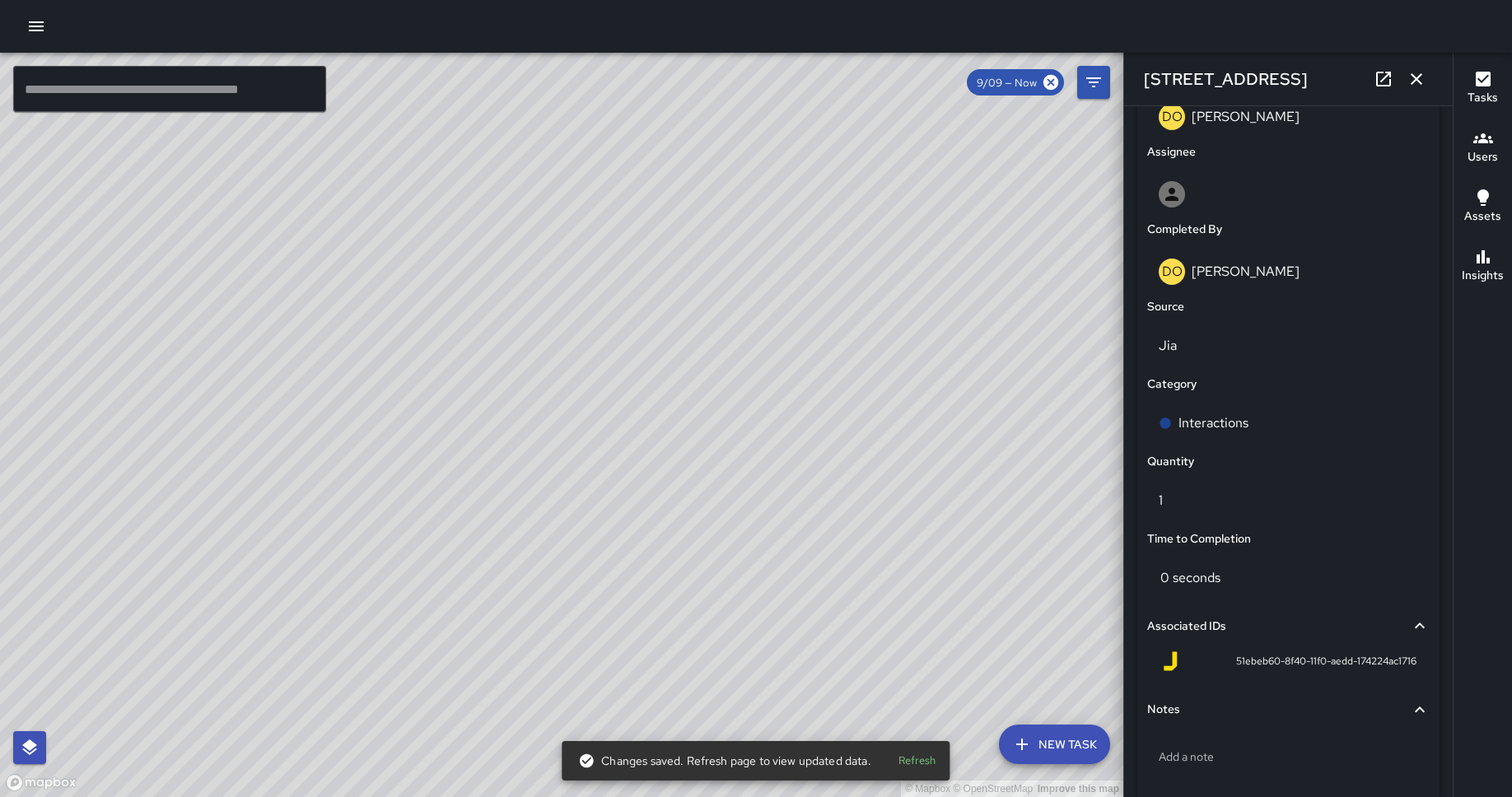
scroll to position [982, 0]
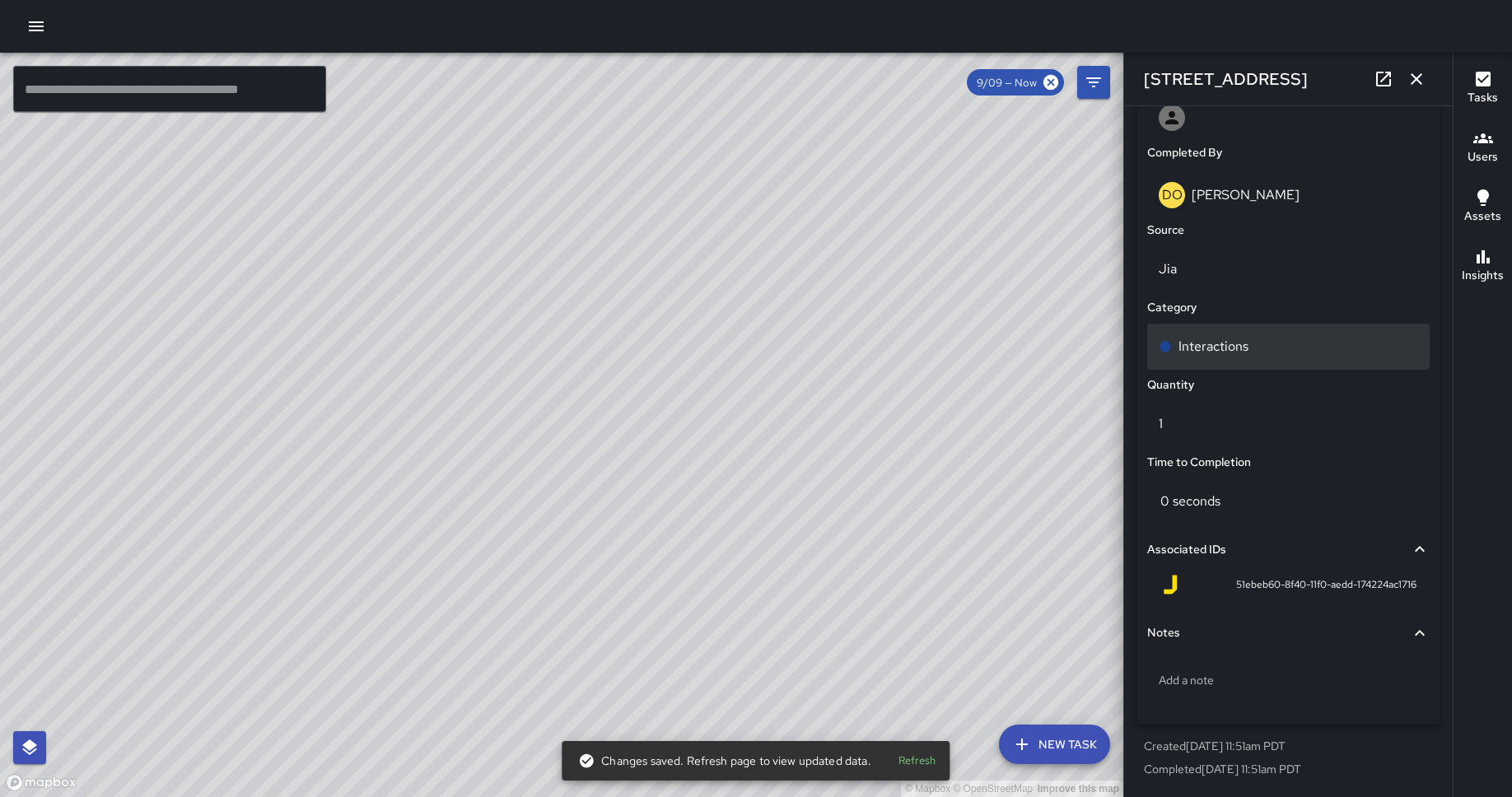
click at [1210, 358] on div "Interactions" at bounding box center [1288, 346] width 282 height 46
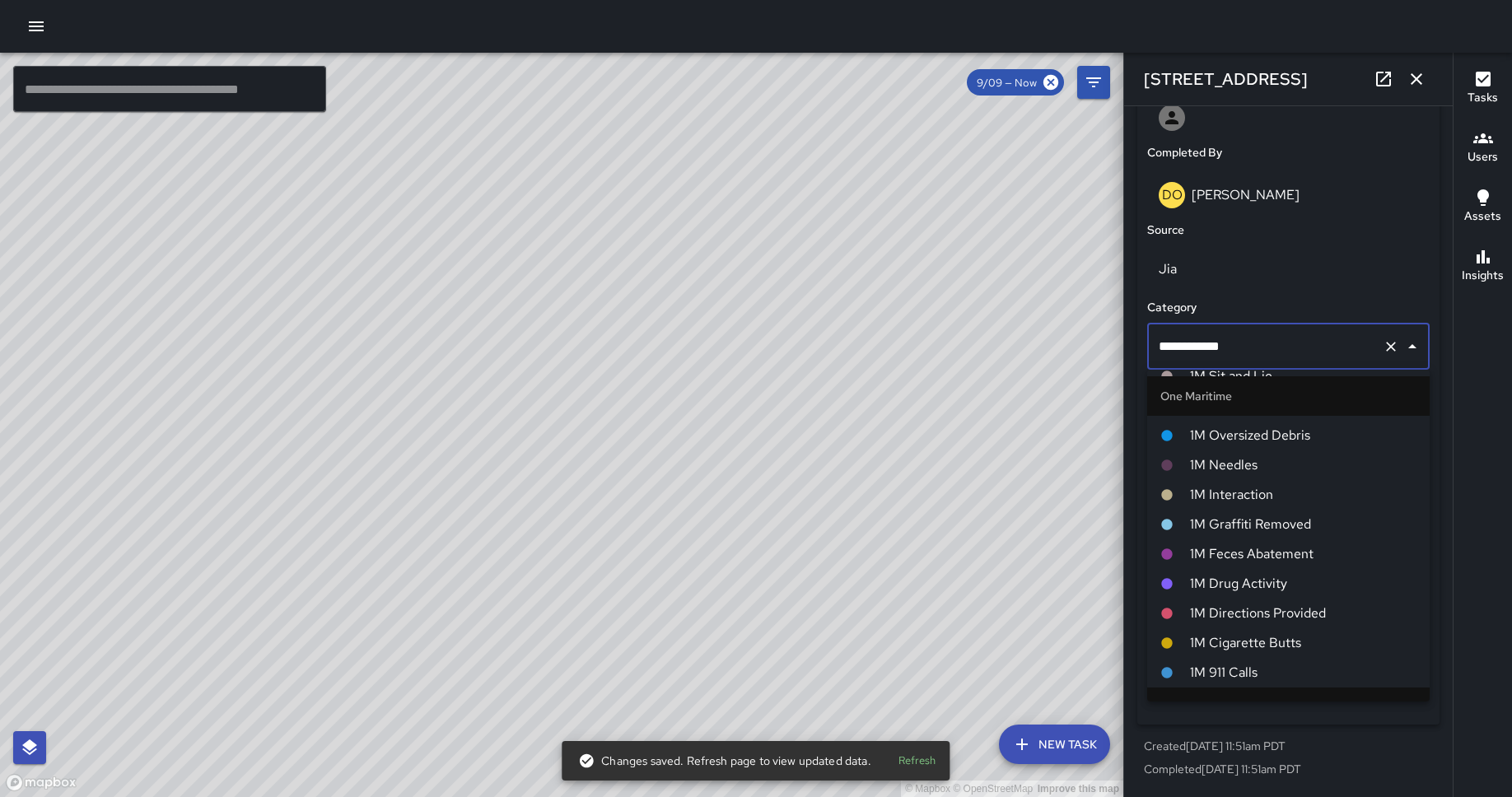
scroll to position [773, 0]
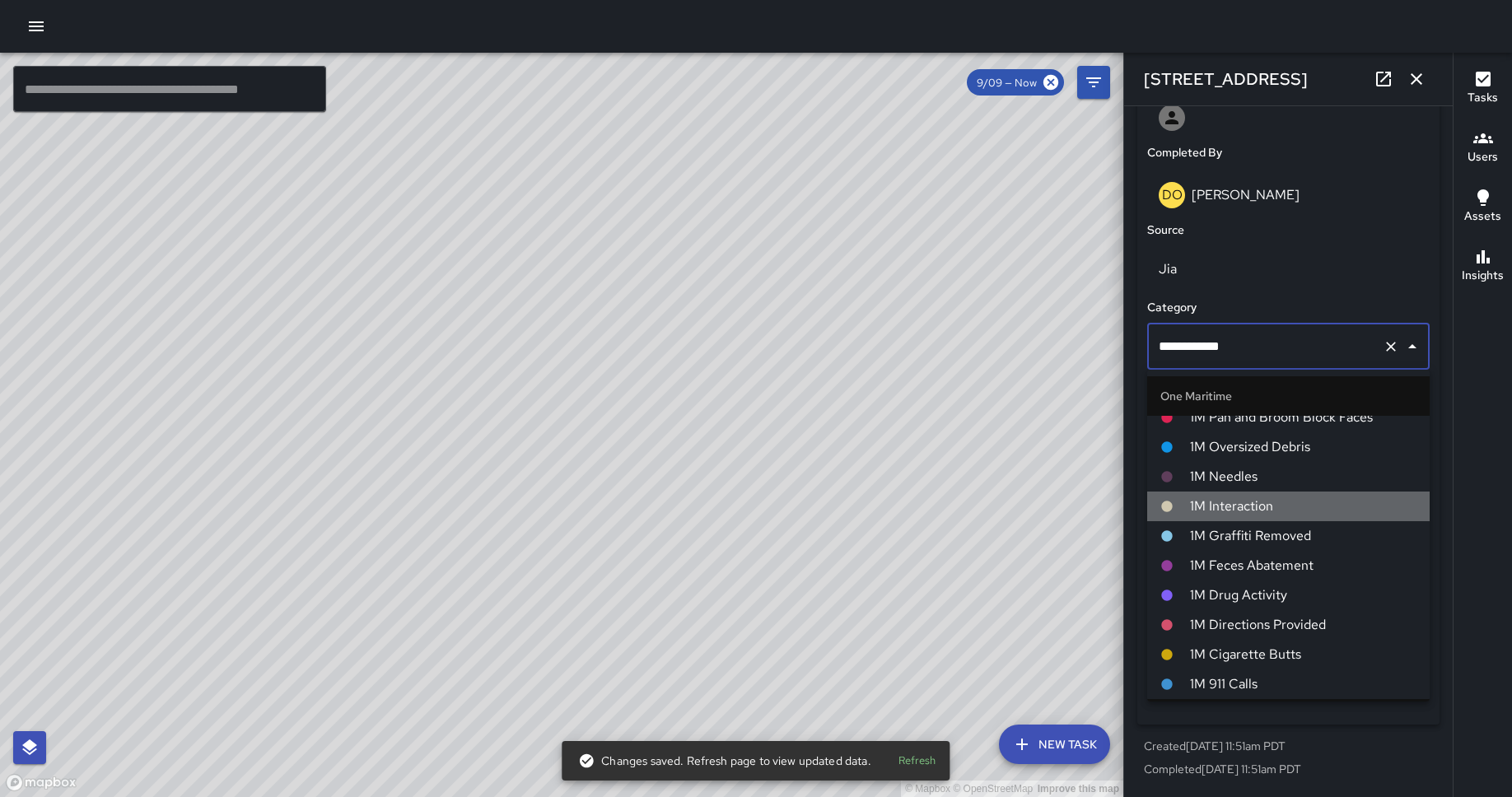
click at [1210, 512] on span "1M Interaction" at bounding box center [1303, 506] width 226 height 19
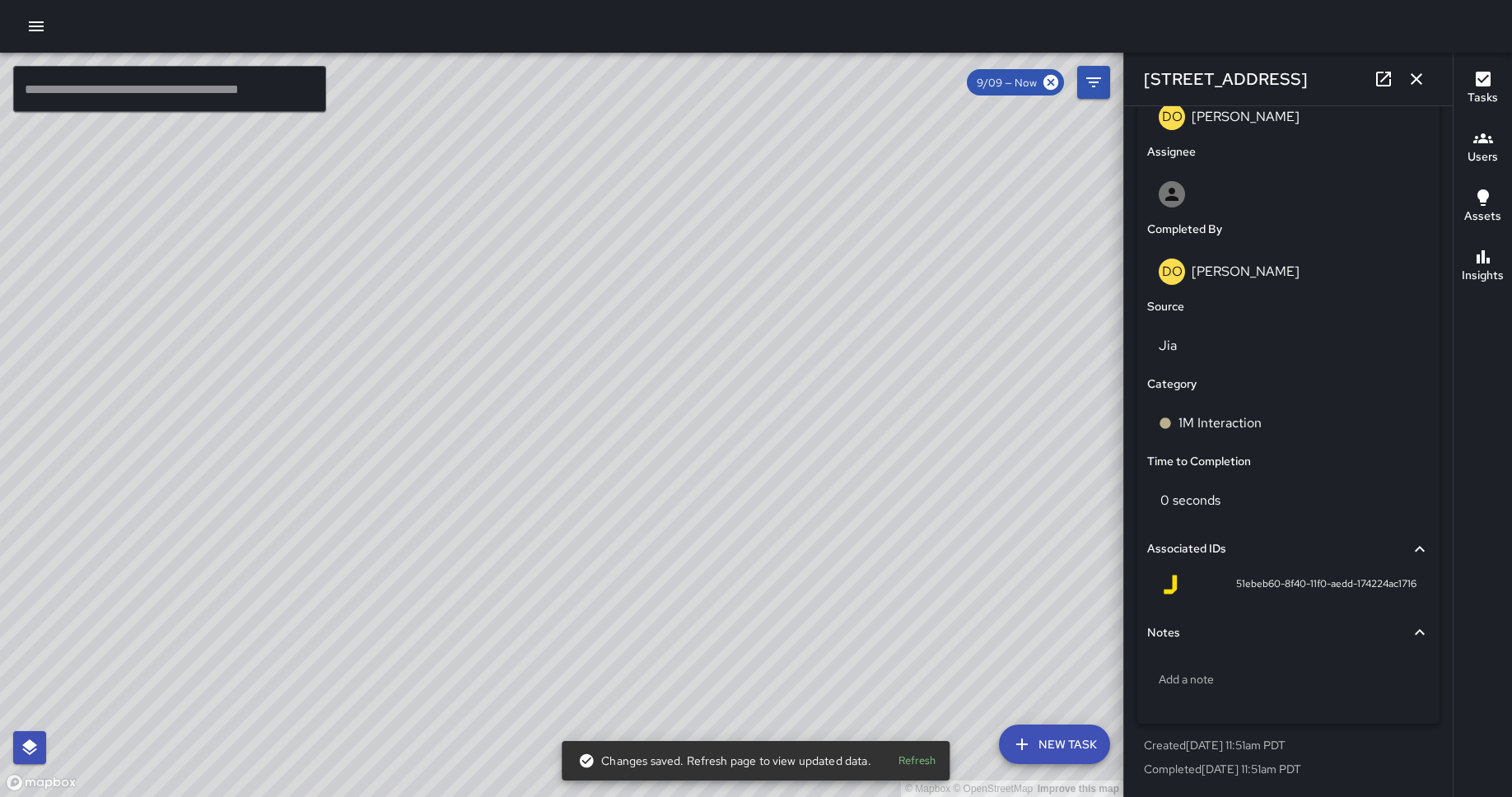
scroll to position [905, 0]
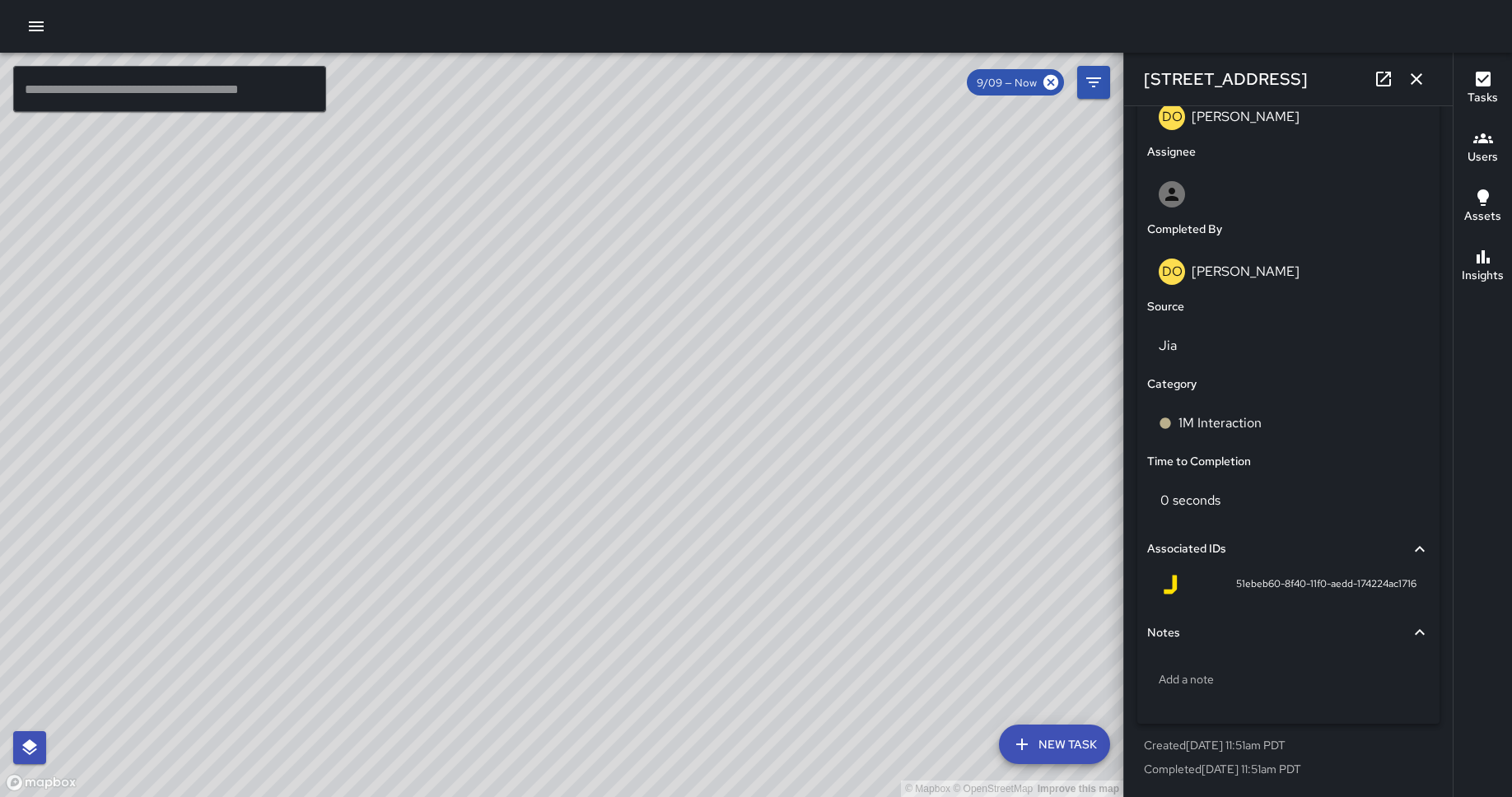
click at [506, 503] on div "© Mapbox © OpenStreetMap Improve this map AH [PERSON_NAME][GEOGRAPHIC_DATA][STR…" at bounding box center [562, 424] width 1123 height 744
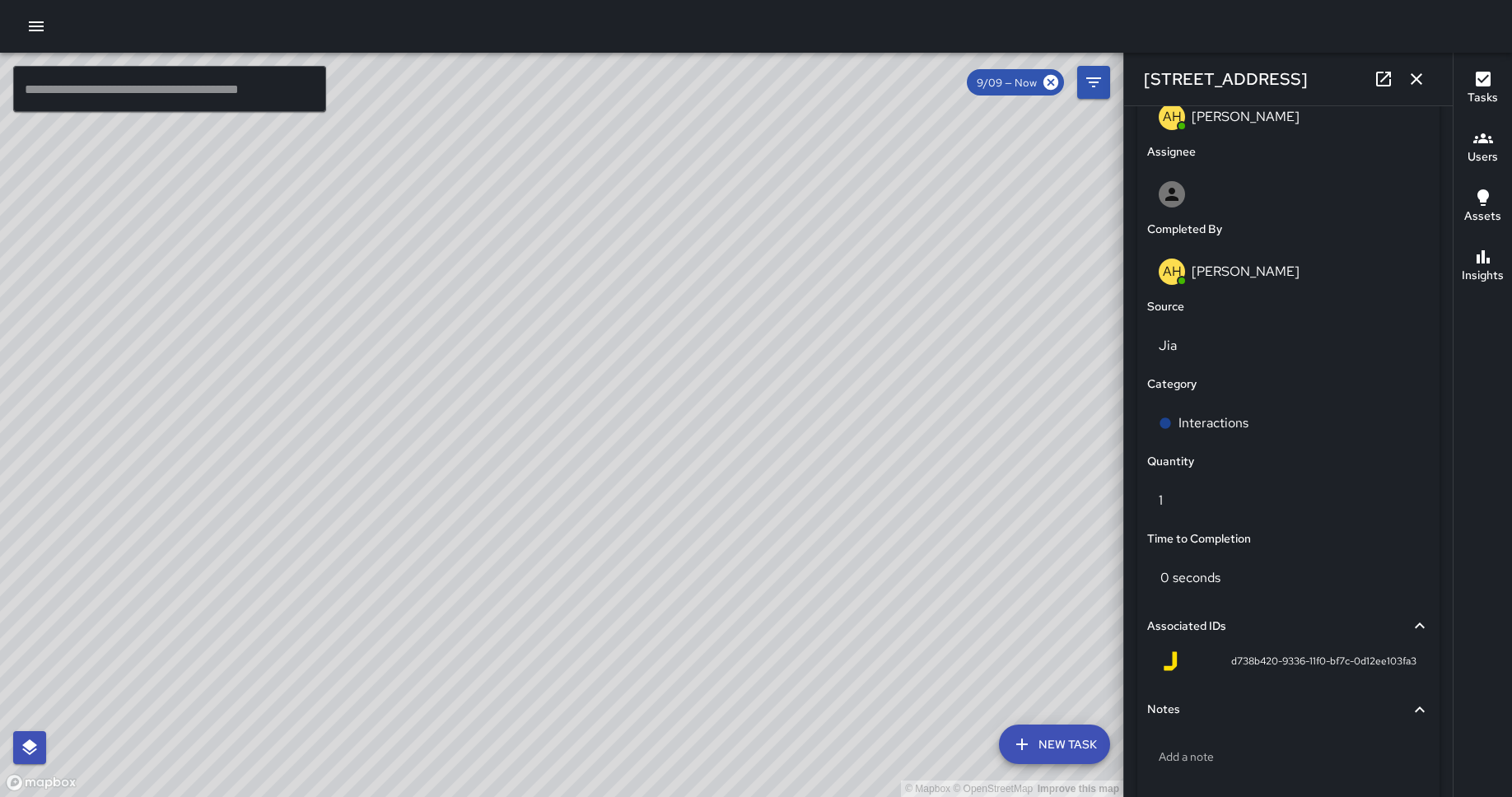
scroll to position [982, 0]
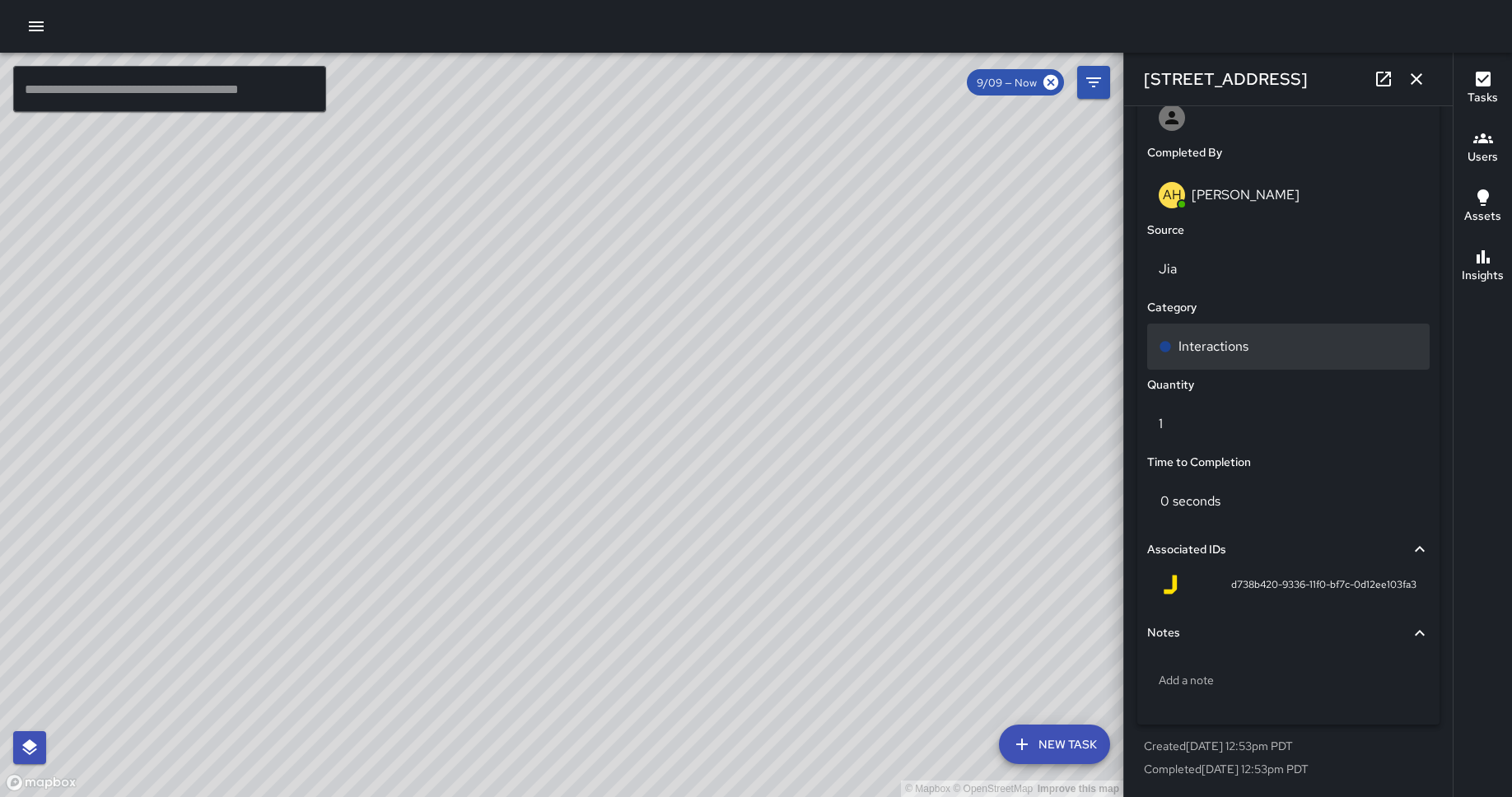
click at [1178, 359] on div "Interactions" at bounding box center [1288, 346] width 282 height 46
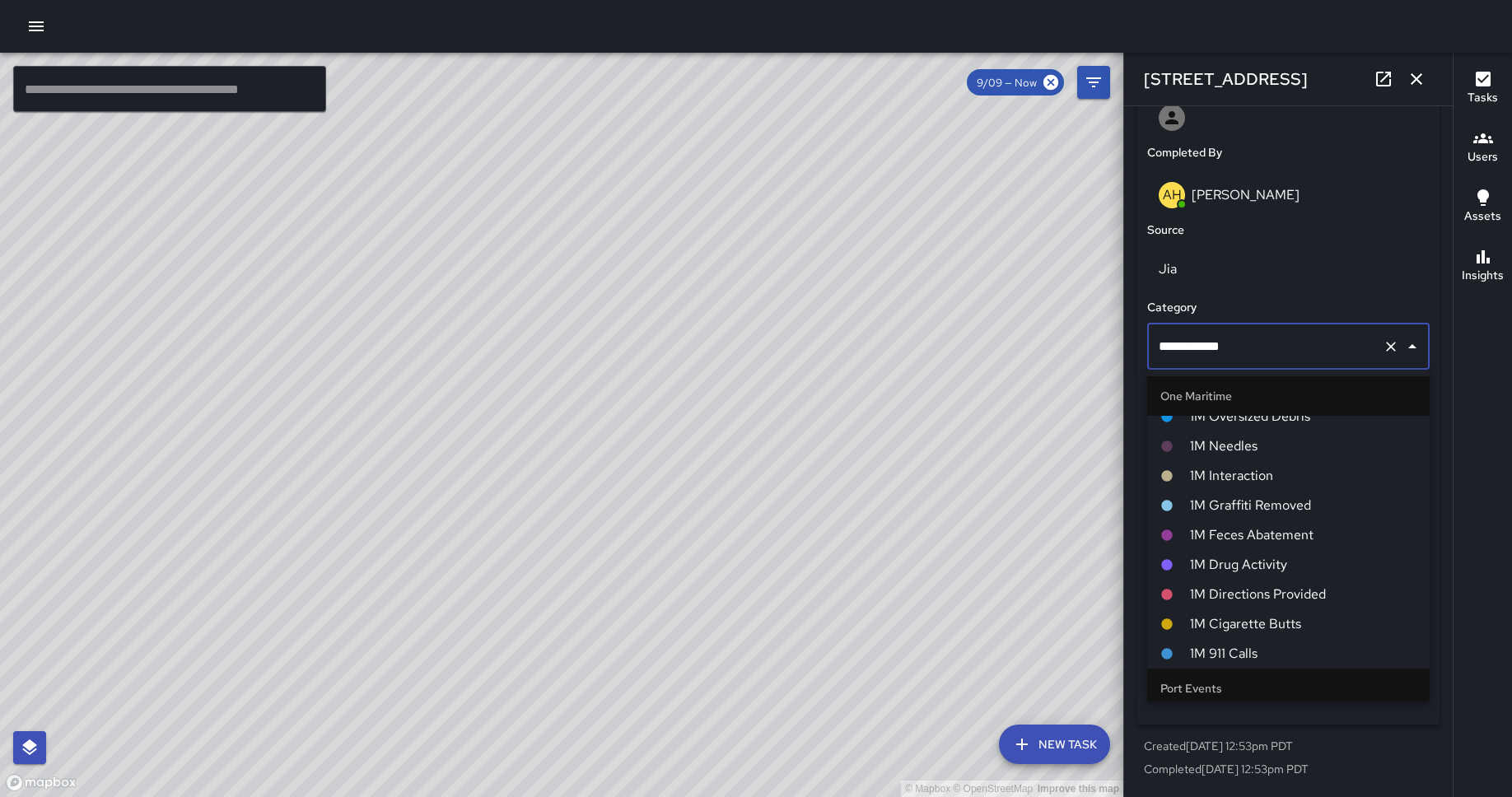
scroll to position [793, 0]
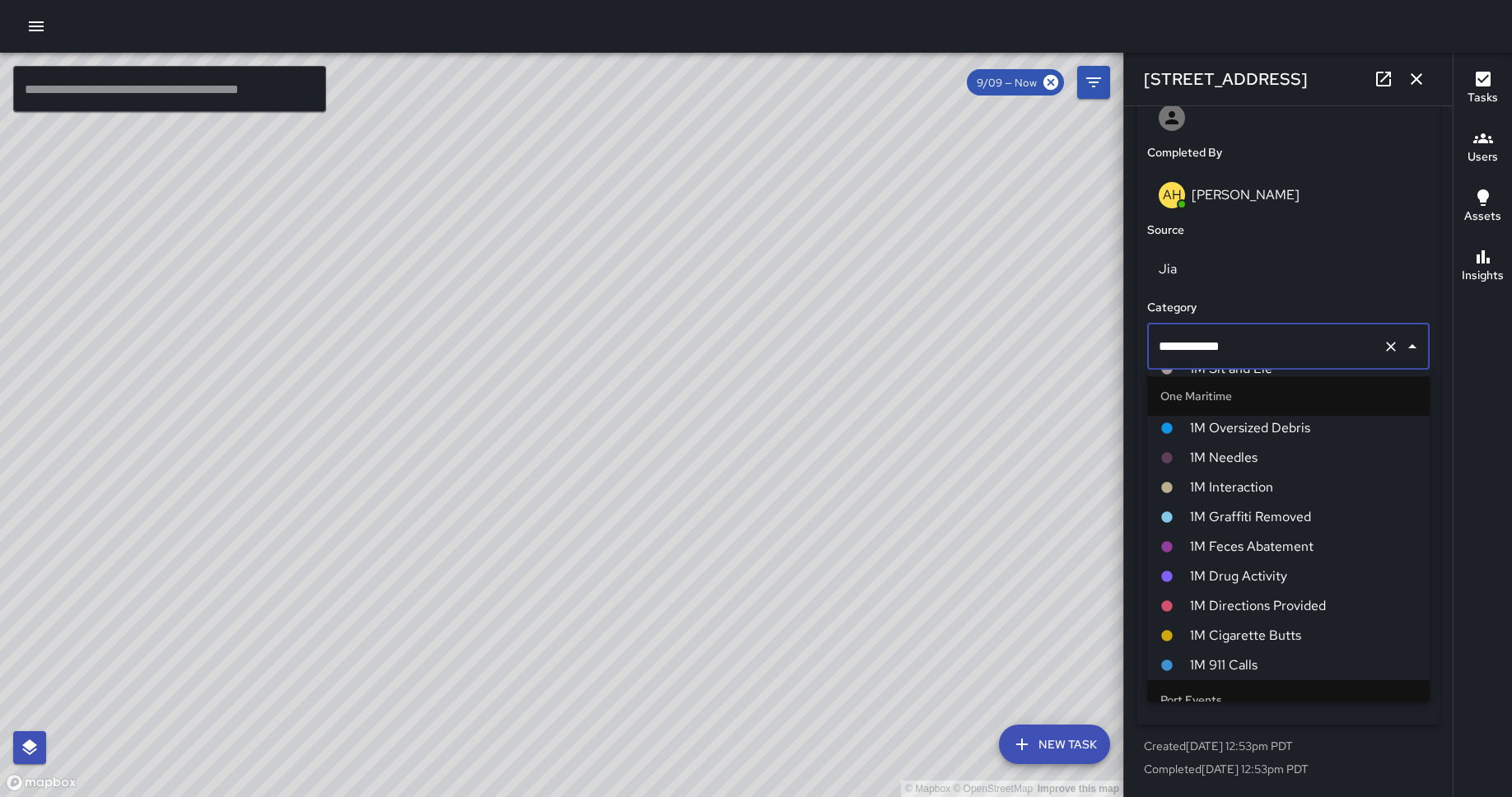
click at [1210, 477] on span "1M Interaction" at bounding box center [1303, 486] width 226 height 19
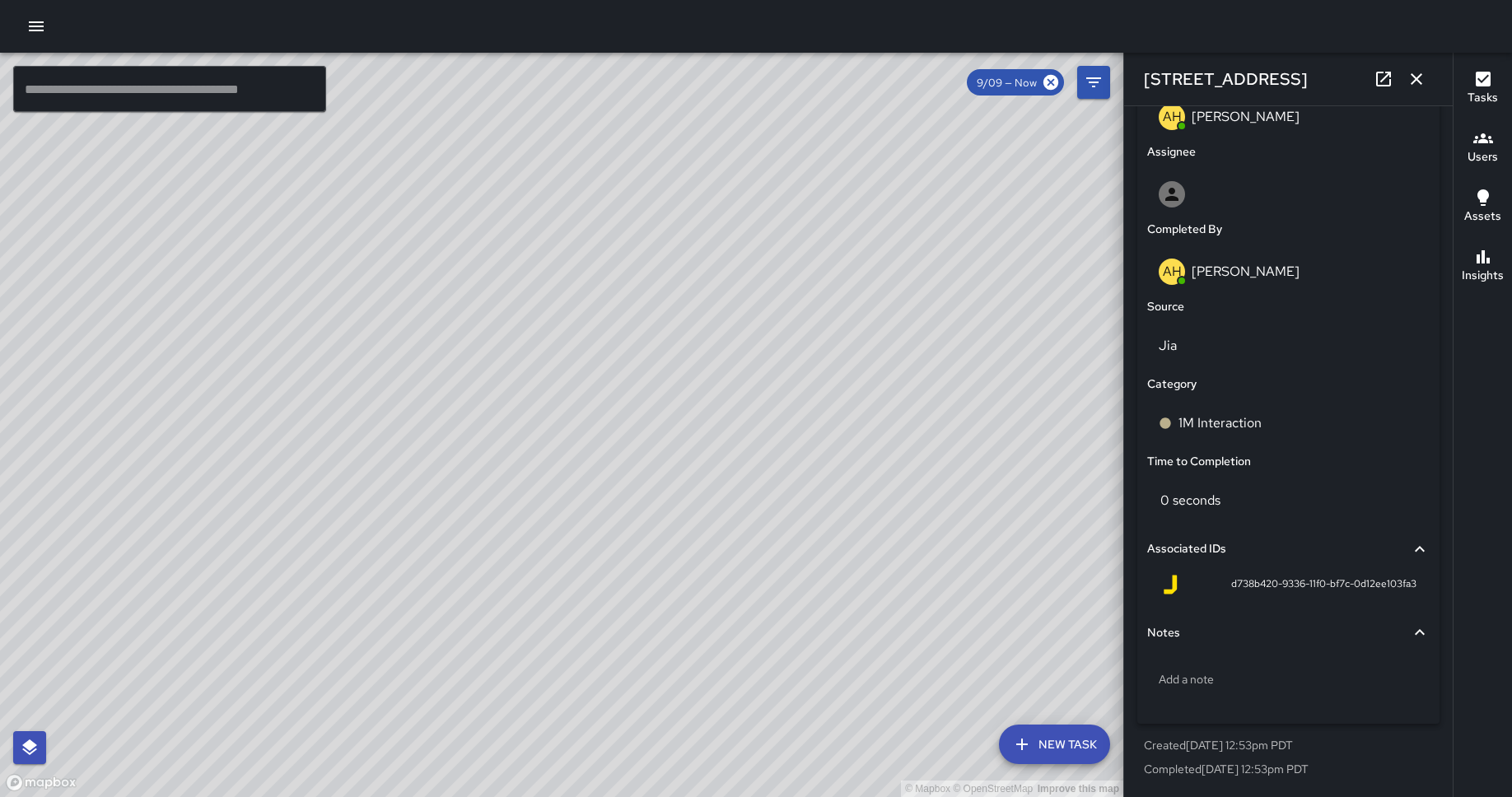
scroll to position [905, 0]
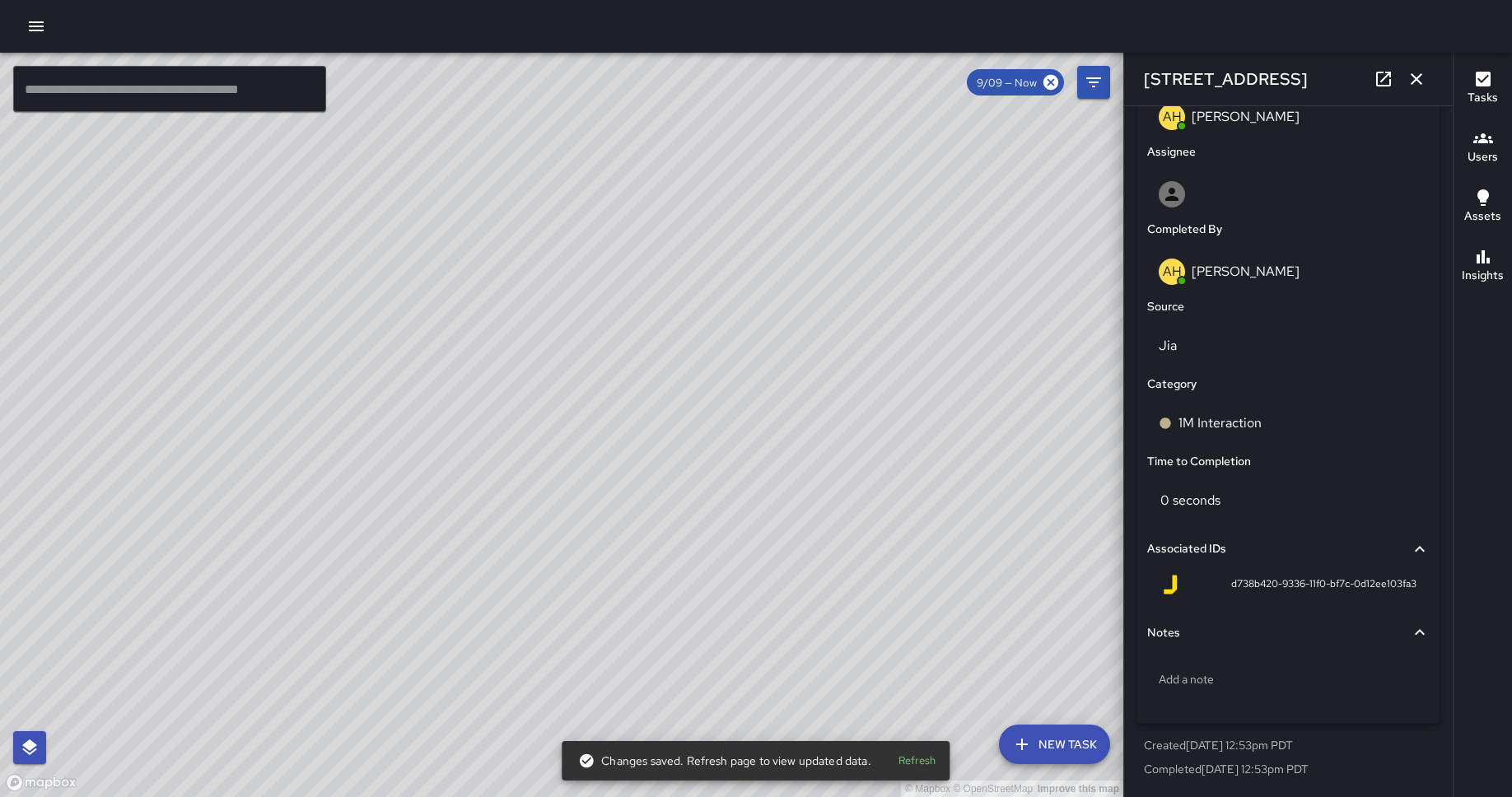
click at [504, 384] on div "© Mapbox © OpenStreetMap Improve this map BW [PERSON_NAME][GEOGRAPHIC_DATA][STR…" at bounding box center [562, 424] width 1123 height 744
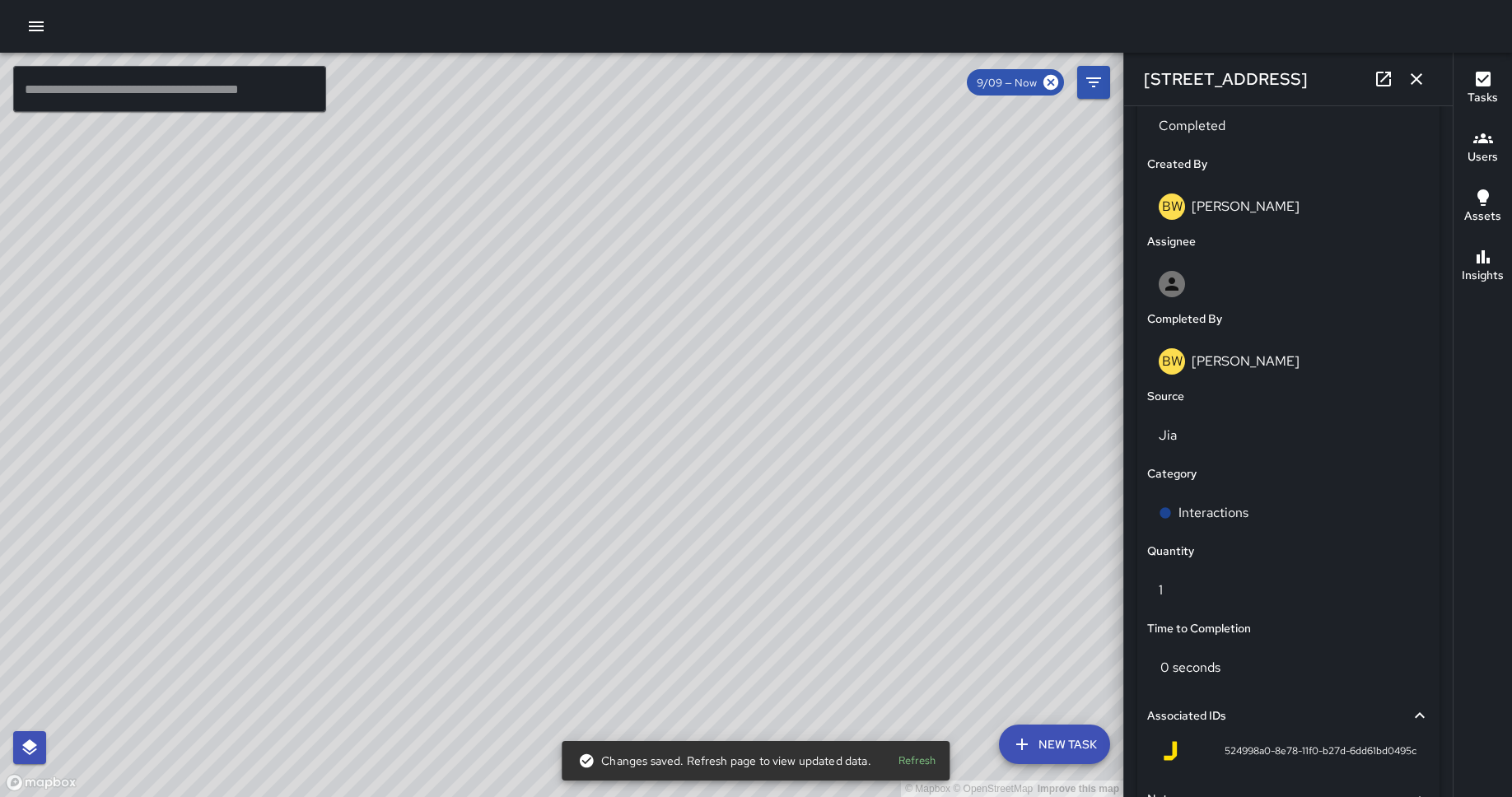
scroll to position [982, 0]
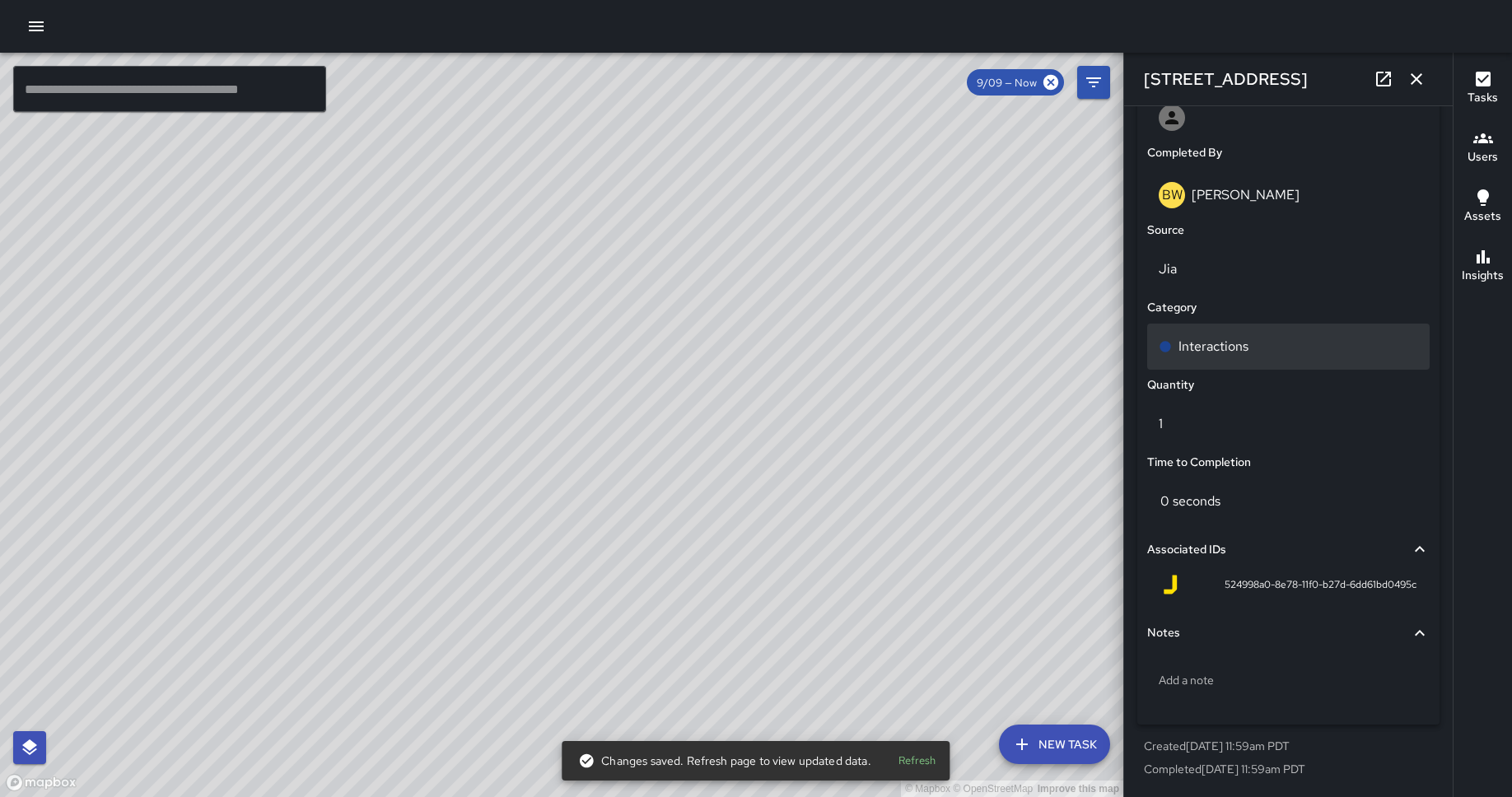
click at [1210, 347] on p "Interactions" at bounding box center [1213, 346] width 70 height 19
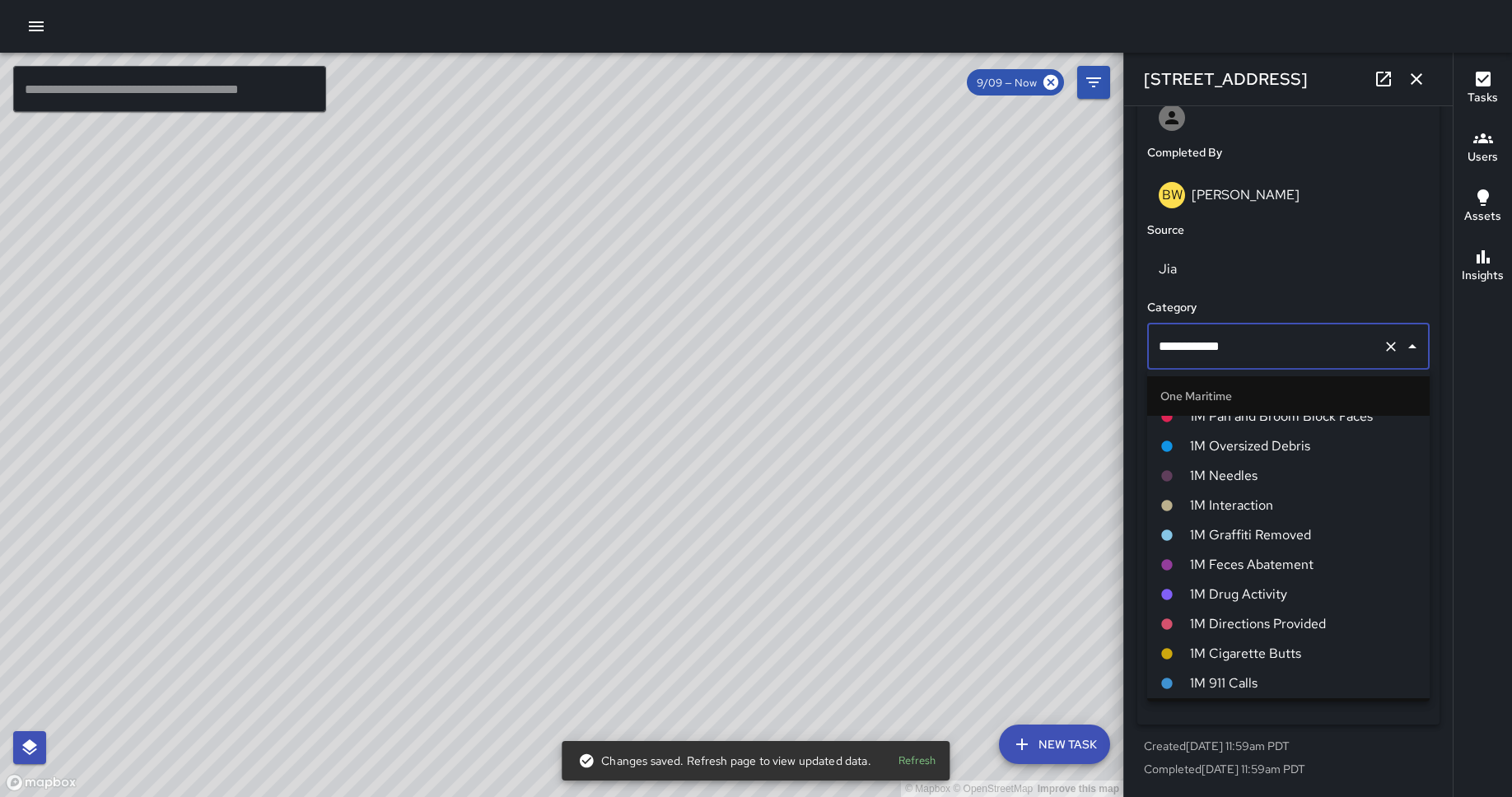
scroll to position [773, 0]
click at [1210, 507] on span "1M Interaction" at bounding box center [1303, 506] width 226 height 19
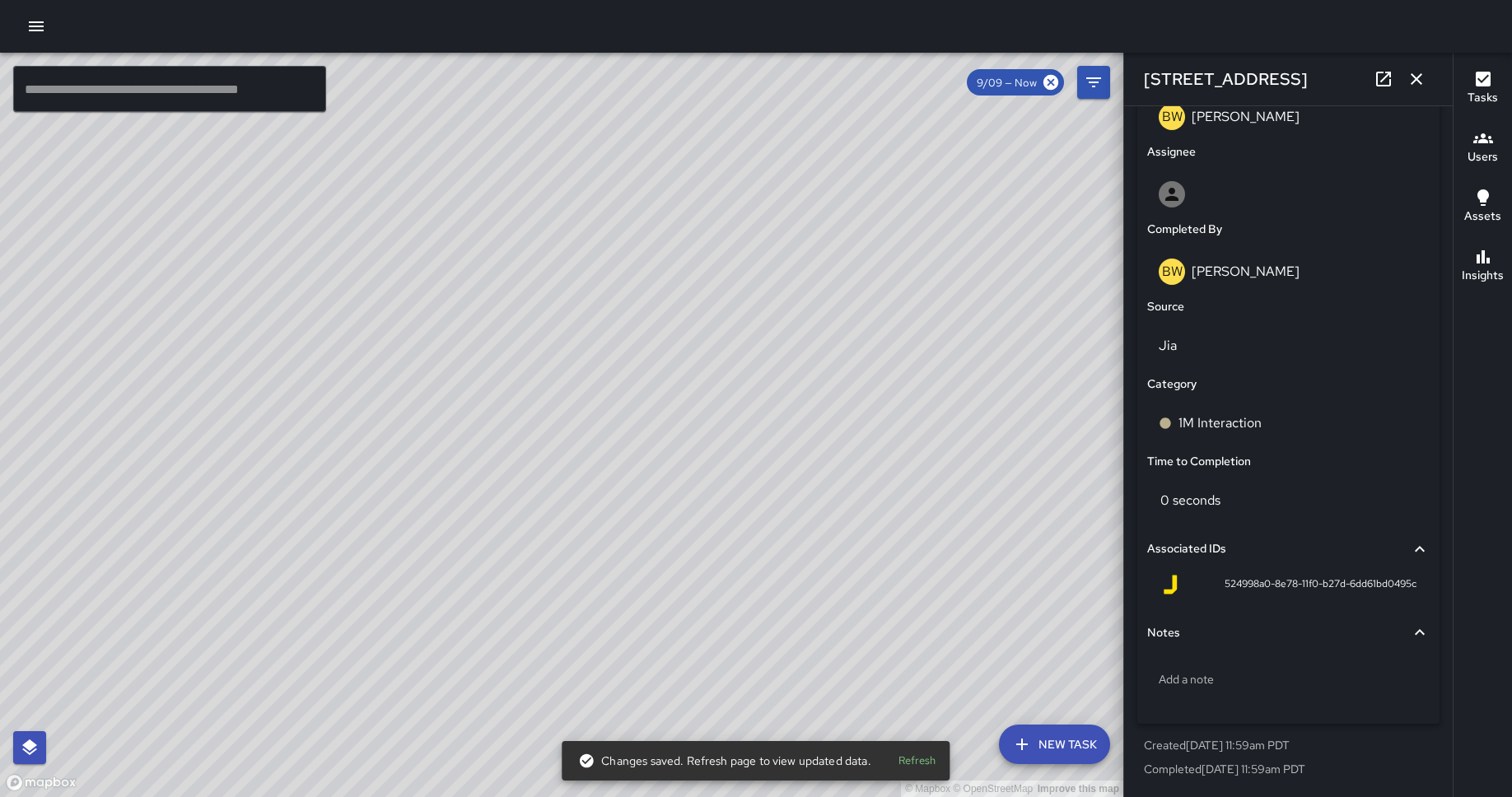
scroll to position [905, 0]
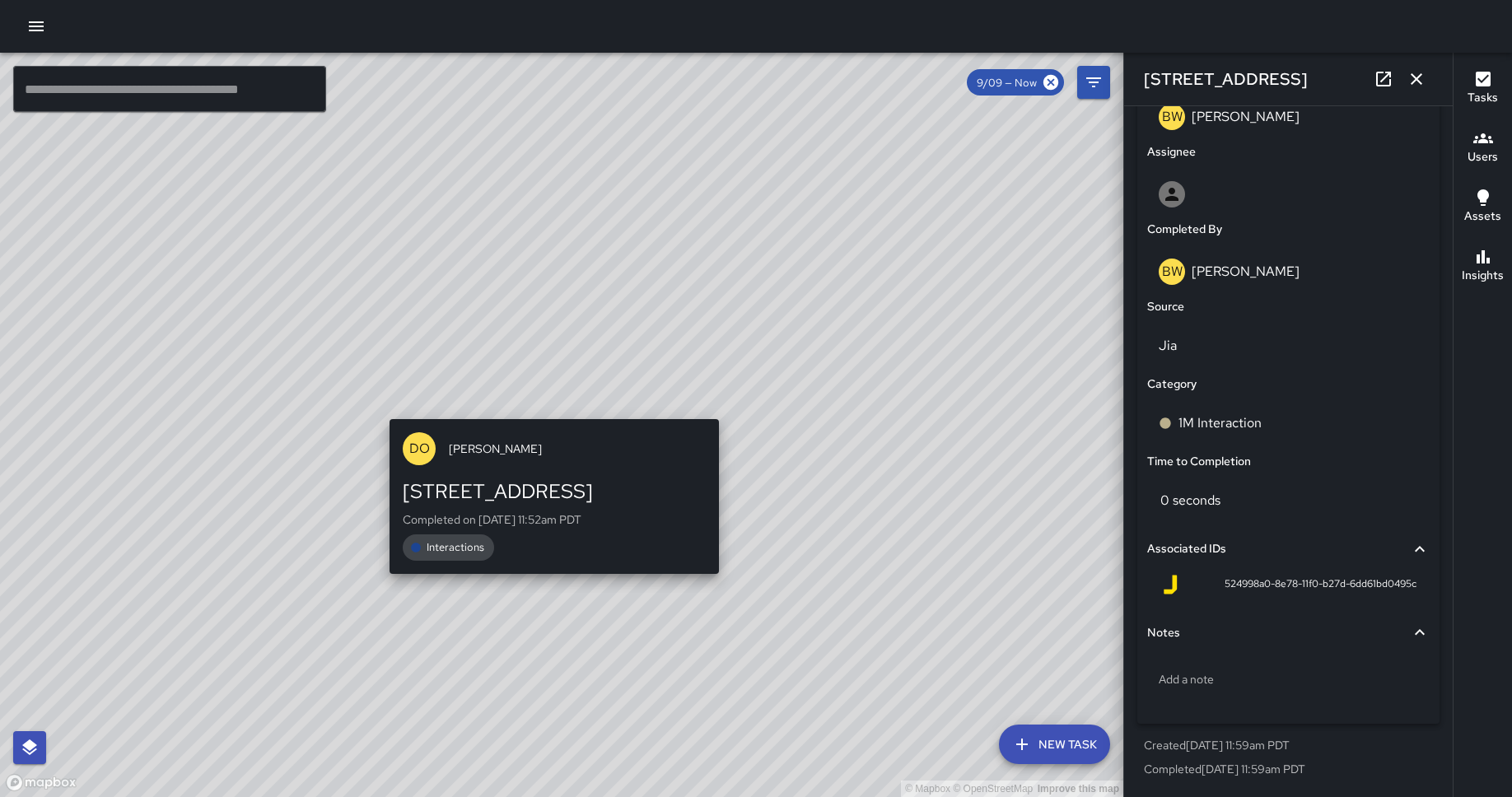
click at [544, 412] on div "DO [PERSON_NAME] [STREET_ADDRESS] Completed on [DATE] 11:52am PDT Interactions" at bounding box center [553, 496] width 342 height 170
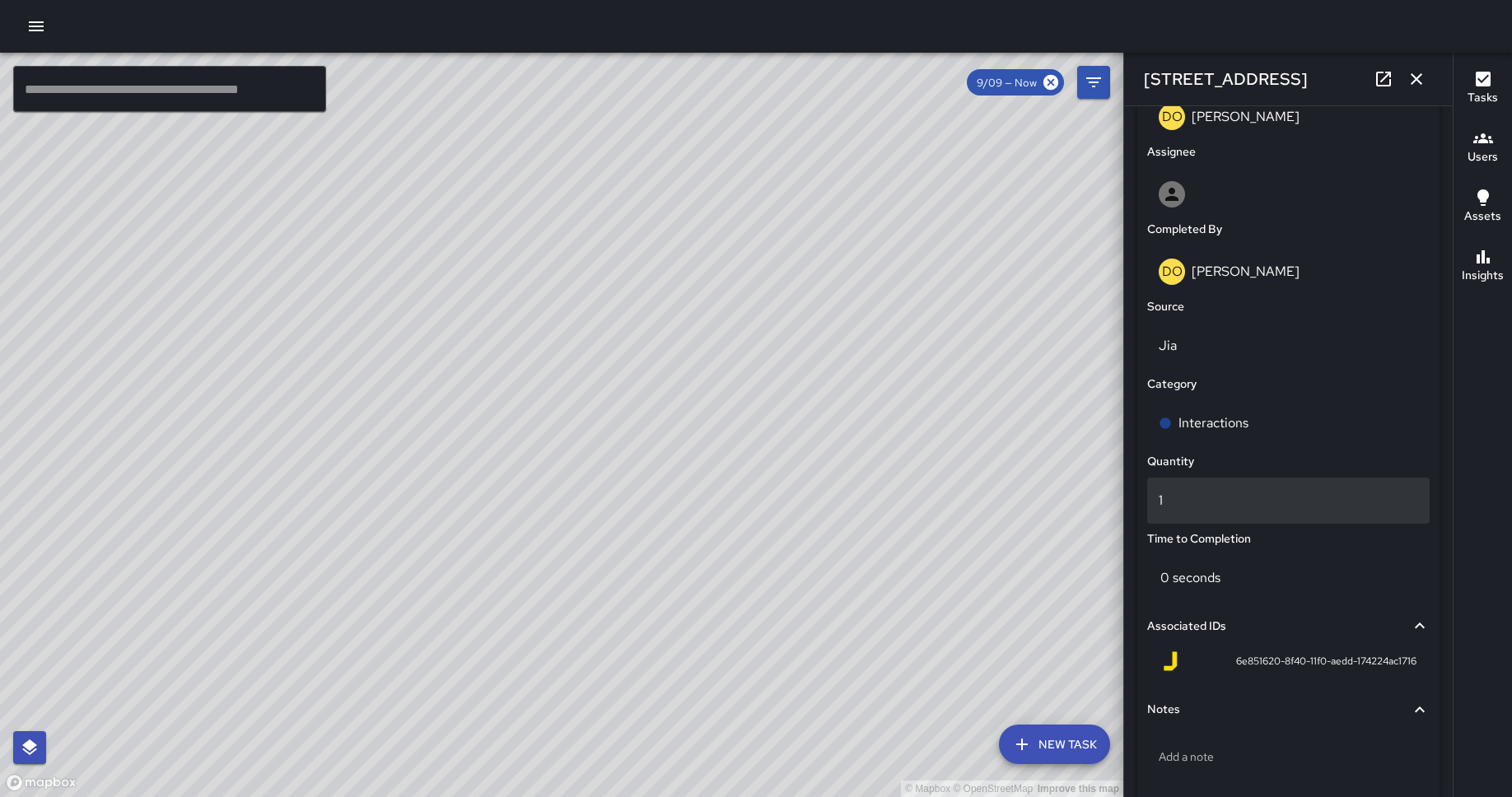
scroll to position [982, 0]
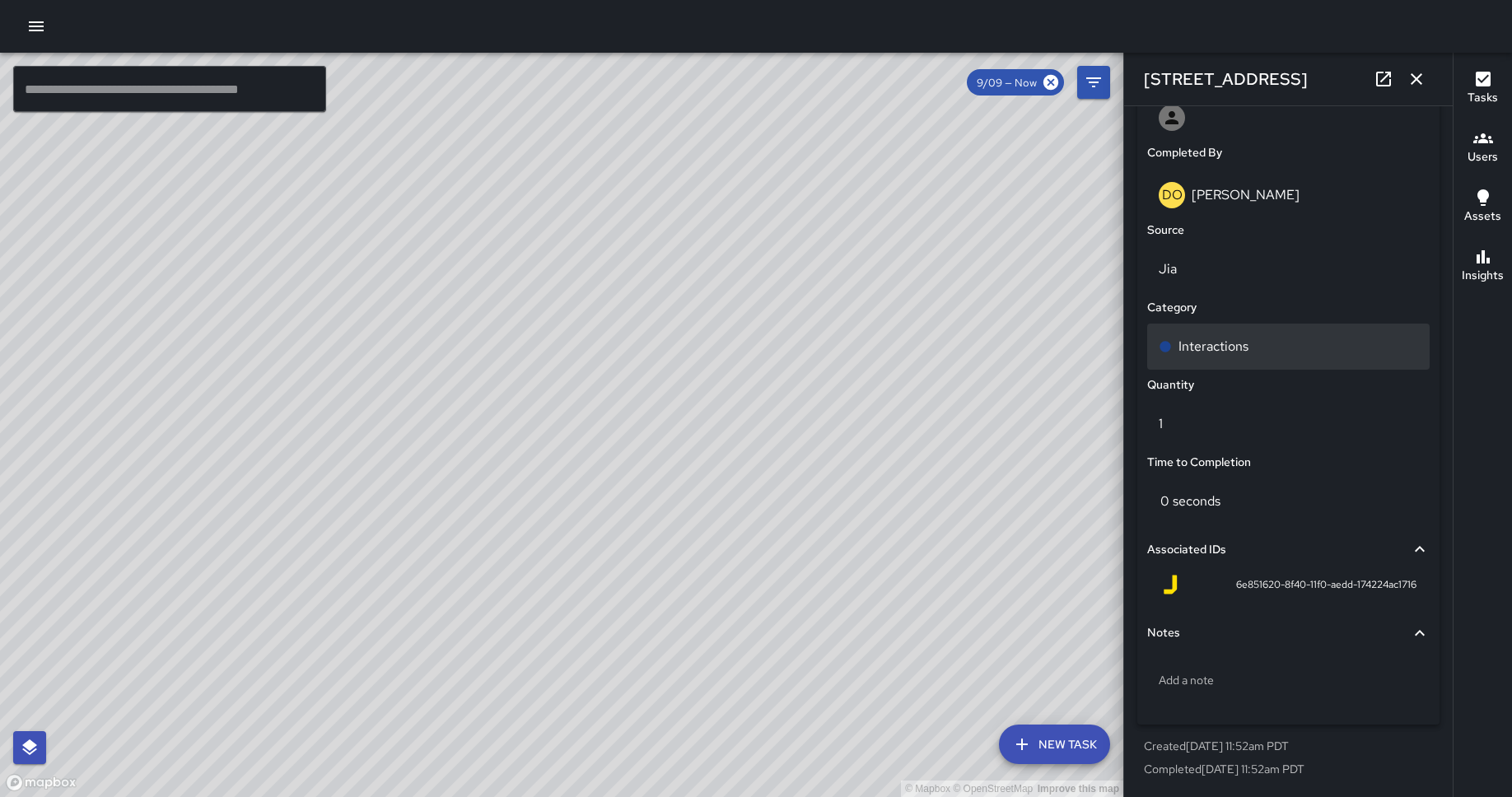
click at [1207, 361] on div "Interactions" at bounding box center [1288, 346] width 282 height 46
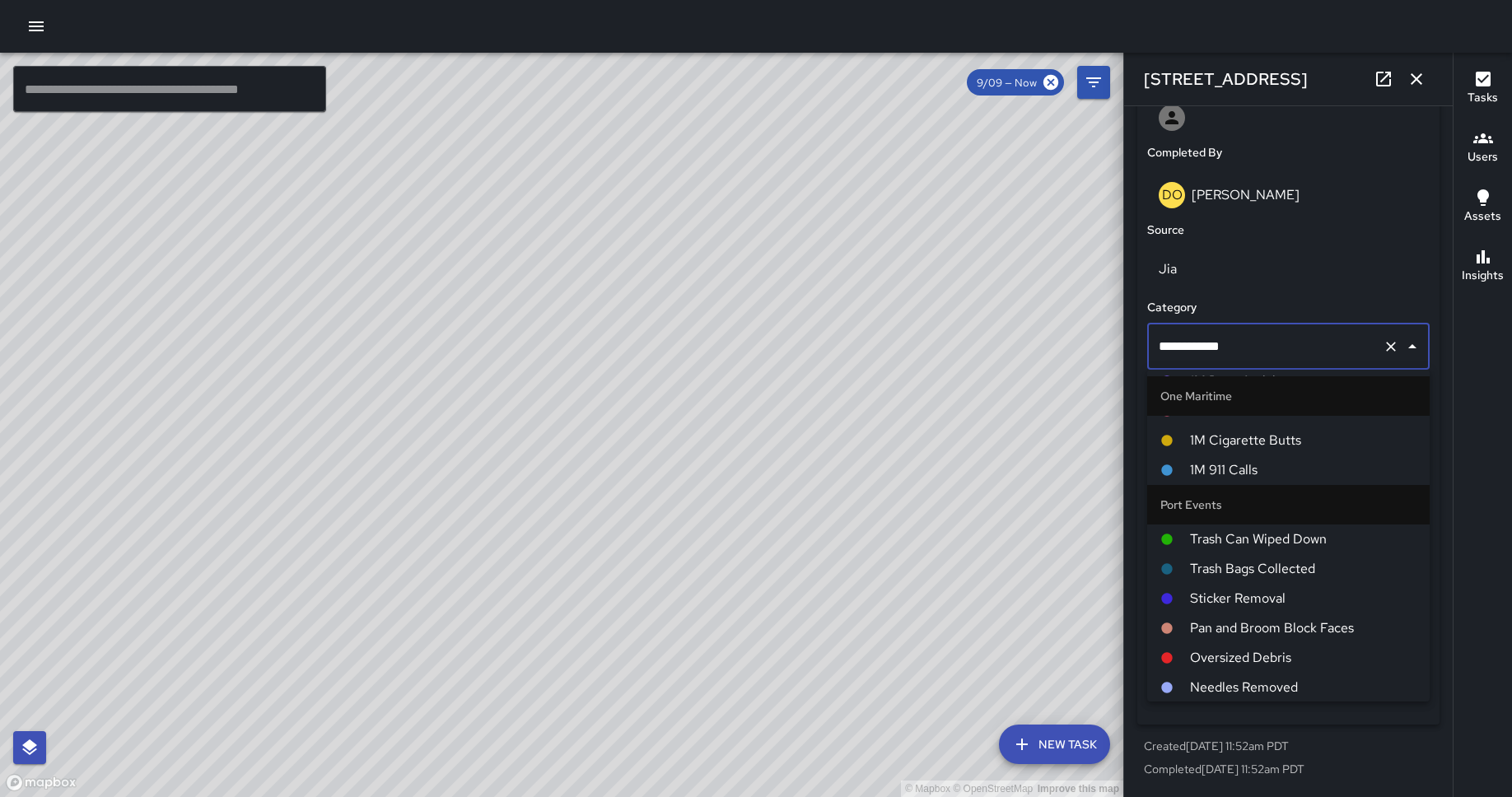
scroll to position [771, 0]
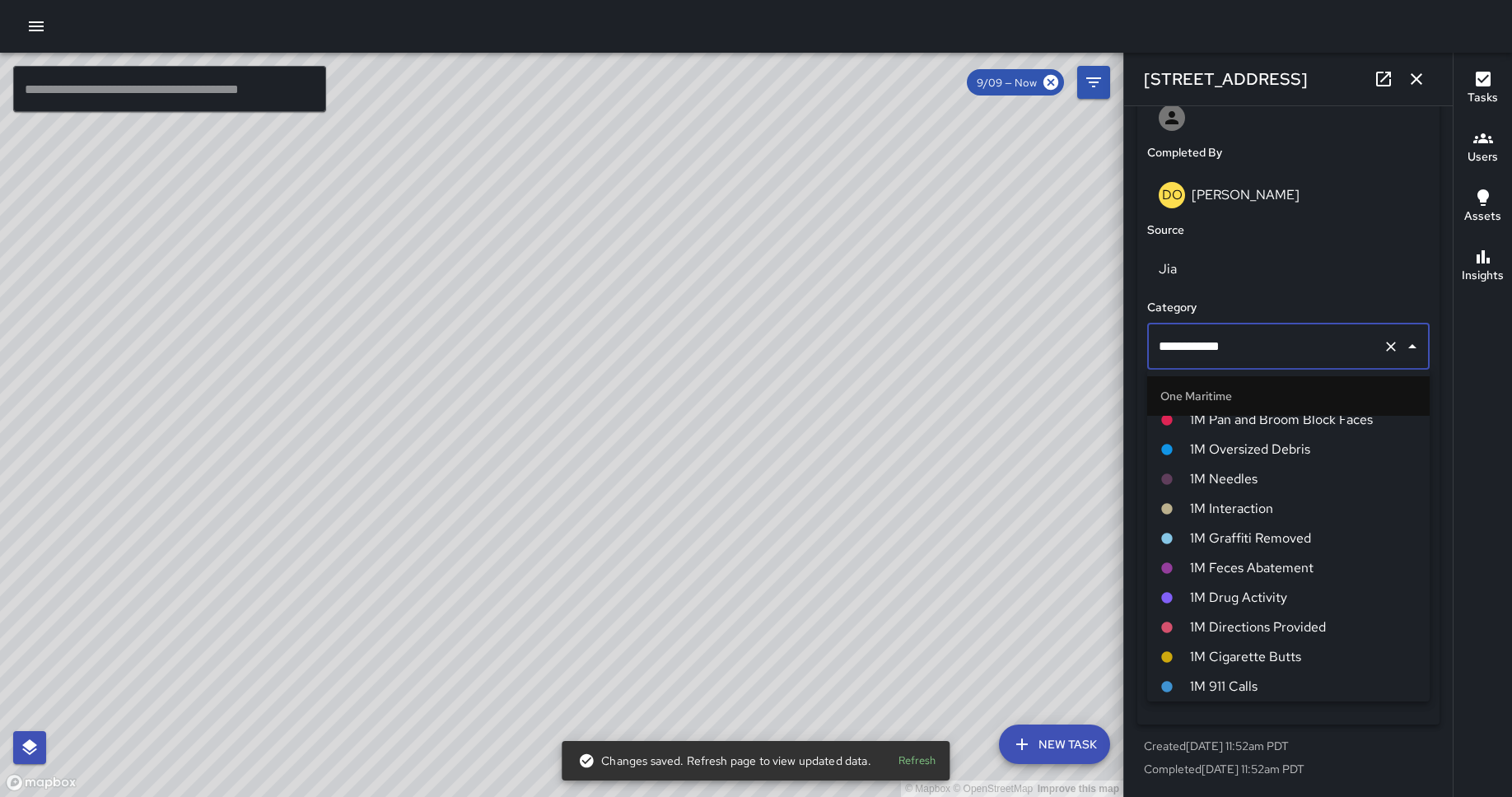
click at [1210, 502] on span "1M Interaction" at bounding box center [1303, 508] width 226 height 19
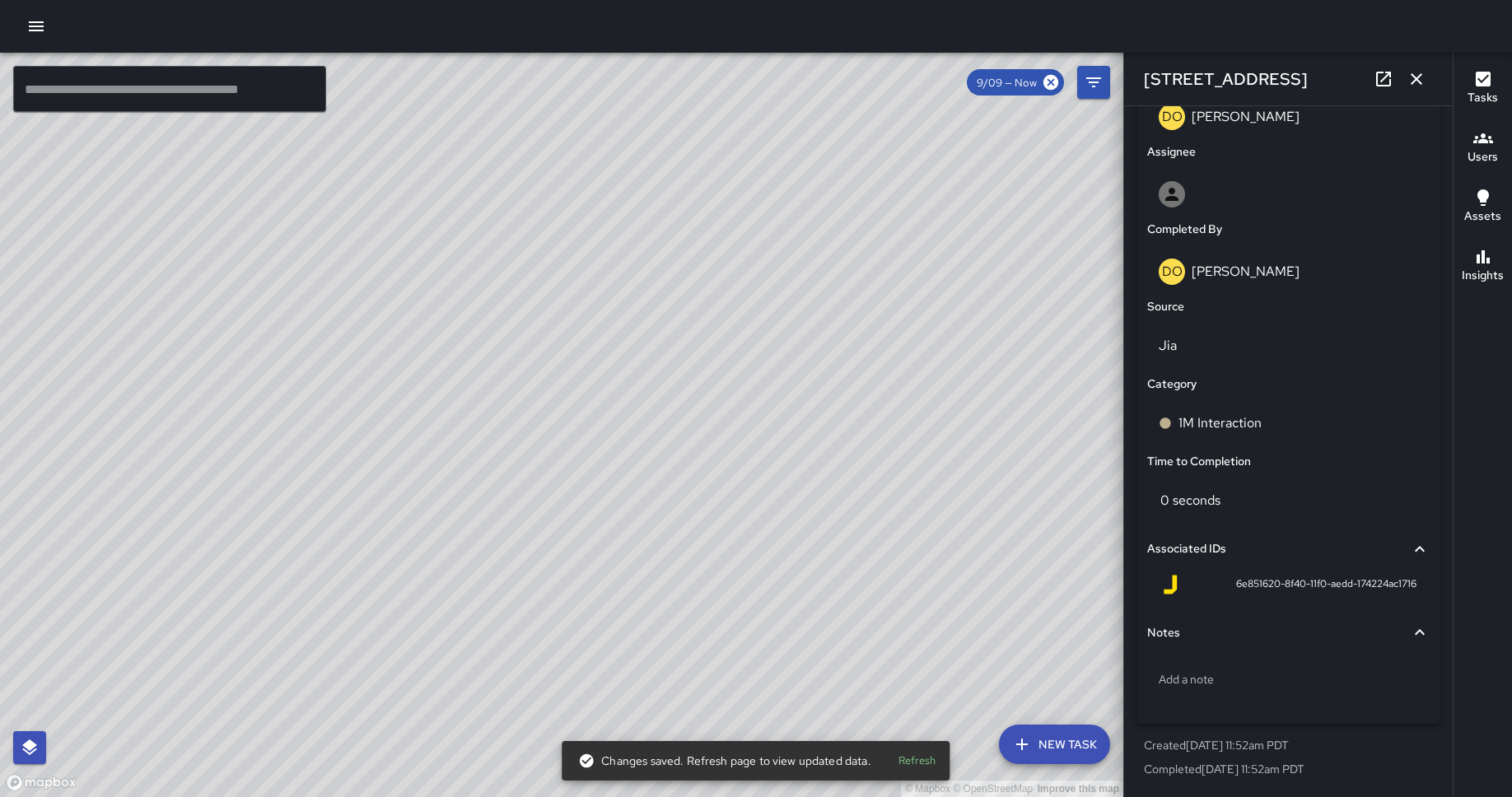
scroll to position [905, 0]
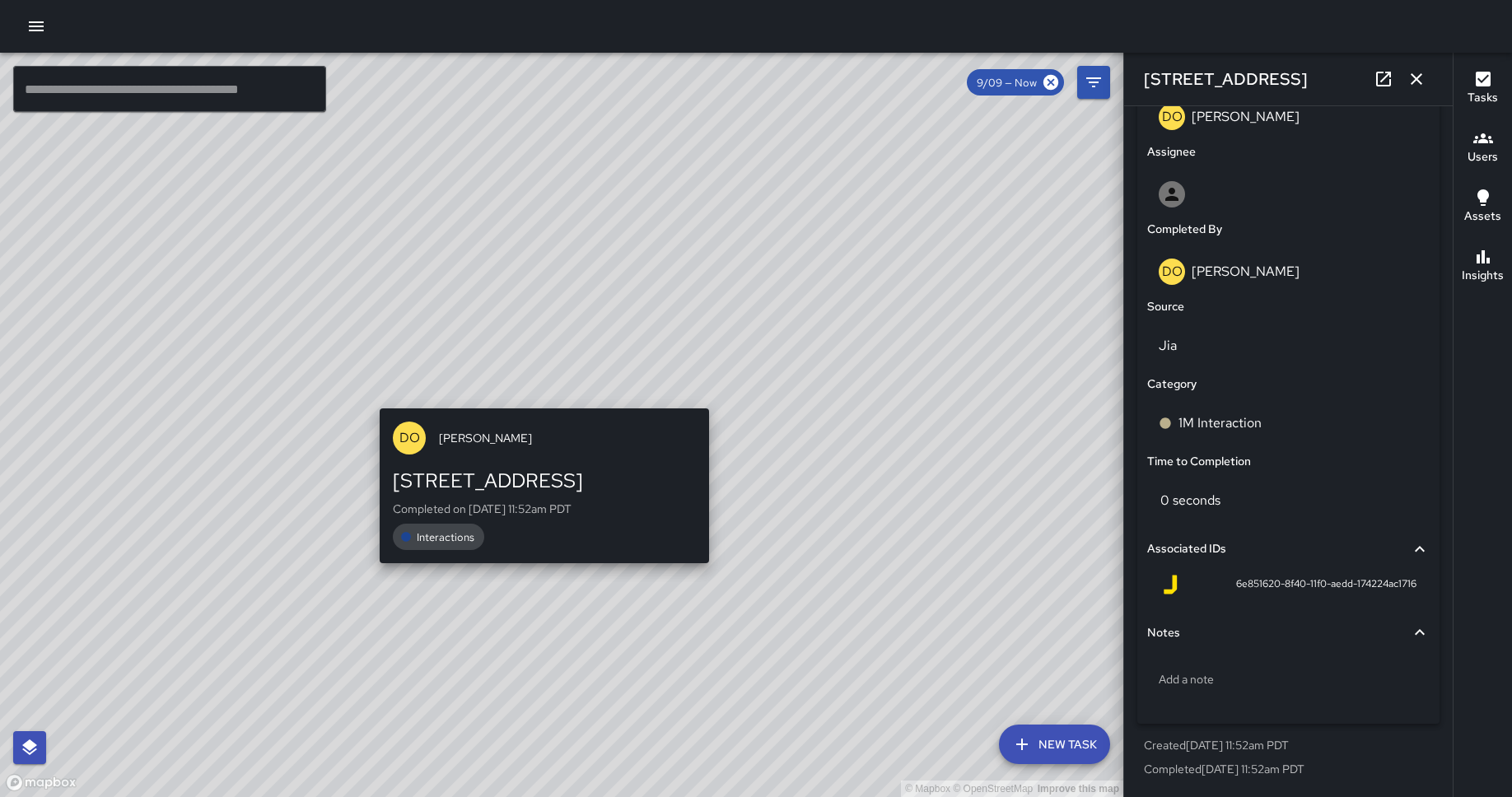
click at [533, 399] on div "© Mapbox © OpenStreetMap Improve this map DO [PERSON_NAME] [STREET_ADDRESS] Com…" at bounding box center [562, 424] width 1123 height 744
type input "**********"
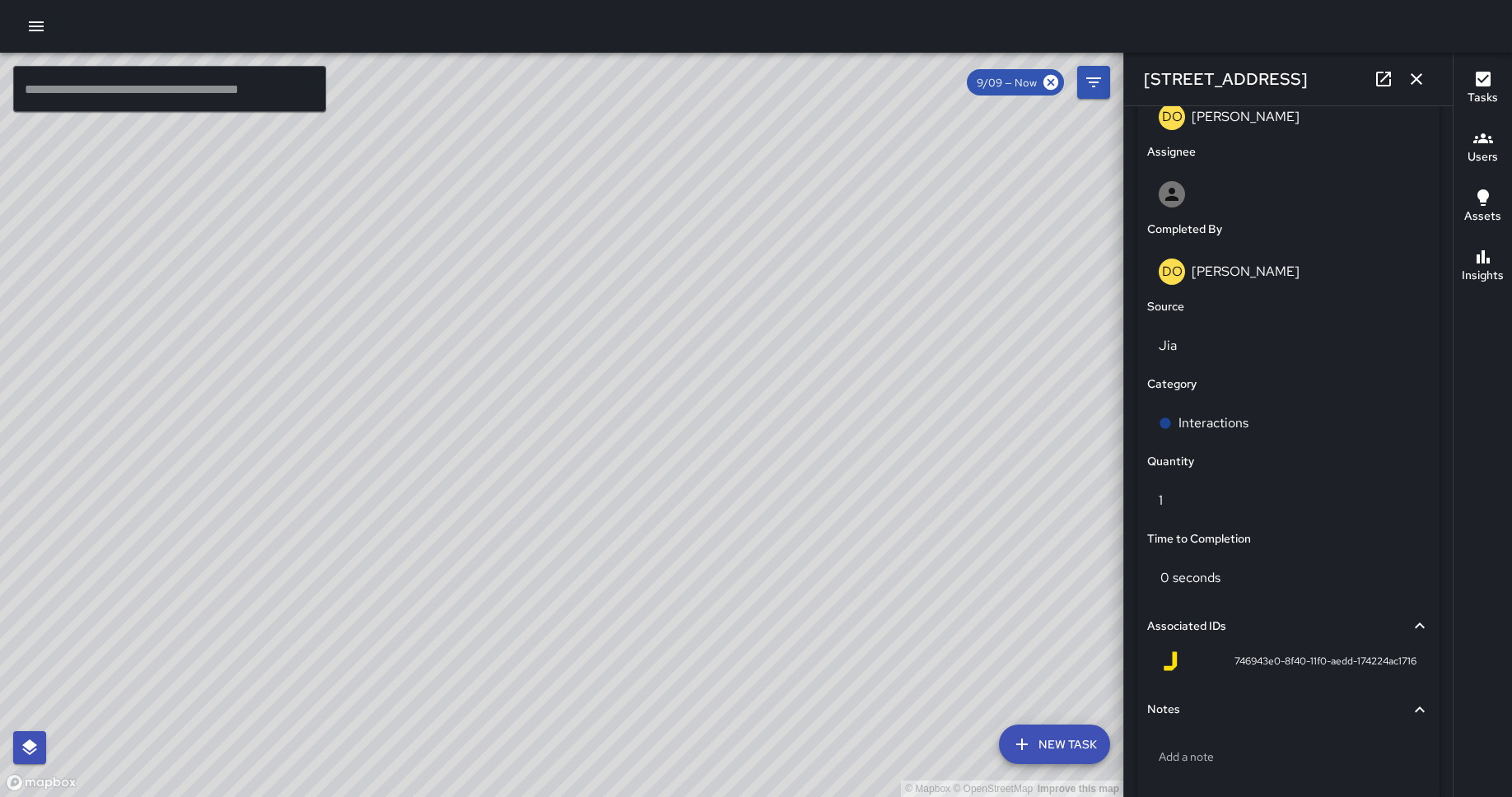
scroll to position [982, 0]
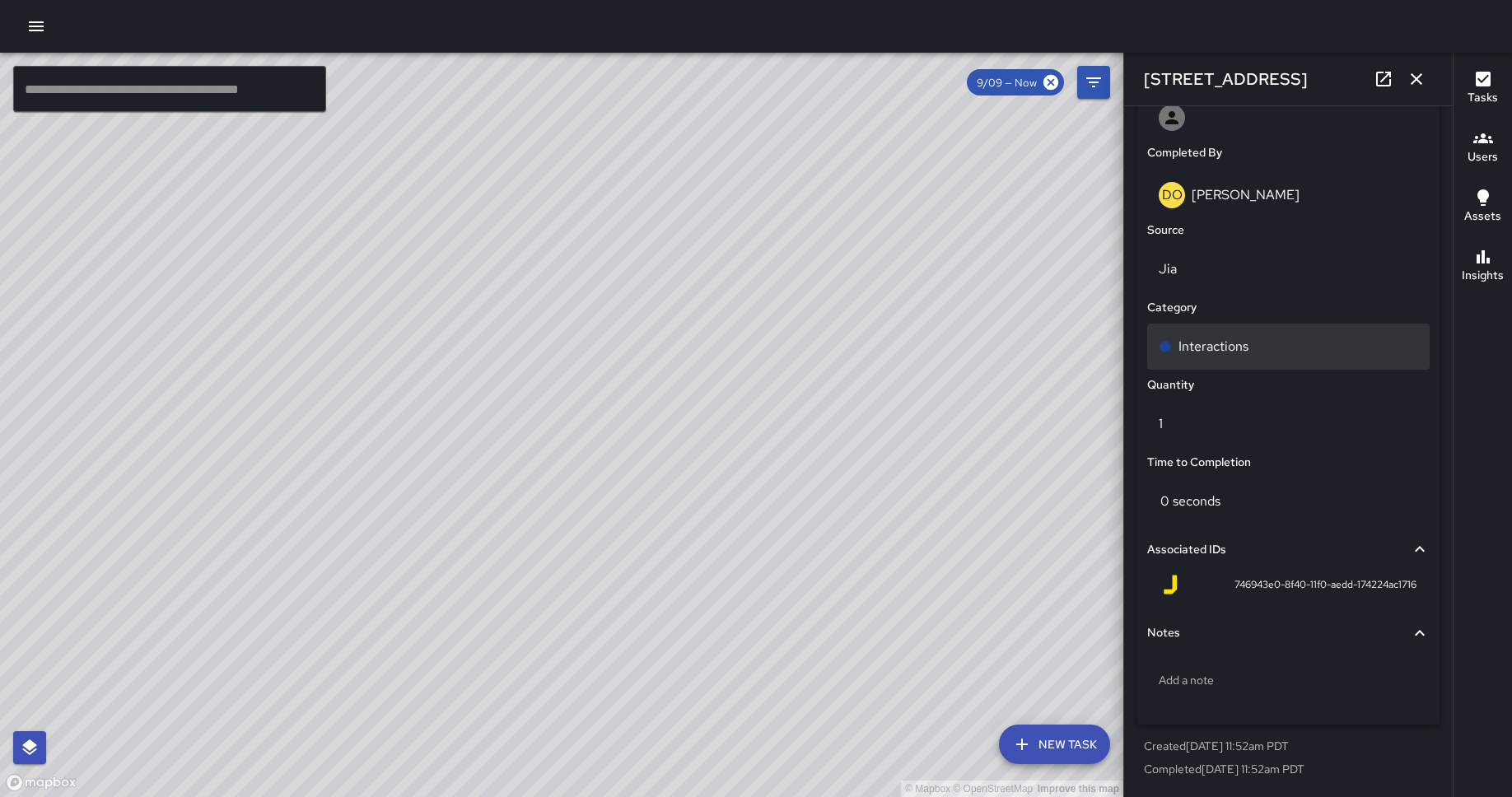
click at [1191, 349] on p "Interactions" at bounding box center [1213, 346] width 70 height 19
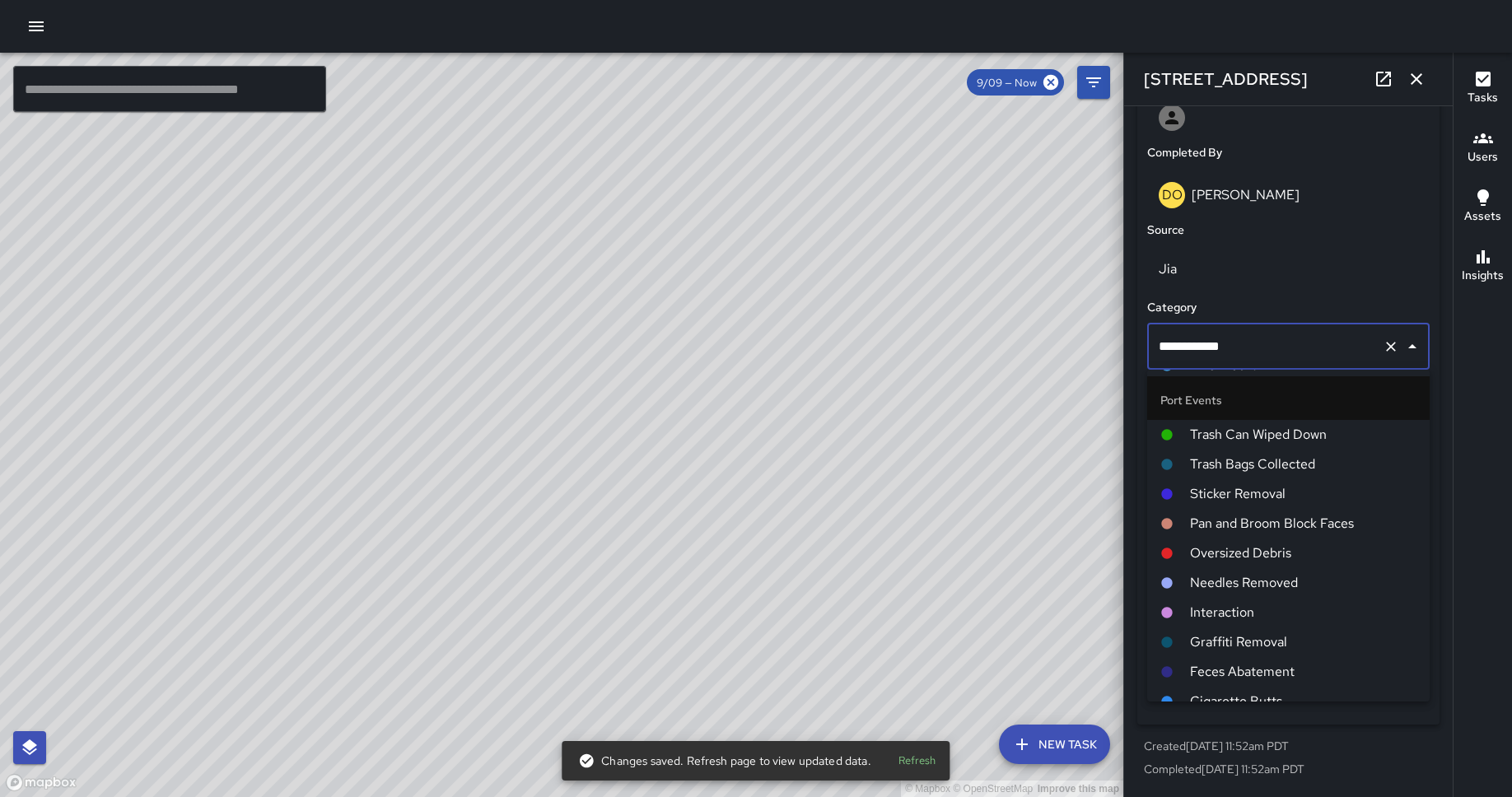
scroll to position [702, 0]
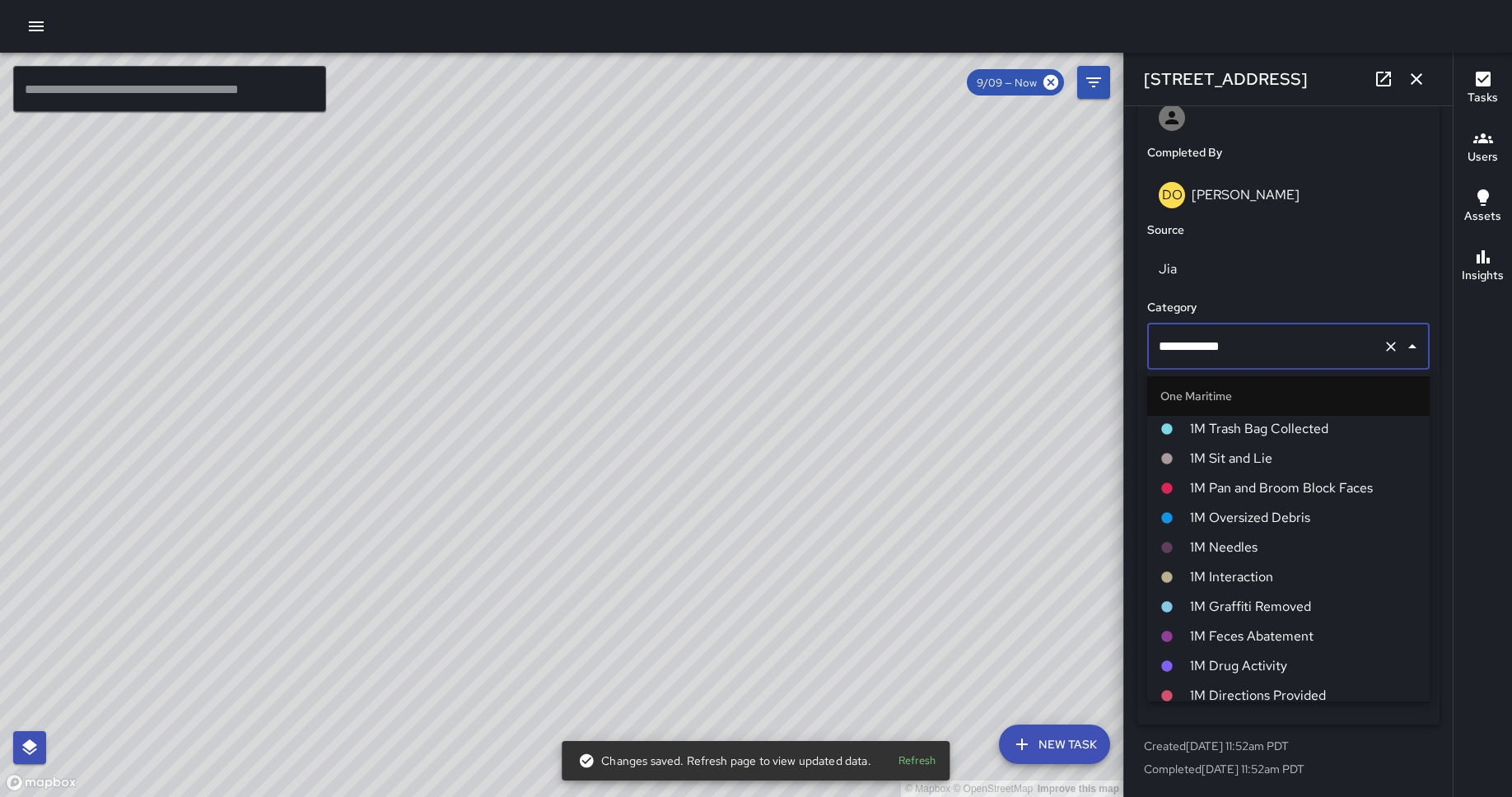
click at [1210, 574] on span "1M Interaction" at bounding box center [1303, 577] width 226 height 19
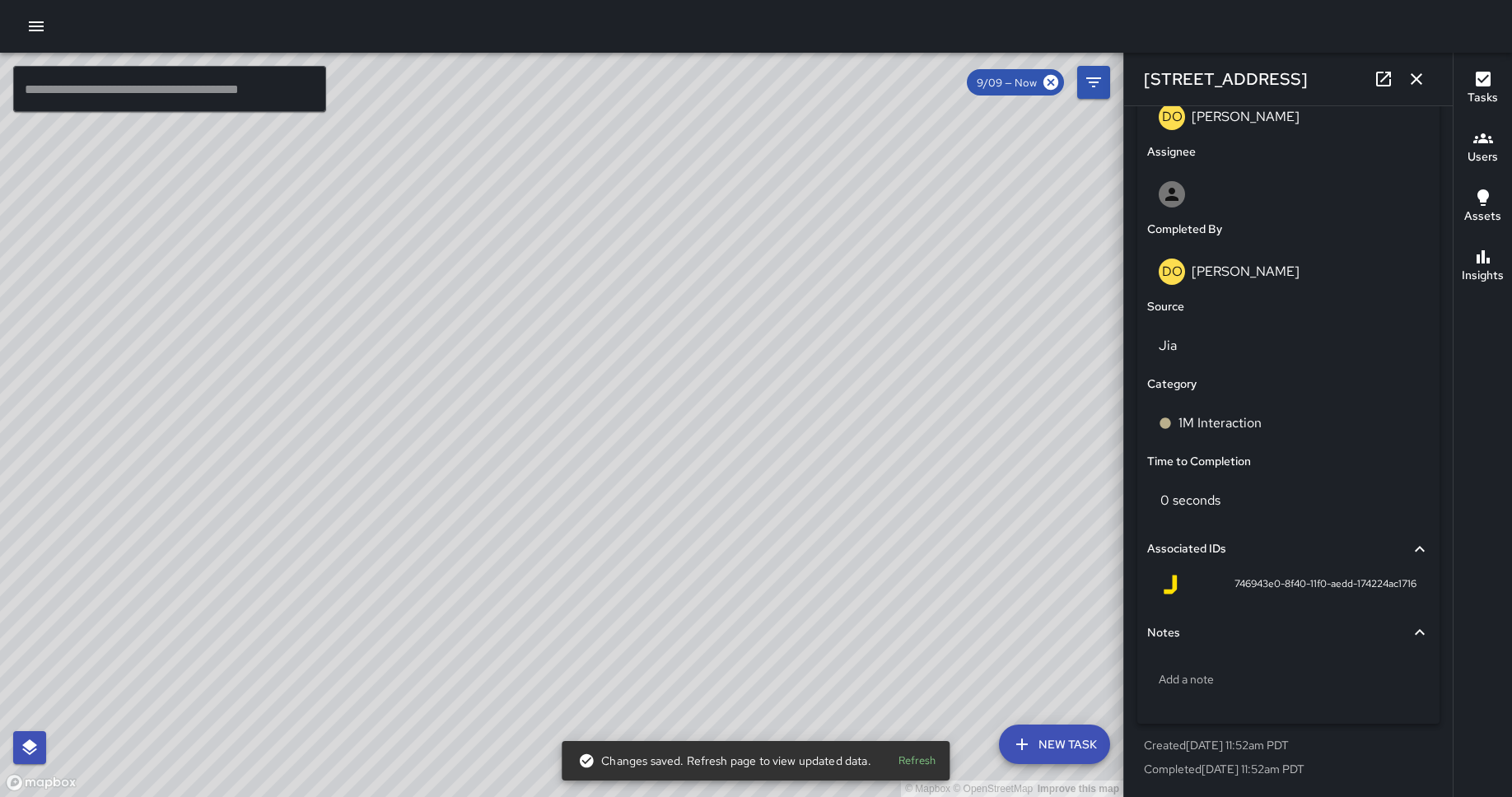
scroll to position [905, 0]
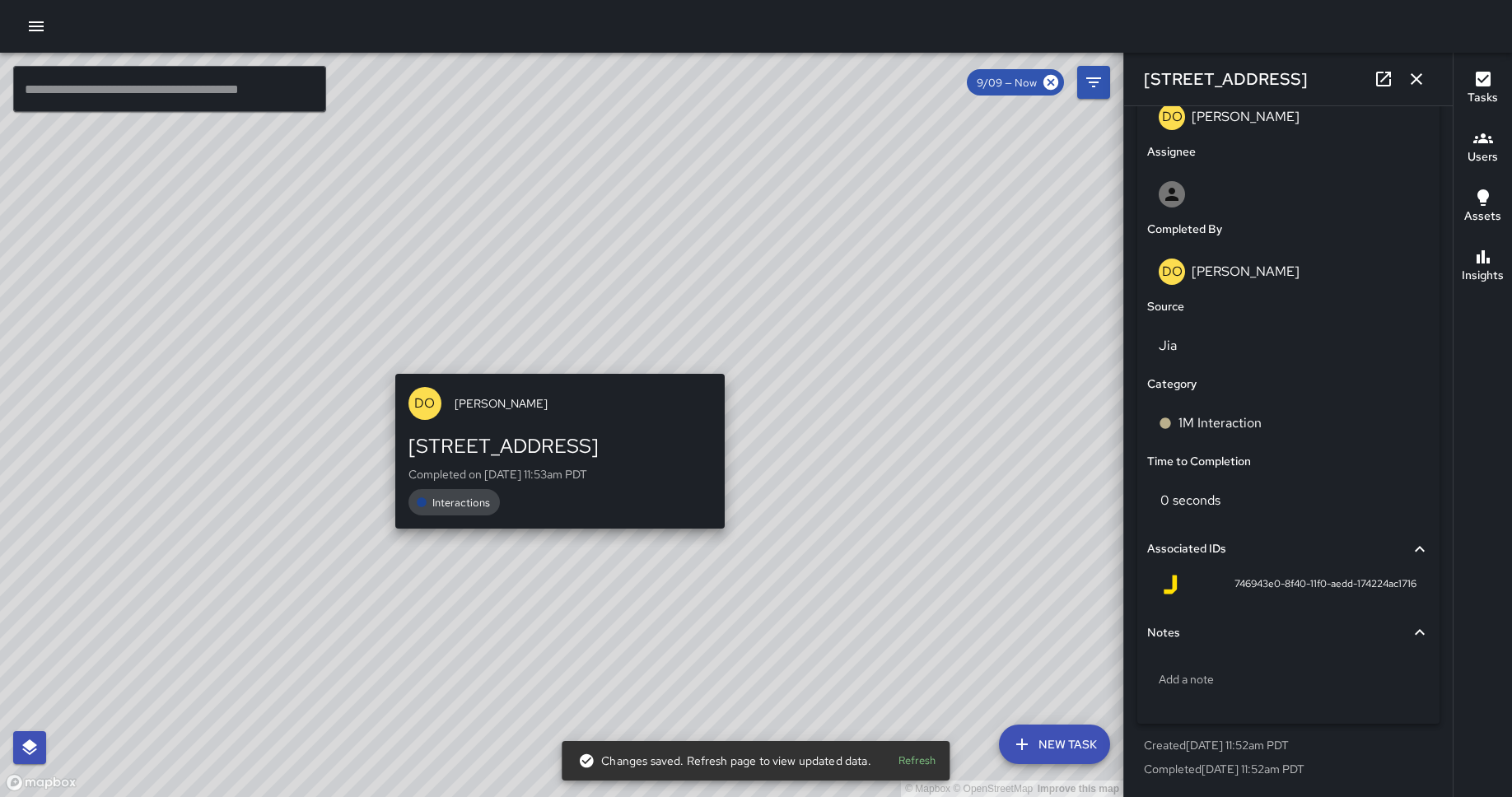
click at [553, 362] on div "© Mapbox © OpenStreetMap Improve this map DO [PERSON_NAME] [STREET_ADDRESS] Com…" at bounding box center [562, 424] width 1123 height 744
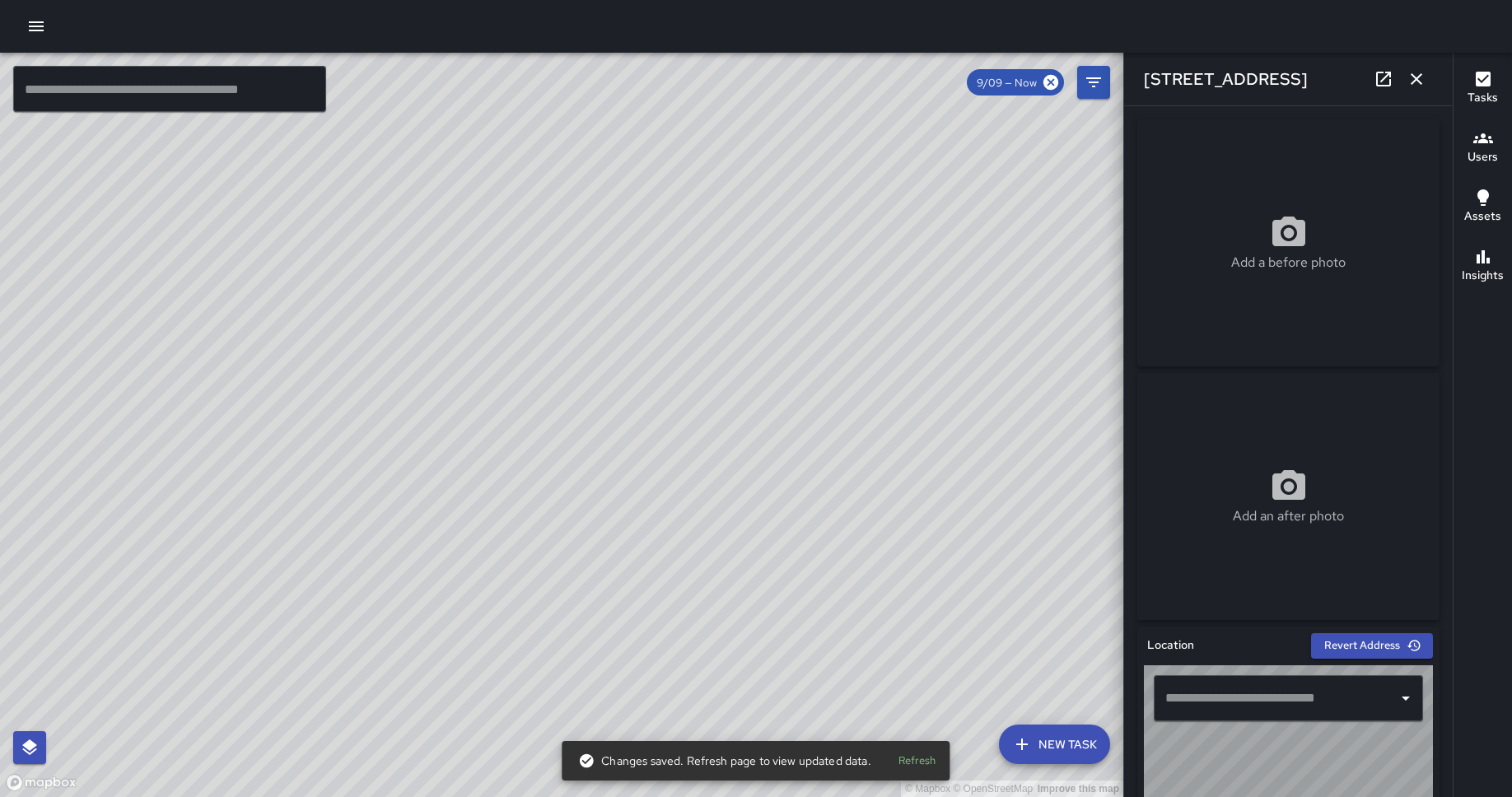
type input "**********"
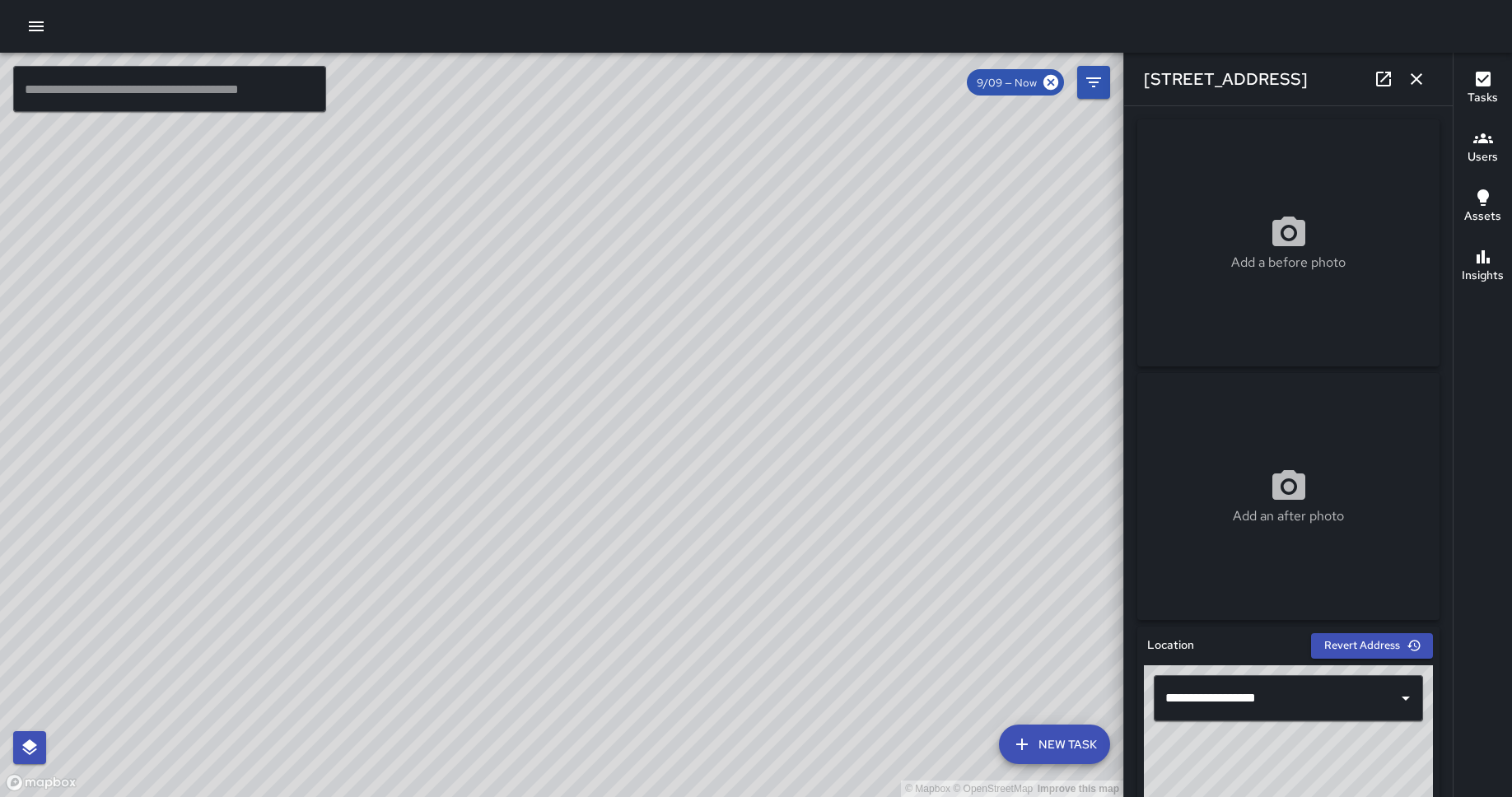
scroll to position [982, 0]
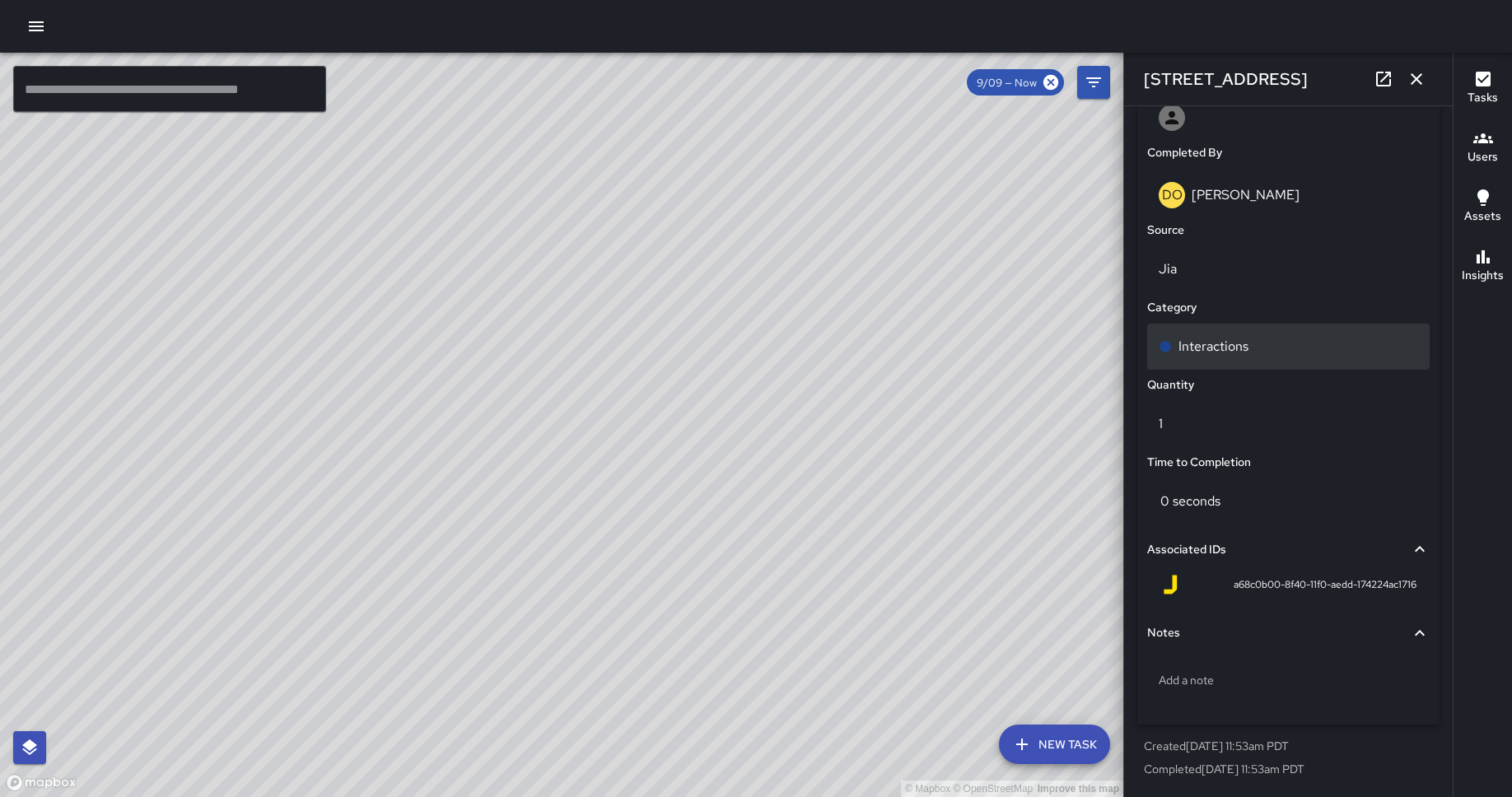
click at [1202, 345] on p "Interactions" at bounding box center [1213, 346] width 70 height 19
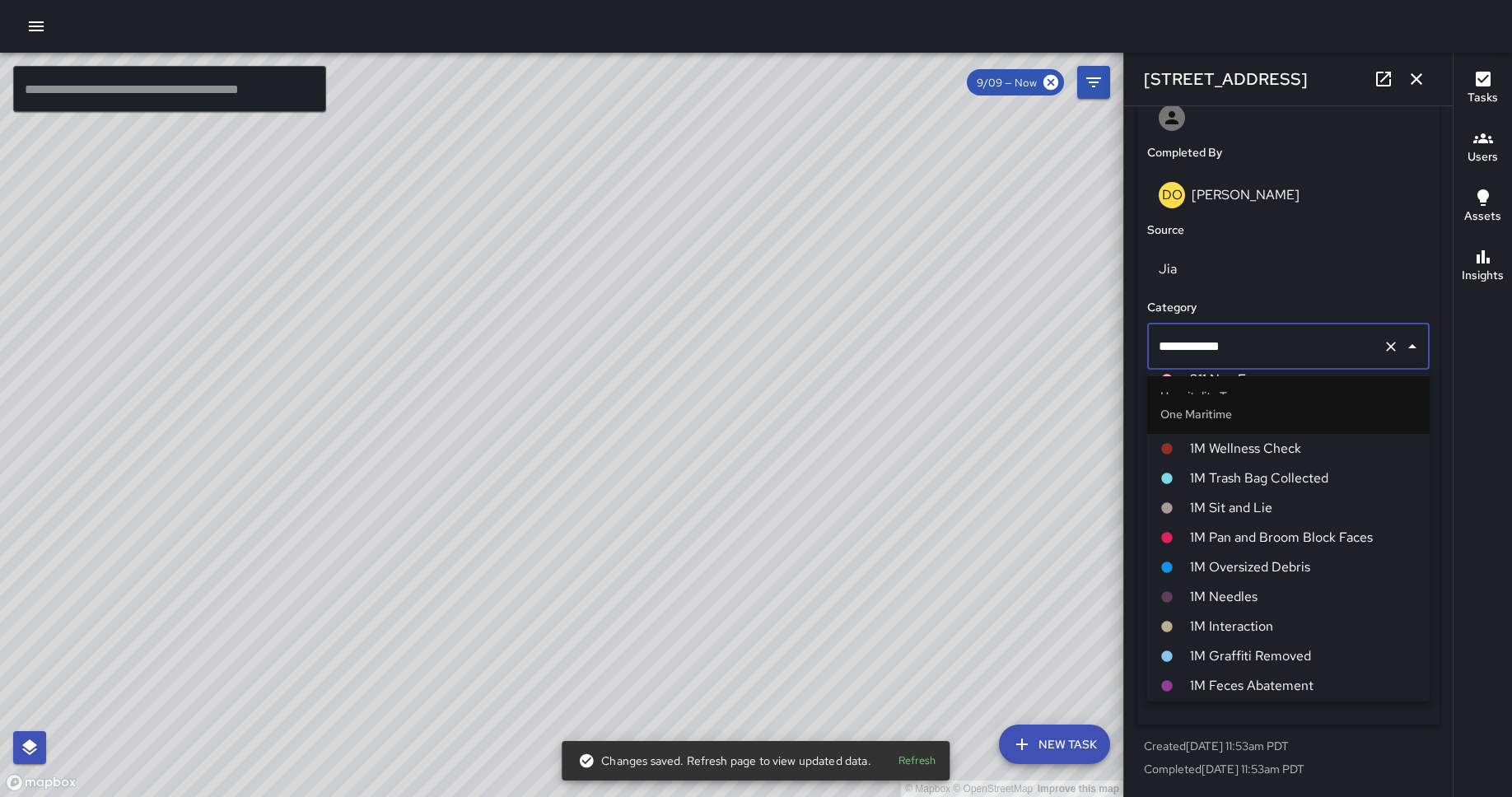
scroll to position [651, 0]
click at [1210, 614] on span "1M Interaction" at bounding box center [1303, 628] width 226 height 19
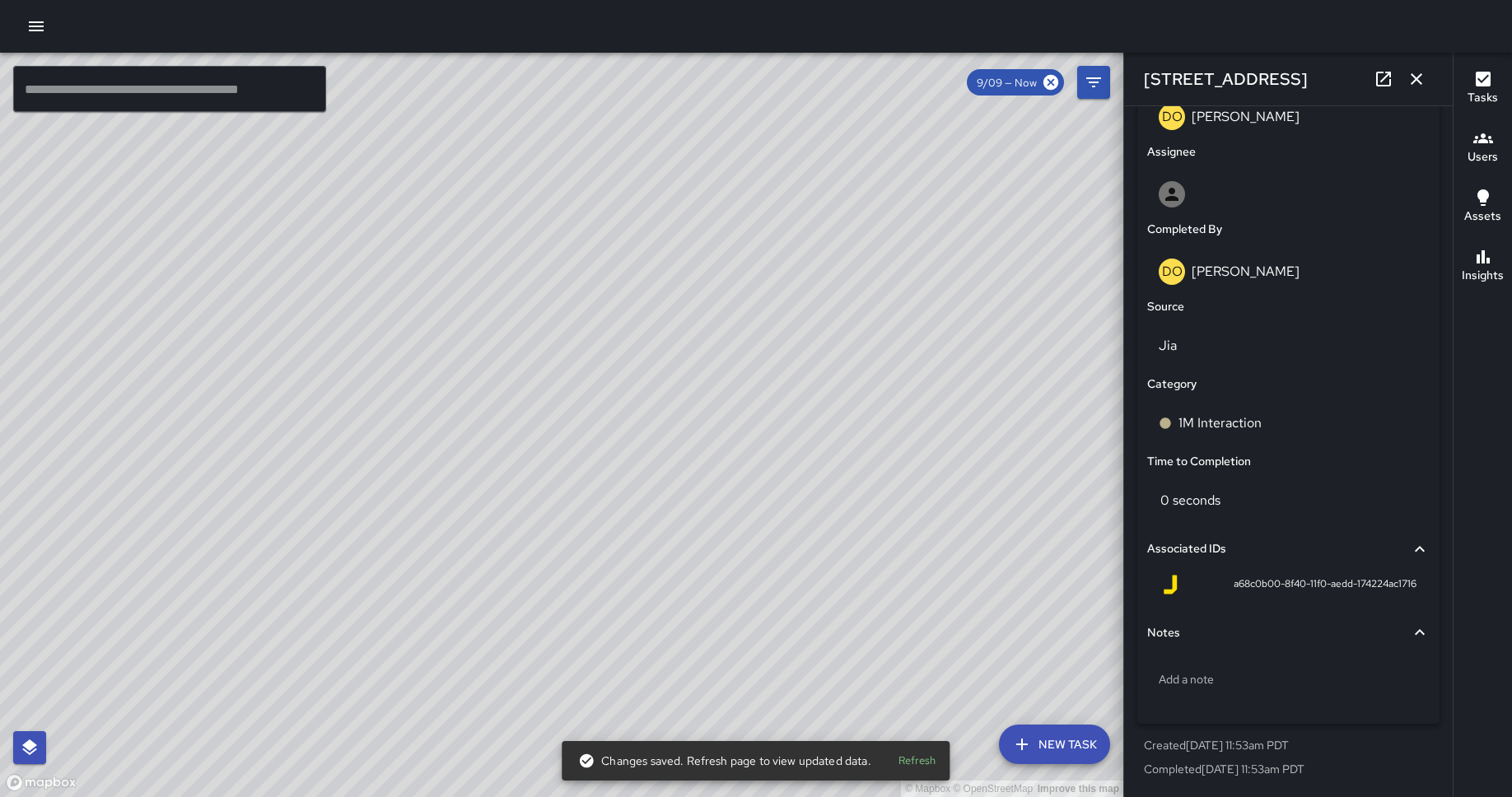
scroll to position [905, 0]
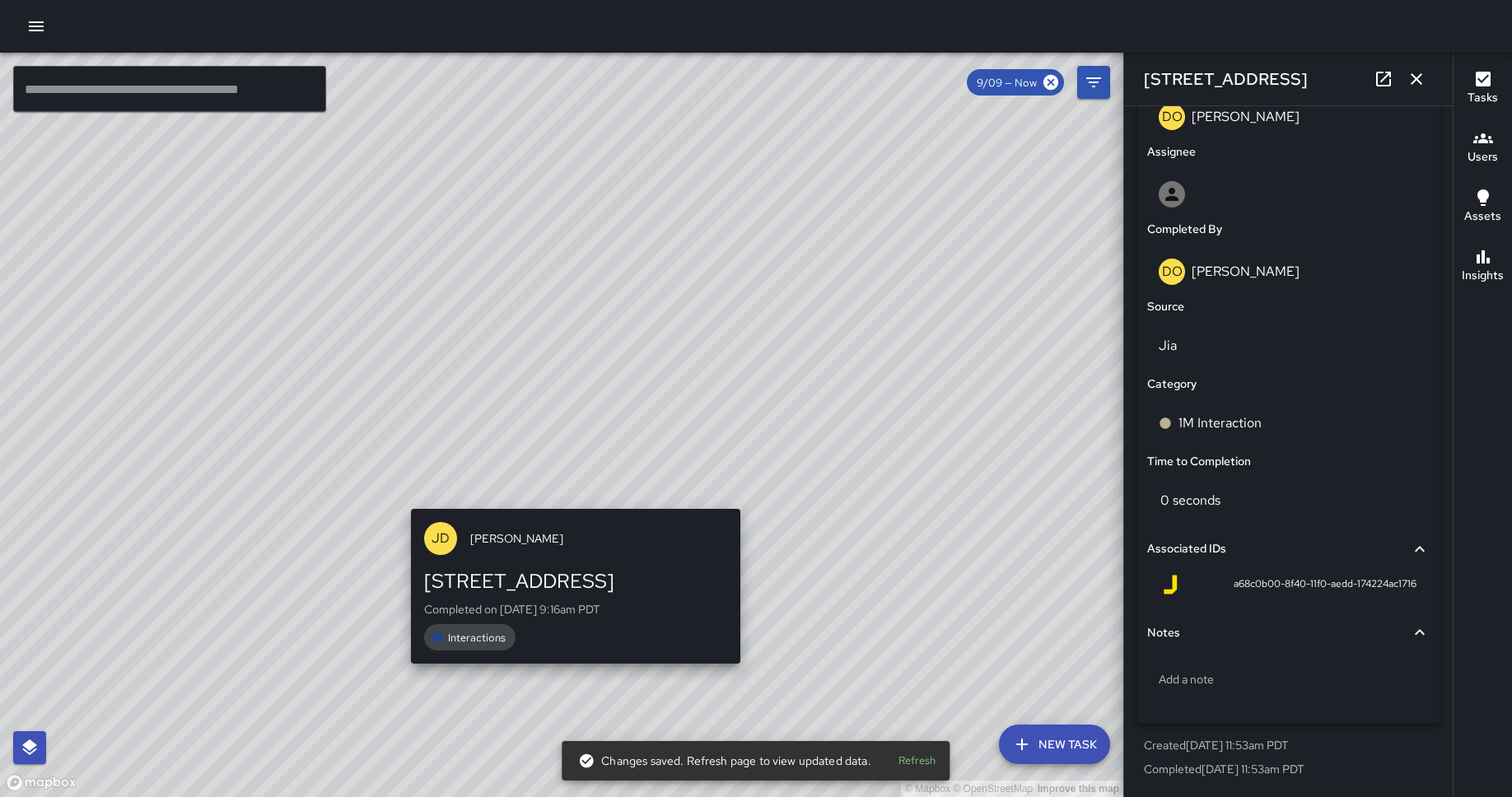
click at [574, 494] on div "© Mapbox © OpenStreetMap Improve this map [PERSON_NAME] [STREET_ADDRESS] Comple…" at bounding box center [562, 424] width 1123 height 744
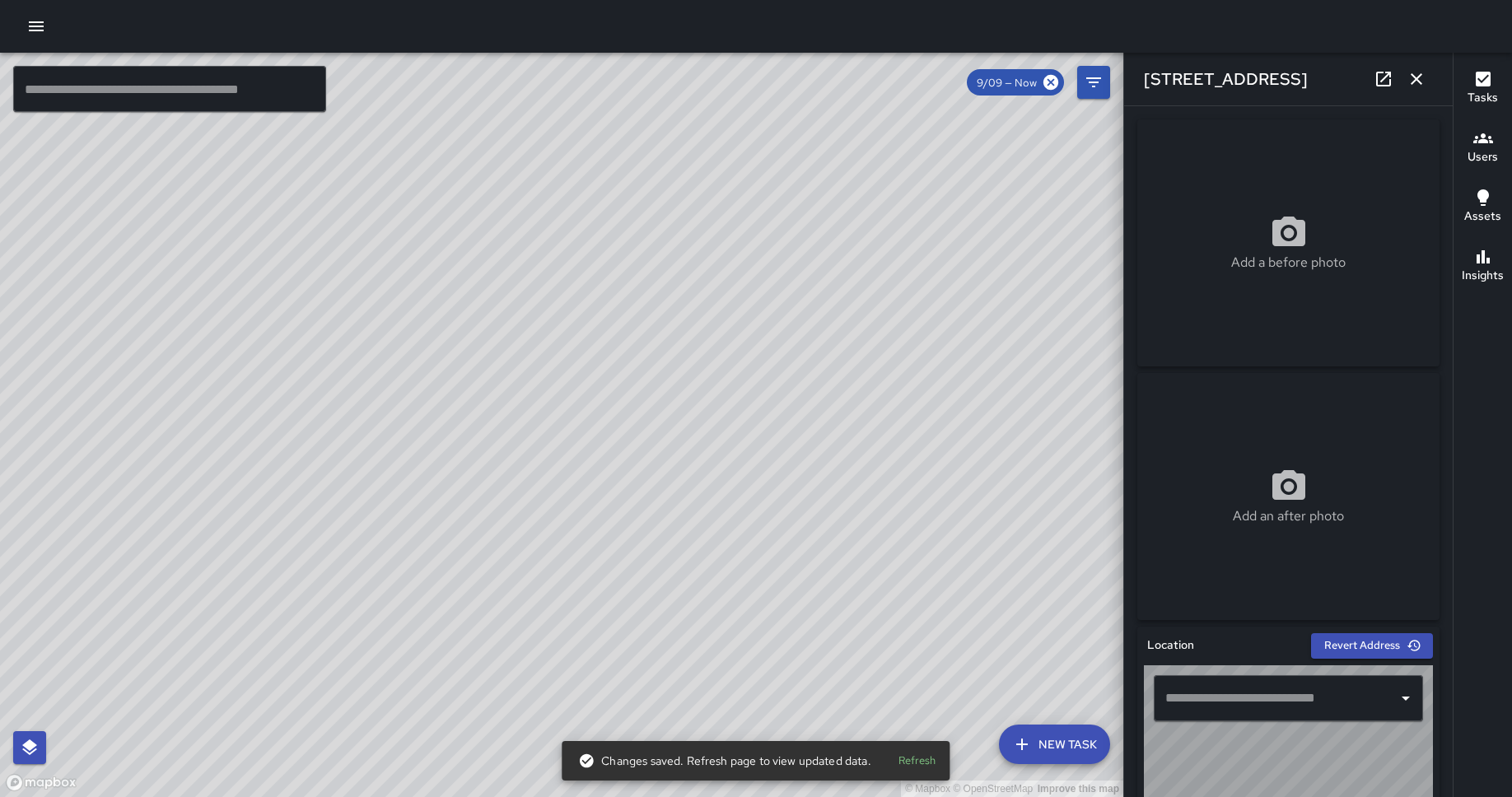
type input "**********"
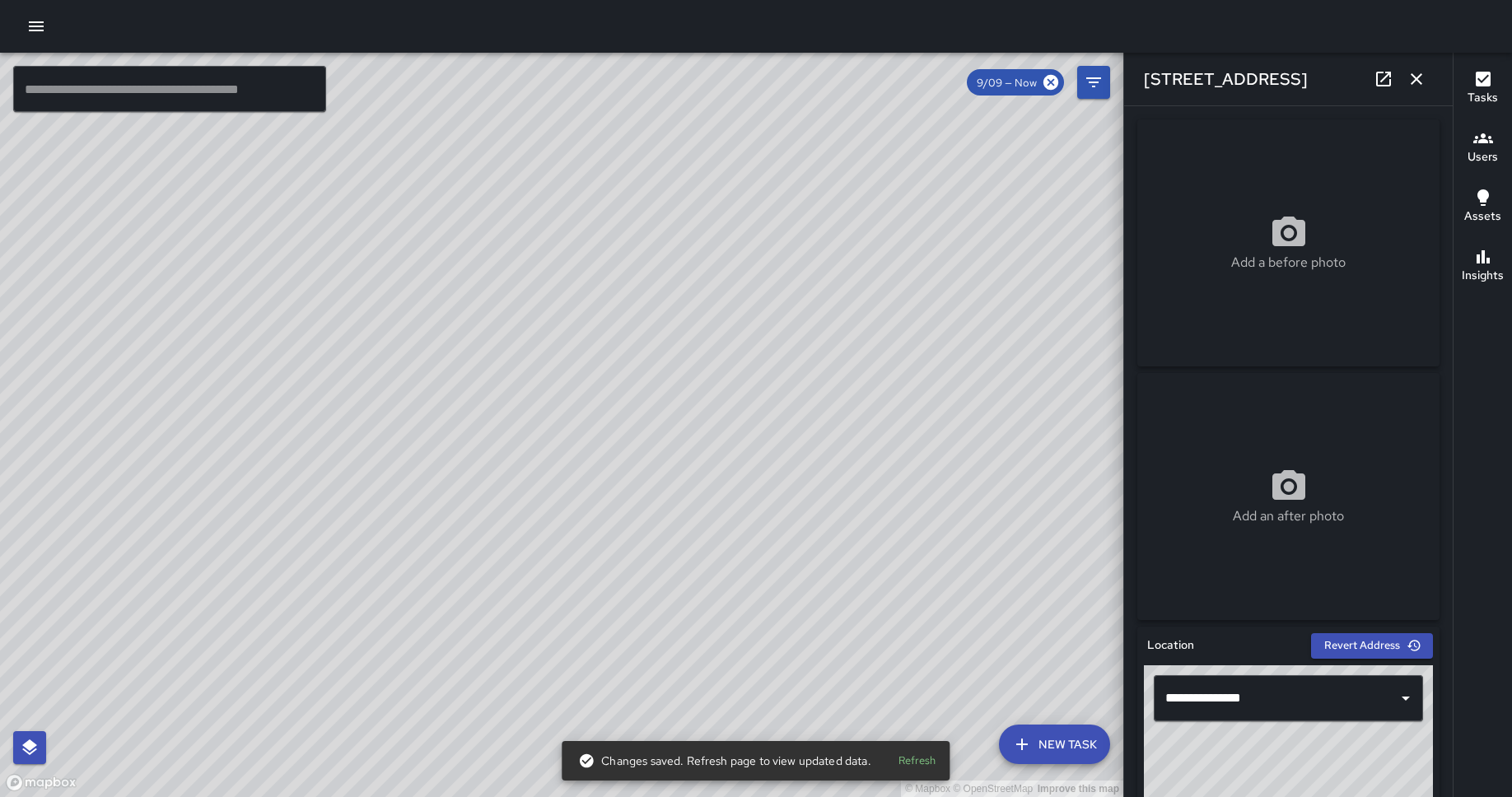
scroll to position [982, 0]
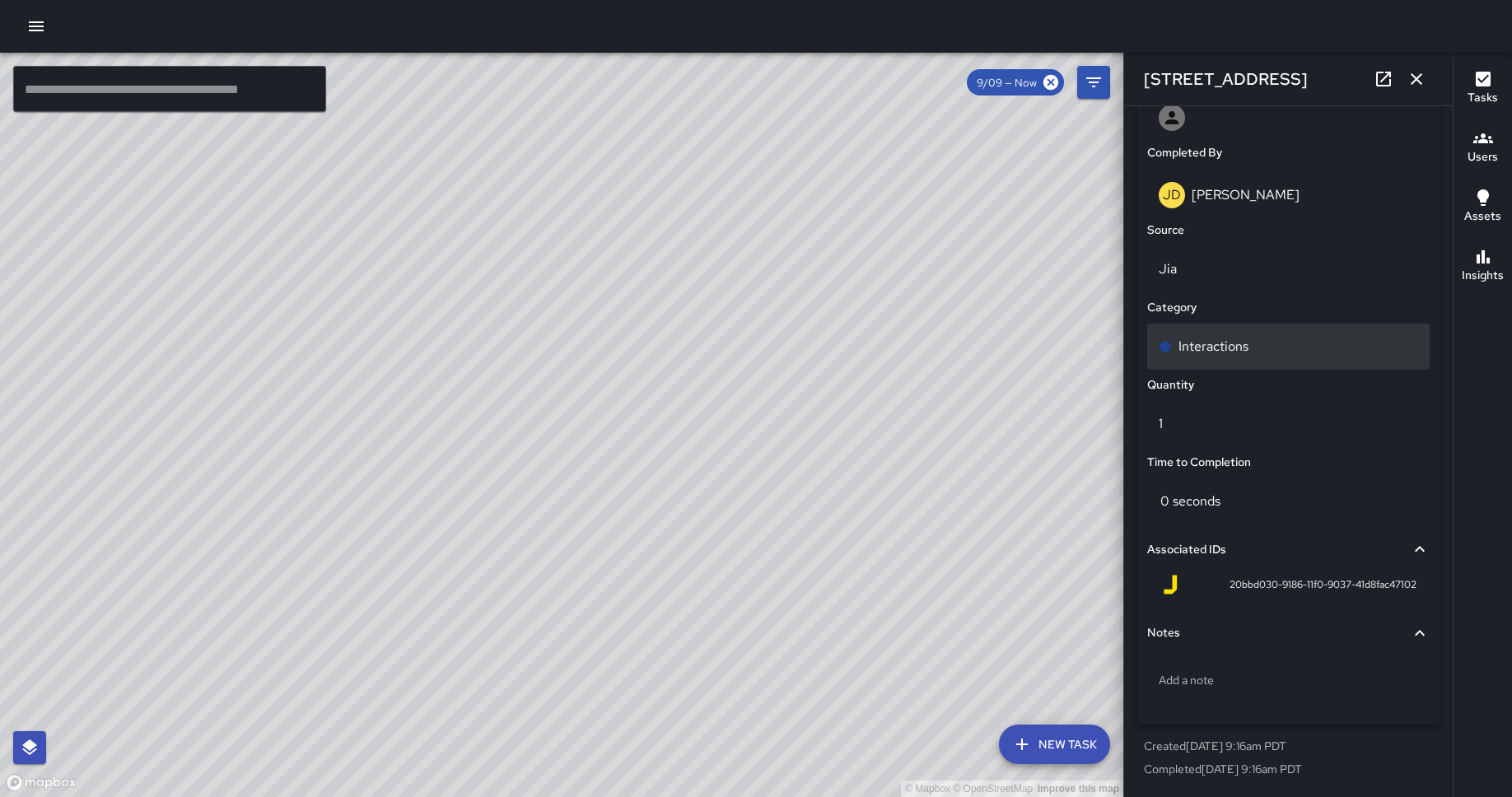
click at [1210, 351] on p "Interactions" at bounding box center [1213, 346] width 70 height 19
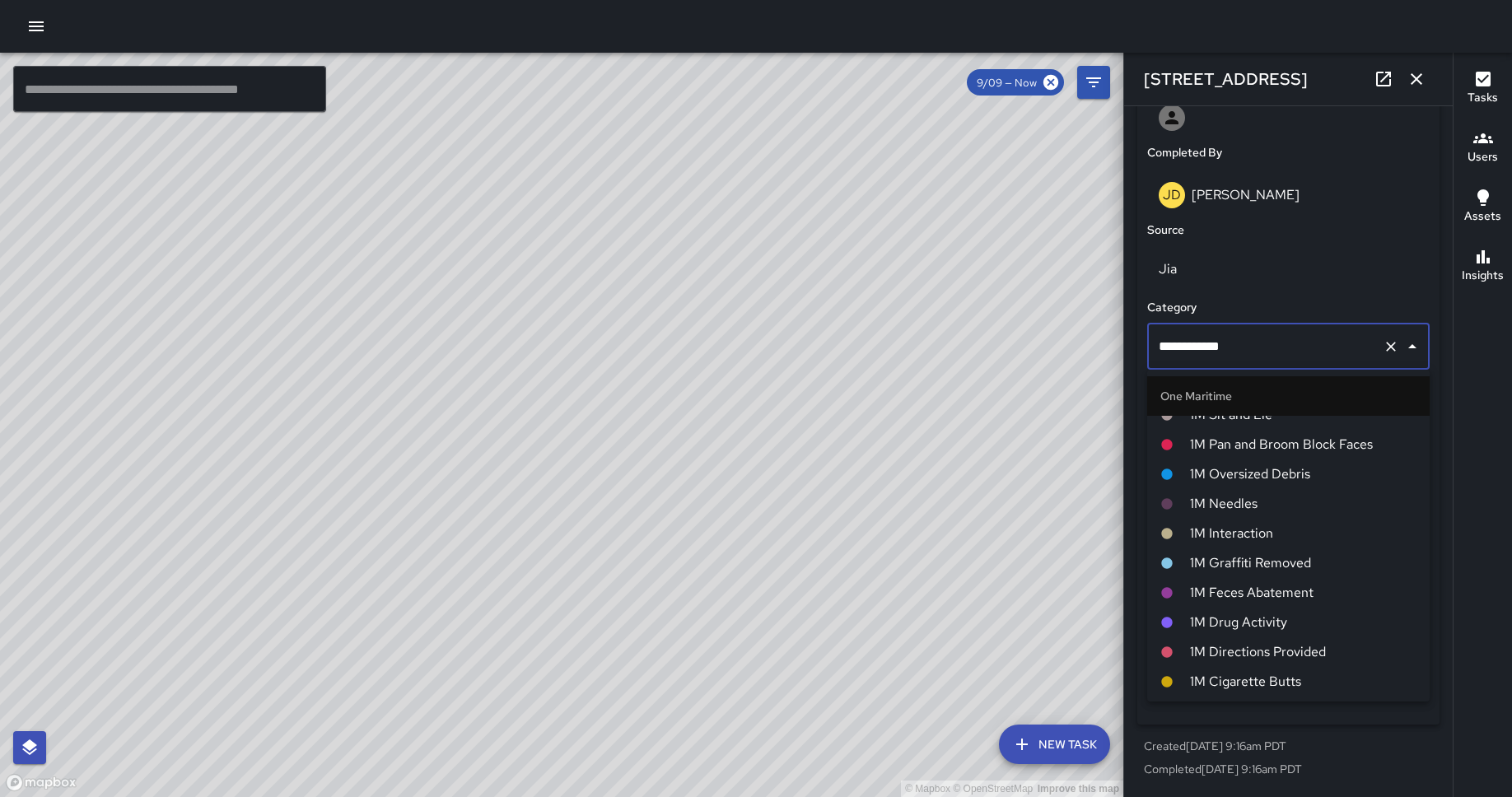
scroll to position [717, 0]
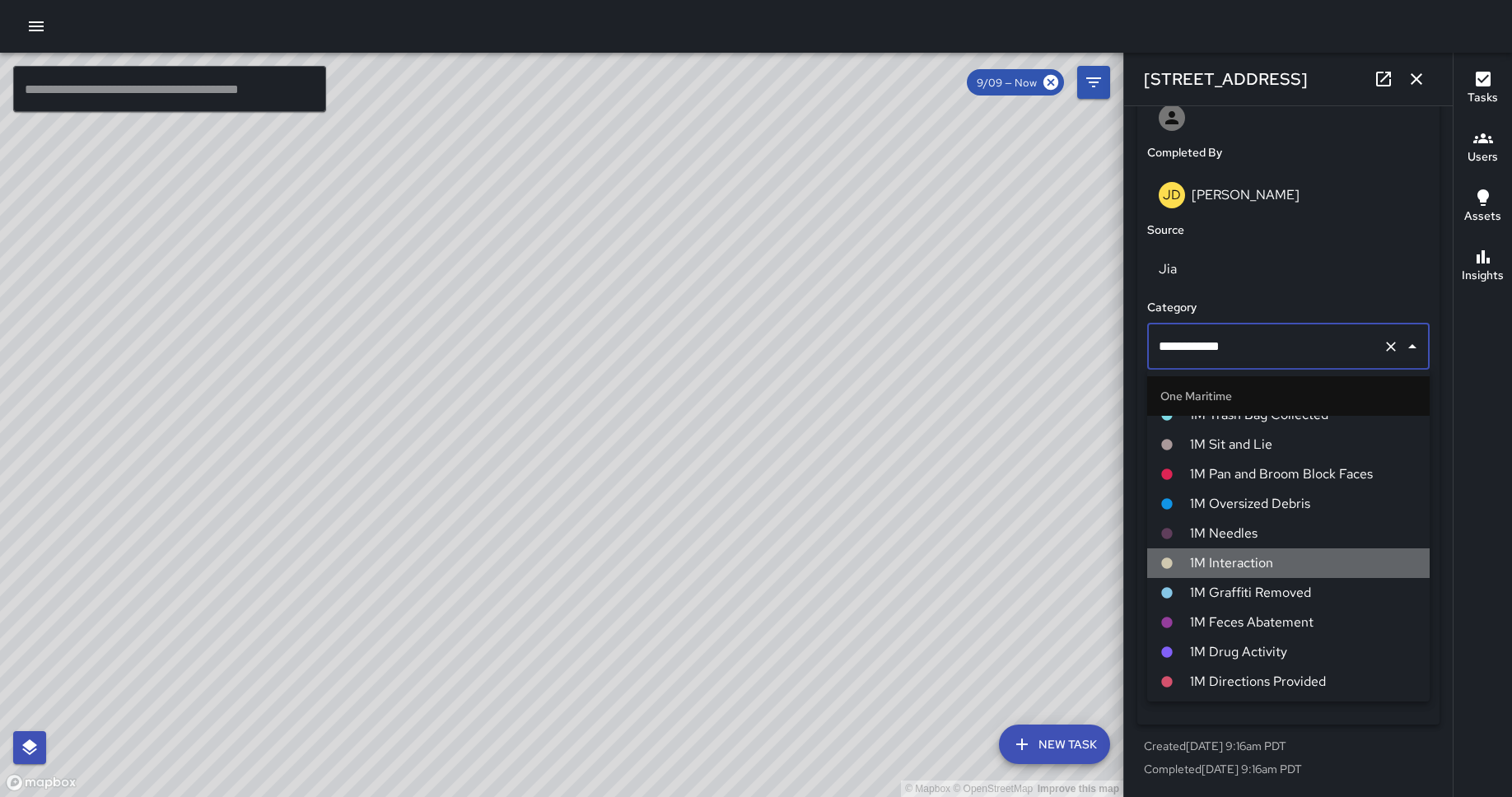
click at [1210, 559] on span "1M Interaction" at bounding box center [1303, 562] width 226 height 19
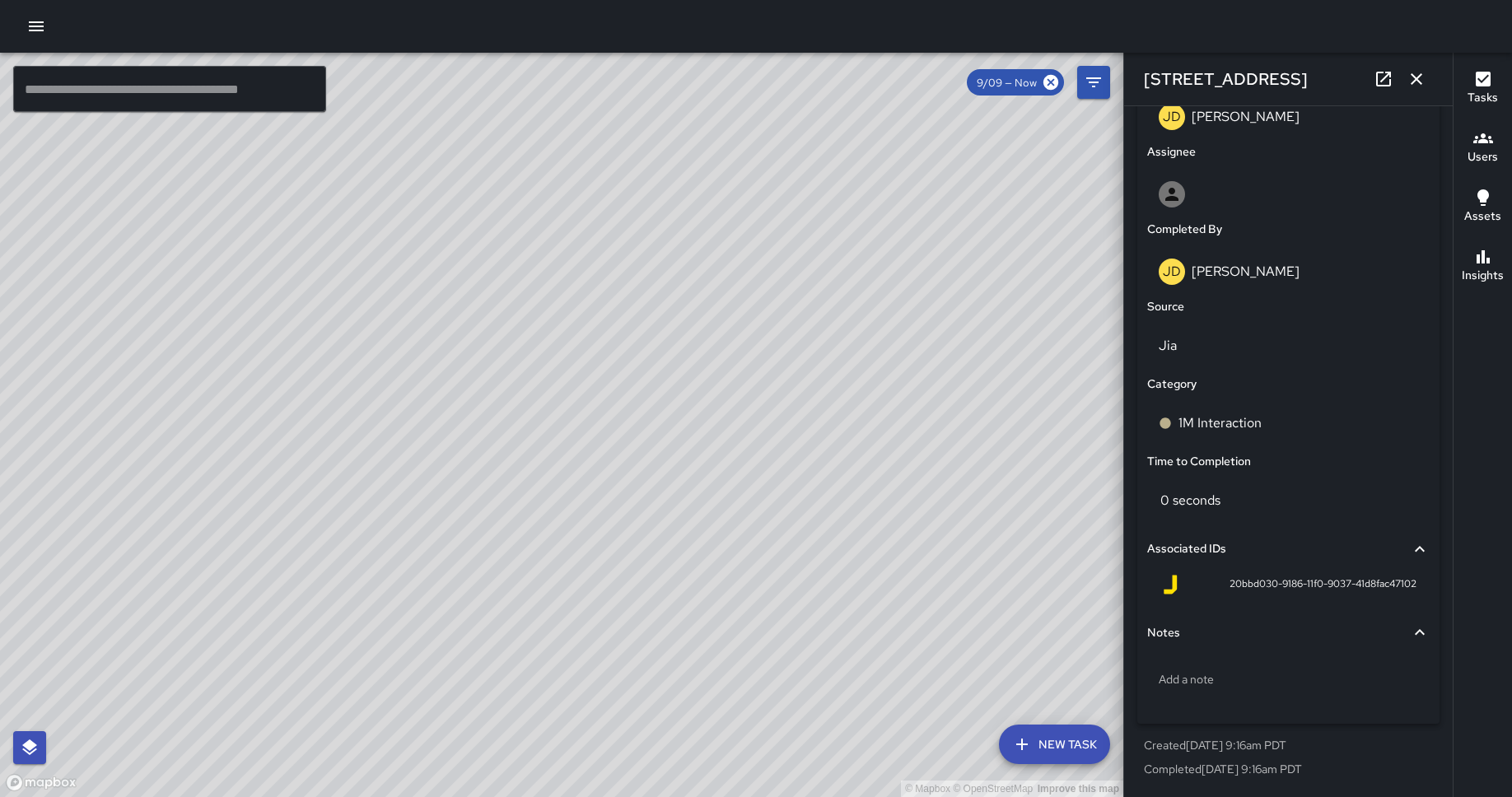
scroll to position [905, 0]
click at [1210, 79] on icon "button" at bounding box center [1416, 79] width 19 height 19
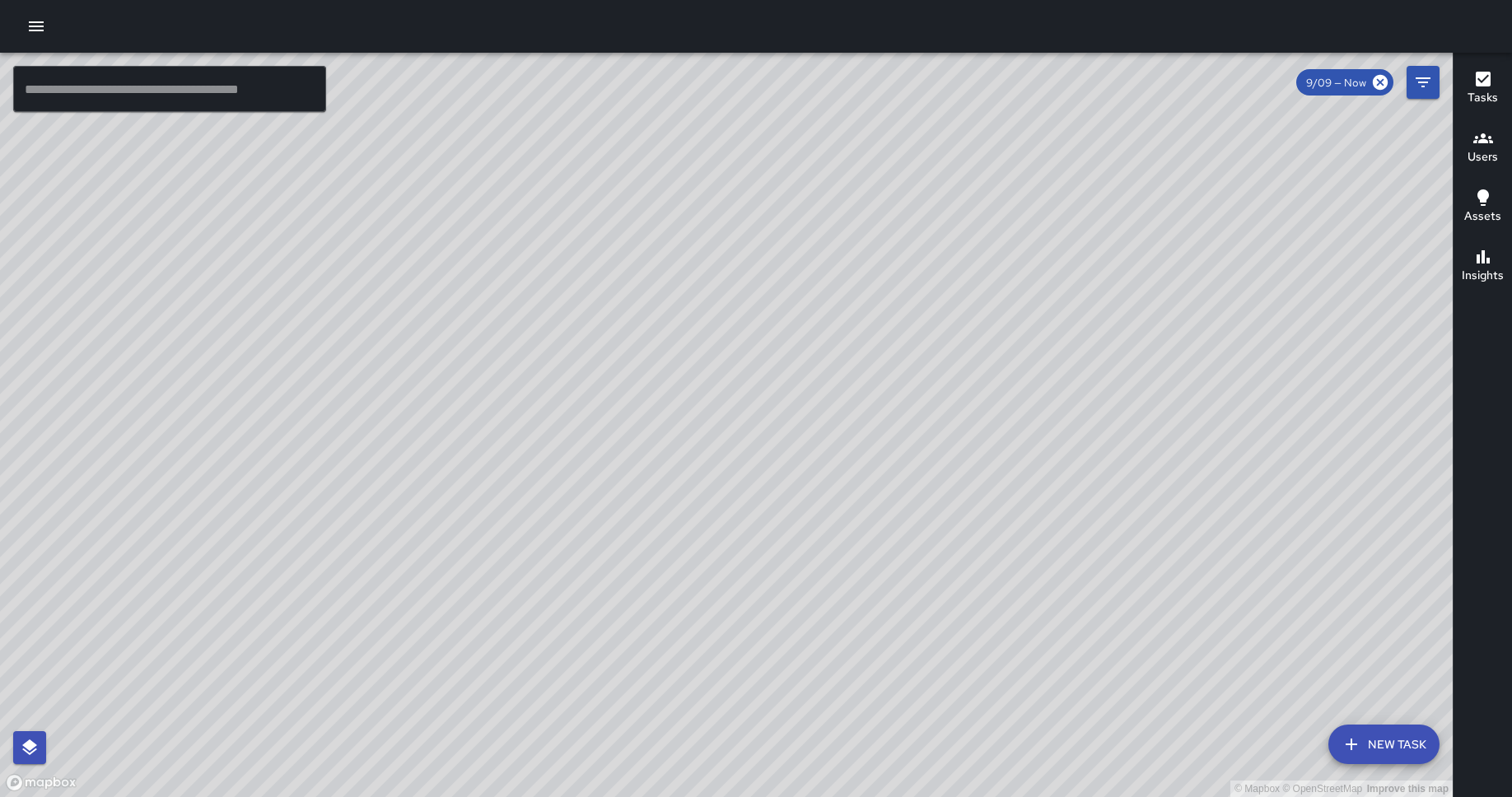
click at [687, 81] on div "© Mapbox © OpenStreetMap Improve this map" at bounding box center [726, 424] width 1452 height 744
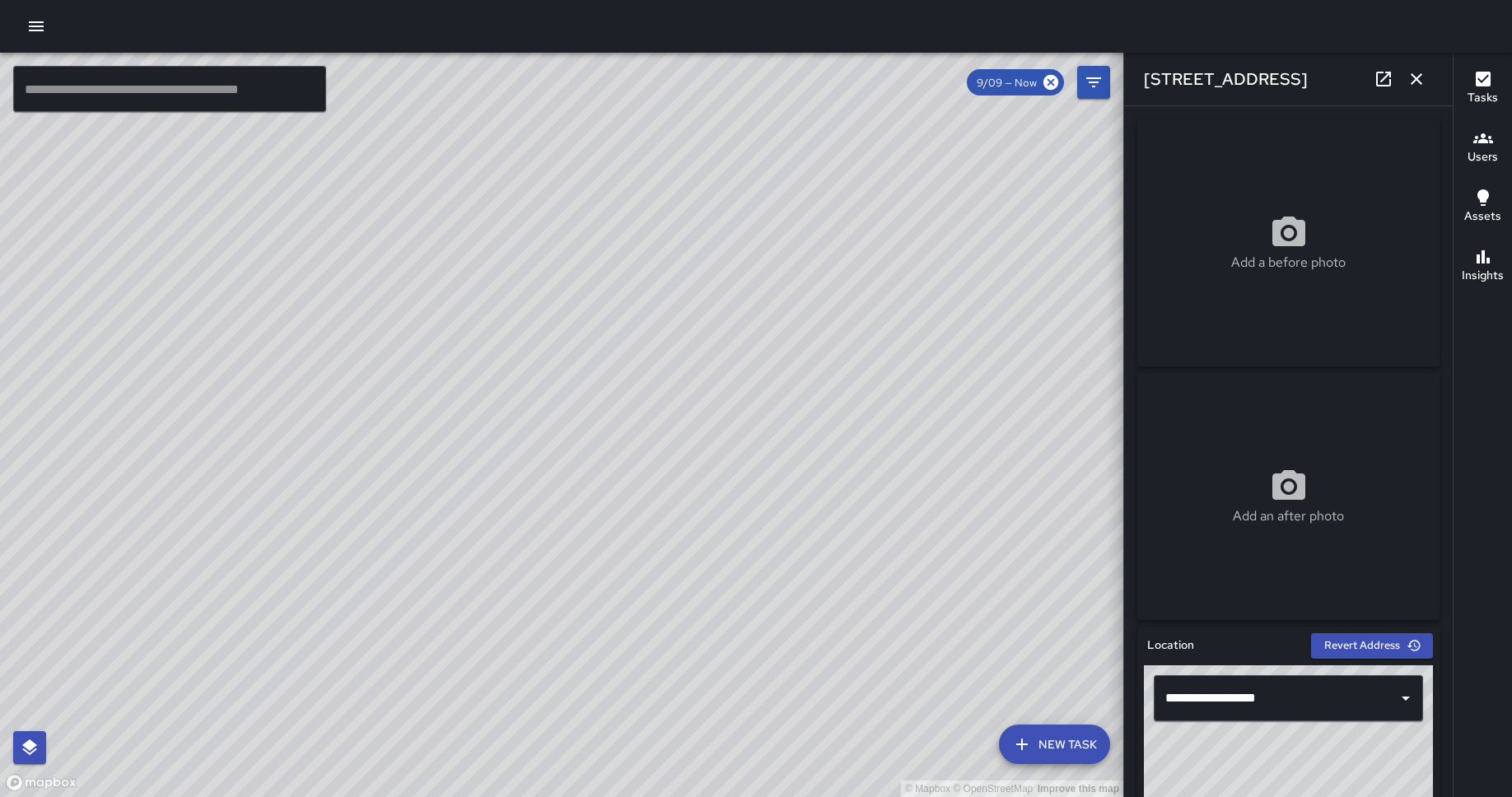
scroll to position [982, 0]
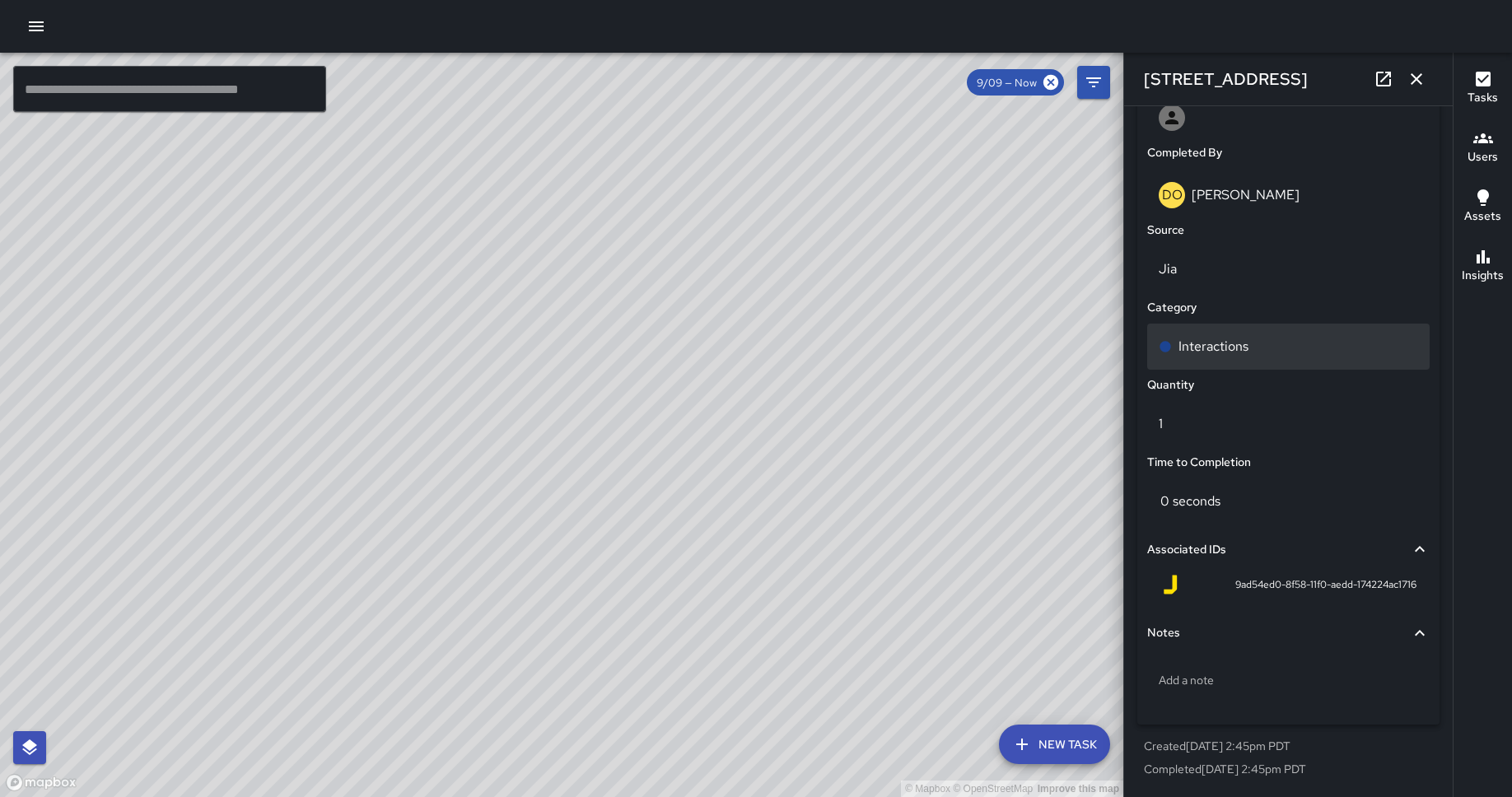
click at [1210, 342] on p "Interactions" at bounding box center [1213, 346] width 70 height 19
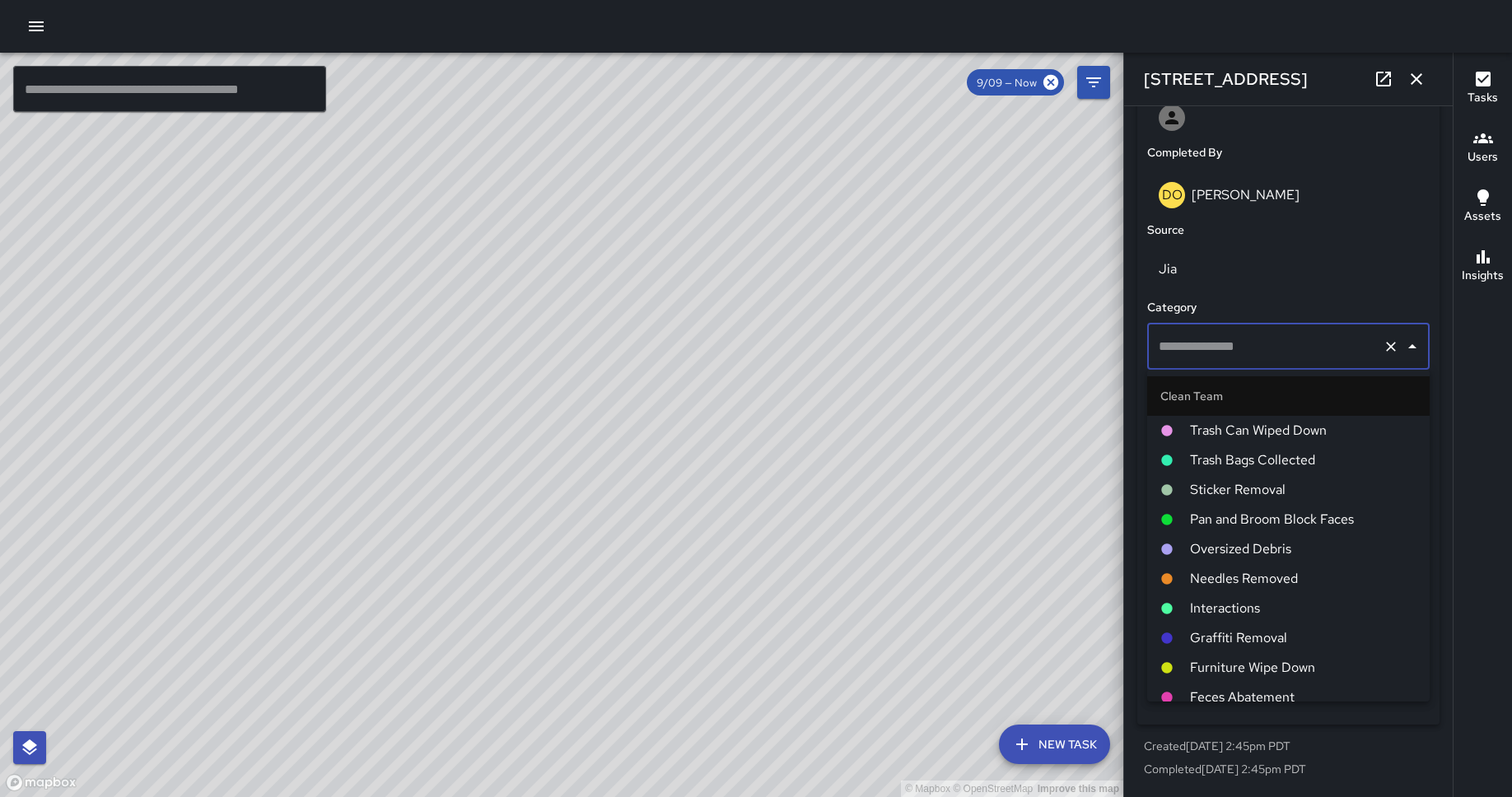
type input "**********"
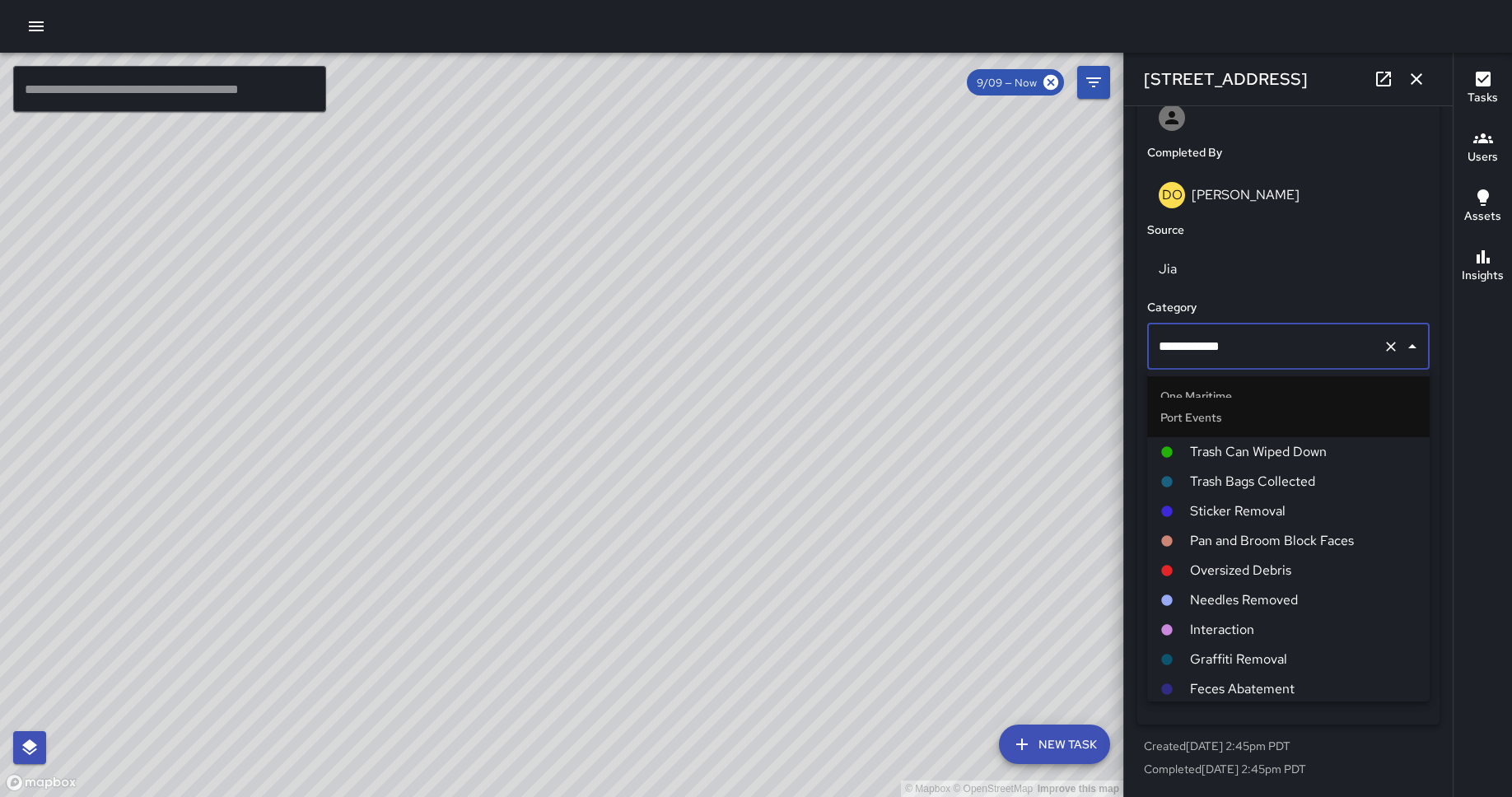
scroll to position [721, 0]
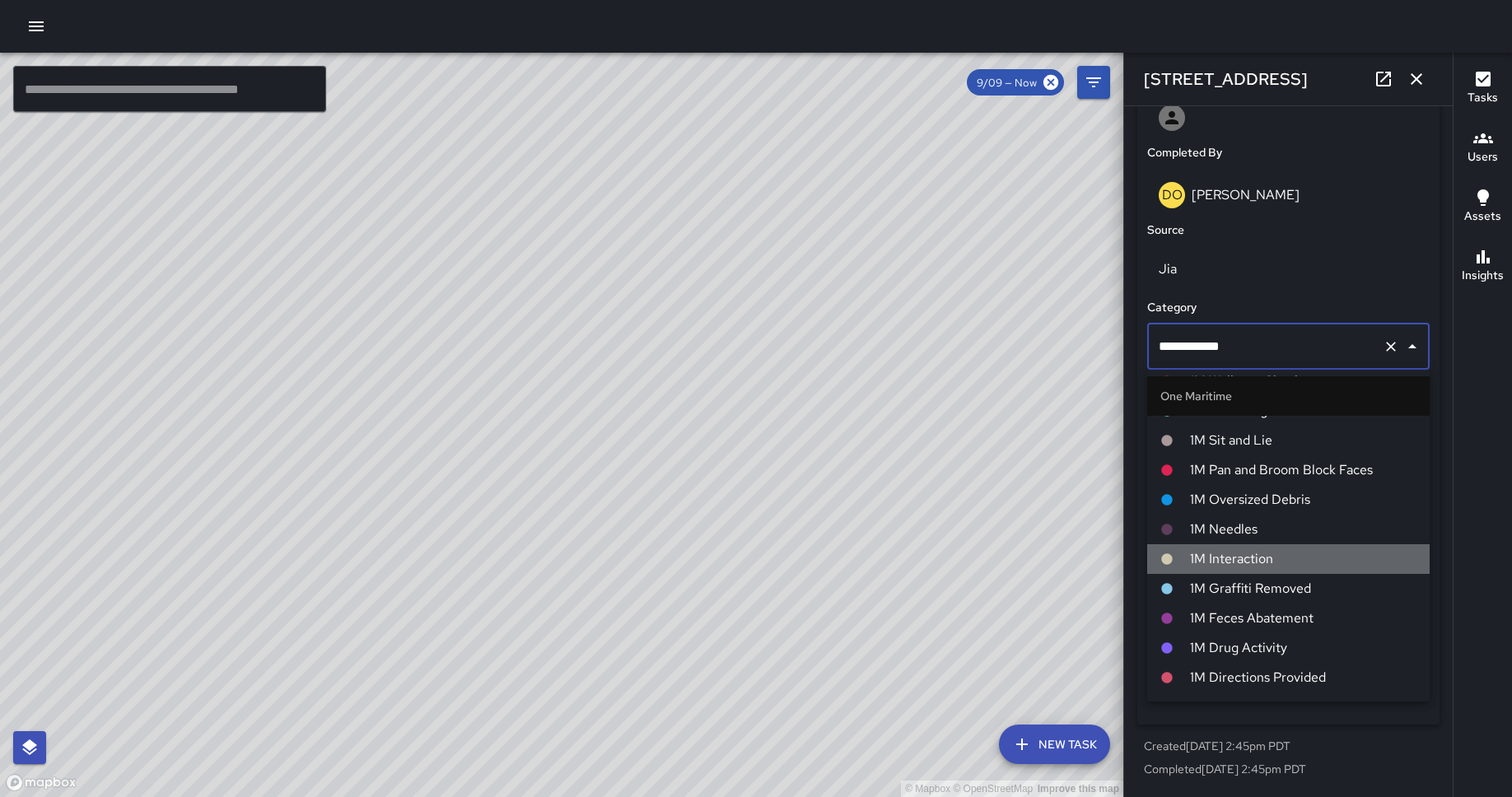
click at [1210, 554] on span "1M Interaction" at bounding box center [1303, 558] width 226 height 19
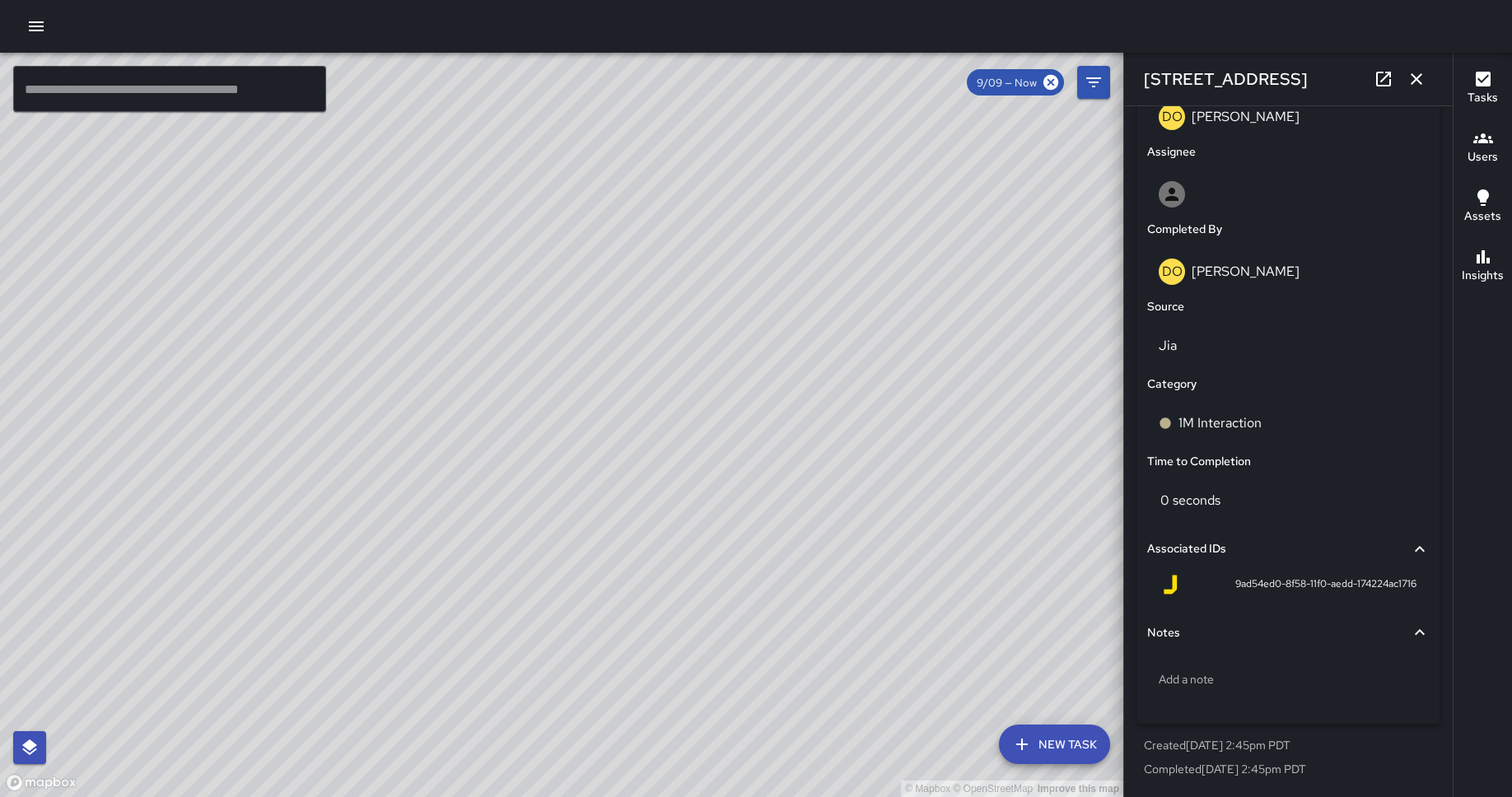
scroll to position [905, 0]
drag, startPoint x: 879, startPoint y: 387, endPoint x: 693, endPoint y: 198, distance: 265.2
click at [693, 198] on div "© Mapbox © OpenStreetMap Improve this map" at bounding box center [562, 424] width 1123 height 744
click at [1210, 77] on icon "button" at bounding box center [1417, 79] width 12 height 12
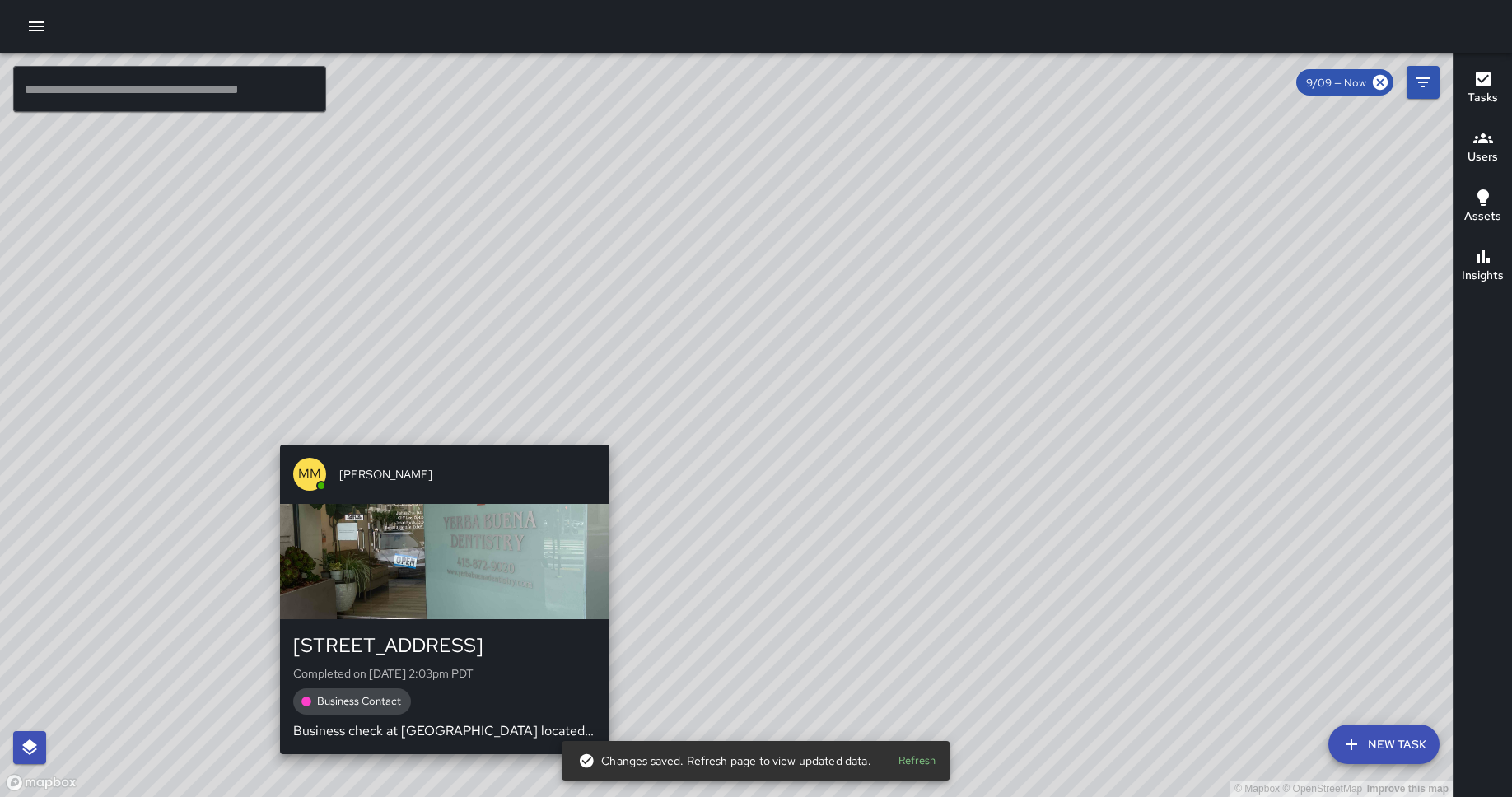
click at [603, 431] on div "© Mapbox © OpenStreetMap Improve this map MM Maverick Mingoa [STREET_ADDRESS] C…" at bounding box center [726, 424] width 1452 height 744
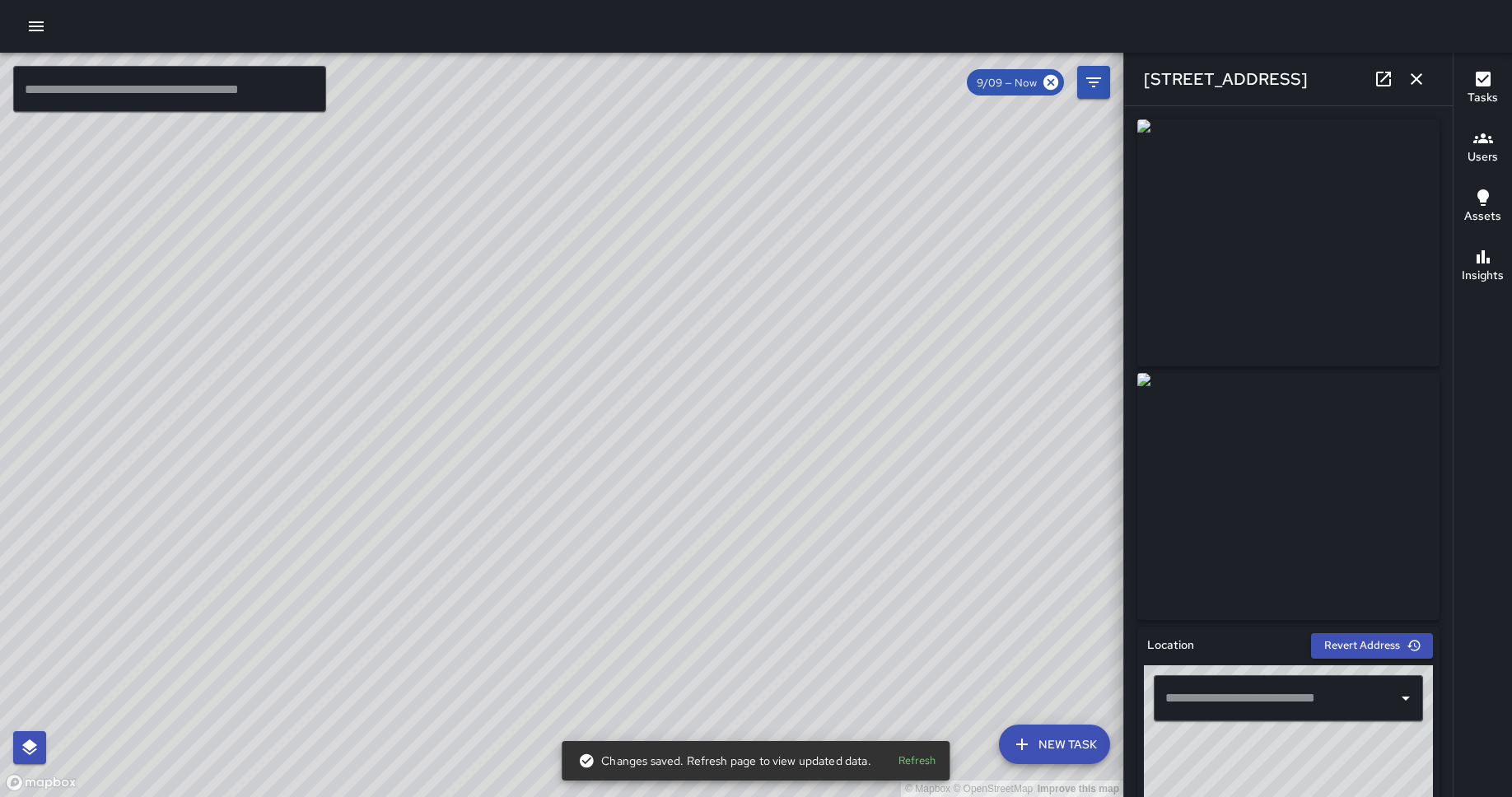
type input "**********"
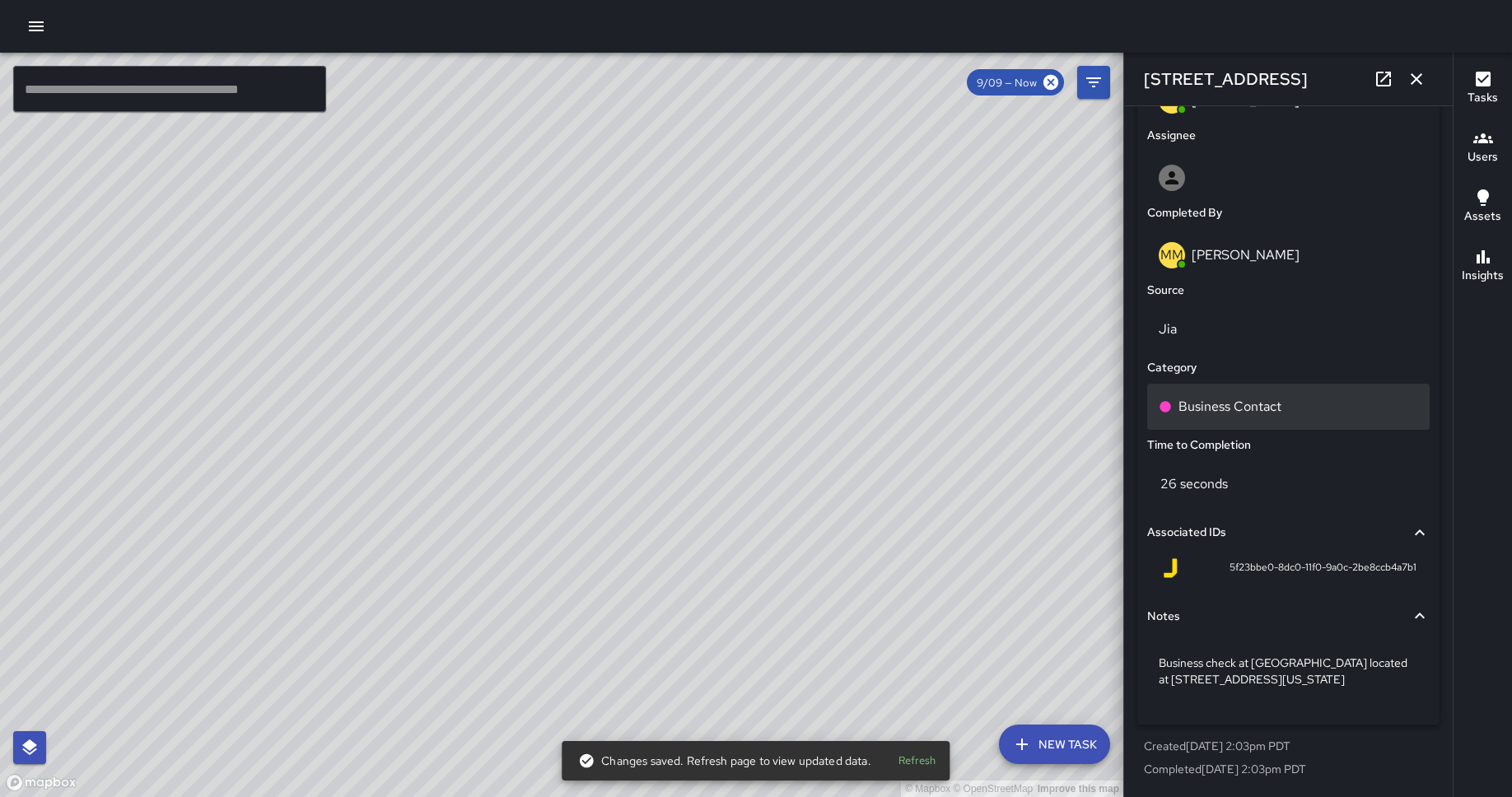
click at [1195, 398] on p "Business Contact" at bounding box center [1230, 406] width 103 height 19
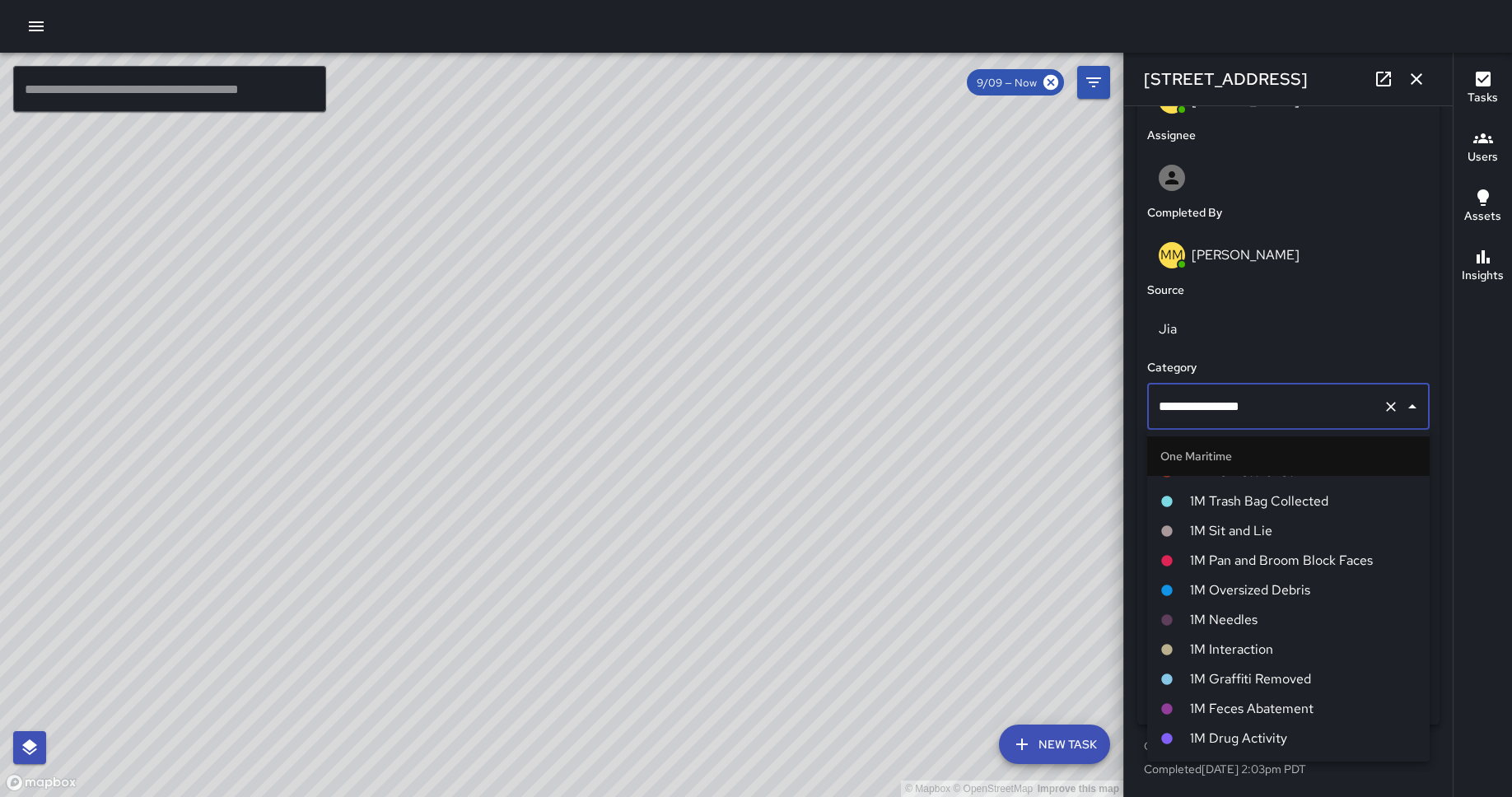
scroll to position [737, 0]
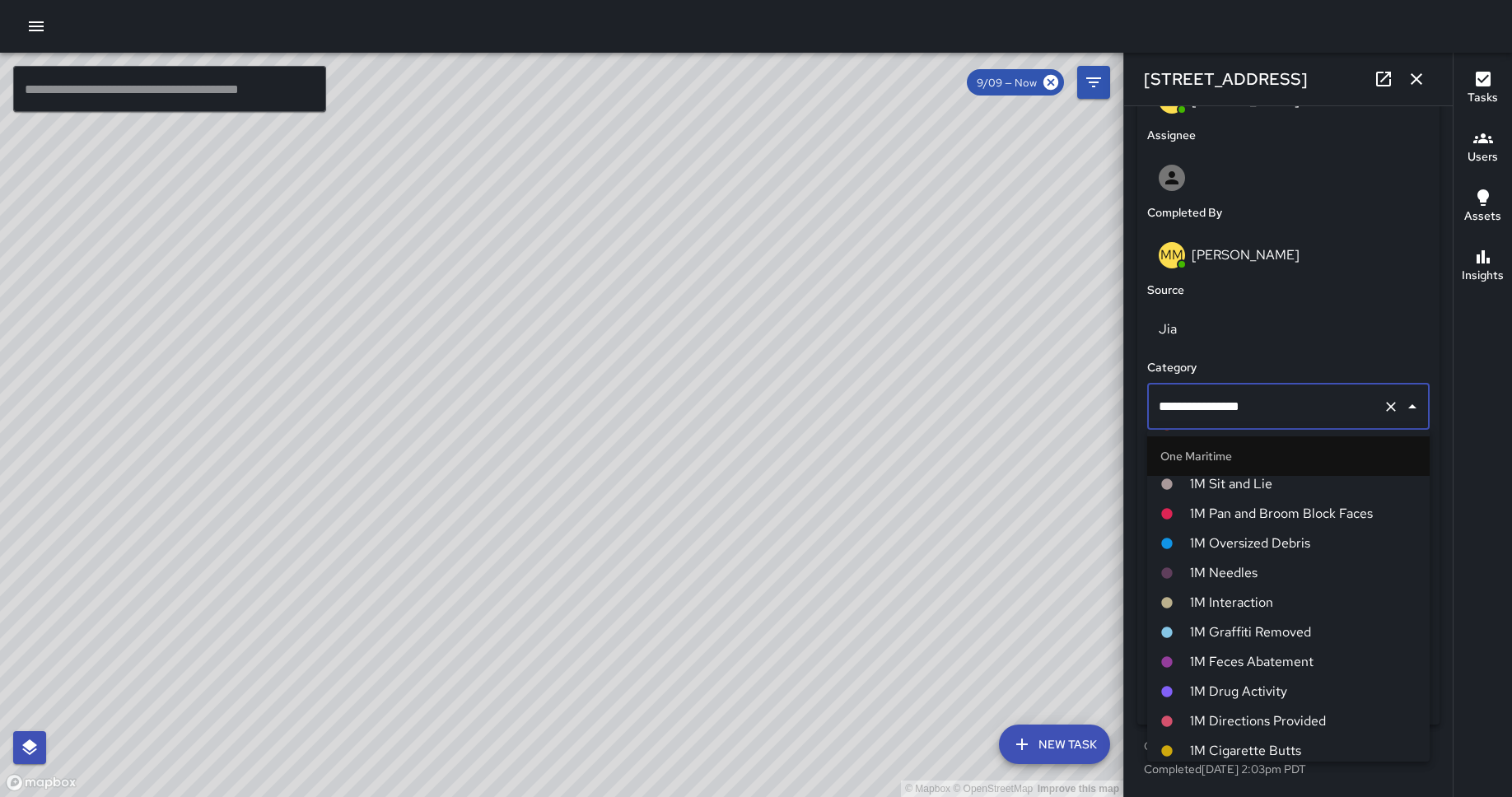
click at [1210, 593] on span "1M Interaction" at bounding box center [1303, 602] width 226 height 19
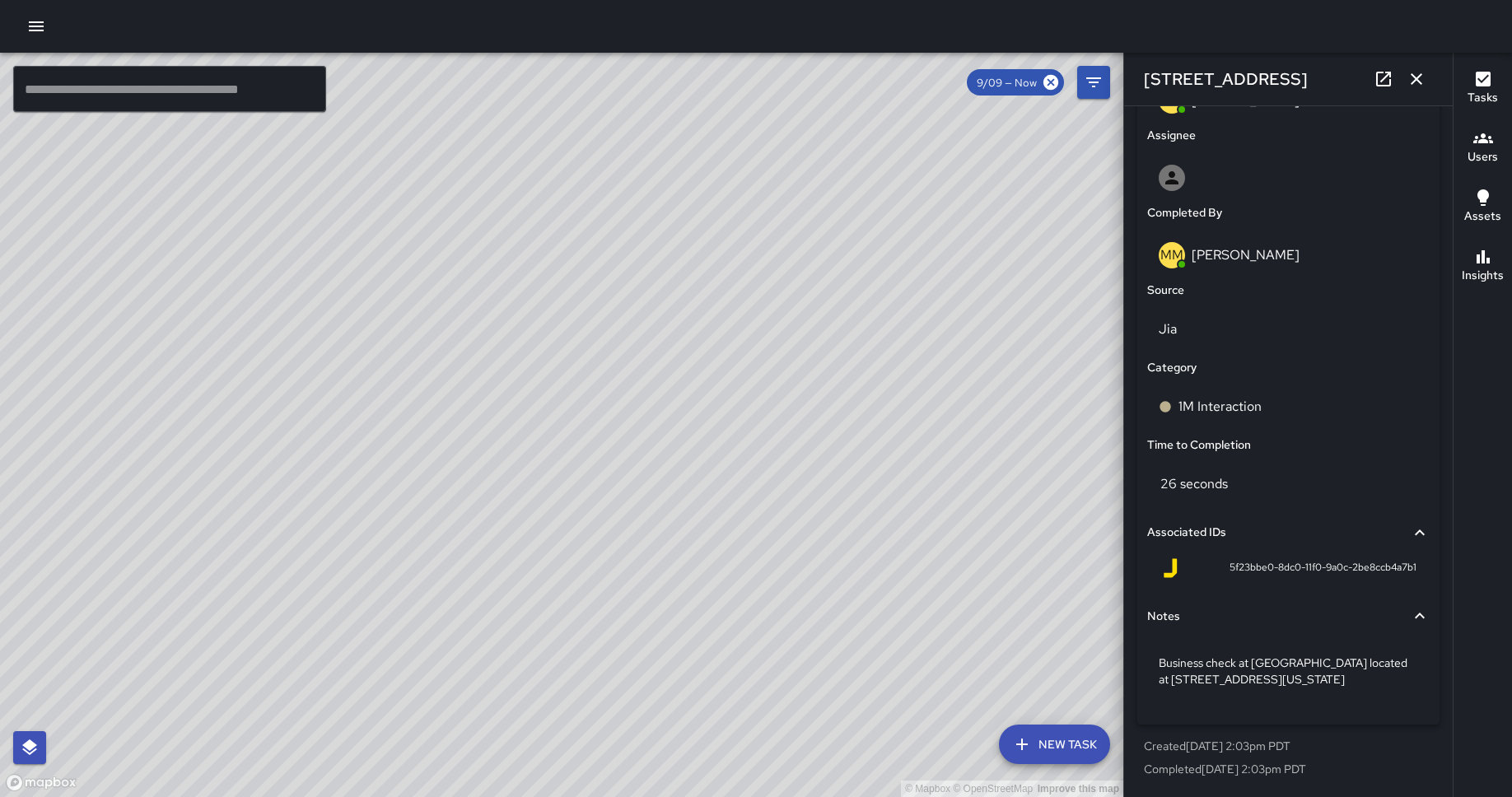
click at [709, 424] on div "© Mapbox © OpenStreetMap Improve this map" at bounding box center [562, 424] width 1123 height 744
click at [1210, 73] on icon "button" at bounding box center [1416, 79] width 19 height 19
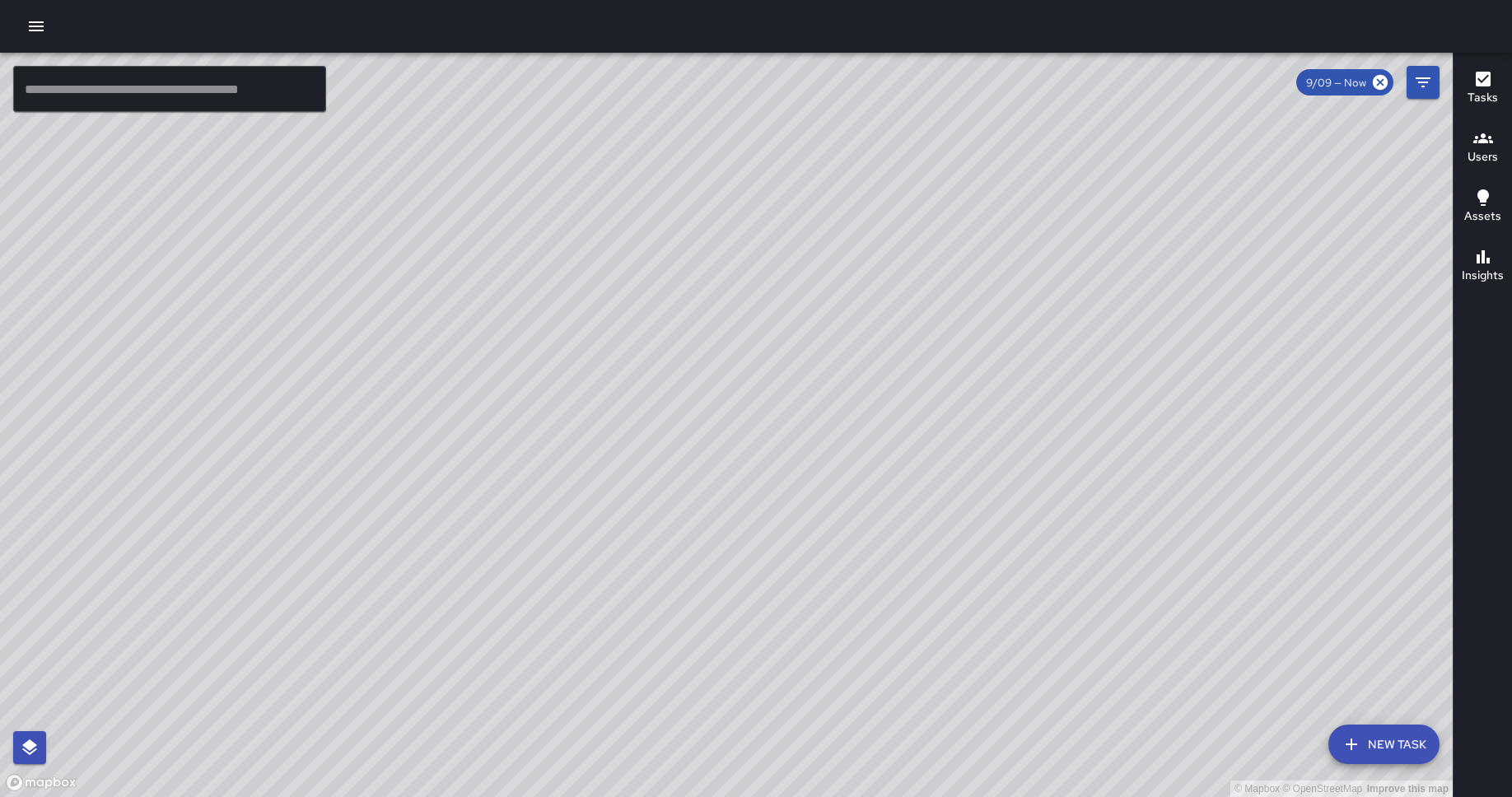
drag, startPoint x: 1110, startPoint y: 389, endPoint x: 1003, endPoint y: 279, distance: 153.5
click at [1003, 279] on div "© Mapbox © OpenStreetMap Improve this map" at bounding box center [726, 424] width 1452 height 744
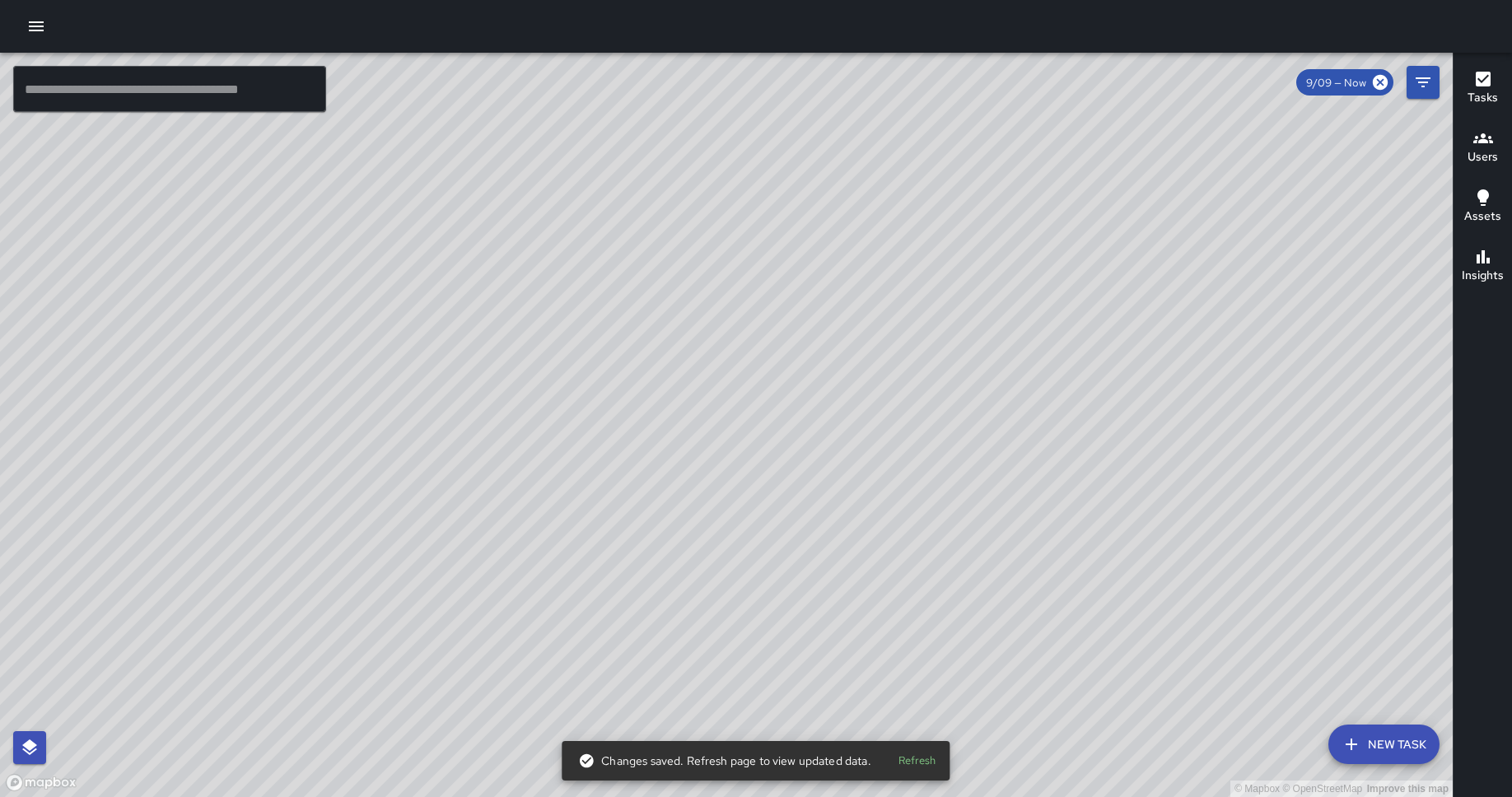
click at [38, 14] on button "button" at bounding box center [35, 26] width 33 height 33
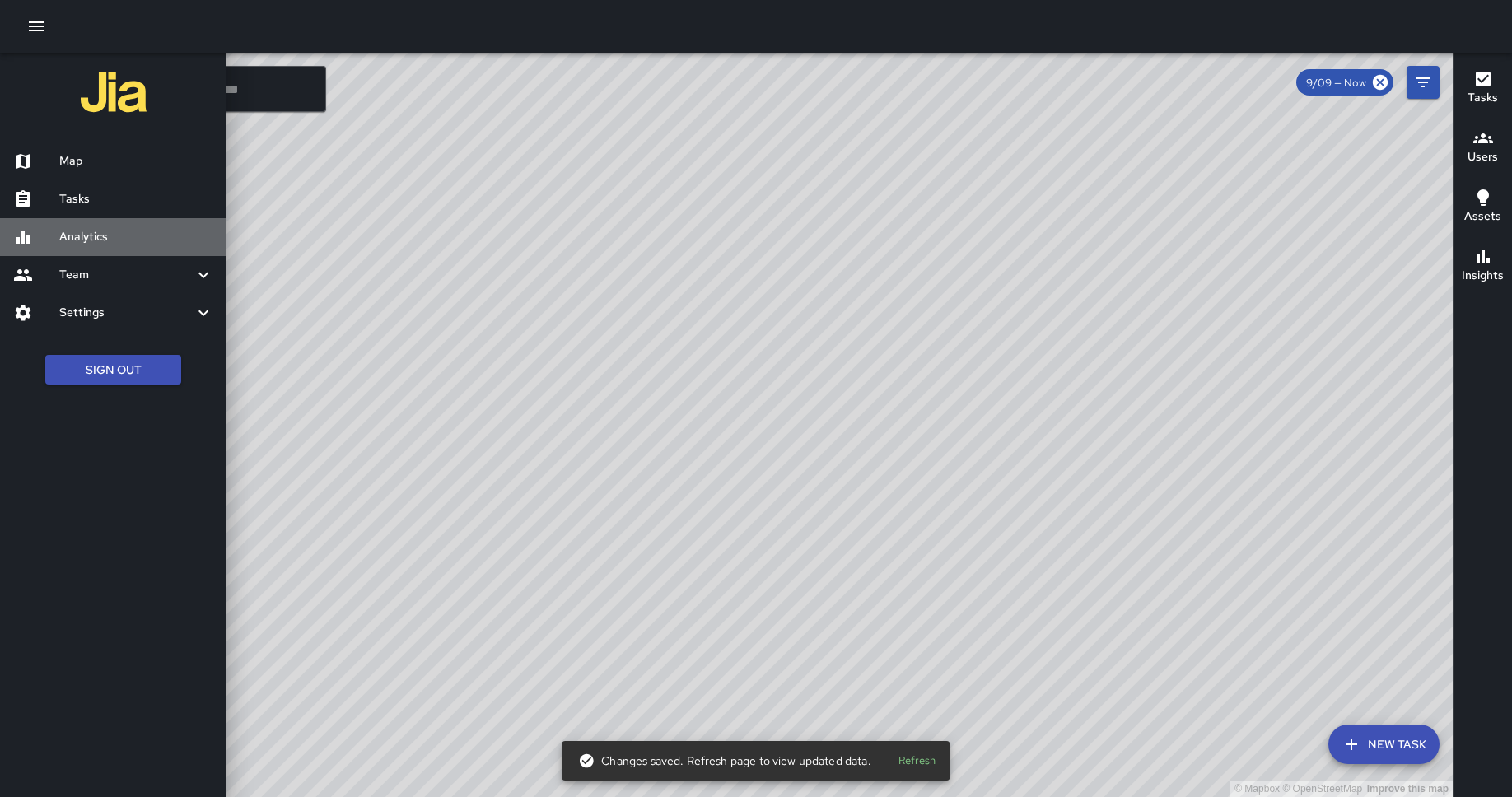
click at [90, 241] on h6 "Analytics" at bounding box center [136, 236] width 154 height 18
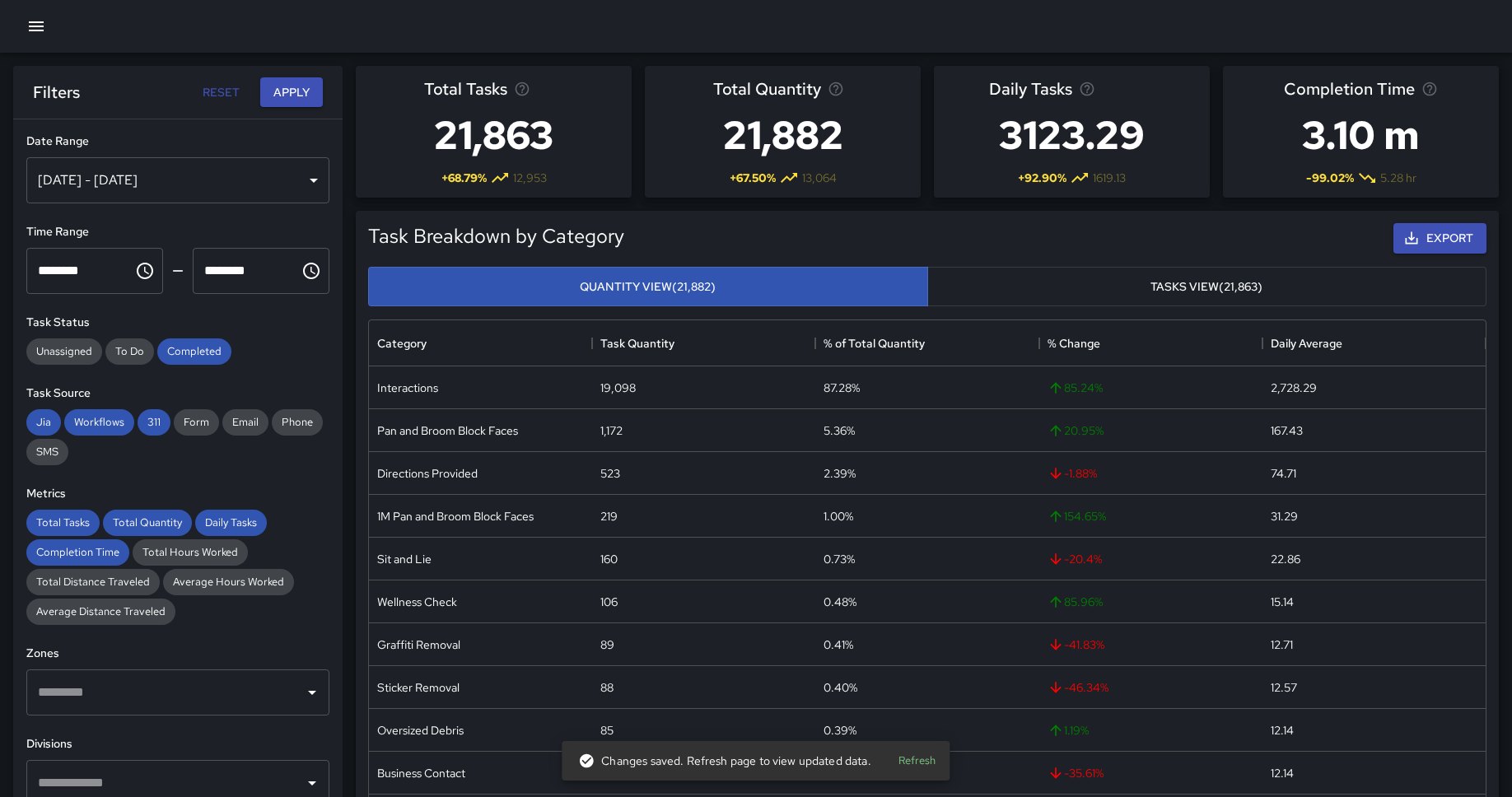
scroll to position [492, 1117]
click at [275, 179] on div "[DATE] - [DATE]" at bounding box center [177, 180] width 303 height 46
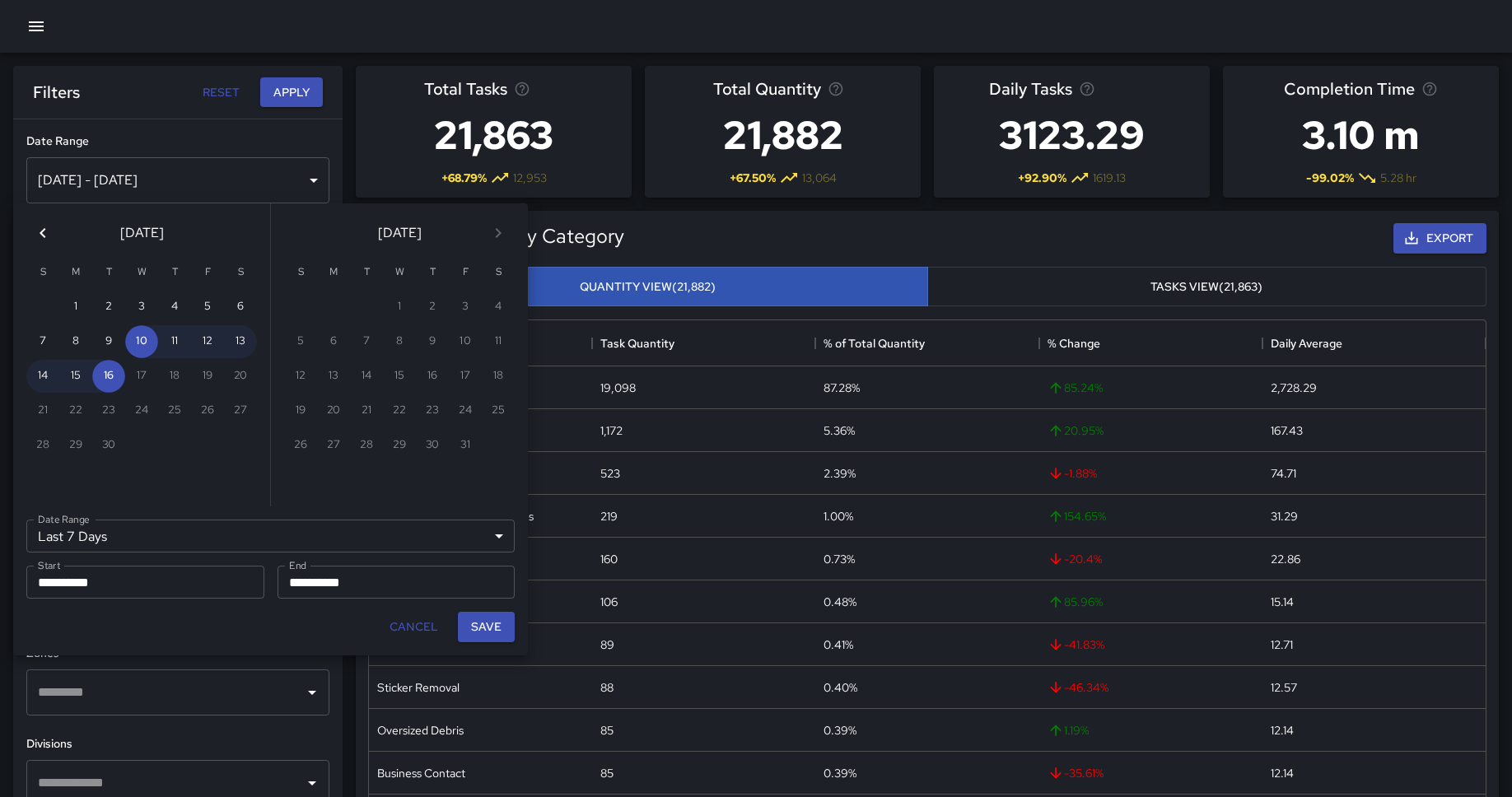
click at [51, 240] on icon "Previous month" at bounding box center [42, 232] width 19 height 19
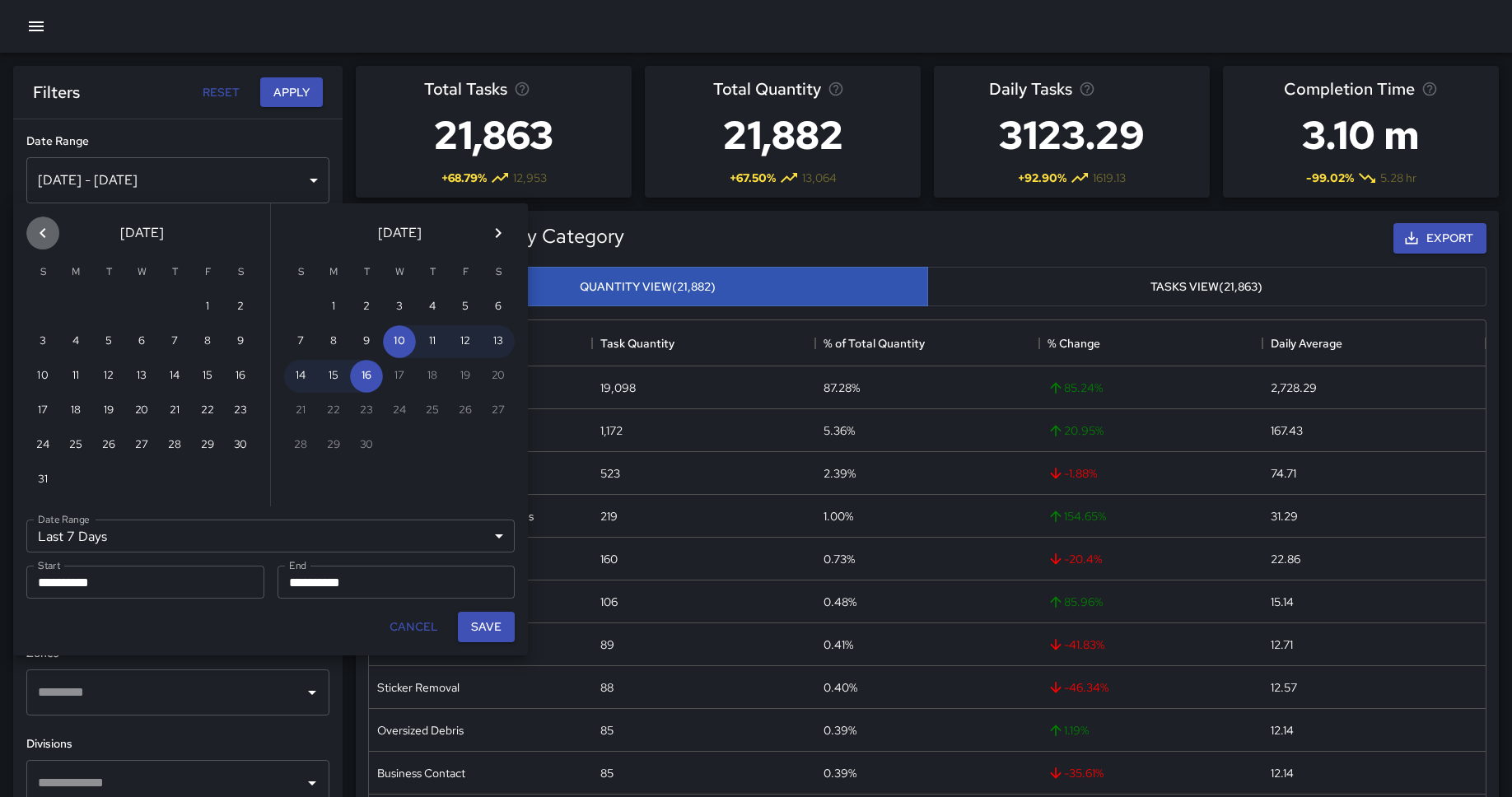
click at [51, 240] on icon "Previous month" at bounding box center [42, 232] width 19 height 19
click at [46, 237] on icon "Previous month" at bounding box center [42, 232] width 19 height 19
click at [170, 308] on button "1" at bounding box center [174, 306] width 33 height 33
type input "******"
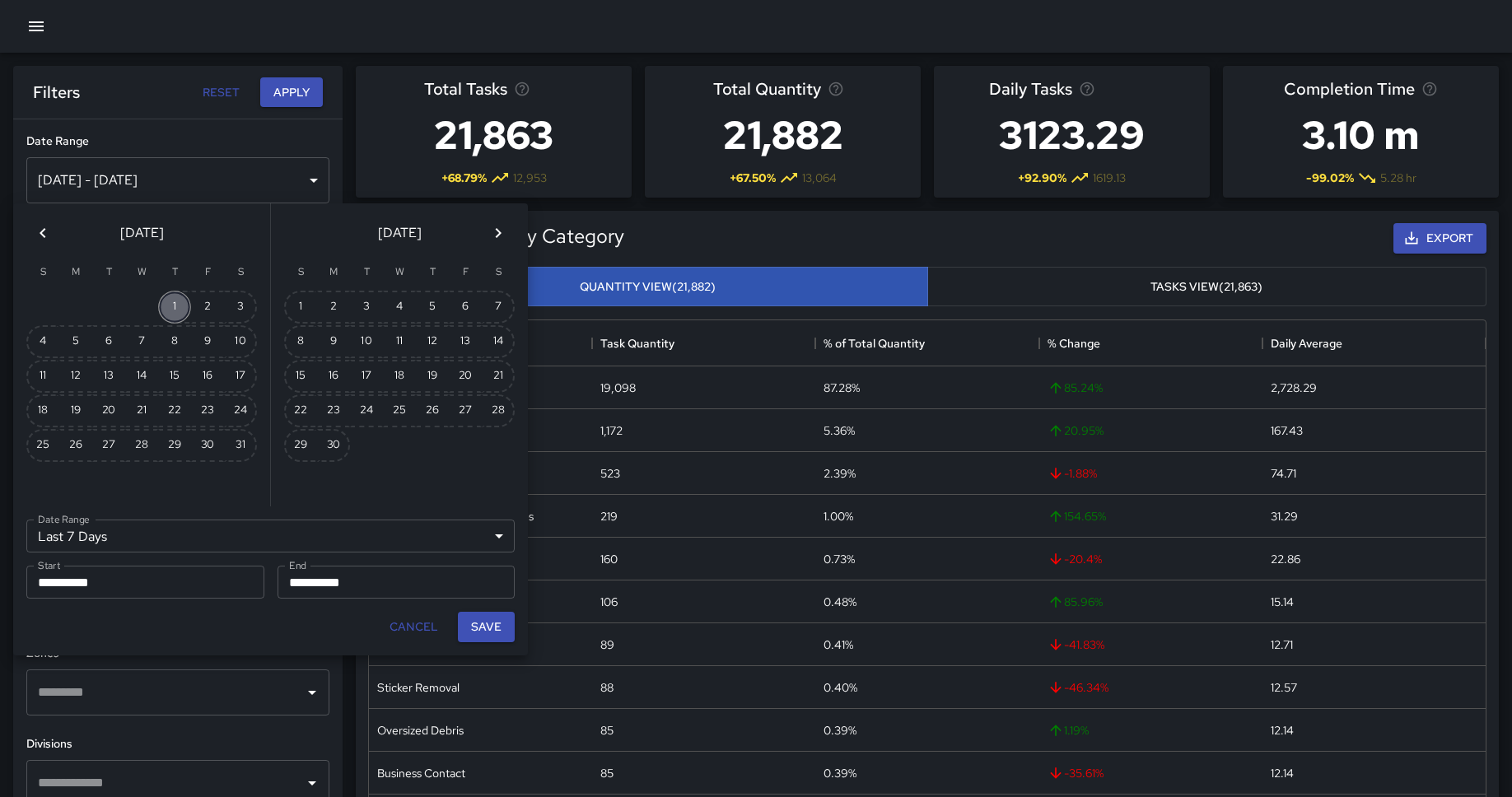
type input "**********"
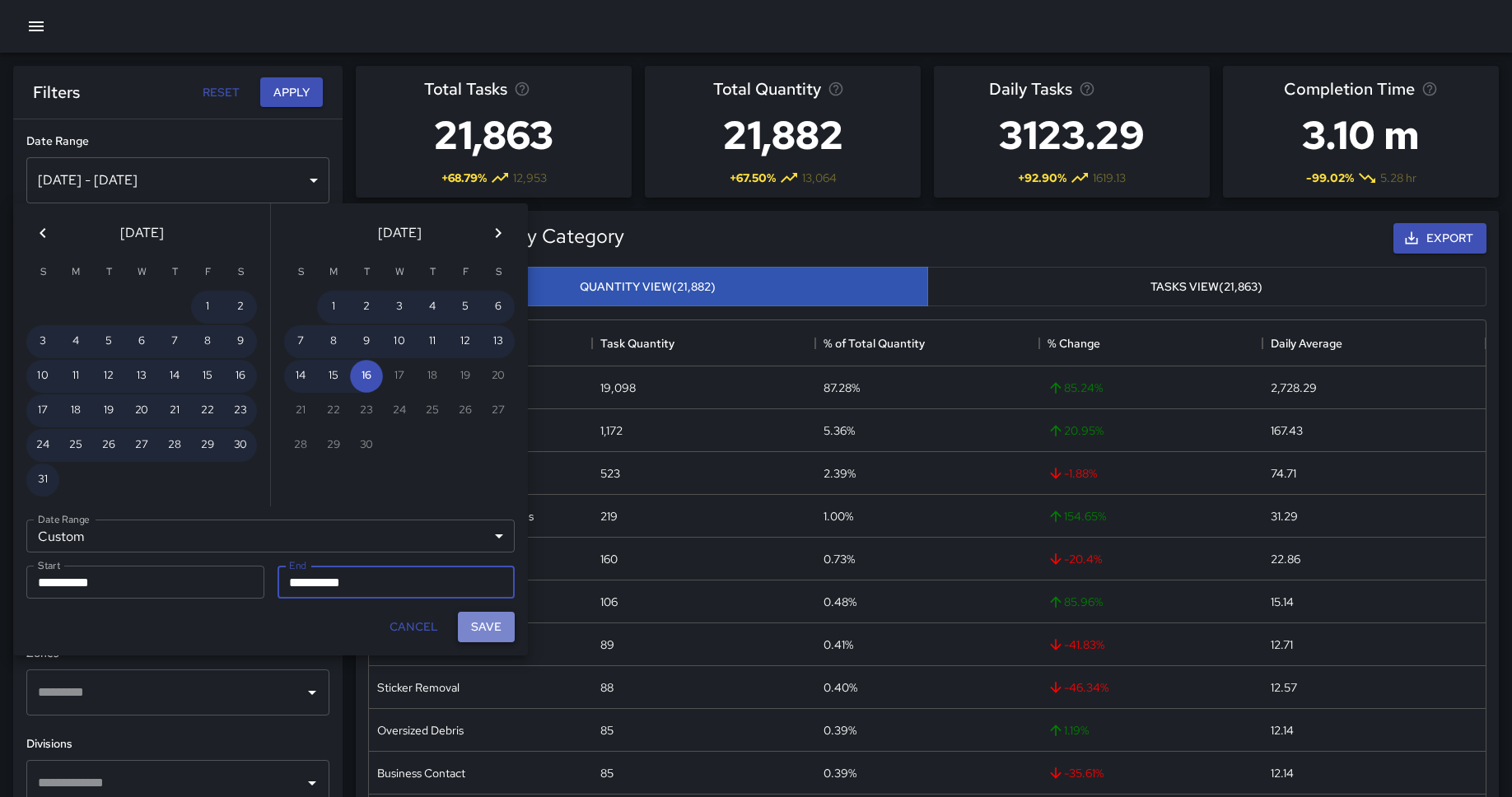
click at [481, 614] on button "Save" at bounding box center [486, 626] width 57 height 30
type input "**********"
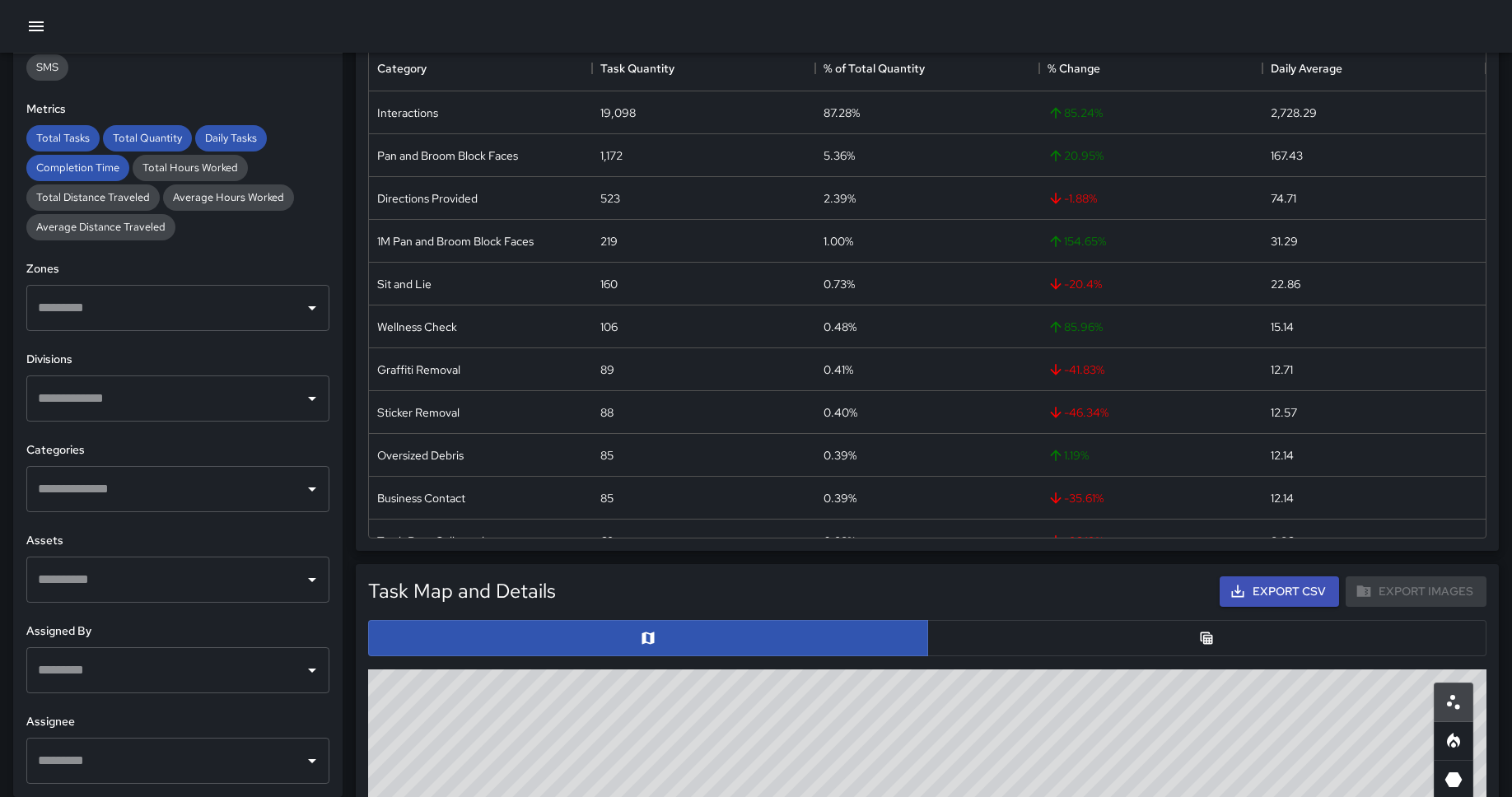
scroll to position [878, 0]
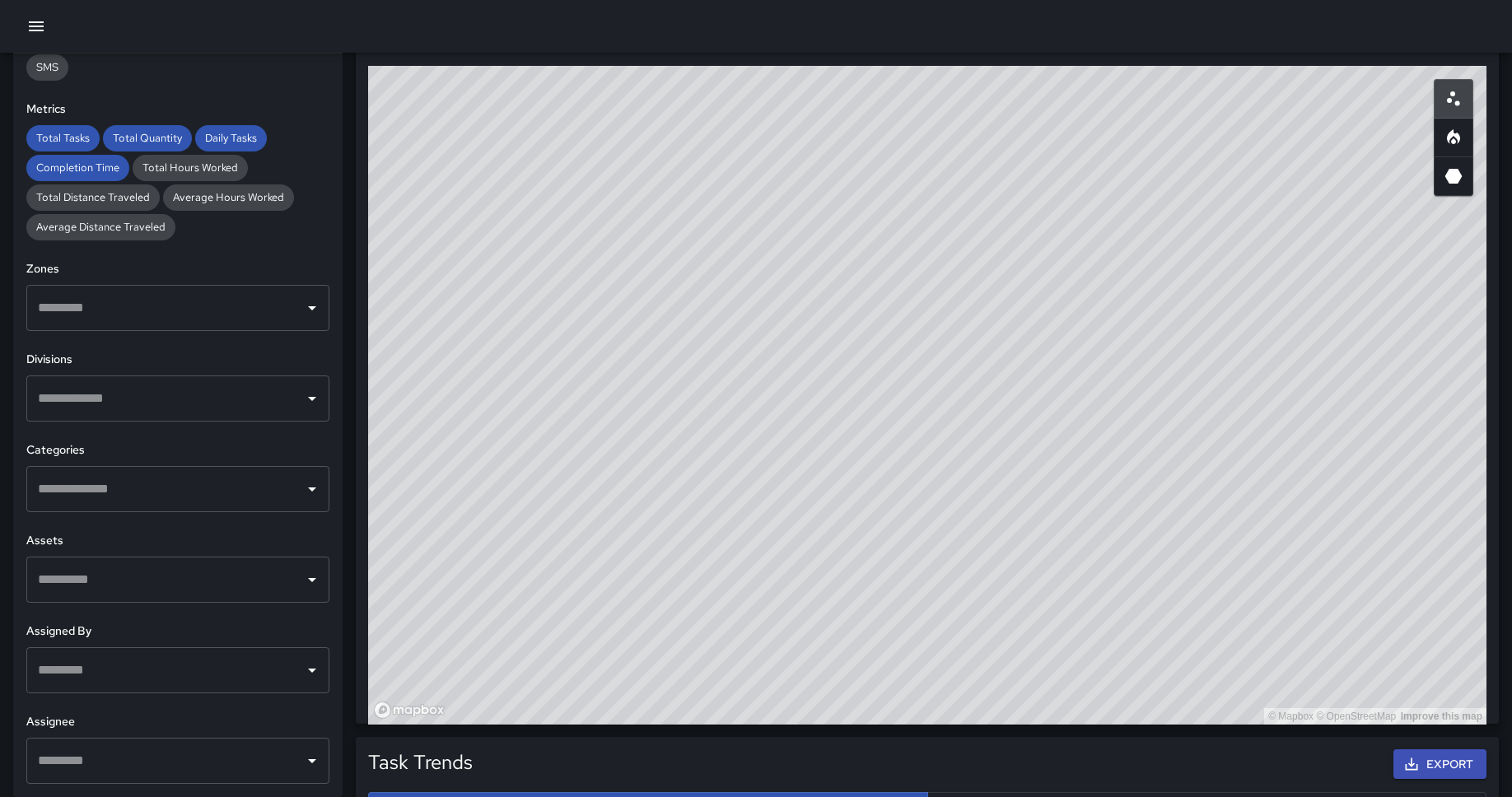
click at [136, 614] on input "text" at bounding box center [166, 760] width 264 height 31
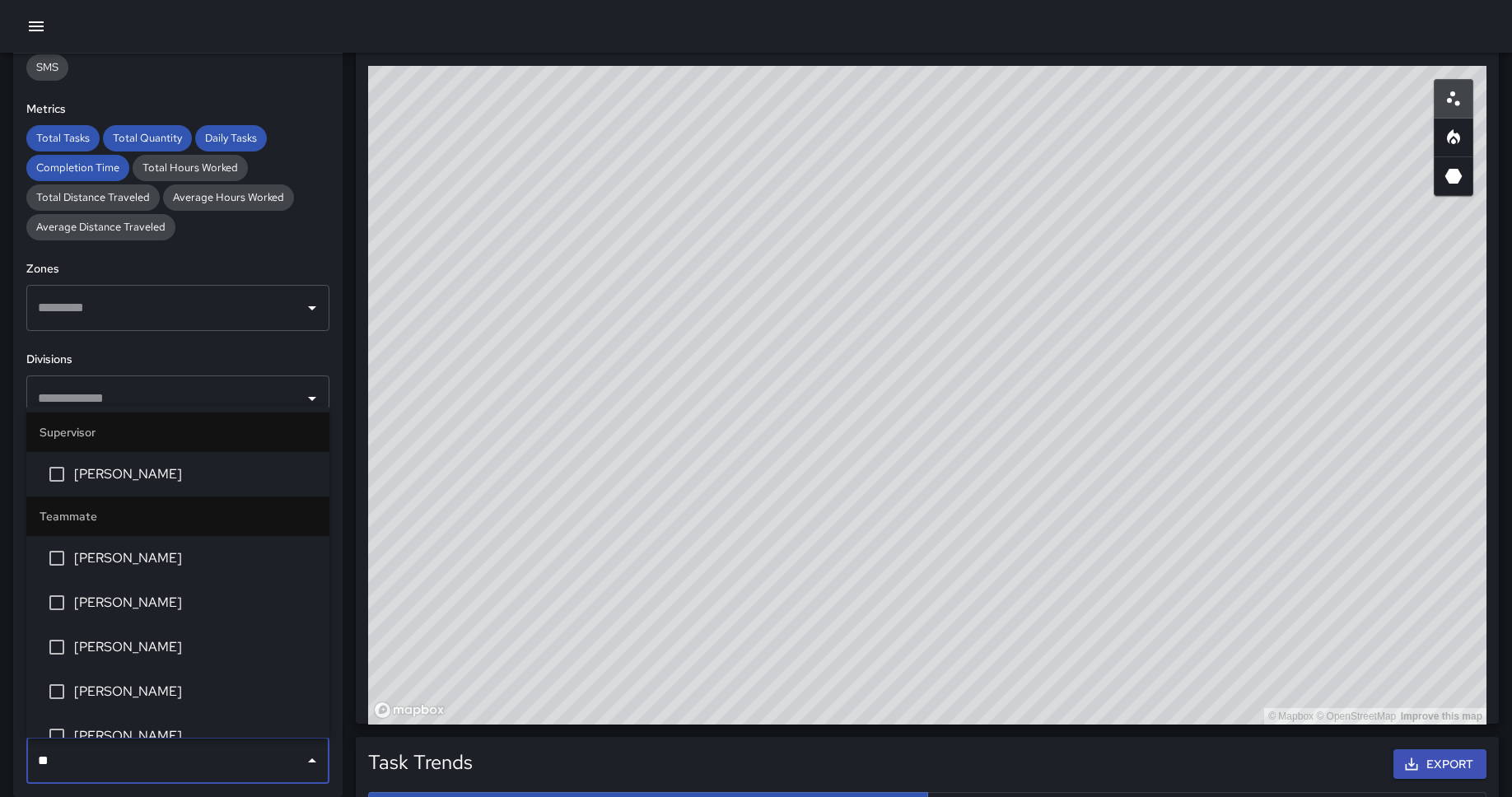
type input "***"
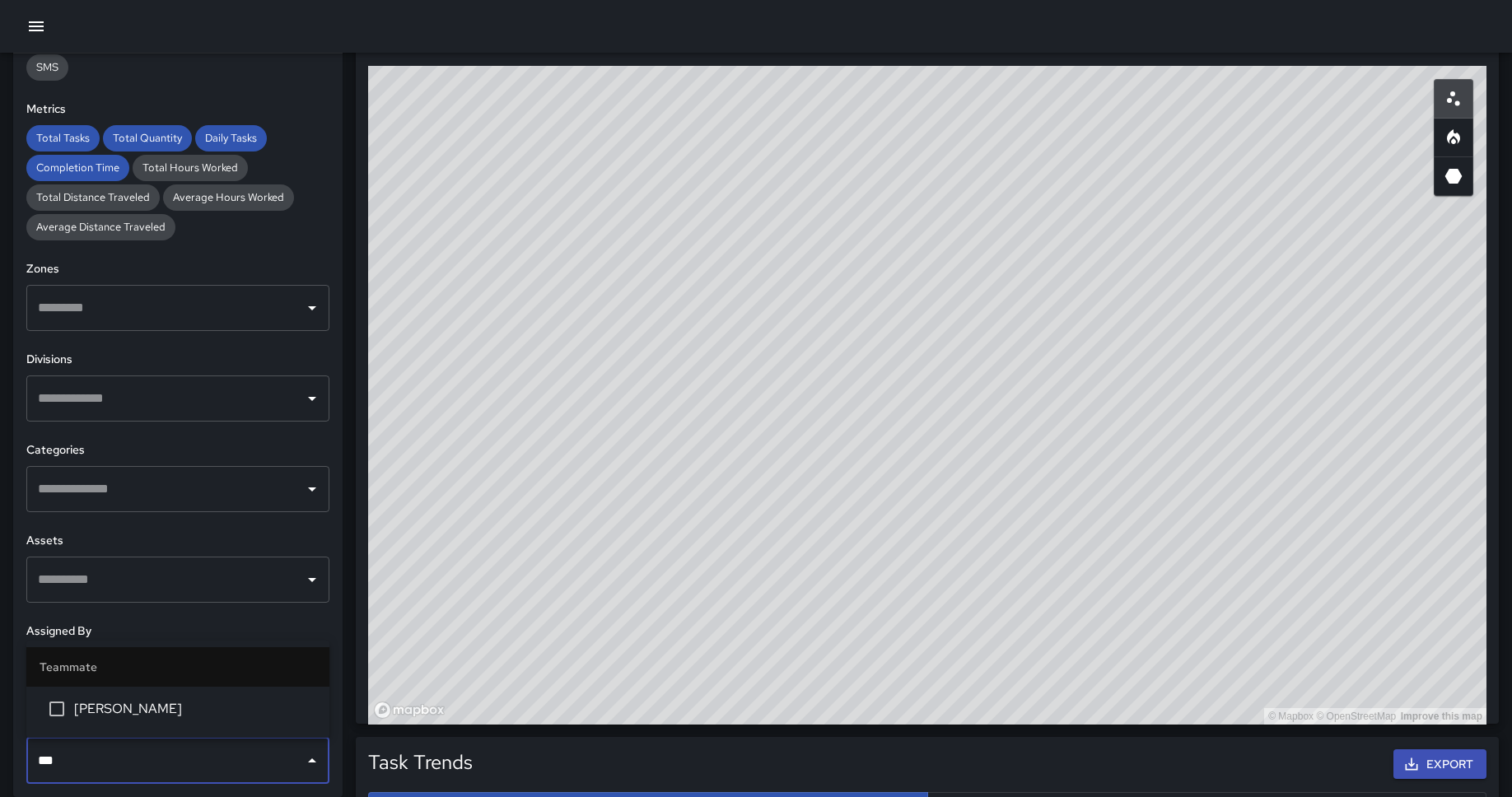
click at [121, 614] on li "[PERSON_NAME]" at bounding box center [177, 708] width 303 height 45
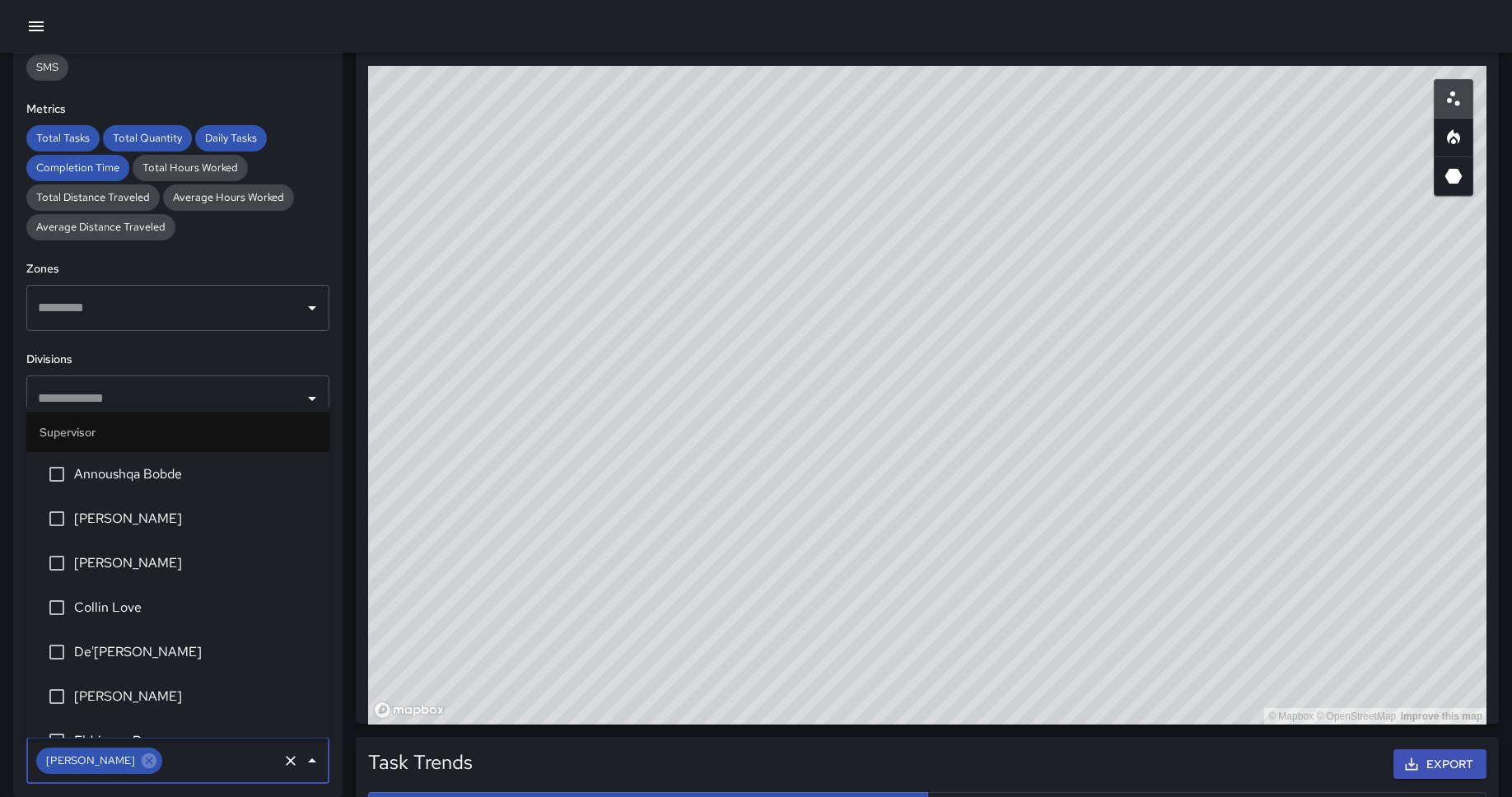
scroll to position [2065, 0]
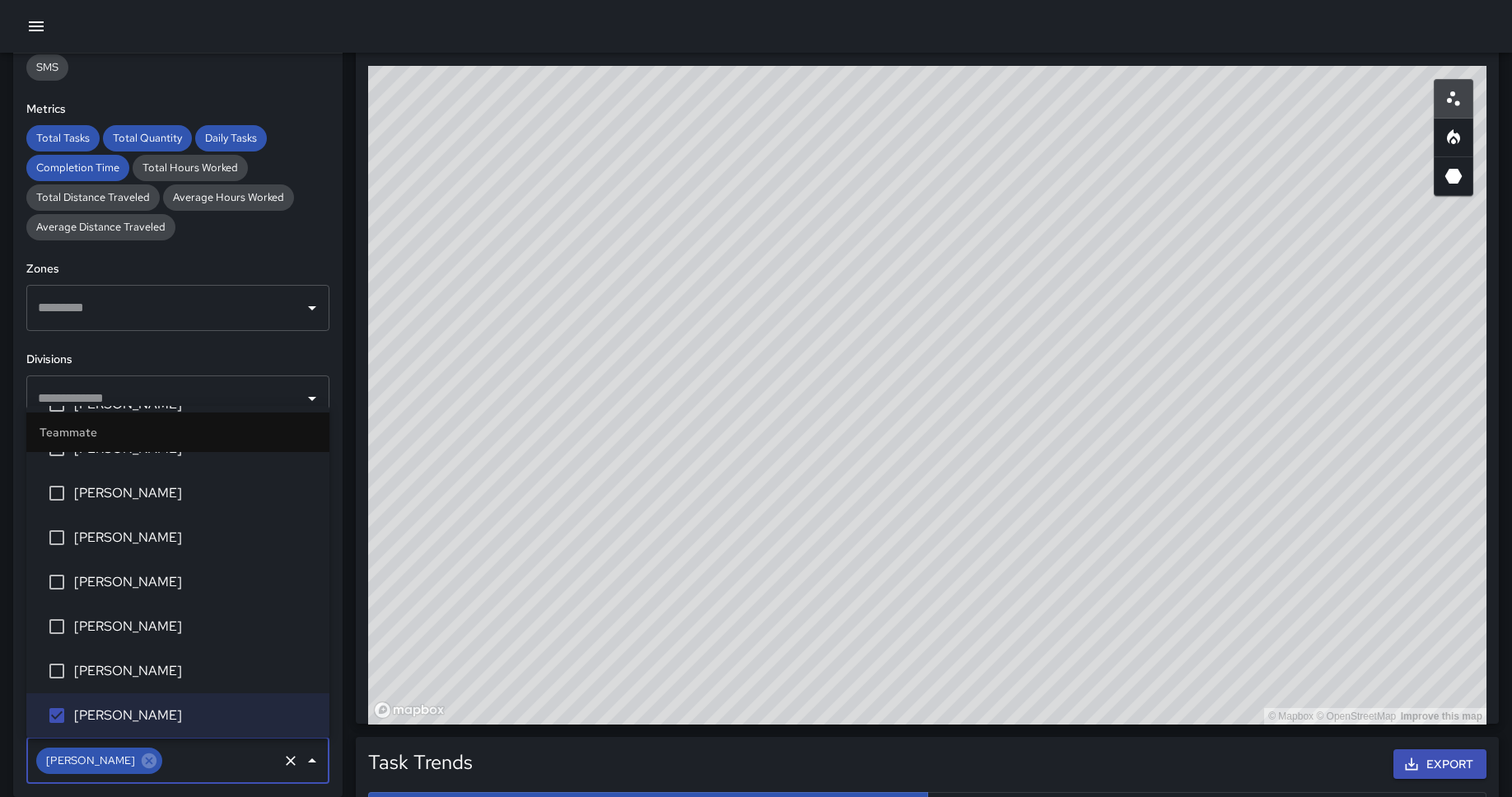
click at [262, 355] on h6 "Divisions" at bounding box center [177, 359] width 303 height 18
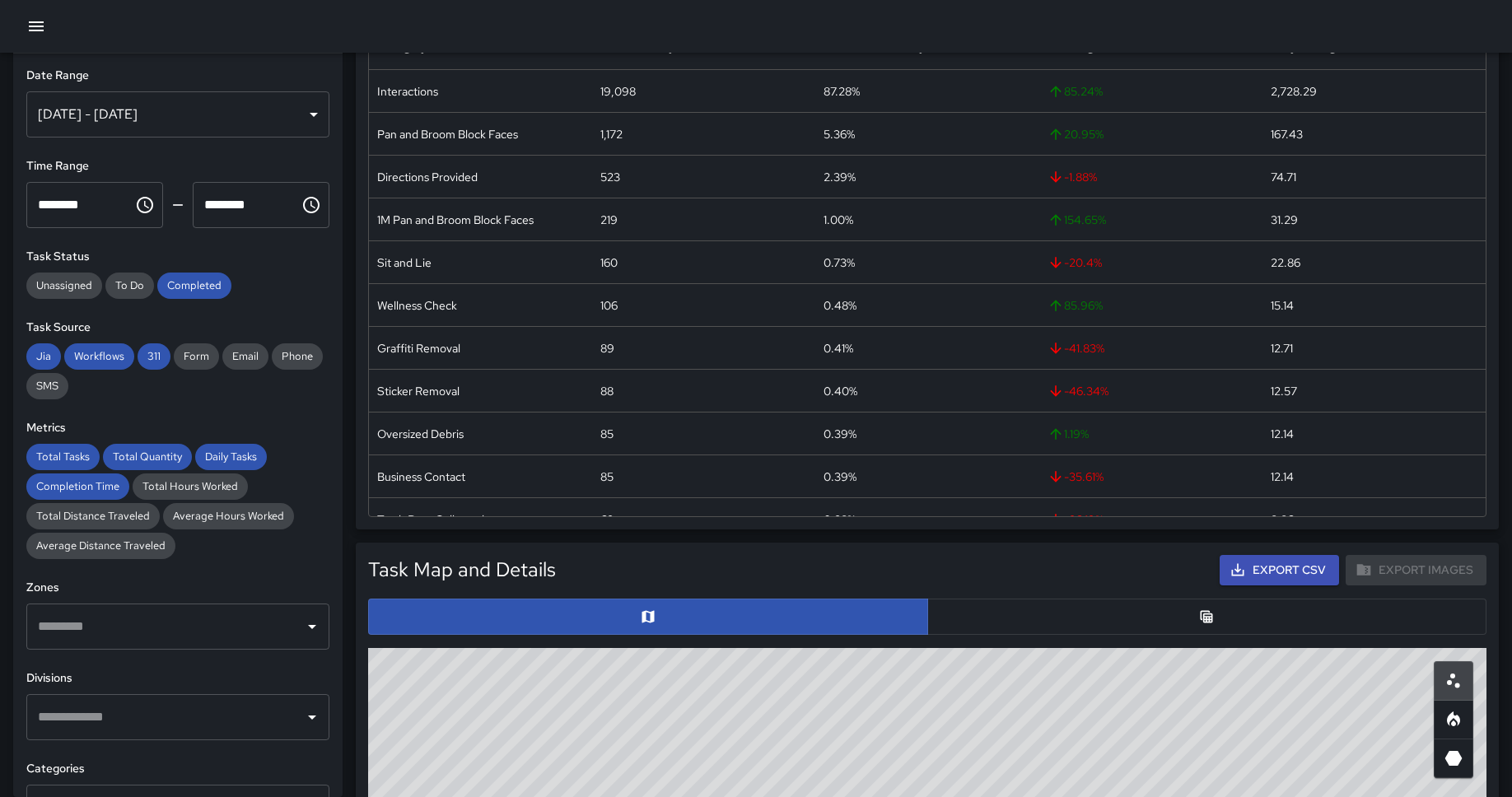
scroll to position [0, 0]
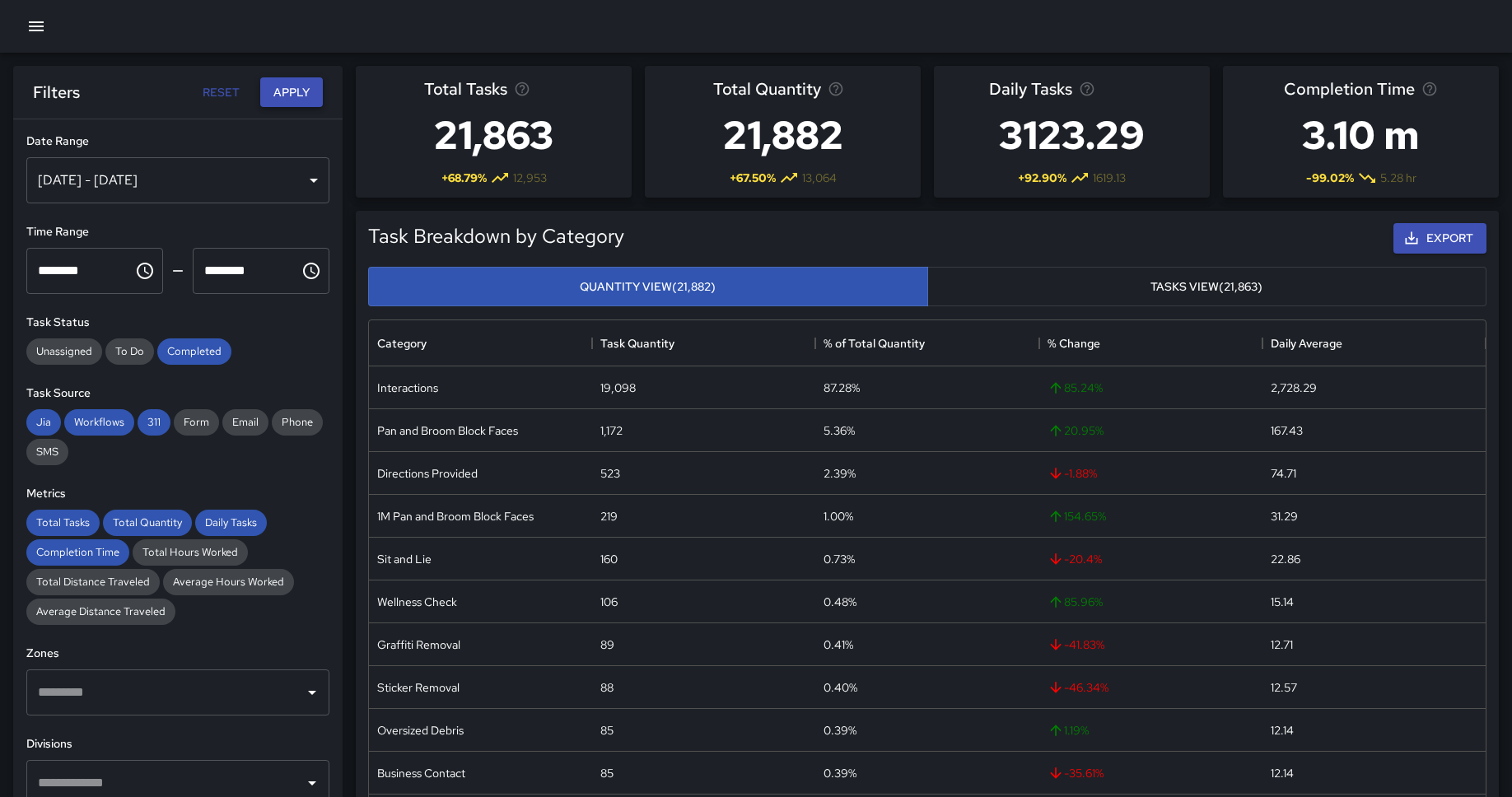
click at [299, 89] on button "Apply" at bounding box center [291, 93] width 63 height 30
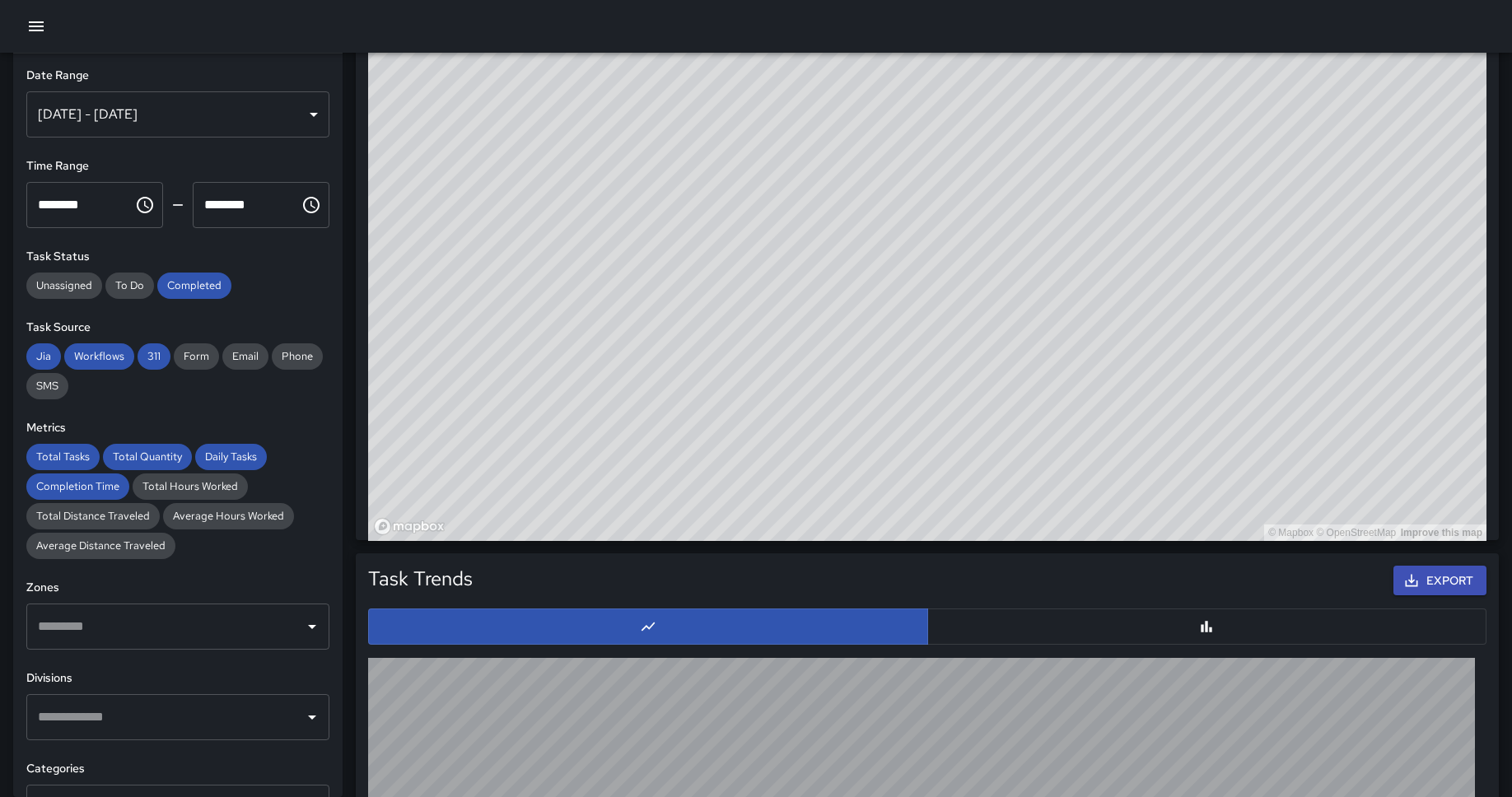
scroll to position [1071, 0]
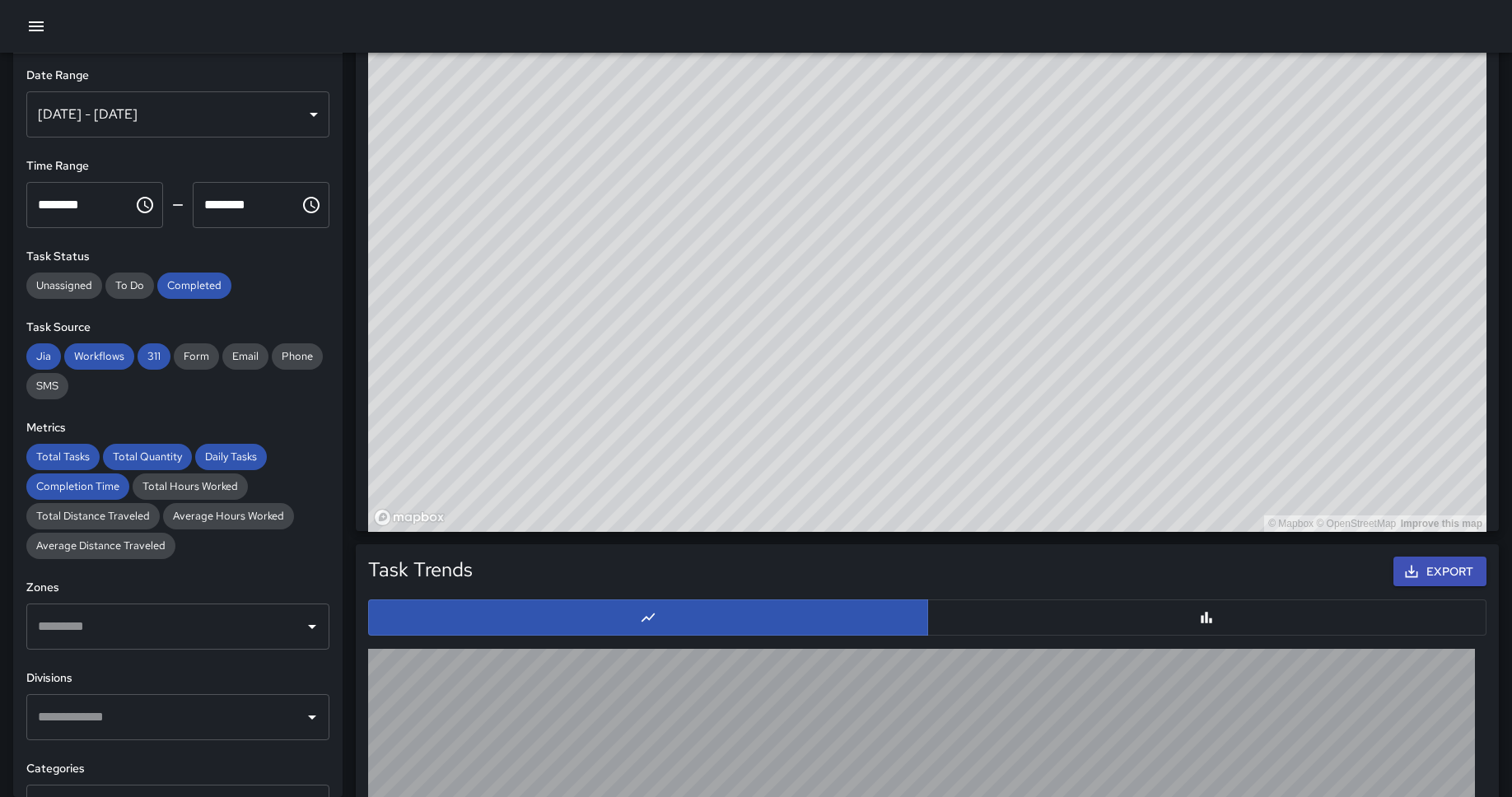
drag, startPoint x: 865, startPoint y: 123, endPoint x: 833, endPoint y: 337, distance: 216.4
click at [833, 337] on div "© Mapbox © OpenStreetMap Improve this map" at bounding box center [927, 203] width 1118 height 659
click at [760, 286] on div "© Mapbox © OpenStreetMap Improve this map" at bounding box center [927, 203] width 1118 height 659
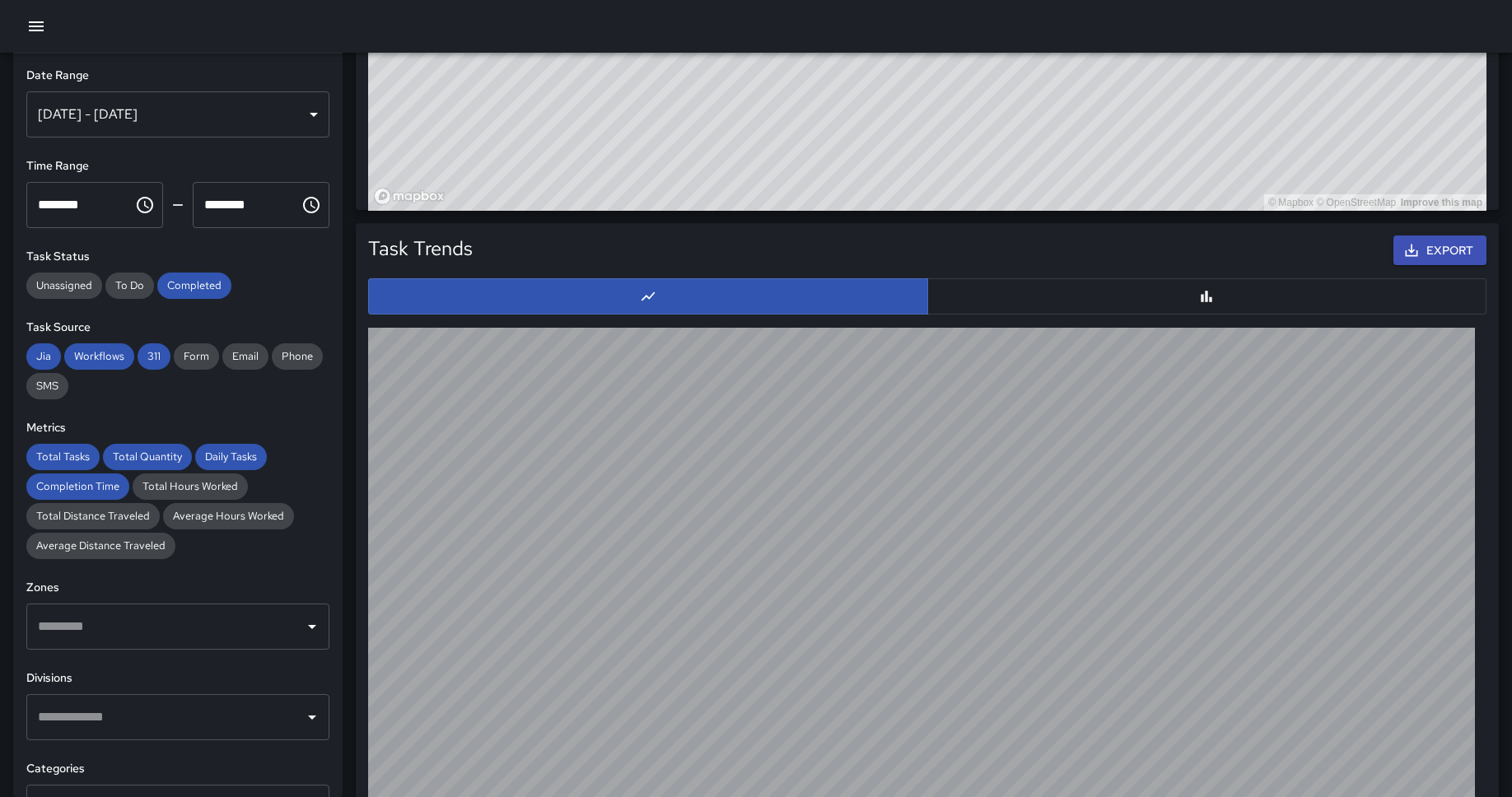
scroll to position [1501, 0]
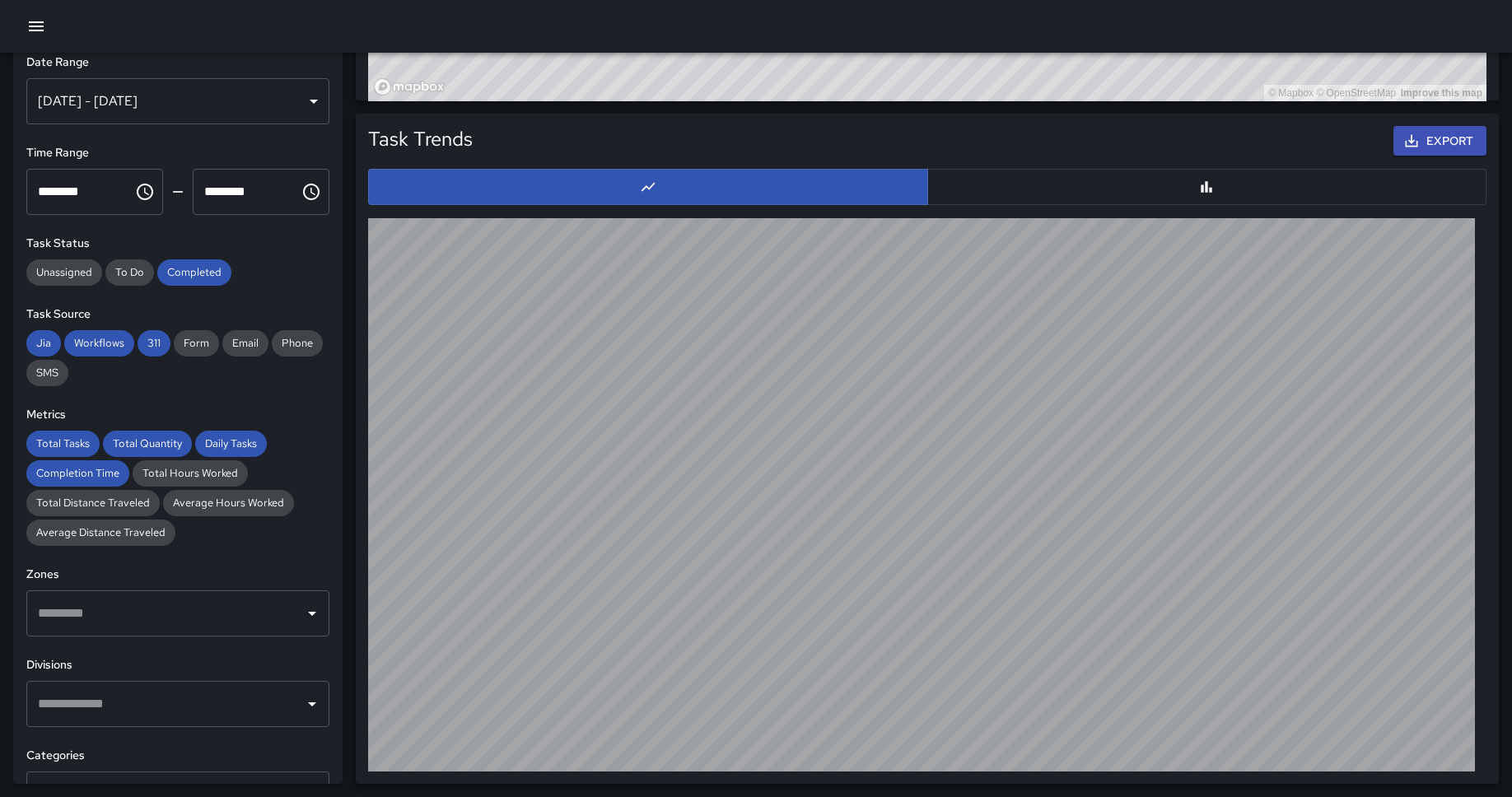
click at [1089, 174] on button "button" at bounding box center [1207, 187] width 560 height 36
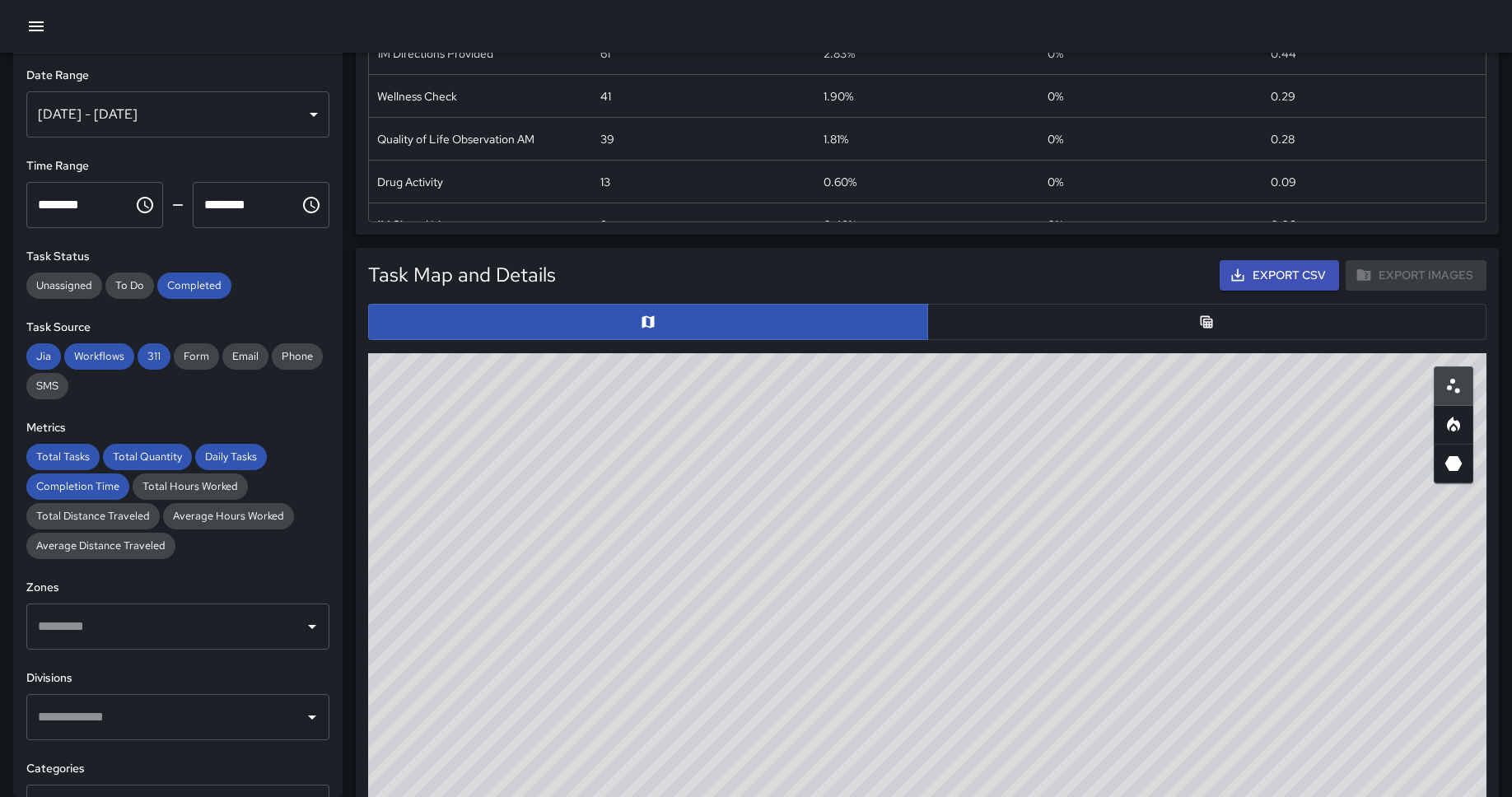
scroll to position [0, 0]
